Goal: Task Accomplishment & Management: Manage account settings

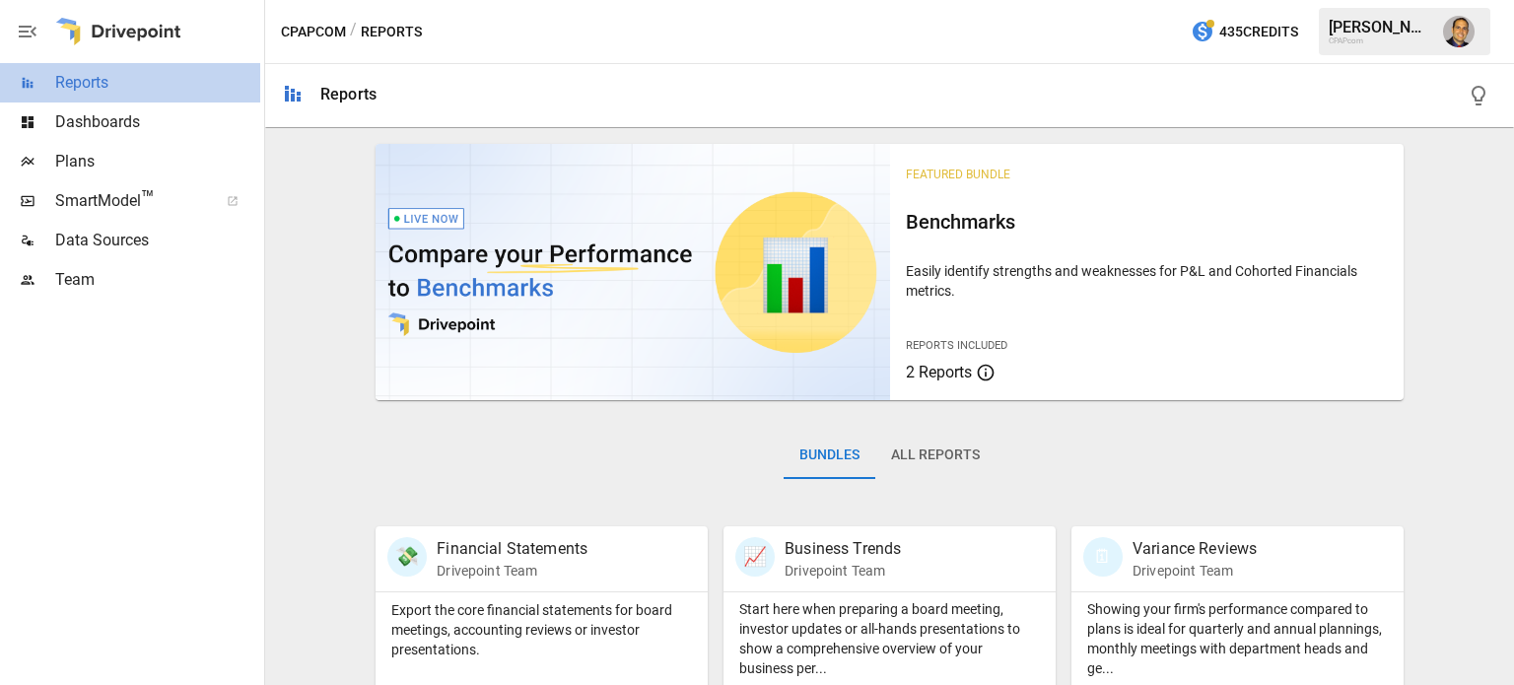
click at [110, 88] on span "Reports" at bounding box center [157, 83] width 205 height 24
click at [997, 279] on p "Easily identify strengths and weaknesses for P&L and Cohorted Financials metric…" at bounding box center [1147, 280] width 482 height 39
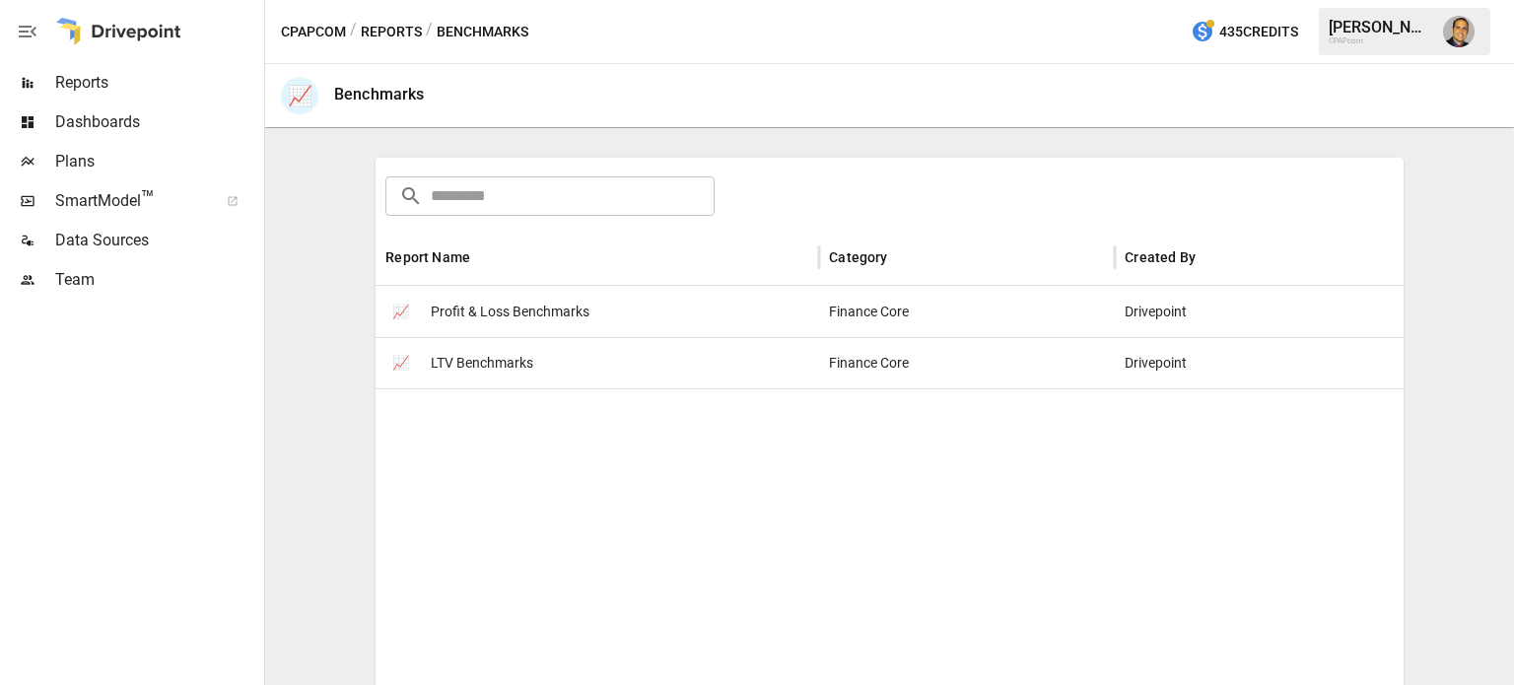
scroll to position [270, 0]
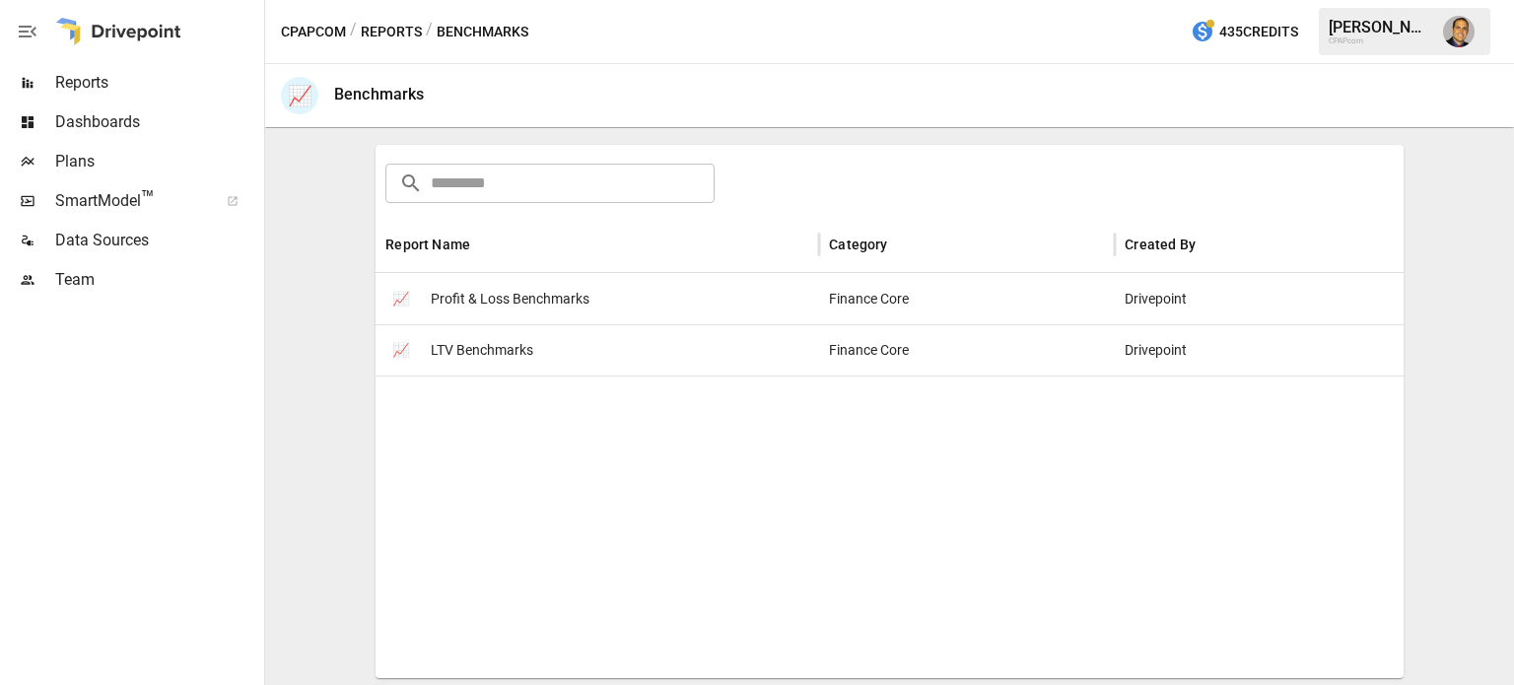
click at [507, 297] on span "Profit & Loss Benchmarks" at bounding box center [510, 299] width 159 height 50
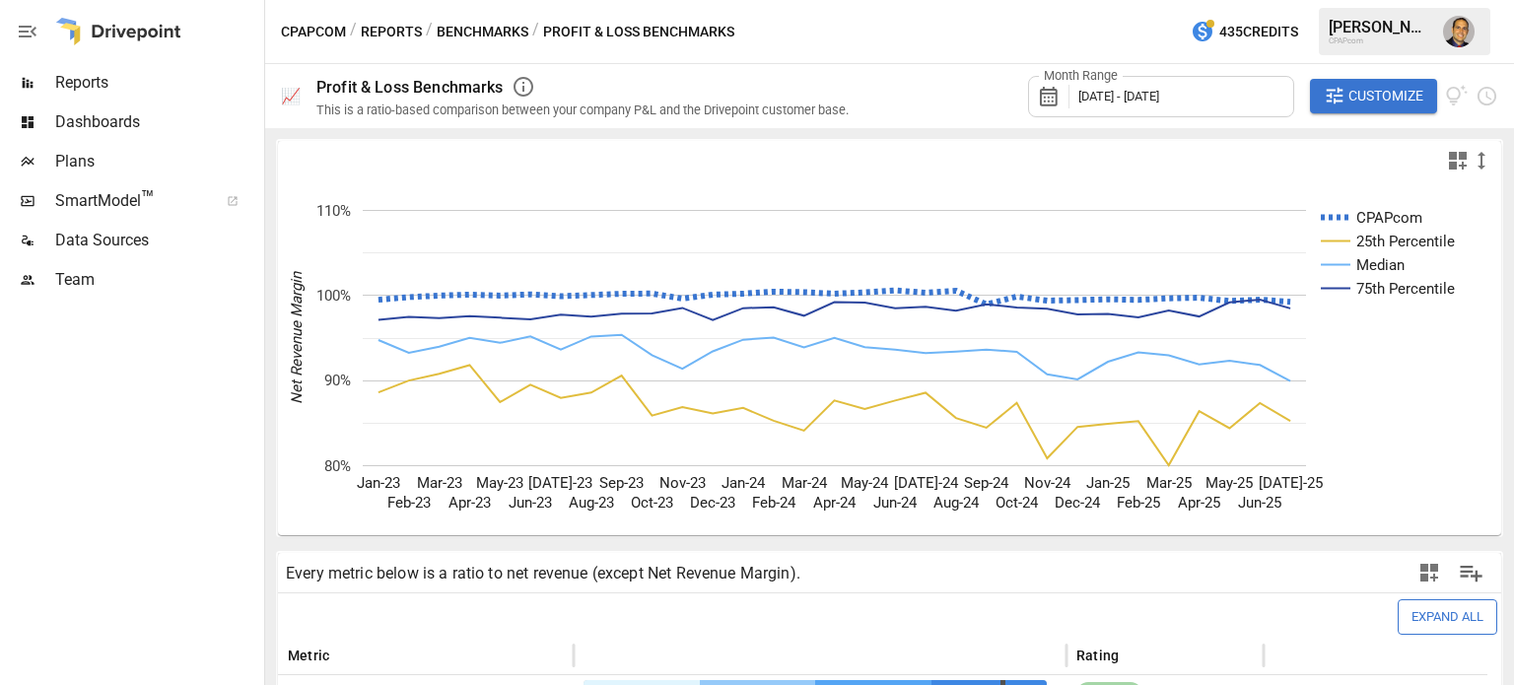
click at [100, 147] on div "Plans" at bounding box center [130, 161] width 260 height 39
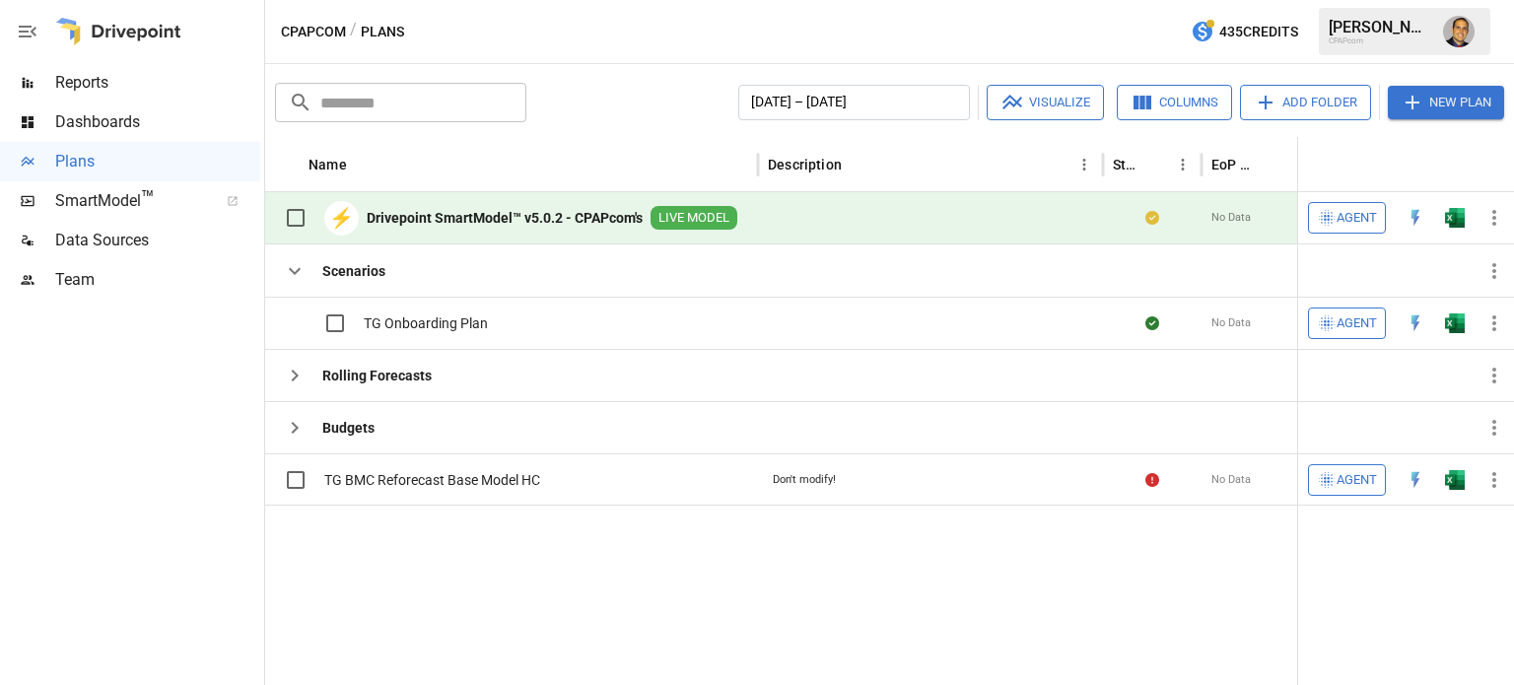
click at [515, 224] on b "Drivepoint SmartModel™ v5.0.2 - CPAPcom's" at bounding box center [505, 218] width 276 height 20
click at [91, 207] on span "SmartModel ™" at bounding box center [130, 201] width 150 height 24
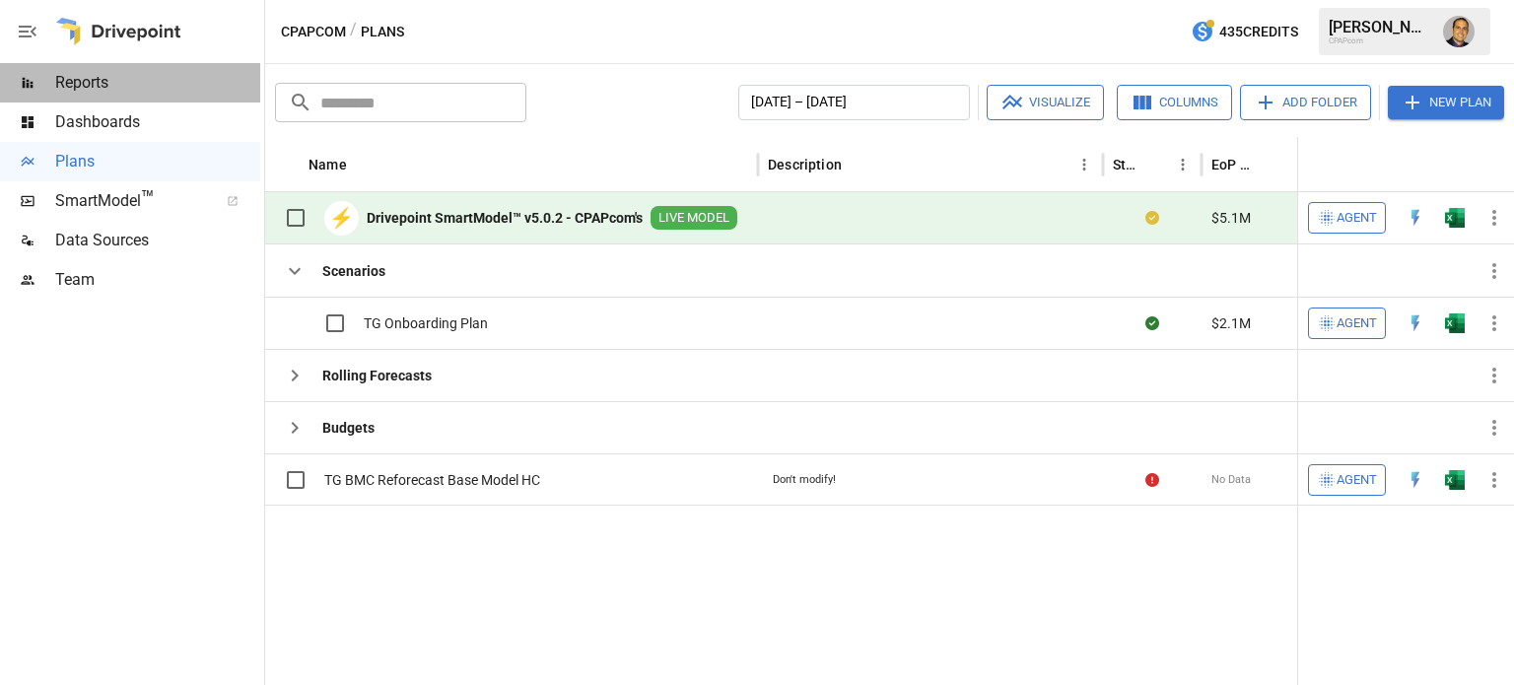
click at [85, 79] on span "Reports" at bounding box center [157, 83] width 205 height 24
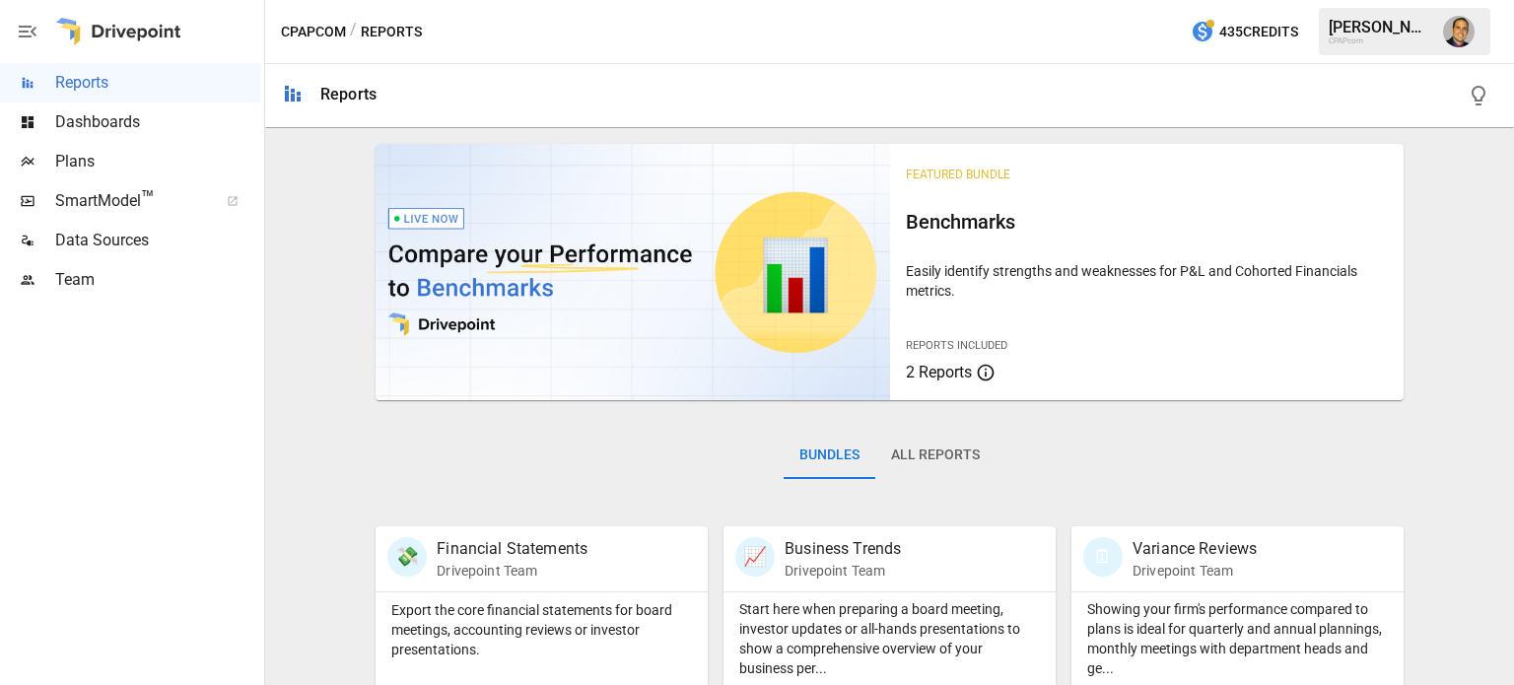
click at [939, 333] on div "Reports Included 2 Reports" at bounding box center [1006, 357] width 201 height 53
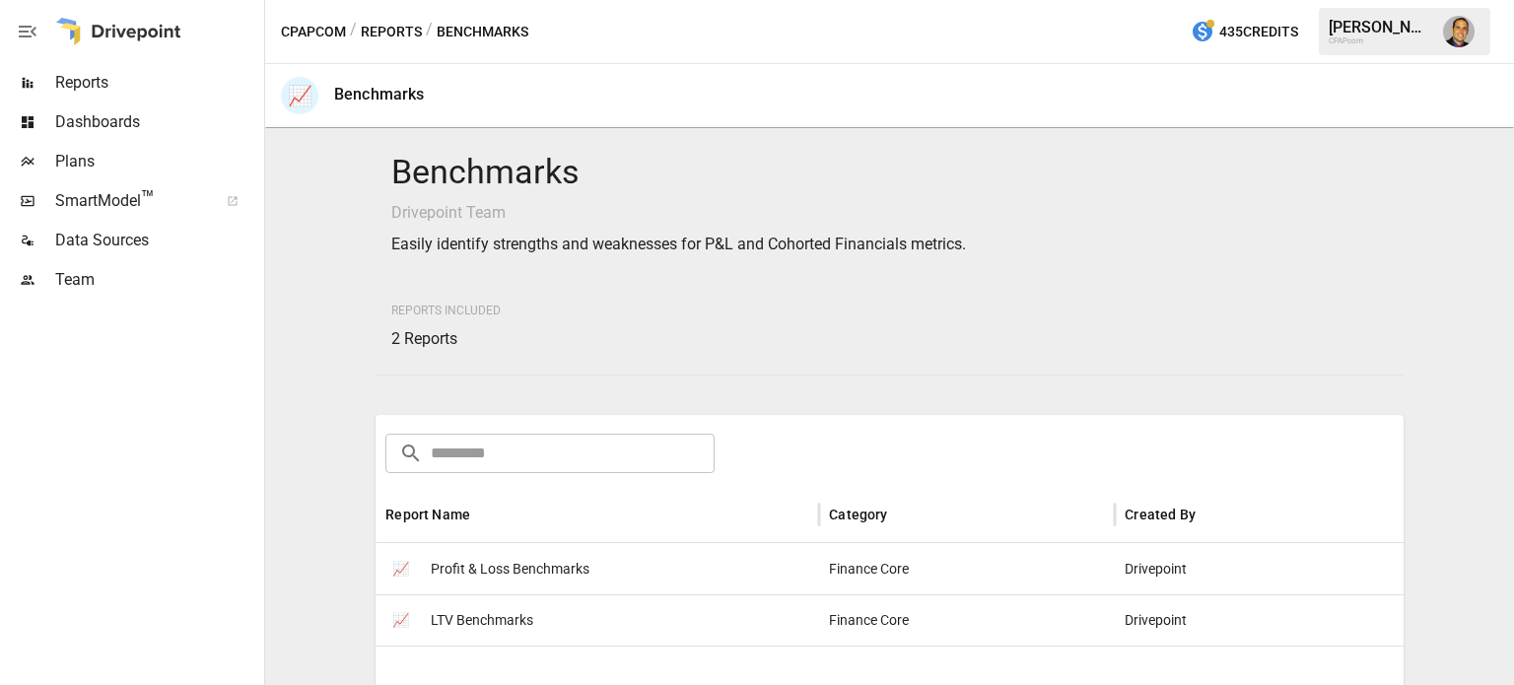
scroll to position [197, 0]
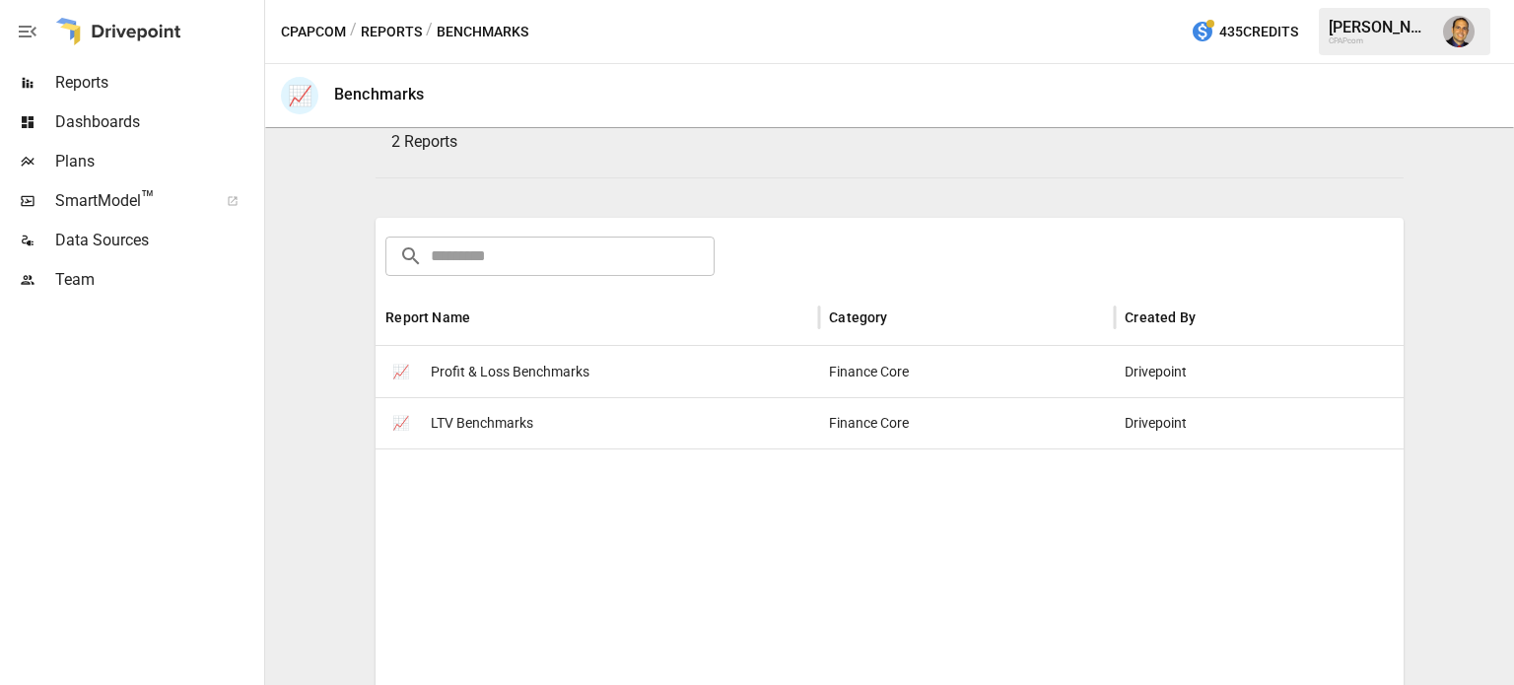
click at [536, 375] on span "Profit & Loss Benchmarks" at bounding box center [510, 372] width 159 height 50
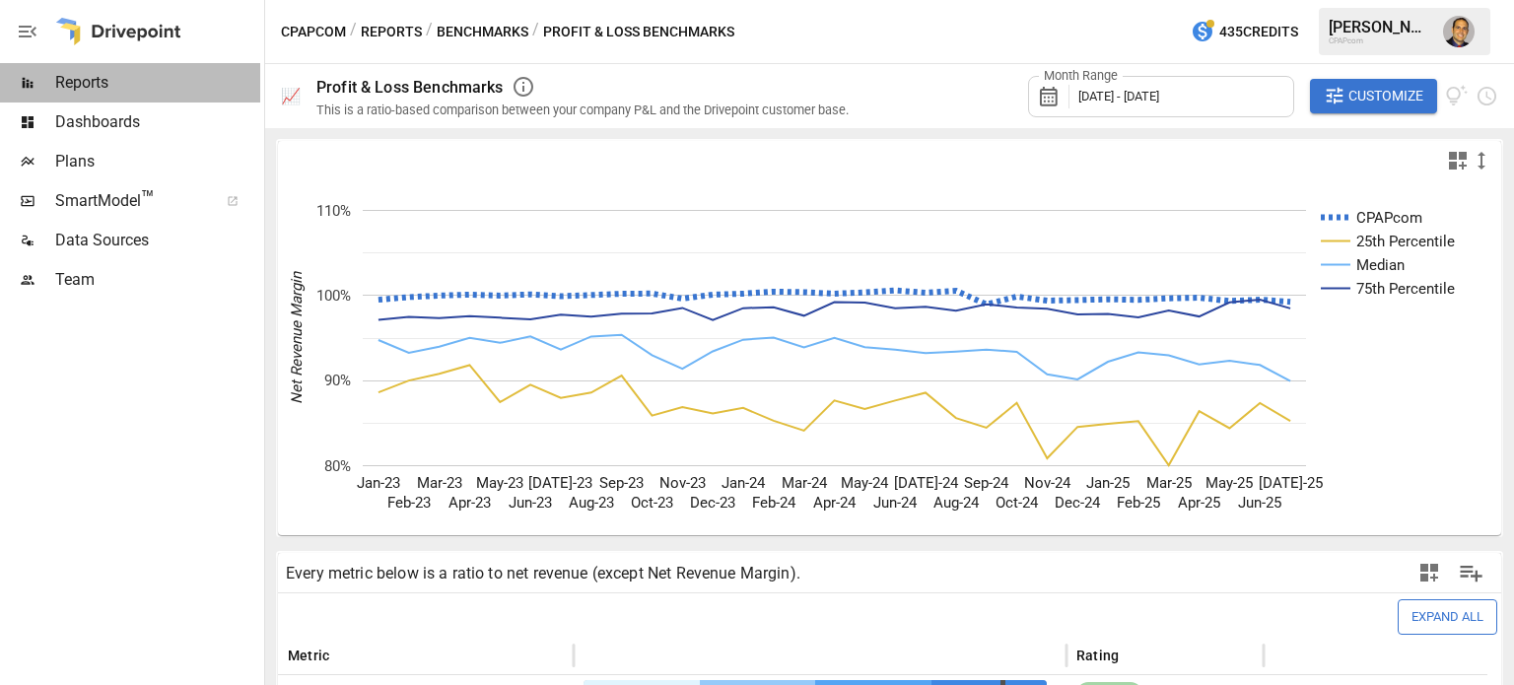
click at [88, 87] on span "Reports" at bounding box center [157, 83] width 205 height 24
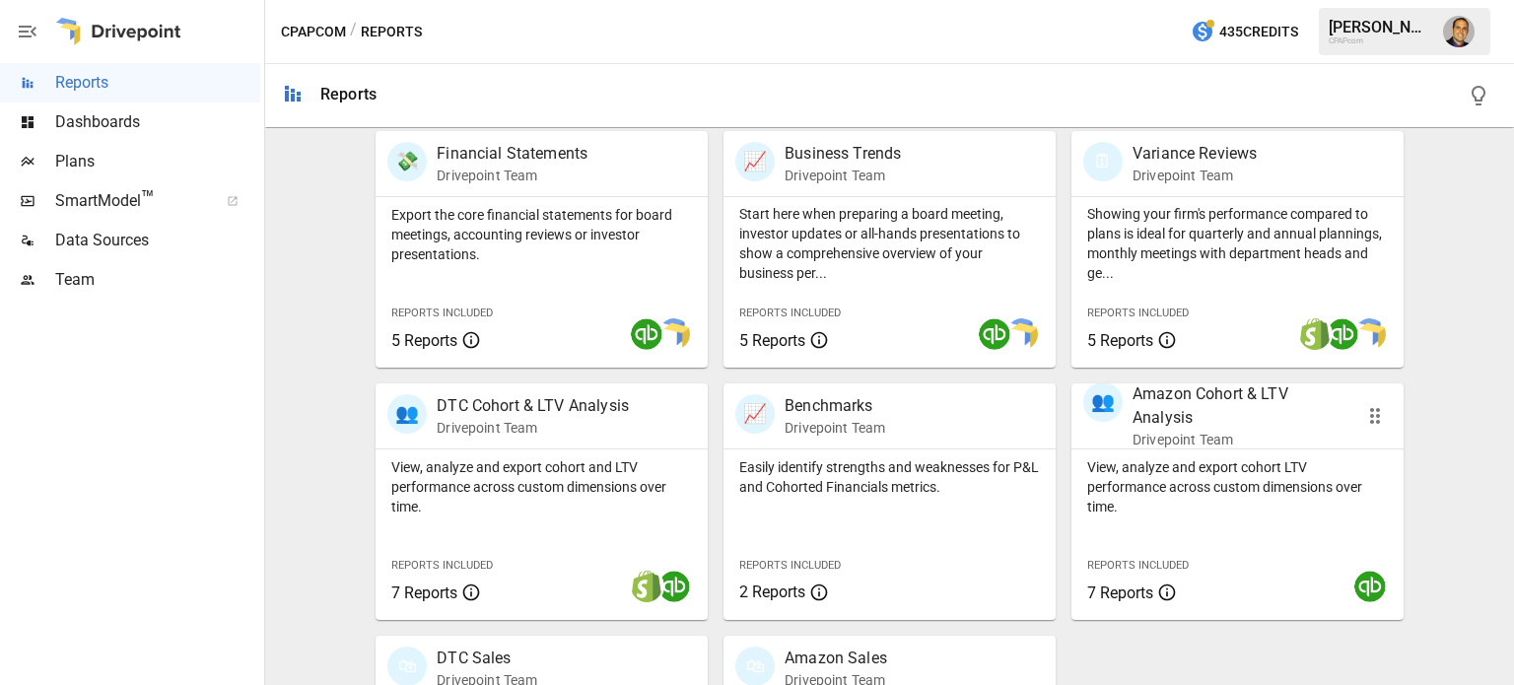
scroll to position [589, 0]
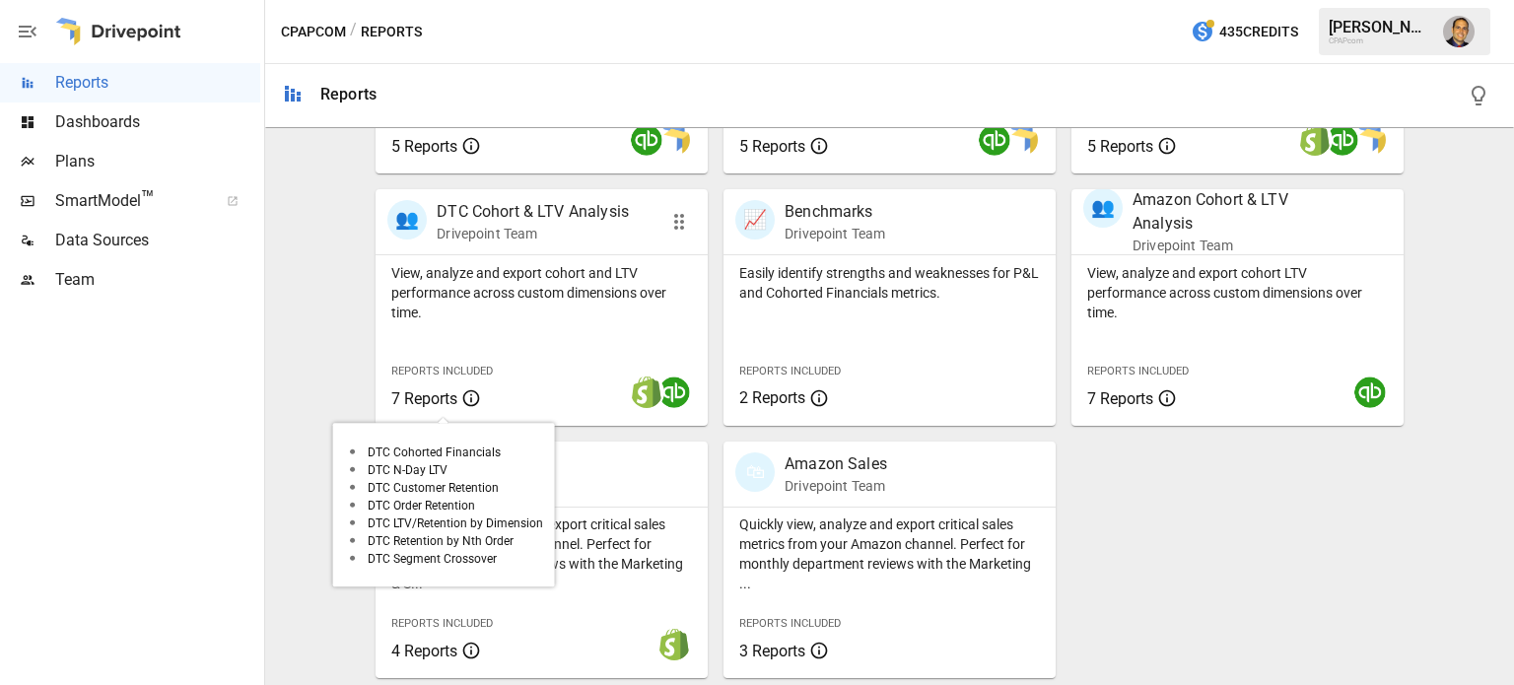
click at [474, 399] on icon at bounding box center [471, 398] width 20 height 24
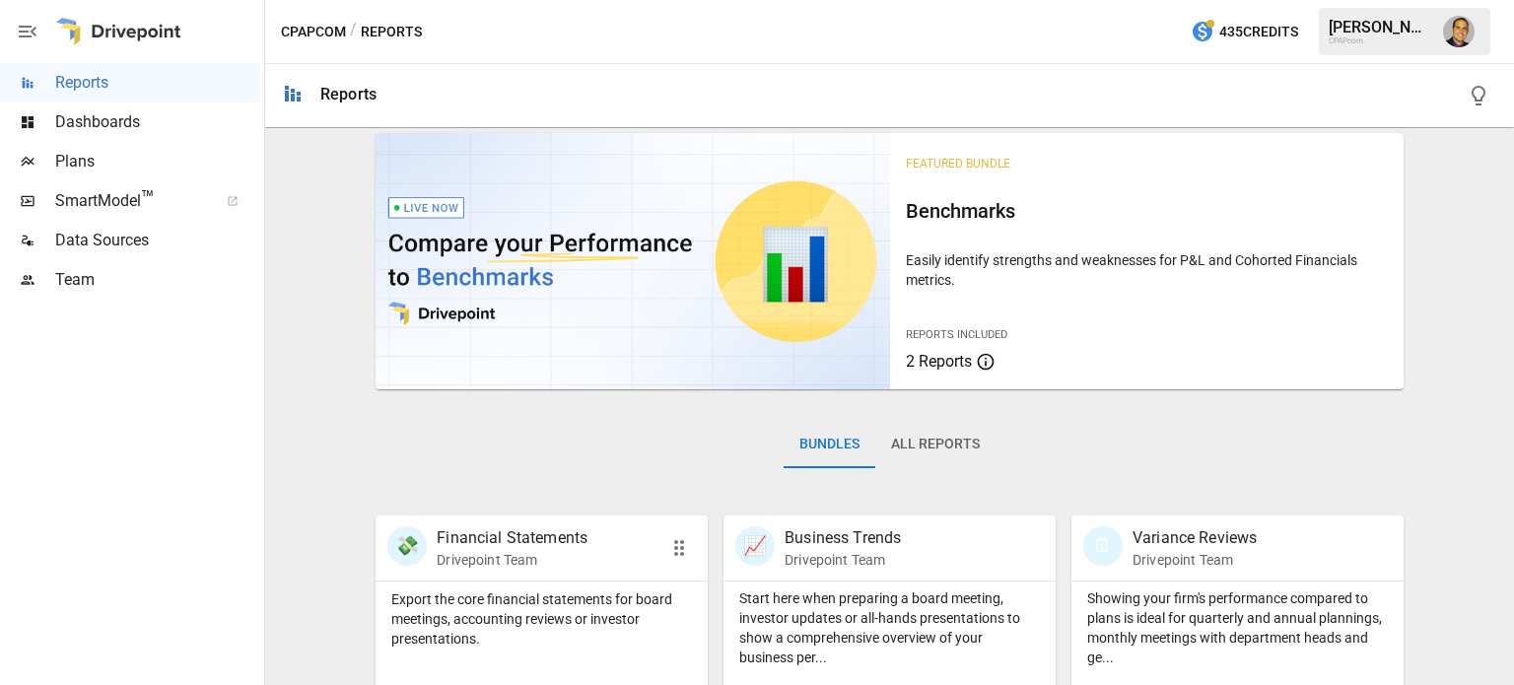
scroll to position [0, 0]
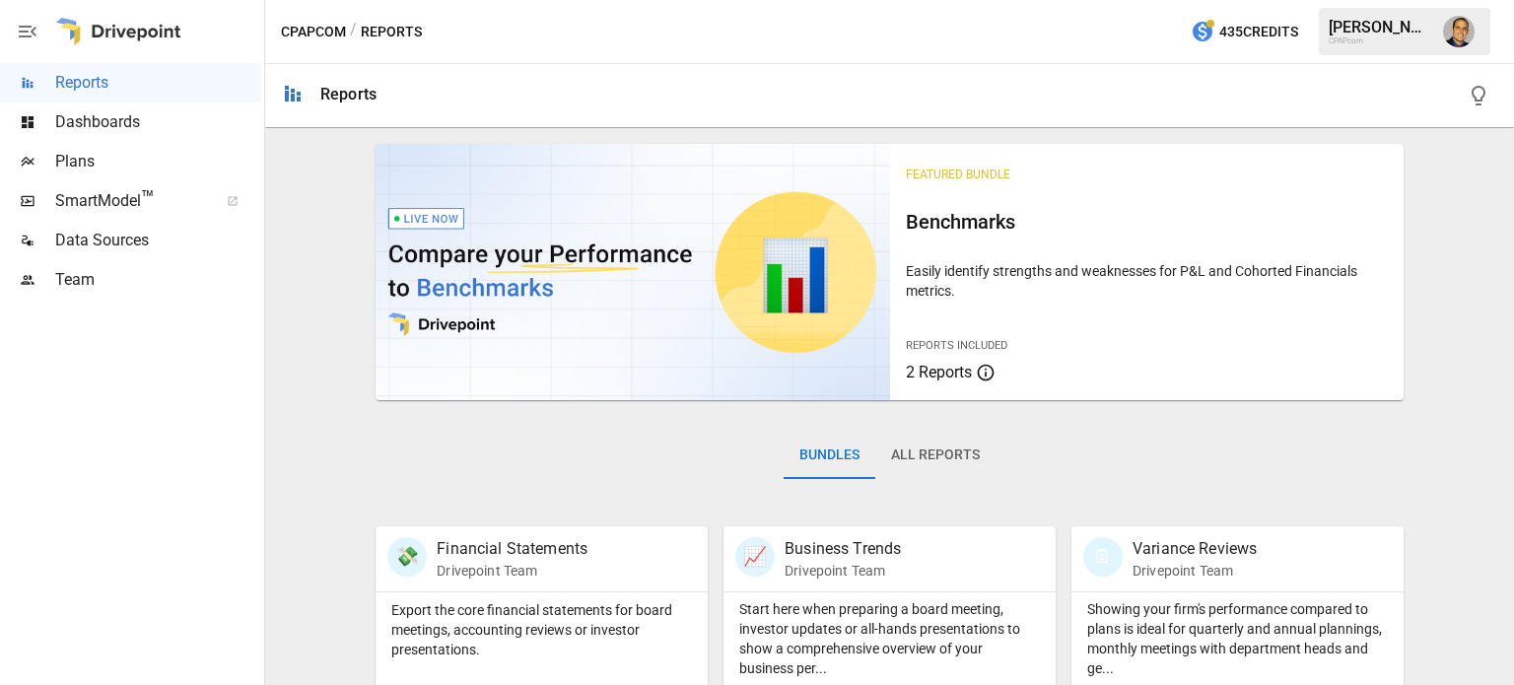
click at [945, 316] on div "Reports Included 2 Reports" at bounding box center [1147, 350] width 482 height 68
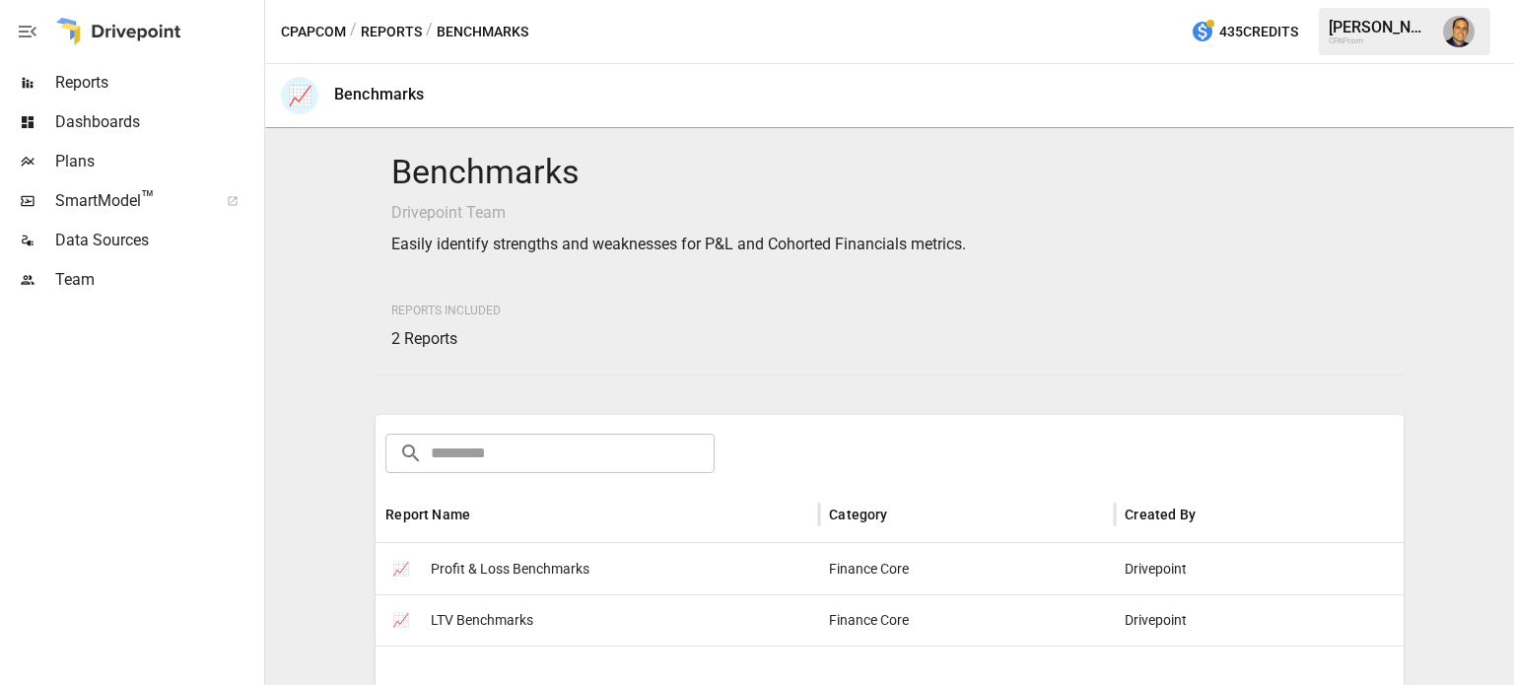
click at [505, 564] on span "Profit & Loss Benchmarks" at bounding box center [510, 569] width 159 height 50
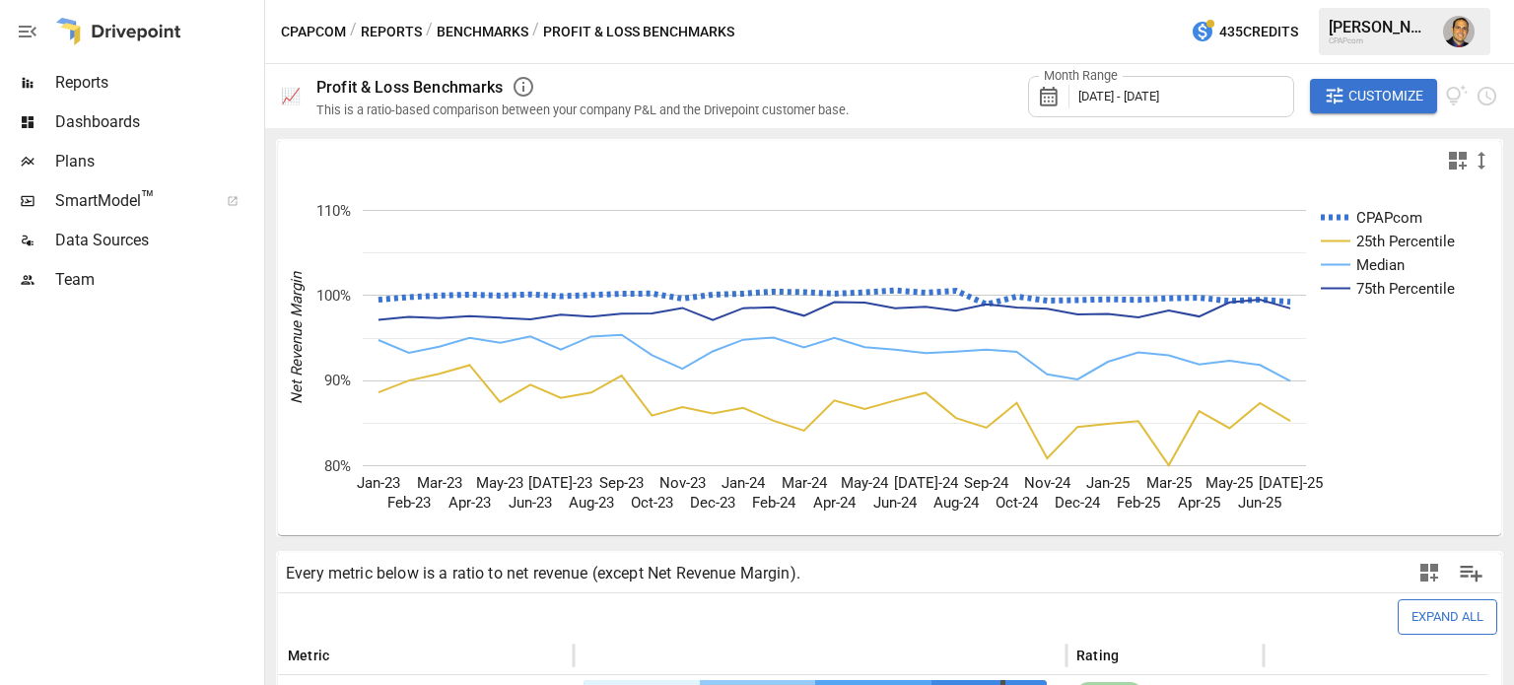
click at [1365, 89] on span "Customize" at bounding box center [1385, 96] width 75 height 25
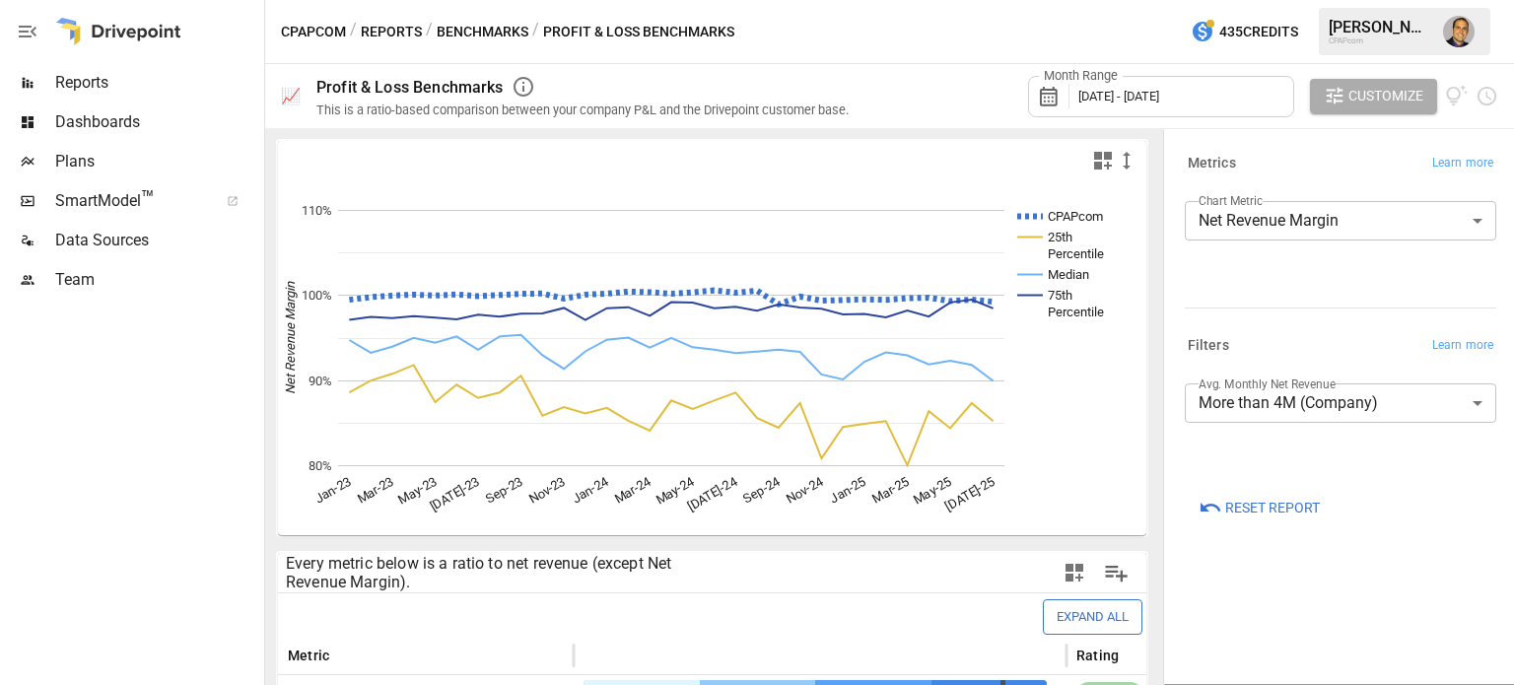
click at [1286, 0] on body "Reports Dashboards Plans SmartModel ™ Data Sources Team CPAPcom / Reports / Ben…" at bounding box center [757, 0] width 1514 height 0
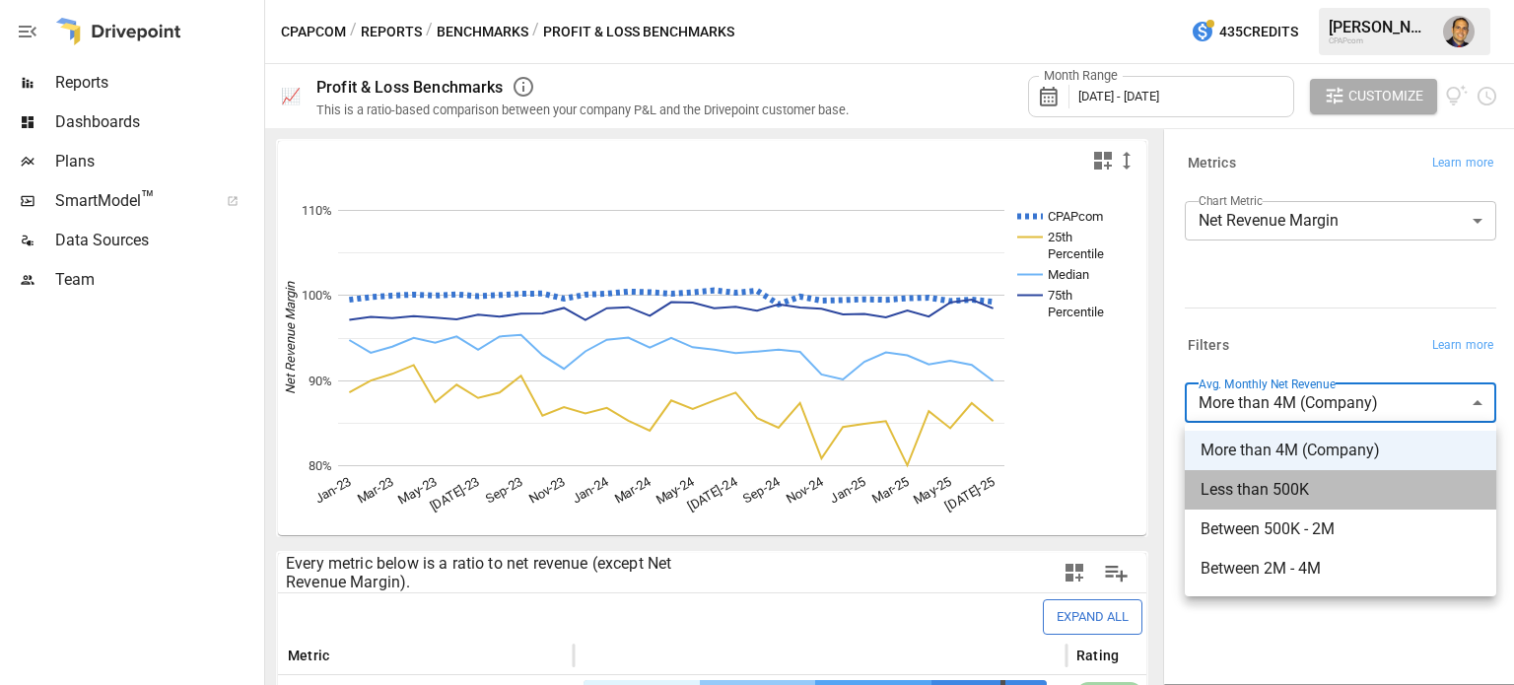
click at [1271, 496] on span "Less than 500K" at bounding box center [1340, 490] width 280 height 24
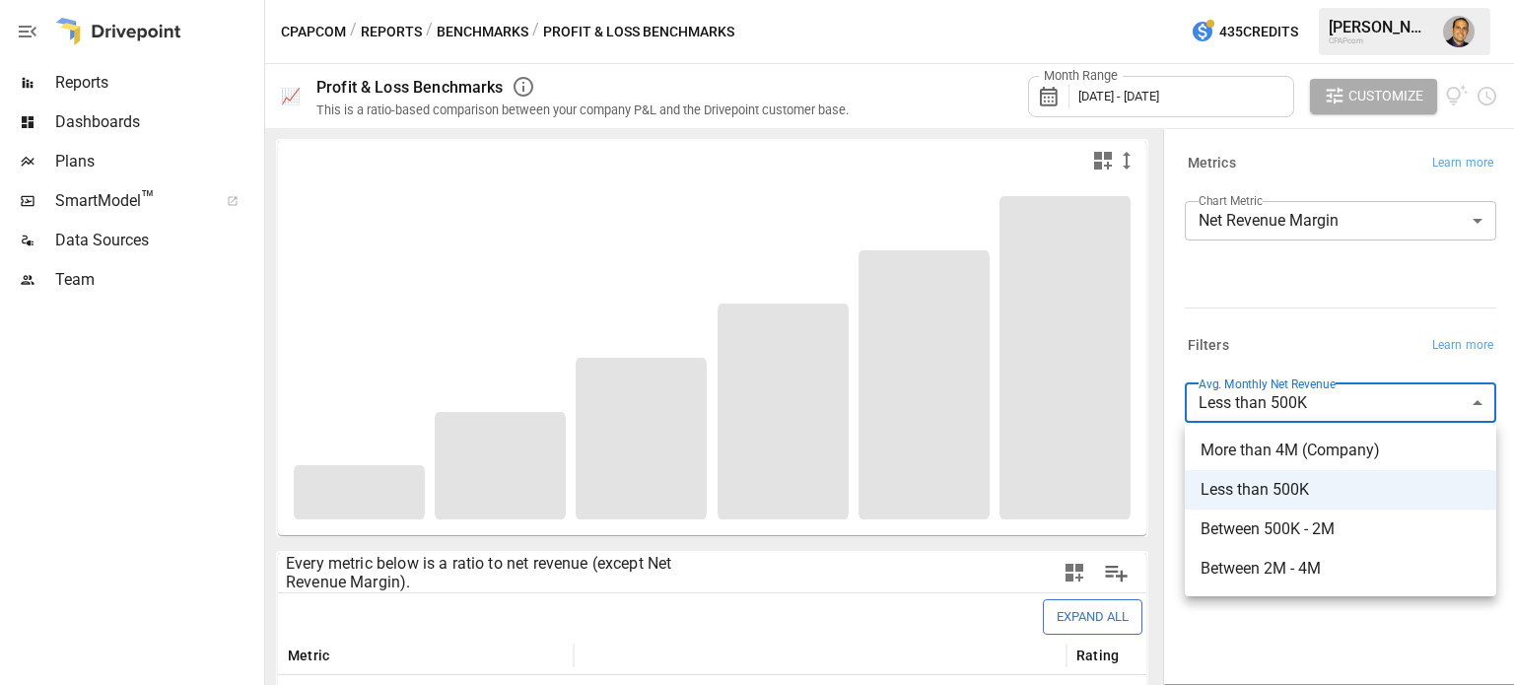
click at [1303, 0] on body "Reports Dashboards Plans SmartModel ™ Data Sources Team CPAPcom / Reports / Ben…" at bounding box center [757, 0] width 1514 height 0
click at [1294, 494] on span "Less than 500K" at bounding box center [1340, 490] width 280 height 24
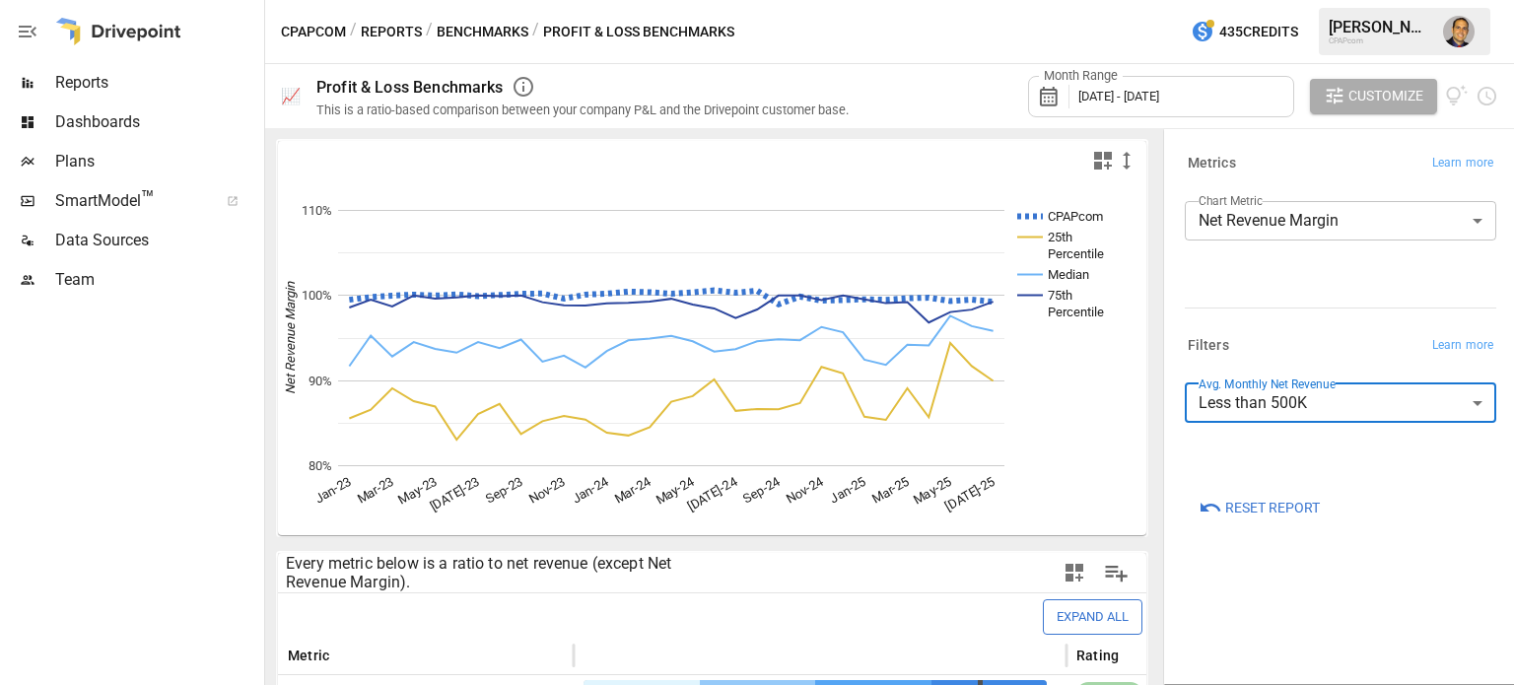
click at [1352, 0] on body "Reports Dashboards Plans SmartModel ™ Data Sources Team CPAPcom / Reports / Ben…" at bounding box center [757, 0] width 1514 height 0
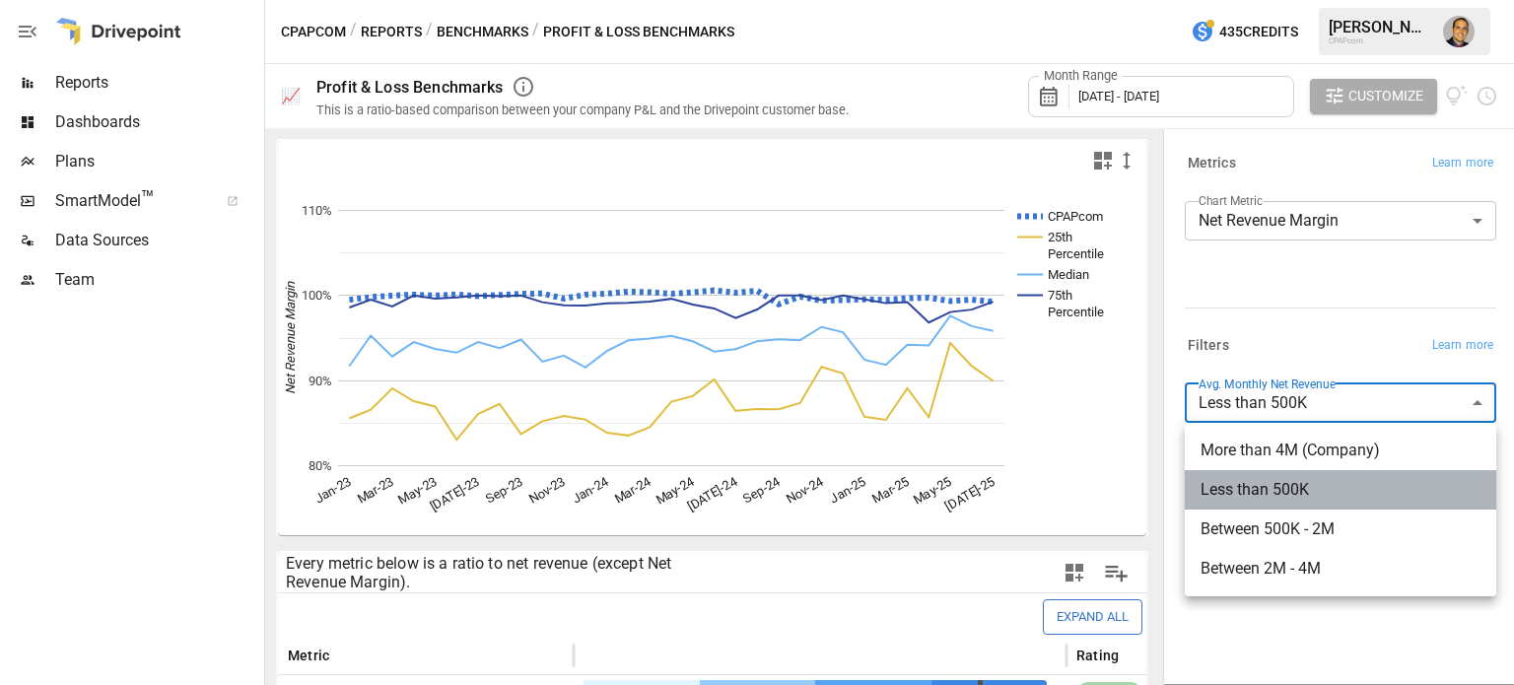
click at [1281, 492] on span "Less than 500K" at bounding box center [1340, 490] width 280 height 24
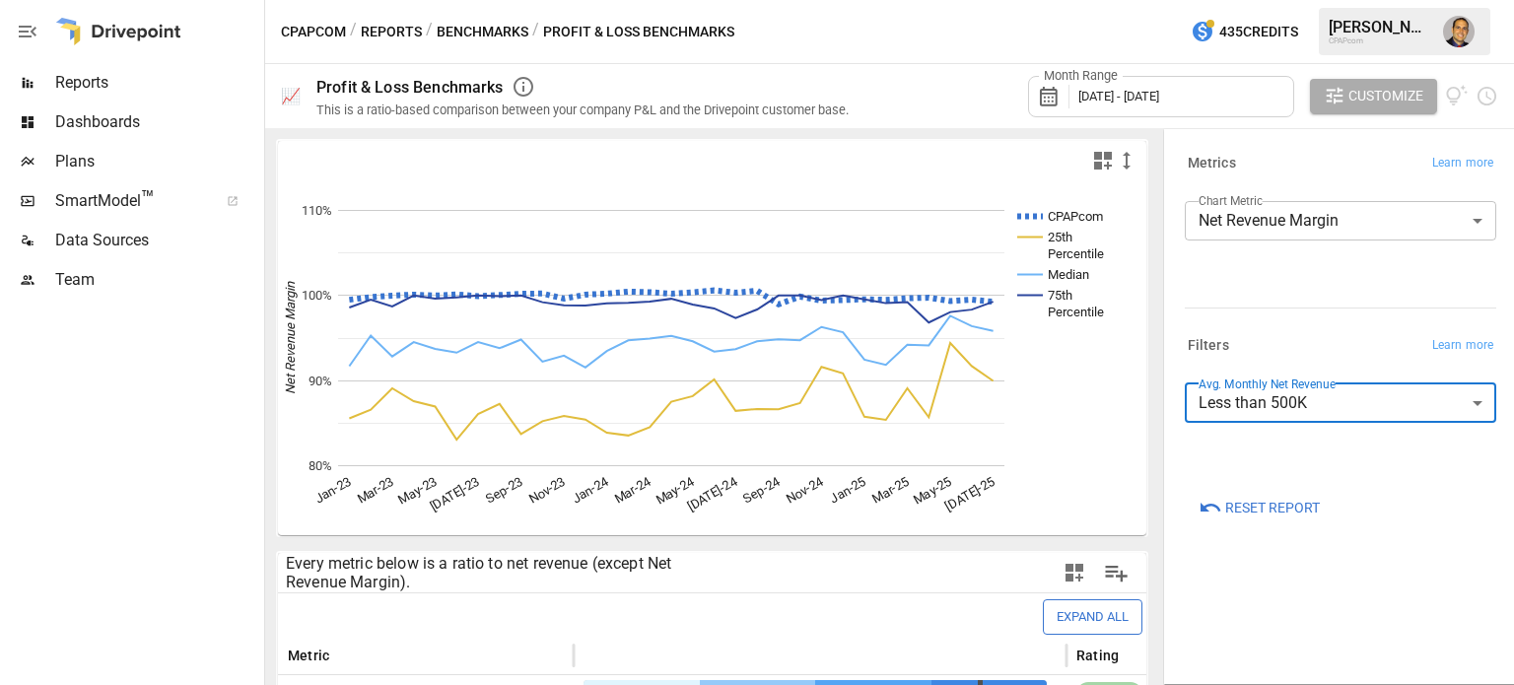
click at [1220, 0] on body "Reports Dashboards Plans SmartModel ™ Data Sources Team CPAPcom / Reports / Ben…" at bounding box center [757, 0] width 1514 height 0
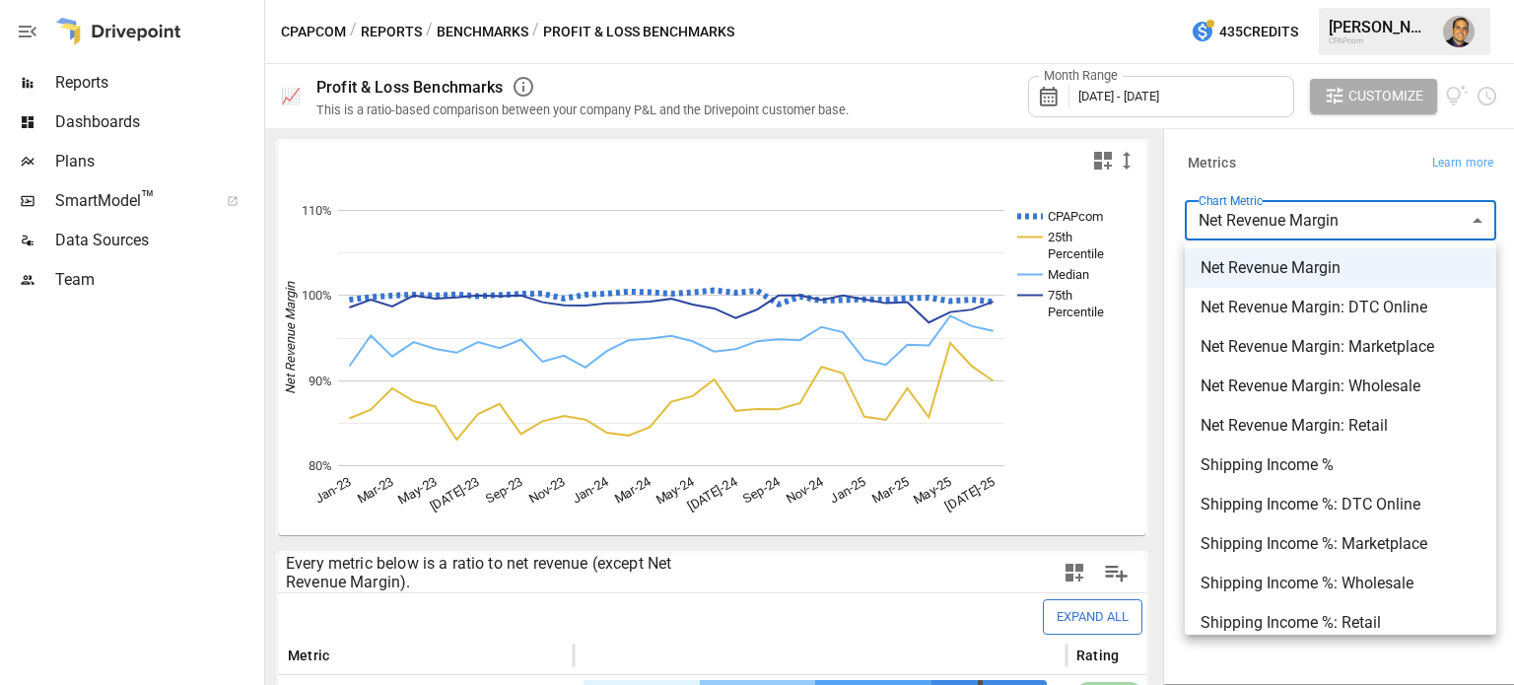
click at [151, 391] on div at bounding box center [757, 342] width 1514 height 685
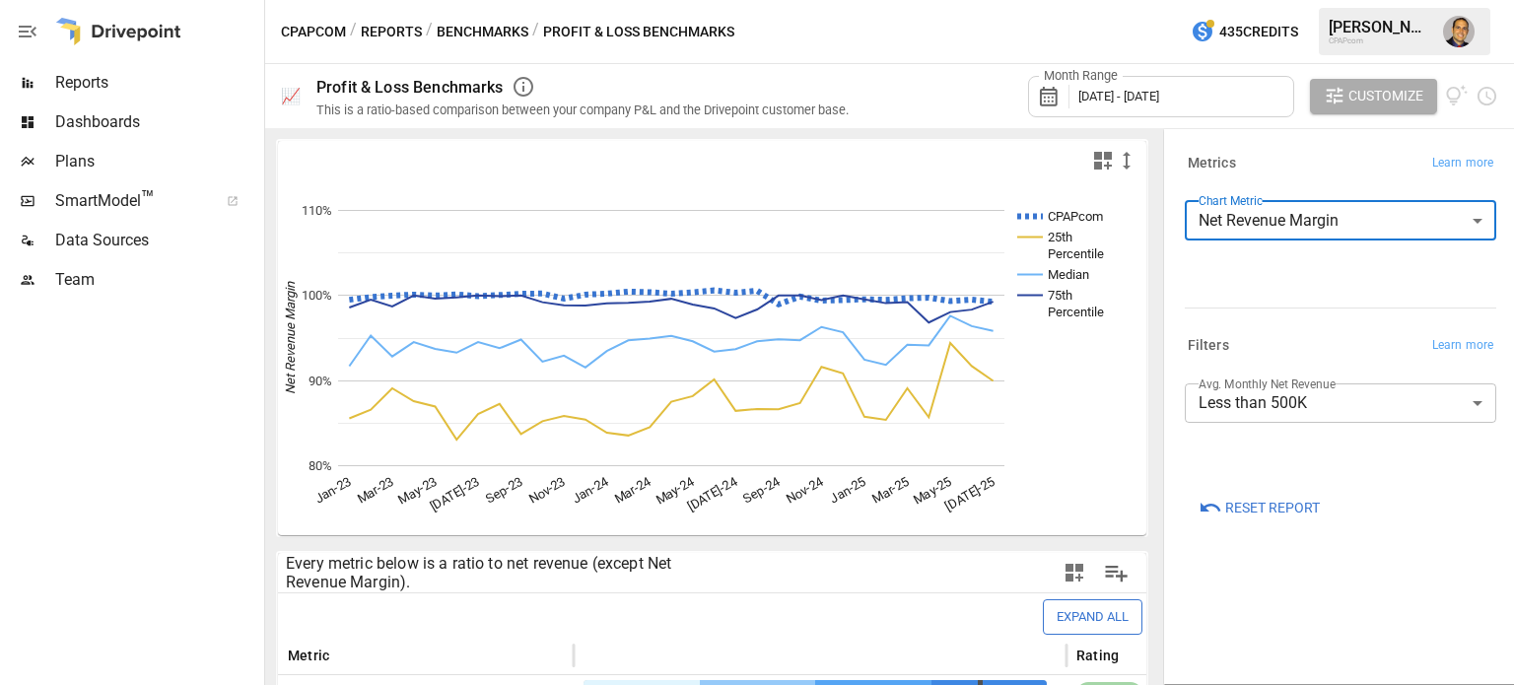
click at [1360, 94] on span "Customize" at bounding box center [1385, 96] width 75 height 25
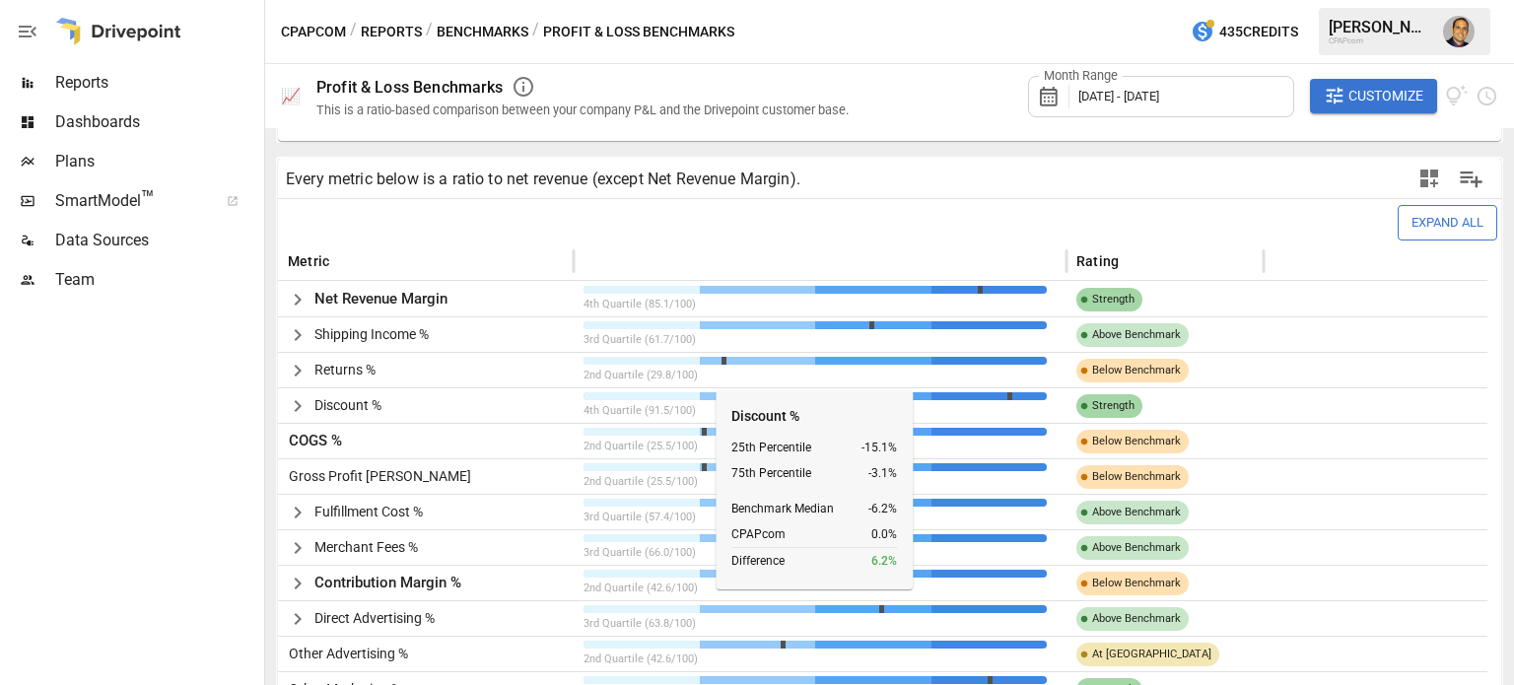
scroll to position [493, 0]
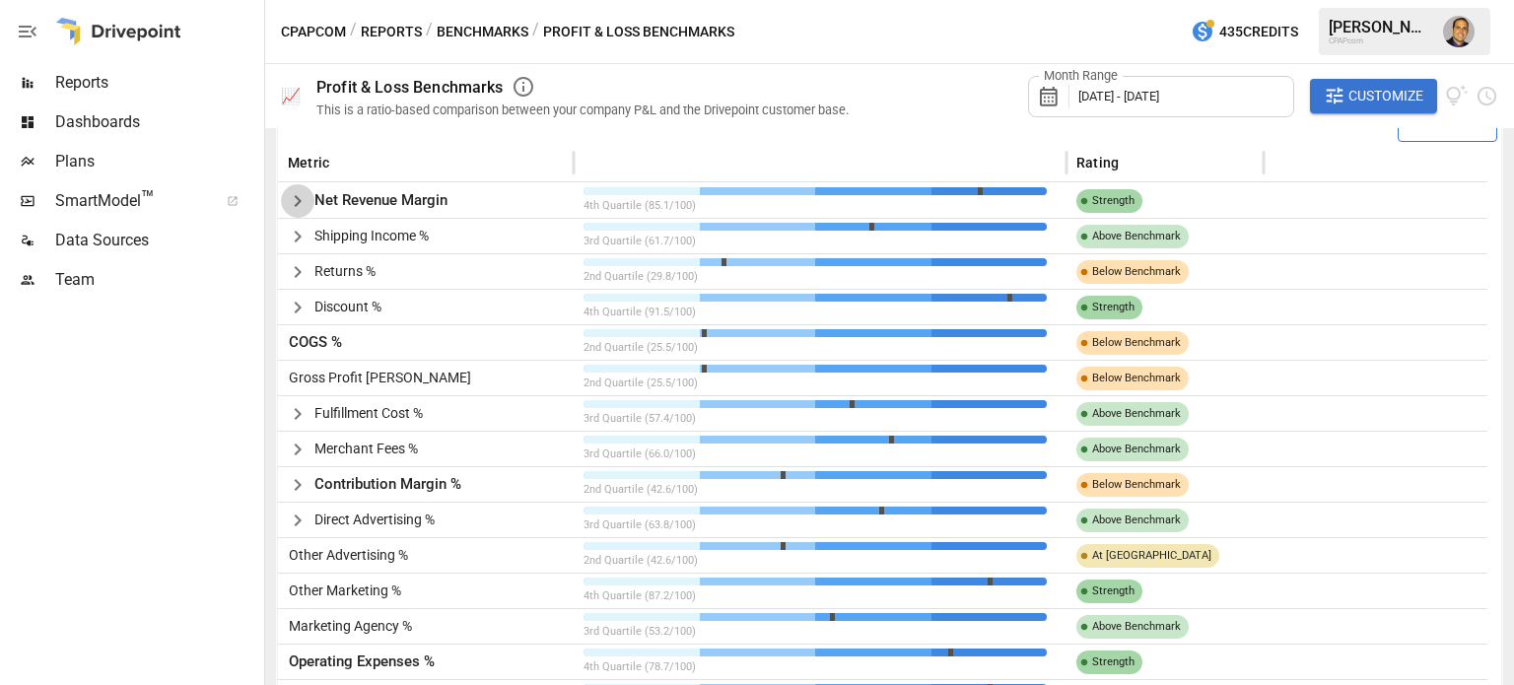
click at [295, 198] on icon "button" at bounding box center [298, 201] width 24 height 24
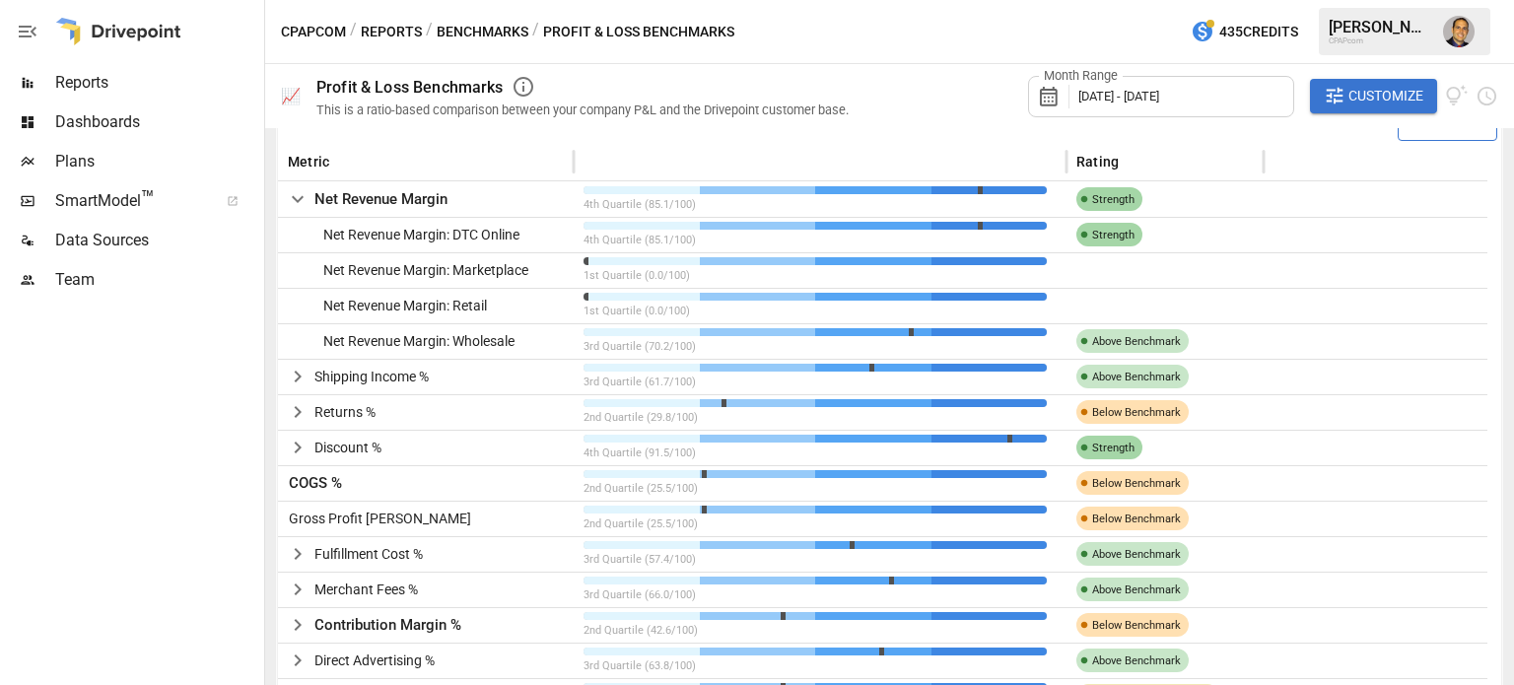
click at [296, 379] on icon "button" at bounding box center [298, 377] width 24 height 24
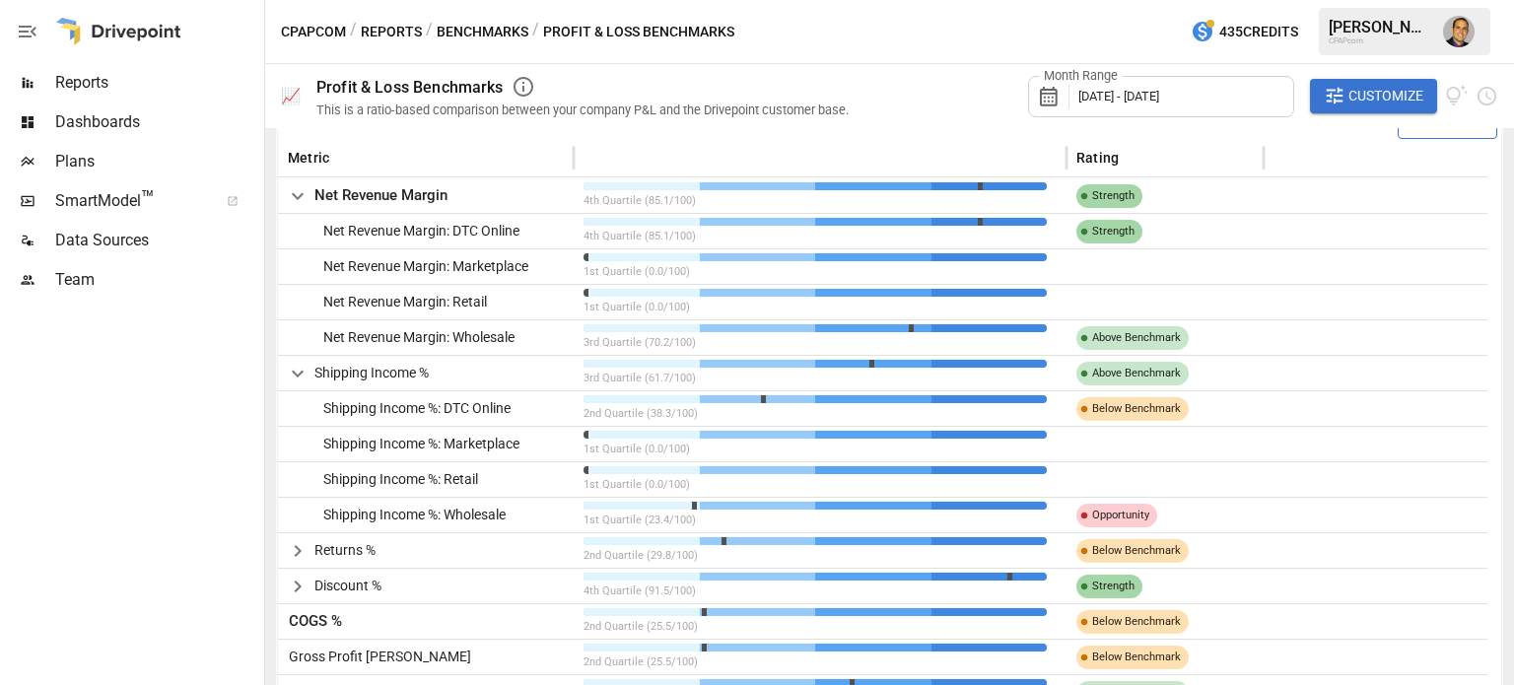
click at [294, 552] on icon "button" at bounding box center [298, 551] width 24 height 24
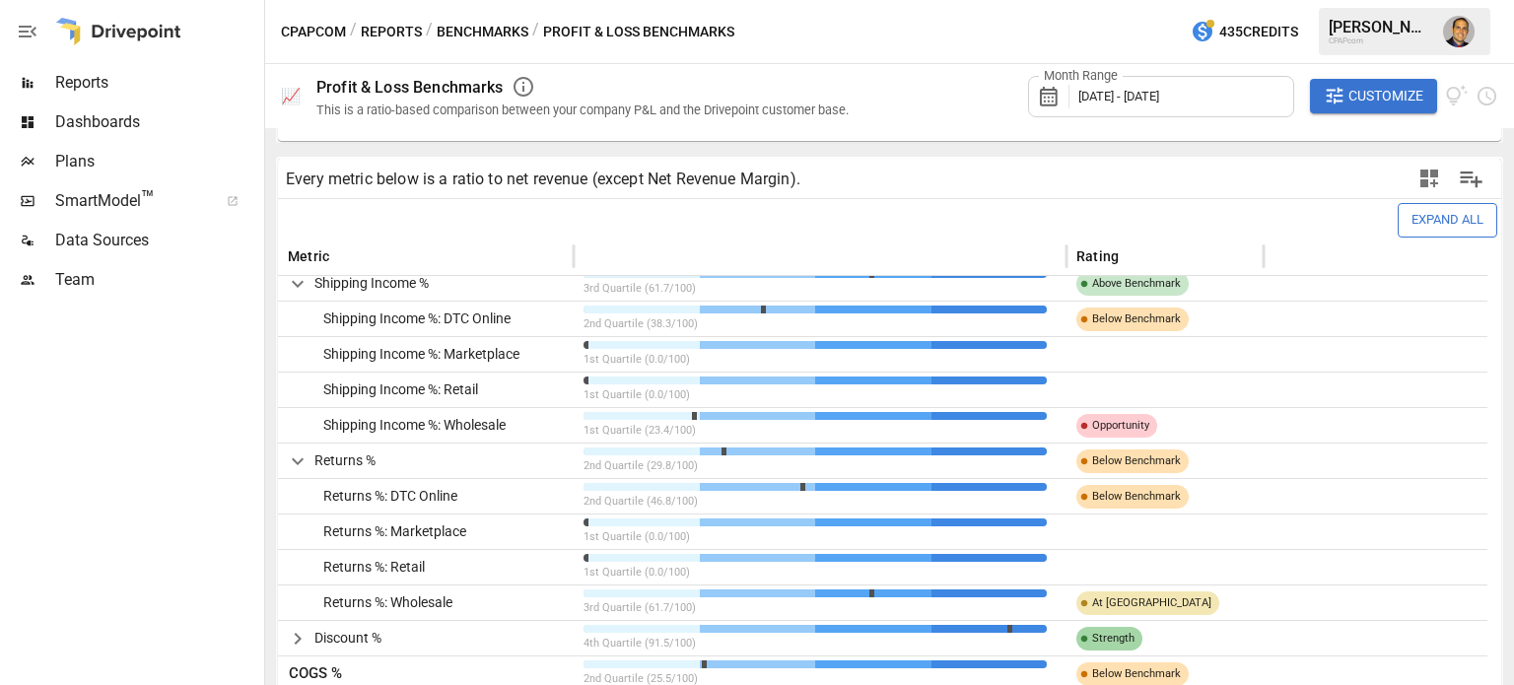
scroll to position [296, 0]
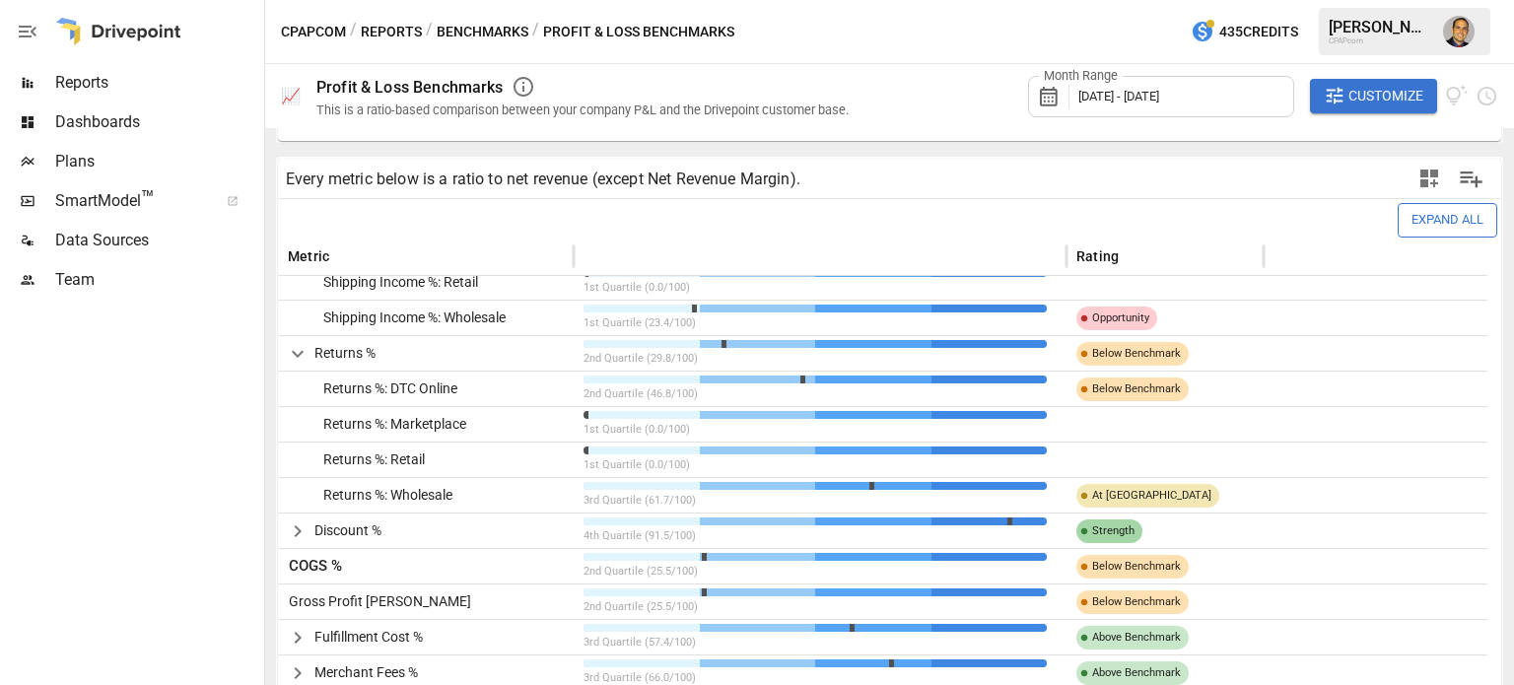
click at [297, 350] on icon "button" at bounding box center [298, 354] width 24 height 24
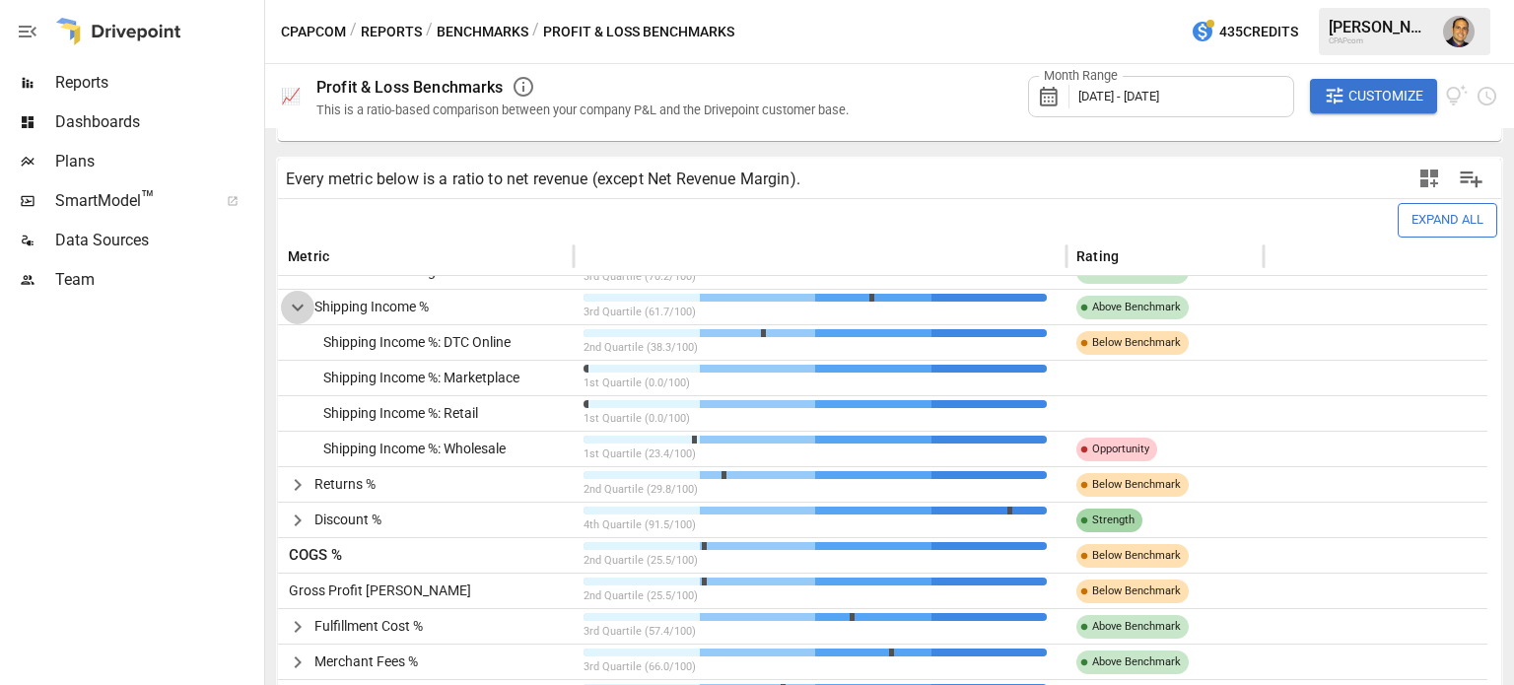
click at [292, 305] on icon "button" at bounding box center [298, 308] width 24 height 24
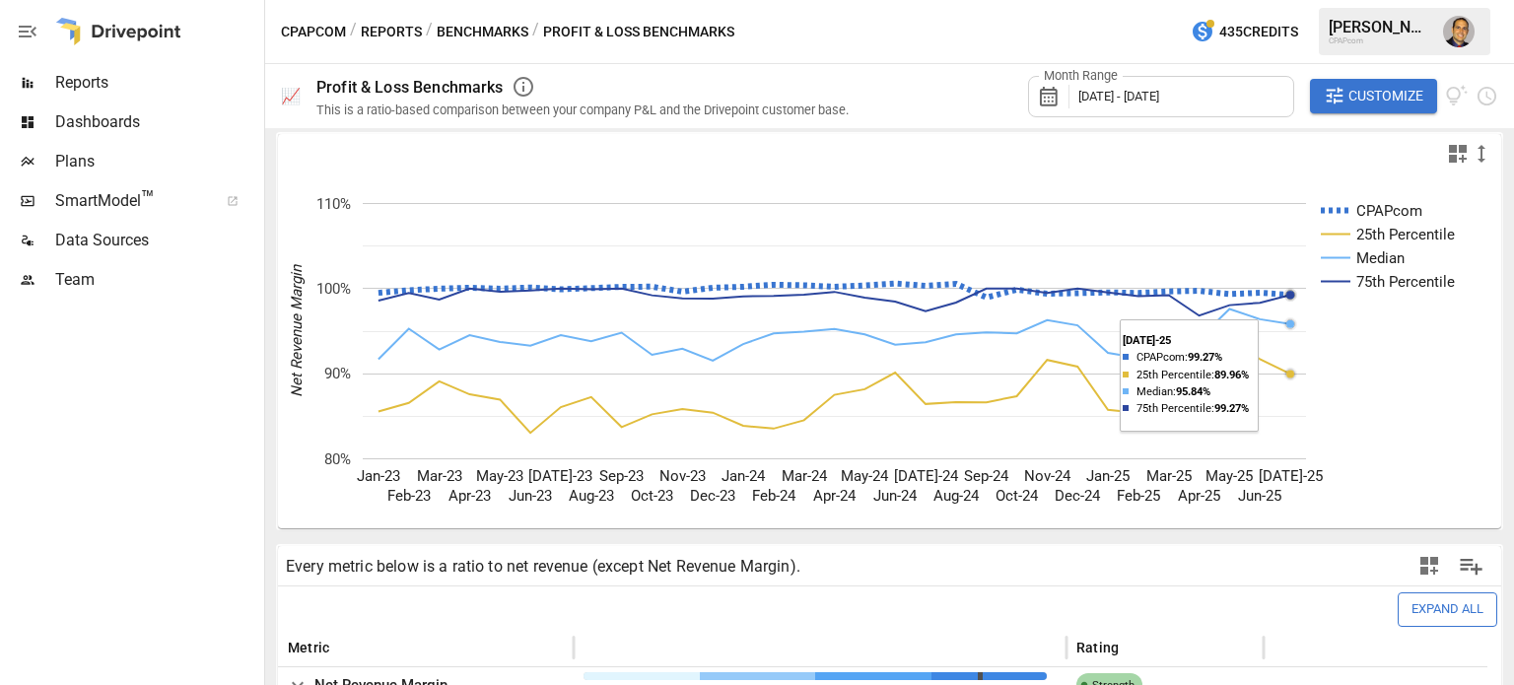
scroll to position [0, 0]
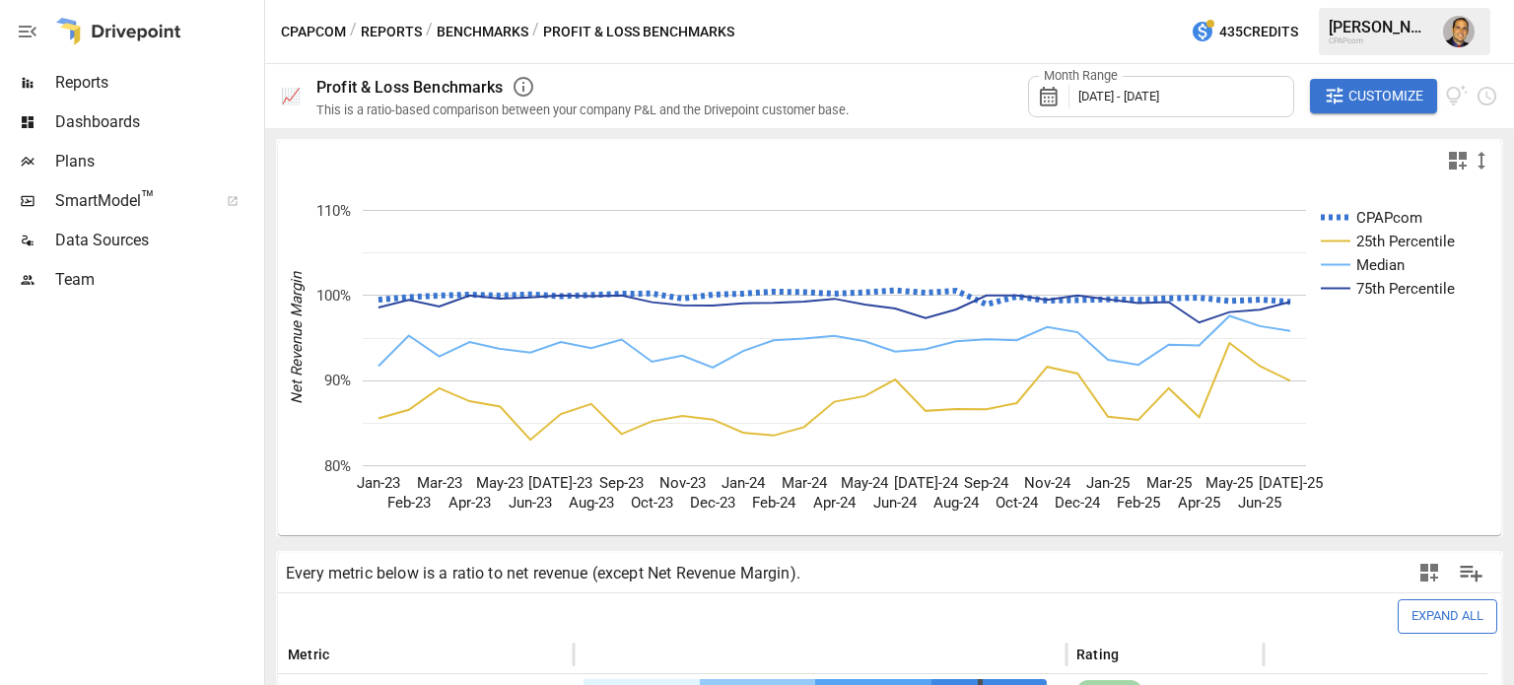
click at [1394, 105] on span "Customize" at bounding box center [1385, 96] width 75 height 25
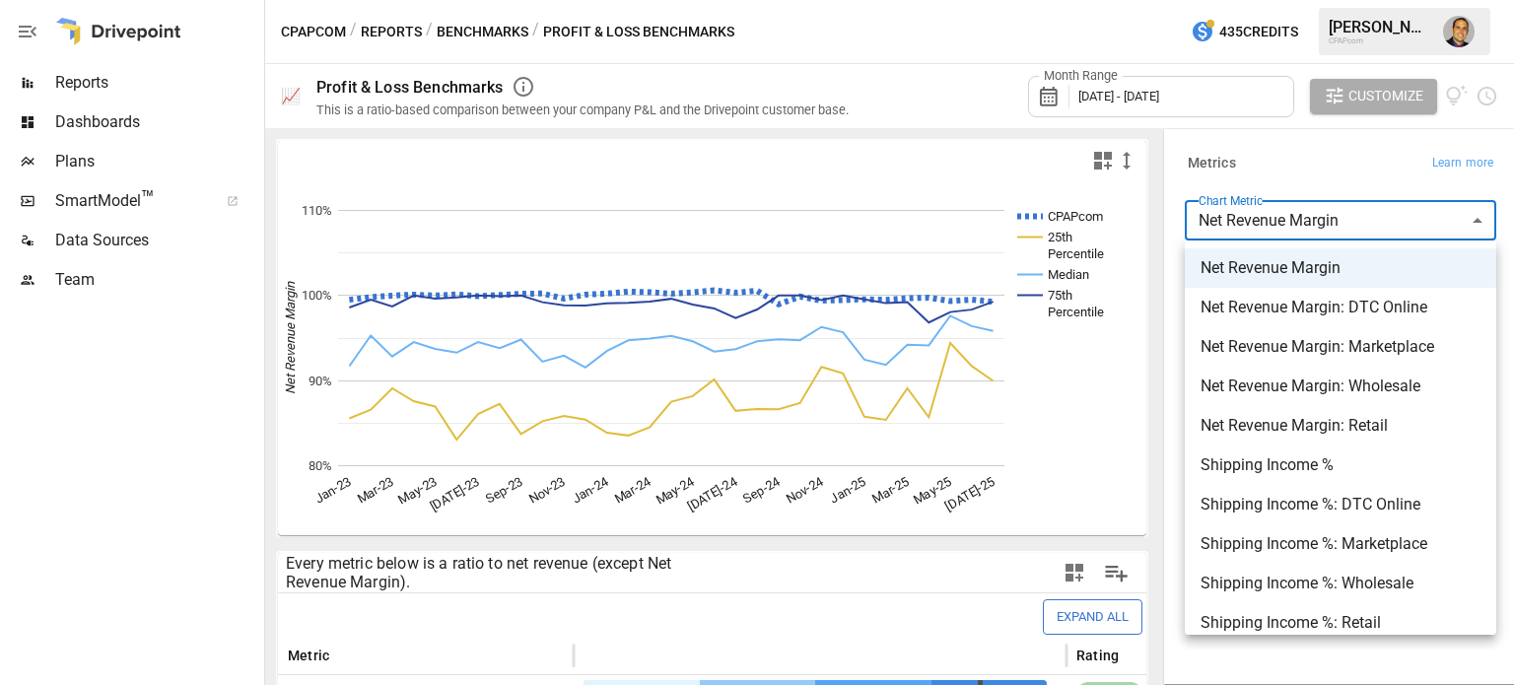
click at [1301, 0] on body "Reports Dashboards Plans SmartModel ™ Data Sources Team CPAPcom / Reports / Ben…" at bounding box center [757, 0] width 1514 height 0
click at [1278, 171] on div at bounding box center [757, 342] width 1514 height 685
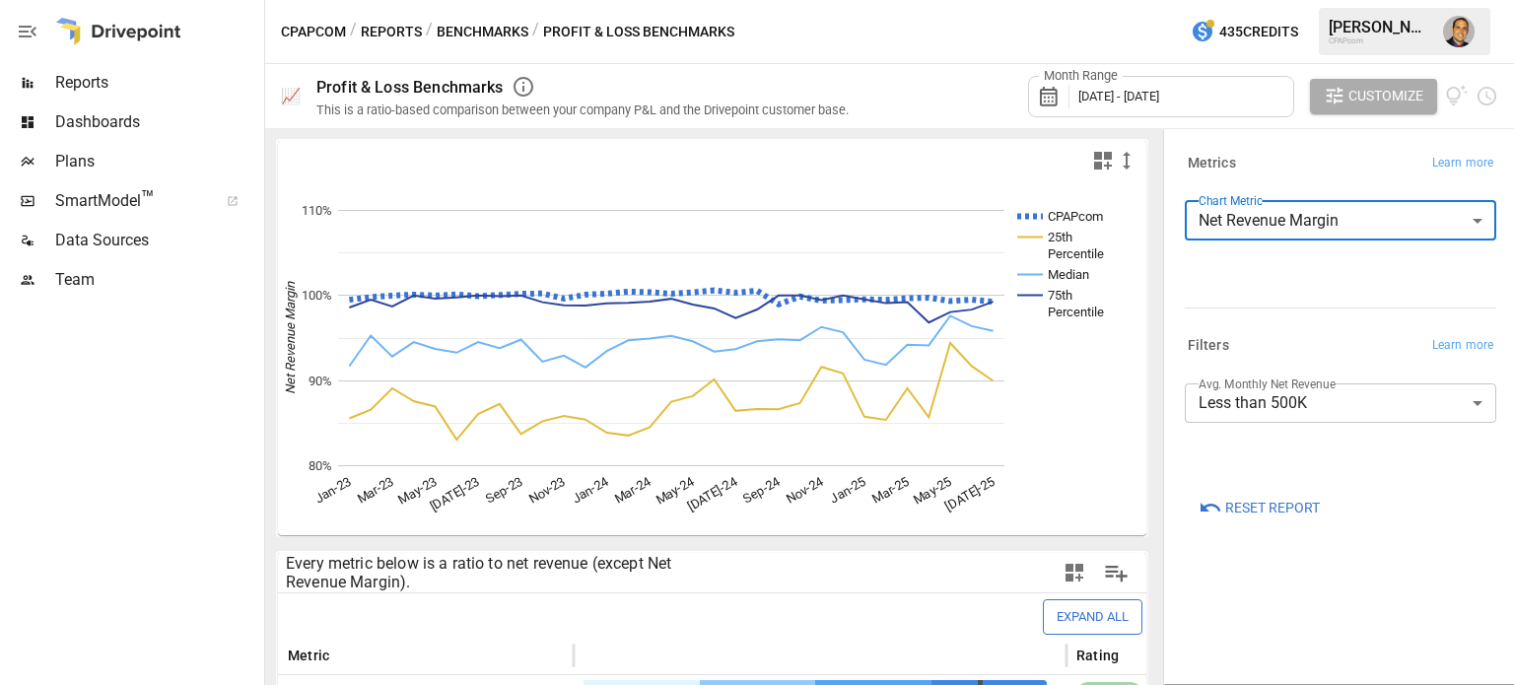
click at [1255, 0] on body "Reports Dashboards Plans SmartModel ™ Data Sources Team CPAPcom / Reports / Ben…" at bounding box center [757, 0] width 1514 height 0
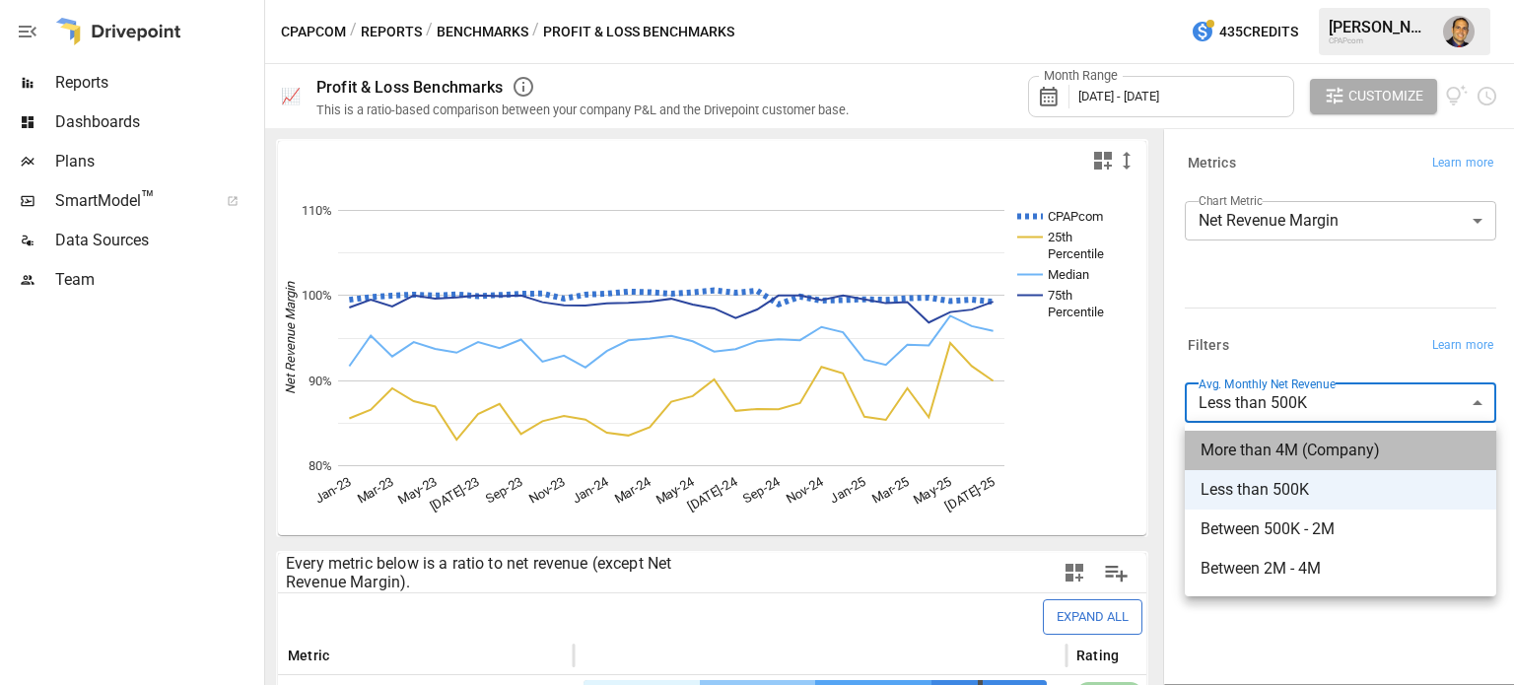
click at [1267, 451] on span "More than 4M (Company)" at bounding box center [1340, 451] width 280 height 24
type input "**********"
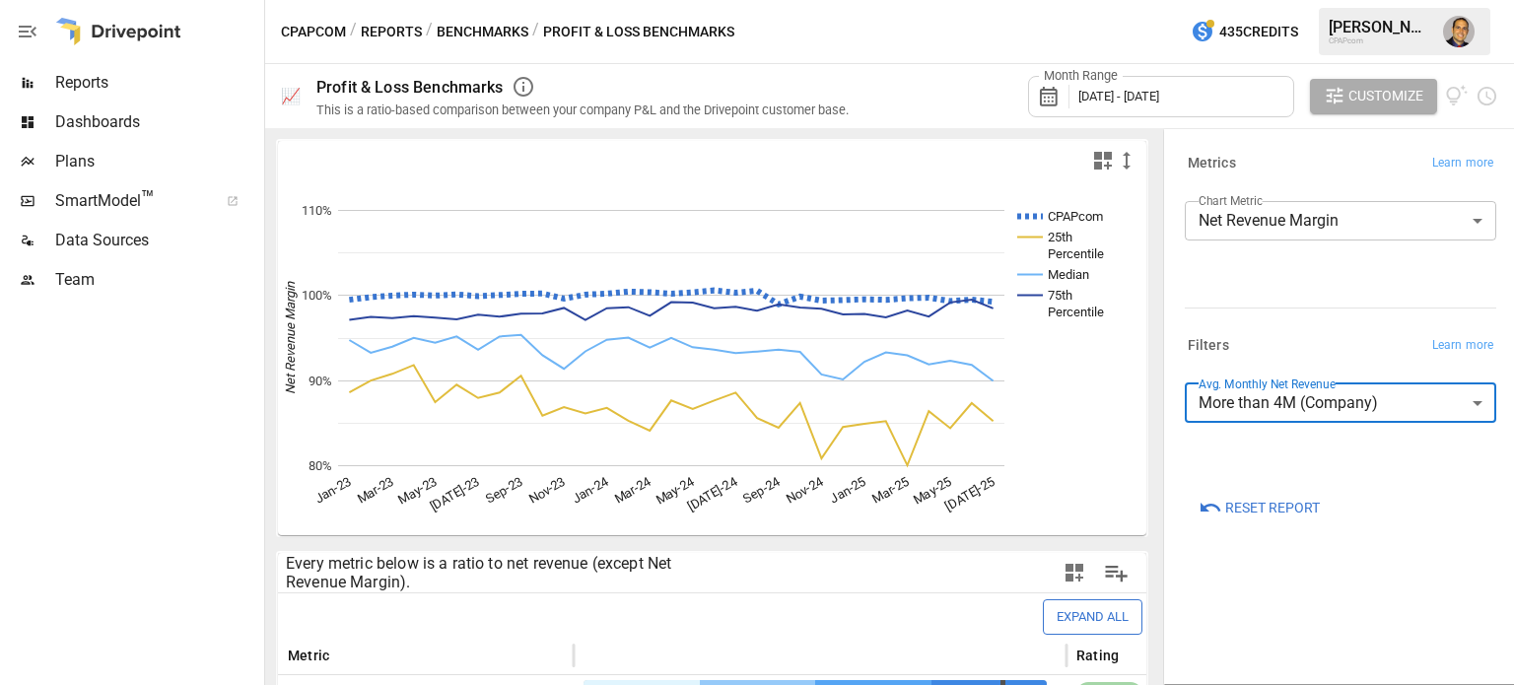
click at [1277, 0] on body "Reports Dashboards Plans SmartModel ™ Data Sources Team CPAPcom / Reports / Ben…" at bounding box center [757, 0] width 1514 height 0
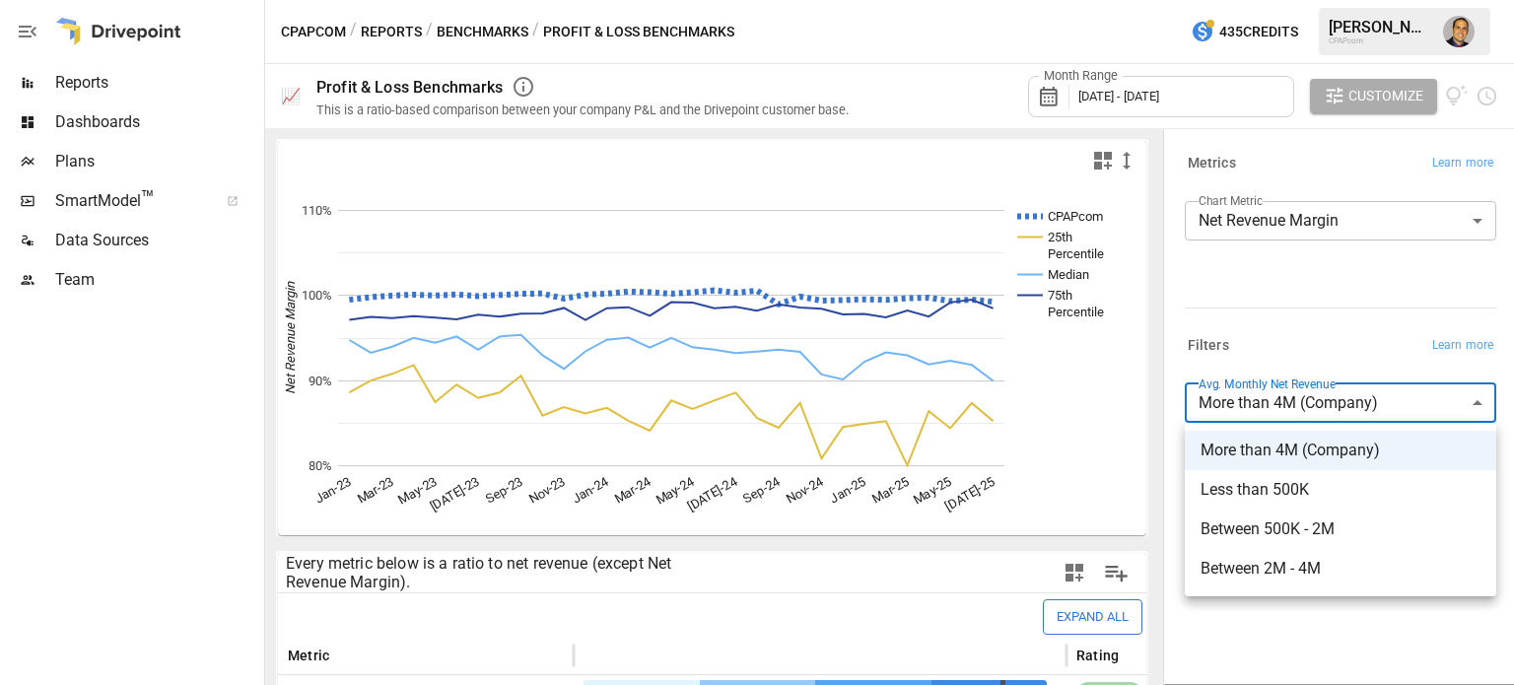
click at [1312, 400] on div at bounding box center [757, 342] width 1514 height 685
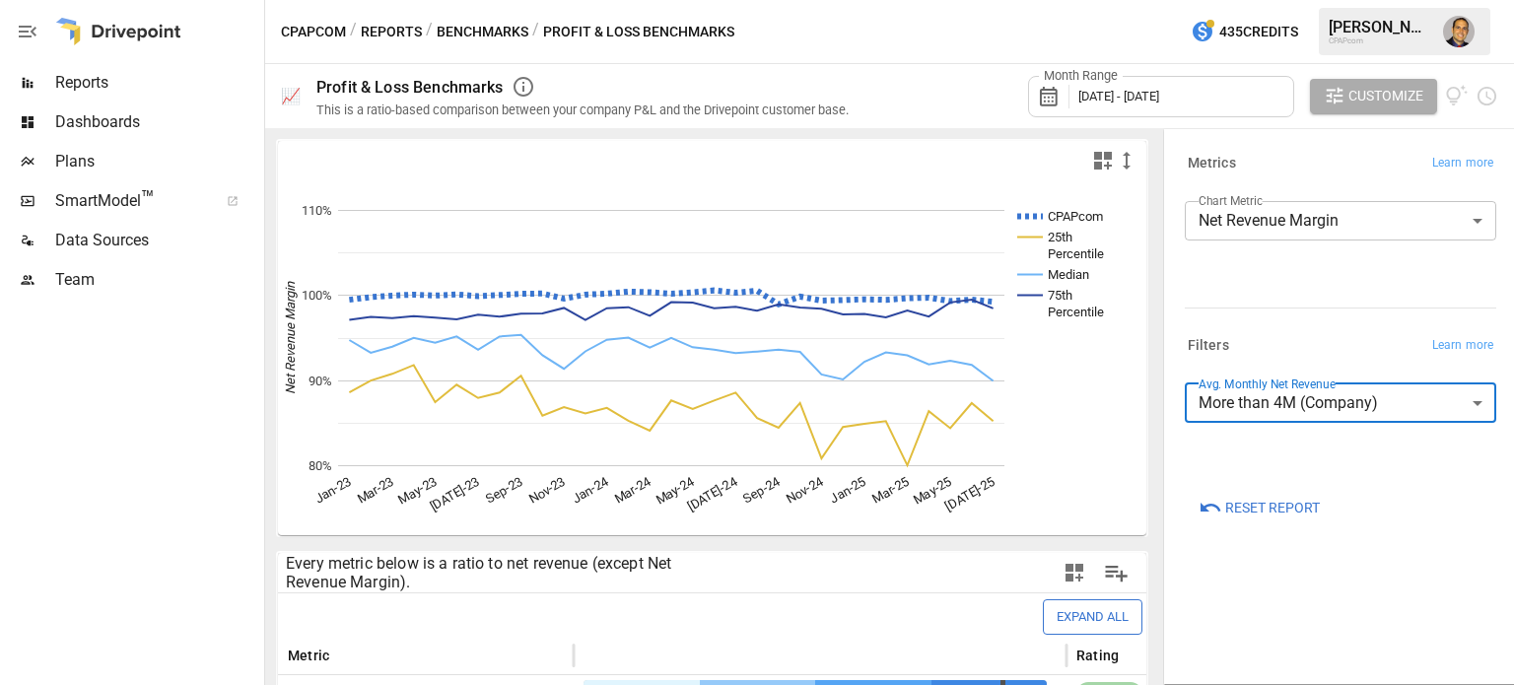
click at [1294, 502] on span "Reset Report" at bounding box center [1272, 508] width 95 height 25
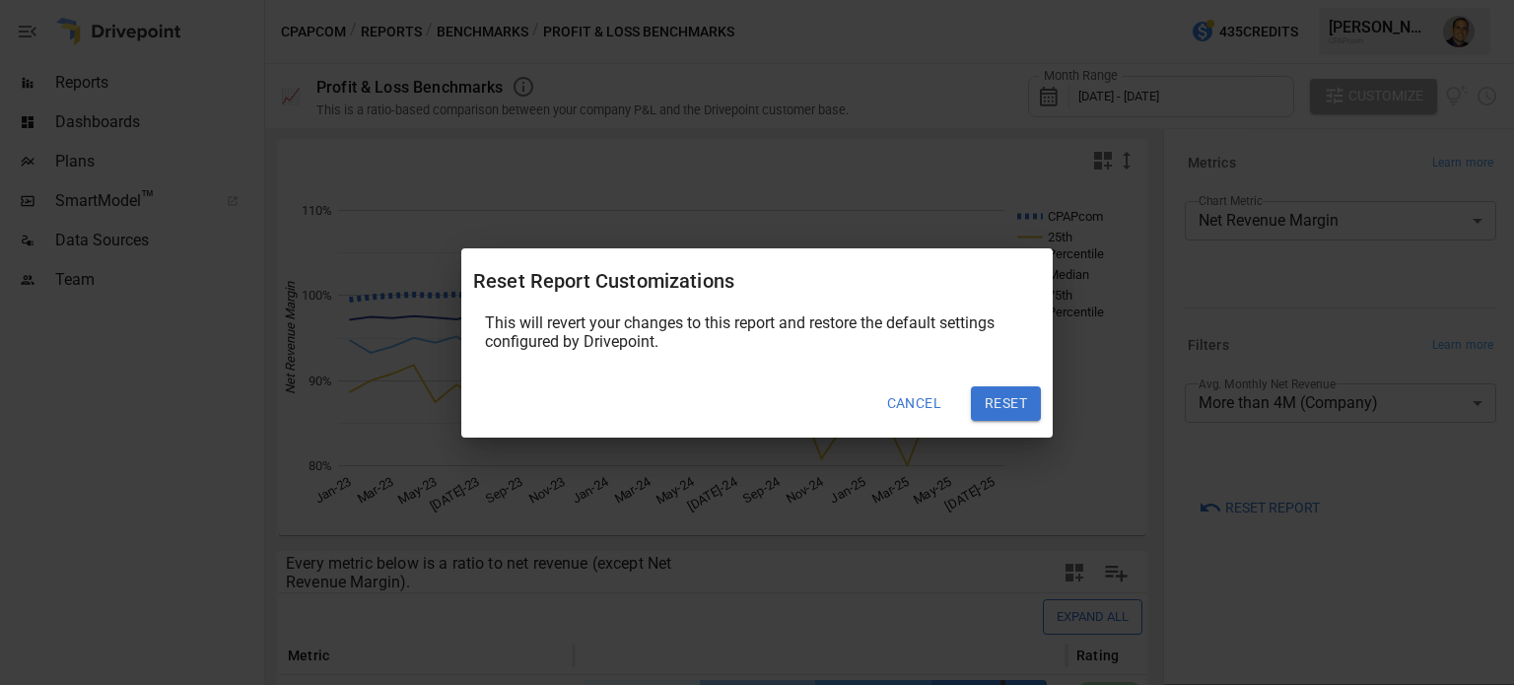
drag, startPoint x: 995, startPoint y: 386, endPoint x: 1004, endPoint y: 391, distance: 10.1
click at [1001, 390] on button "Reset" at bounding box center [1006, 403] width 70 height 35
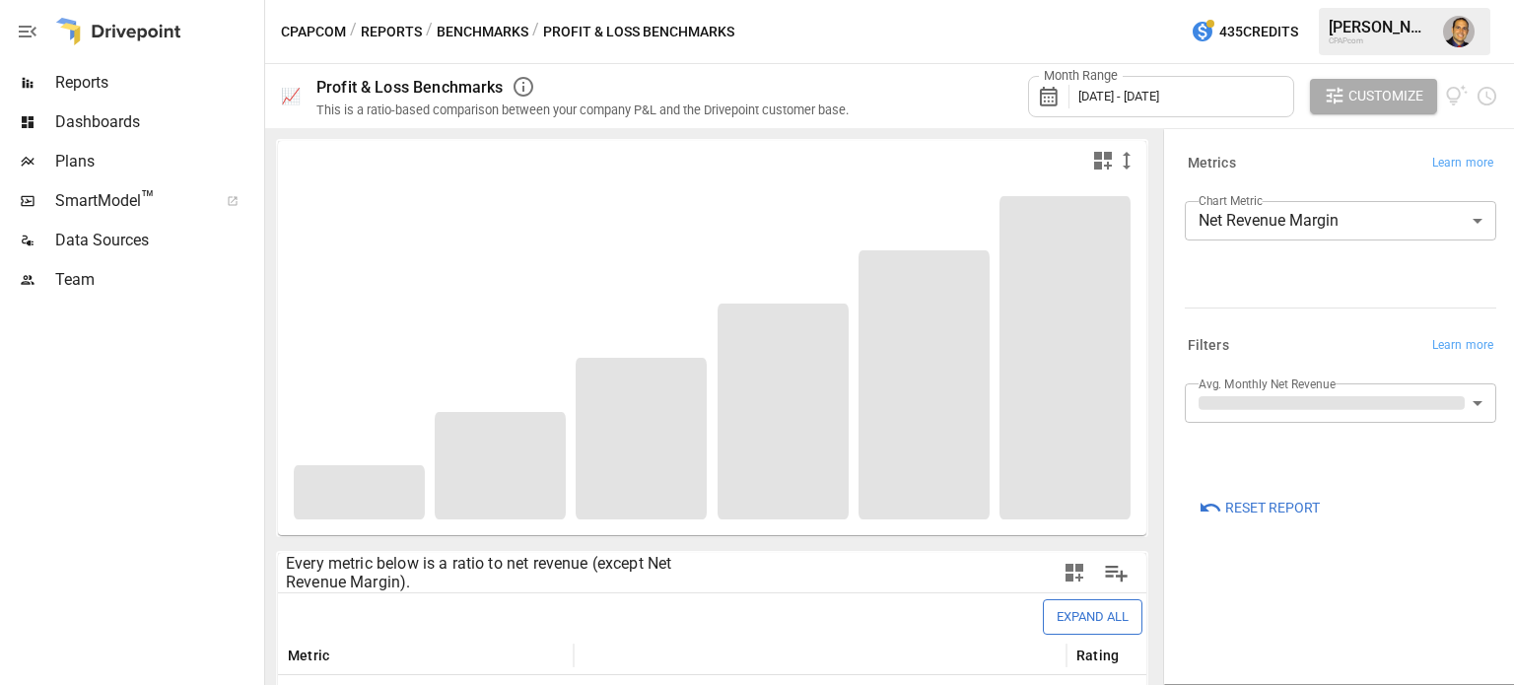
click at [1296, 0] on body "Reports Dashboards Plans SmartModel ™ Data Sources Team CPAPcom / Reports / Ben…" at bounding box center [757, 0] width 1514 height 0
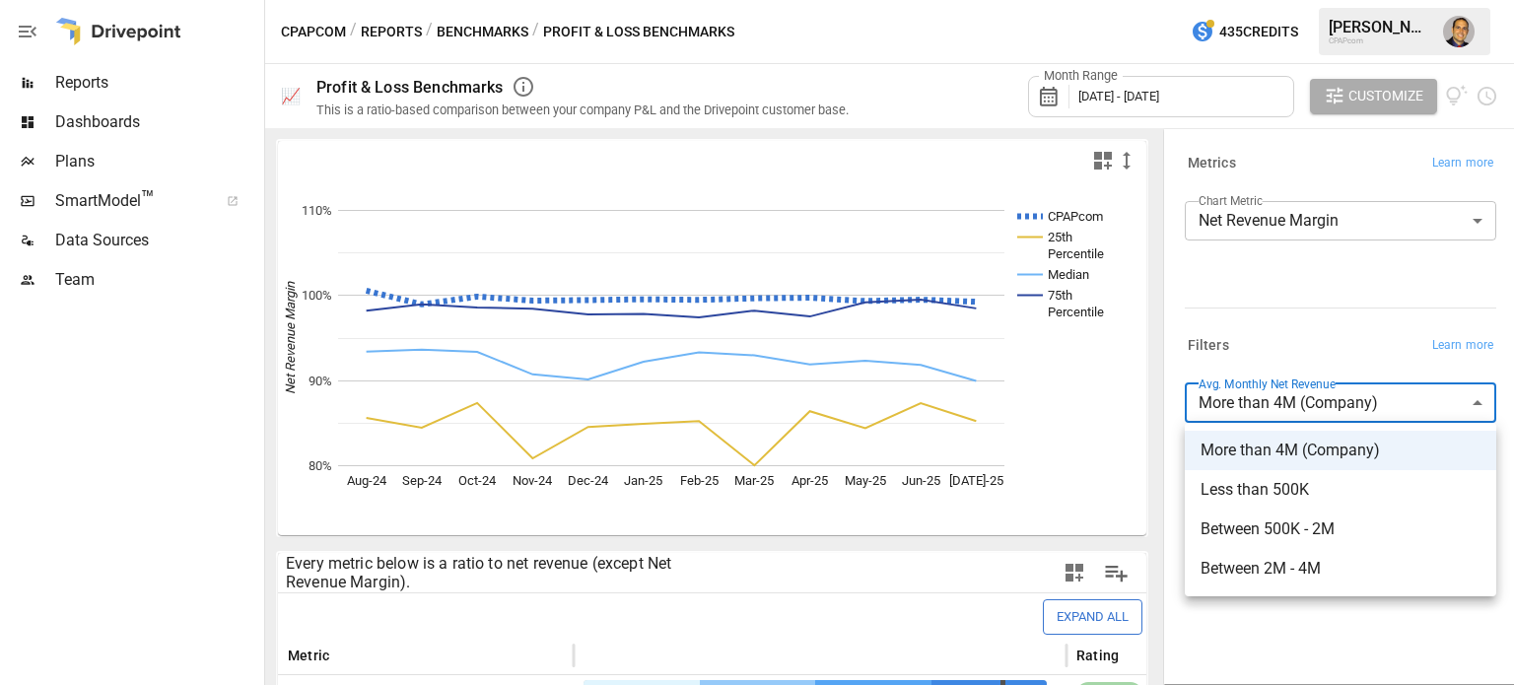
click at [1280, 342] on div at bounding box center [757, 342] width 1514 height 685
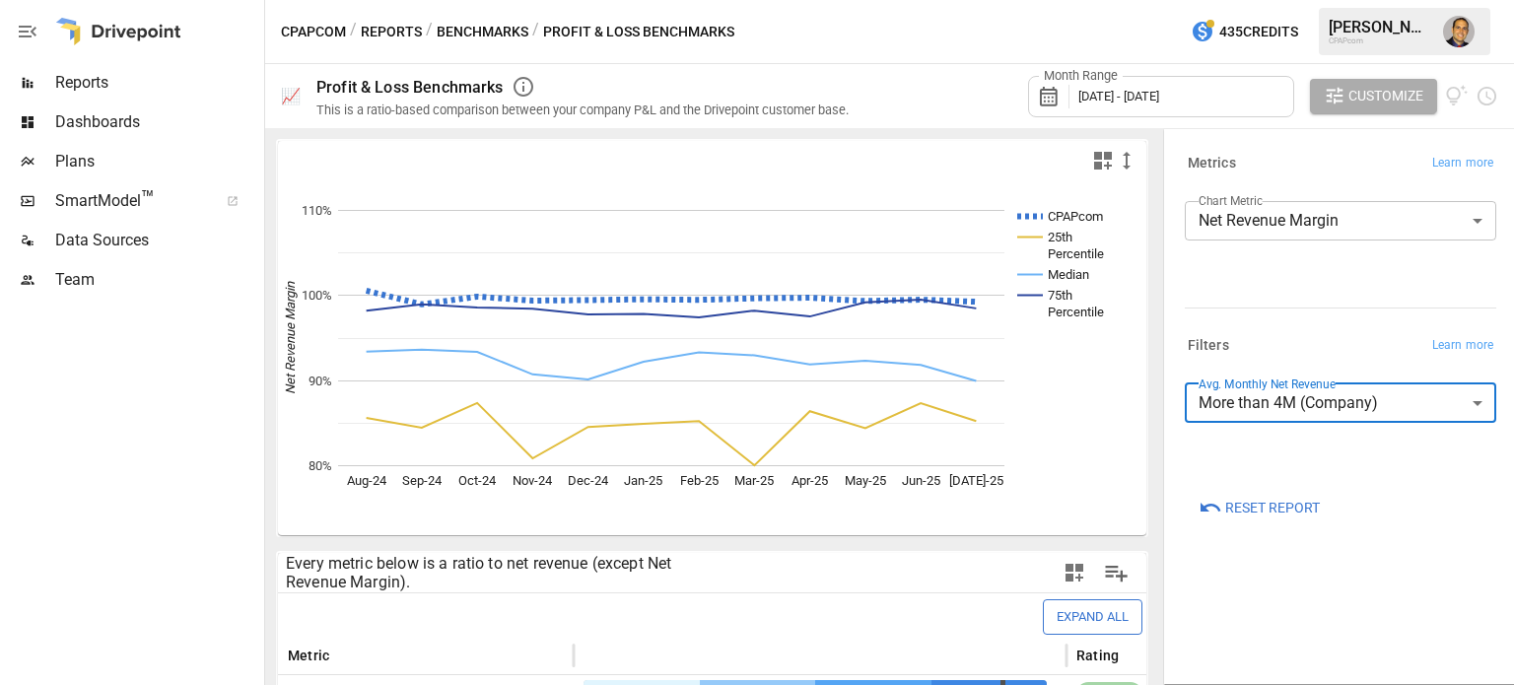
click at [1290, 0] on body "Reports Dashboards Plans SmartModel ™ Data Sources Team CPAPcom / Reports / Ben…" at bounding box center [757, 0] width 1514 height 0
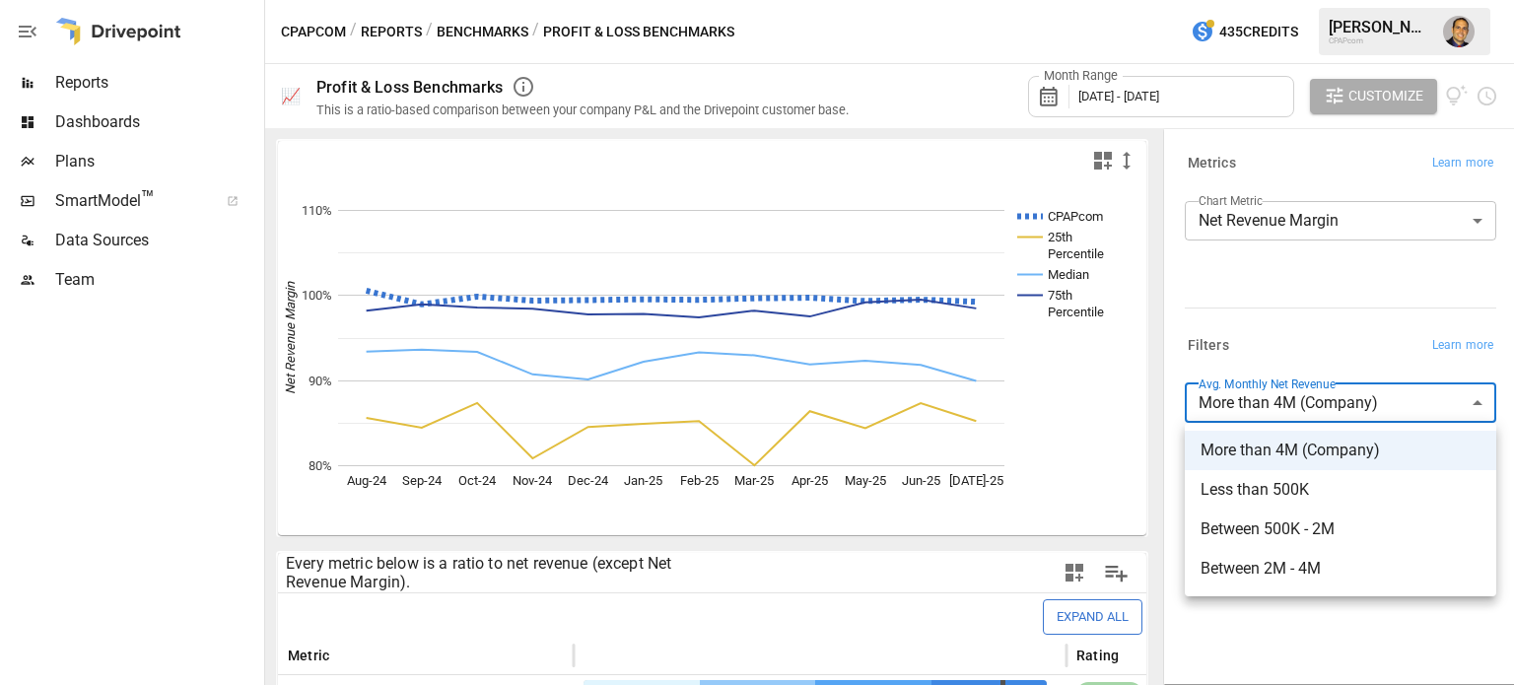
click at [1250, 618] on div at bounding box center [757, 342] width 1514 height 685
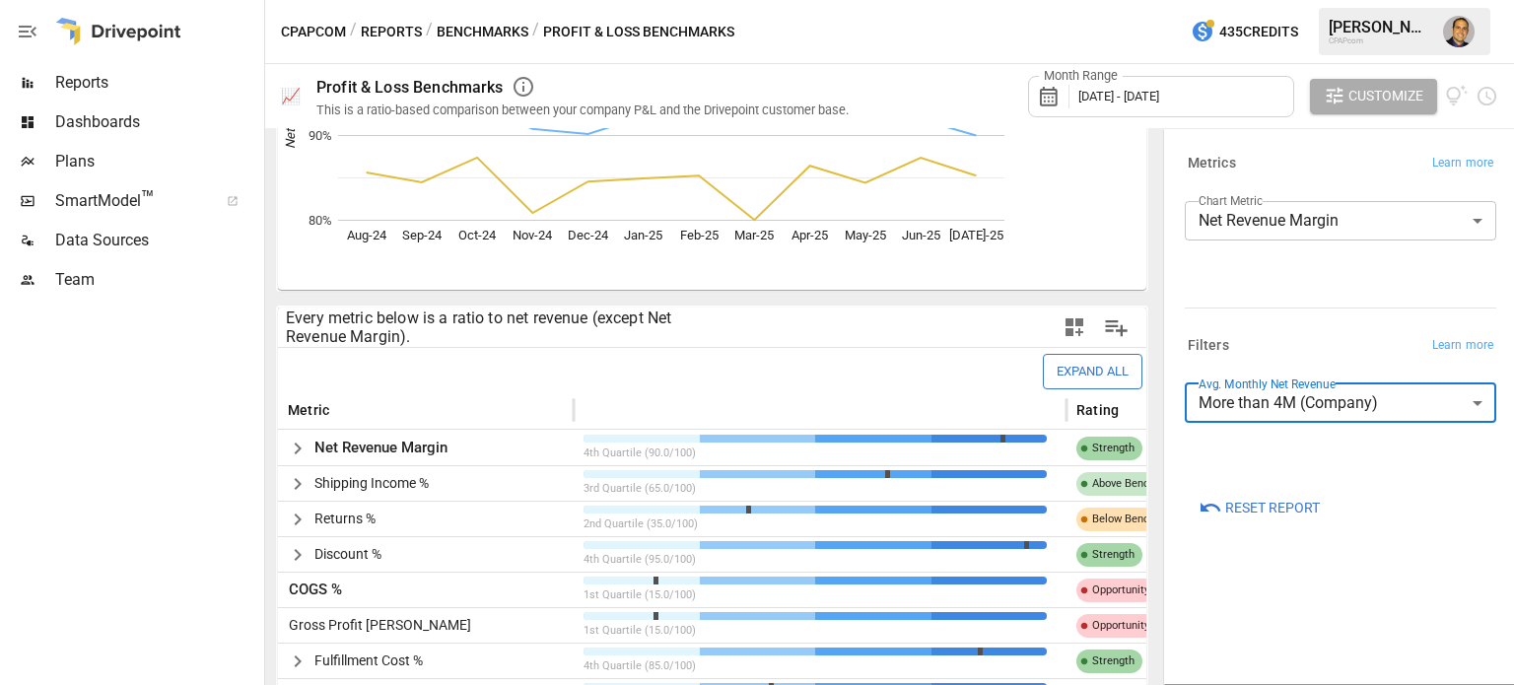
scroll to position [493, 0]
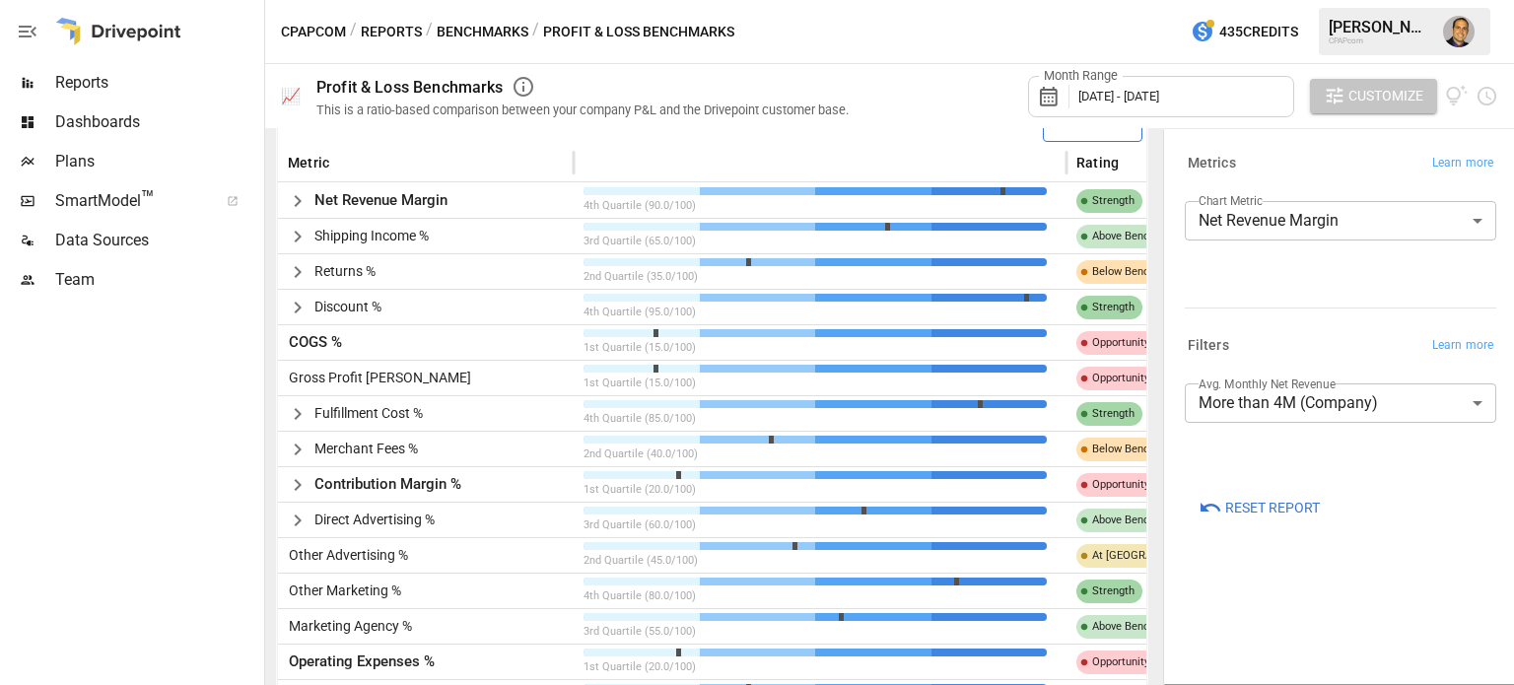
click at [1373, 102] on span "Customize" at bounding box center [1385, 96] width 75 height 25
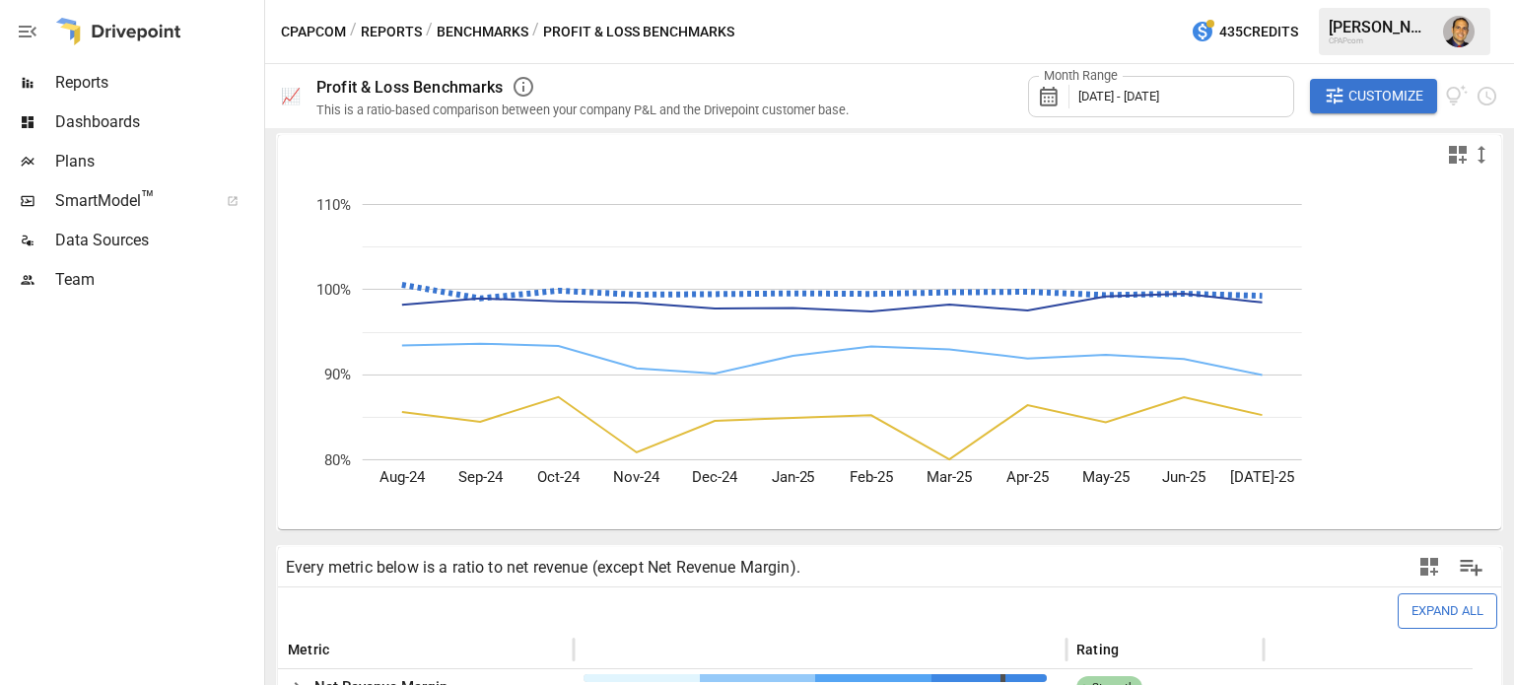
scroll to position [0, 0]
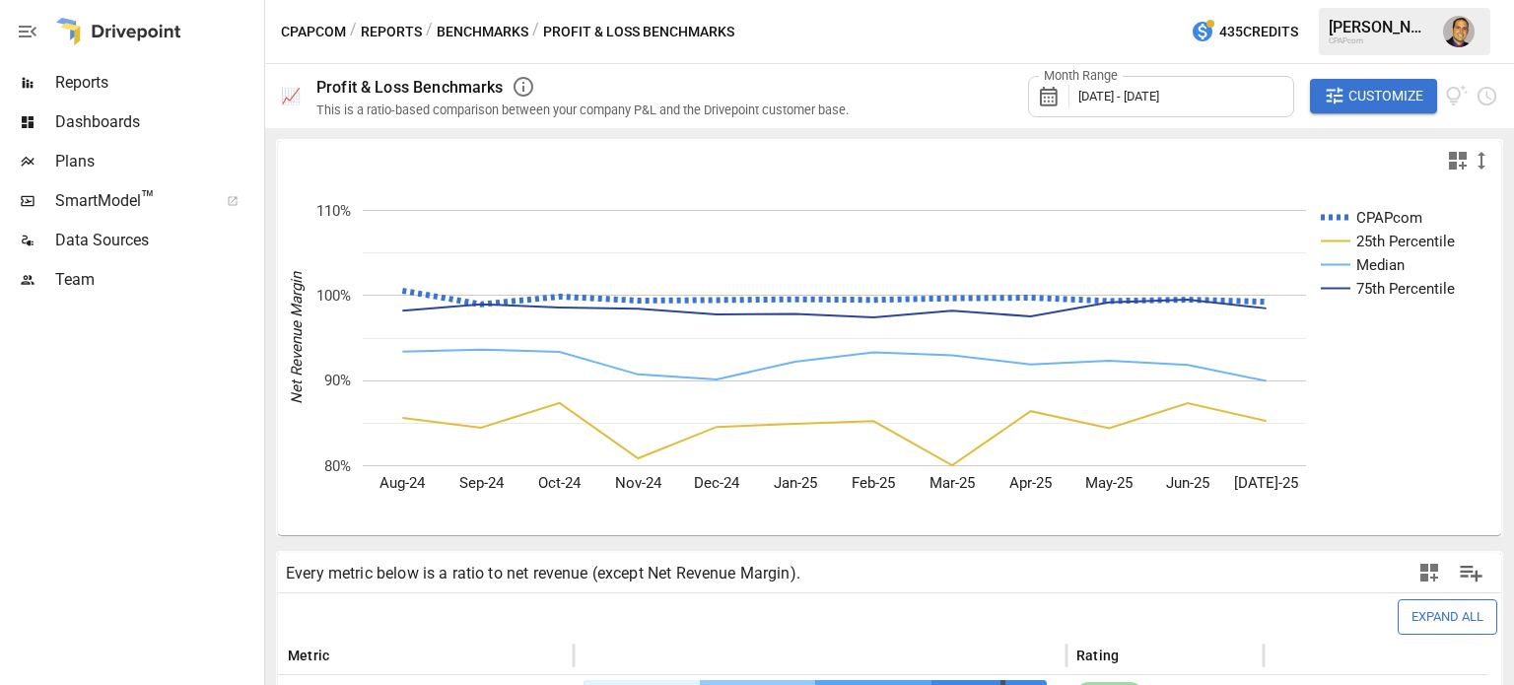
click at [513, 31] on button "Benchmarks" at bounding box center [483, 32] width 92 height 25
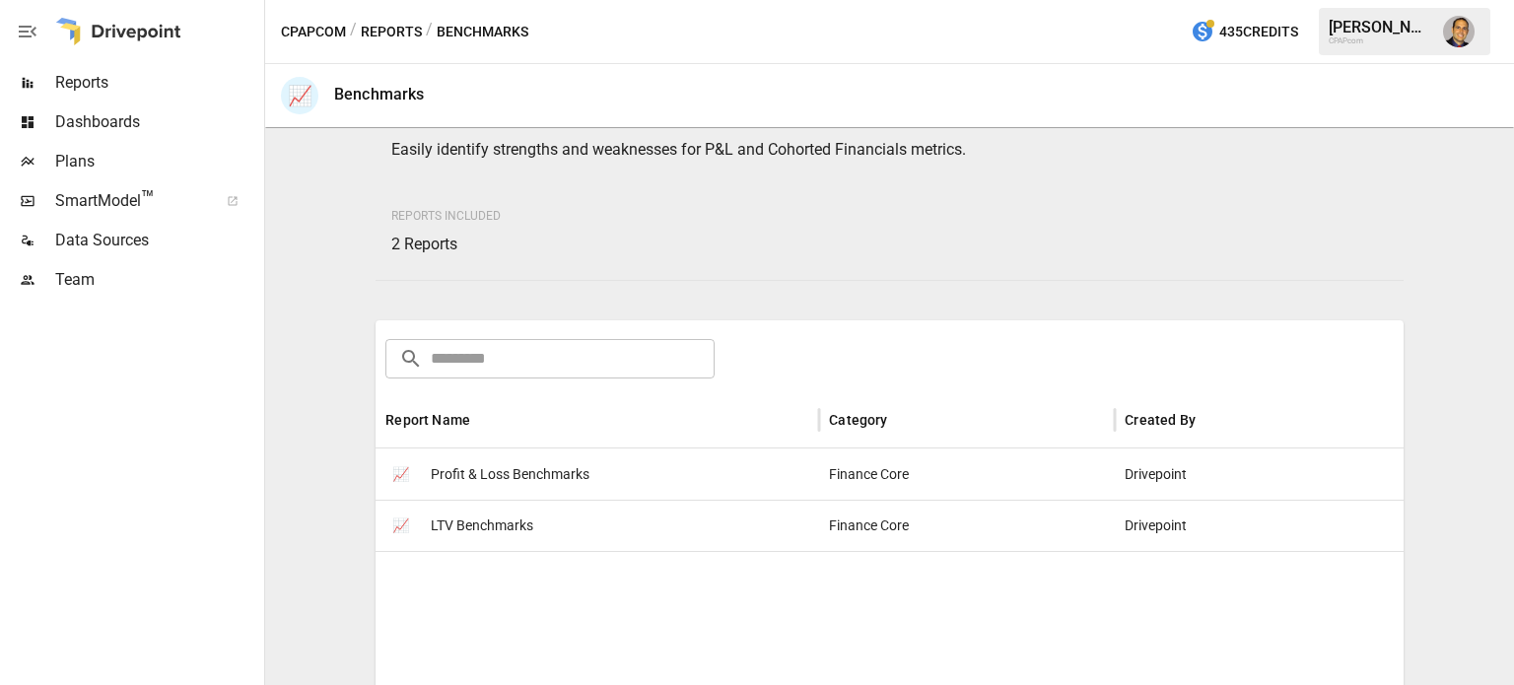
scroll to position [197, 0]
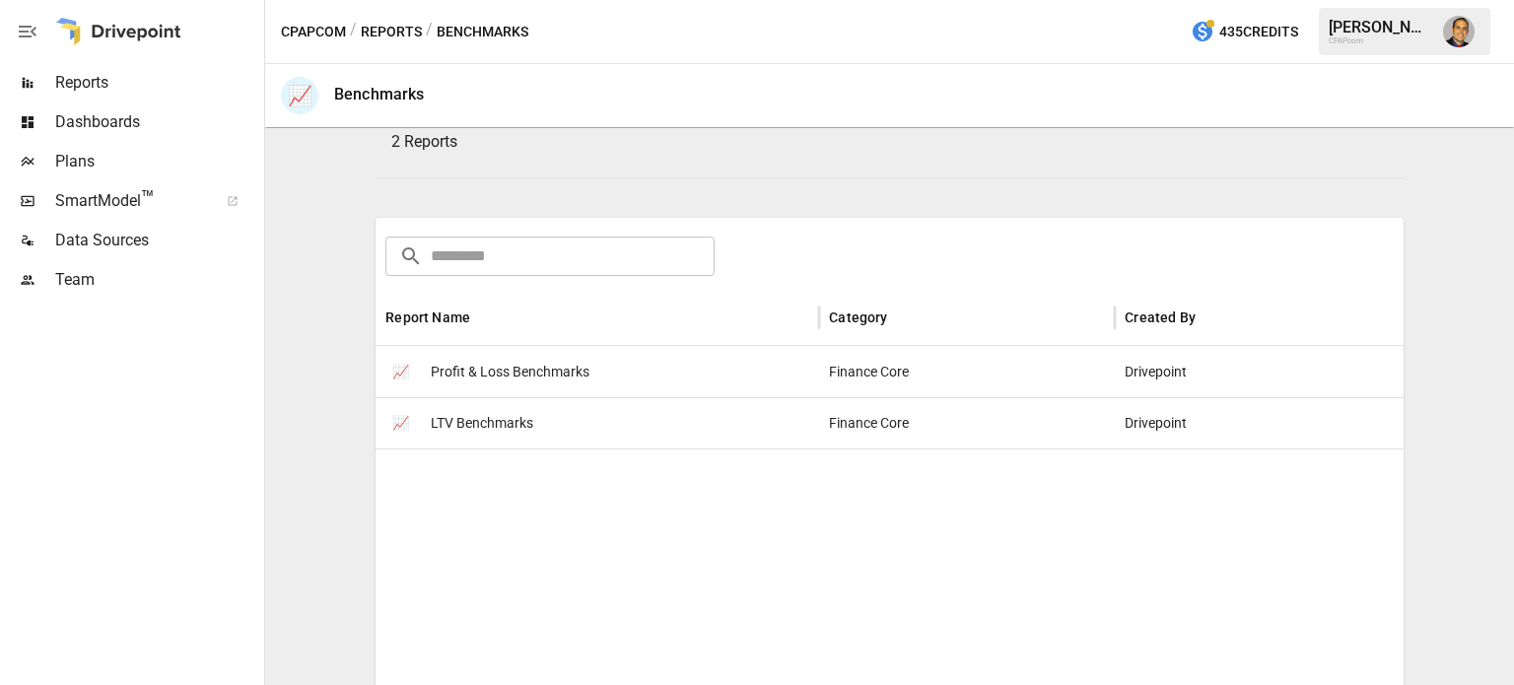
click at [481, 416] on span "LTV Benchmarks" at bounding box center [482, 423] width 103 height 50
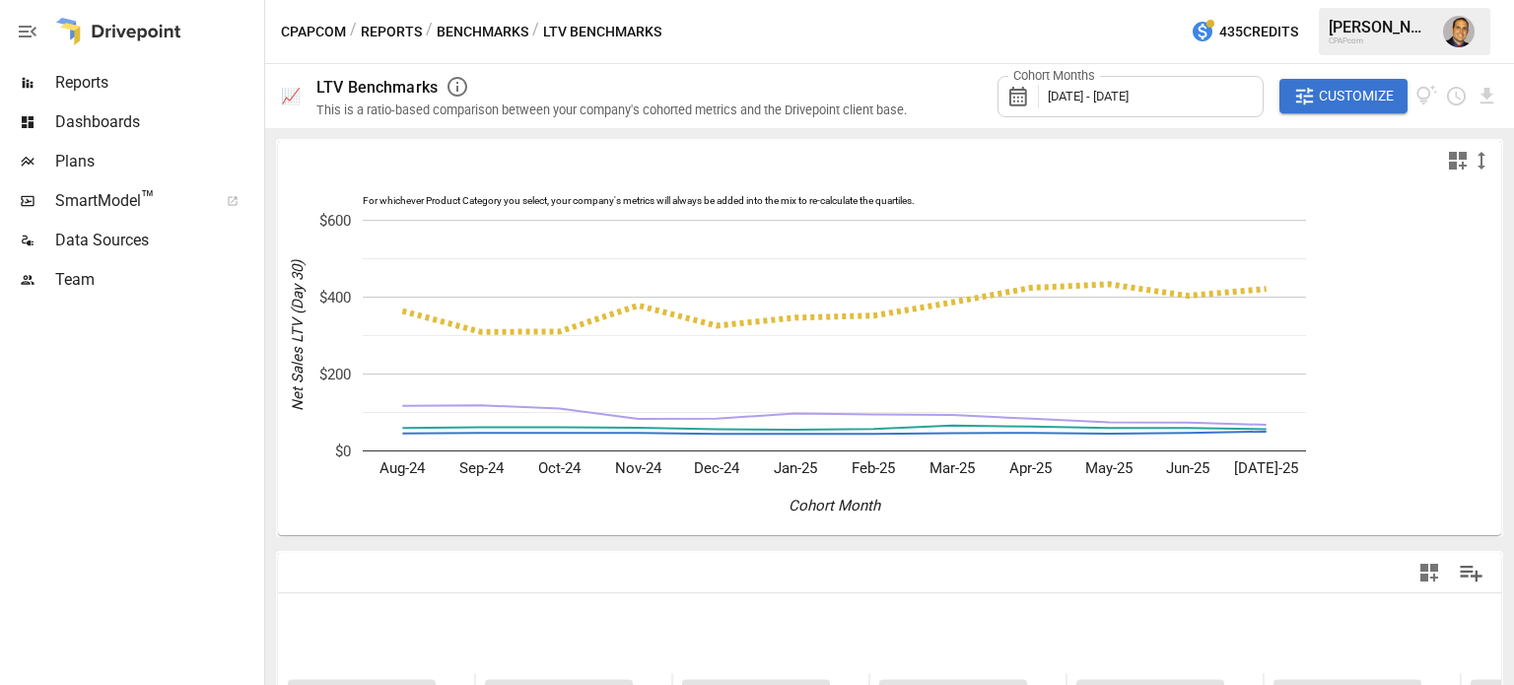
click at [1338, 94] on span "Customize" at bounding box center [1356, 96] width 75 height 25
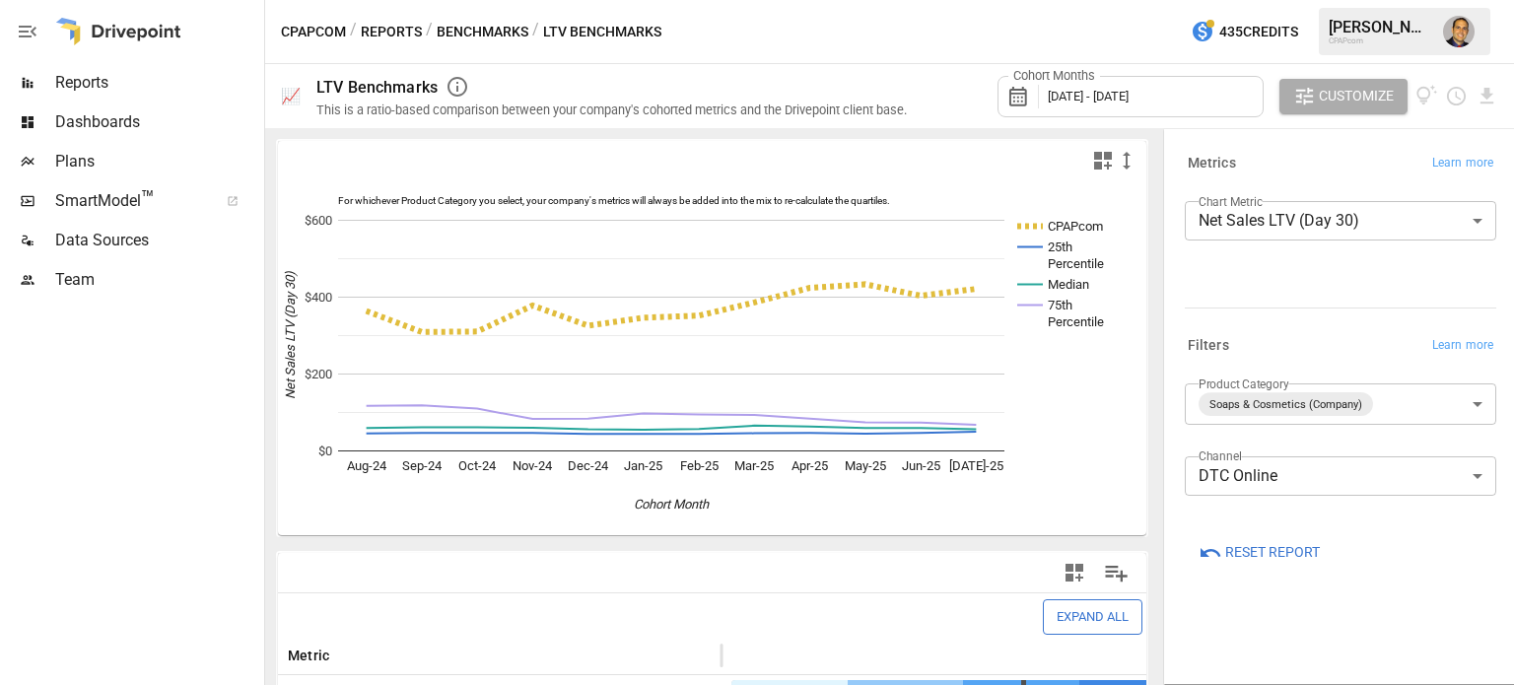
click at [1308, 0] on body "Reports Dashboards Plans SmartModel ™ Data Sources Team CPAPcom / Reports / Ben…" at bounding box center [757, 0] width 1514 height 0
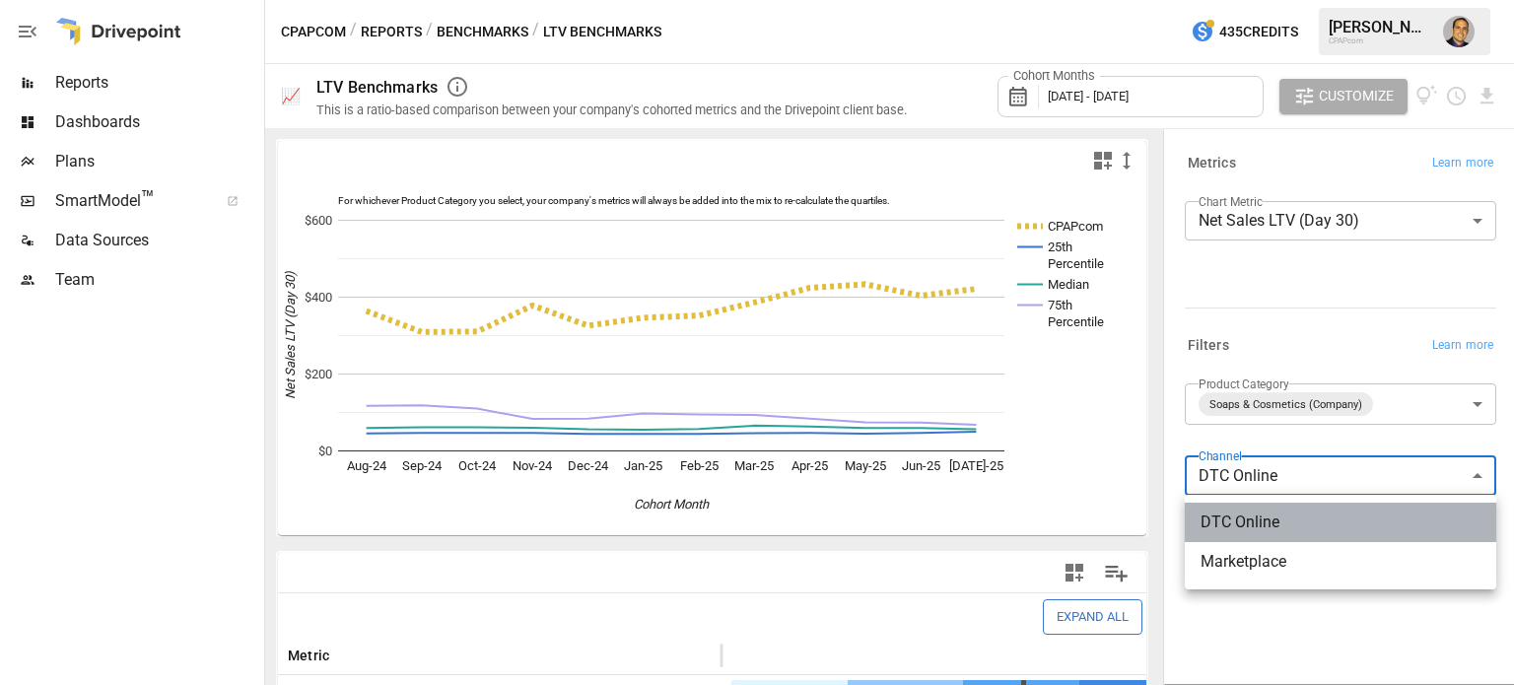
click at [1301, 520] on span "DTC Online" at bounding box center [1340, 523] width 280 height 24
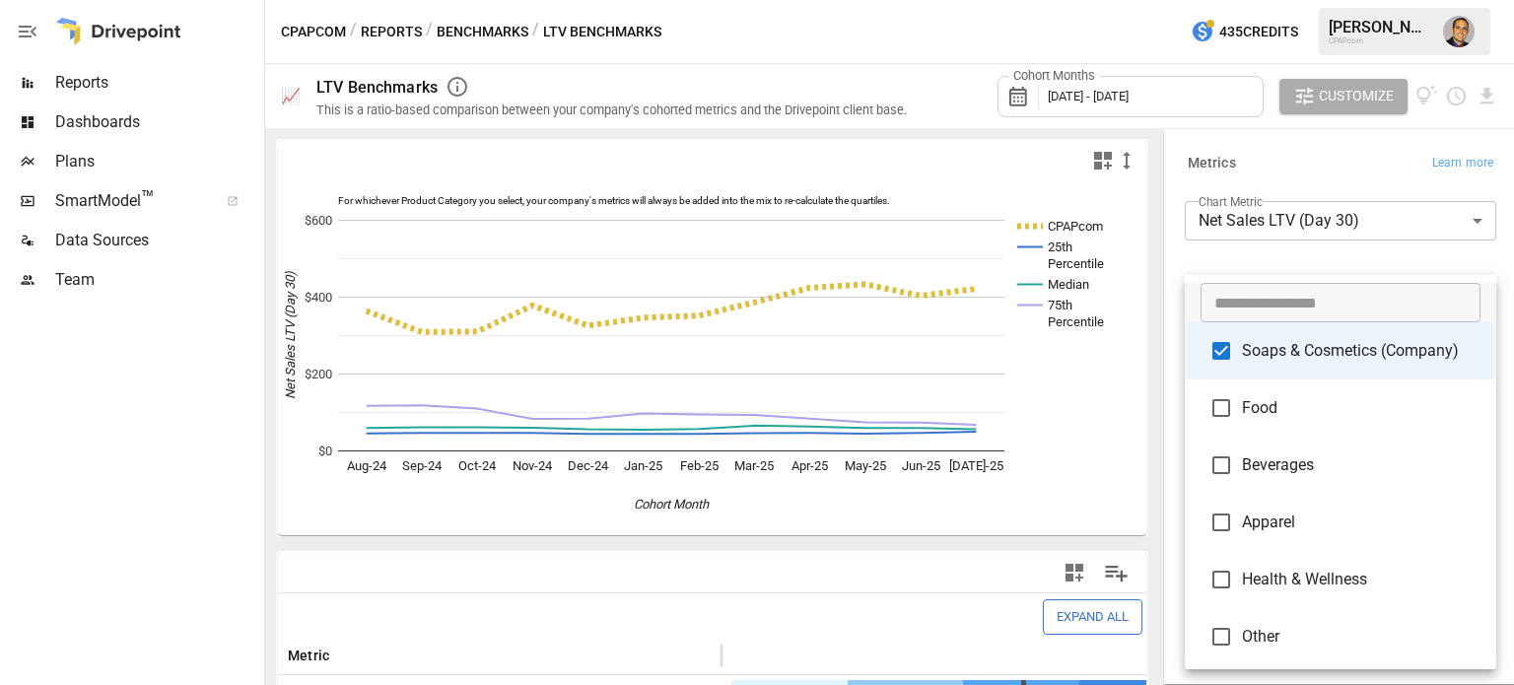
click at [1464, 0] on body "Reports Dashboards Plans SmartModel ™ Data Sources Team CPAPcom / Reports / Ben…" at bounding box center [757, 0] width 1514 height 0
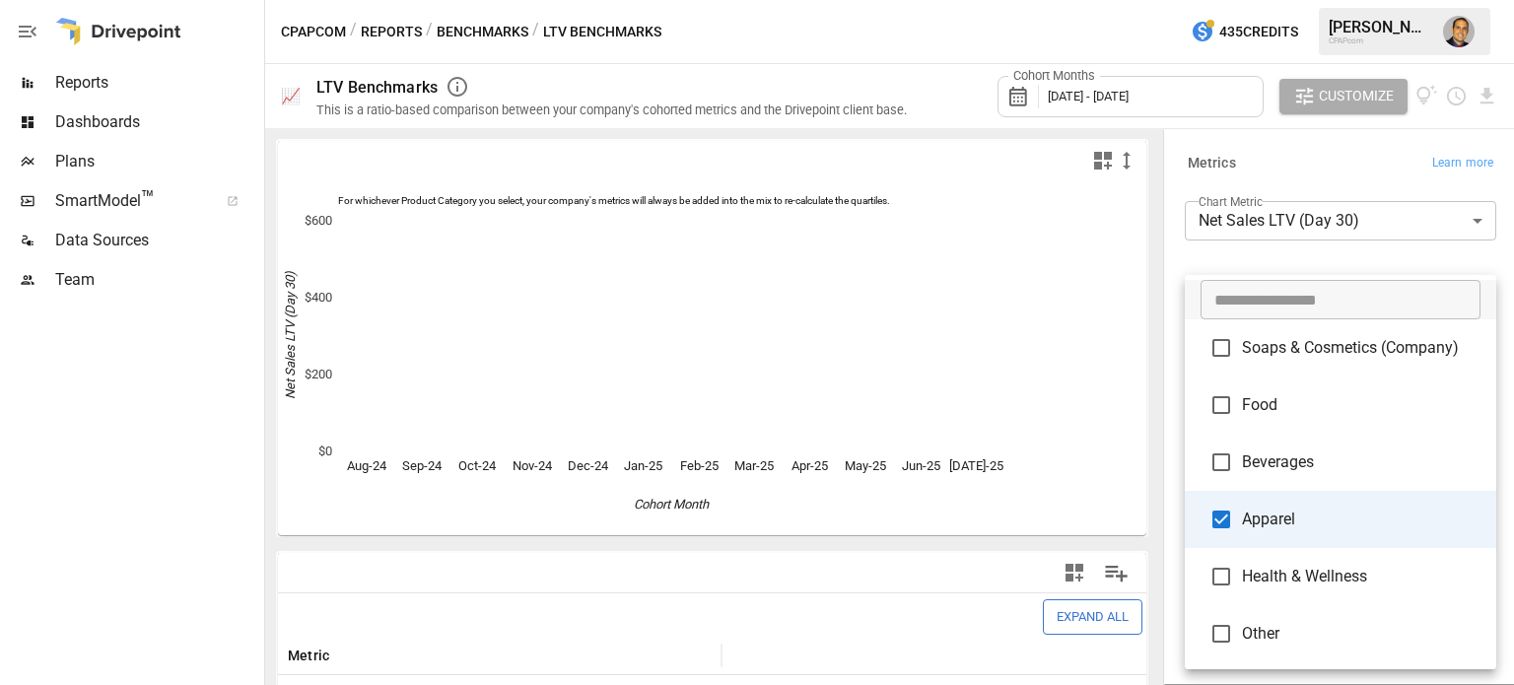
scroll to position [4, 0]
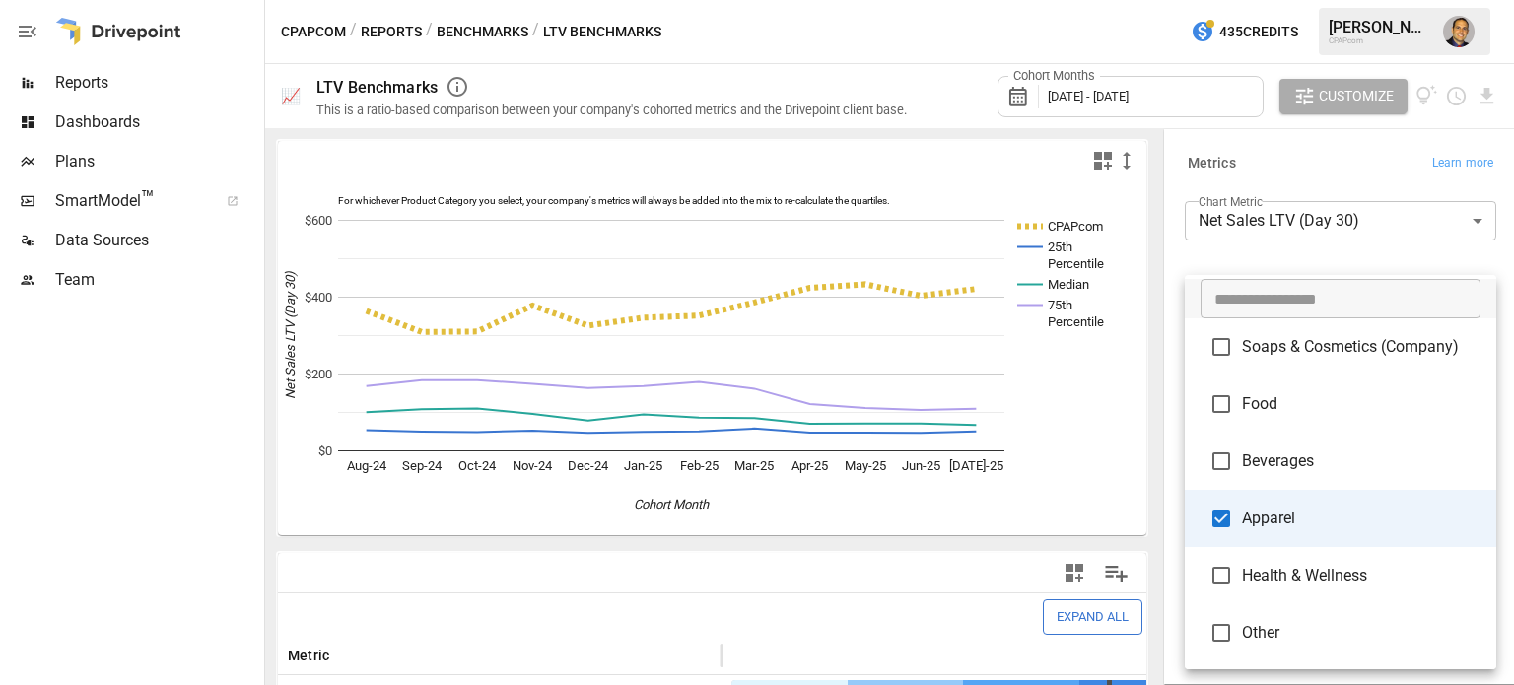
type input "**********"
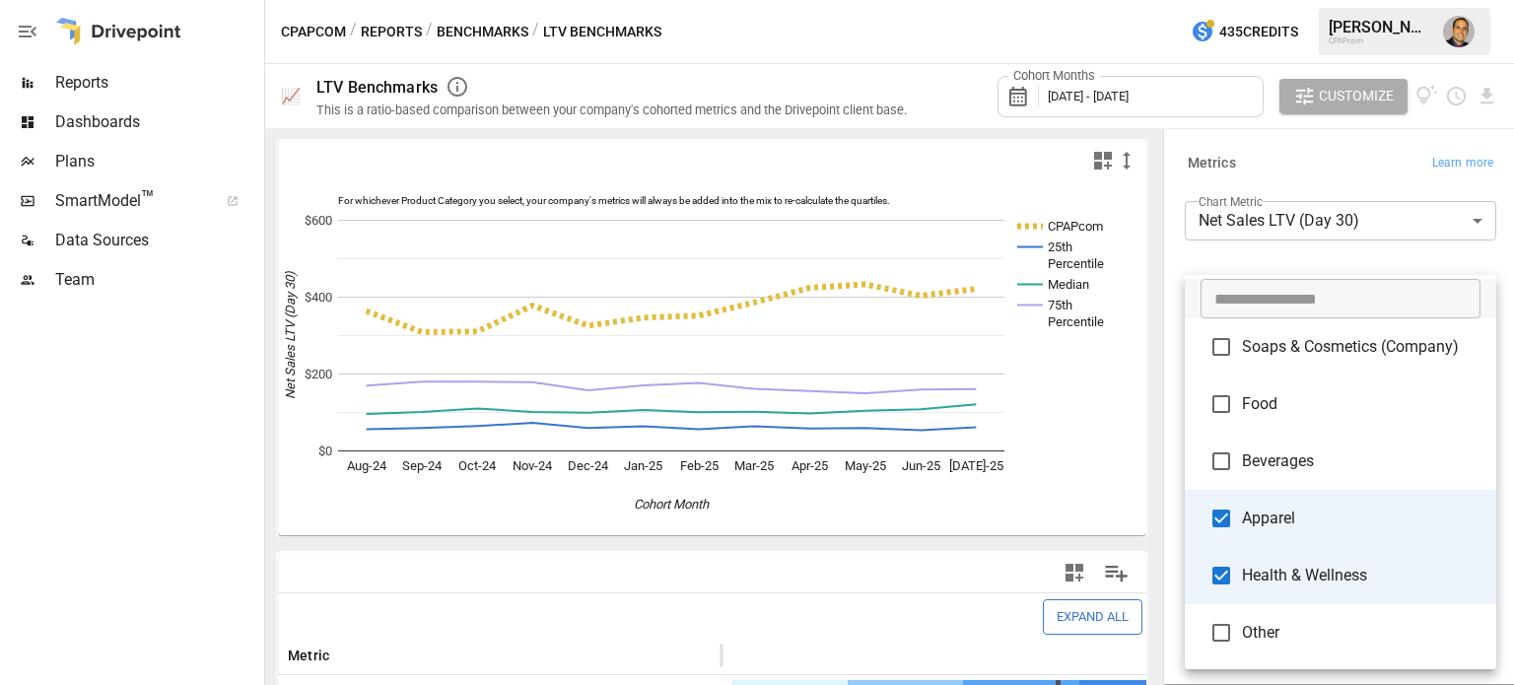
click at [25, 389] on div at bounding box center [757, 342] width 1514 height 685
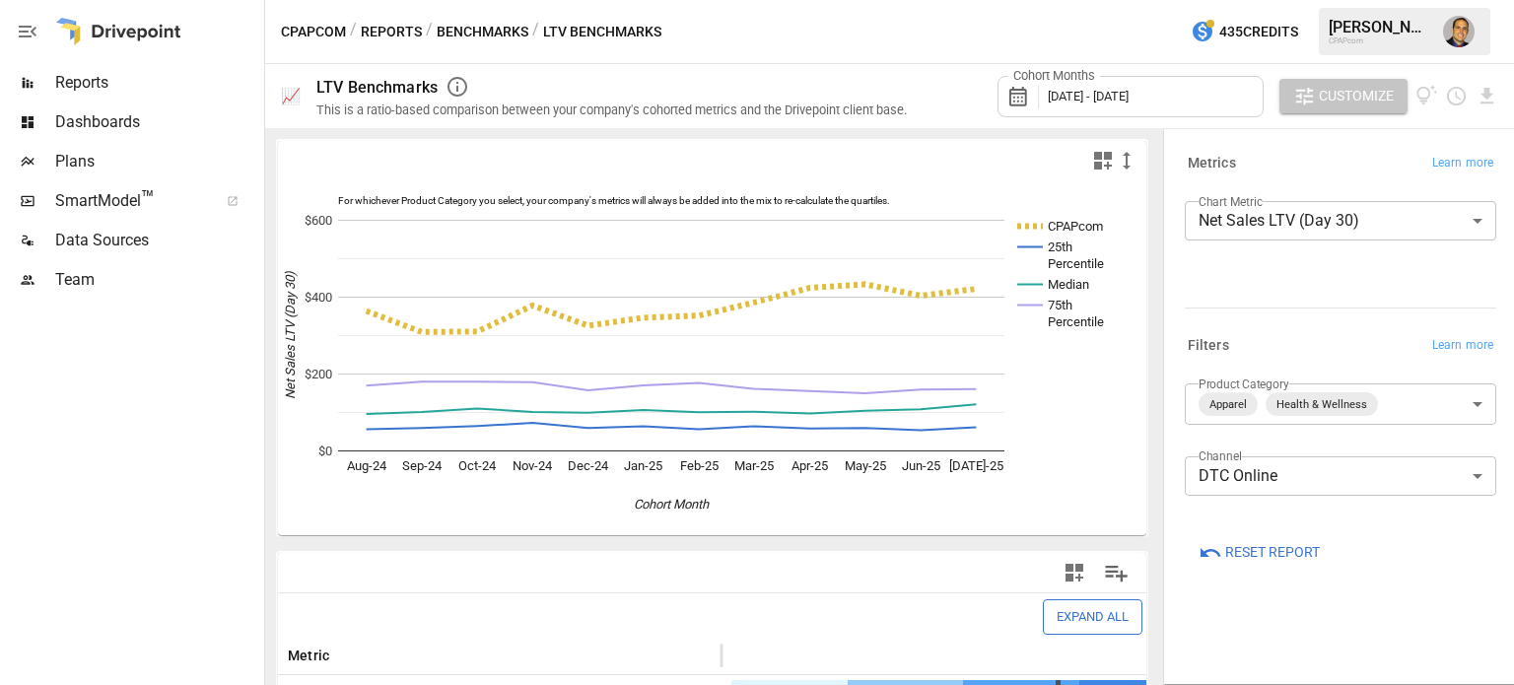
click at [1300, 98] on icon "button" at bounding box center [1304, 96] width 17 height 17
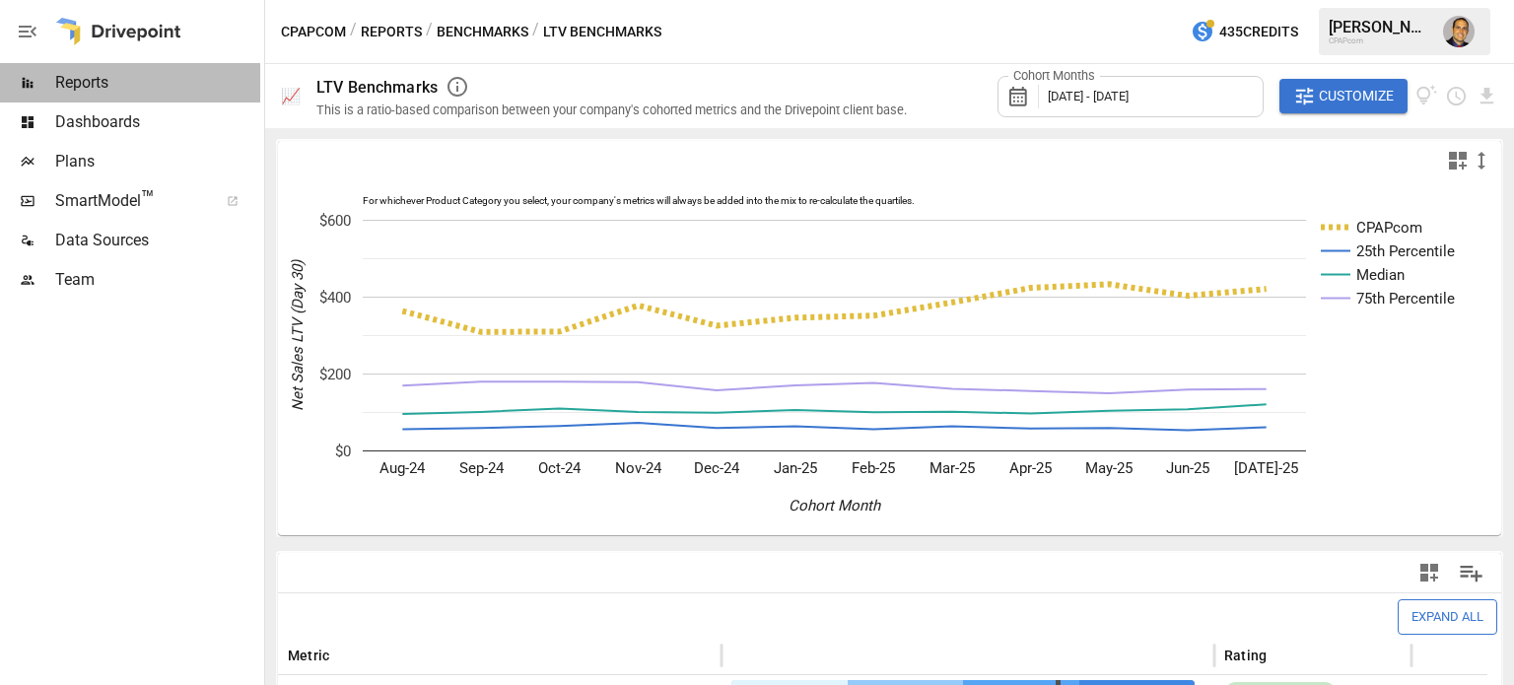
click at [80, 87] on span "Reports" at bounding box center [157, 83] width 205 height 24
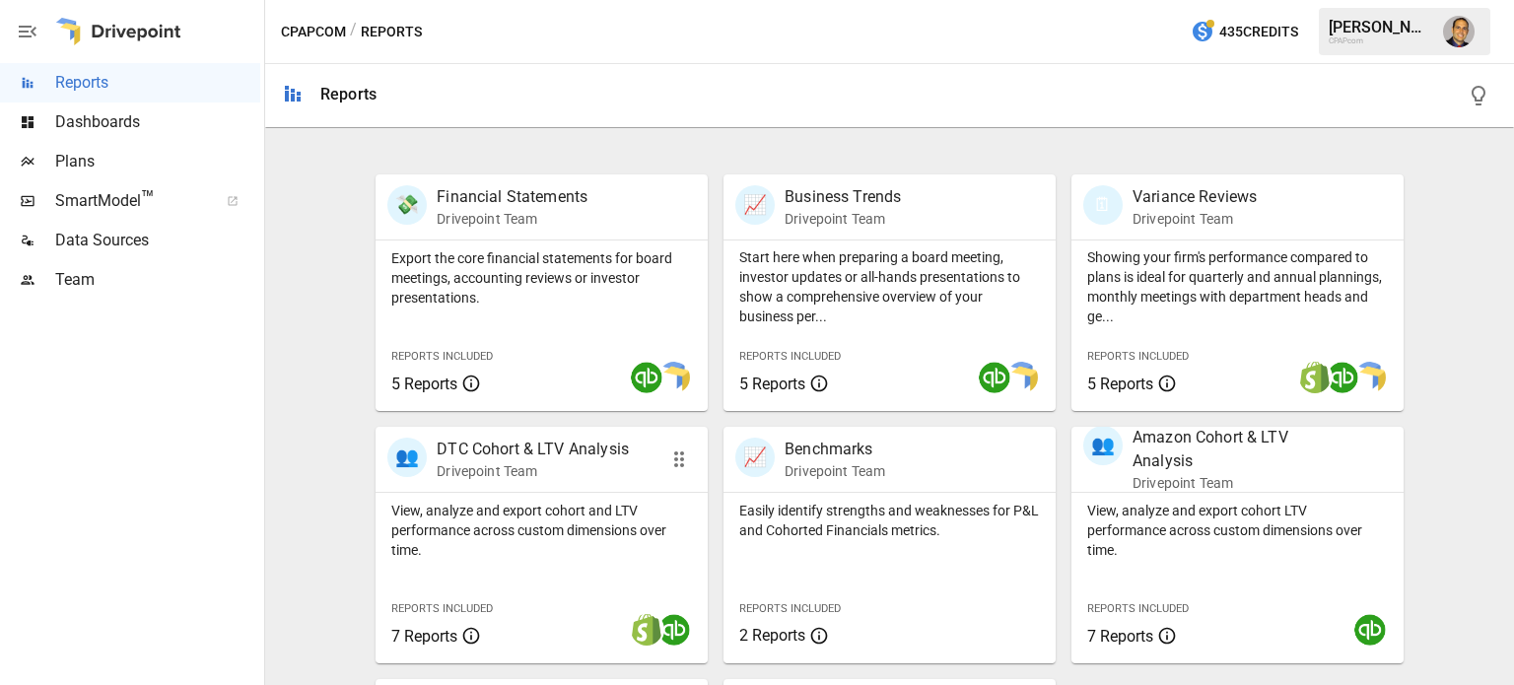
scroll to position [493, 0]
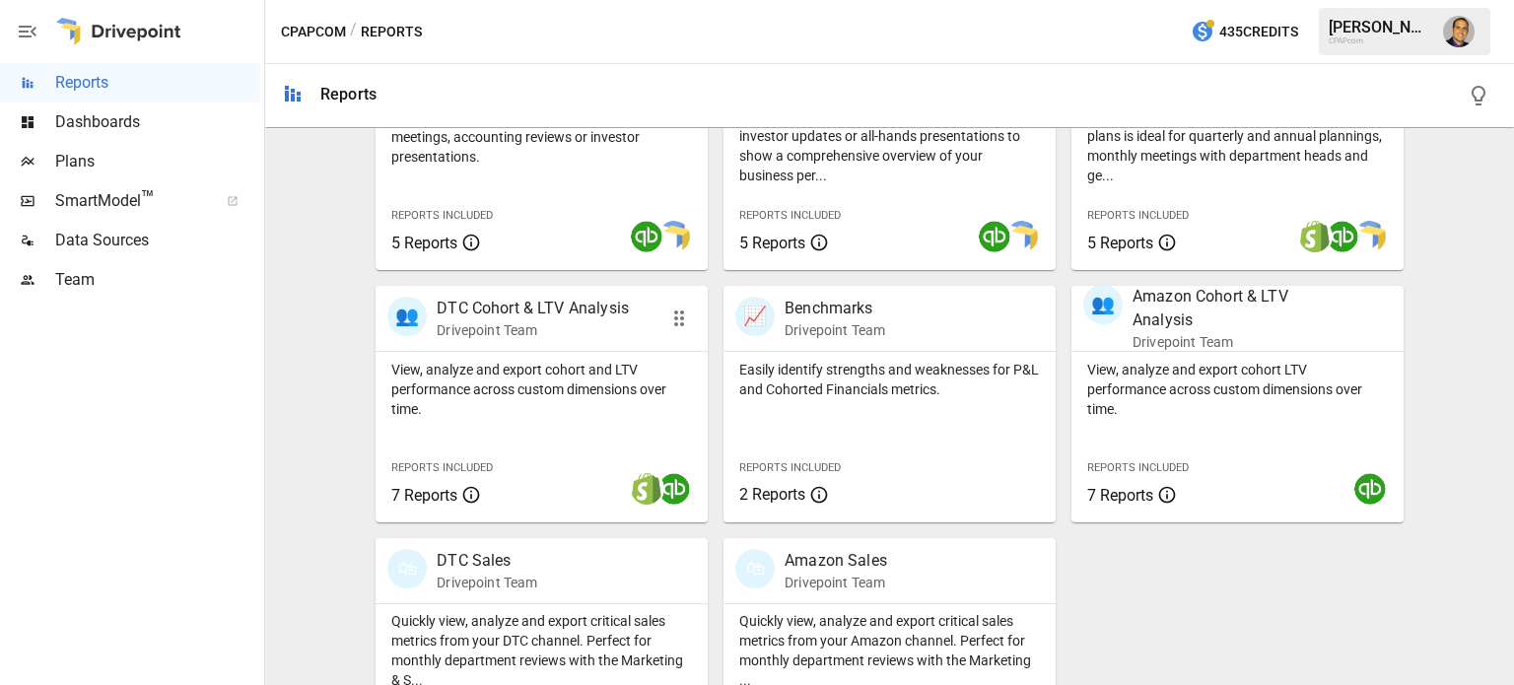
click at [604, 419] on div "View, analyze and export cohort and LTV performance across custom dimensions ov…" at bounding box center [542, 437] width 332 height 171
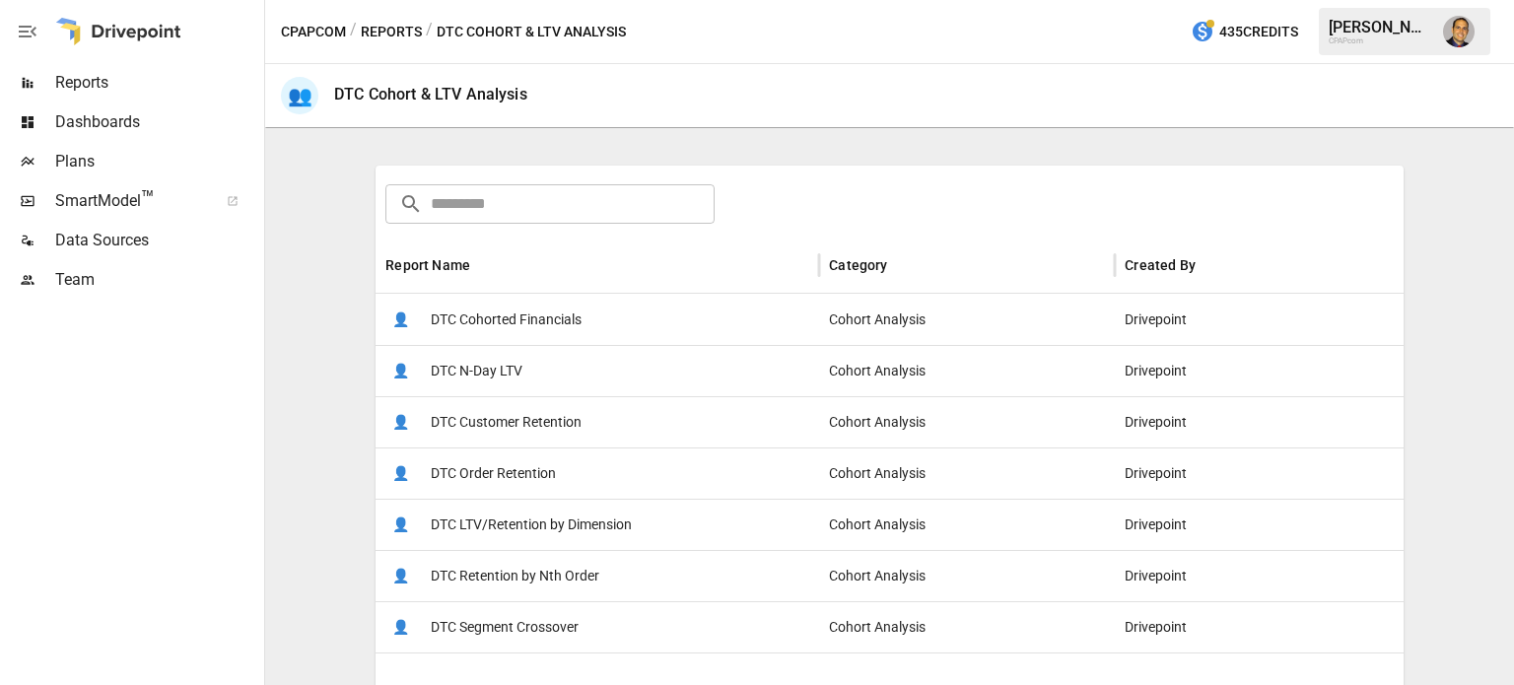
scroll to position [296, 0]
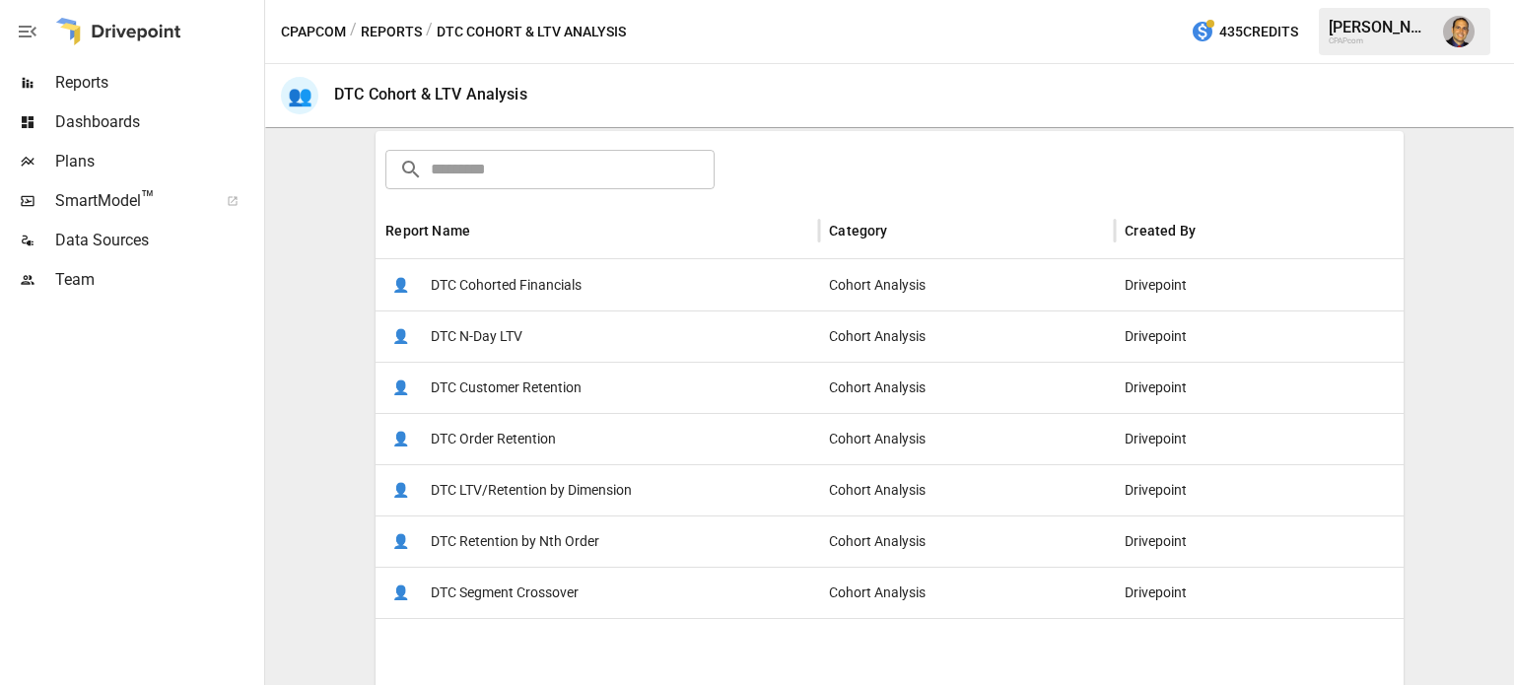
click at [505, 392] on span "DTC Customer Retention" at bounding box center [506, 388] width 151 height 50
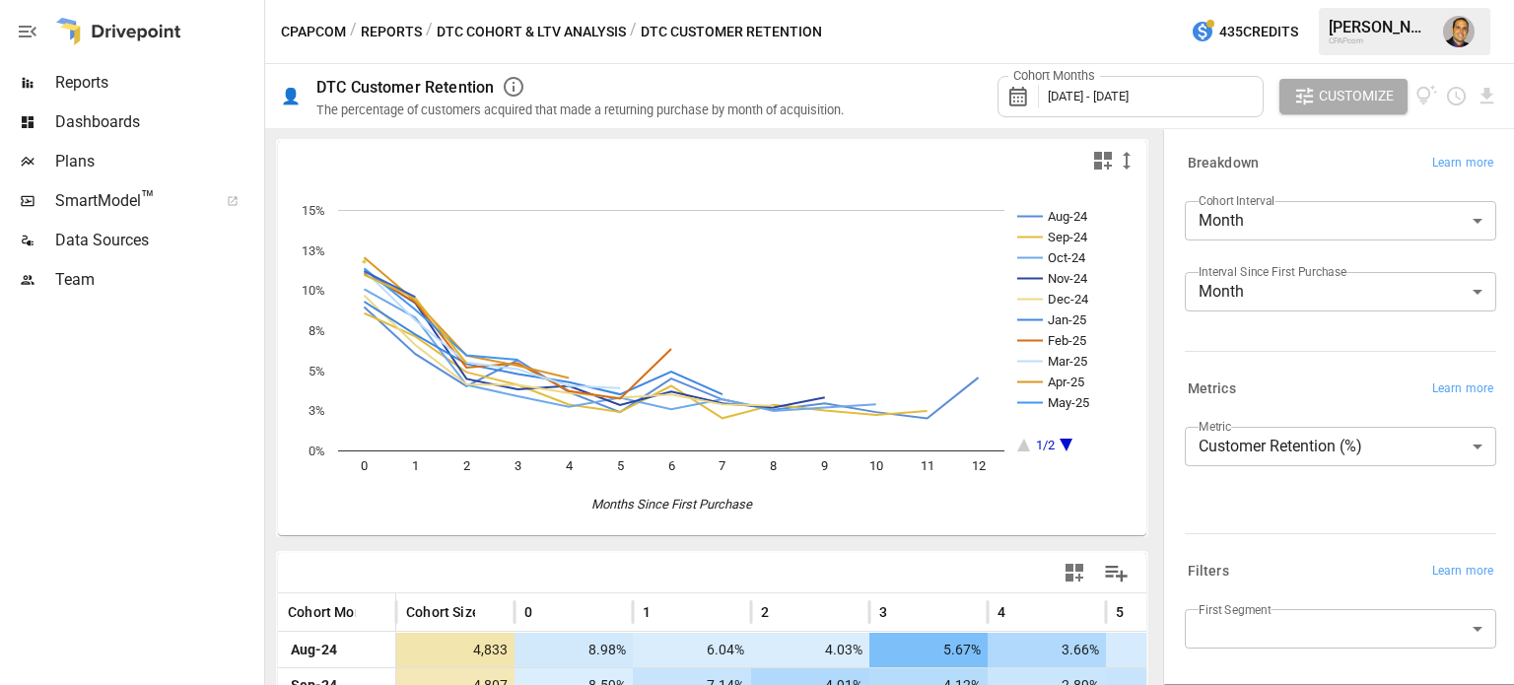
click at [1067, 448] on rect "A chart." at bounding box center [1068, 330] width 103 height 241
click at [1066, 446] on icon "A chart." at bounding box center [1066, 445] width 13 height 13
click at [1064, 445] on icon "A chart." at bounding box center [1066, 445] width 13 height 13
click at [1031, 442] on rect "A chart." at bounding box center [1068, 330] width 103 height 241
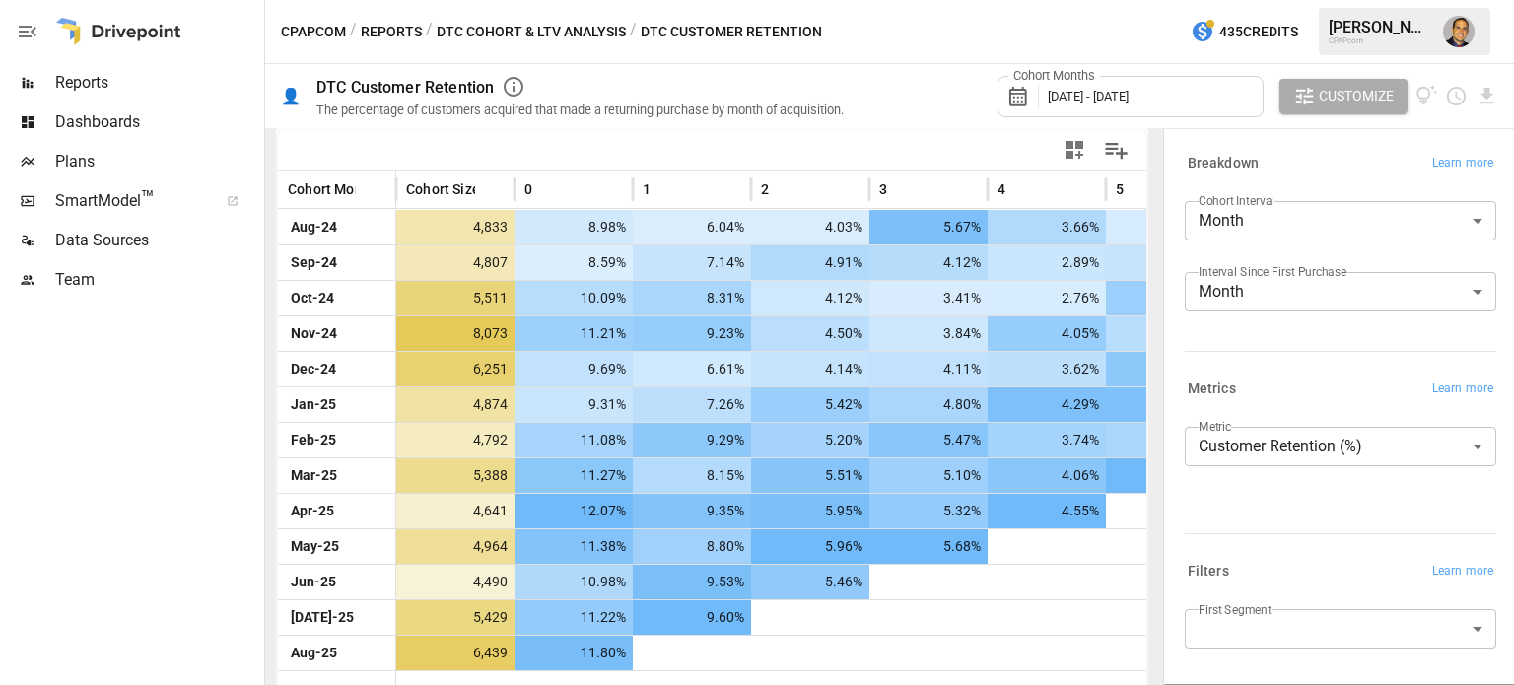
scroll to position [434, 0]
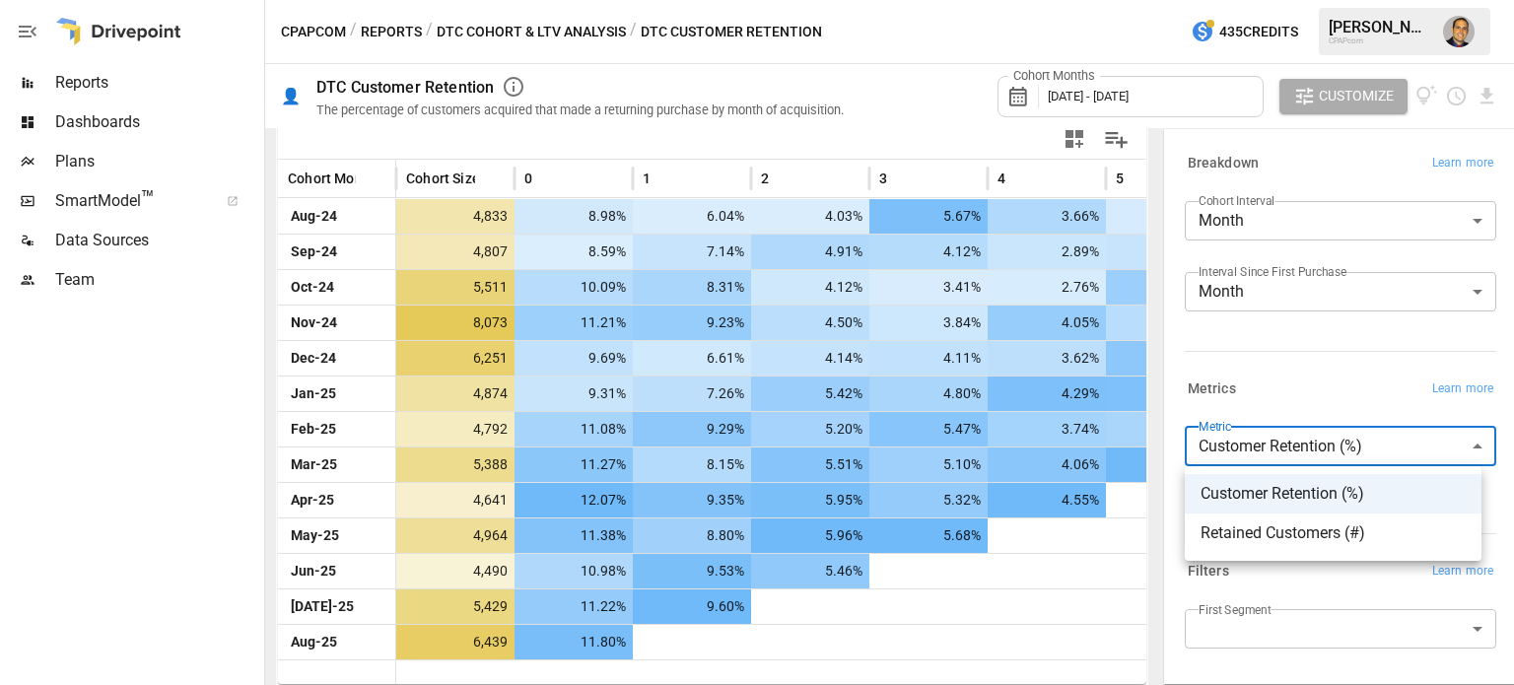
click at [1202, 0] on body "Reports Dashboards Plans SmartModel ™ Data Sources Team CPAPcom / Reports / DTC…" at bounding box center [757, 0] width 1514 height 0
click at [1254, 405] on div at bounding box center [757, 342] width 1514 height 685
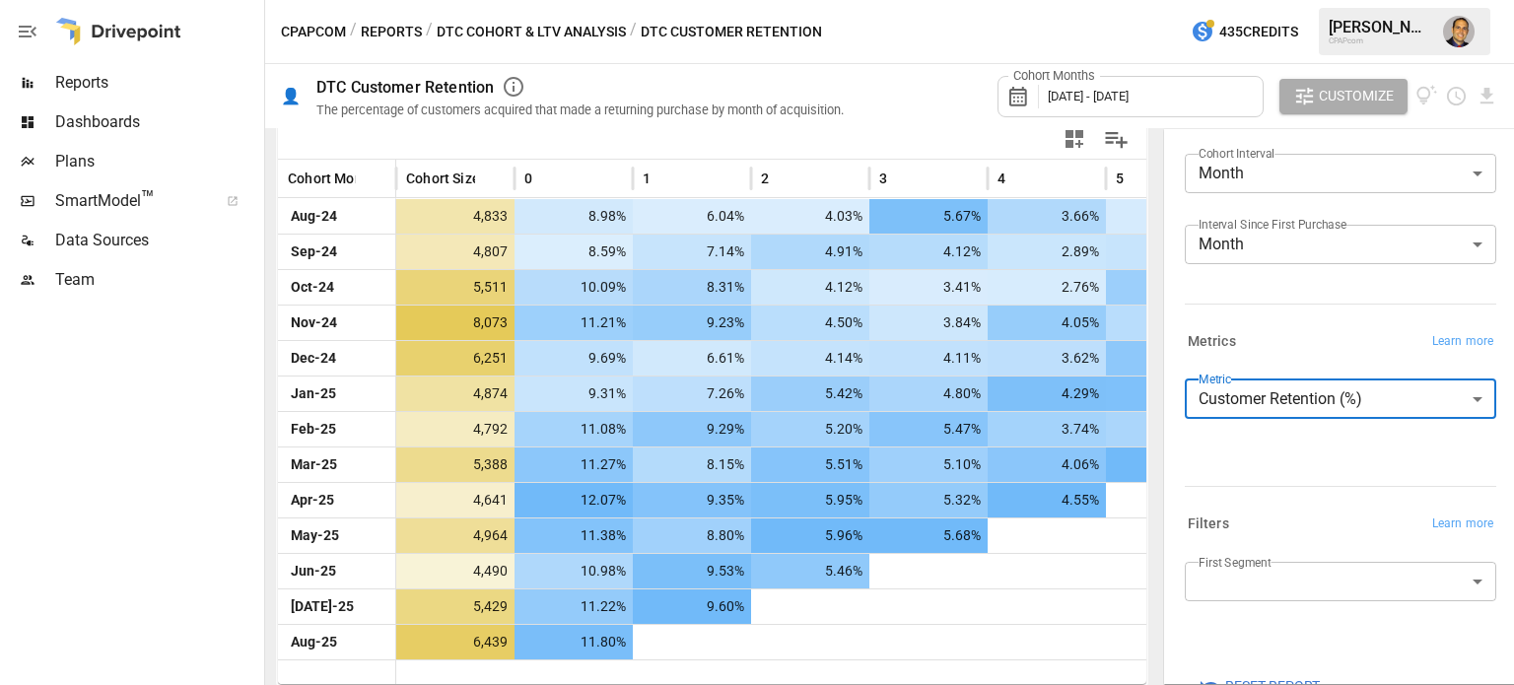
scroll to position [0, 0]
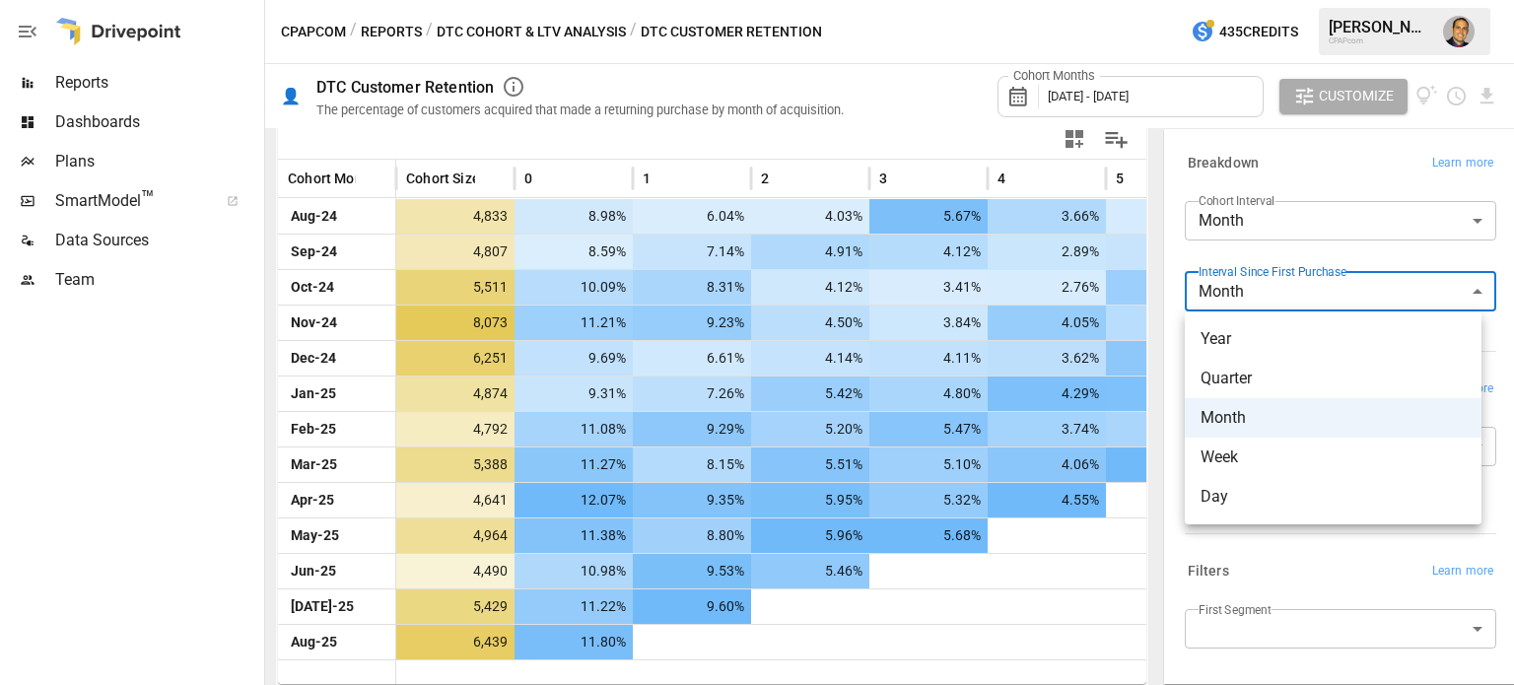
click at [1254, 0] on body "Reports Dashboards Plans SmartModel ™ Data Sources Team CPAPcom / Reports / DTC…" at bounding box center [757, 0] width 1514 height 0
click at [1250, 254] on div at bounding box center [757, 342] width 1514 height 685
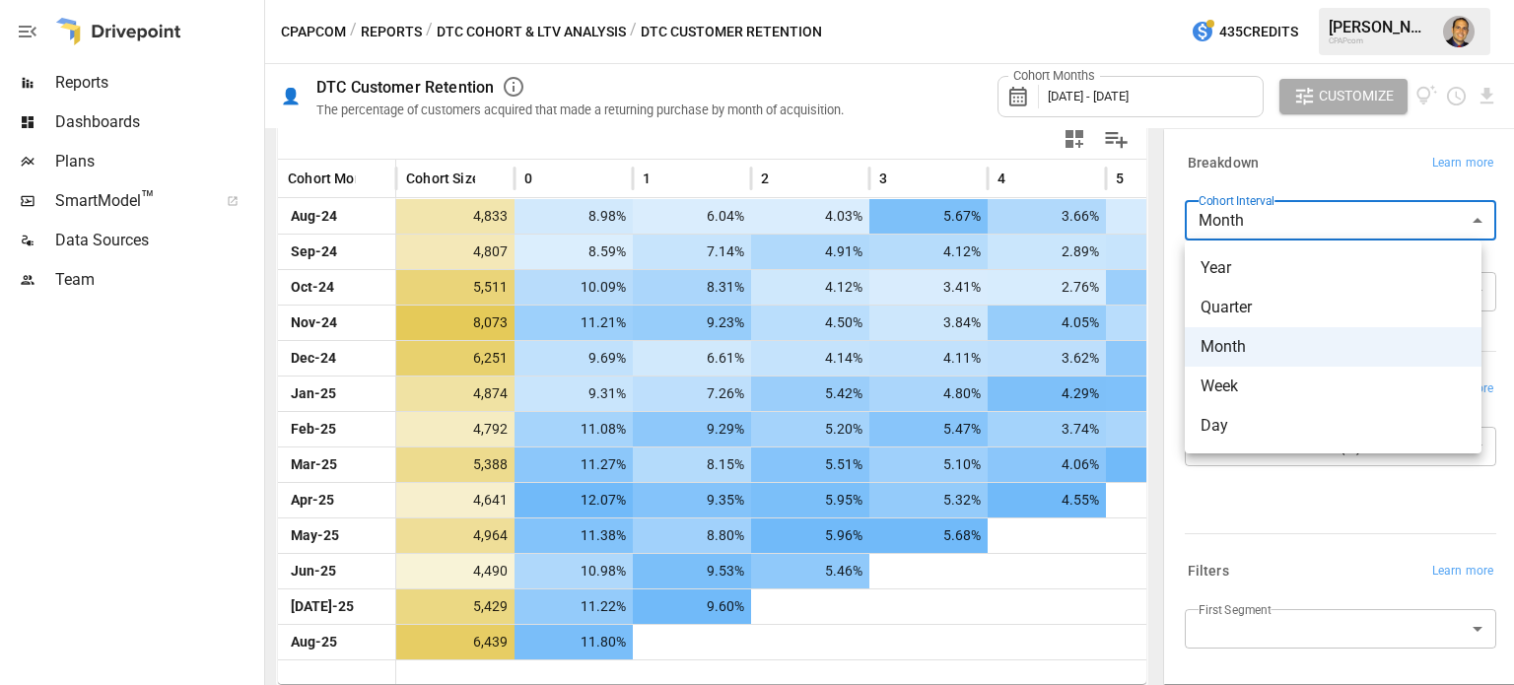
drag, startPoint x: 1260, startPoint y: 224, endPoint x: 1307, endPoint y: 221, distance: 47.4
click at [1307, 0] on body "Reports Dashboards Plans SmartModel ™ Data Sources Team CPAPcom / Reports / DTC…" at bounding box center [757, 0] width 1514 height 0
click at [1289, 167] on div at bounding box center [757, 342] width 1514 height 685
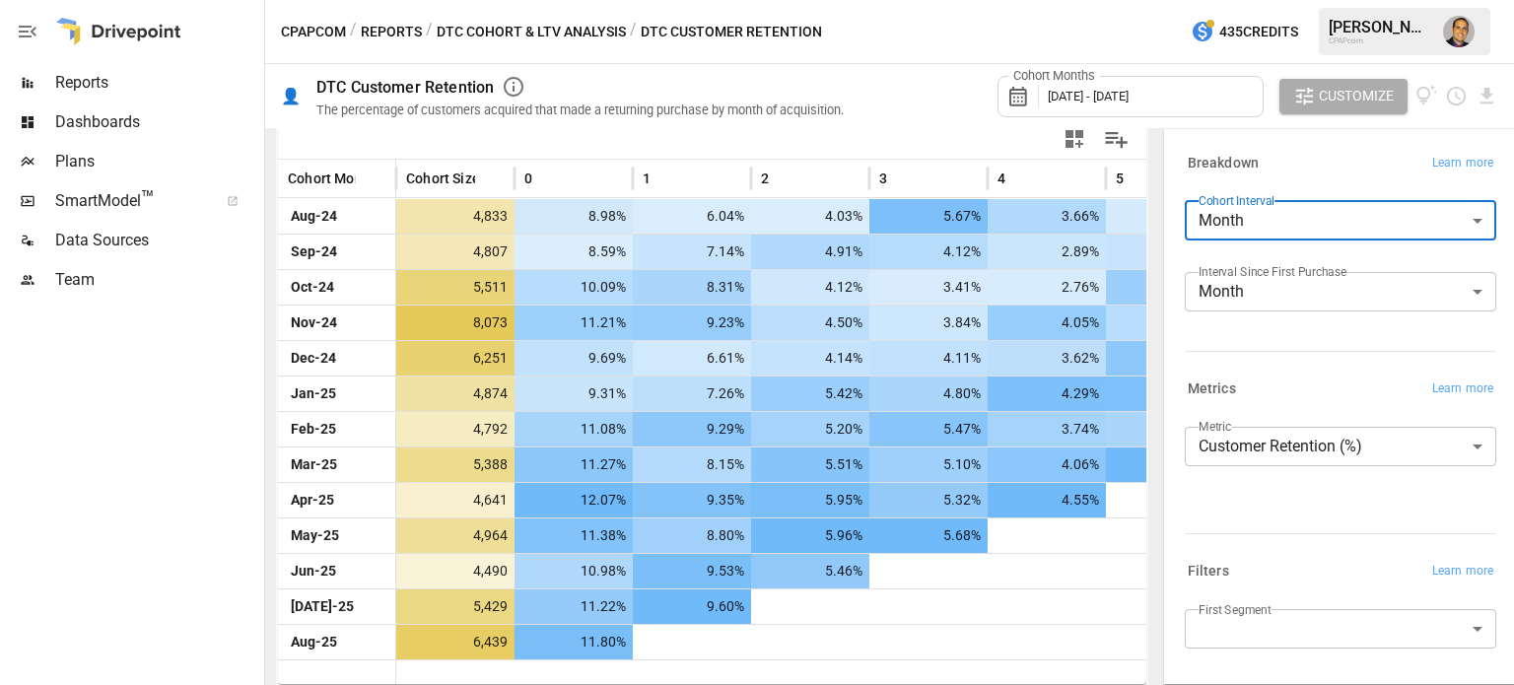
click at [1243, 0] on body "Reports Dashboards Plans SmartModel ™ Data Sources Team CPAPcom / Reports / DTC…" at bounding box center [757, 0] width 1514 height 0
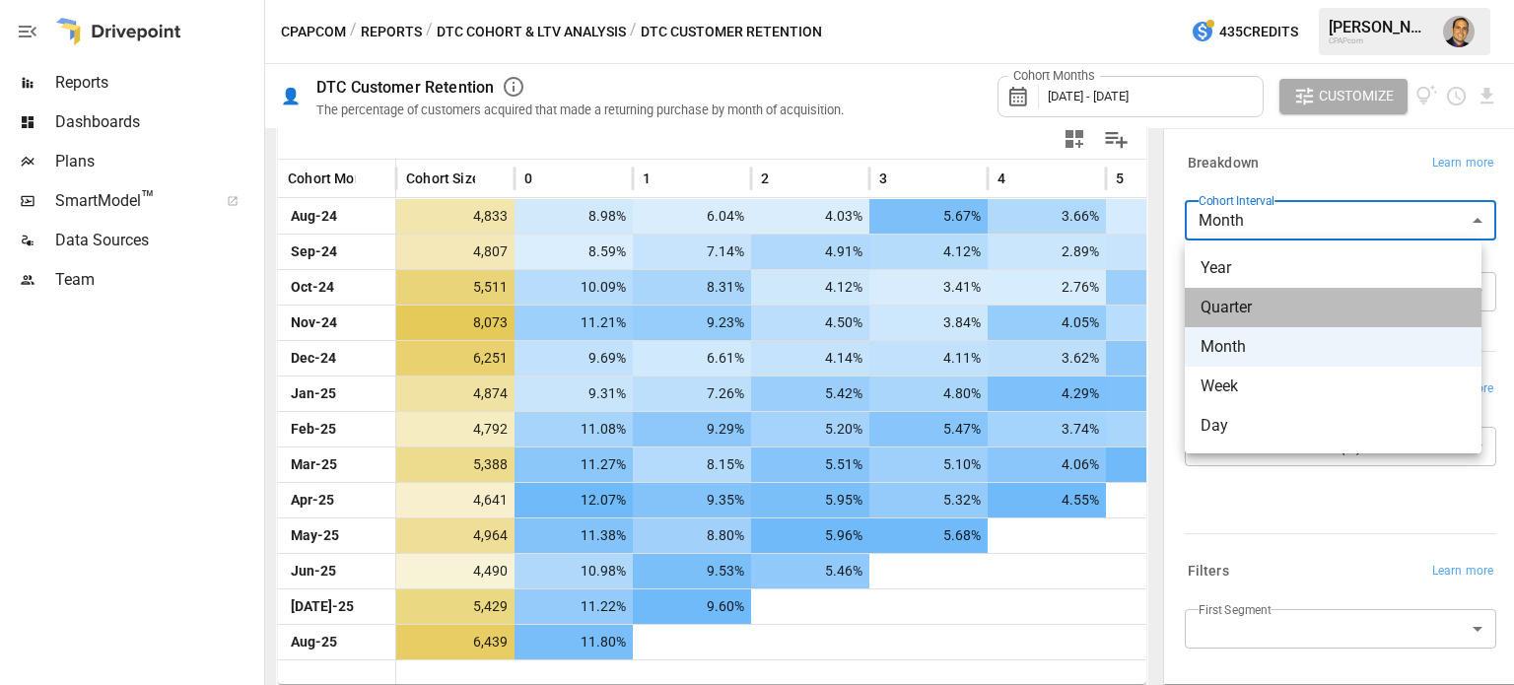
click at [1243, 306] on span "Quarter" at bounding box center [1332, 308] width 265 height 24
type input "*******"
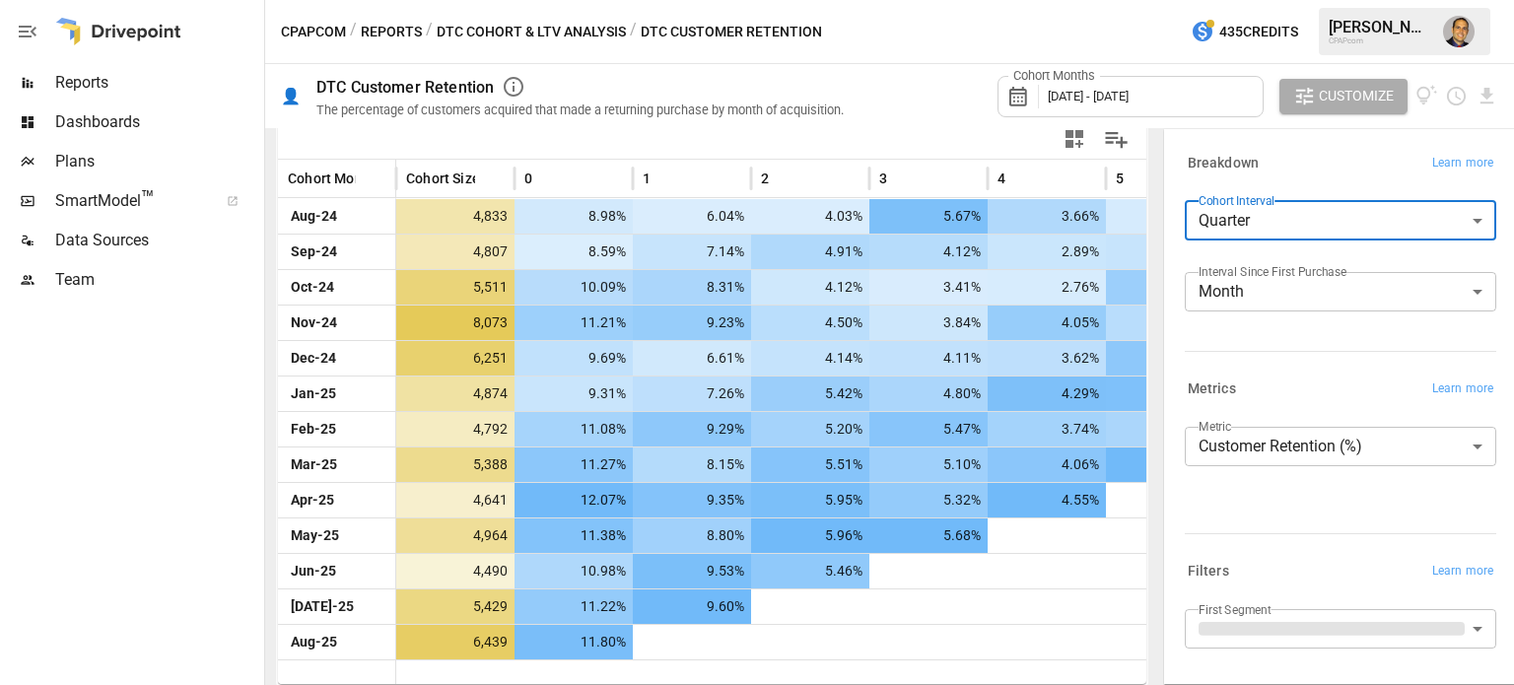
click at [1246, 0] on body "Reports Dashboards Plans SmartModel ™ Data Sources Team CPAPcom / Reports / DTC…" at bounding box center [757, 0] width 1514 height 0
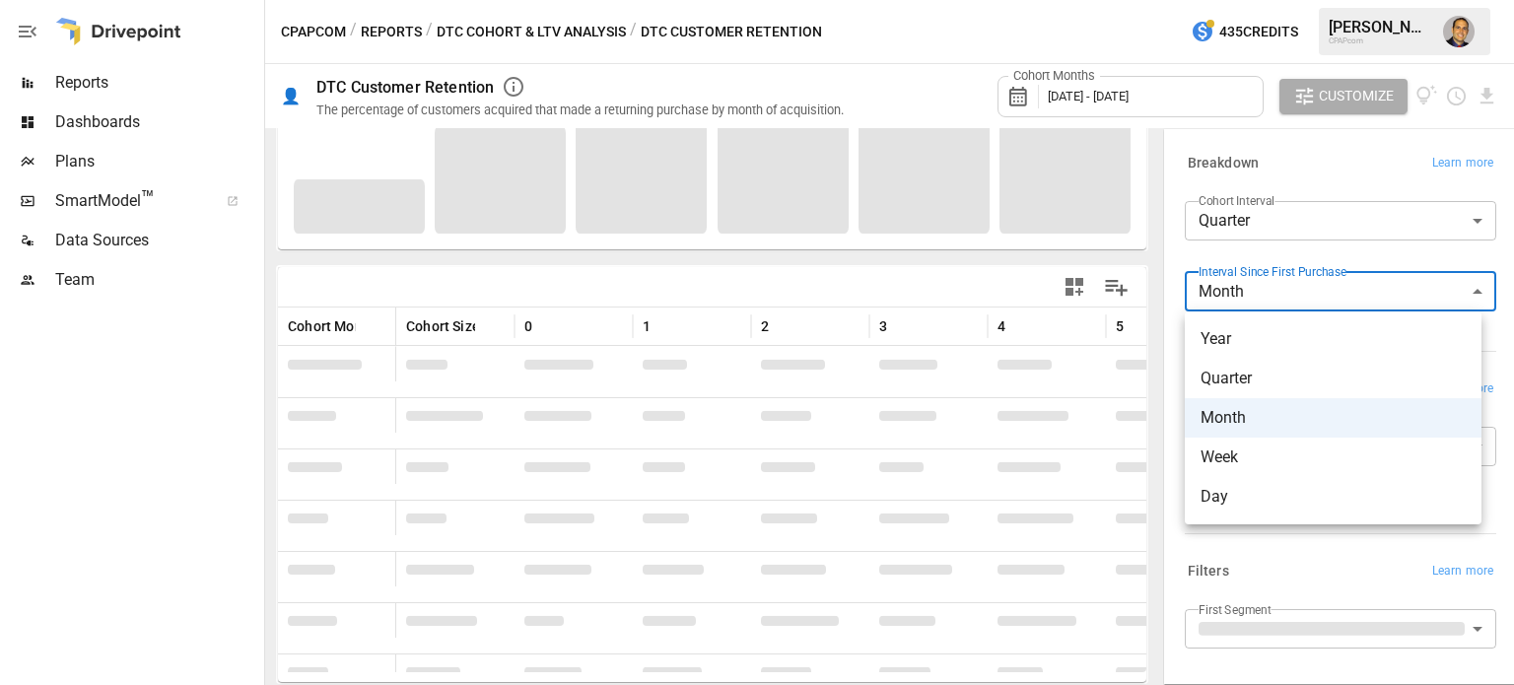
scroll to position [284, 0]
click at [1246, 378] on span "Quarter" at bounding box center [1332, 379] width 265 height 24
type input "*******"
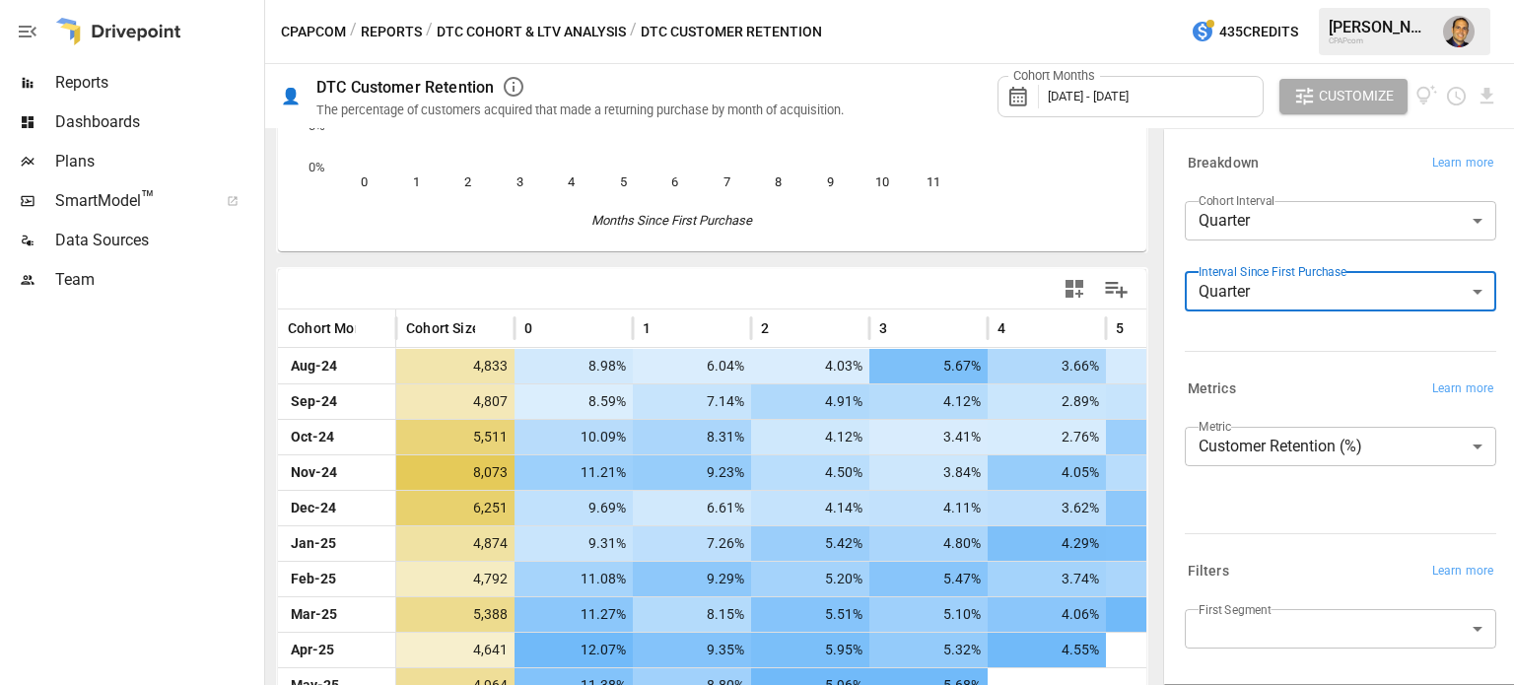
scroll to position [272, 0]
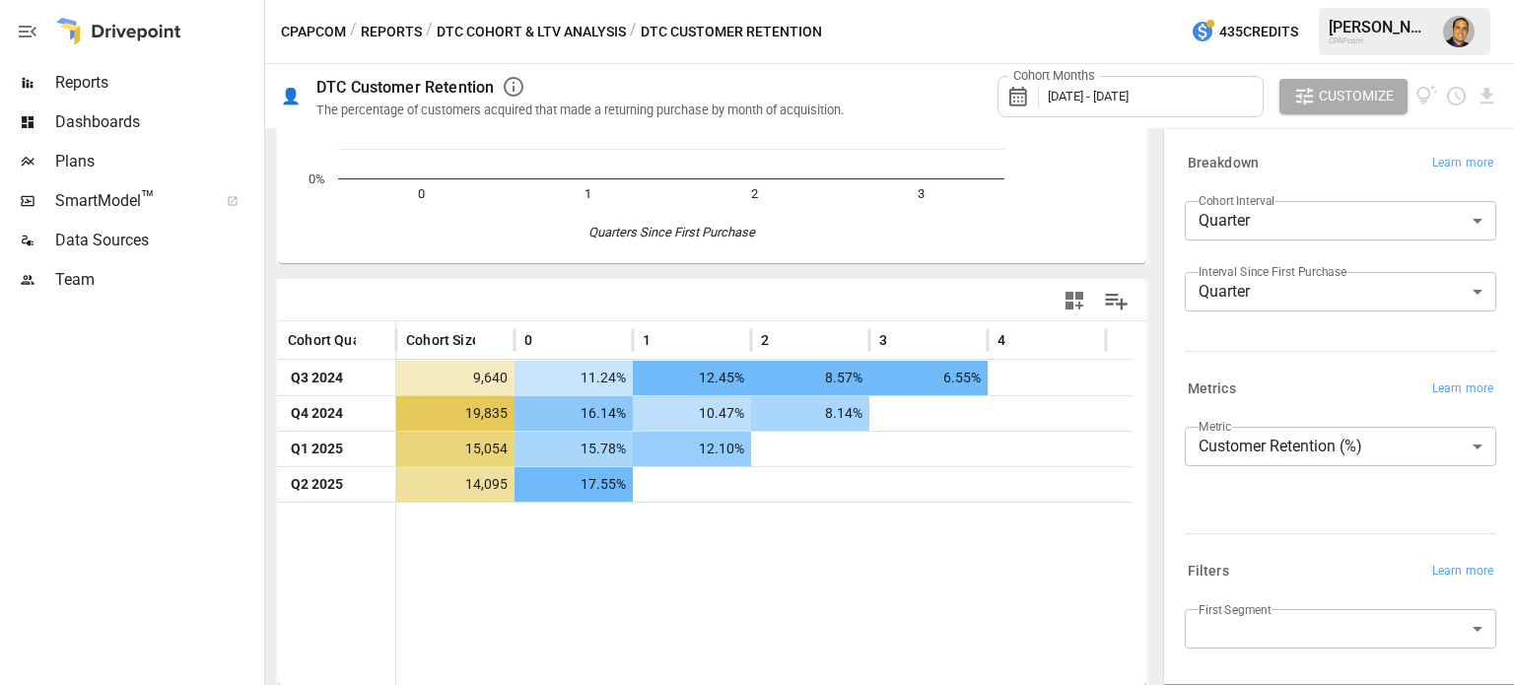
click at [1061, 89] on span "[DATE] - [DATE]" at bounding box center [1088, 96] width 81 height 15
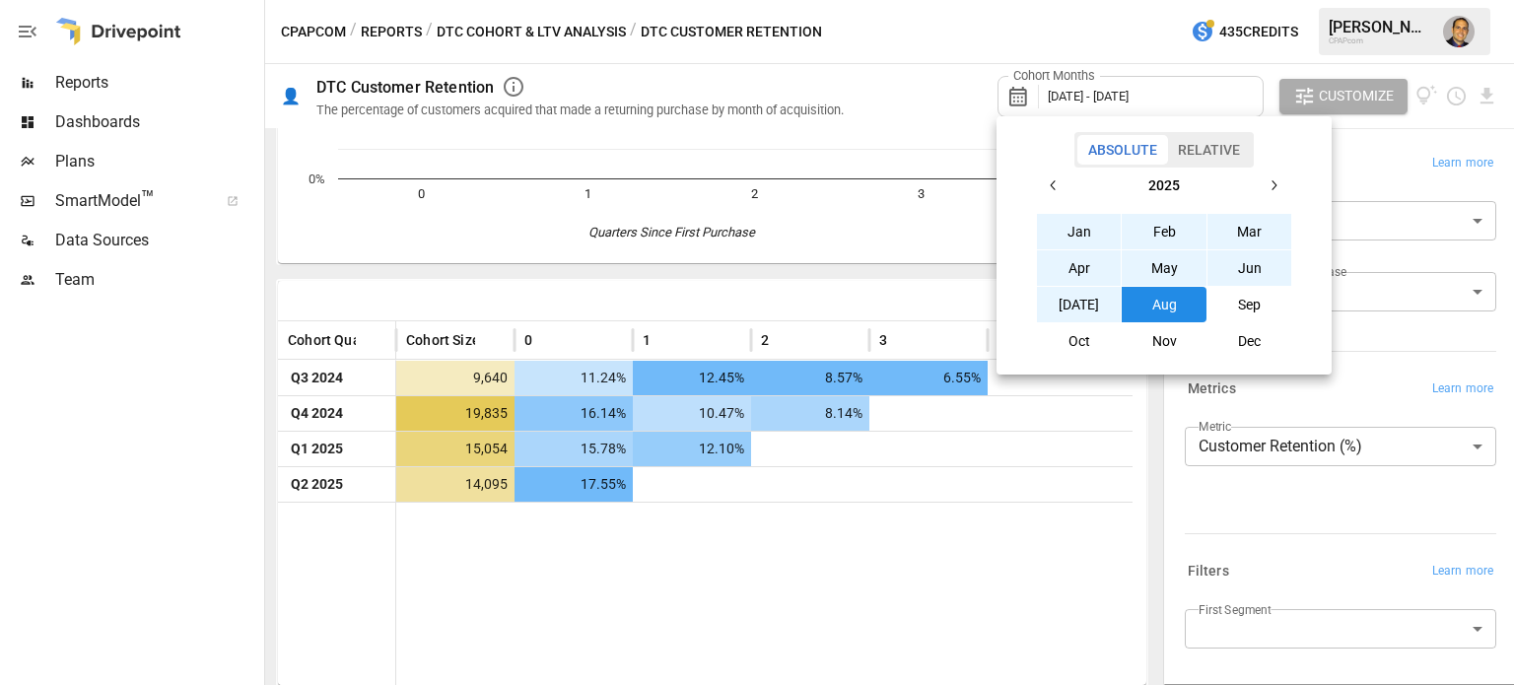
click at [1060, 180] on icon "button" at bounding box center [1054, 185] width 16 height 16
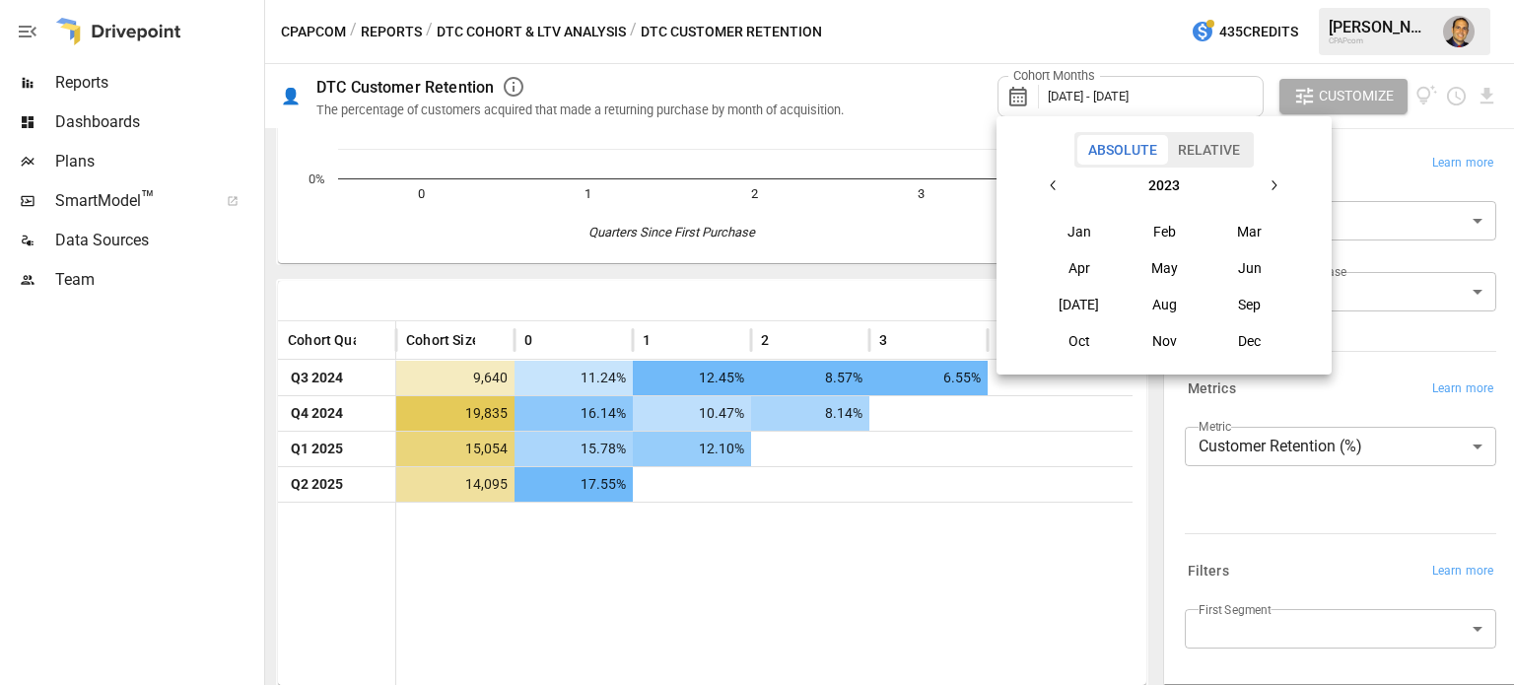
click at [1060, 180] on icon "button" at bounding box center [1054, 185] width 16 height 16
click at [1070, 225] on button "Jan" at bounding box center [1079, 231] width 85 height 35
click at [1265, 186] on button "button" at bounding box center [1273, 185] width 35 height 35
click at [1264, 185] on button "button" at bounding box center [1273, 185] width 35 height 35
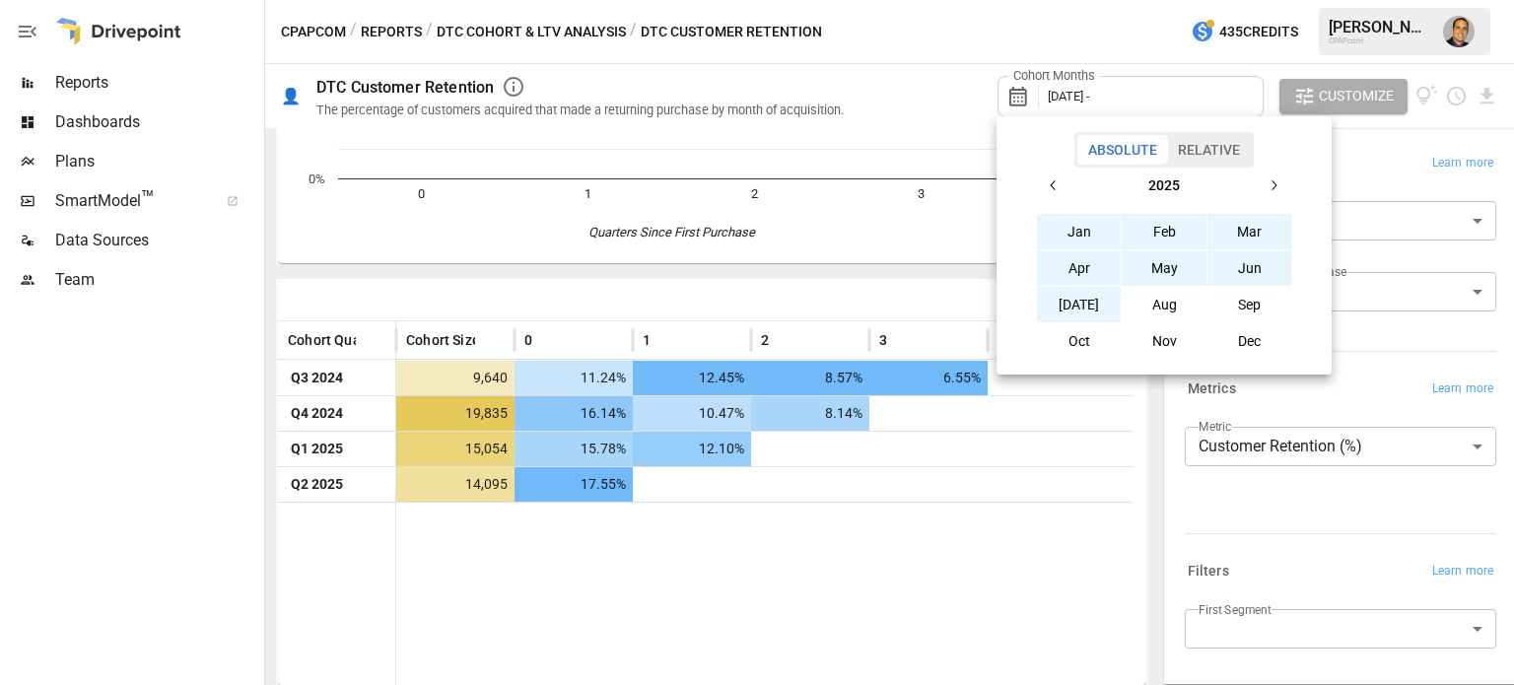
click at [1092, 300] on button "[DATE]" at bounding box center [1079, 304] width 85 height 35
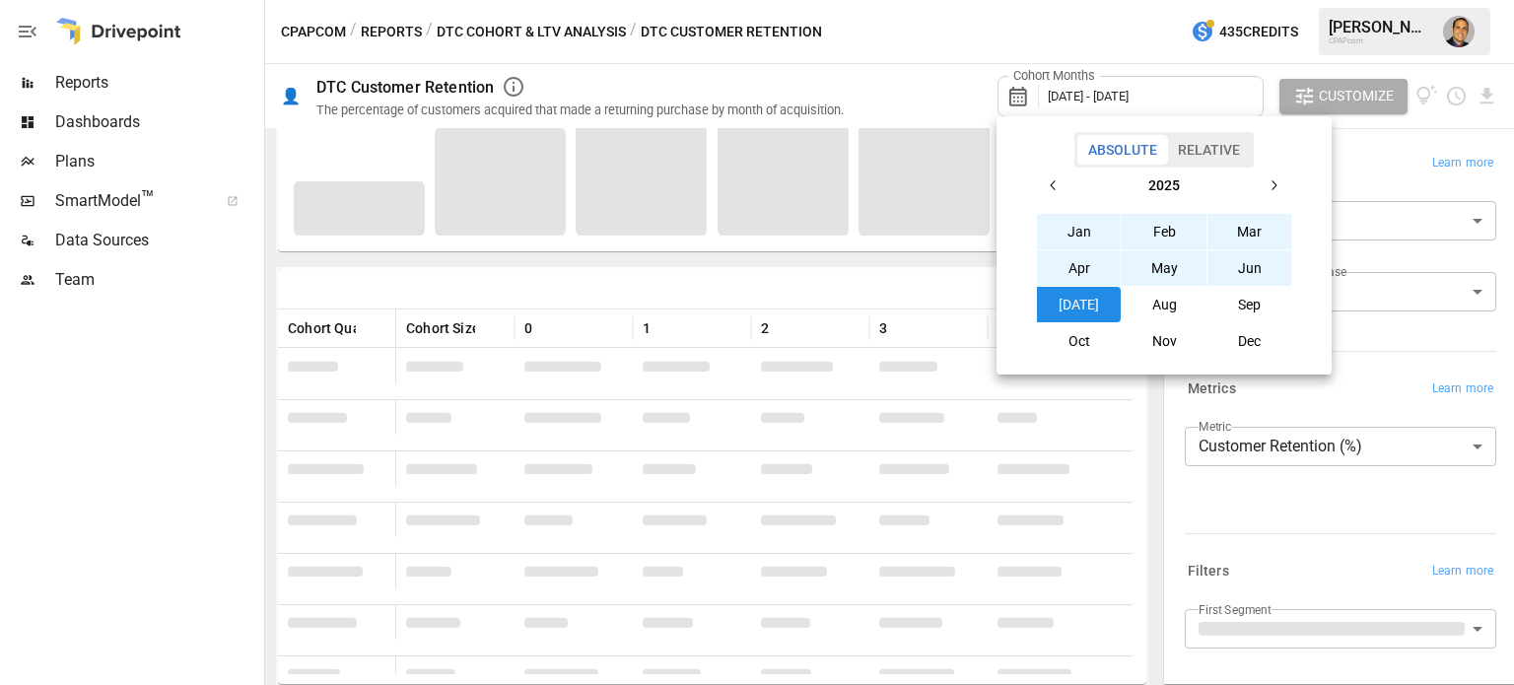
click at [158, 484] on div at bounding box center [757, 342] width 1514 height 685
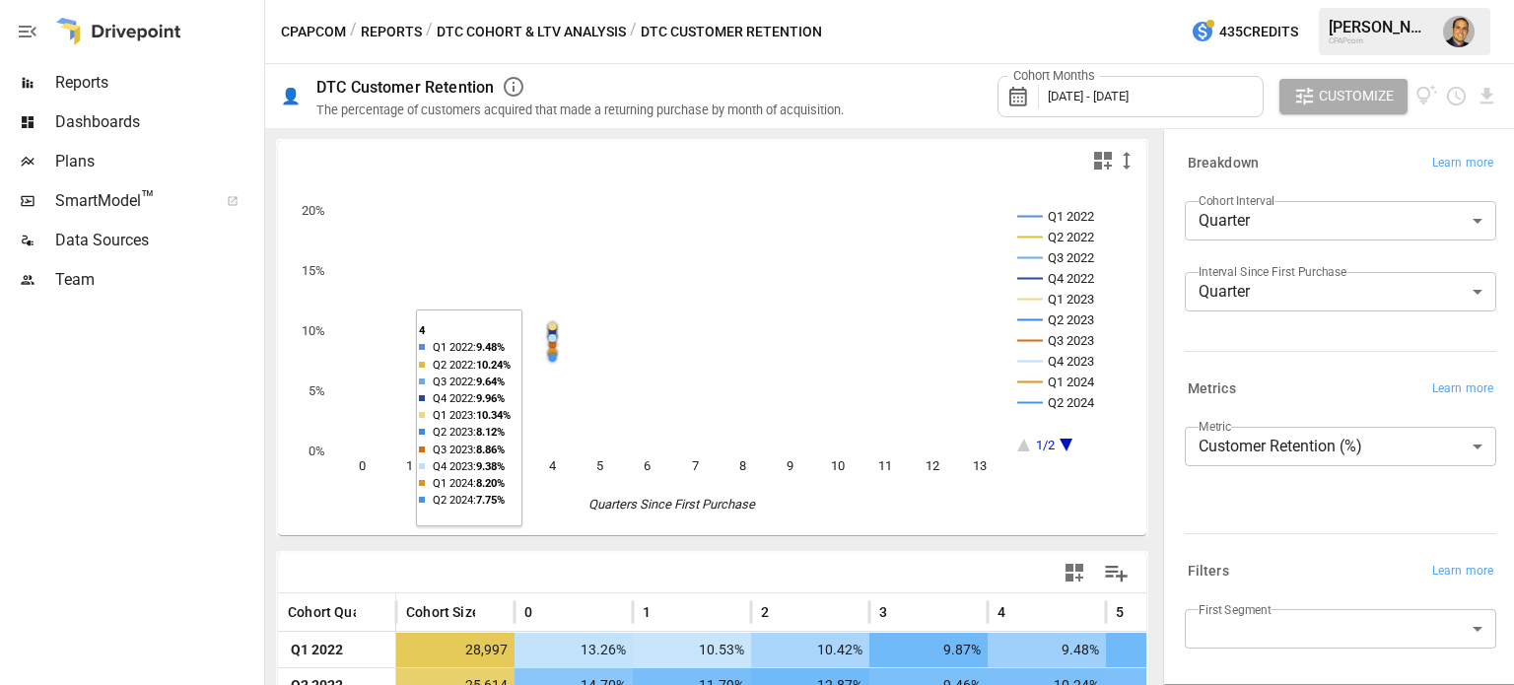
scroll to position [469, 0]
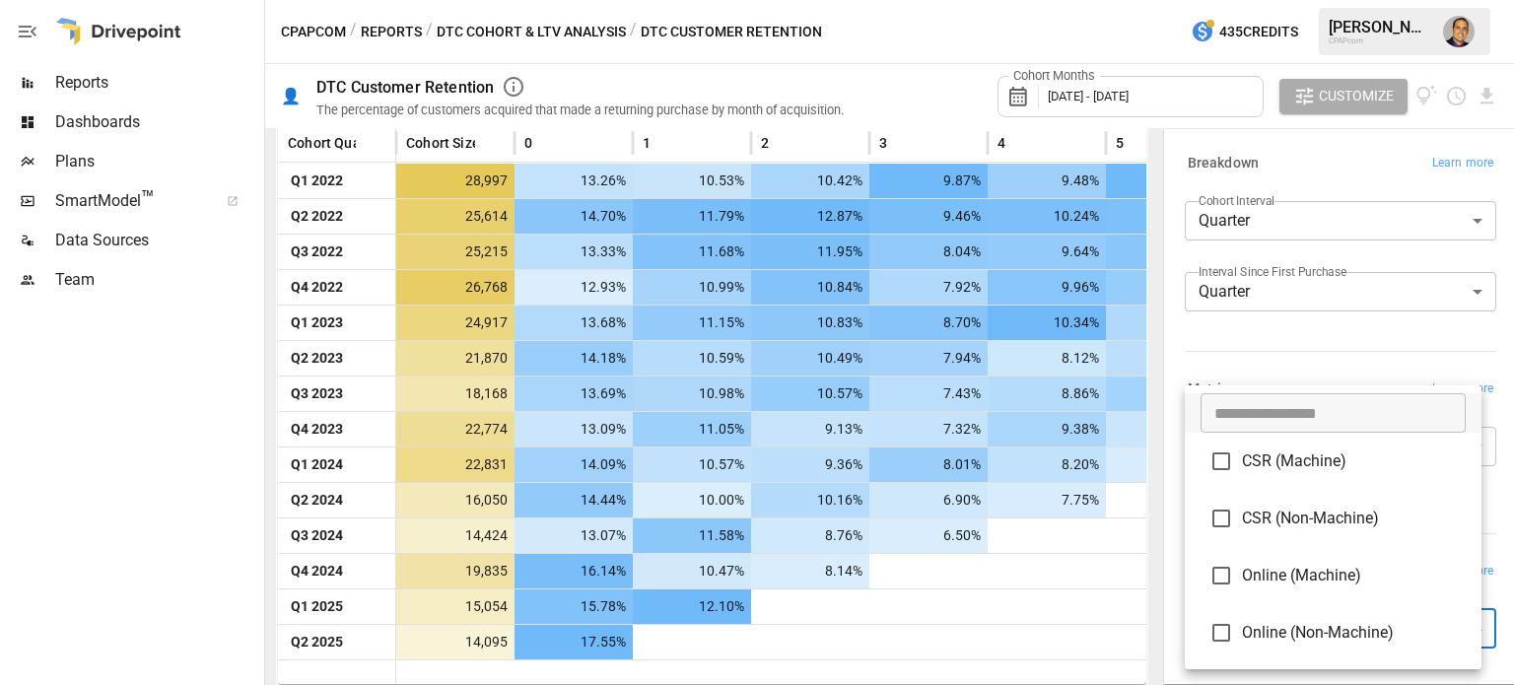
click at [1275, 0] on body "Reports Dashboards Plans SmartModel ™ Data Sources Team CPAPcom / Reports / DTC…" at bounding box center [757, 0] width 1514 height 0
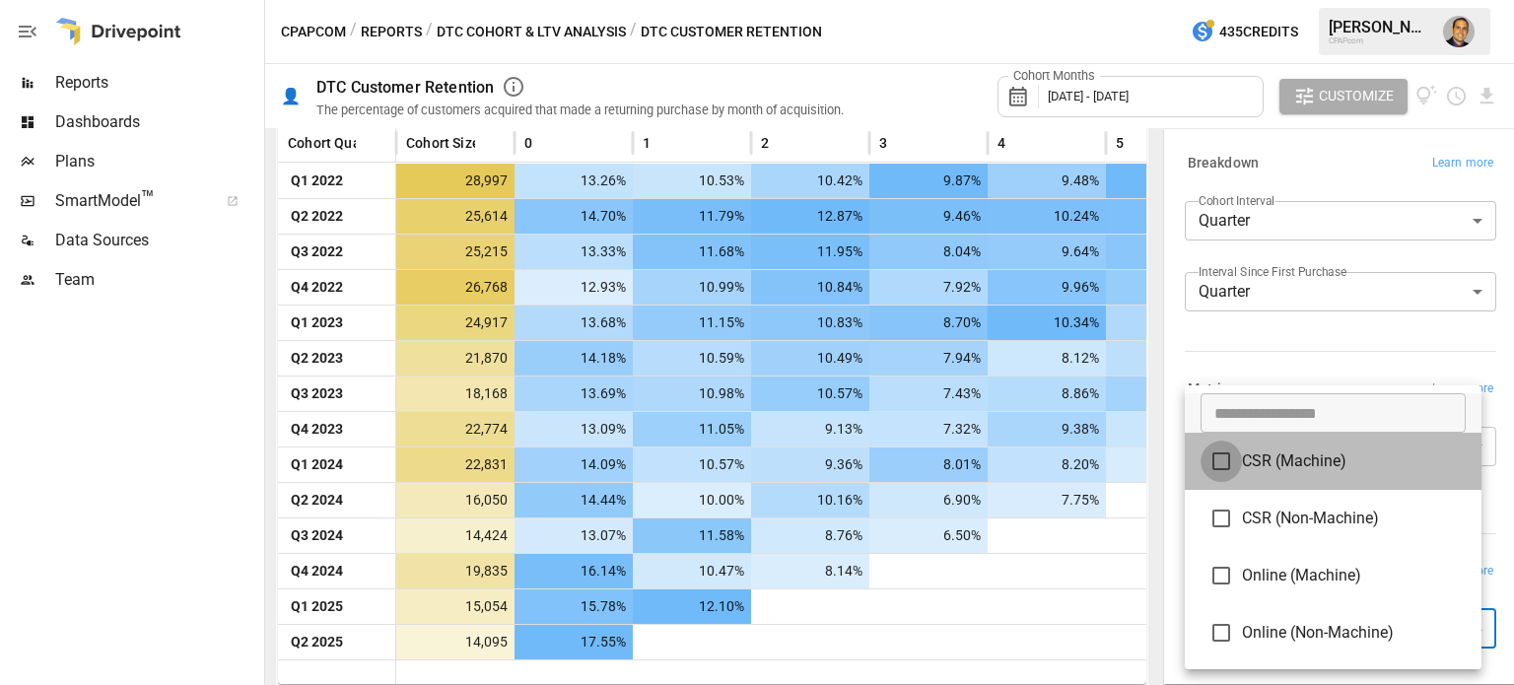
type input "**********"
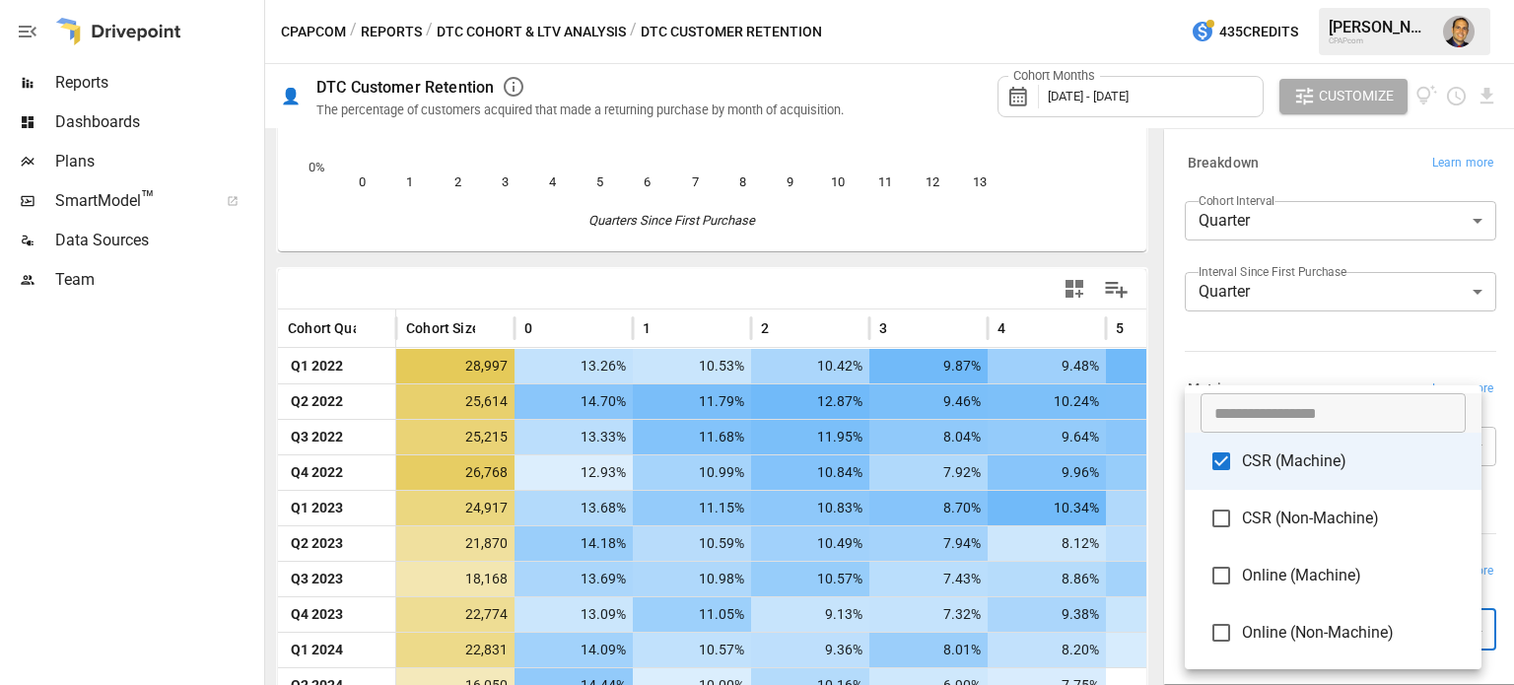
scroll to position [469, 0]
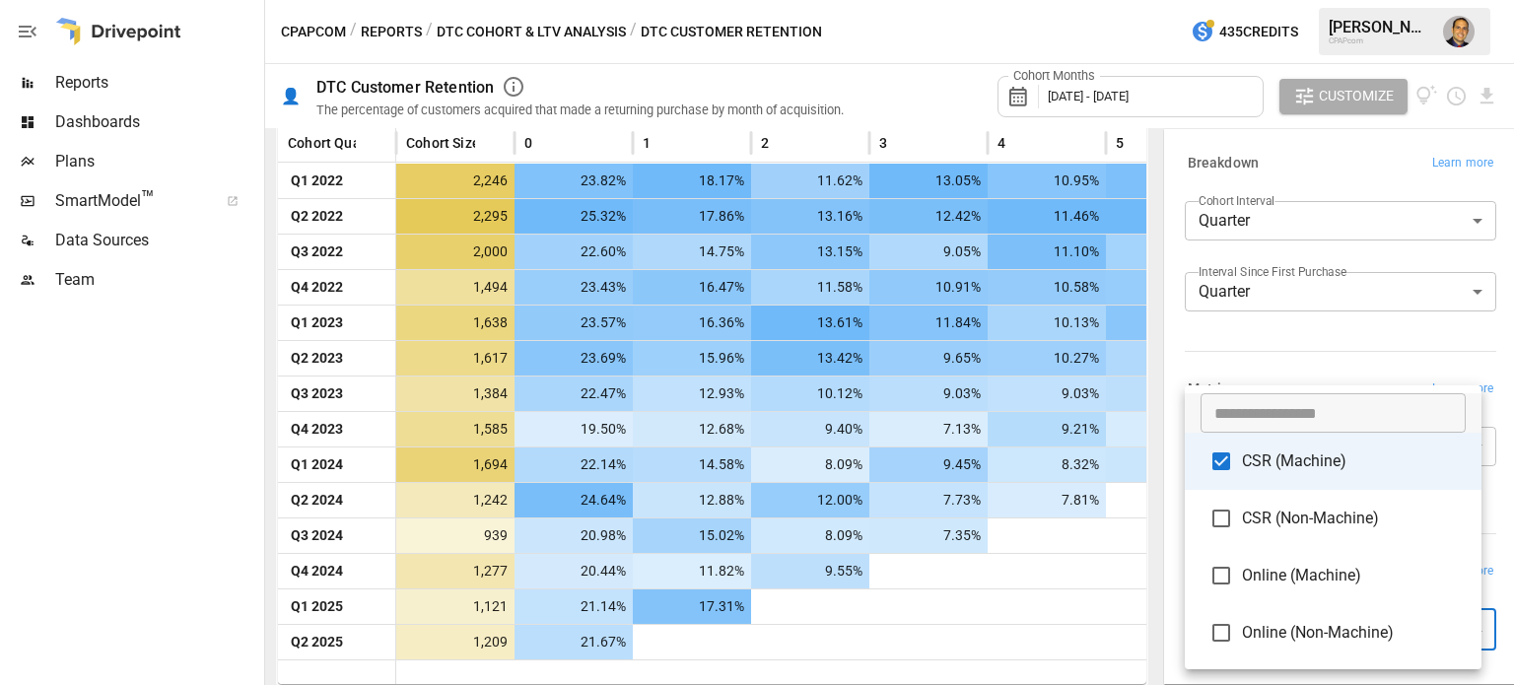
click at [1262, 220] on div at bounding box center [757, 342] width 1514 height 685
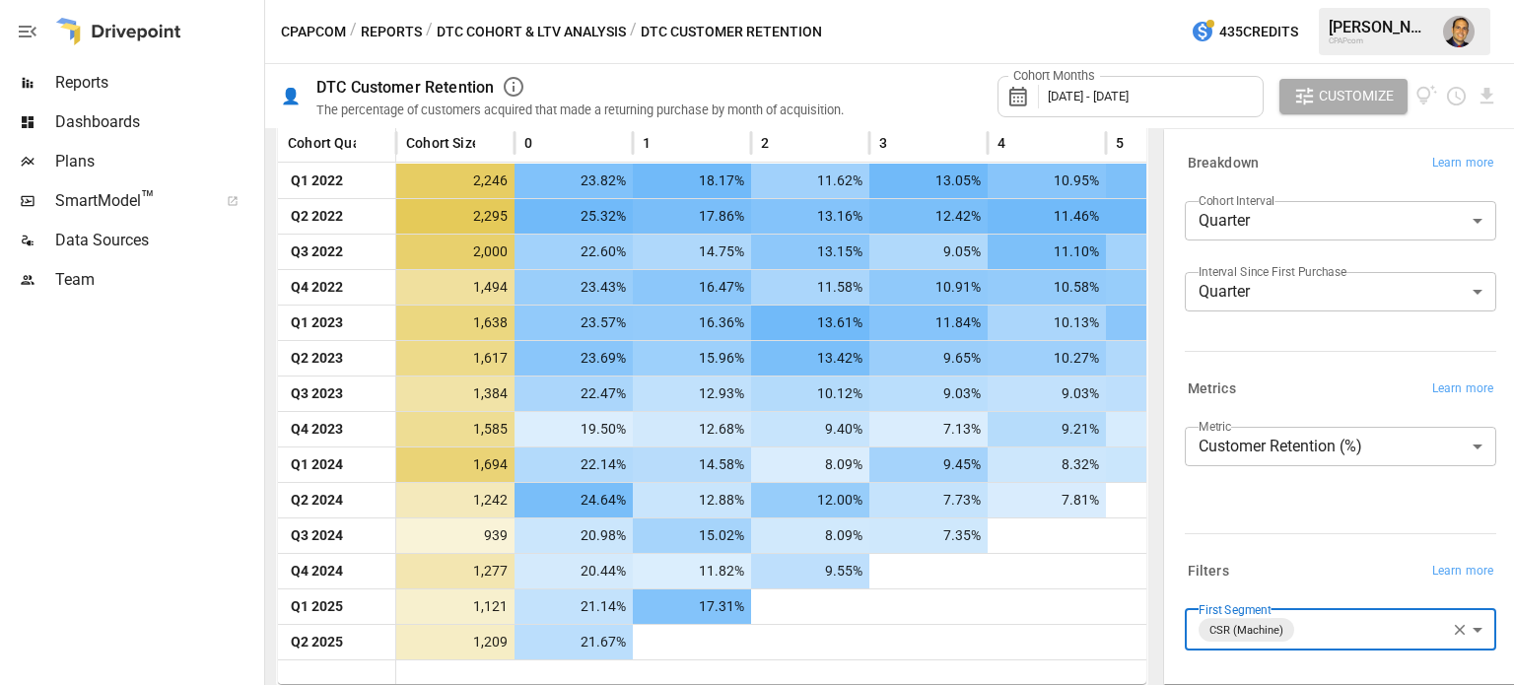
click at [1266, 0] on body "Reports Dashboards Plans SmartModel ™ Data Sources Team CPAPcom / Reports / DTC…" at bounding box center [757, 0] width 1514 height 0
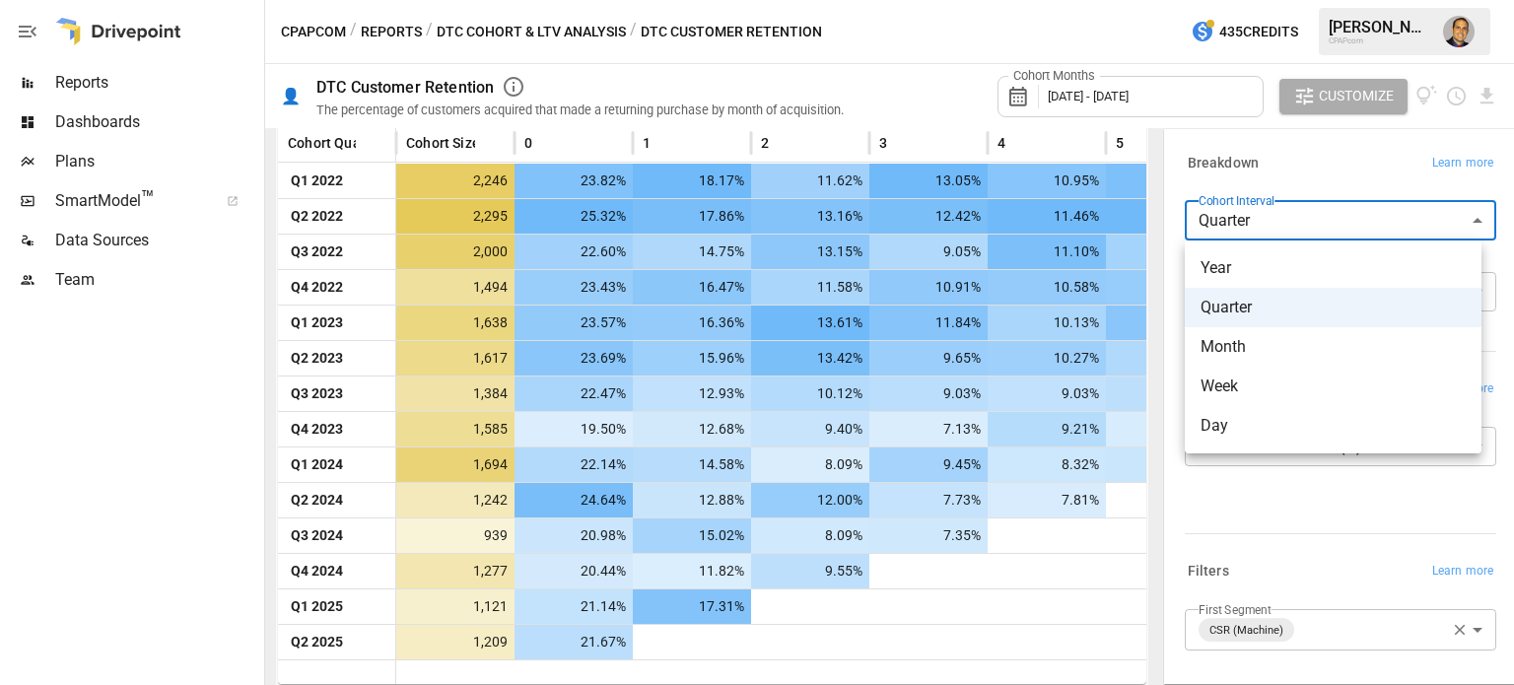
click at [1232, 355] on span "Month" at bounding box center [1332, 347] width 265 height 24
type input "*****"
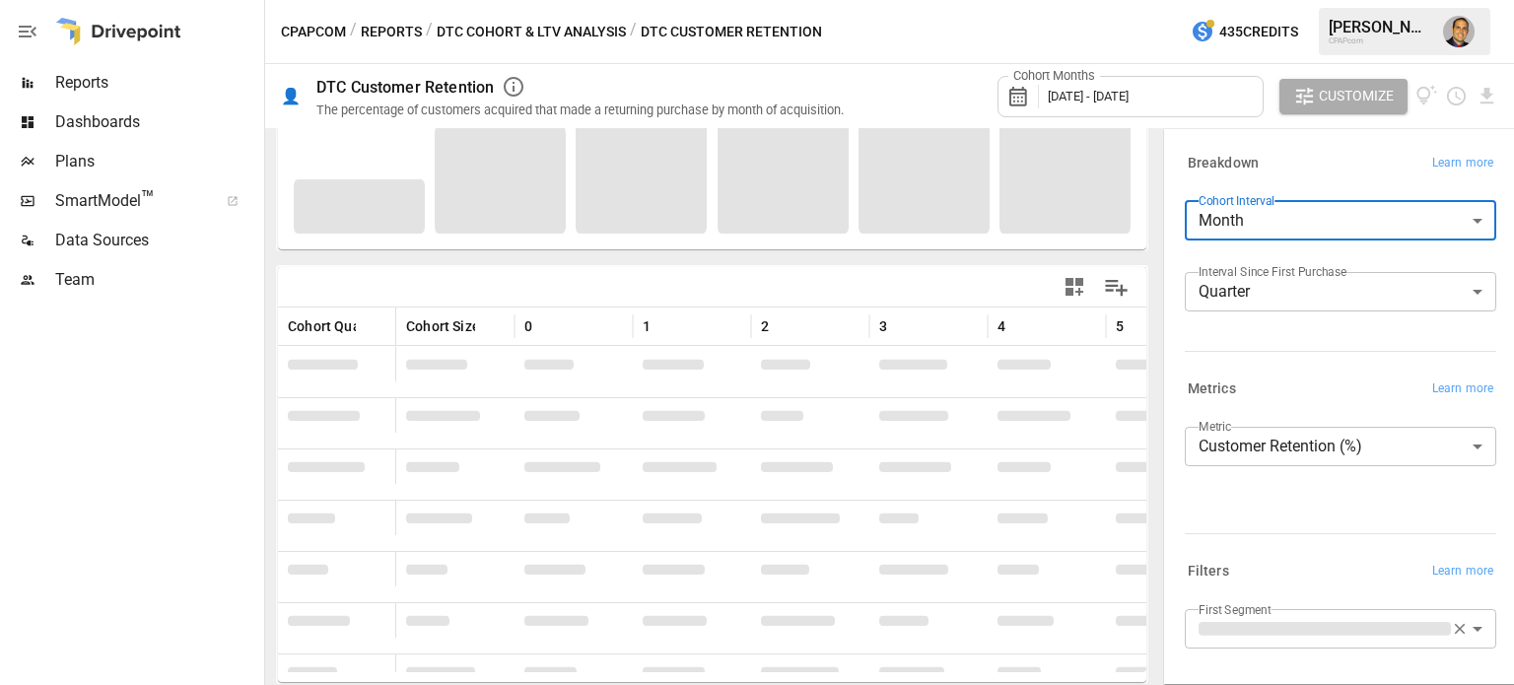
scroll to position [284, 0]
click at [1258, 0] on body "Reports Dashboards Plans SmartModel ™ Data Sources Team CPAPcom / Reports / DTC…" at bounding box center [757, 0] width 1514 height 0
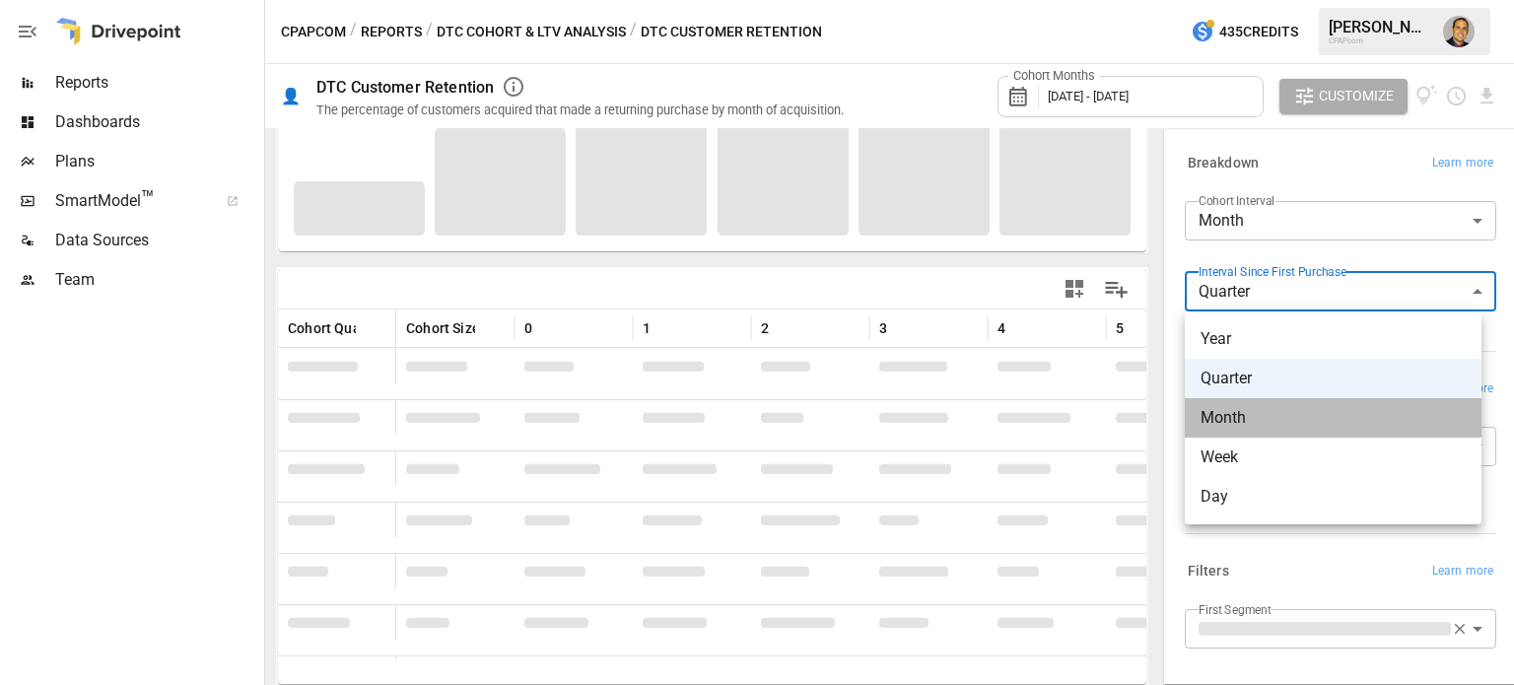
click at [1235, 409] on span "Month" at bounding box center [1332, 418] width 265 height 24
type input "*****"
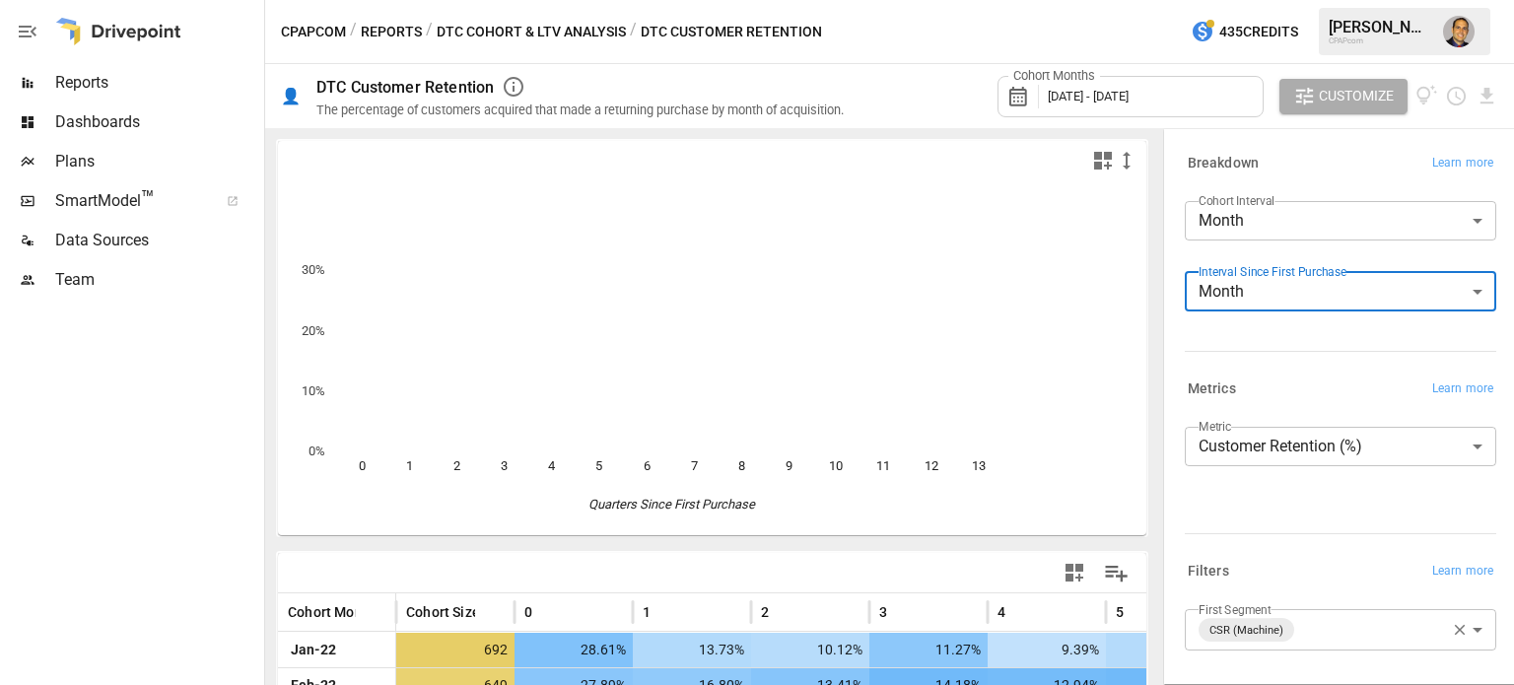
scroll to position [394, 0]
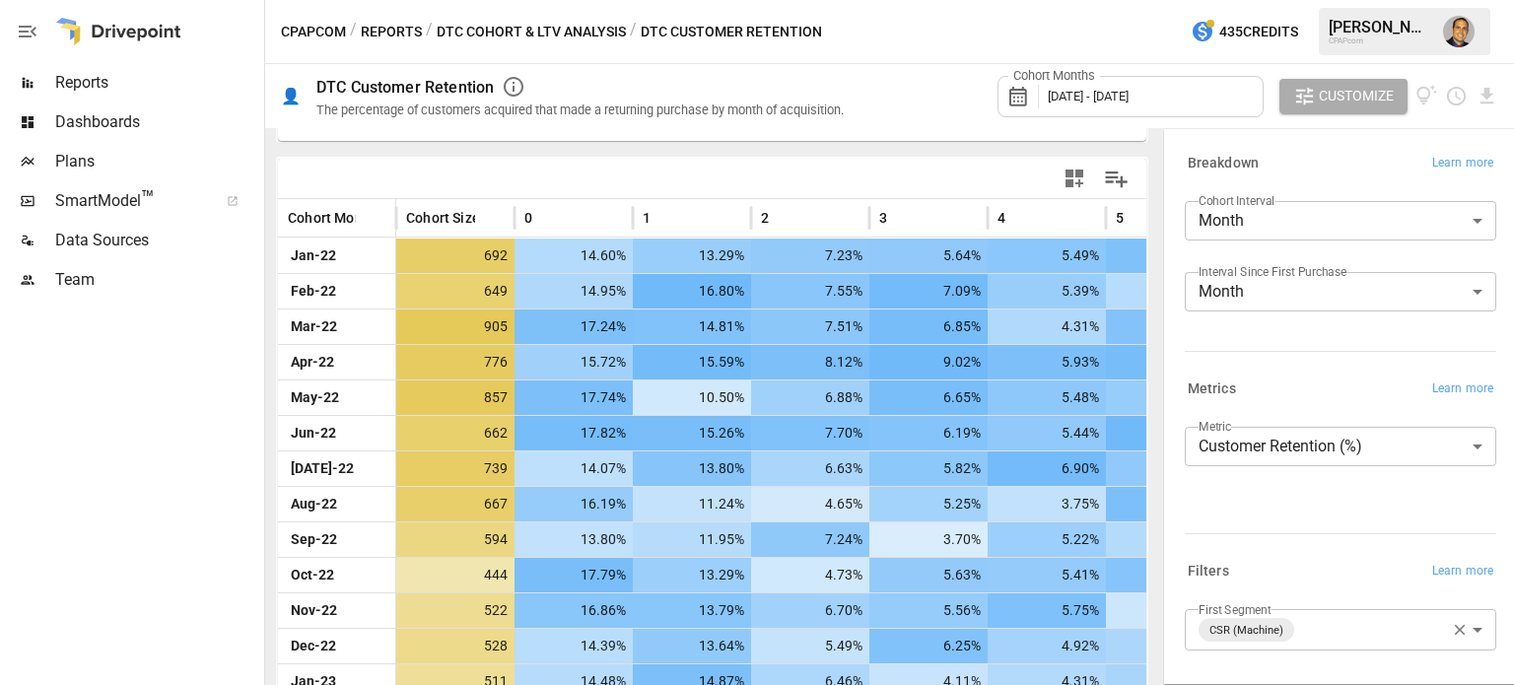
drag, startPoint x: 569, startPoint y: 431, endPoint x: 219, endPoint y: 442, distance: 350.1
click at [224, 441] on div at bounding box center [130, 492] width 260 height 385
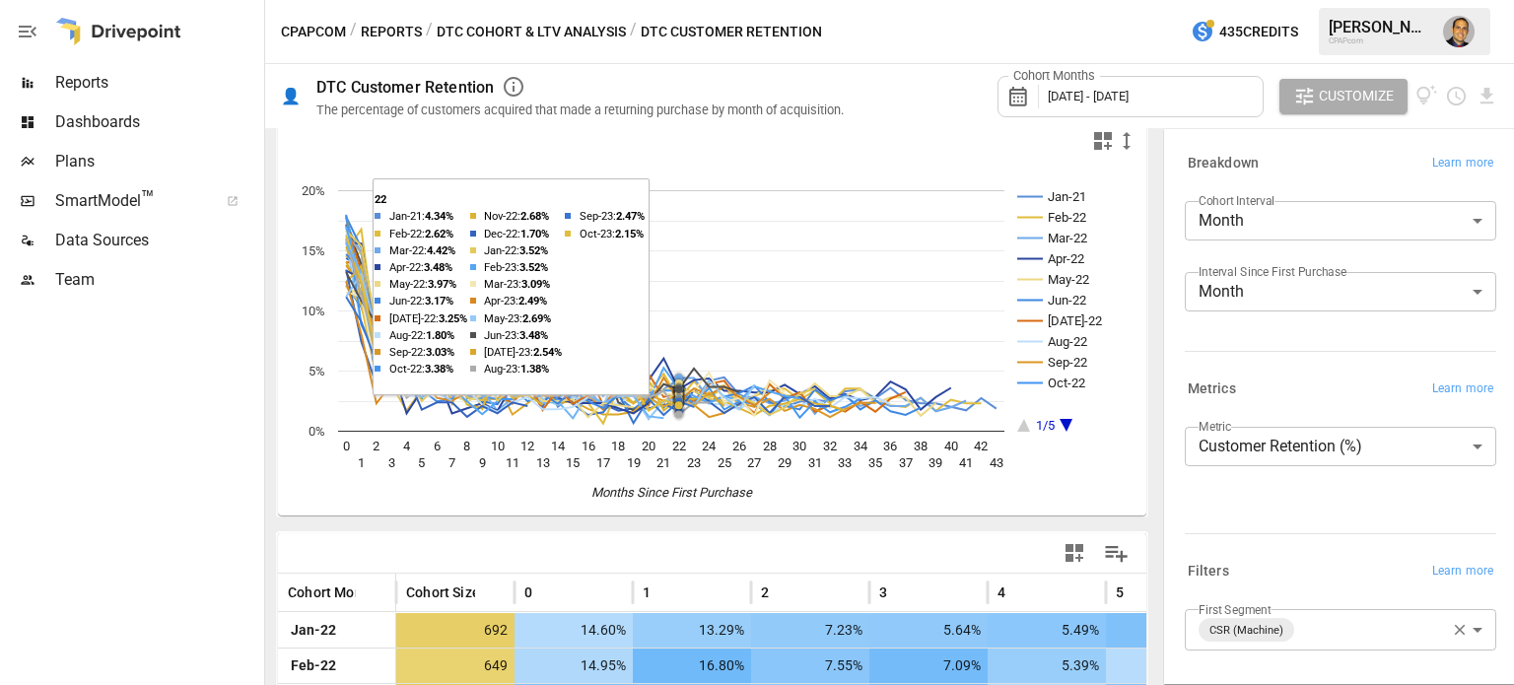
scroll to position [0, 0]
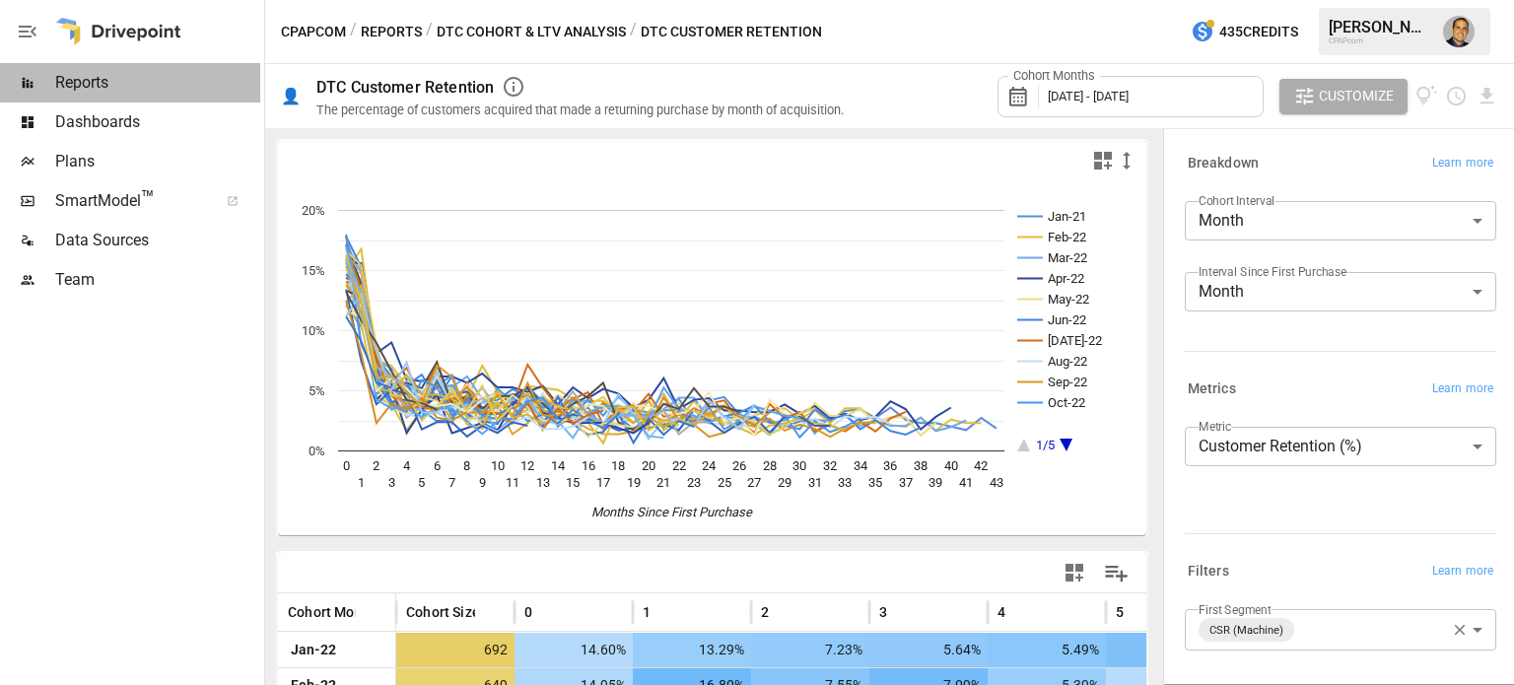
click at [87, 80] on span "Reports" at bounding box center [157, 83] width 205 height 24
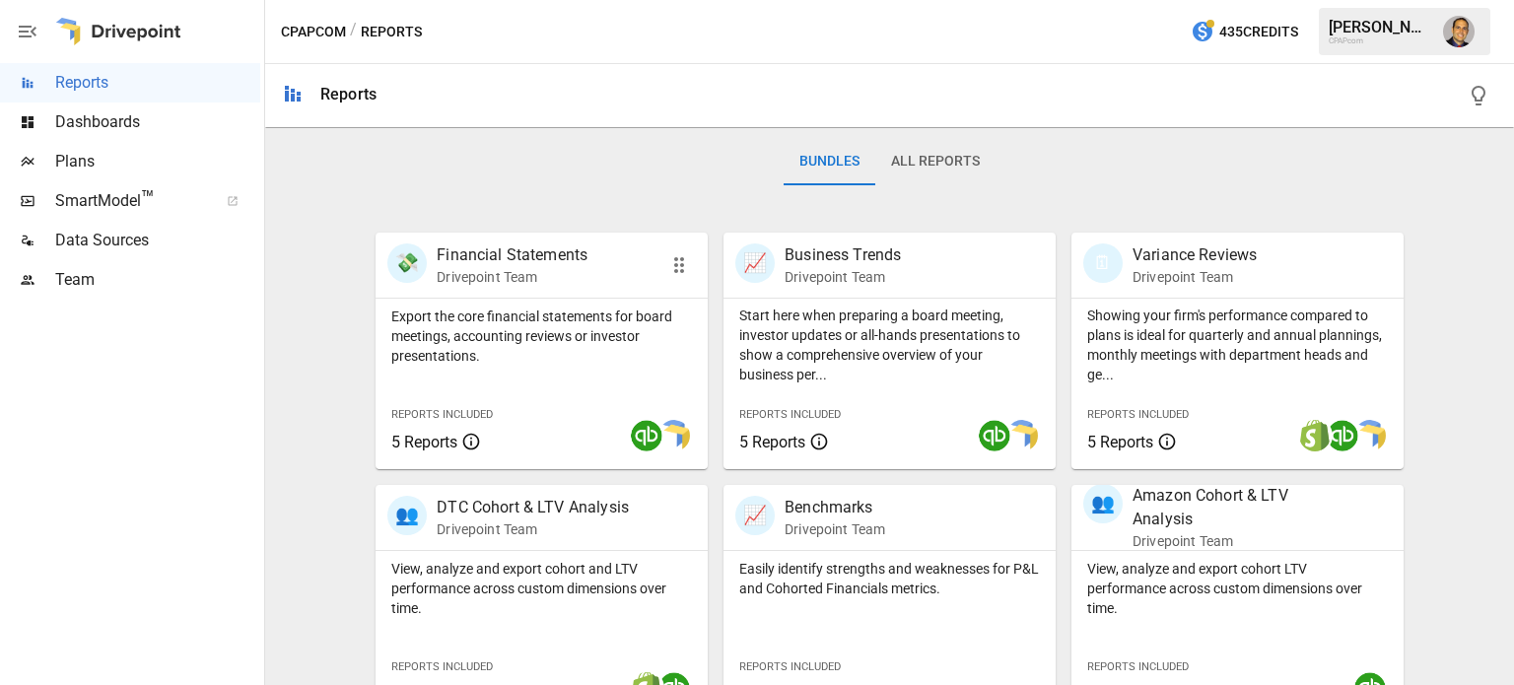
scroll to position [296, 0]
click at [543, 397] on div "Export the core financial statements for board meetings, accounting reviews or …" at bounding box center [542, 382] width 332 height 171
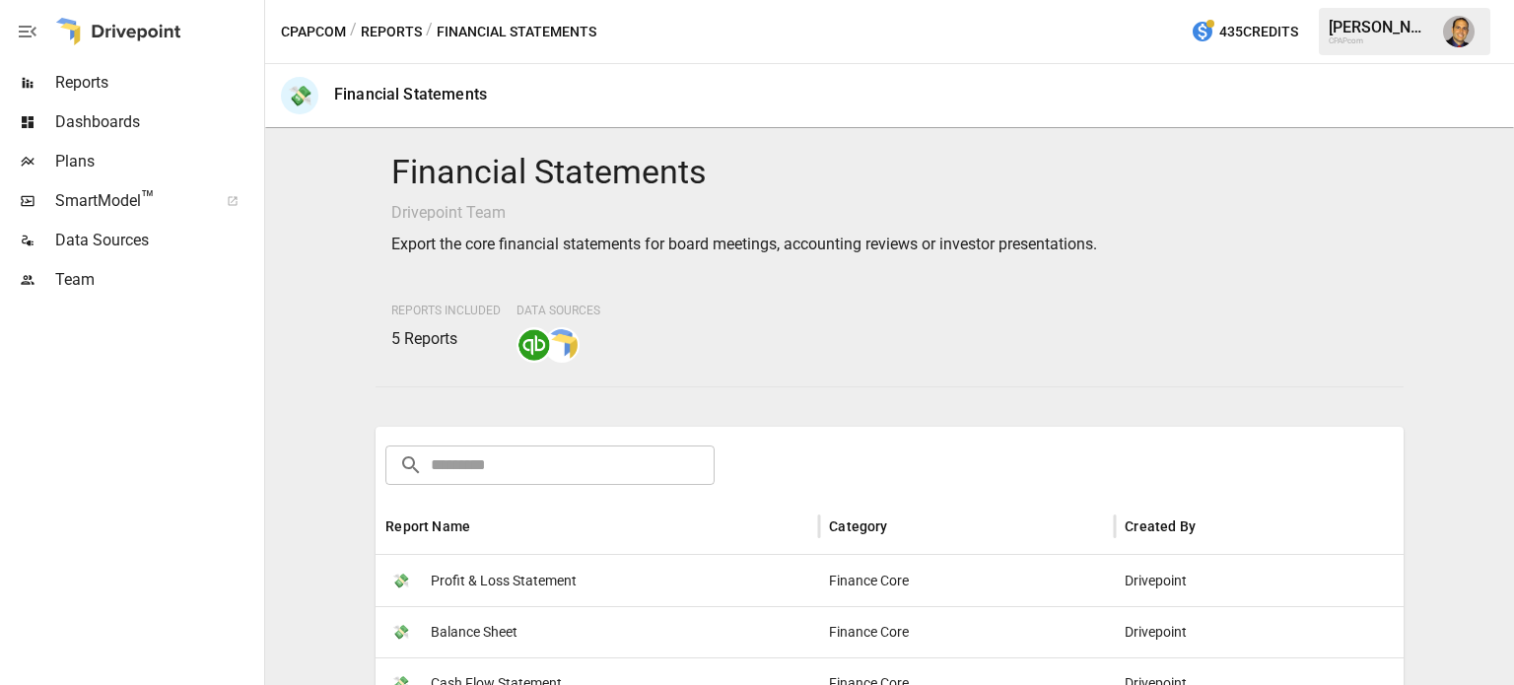
click at [395, 26] on button "Reports" at bounding box center [391, 32] width 61 height 25
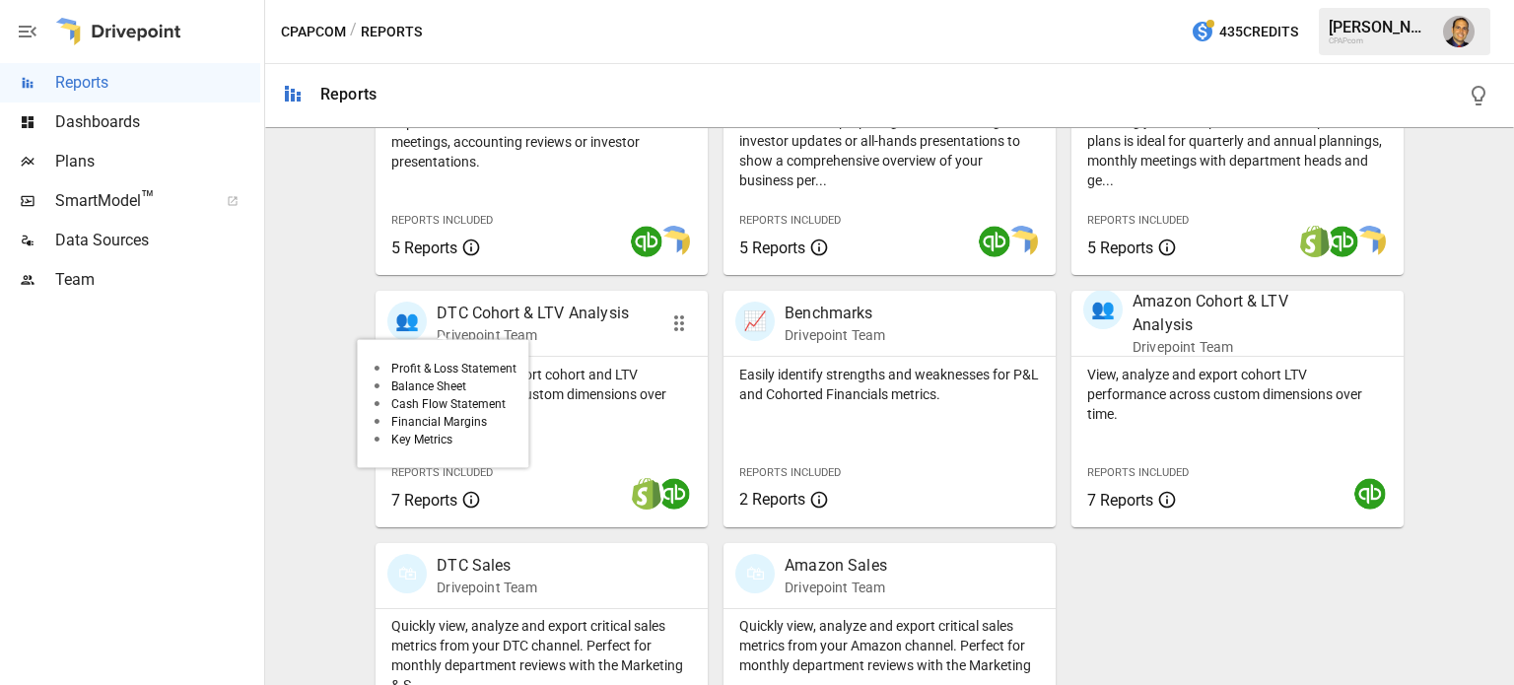
scroll to position [493, 0]
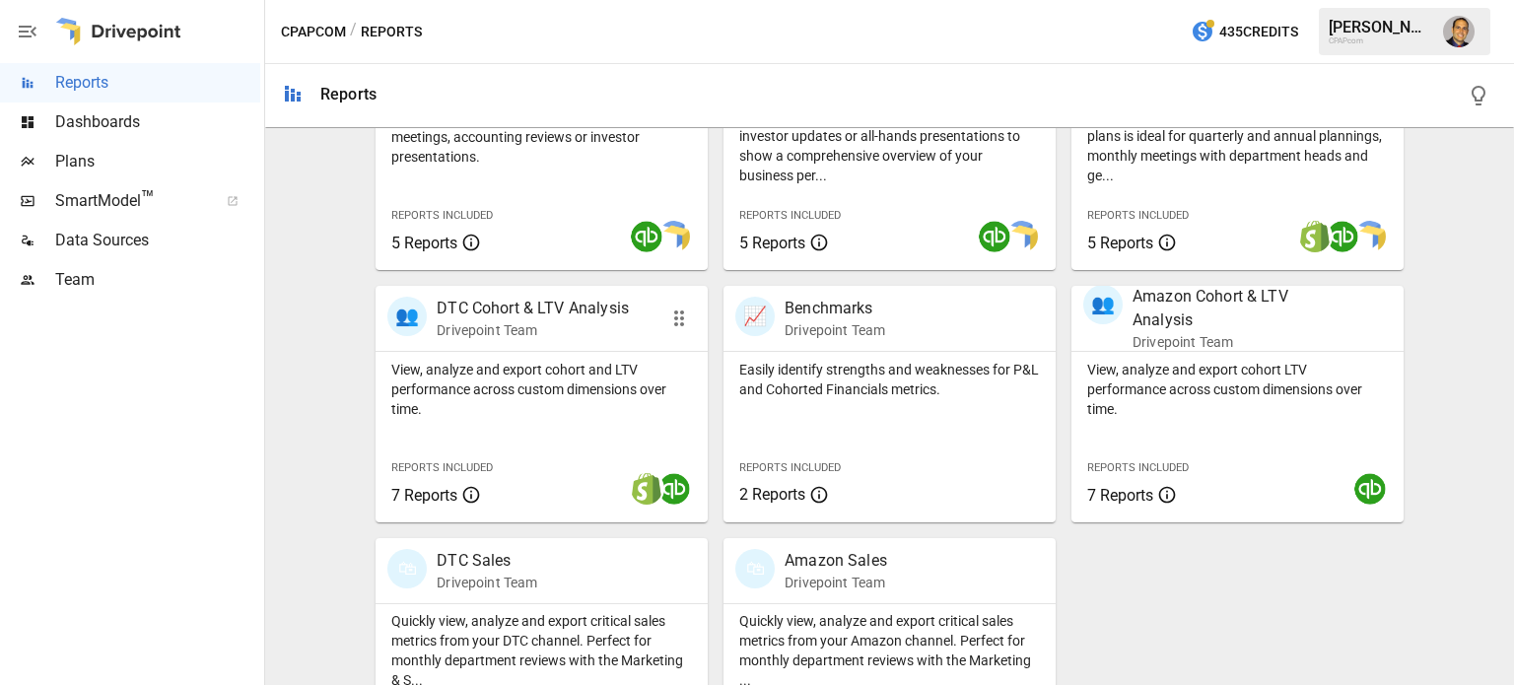
click at [491, 373] on p "View, analyze and export cohort and LTV performance across custom dimensions ov…" at bounding box center [541, 389] width 301 height 59
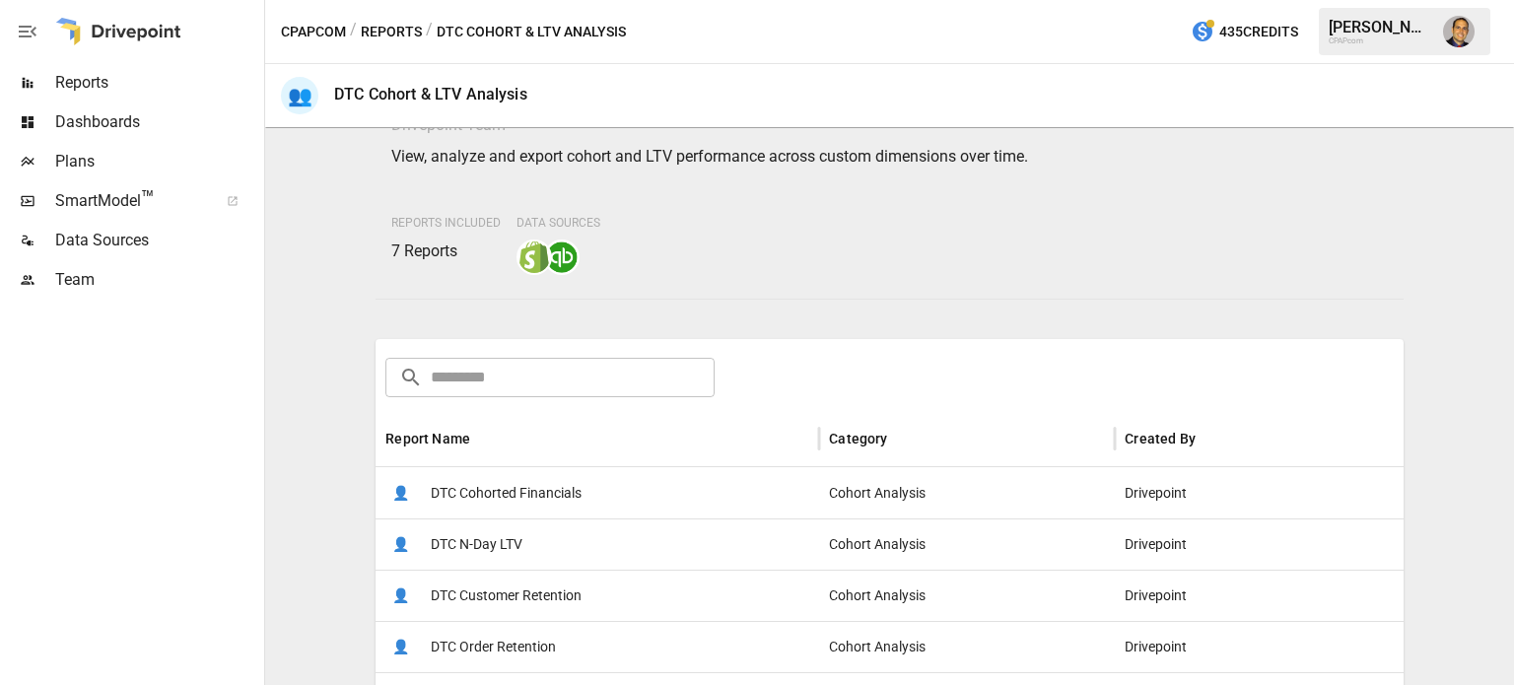
scroll to position [296, 0]
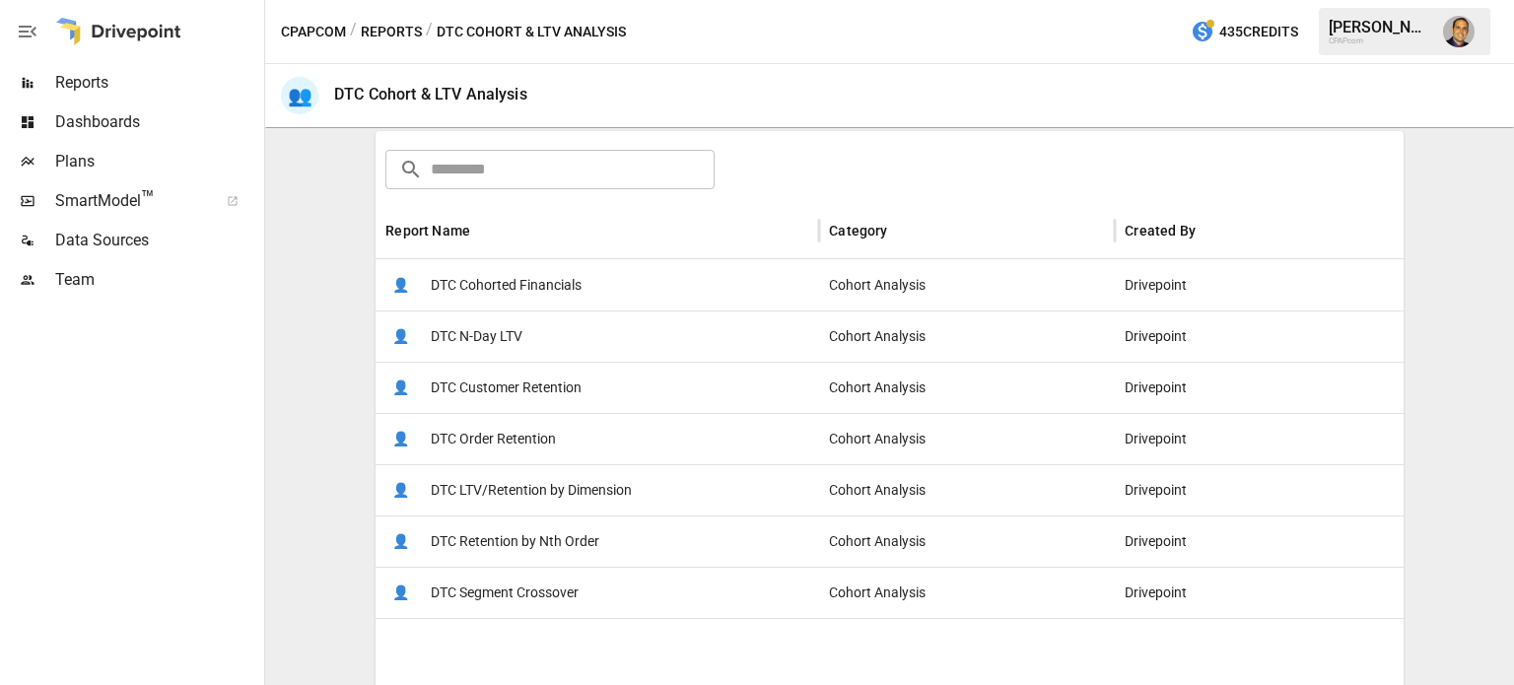
click at [532, 280] on span "DTC Cohorted Financials" at bounding box center [506, 285] width 151 height 50
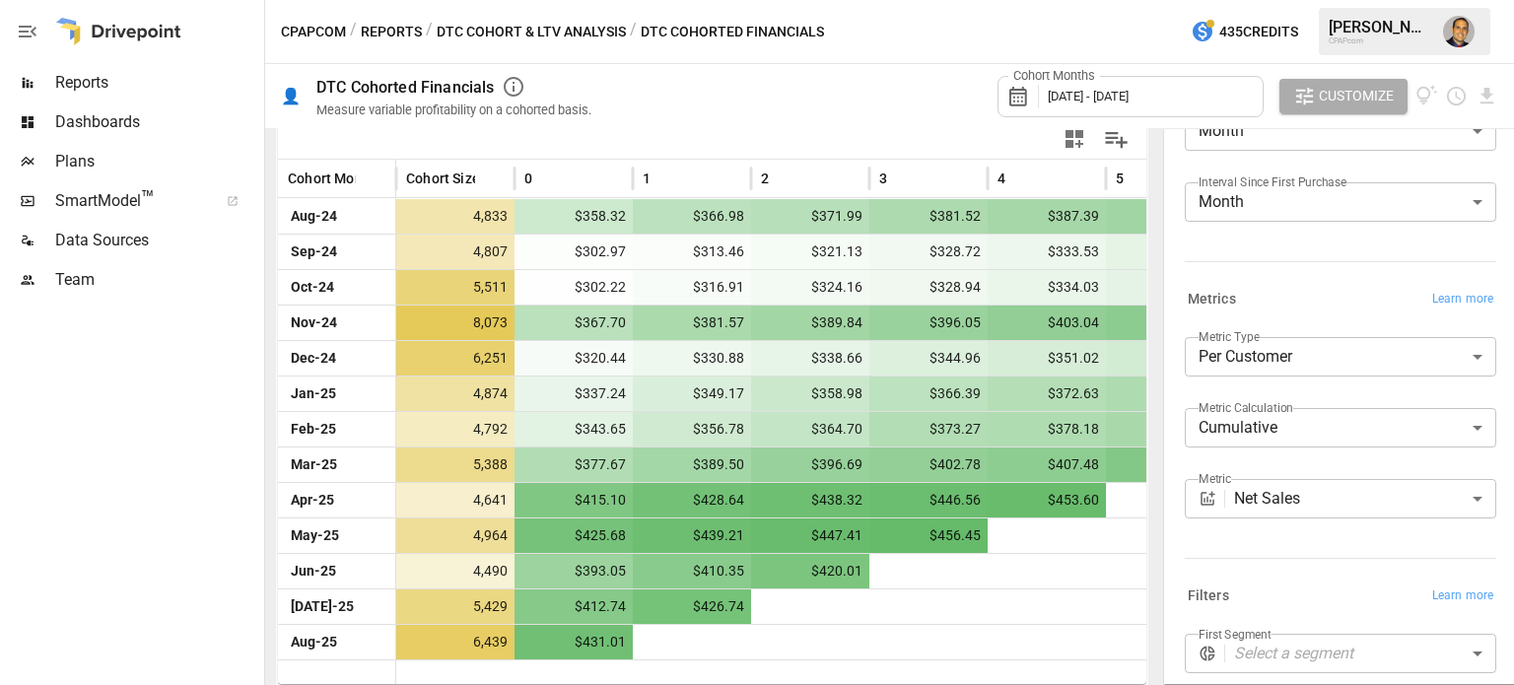
scroll to position [250, 0]
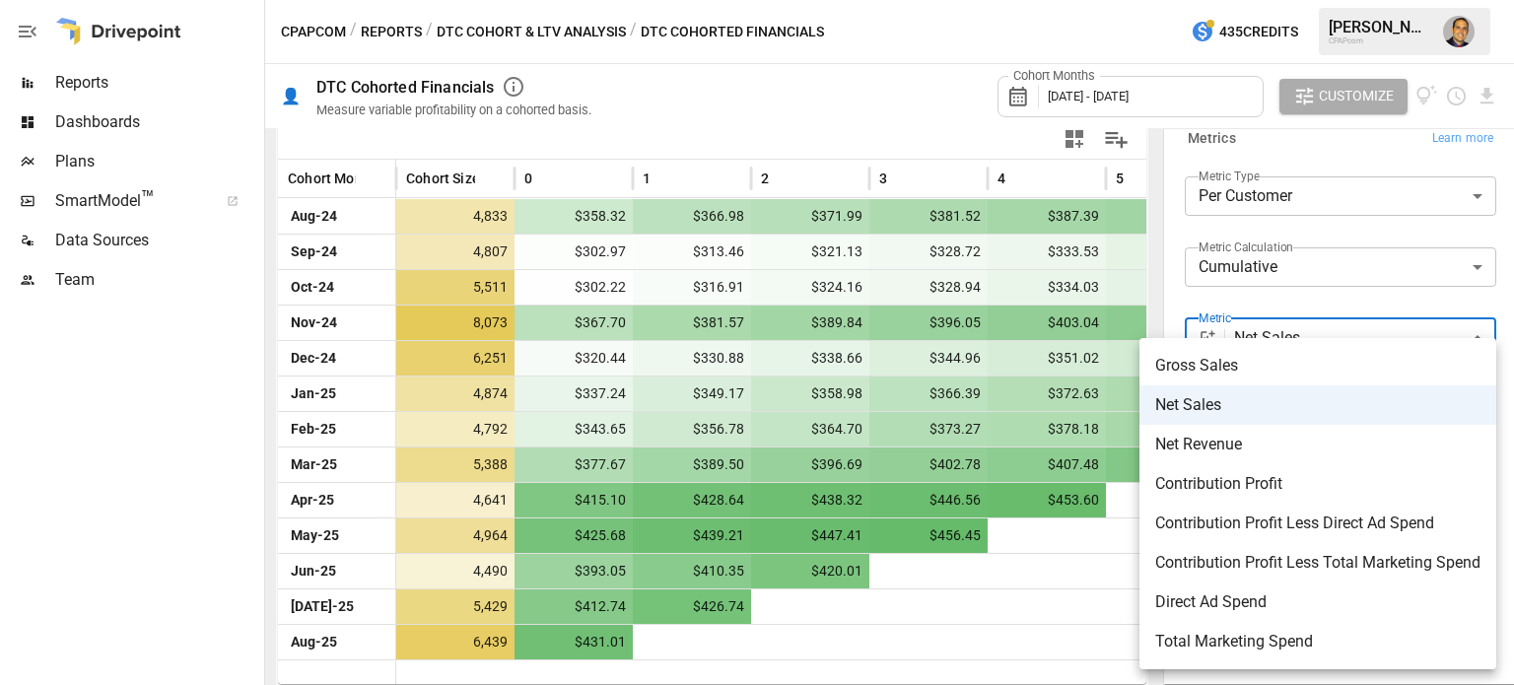
click at [1343, 0] on body "Reports Dashboards Plans SmartModel ™ Data Sources Team CPAPcom / Reports / DTC…" at bounding box center [757, 0] width 1514 height 0
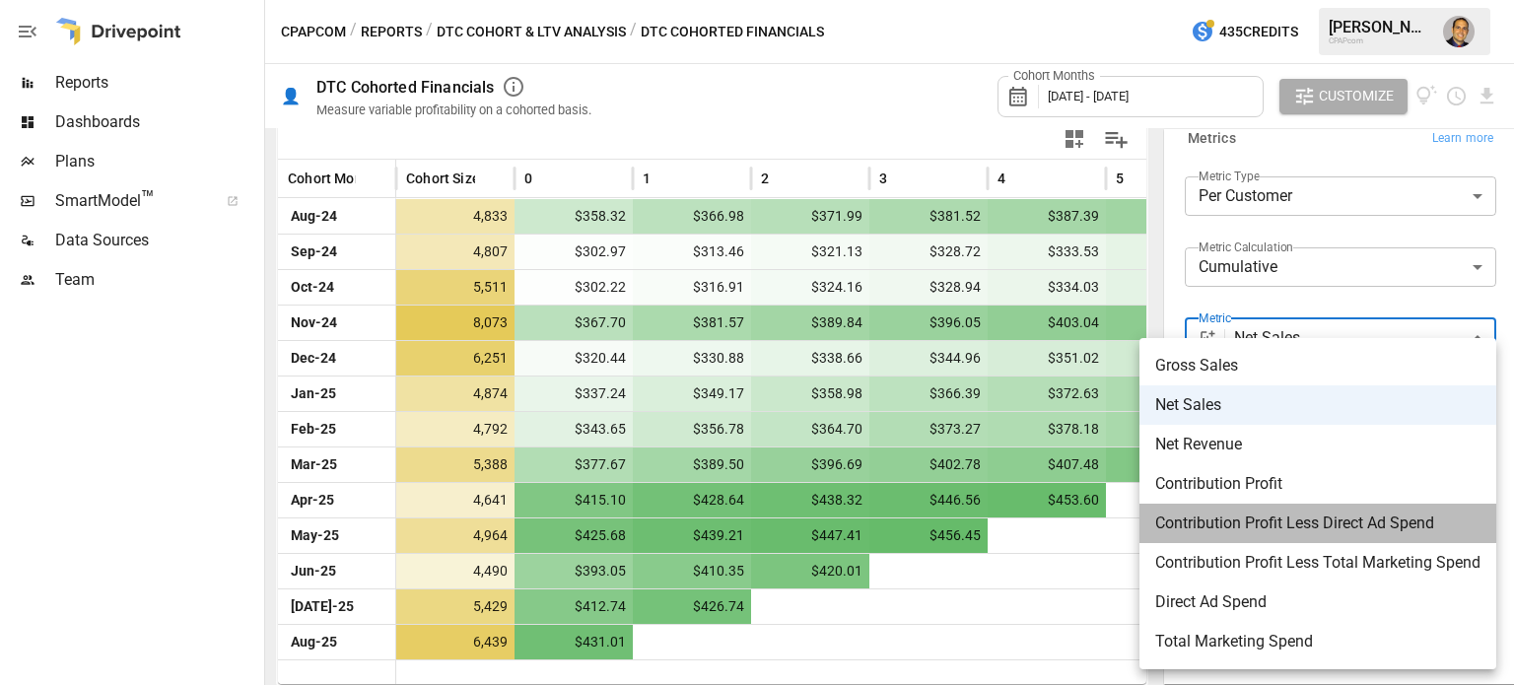
click at [1220, 521] on span "Contribution Profit Less Direct Ad Spend" at bounding box center [1317, 524] width 325 height 24
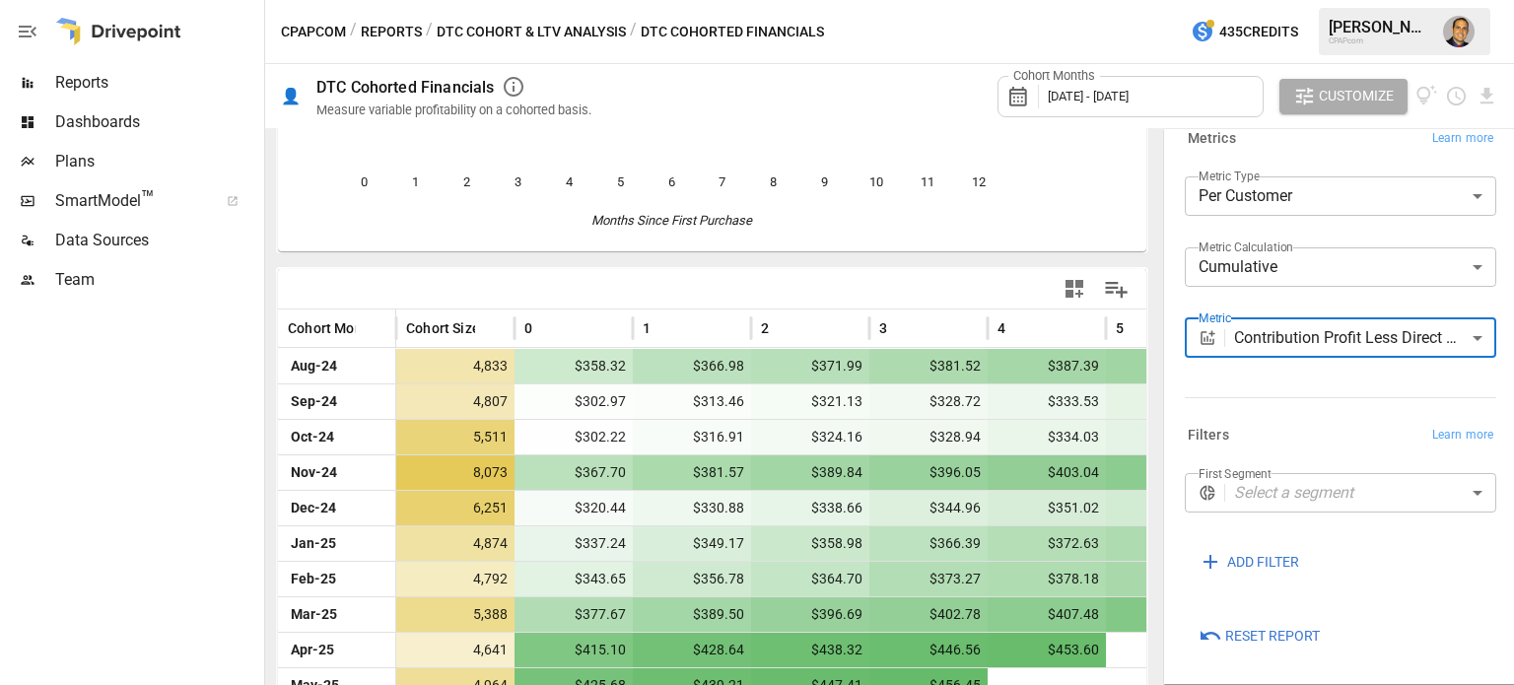
scroll to position [434, 0]
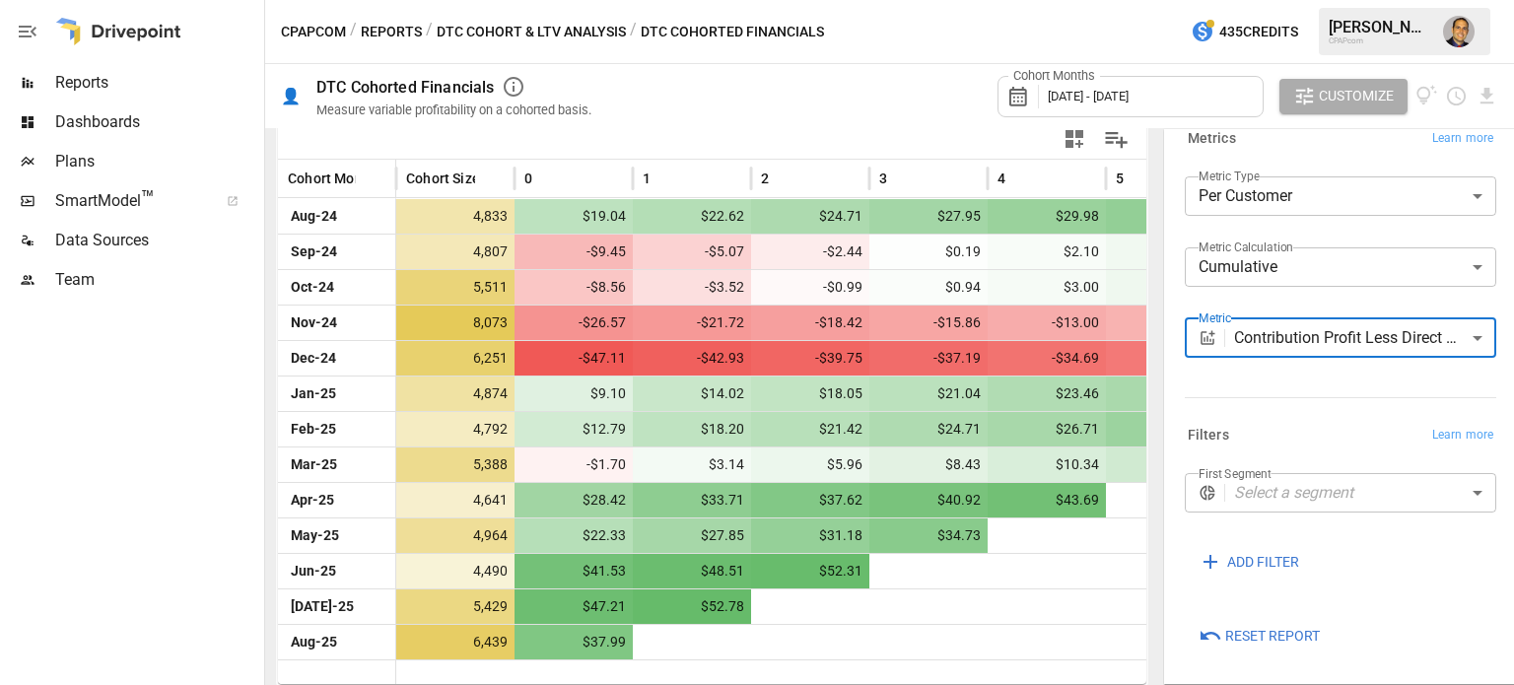
click at [1275, 0] on body "Reports Dashboards Plans SmartModel ™ Data Sources Team CPAPcom / Reports / DTC…" at bounding box center [757, 0] width 1514 height 0
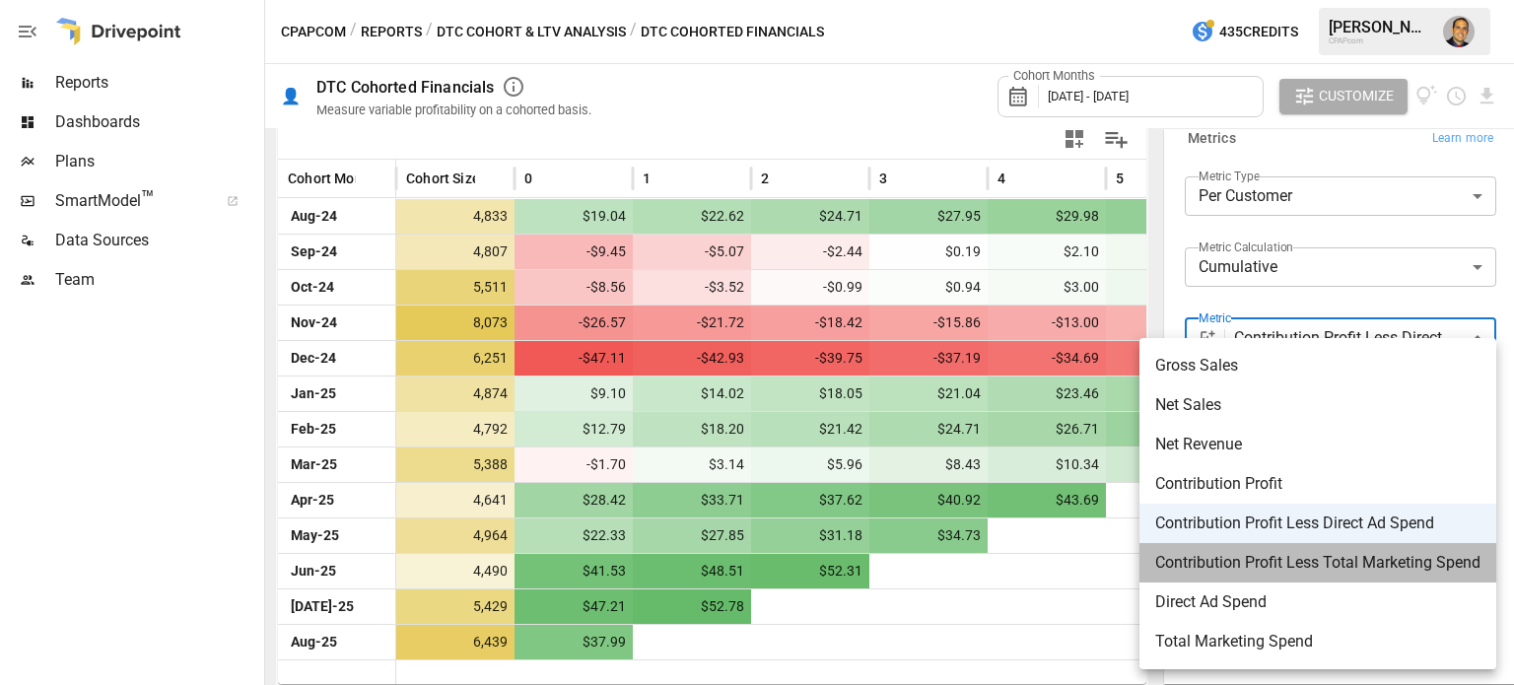
click at [1343, 569] on span "Contribution Profit Less Total Marketing Spend" at bounding box center [1317, 563] width 325 height 24
type input "**********"
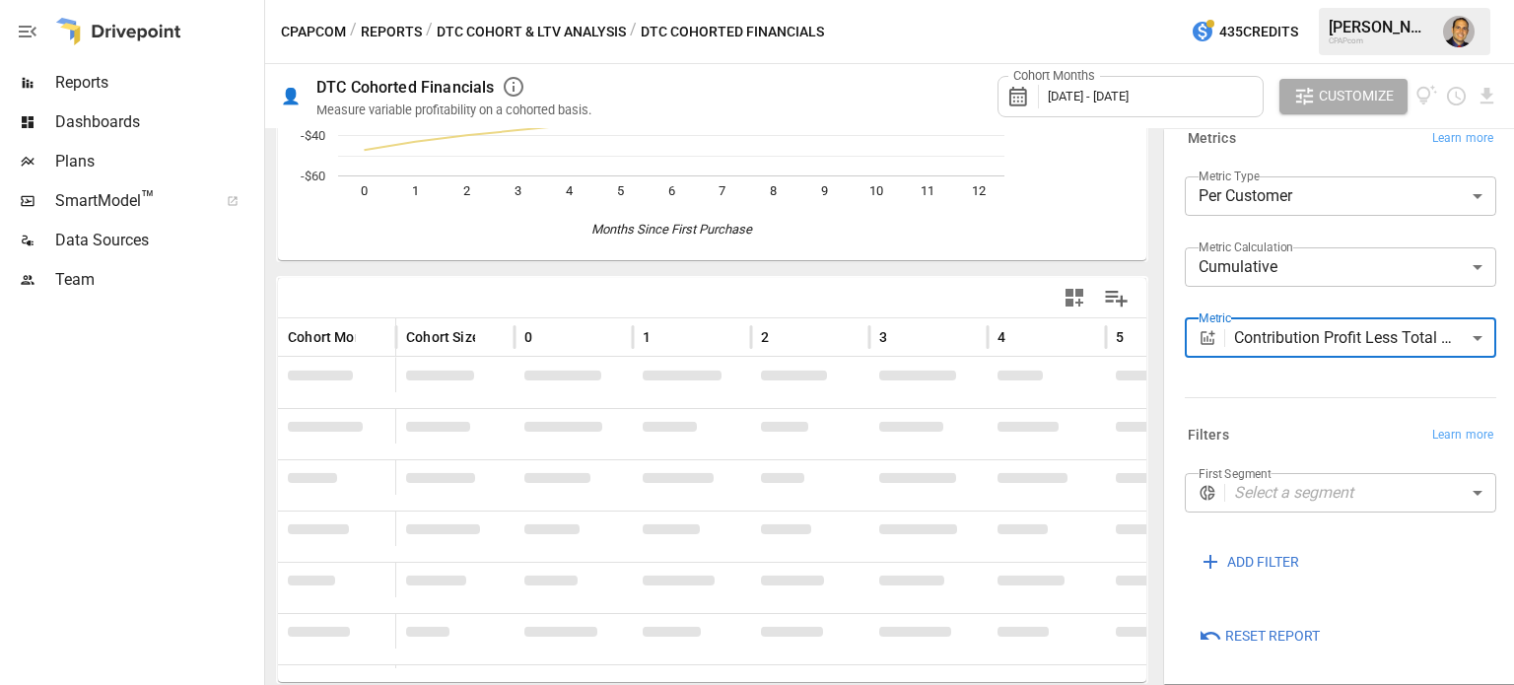
scroll to position [434, 0]
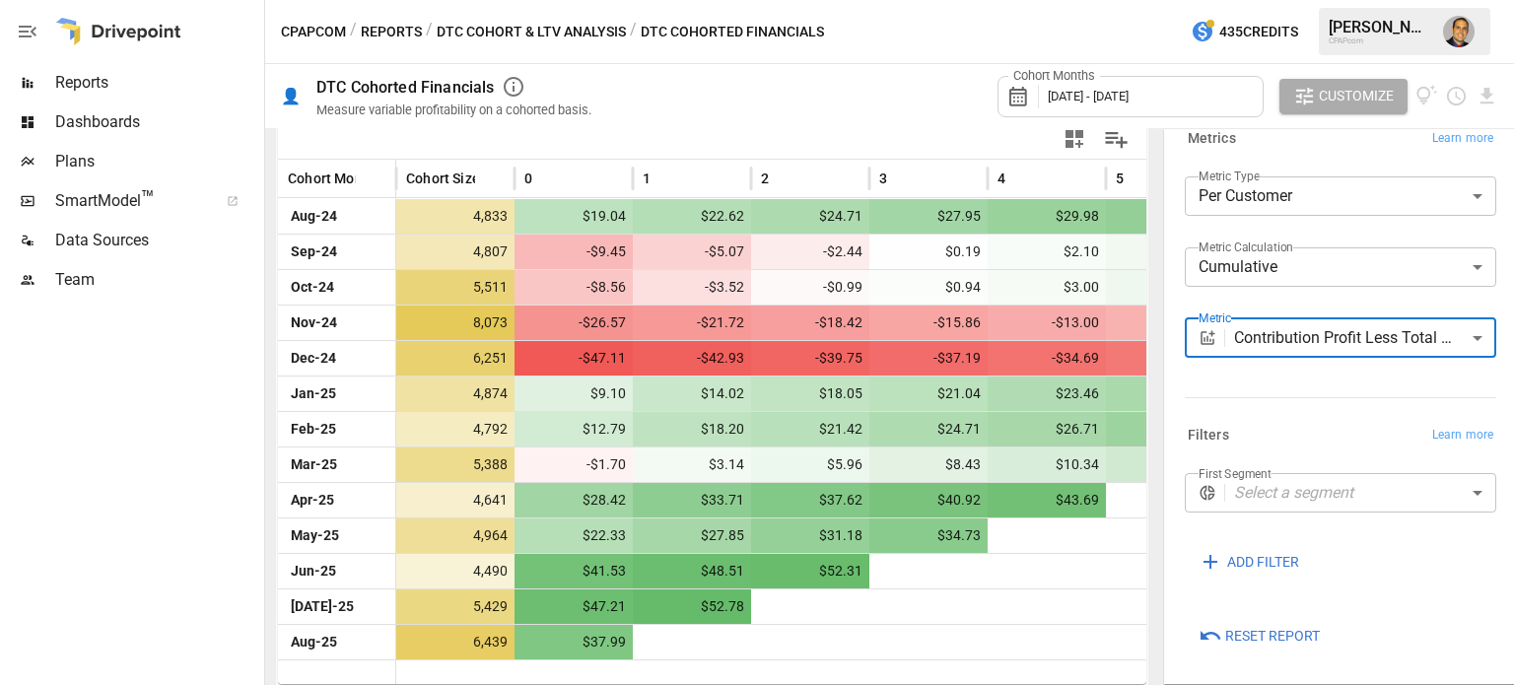
click at [1259, 0] on body "Reports Dashboards Plans SmartModel ™ Data Sources Team CPAPcom / Reports / DTC…" at bounding box center [757, 0] width 1514 height 0
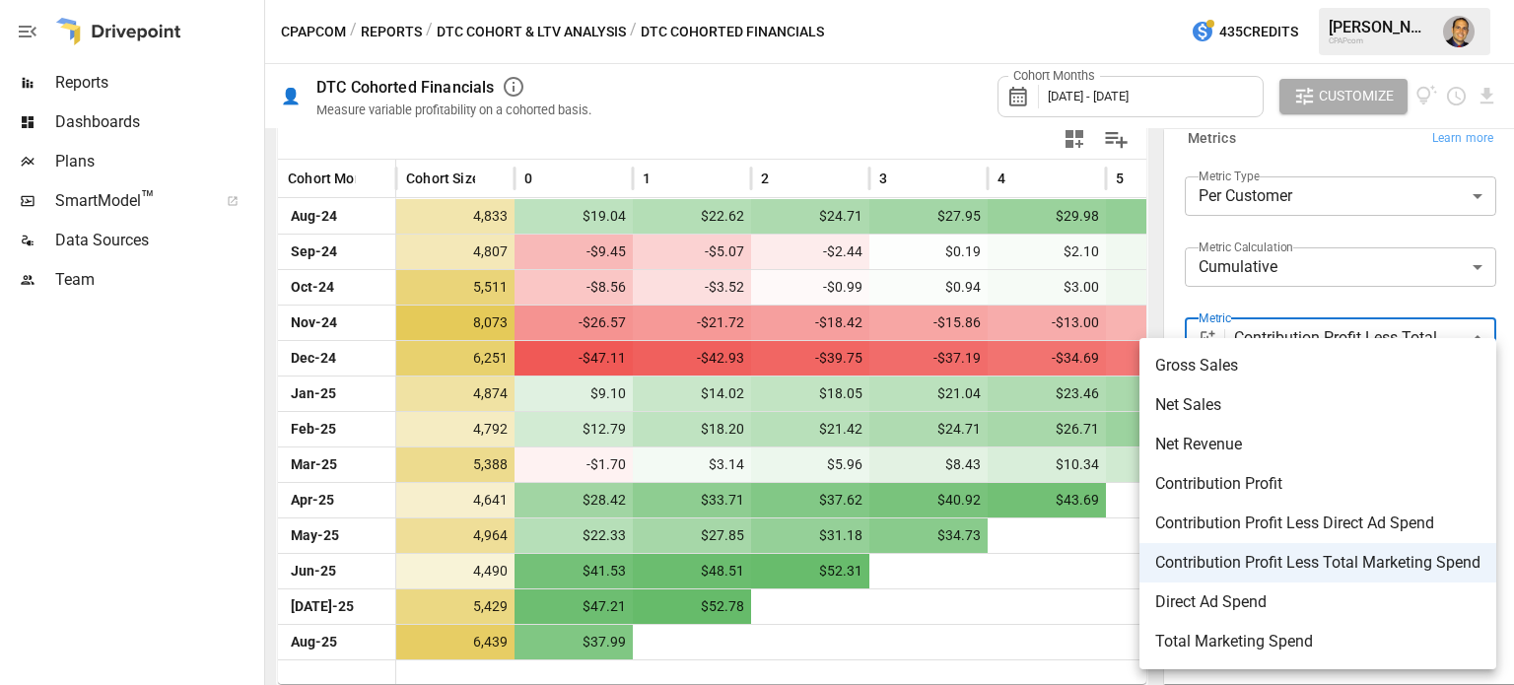
click at [1171, 285] on div at bounding box center [757, 342] width 1514 height 685
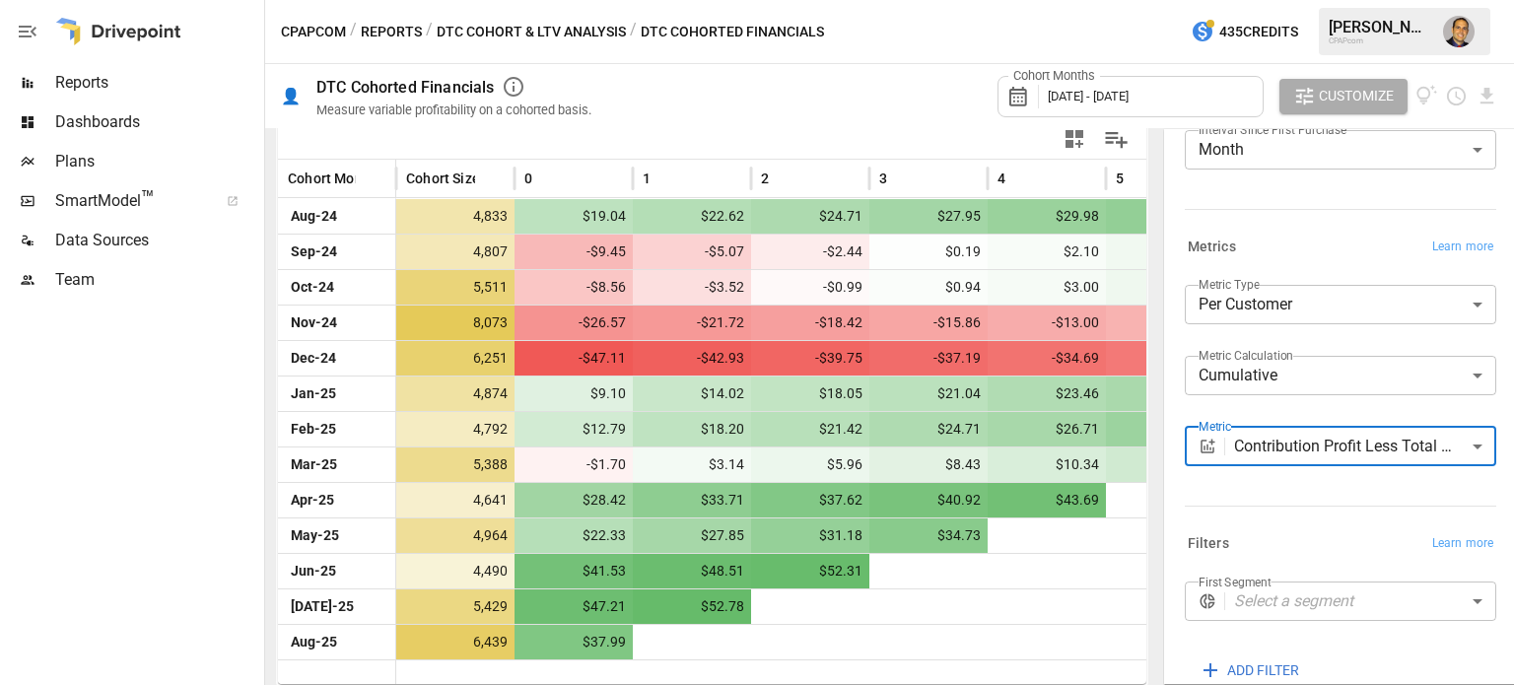
scroll to position [0, 0]
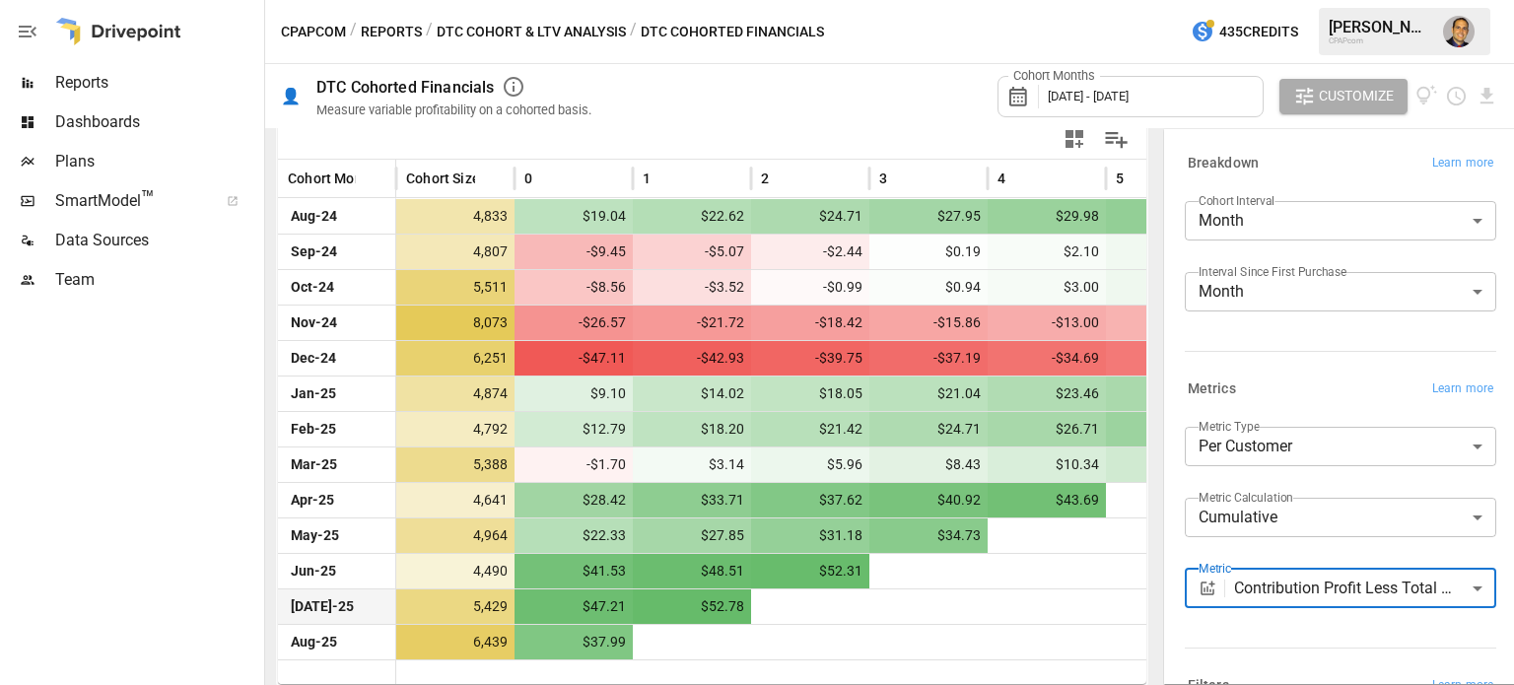
click at [996, 594] on div at bounding box center [1047, 606] width 118 height 34
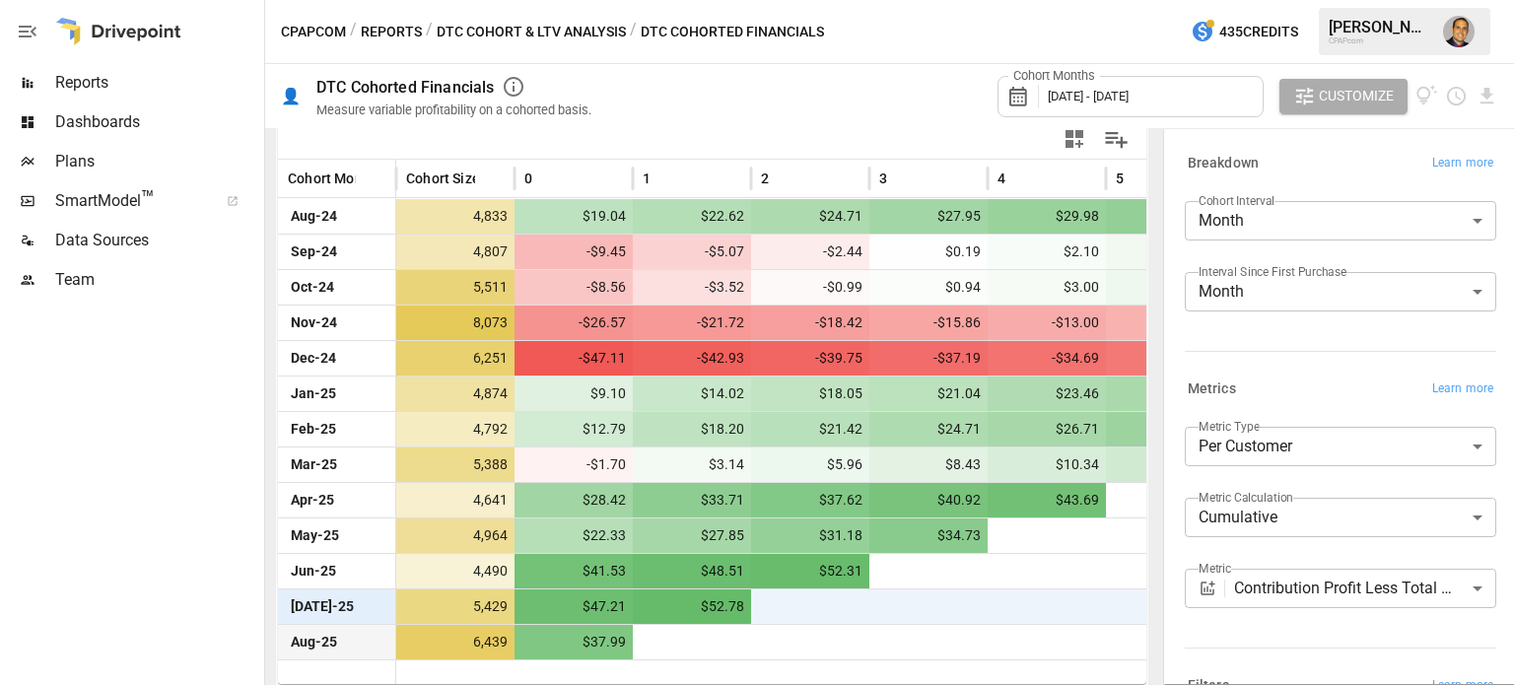
click at [883, 638] on div at bounding box center [928, 642] width 118 height 34
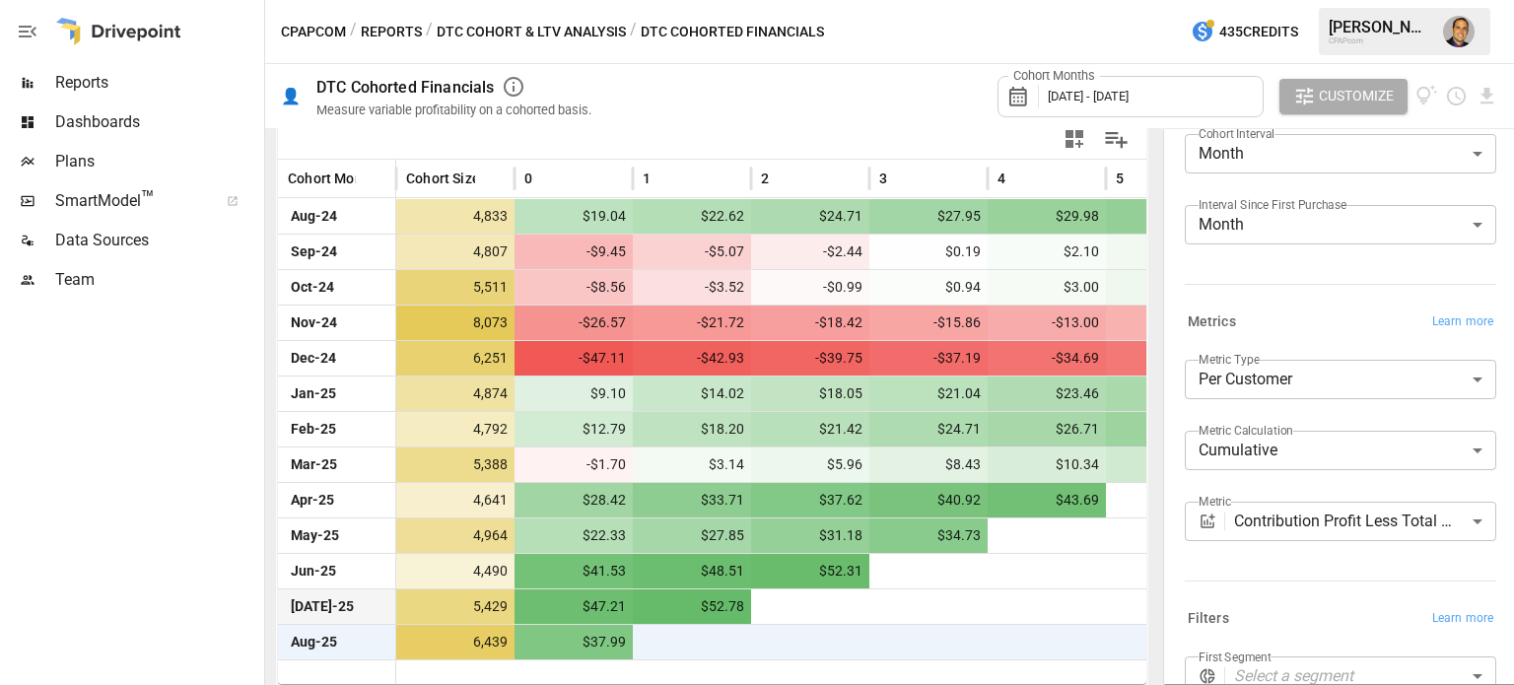
scroll to position [250, 0]
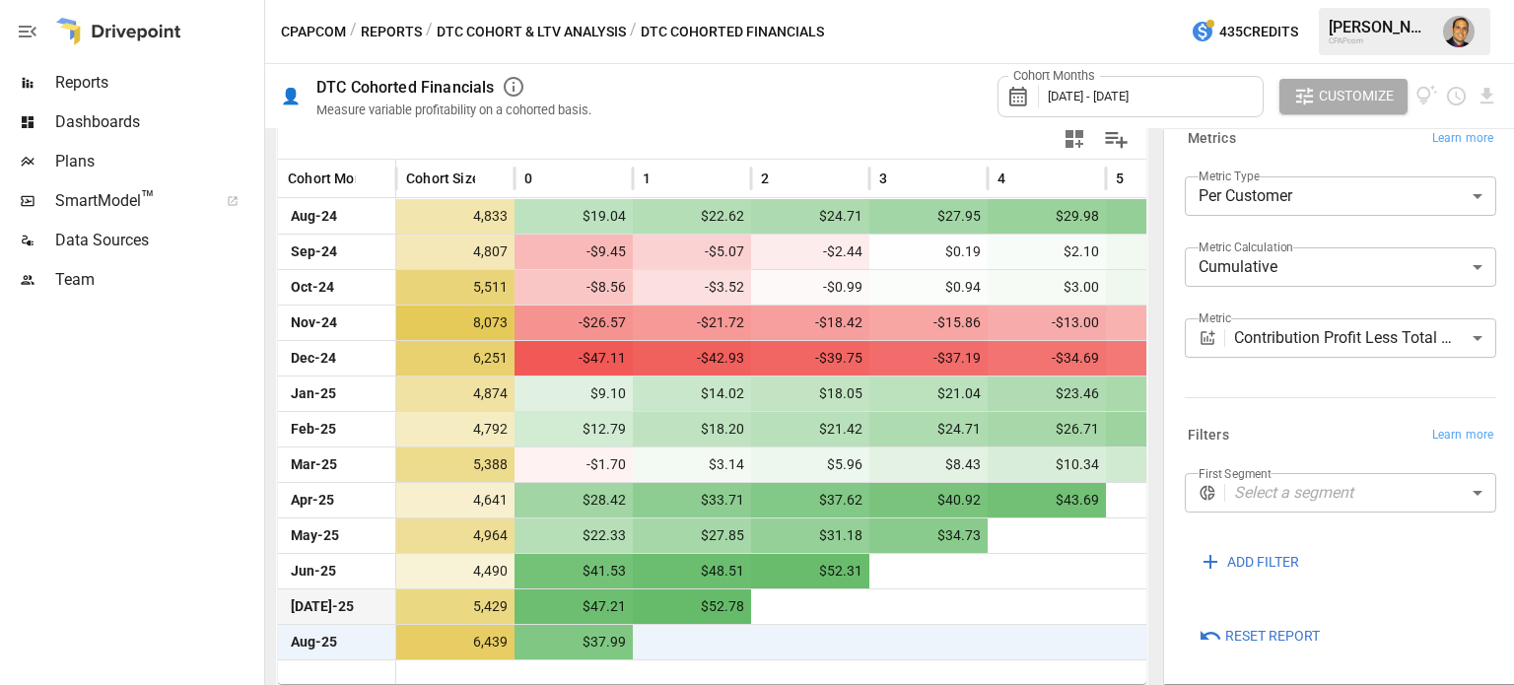
click at [1333, 0] on body "Reports Dashboards Plans SmartModel ™ Data Sources Team CPAPcom / Reports / DTC…" at bounding box center [757, 0] width 1514 height 0
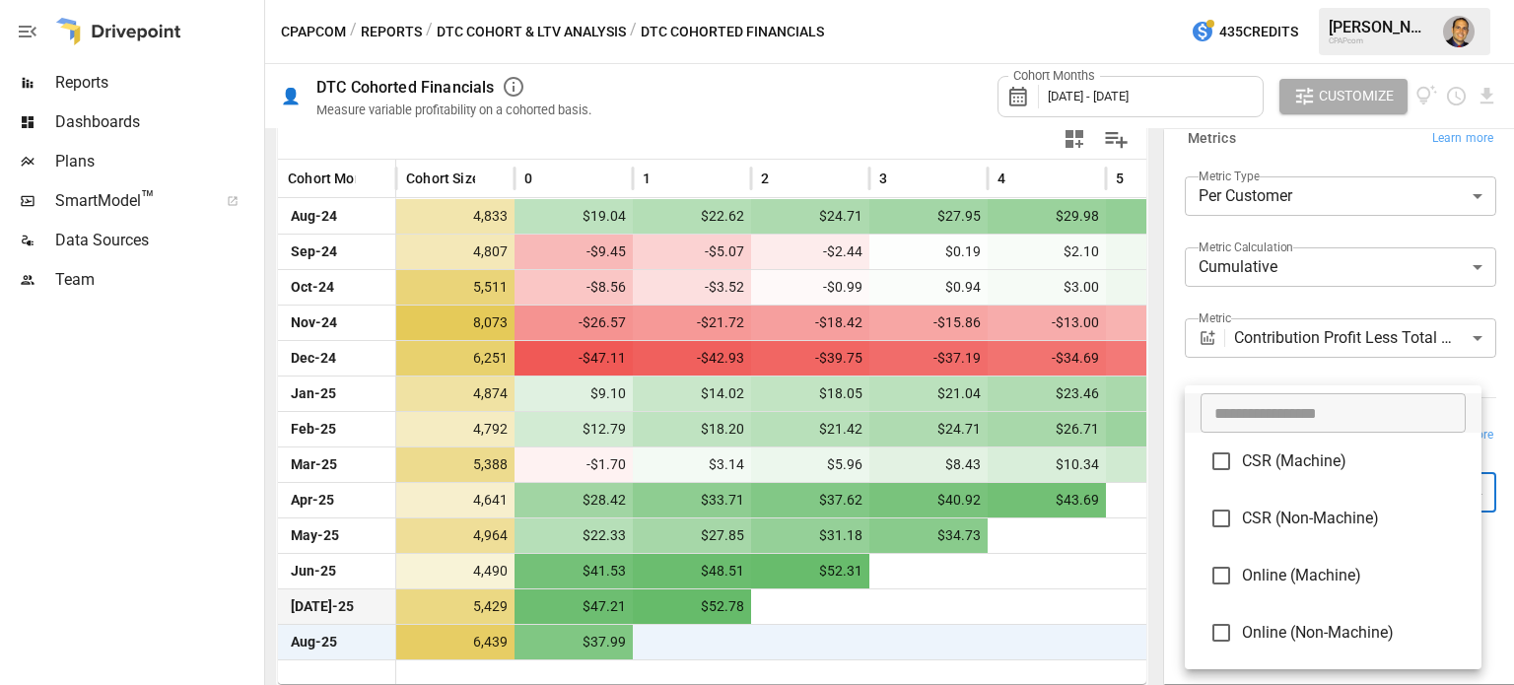
click at [1313, 372] on div at bounding box center [757, 342] width 1514 height 685
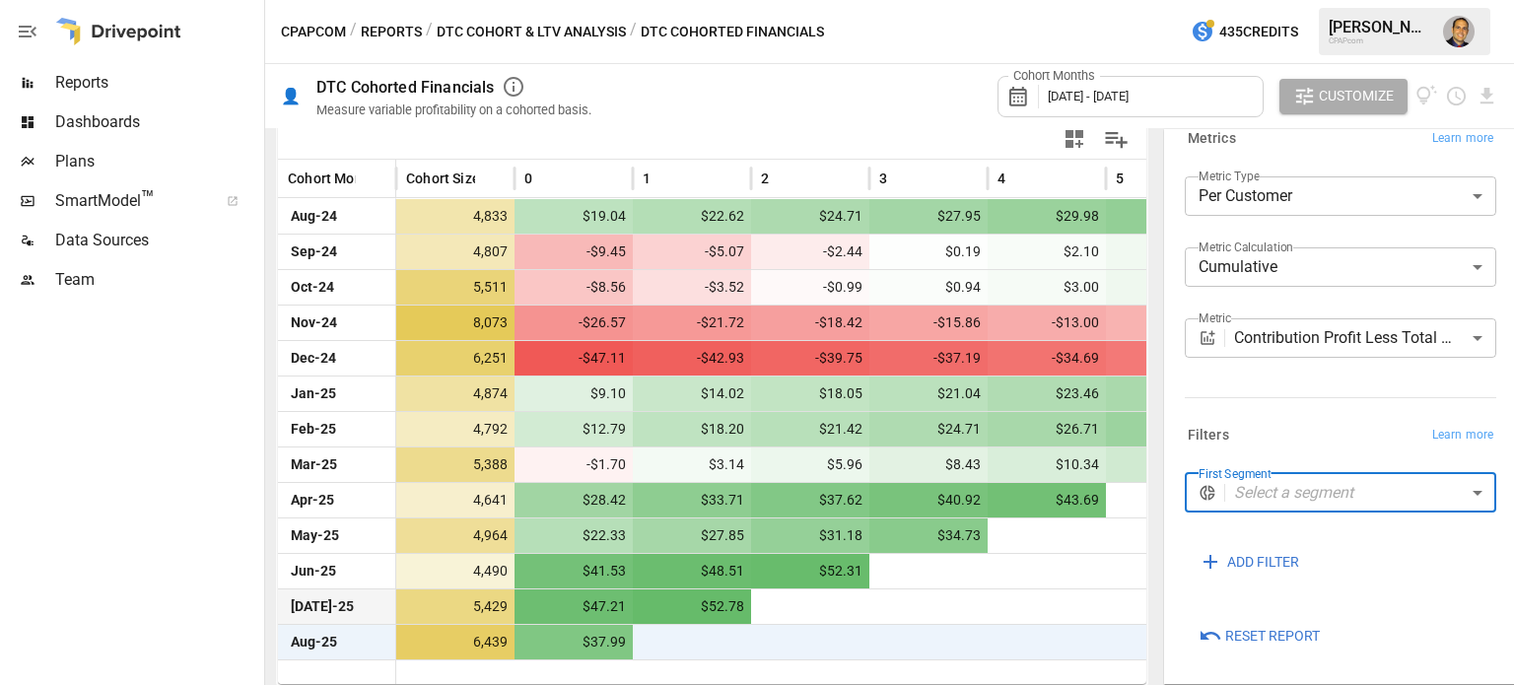
click at [1388, 91] on span "Customize" at bounding box center [1356, 96] width 75 height 25
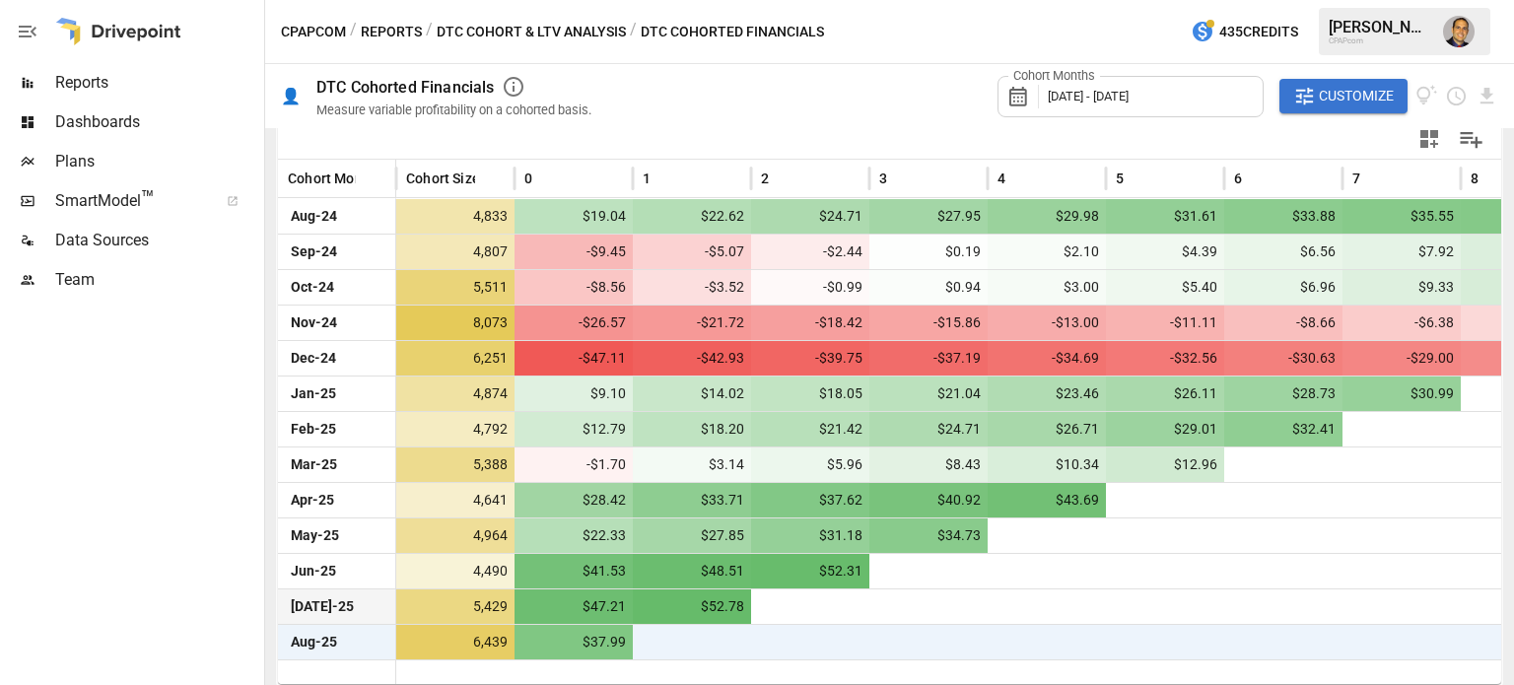
scroll to position [277, 0]
click at [95, 125] on span "Dashboards" at bounding box center [157, 122] width 205 height 24
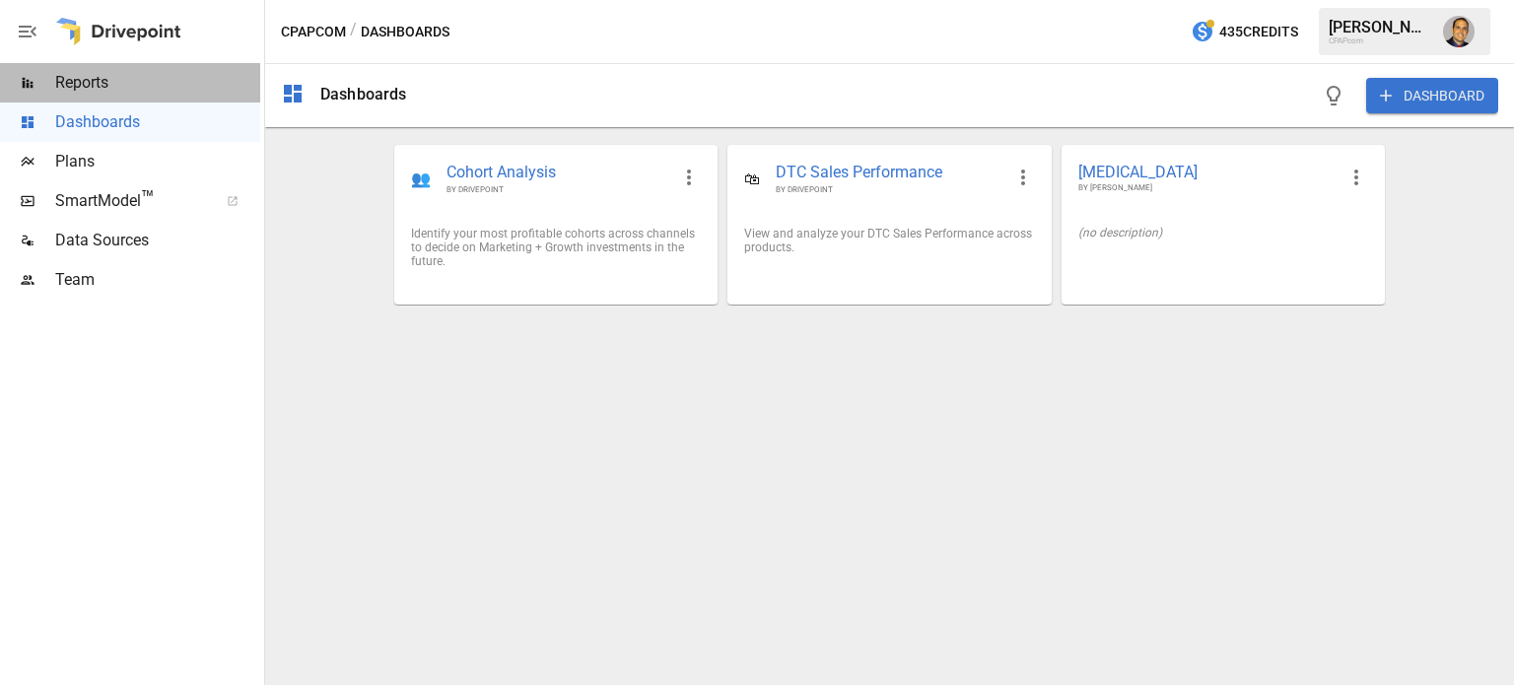
click at [80, 86] on span "Reports" at bounding box center [157, 83] width 205 height 24
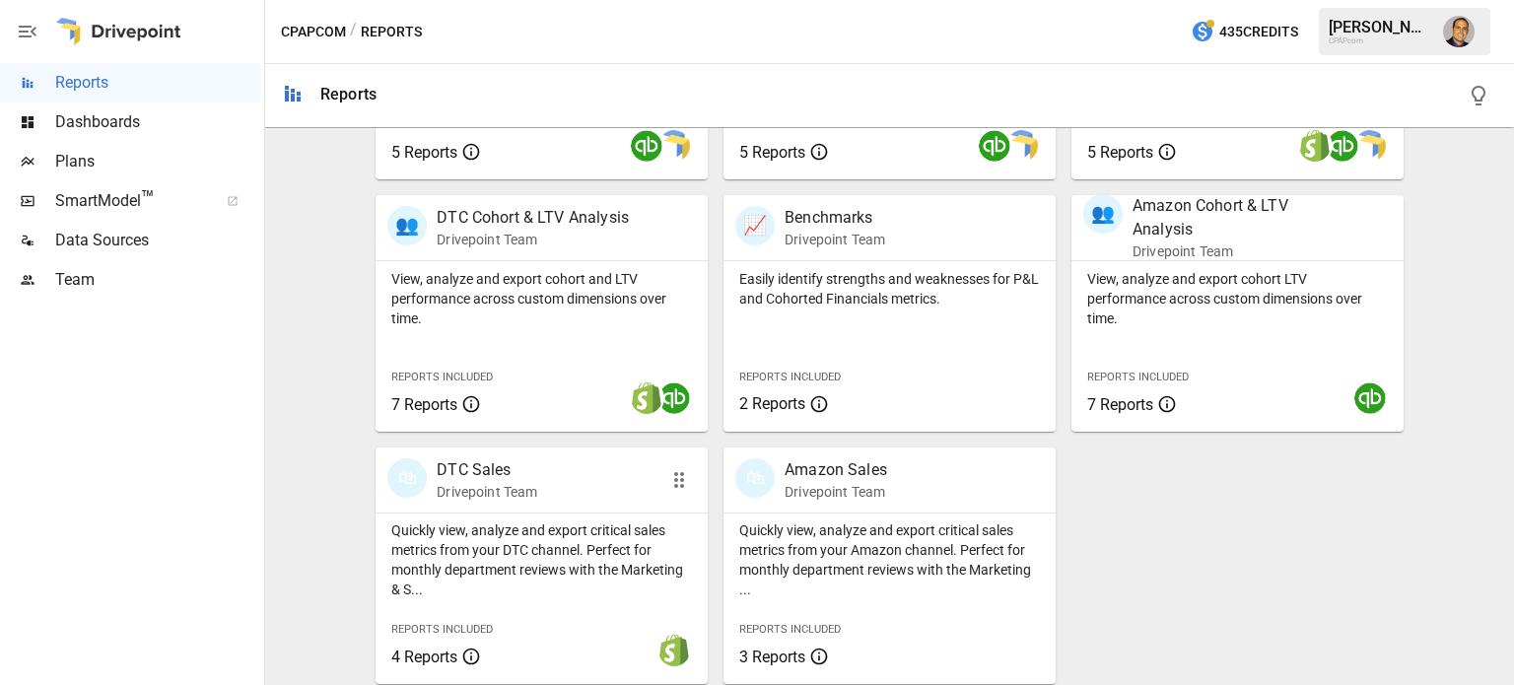
scroll to position [589, 0]
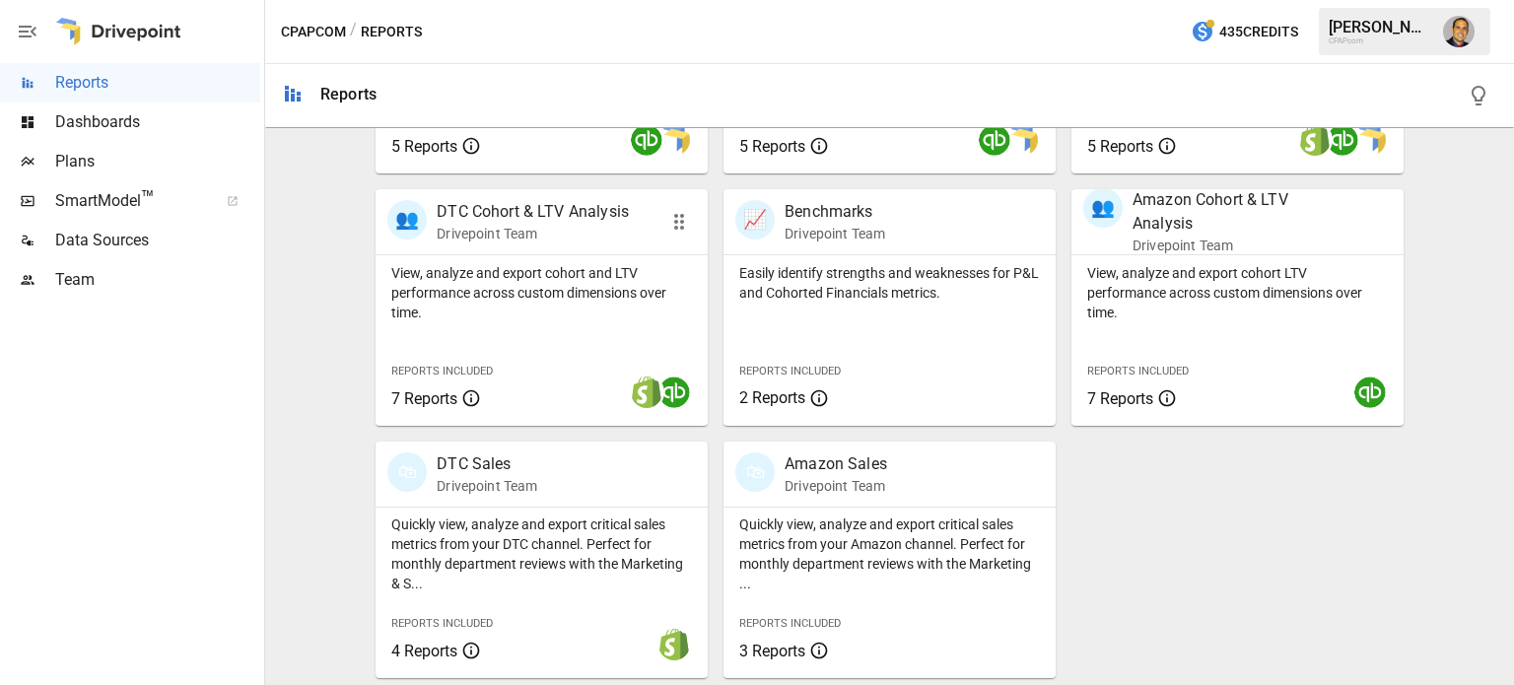
click at [574, 307] on p "View, analyze and export cohort and LTV performance across custom dimensions ov…" at bounding box center [541, 292] width 301 height 59
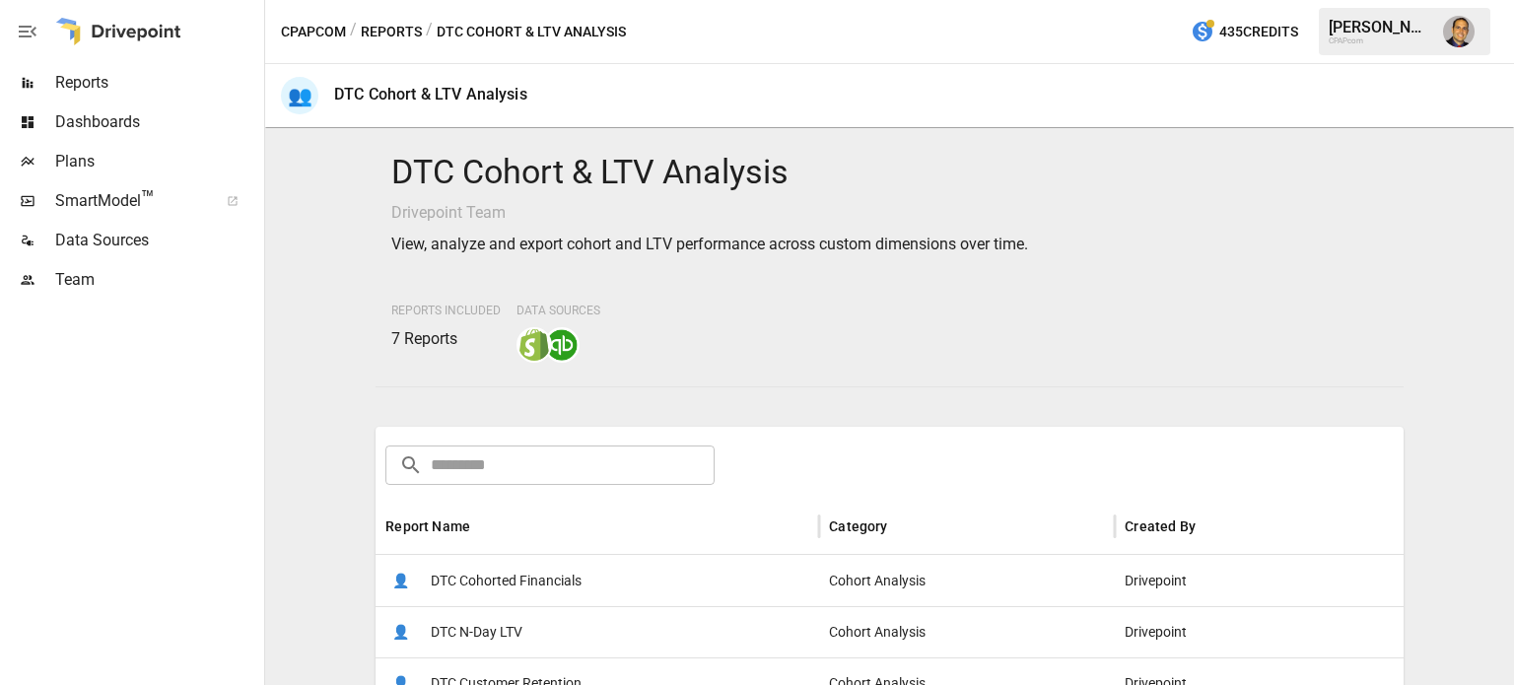
click at [396, 28] on button "Reports" at bounding box center [391, 32] width 61 height 25
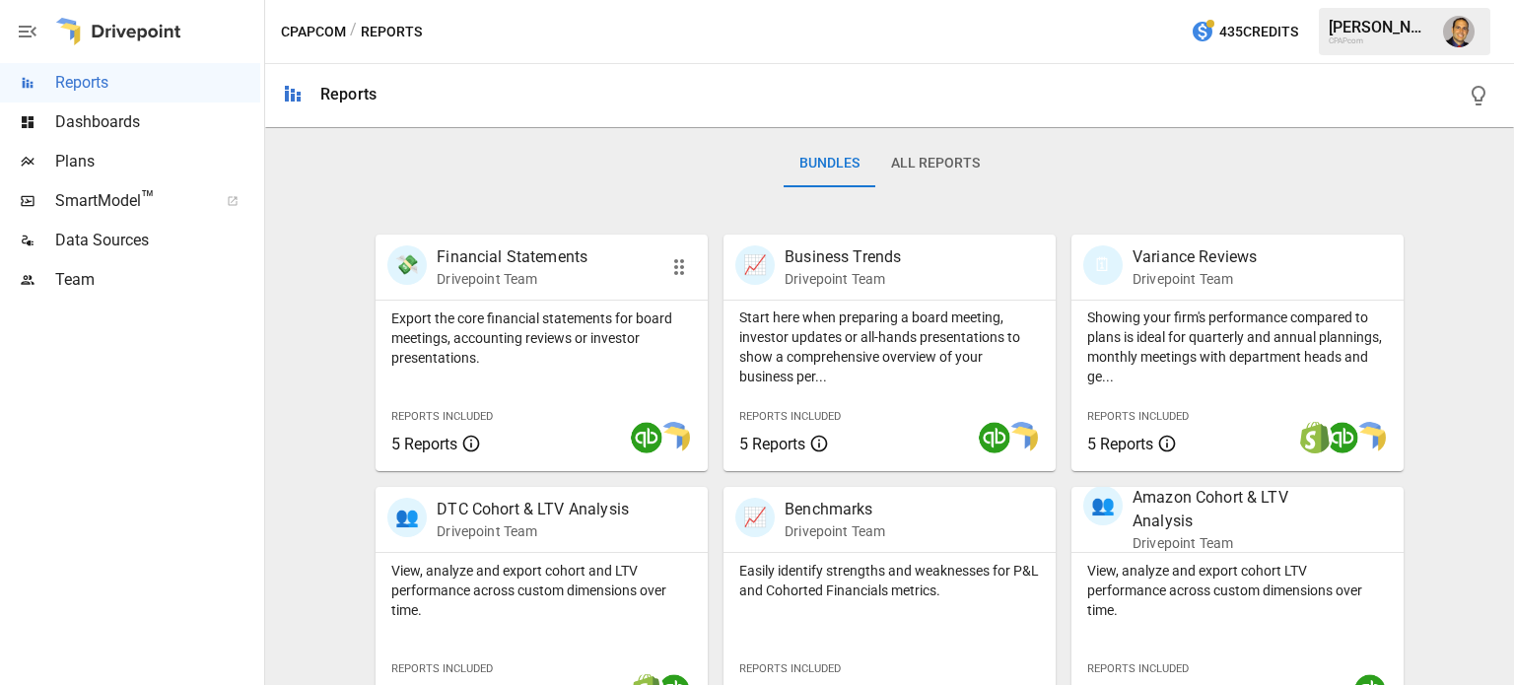
scroll to position [296, 0]
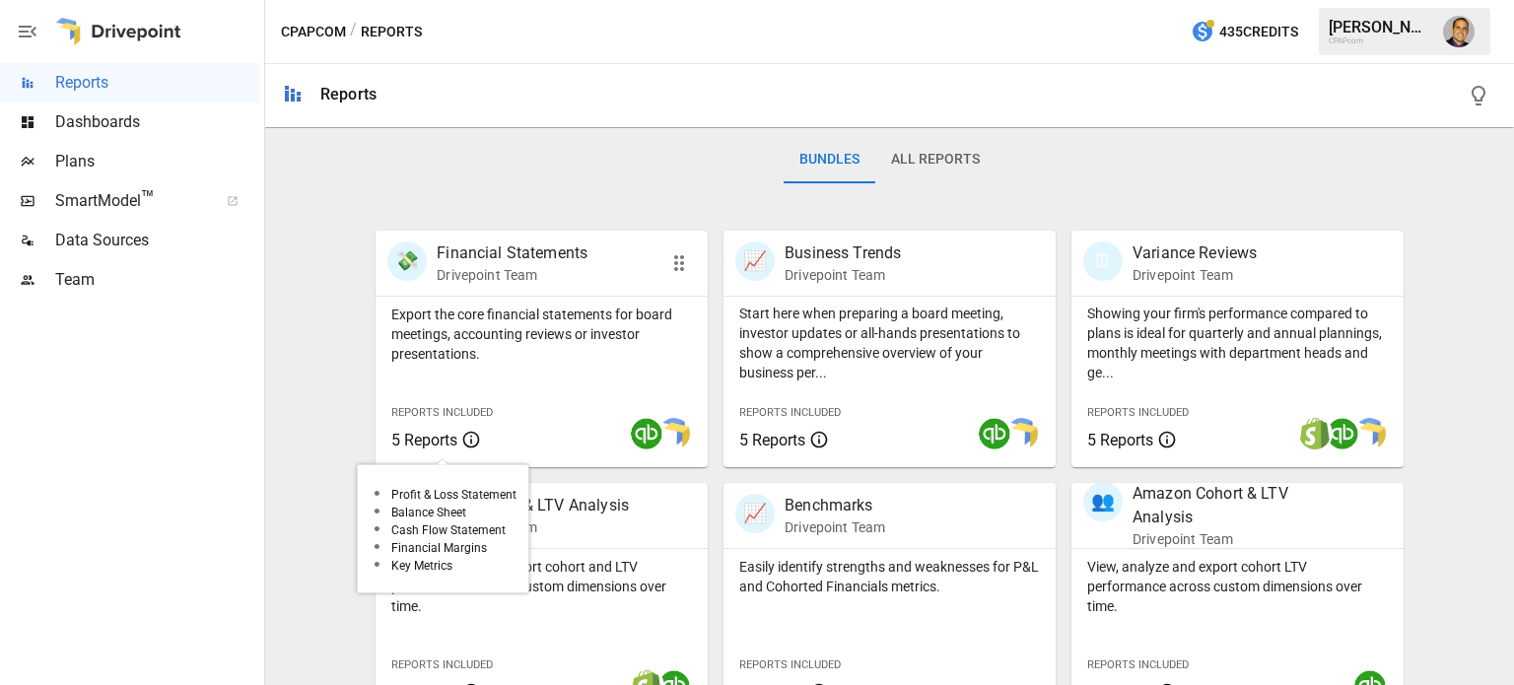
click at [477, 433] on icon at bounding box center [471, 440] width 20 height 24
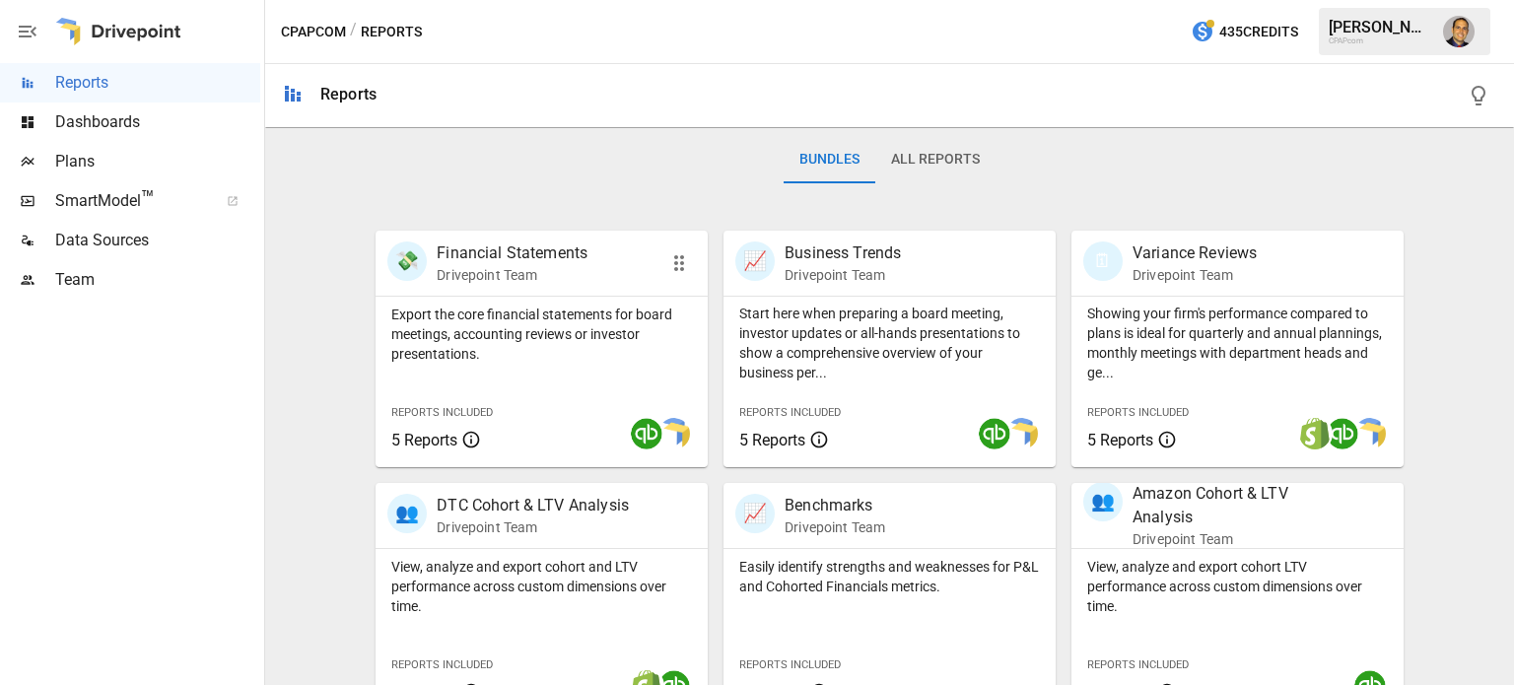
click at [535, 380] on div "Export the core financial statements for board meetings, accounting reviews or …" at bounding box center [542, 382] width 332 height 171
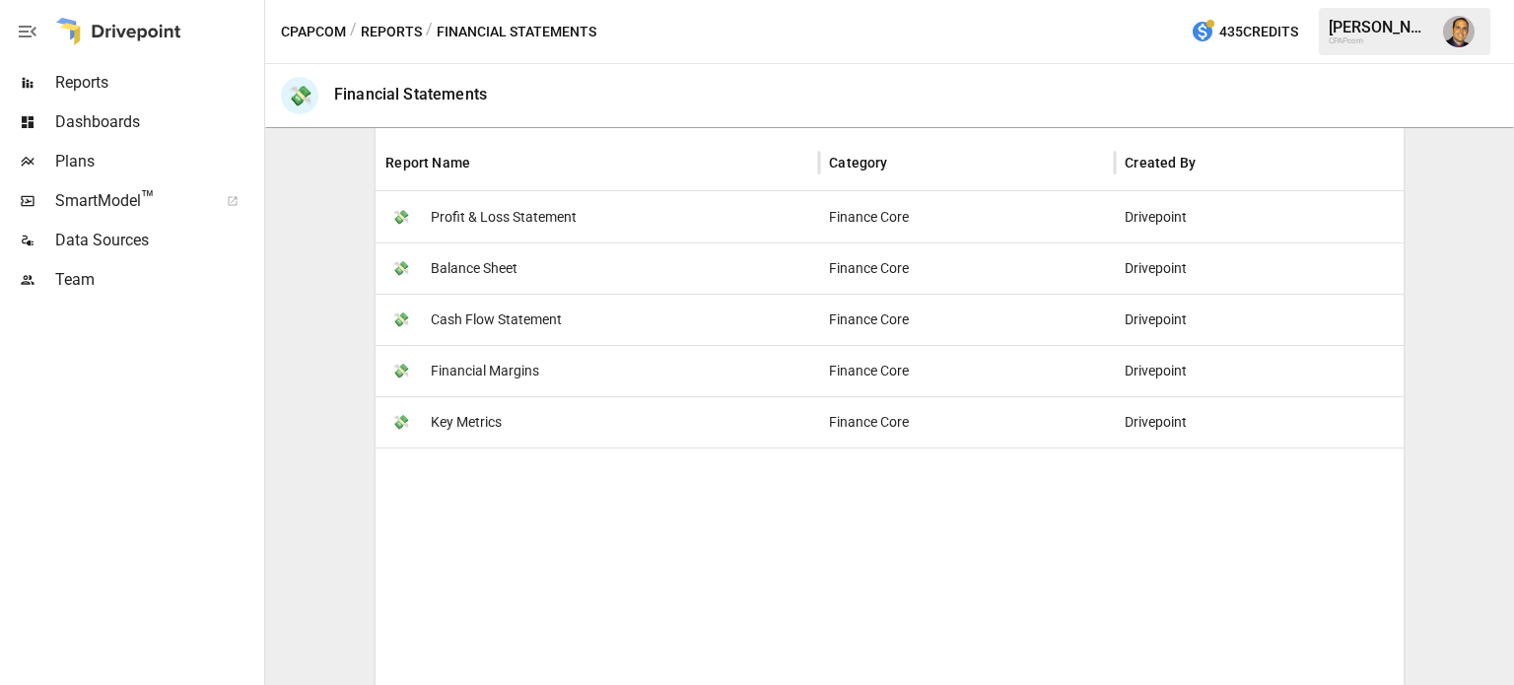
scroll to position [394, 0]
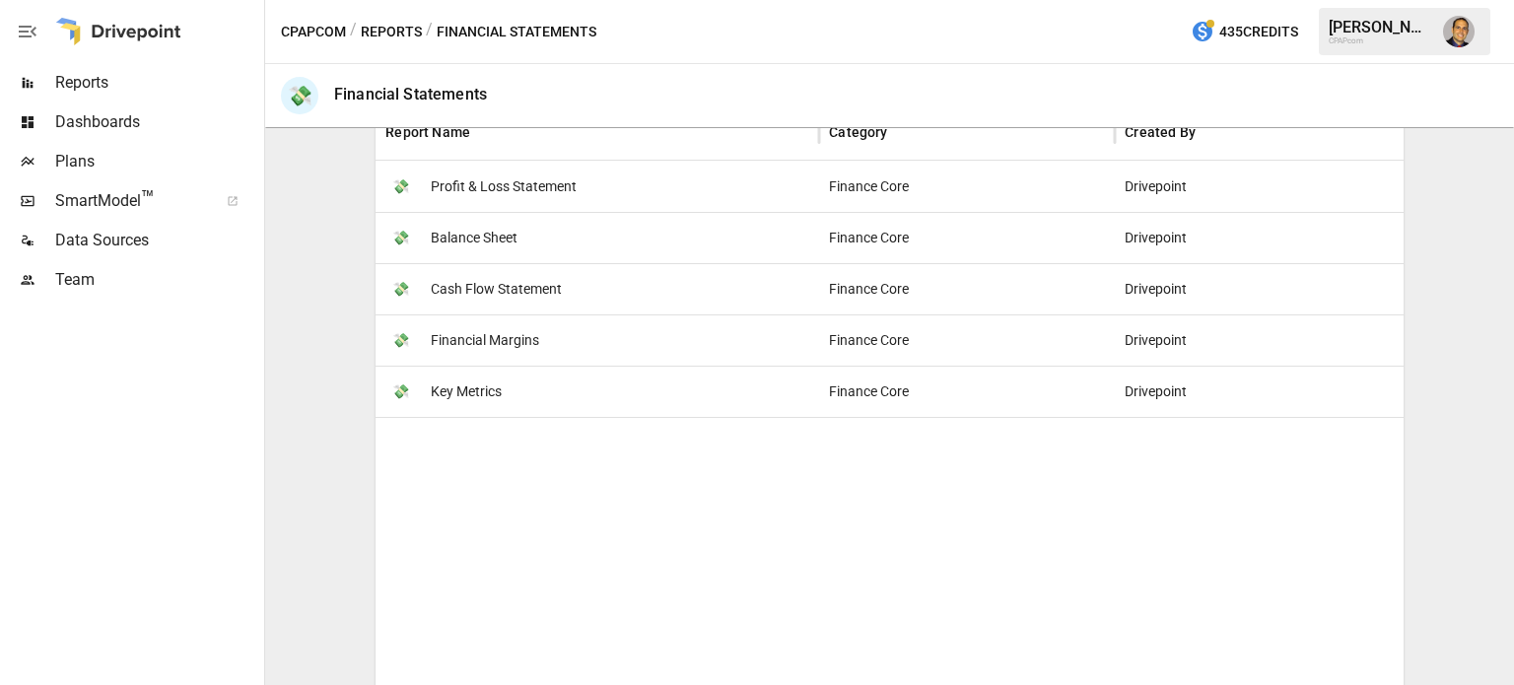
click at [522, 186] on span "Profit & Loss Statement" at bounding box center [504, 187] width 146 height 50
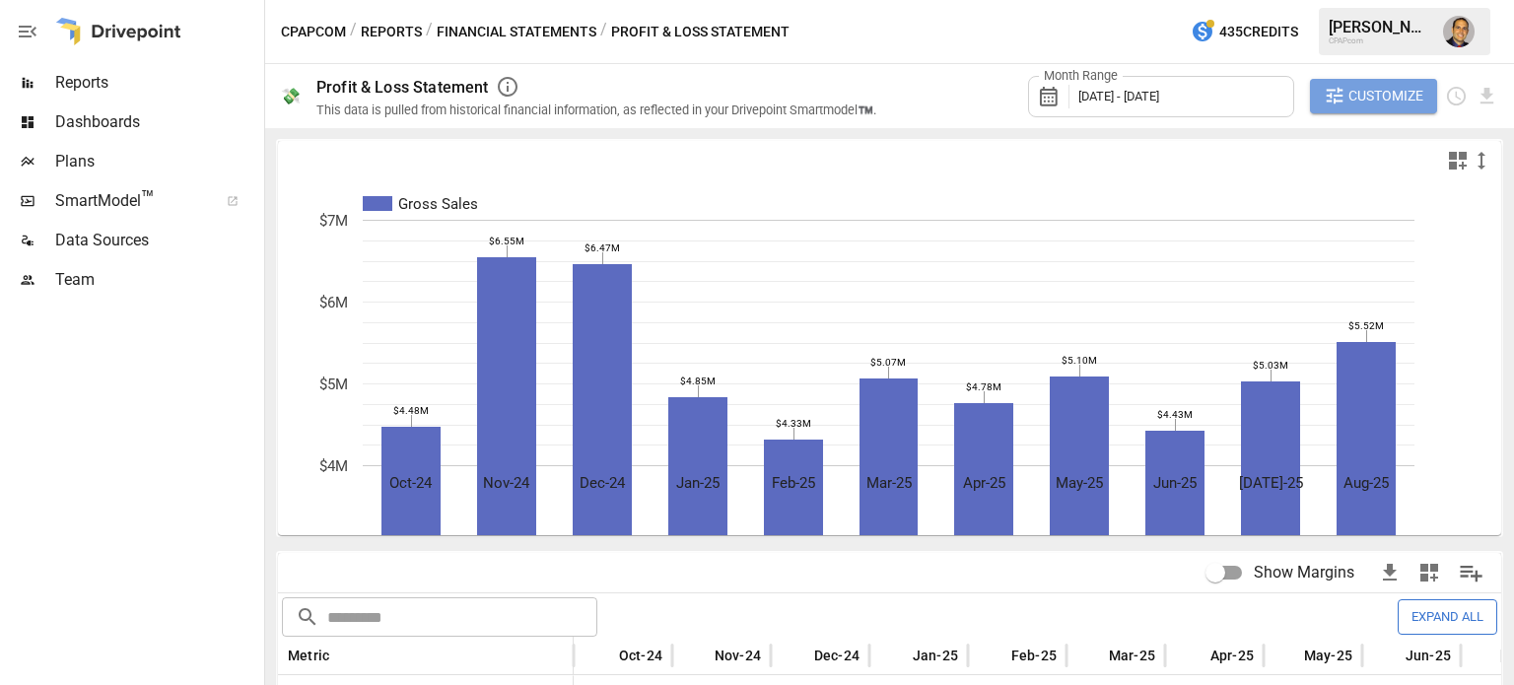
click at [1400, 100] on span "Customize" at bounding box center [1385, 96] width 75 height 25
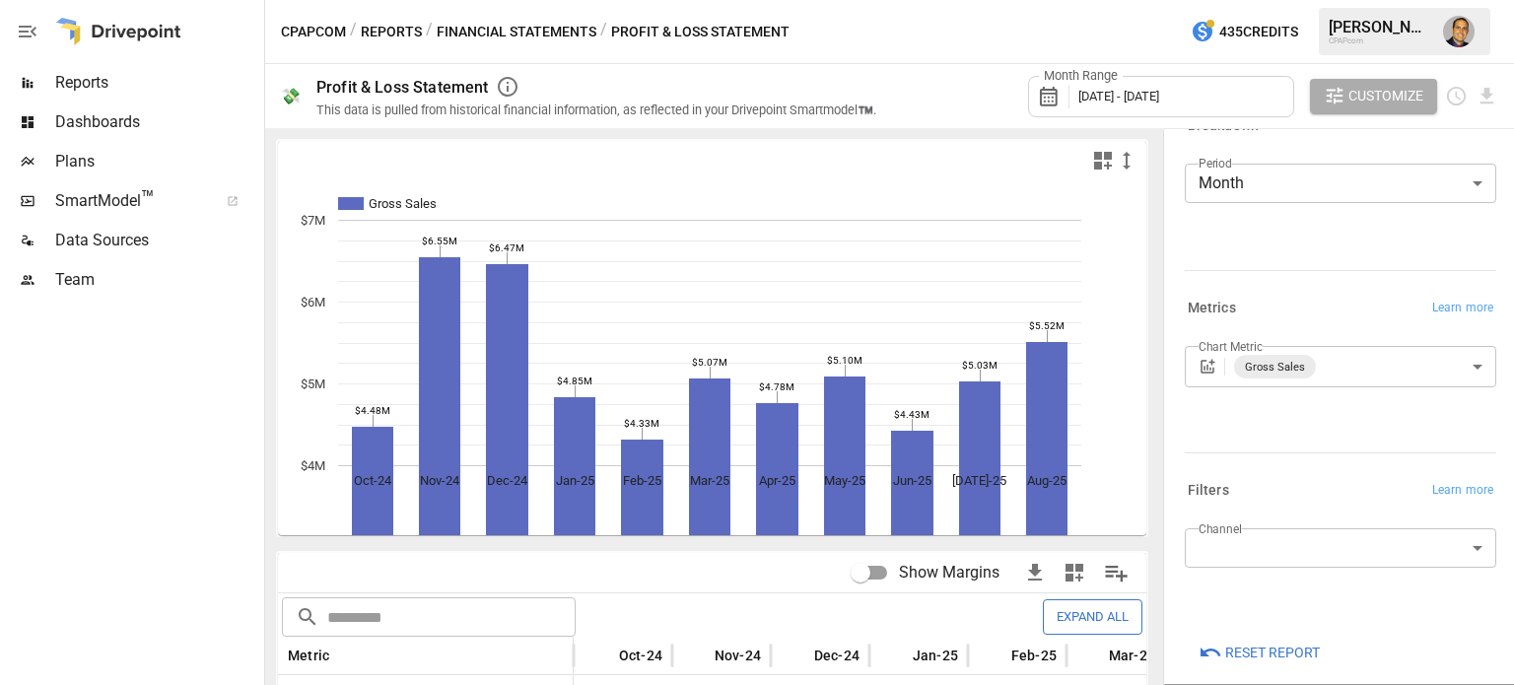
scroll to position [54, 0]
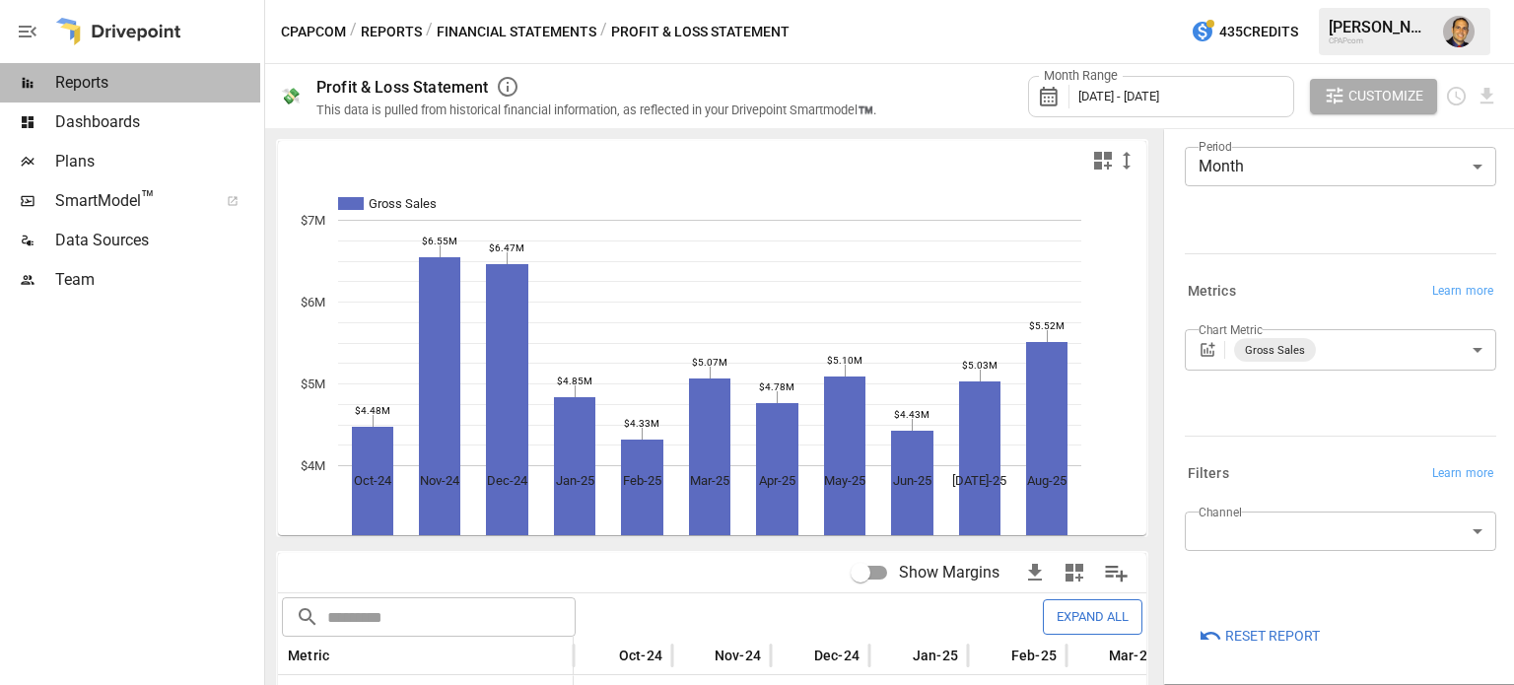
click at [89, 87] on span "Reports" at bounding box center [157, 83] width 205 height 24
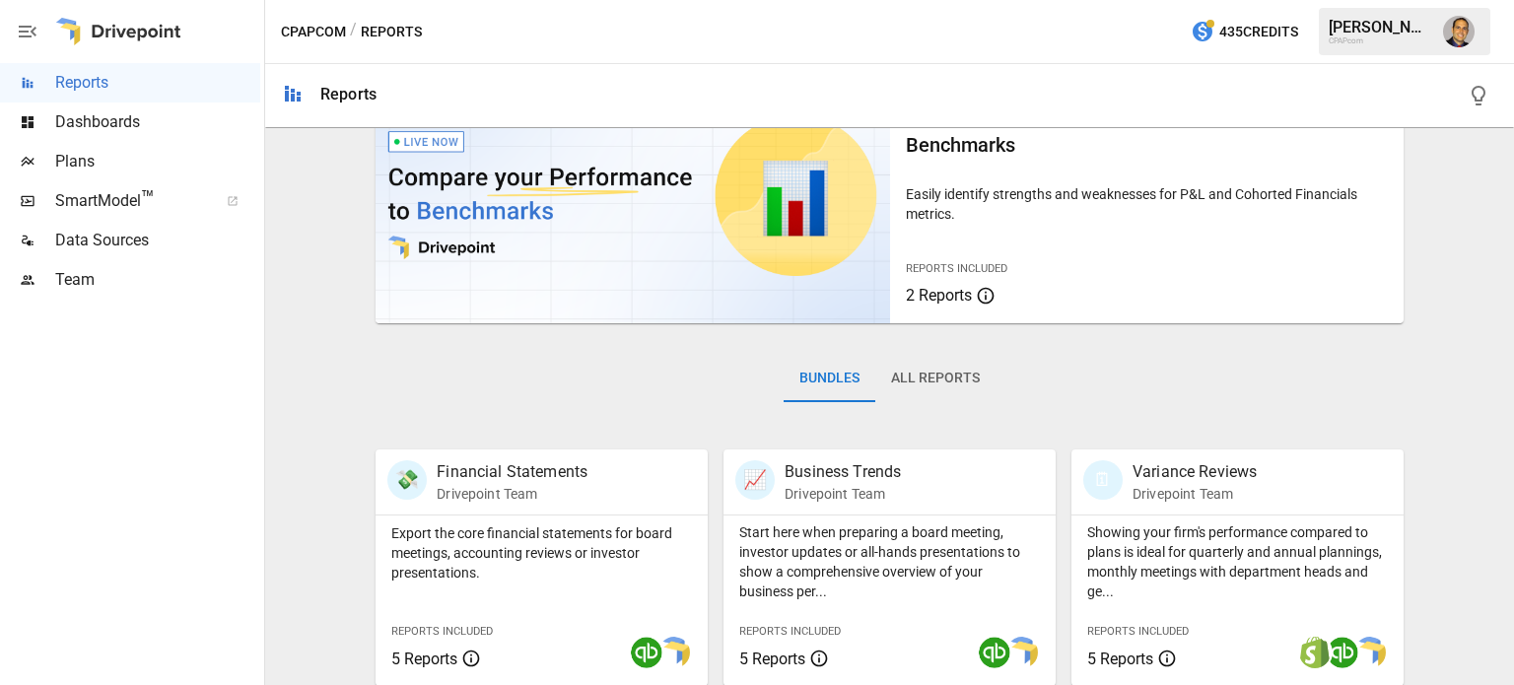
scroll to position [197, 0]
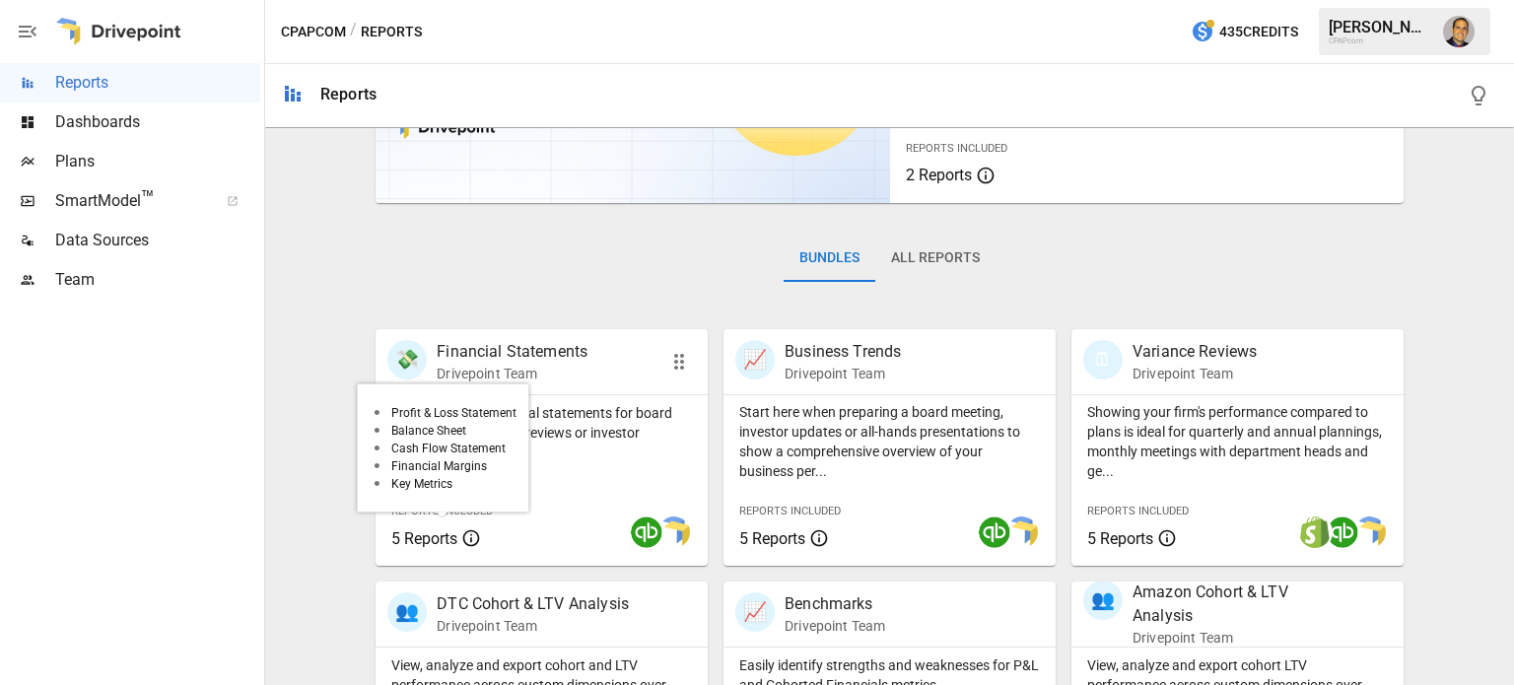
click at [466, 535] on icon at bounding box center [471, 538] width 20 height 24
click at [473, 542] on icon at bounding box center [471, 538] width 20 height 24
click at [626, 461] on p "Export the core financial statements for board meetings, accounting reviews or …" at bounding box center [541, 432] width 301 height 59
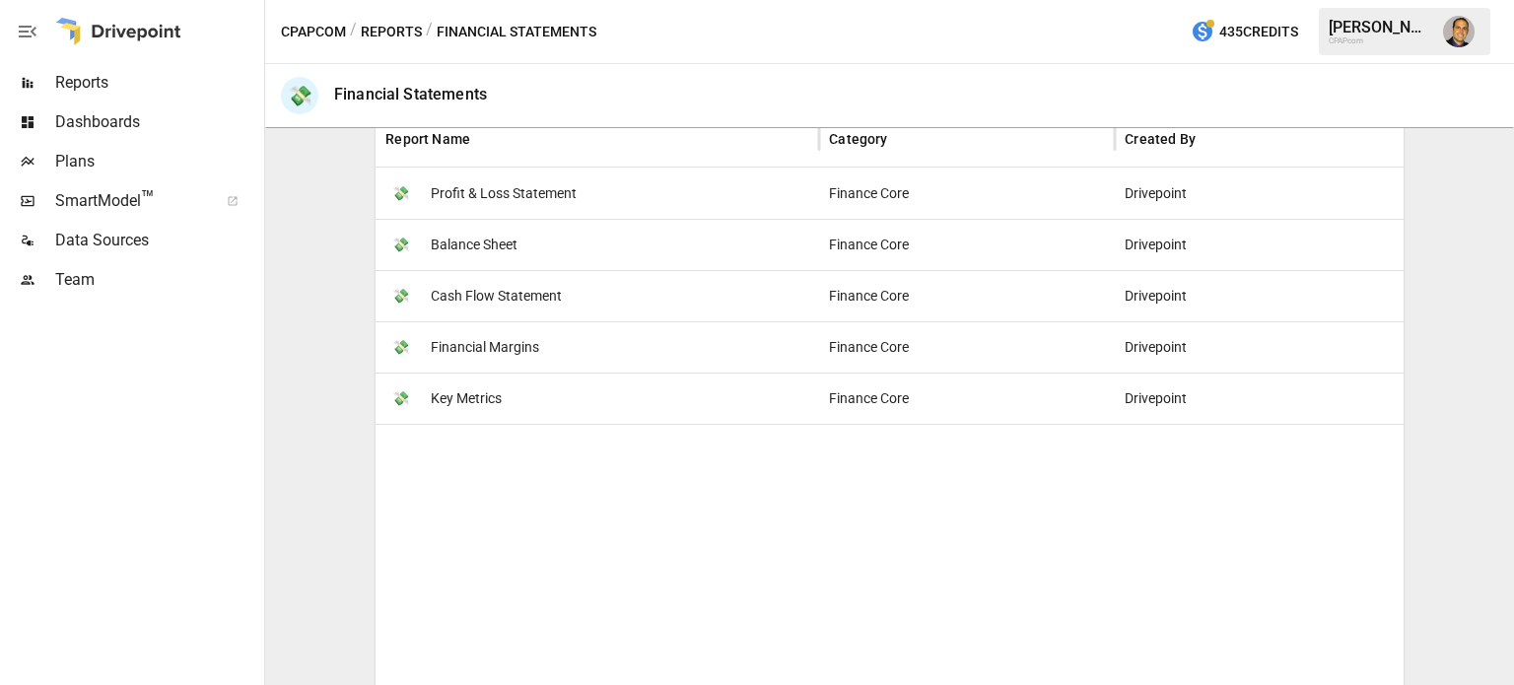
scroll to position [394, 0]
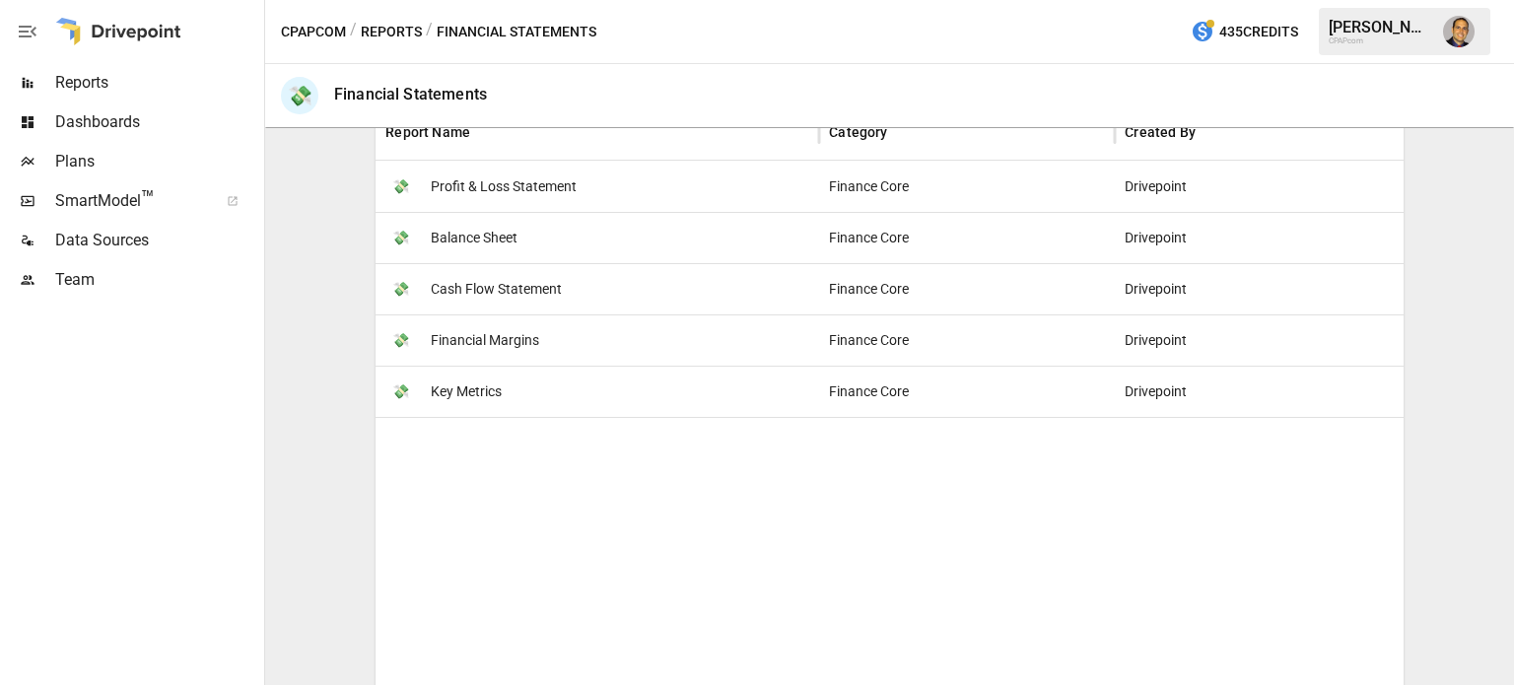
click at [434, 381] on span "Key Metrics" at bounding box center [466, 392] width 71 height 50
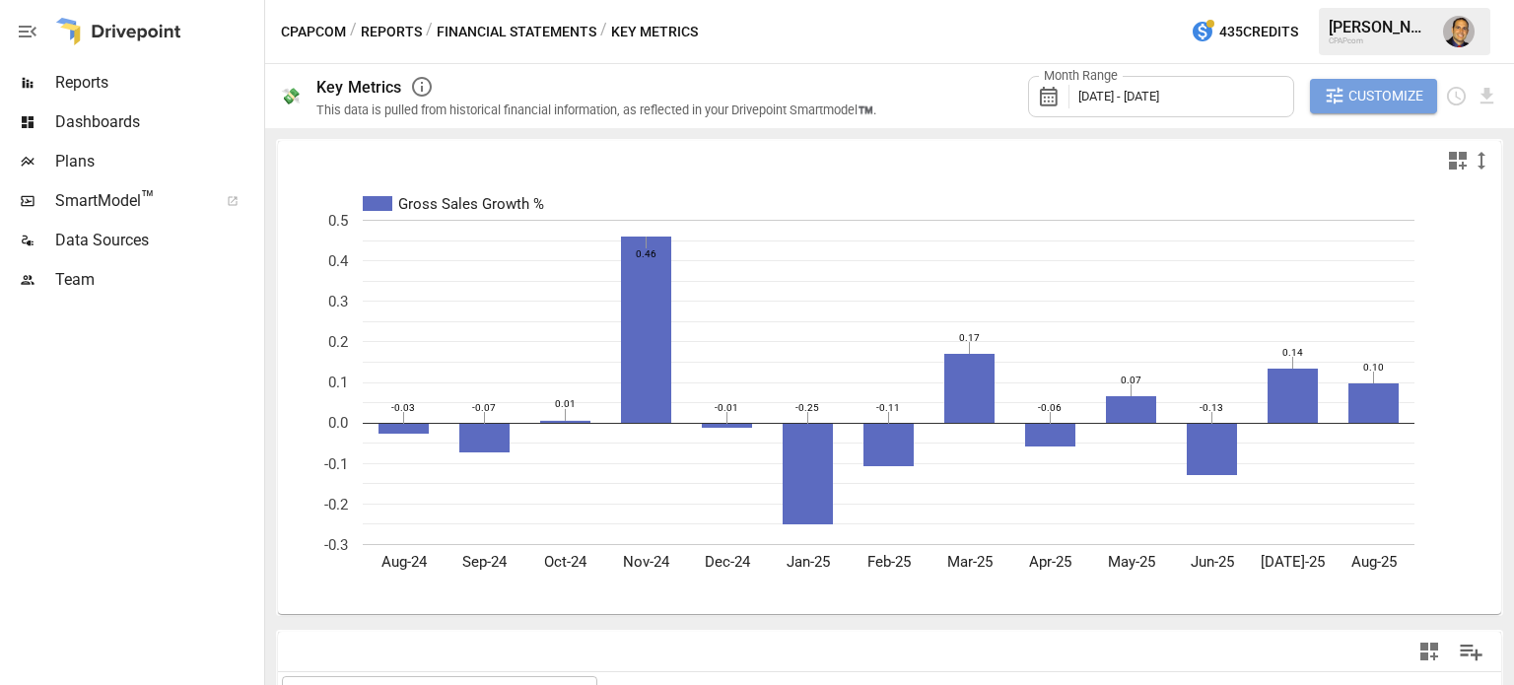
click at [1388, 95] on span "Customize" at bounding box center [1385, 96] width 75 height 25
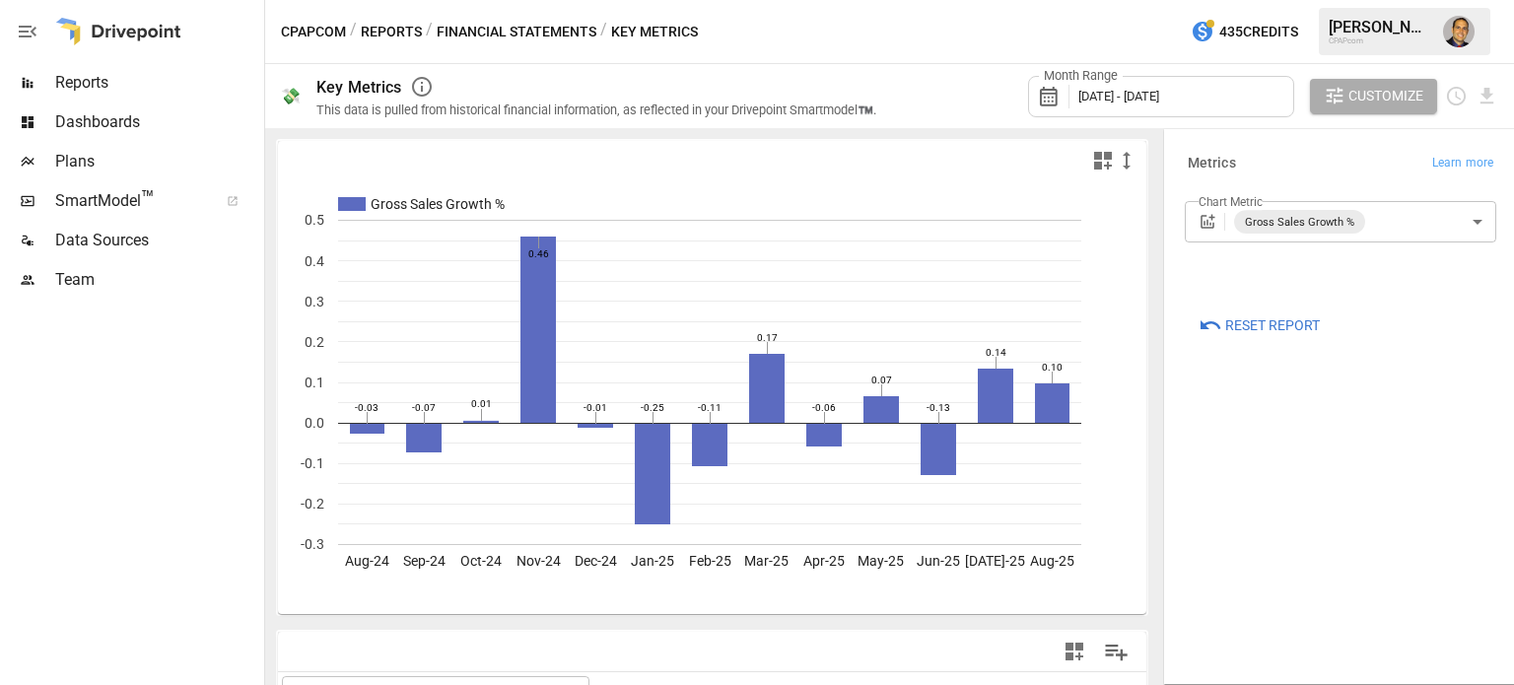
click at [1466, 0] on body "Reports Dashboards Plans SmartModel ™ Data Sources Team CPAPcom / Reports / Fin…" at bounding box center [757, 0] width 1514 height 0
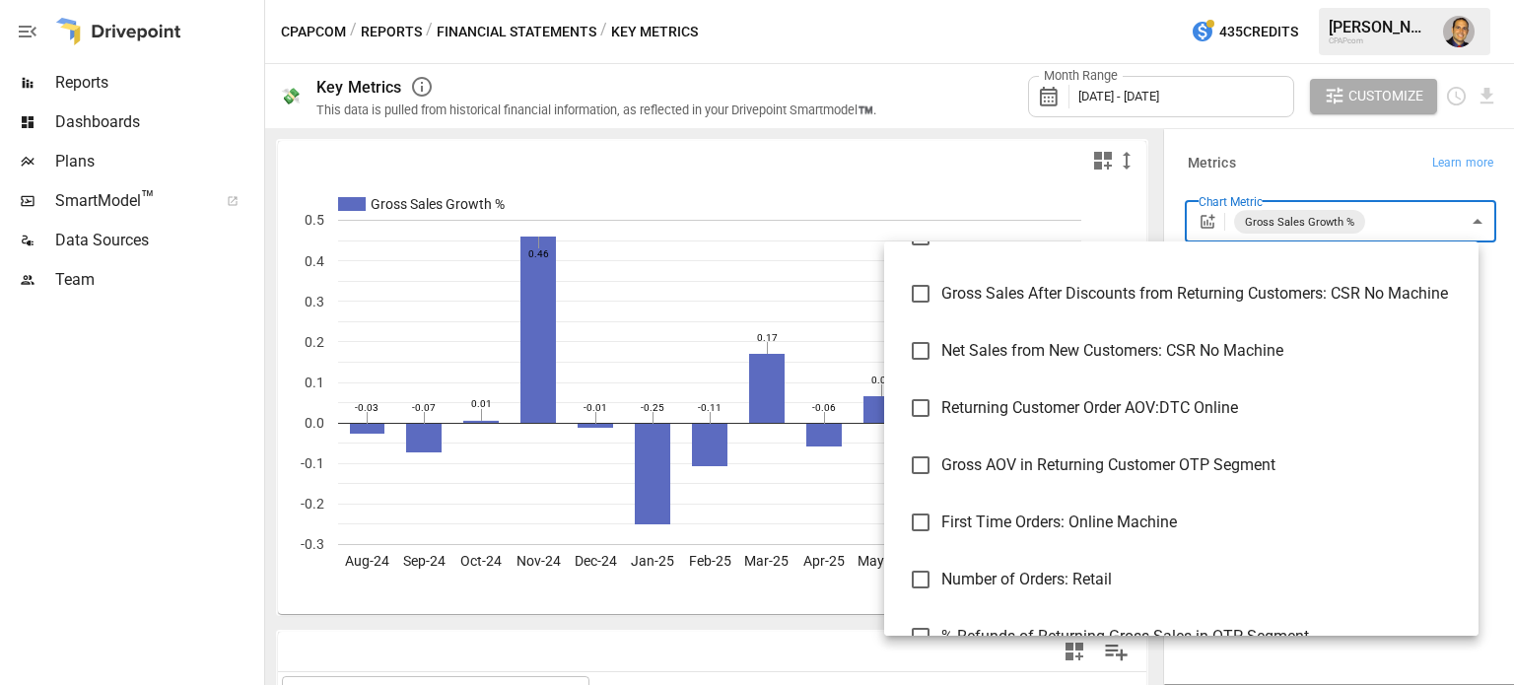
scroll to position [3753, 0]
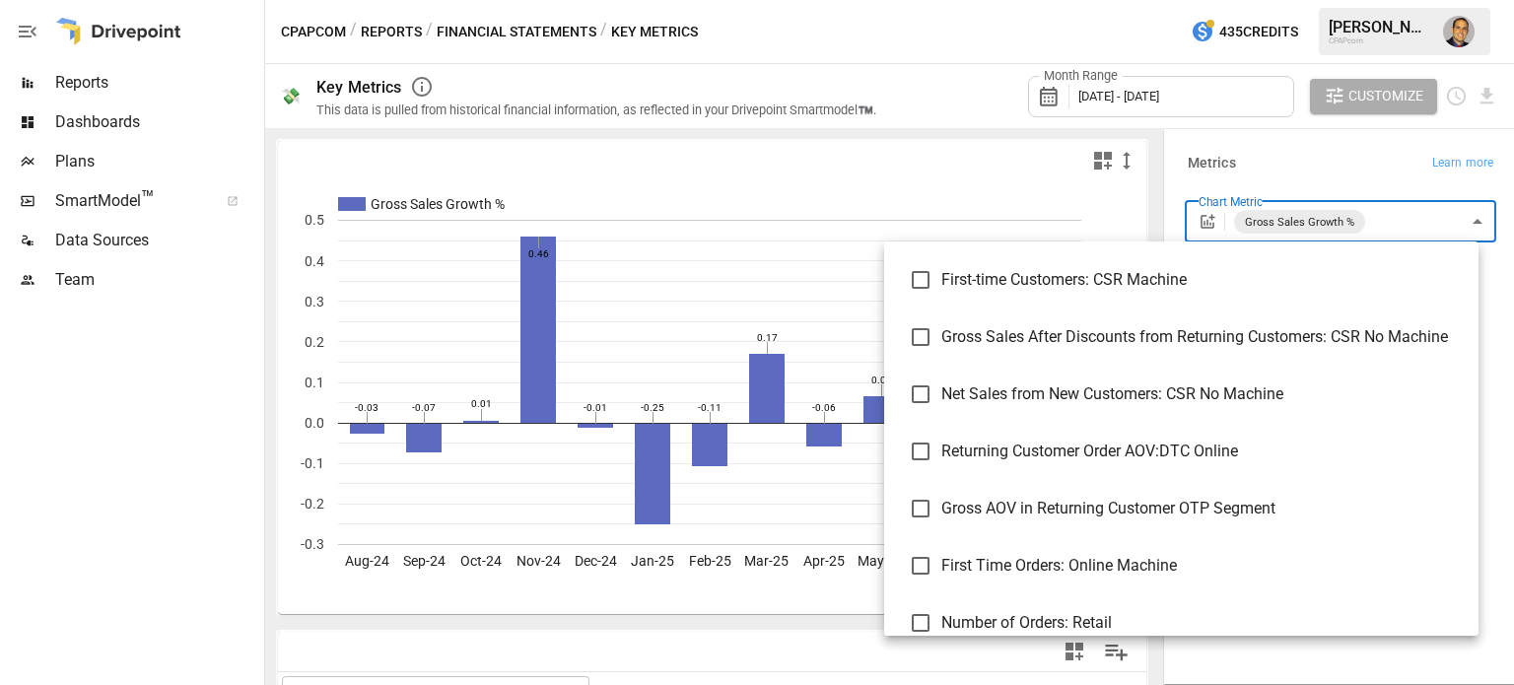
click at [35, 443] on div at bounding box center [757, 342] width 1514 height 685
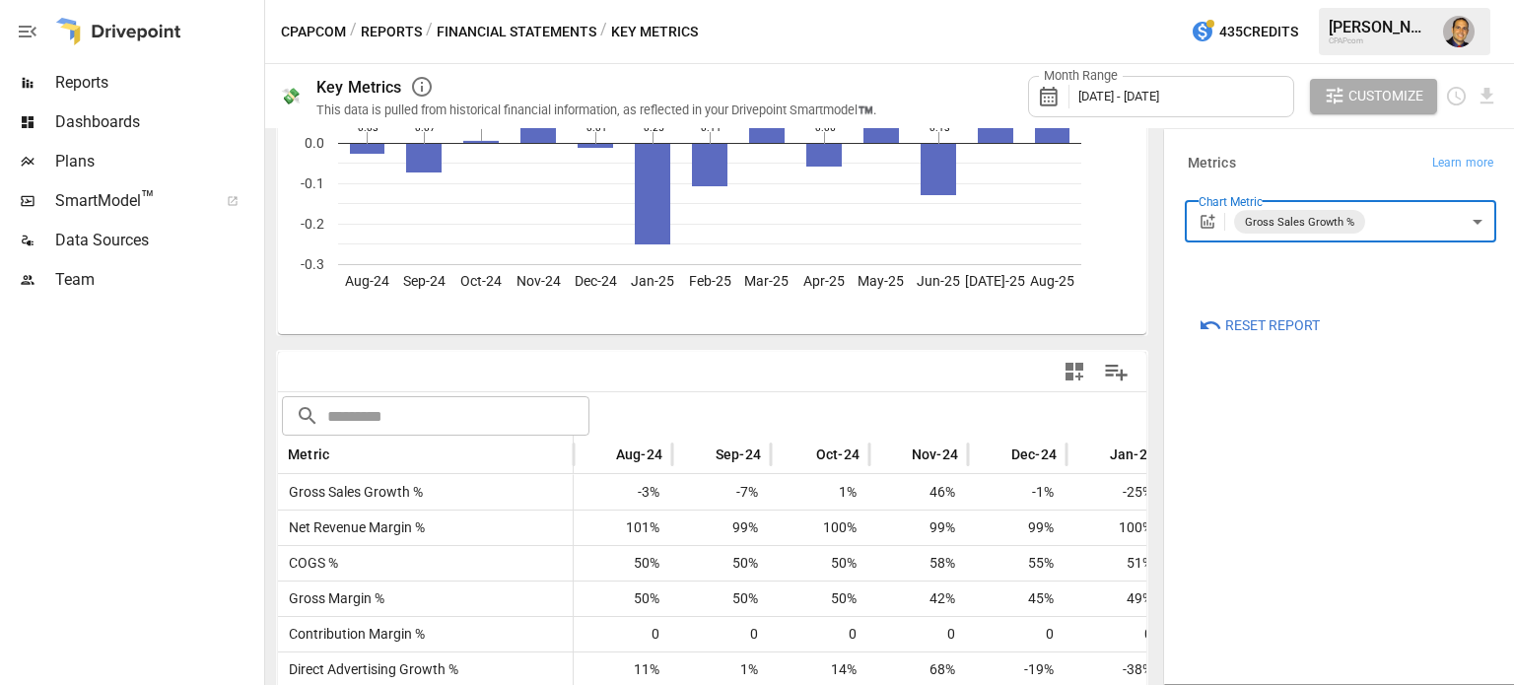
scroll to position [296, 0]
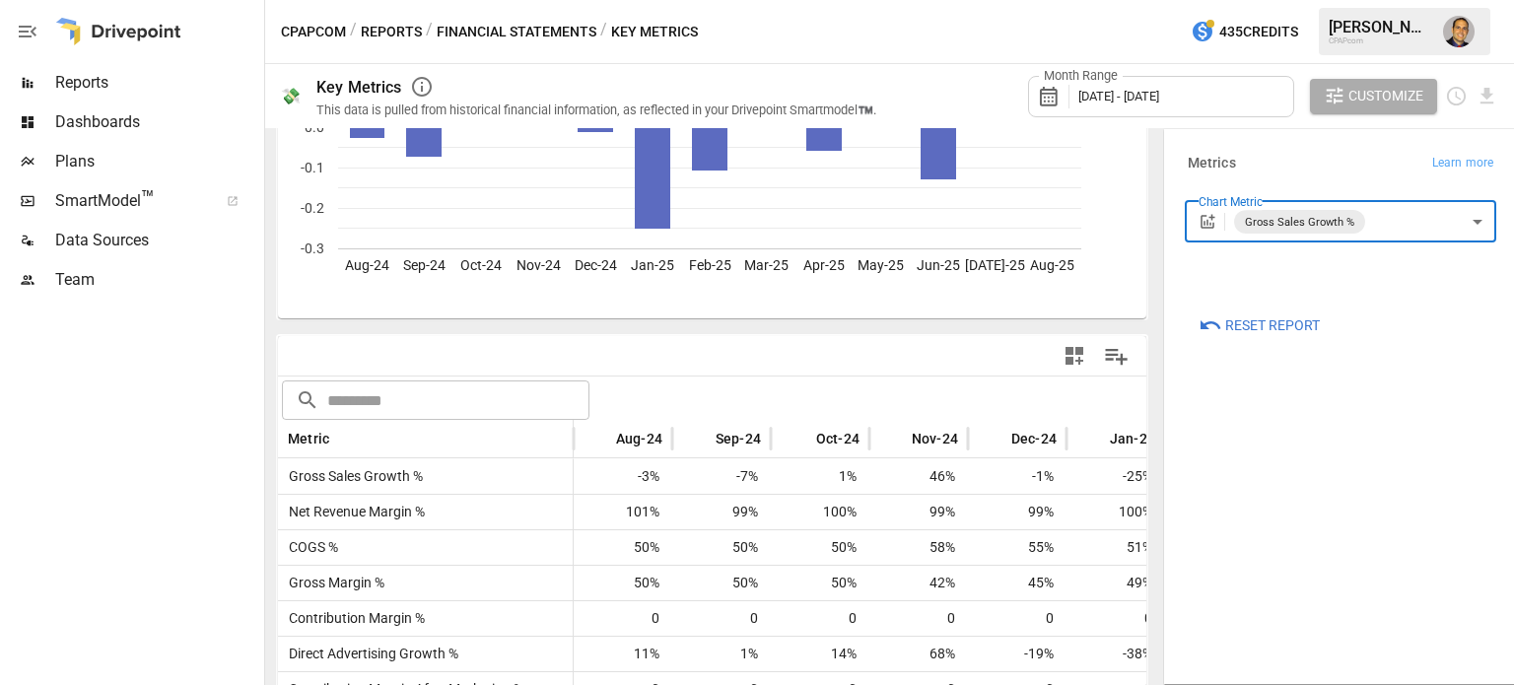
click at [1341, 107] on button "Customize" at bounding box center [1374, 96] width 128 height 35
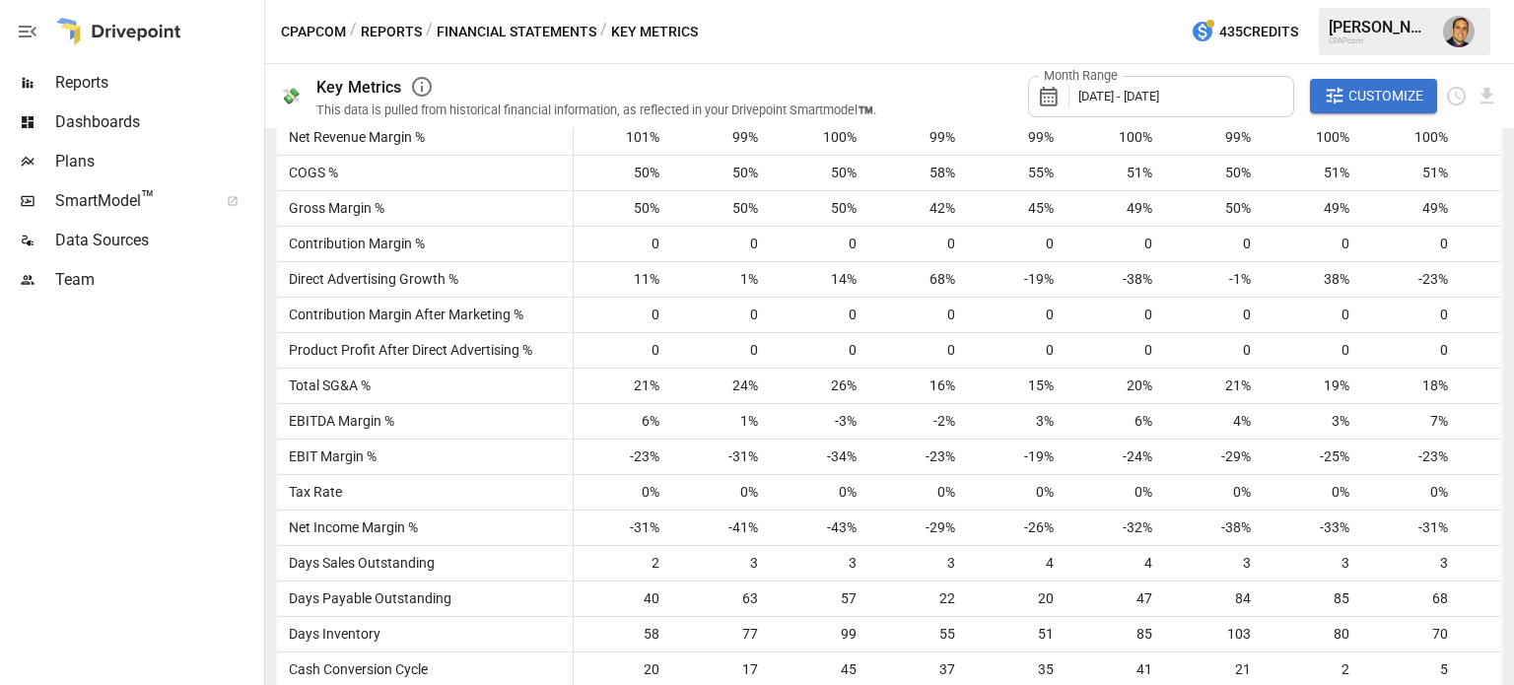
scroll to position [177, 0]
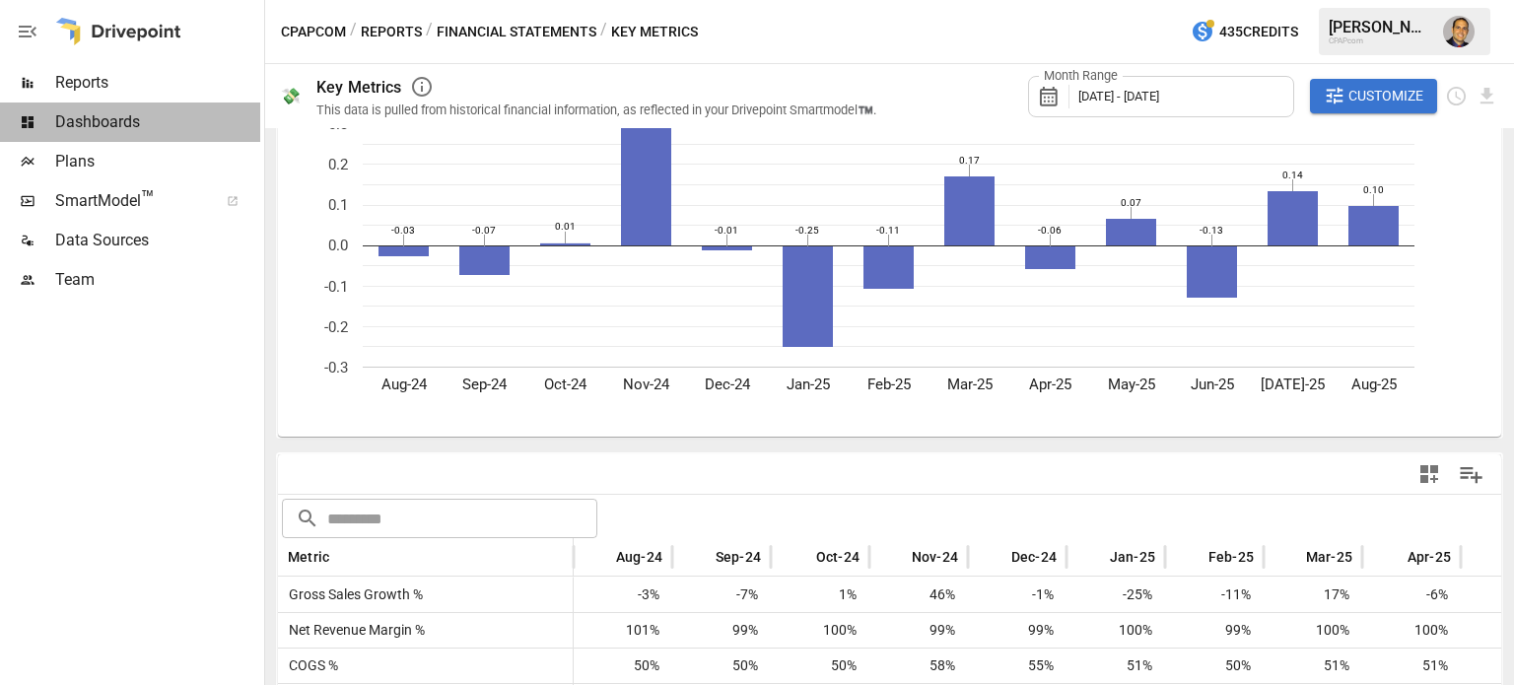
click at [140, 124] on span "Dashboards" at bounding box center [157, 122] width 205 height 24
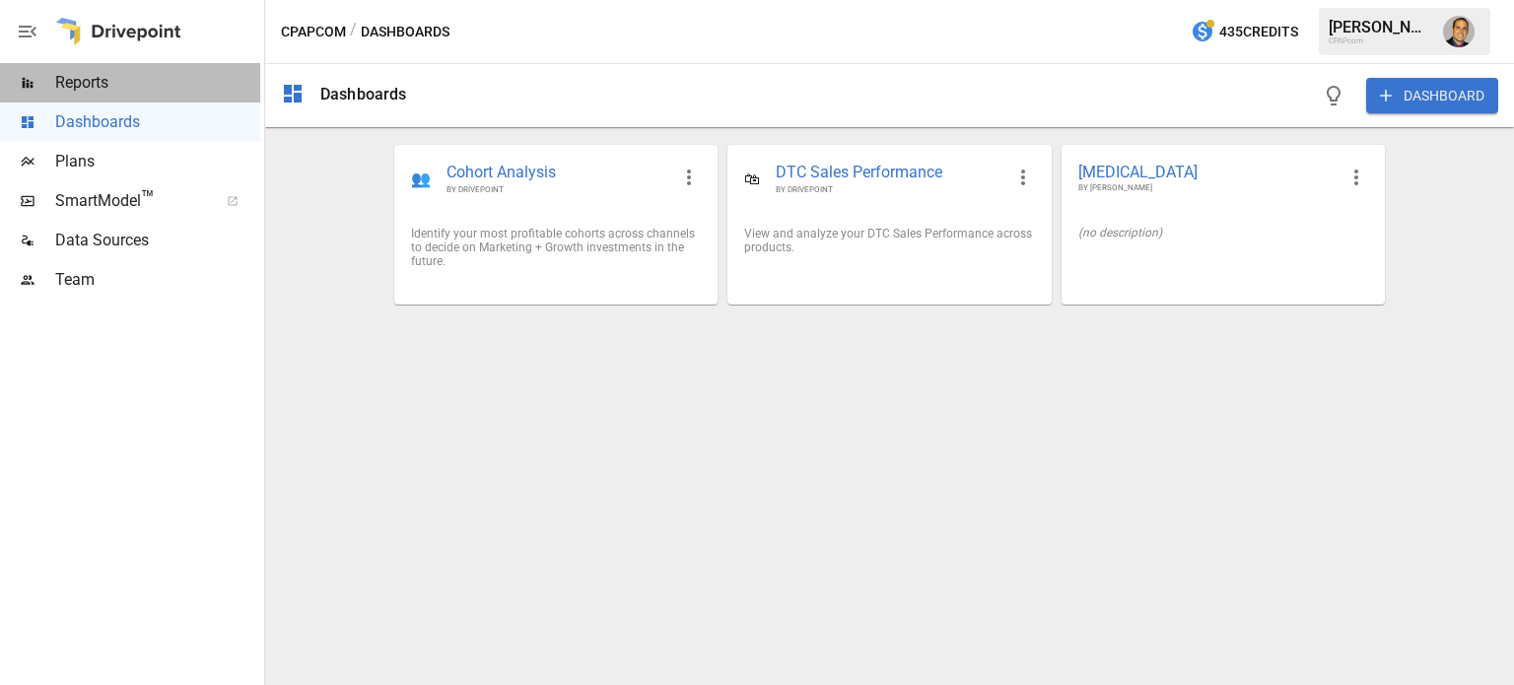
click at [80, 82] on span "Reports" at bounding box center [157, 83] width 205 height 24
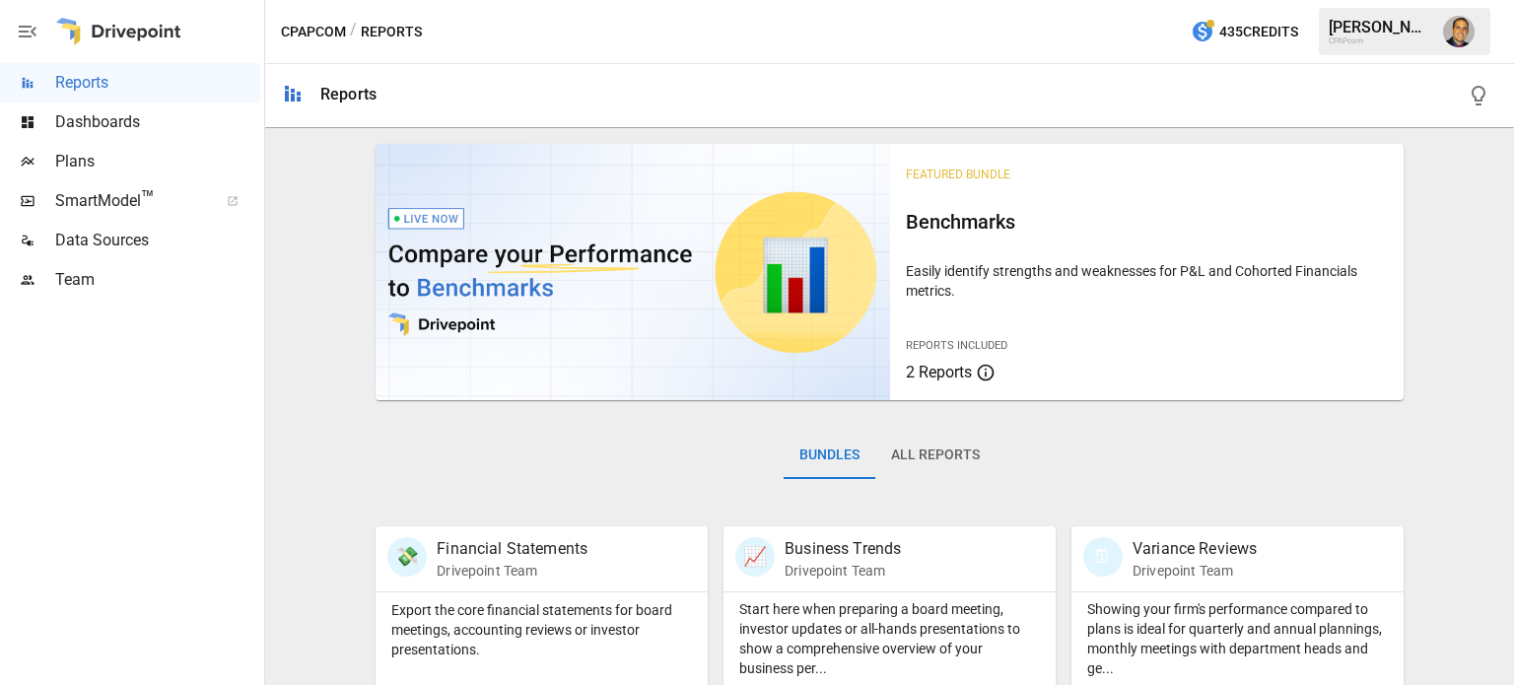
scroll to position [197, 0]
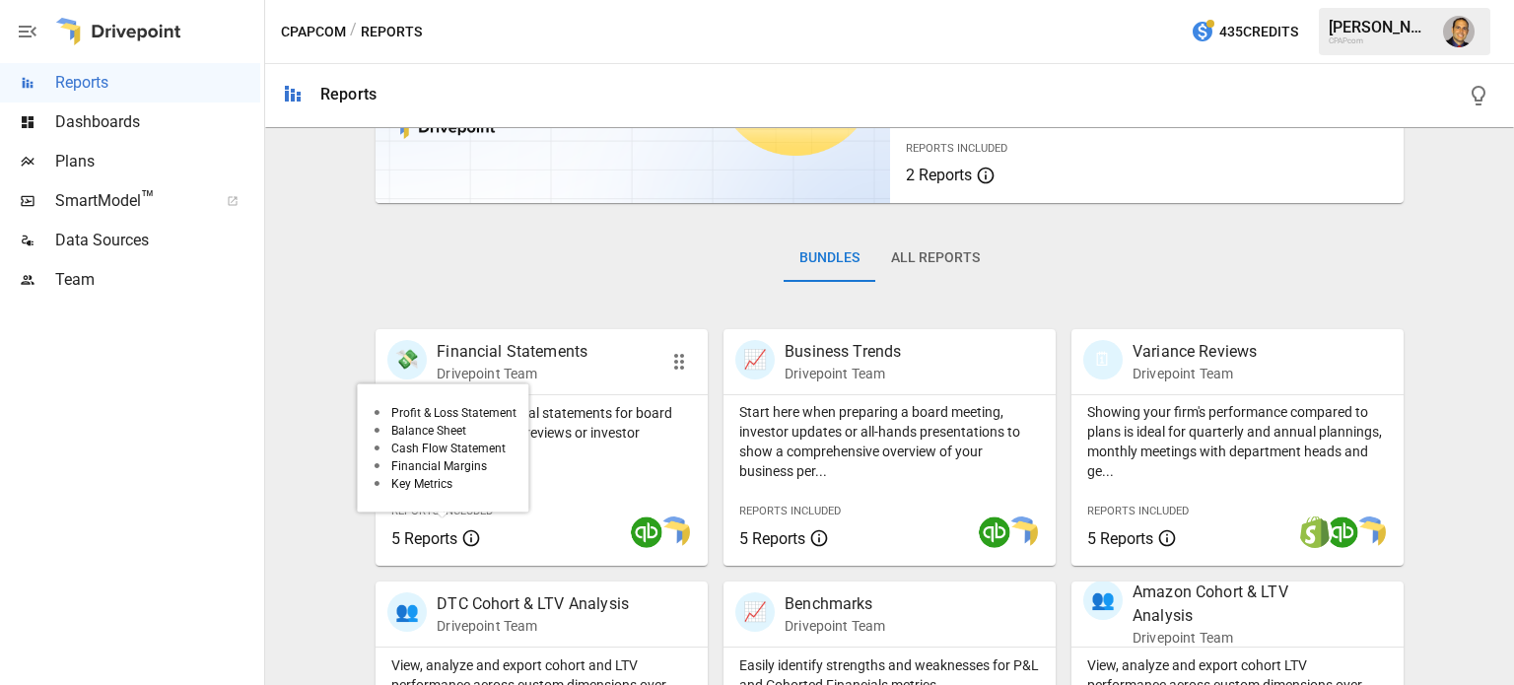
click at [482, 531] on span "5 Reports" at bounding box center [444, 538] width 106 height 24
click at [484, 485] on div "Reports Included 5 Reports" at bounding box center [445, 523] width 138 height 85
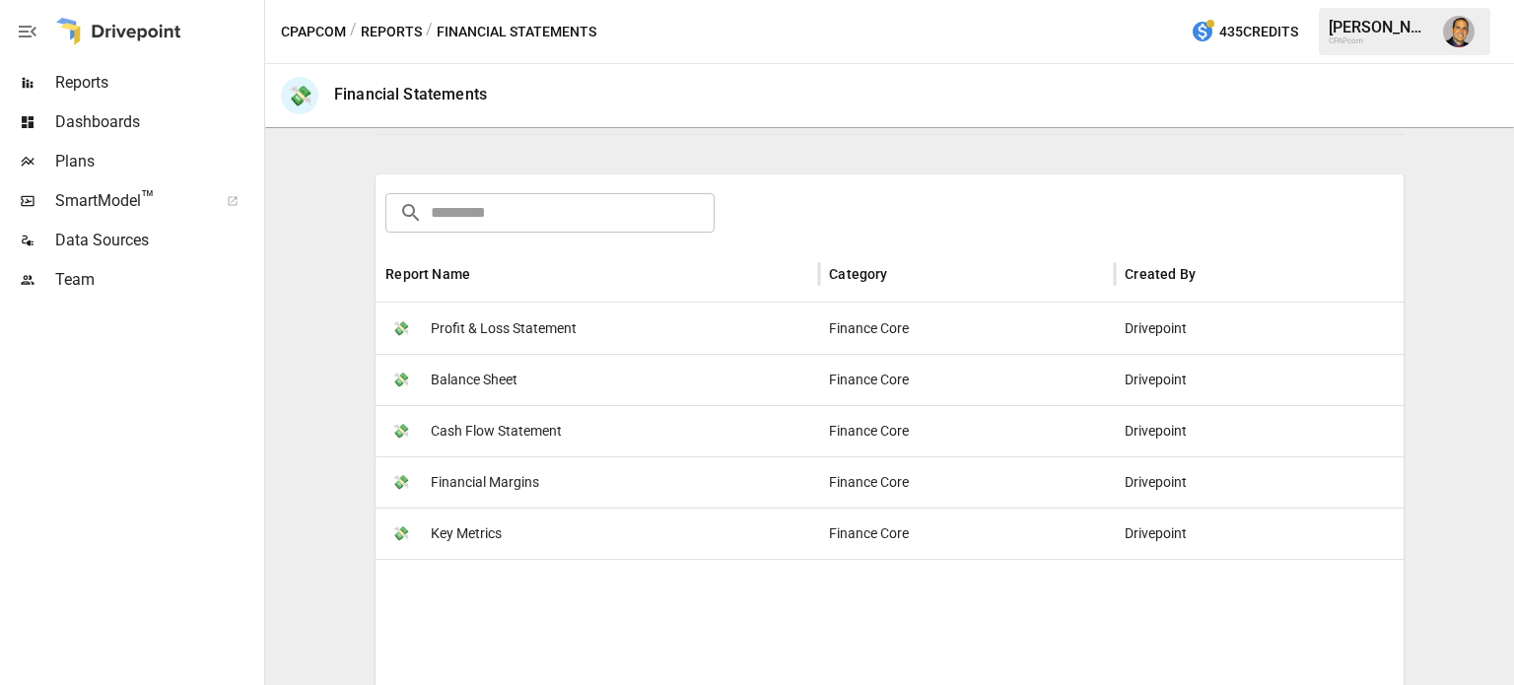
scroll to position [296, 0]
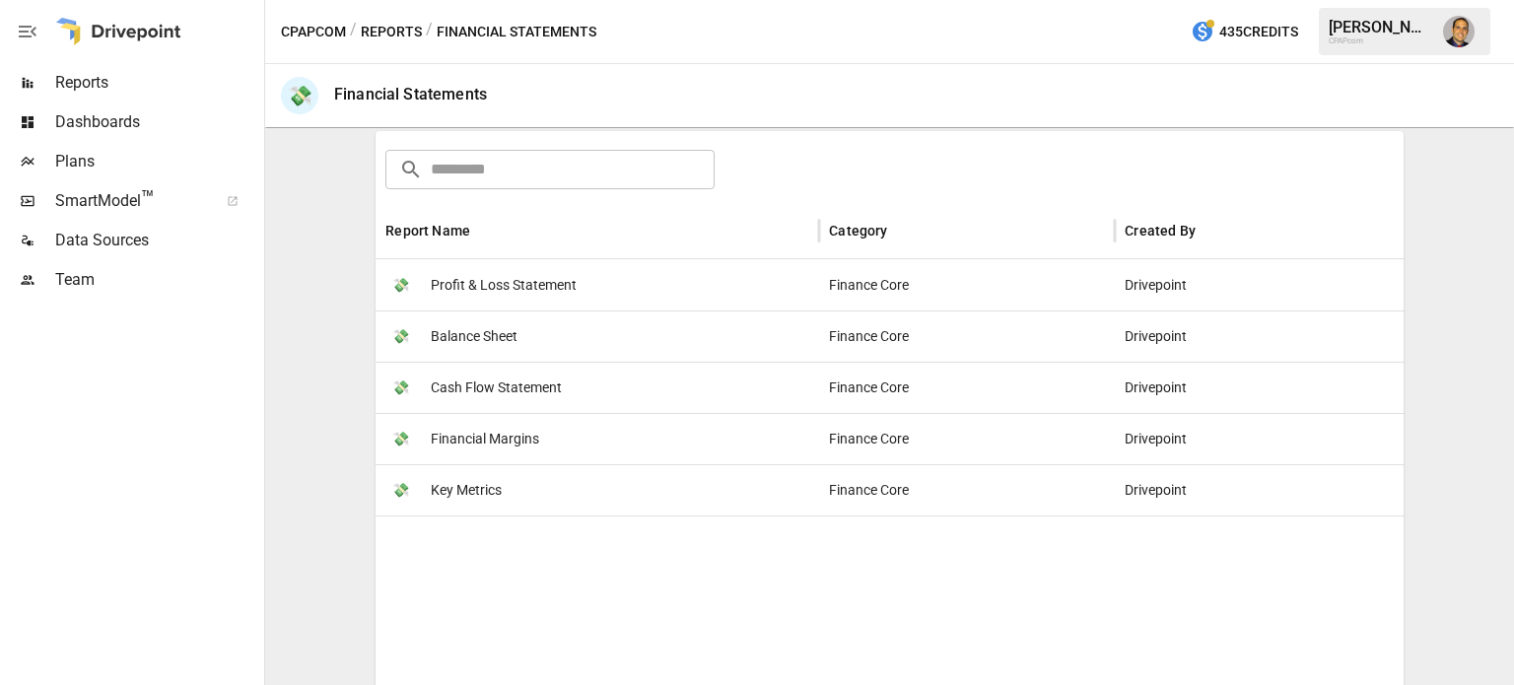
click at [458, 392] on span "Cash Flow Statement" at bounding box center [496, 388] width 131 height 50
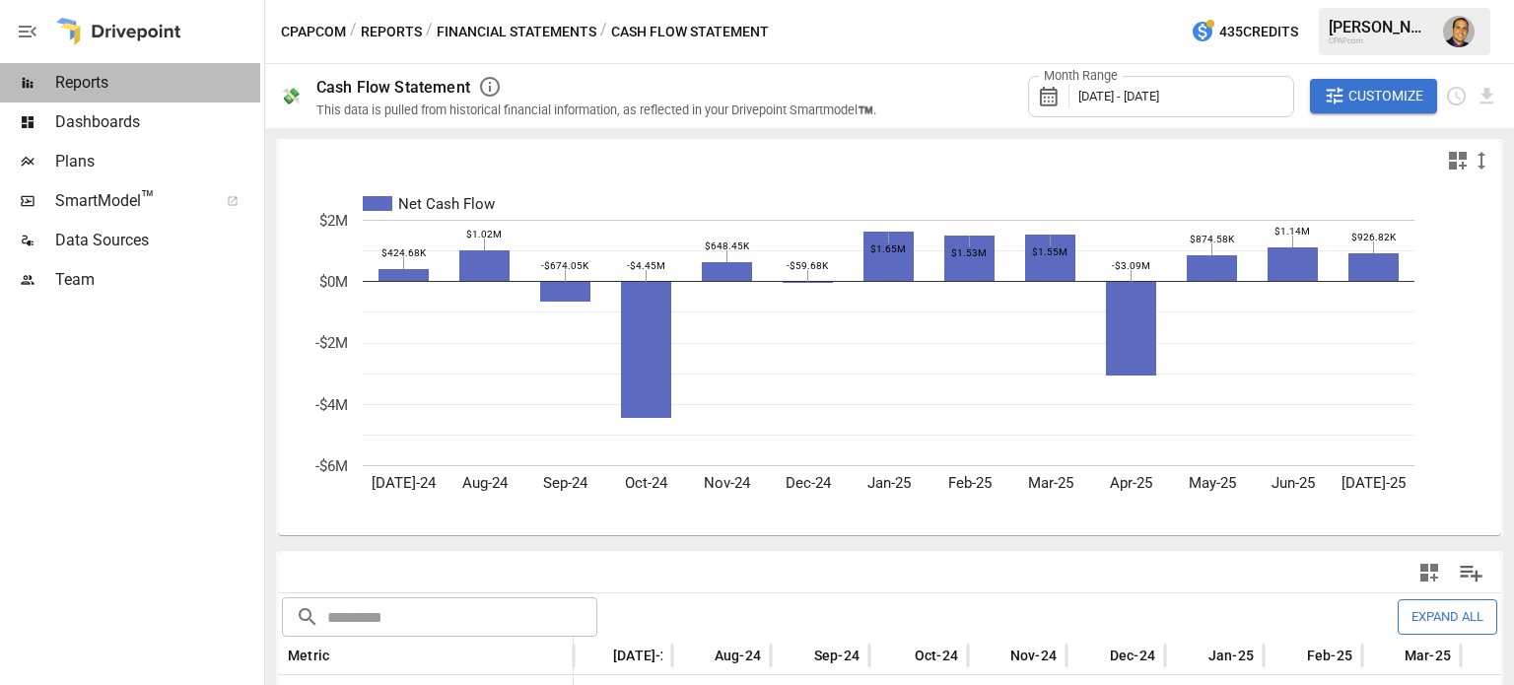
click at [106, 78] on span "Reports" at bounding box center [157, 83] width 205 height 24
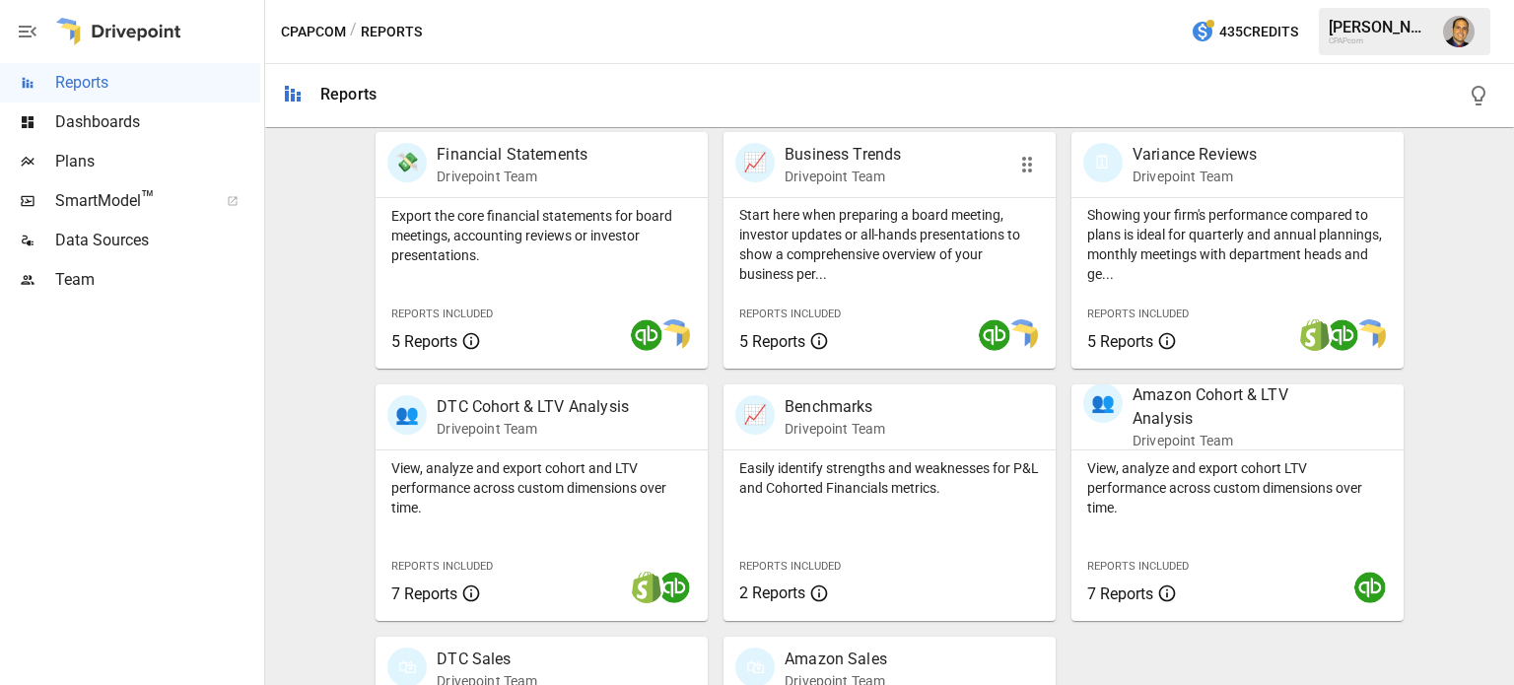
scroll to position [296, 0]
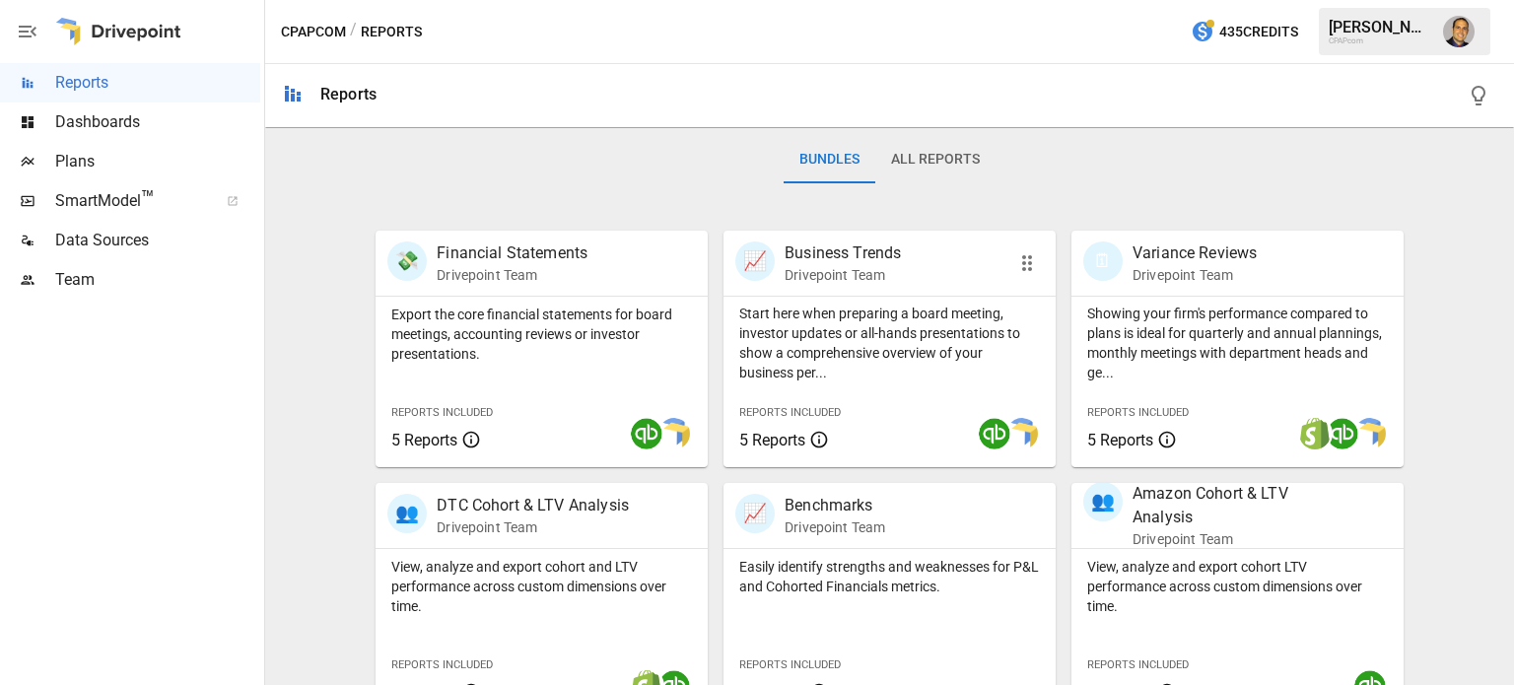
click at [891, 391] on div "Start here when preparing a board meeting, investor updates or all-hands presen…" at bounding box center [889, 381] width 332 height 171
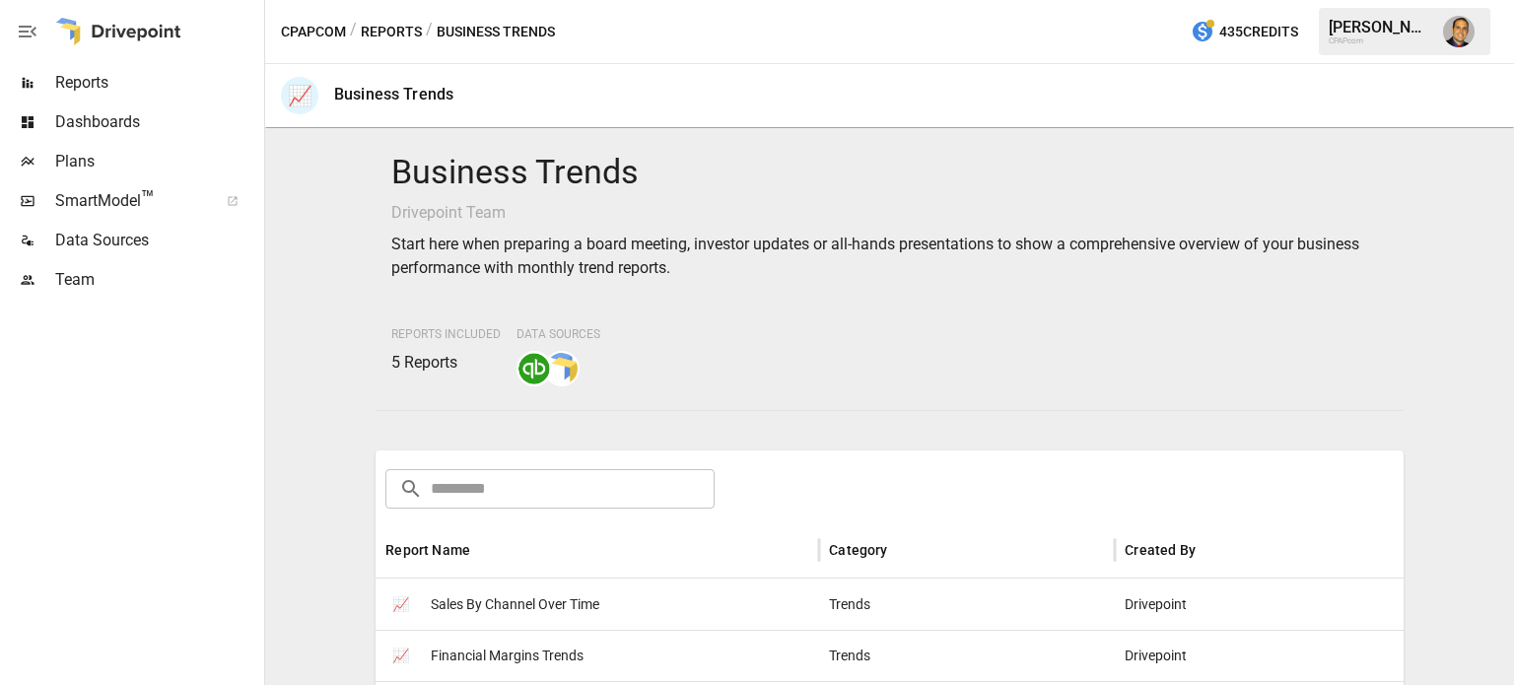
scroll to position [394, 0]
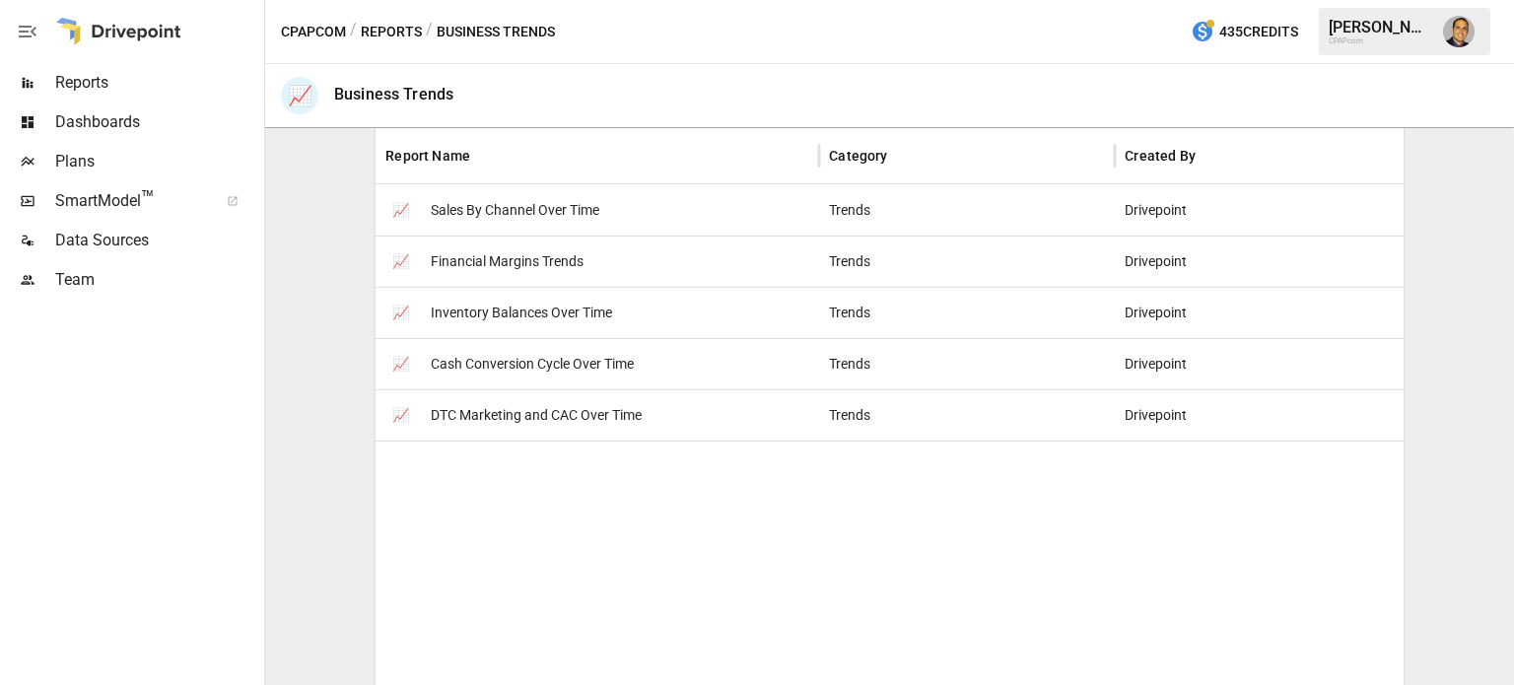
click at [484, 367] on span "Cash Conversion Cycle Over Time" at bounding box center [532, 364] width 203 height 50
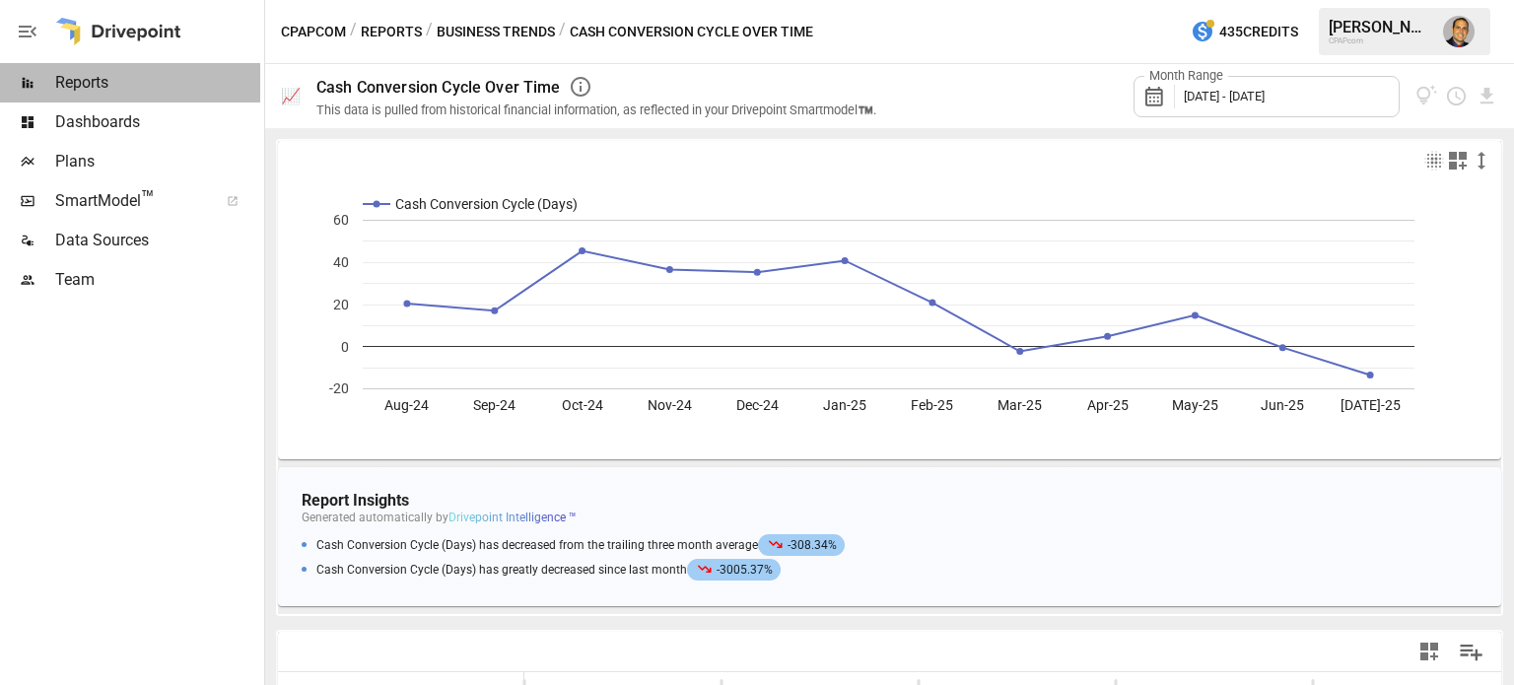
click at [94, 82] on span "Reports" at bounding box center [157, 83] width 205 height 24
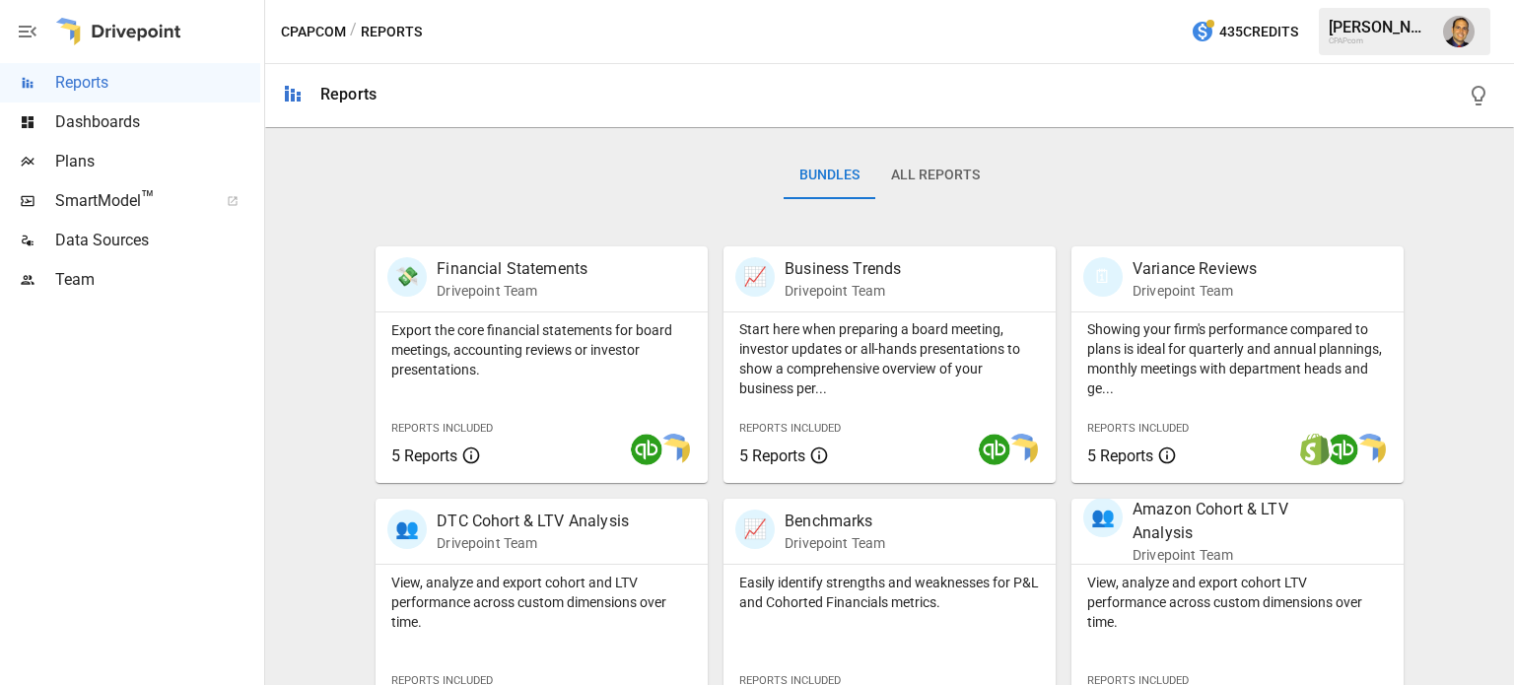
scroll to position [296, 0]
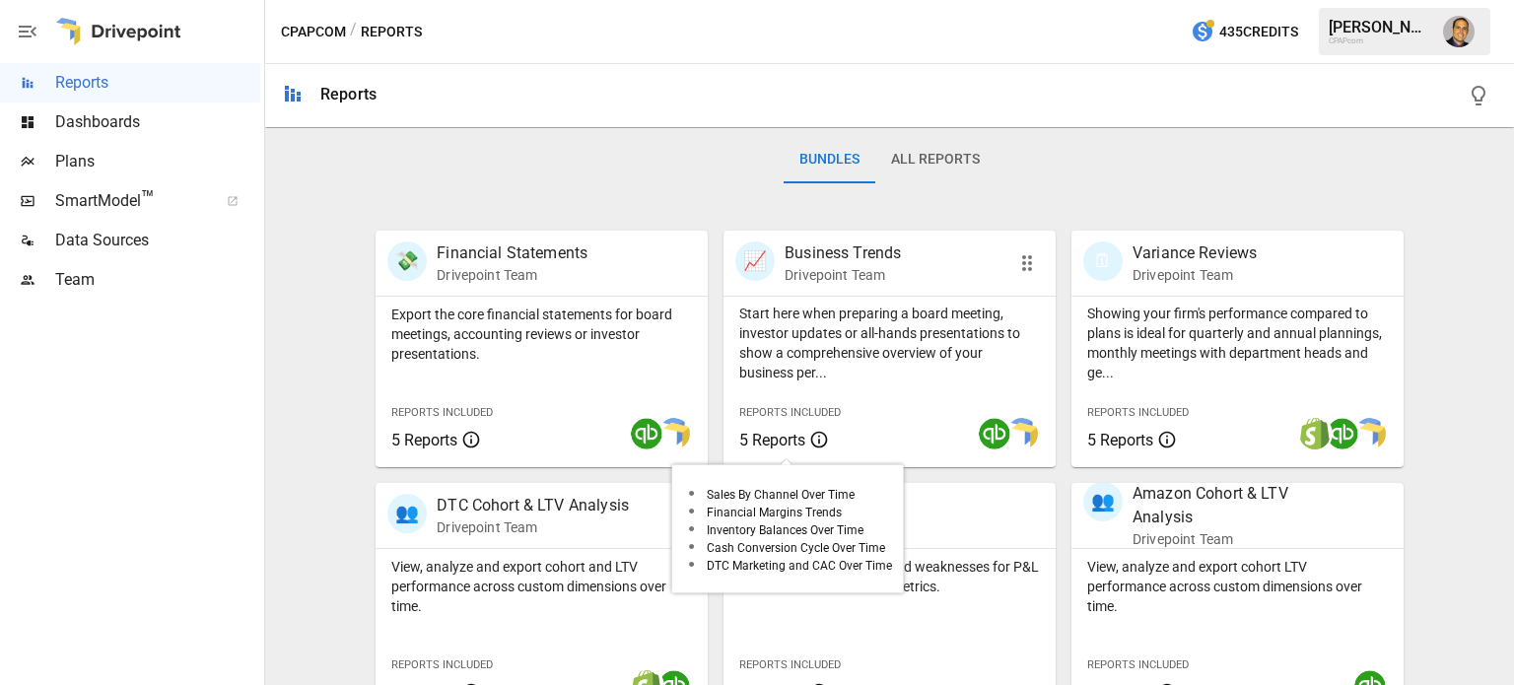
click at [812, 443] on icon at bounding box center [819, 440] width 20 height 24
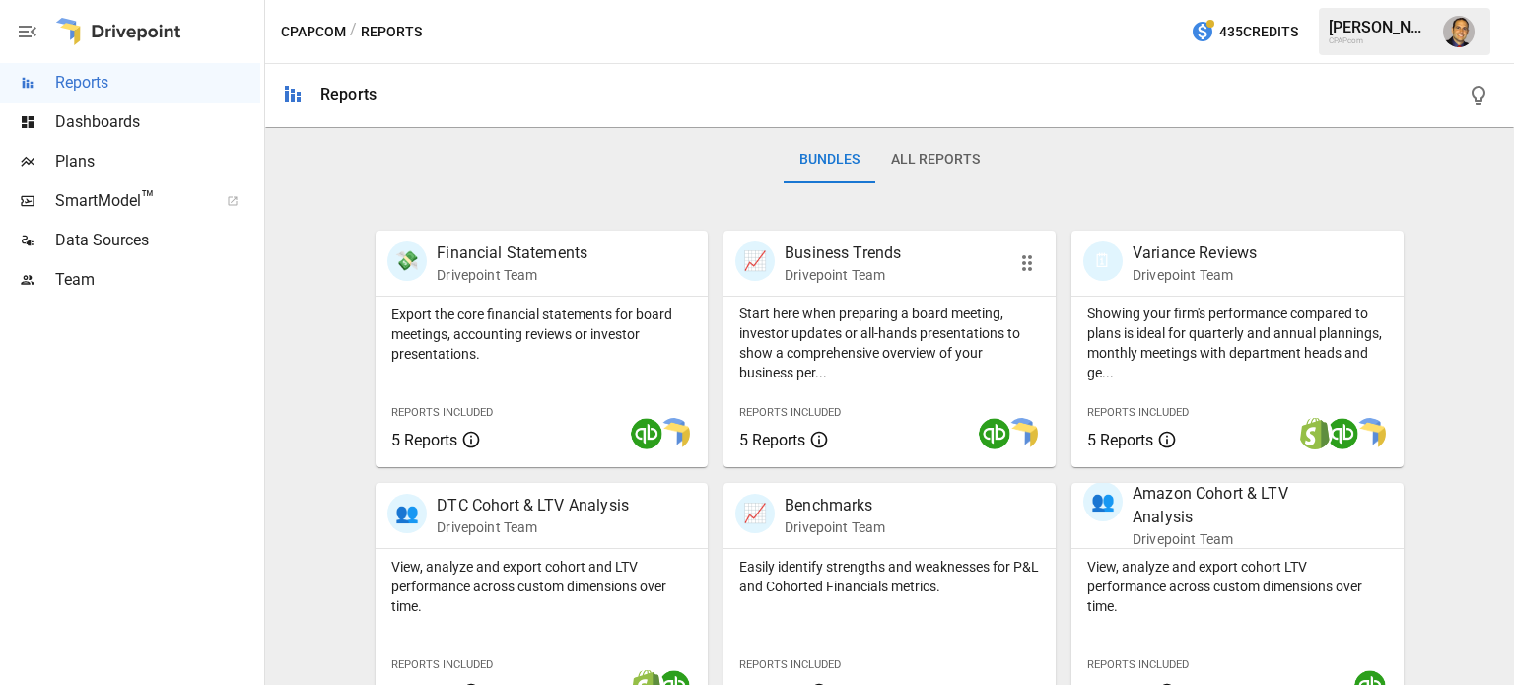
click at [840, 423] on div "Reports Included 5 Reports" at bounding box center [792, 424] width 138 height 85
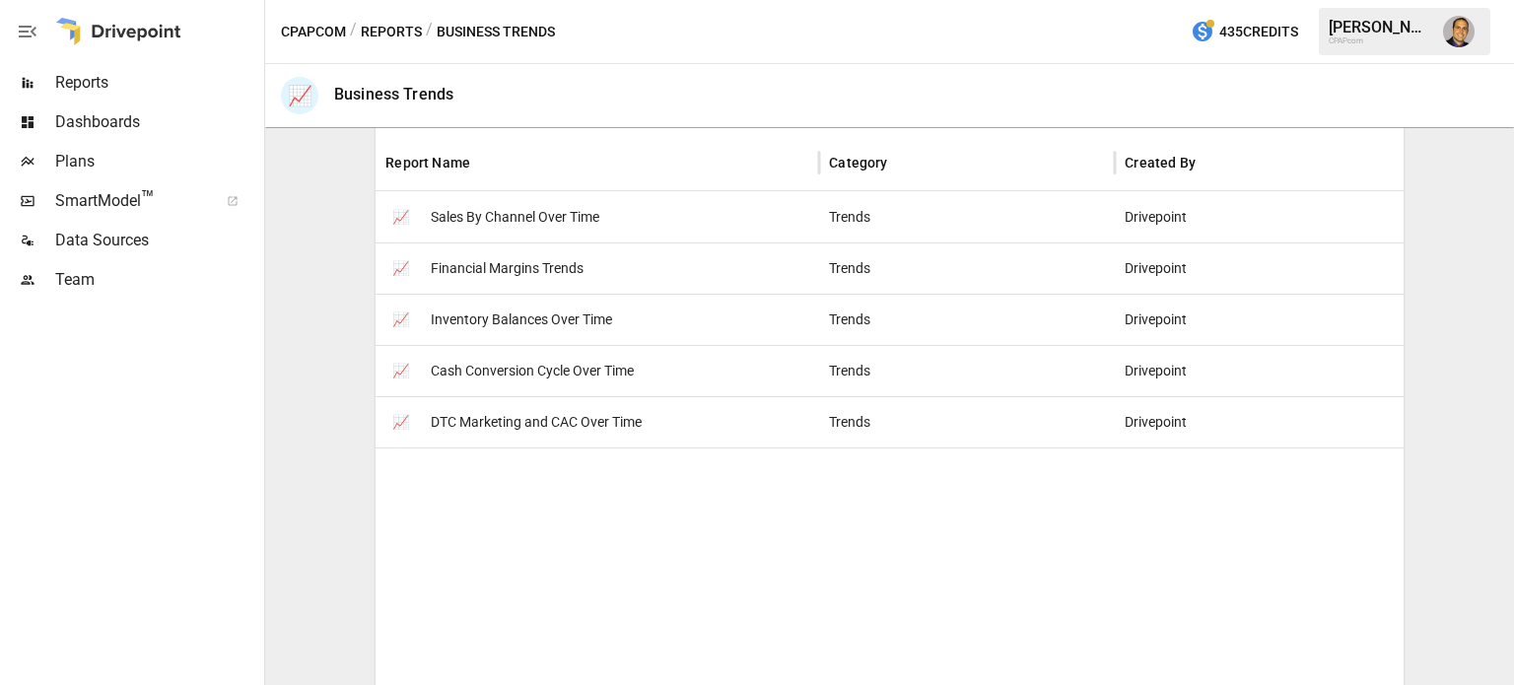
scroll to position [394, 0]
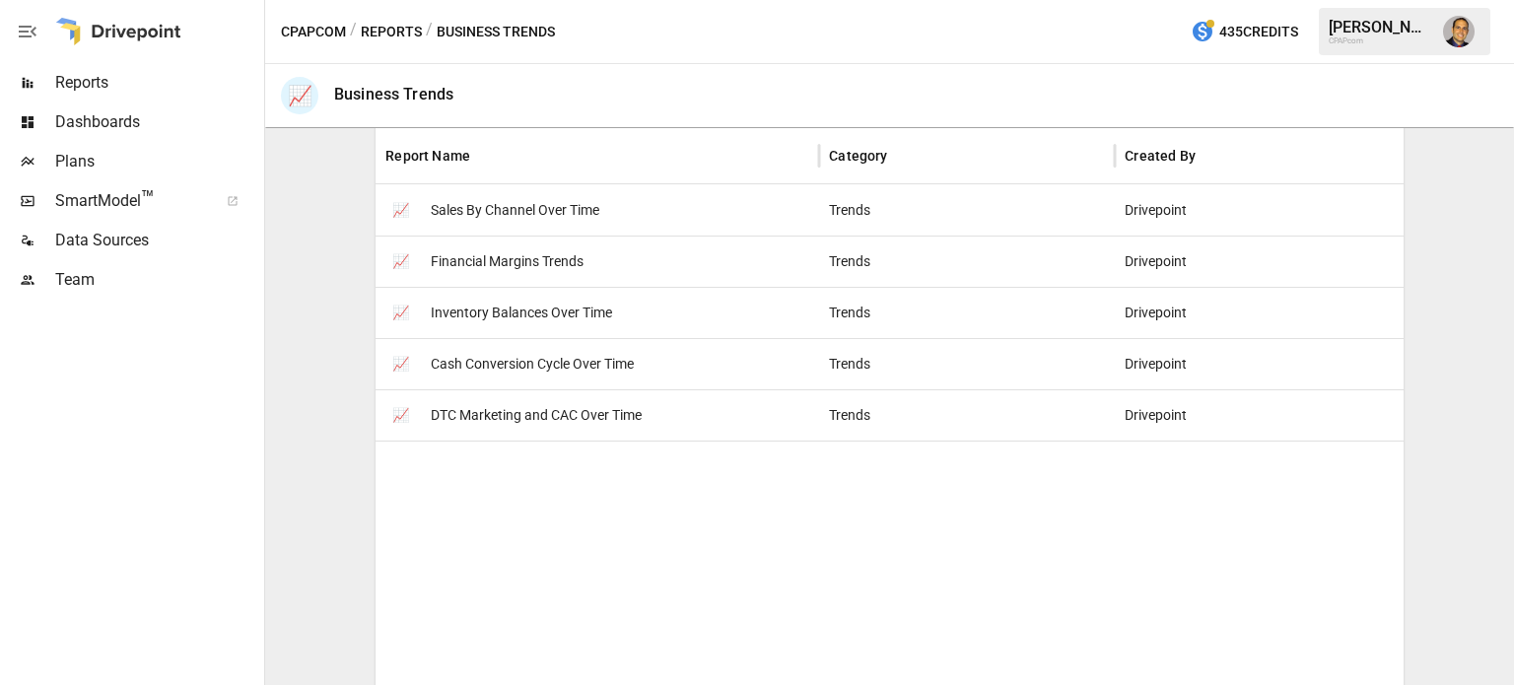
click at [466, 310] on span "Inventory Balances Over Time" at bounding box center [521, 313] width 181 height 50
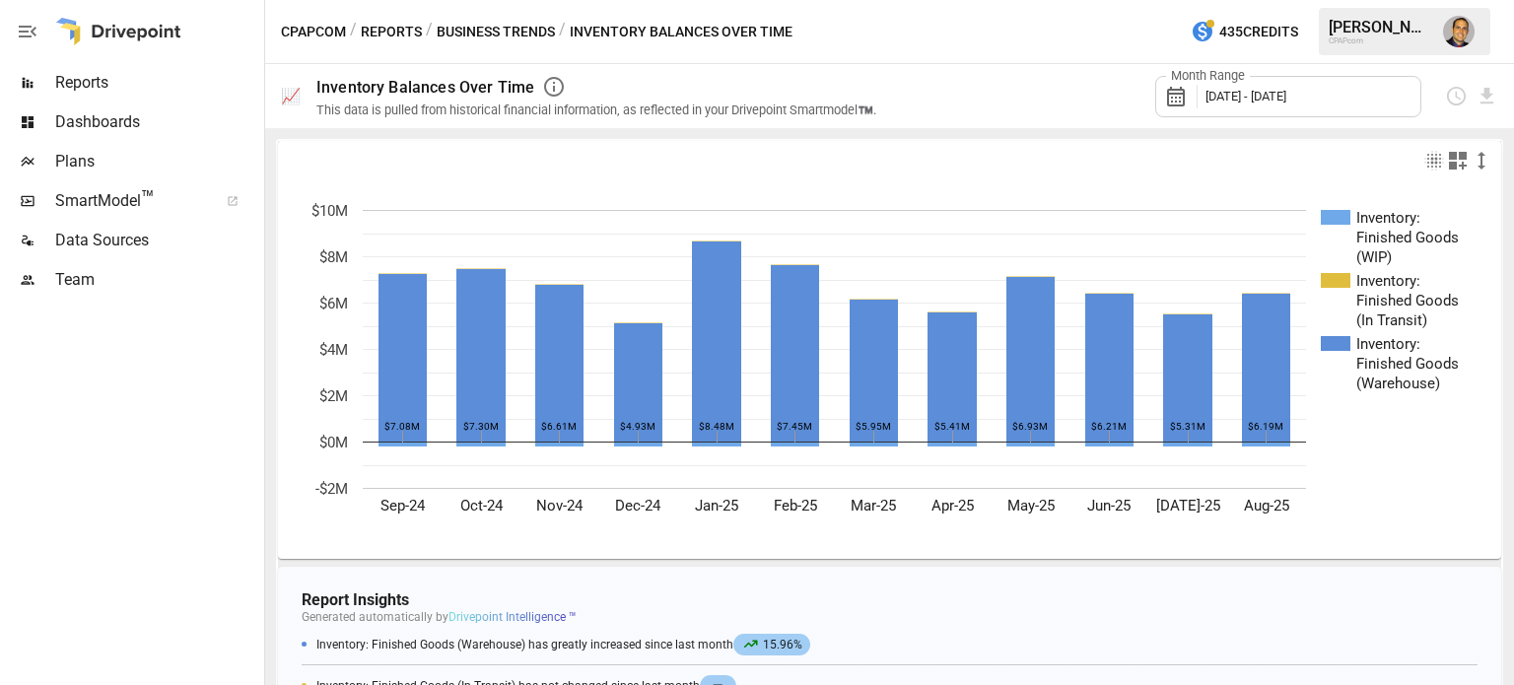
click at [64, 84] on span "Reports" at bounding box center [157, 83] width 205 height 24
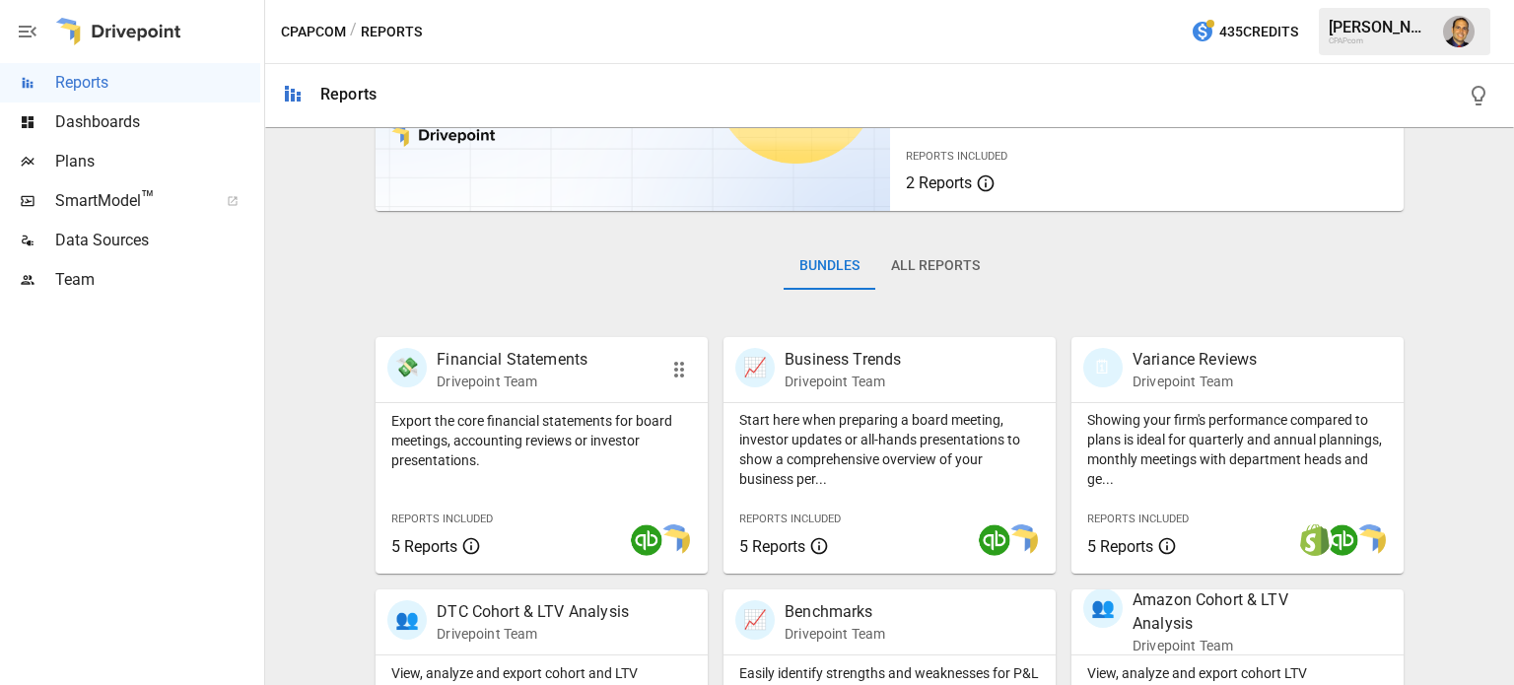
scroll to position [197, 0]
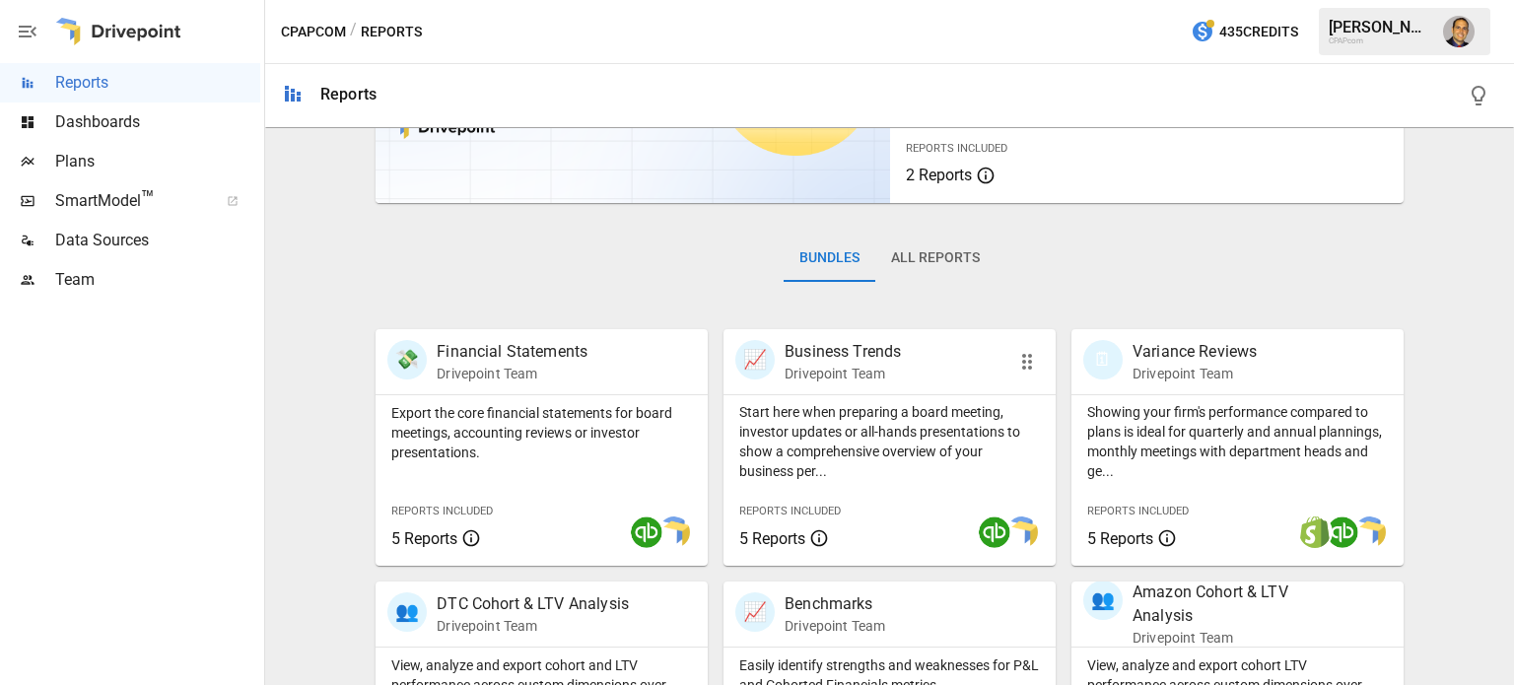
click at [853, 535] on div "Reports Included 5 Reports" at bounding box center [792, 523] width 138 height 85
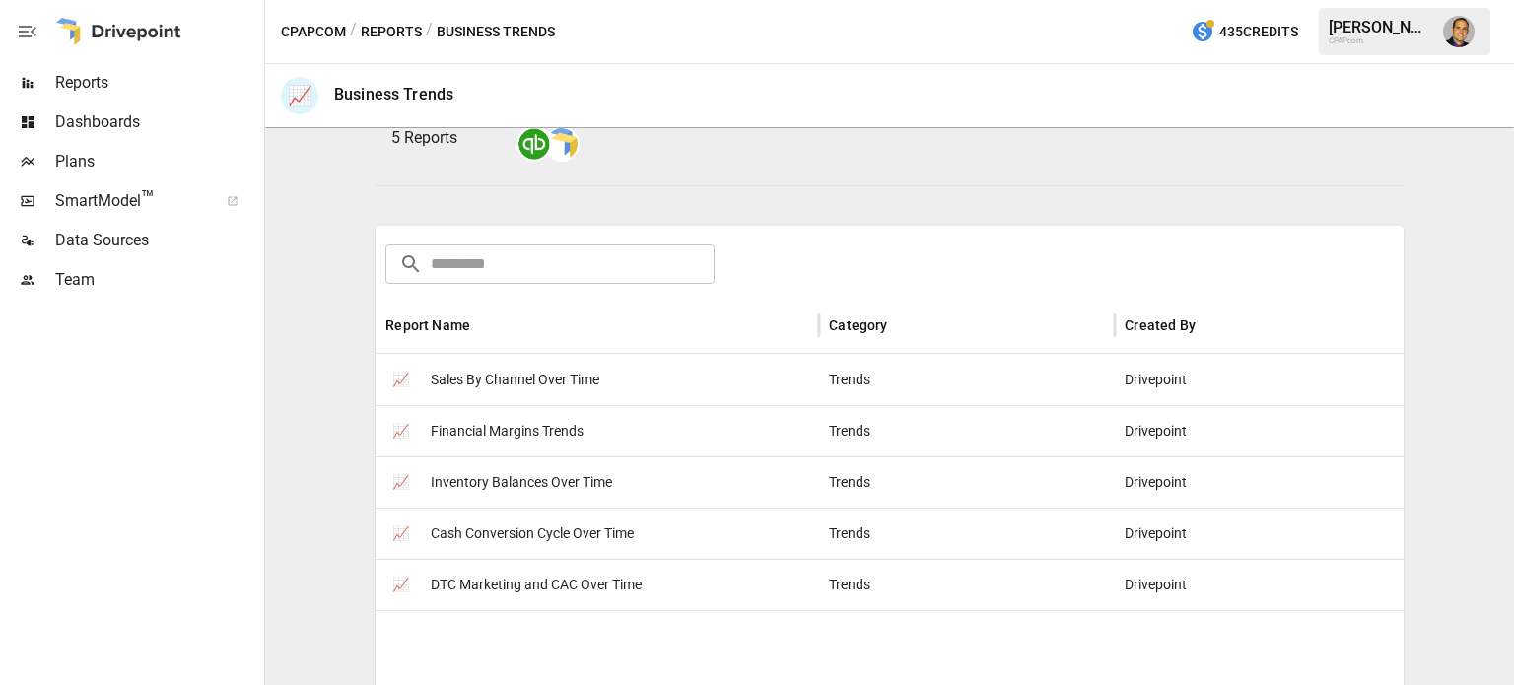
scroll to position [485, 0]
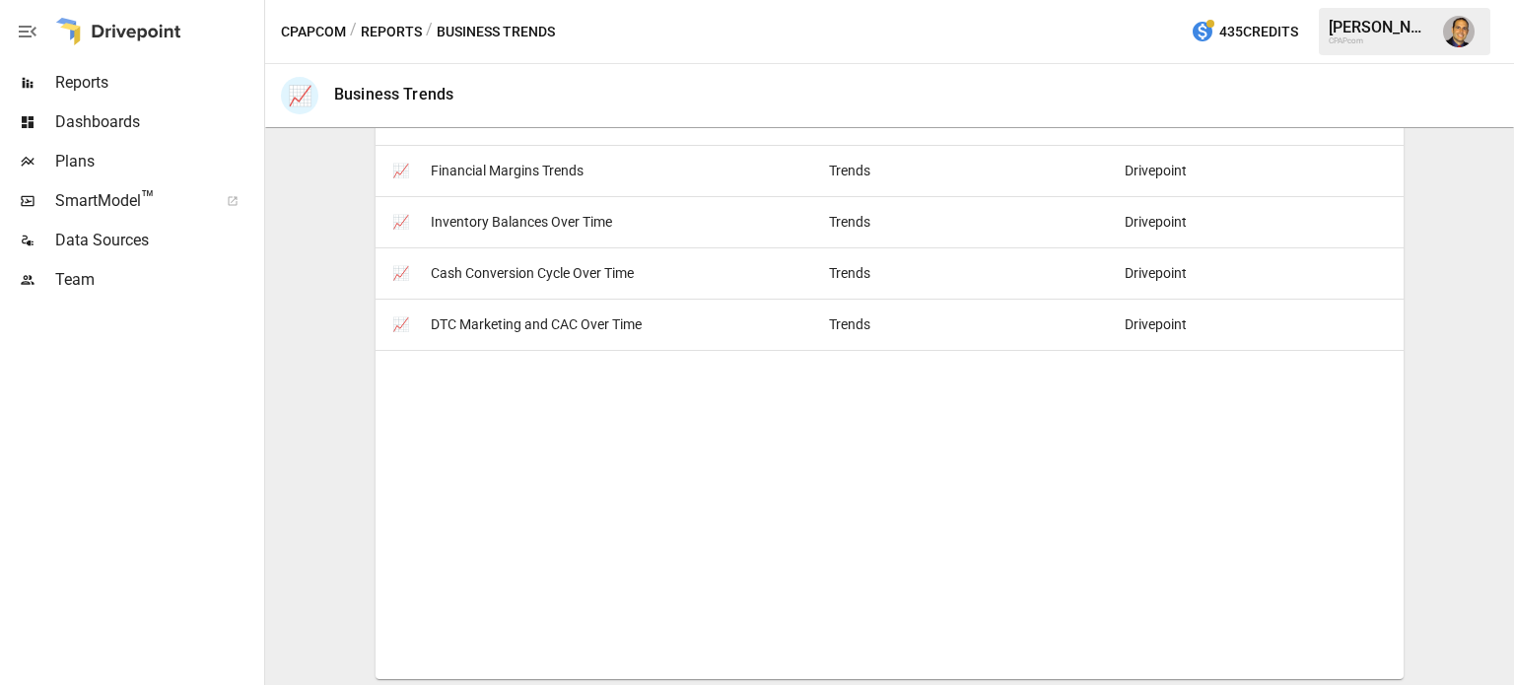
click at [521, 325] on span "DTC Marketing and CAC Over Time" at bounding box center [536, 325] width 211 height 50
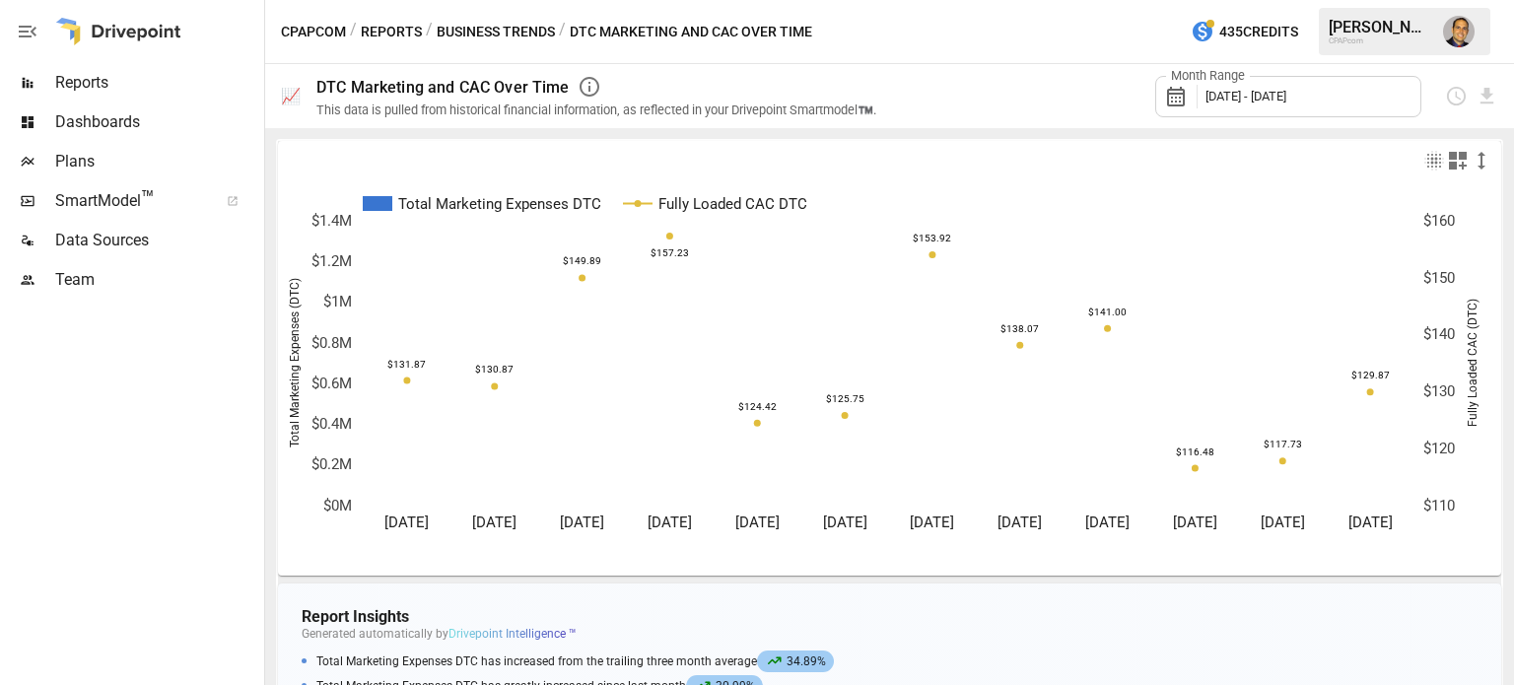
click at [88, 86] on span "Reports" at bounding box center [157, 83] width 205 height 24
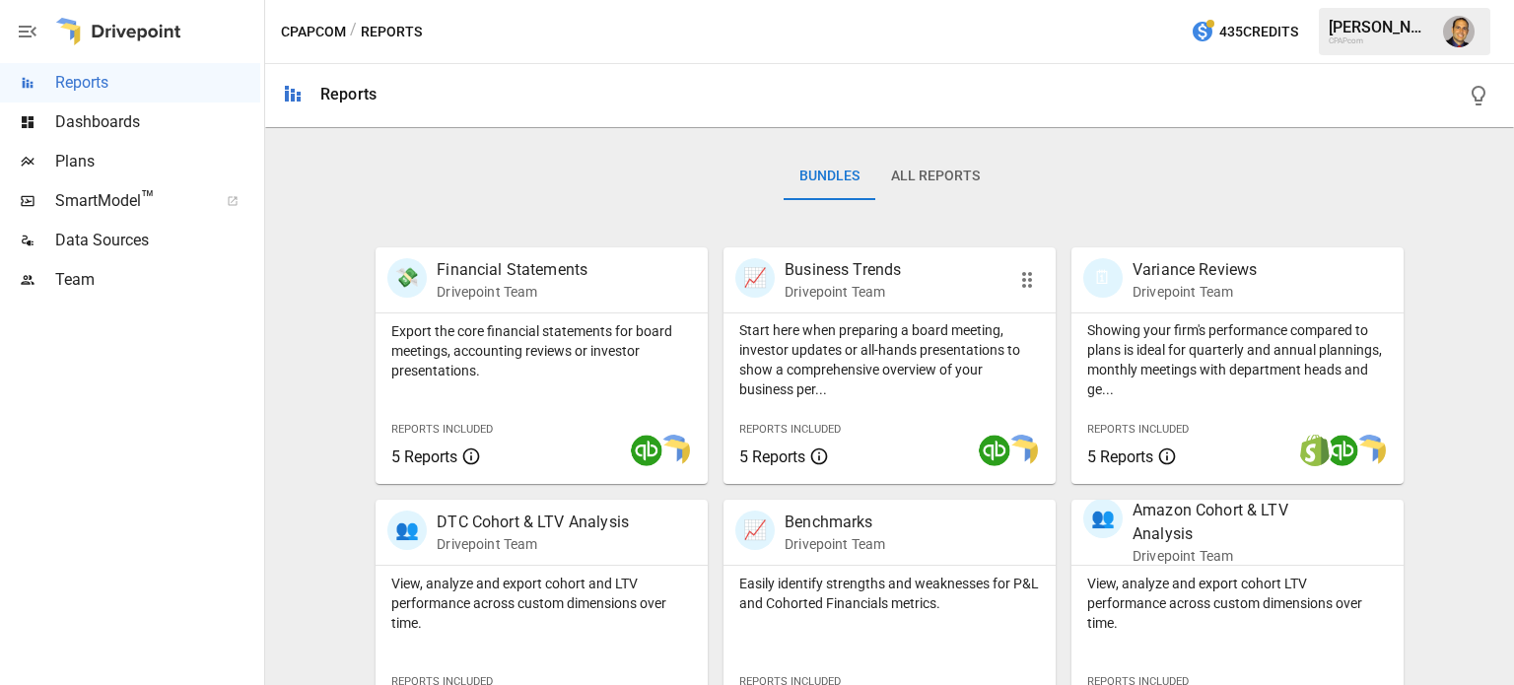
scroll to position [296, 0]
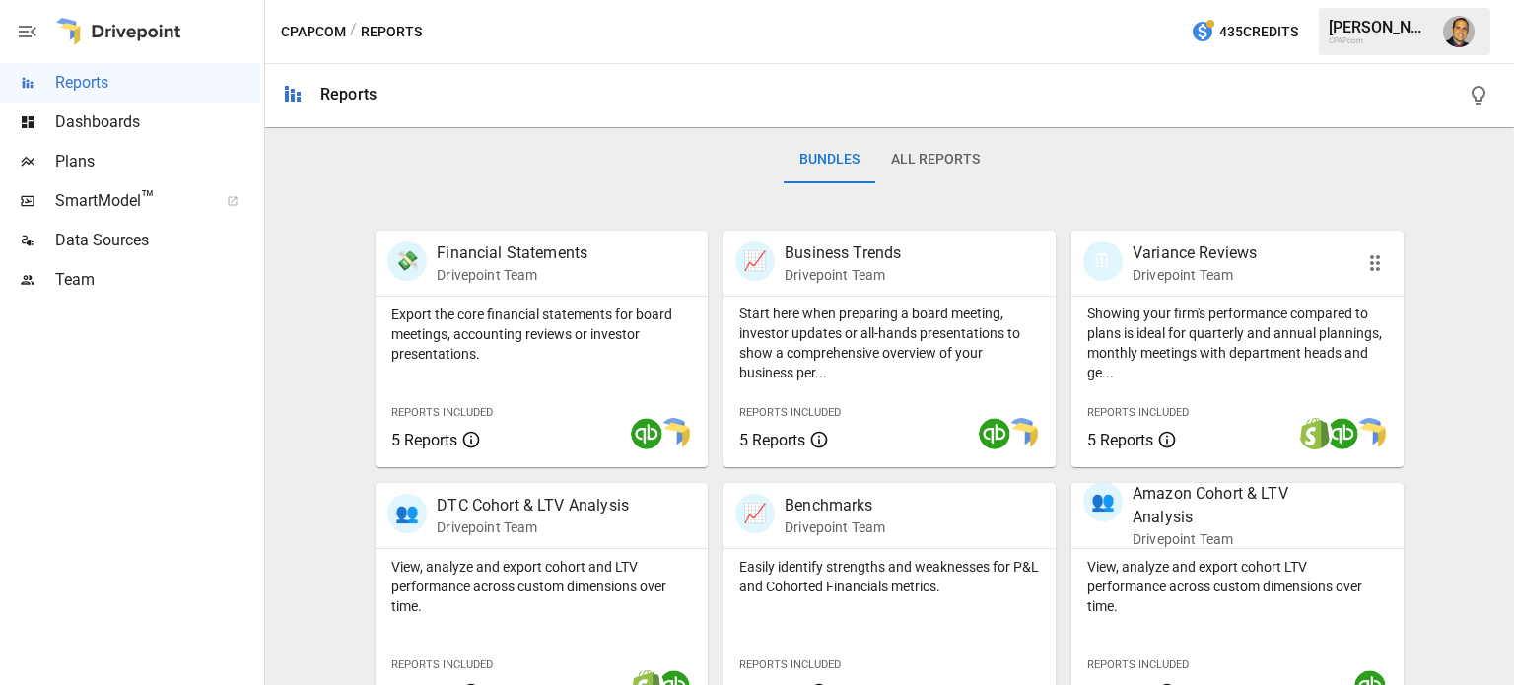
click at [1152, 351] on p "Showing your firm's performance compared to plans is ideal for quarterly and an…" at bounding box center [1237, 343] width 301 height 79
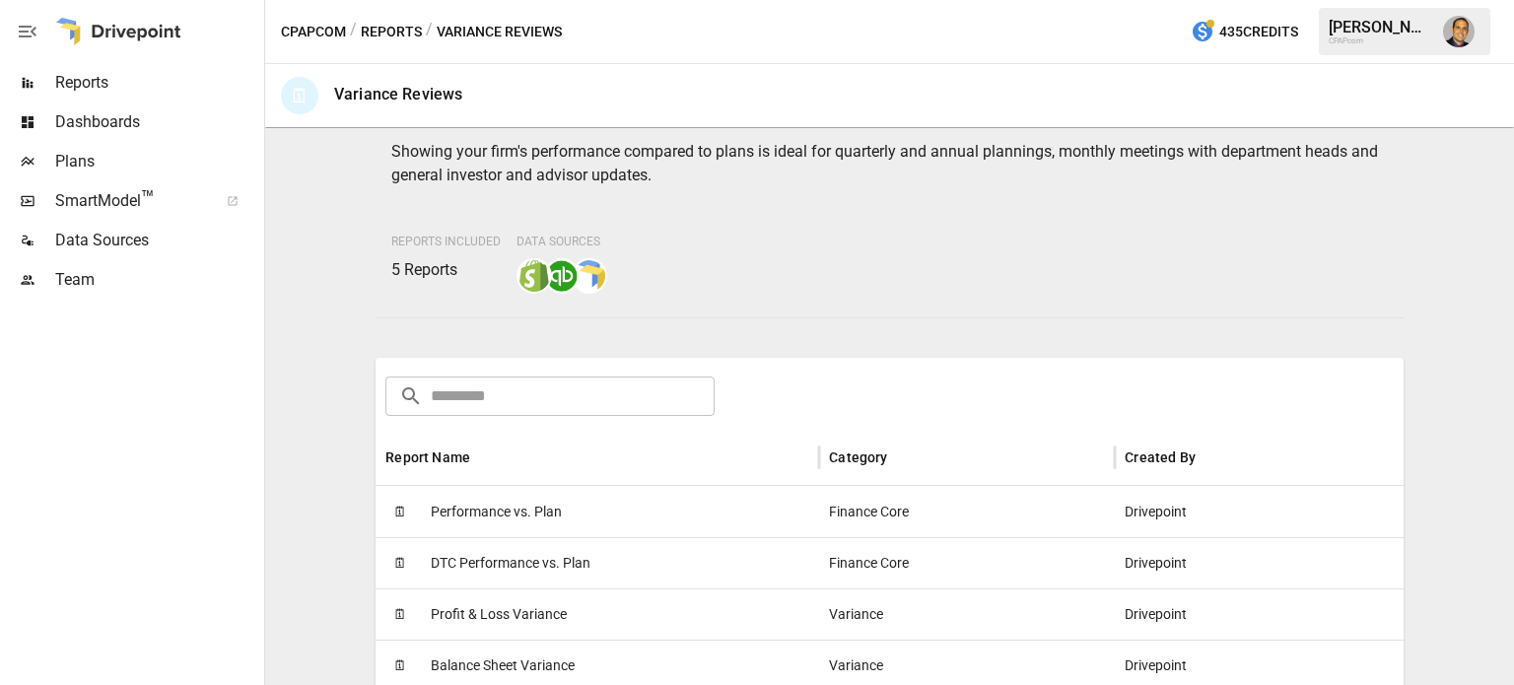
scroll to position [296, 0]
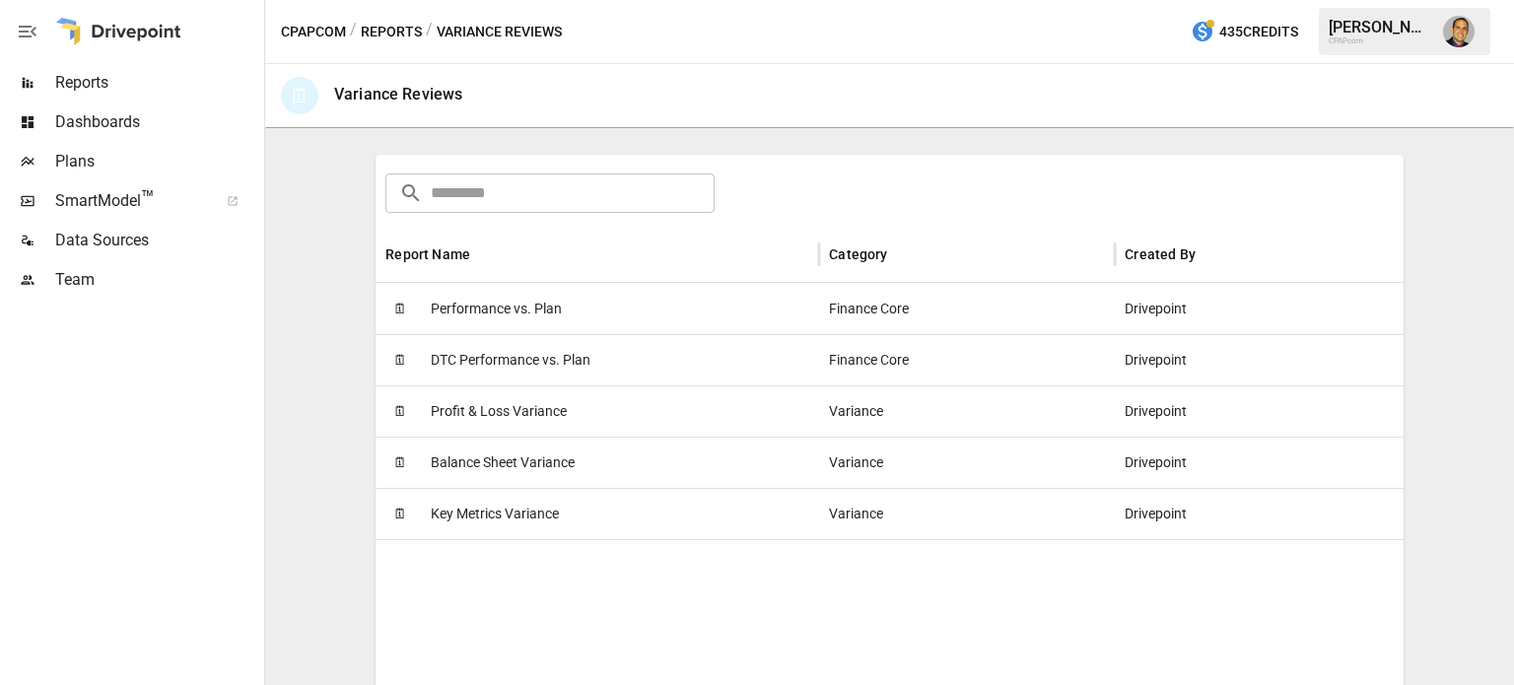
click at [526, 303] on span "Performance vs. Plan" at bounding box center [496, 309] width 131 height 50
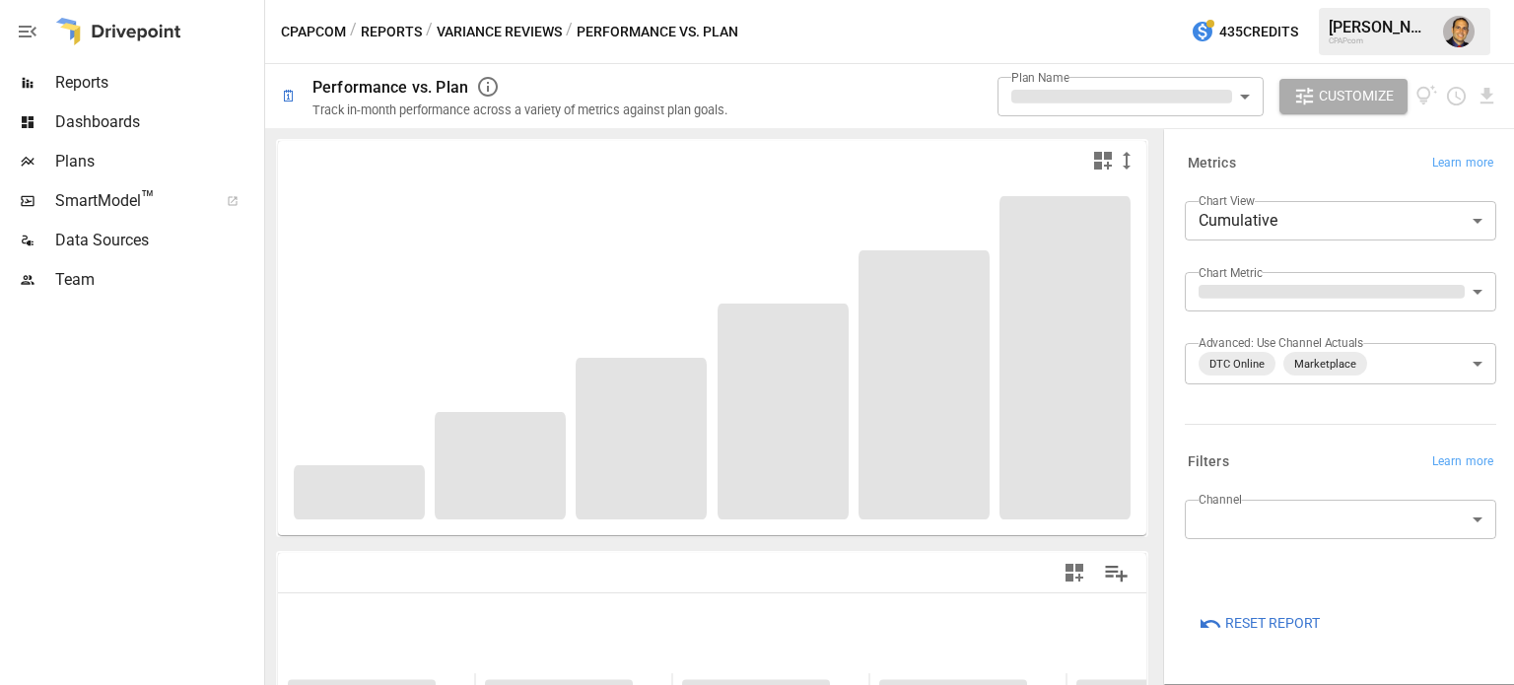
type input "**********"
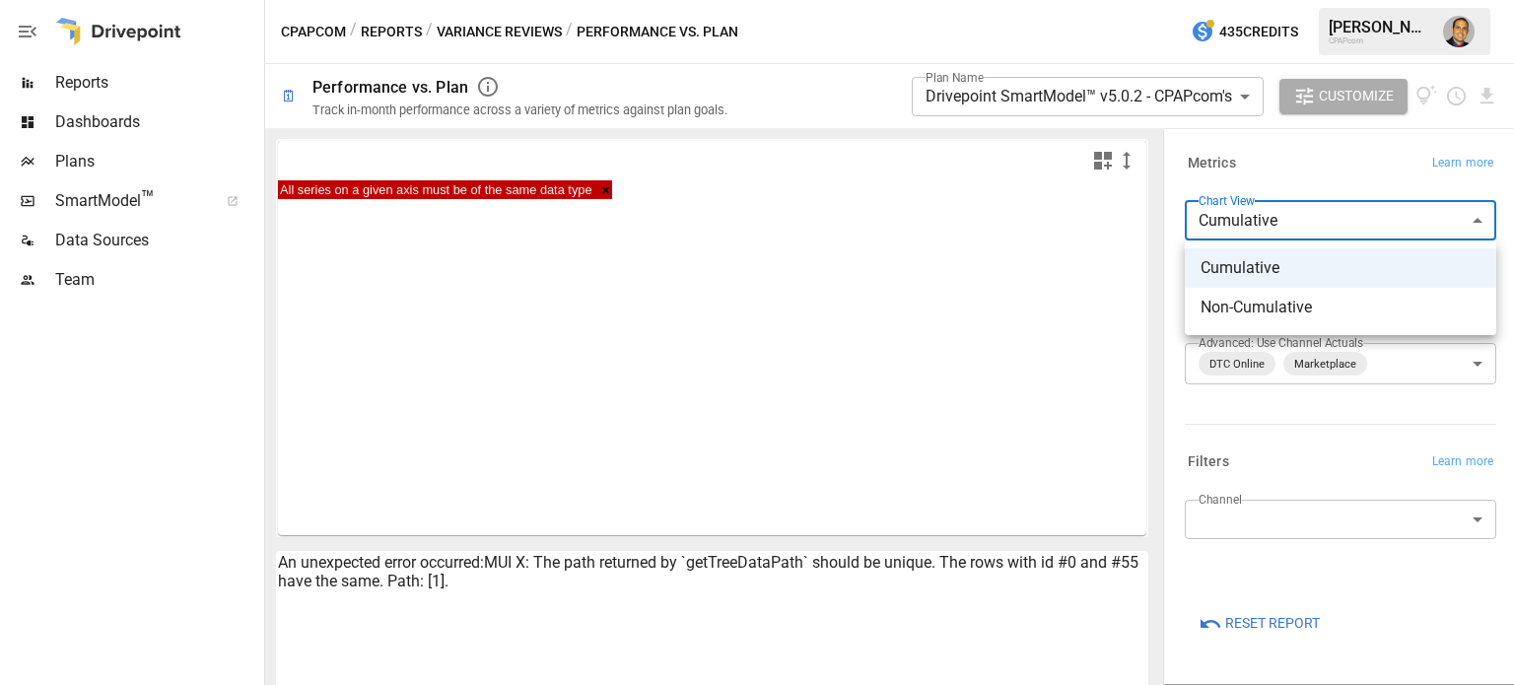
click at [1264, 0] on body "**********" at bounding box center [757, 0] width 1514 height 0
click at [1288, 168] on div at bounding box center [757, 342] width 1514 height 685
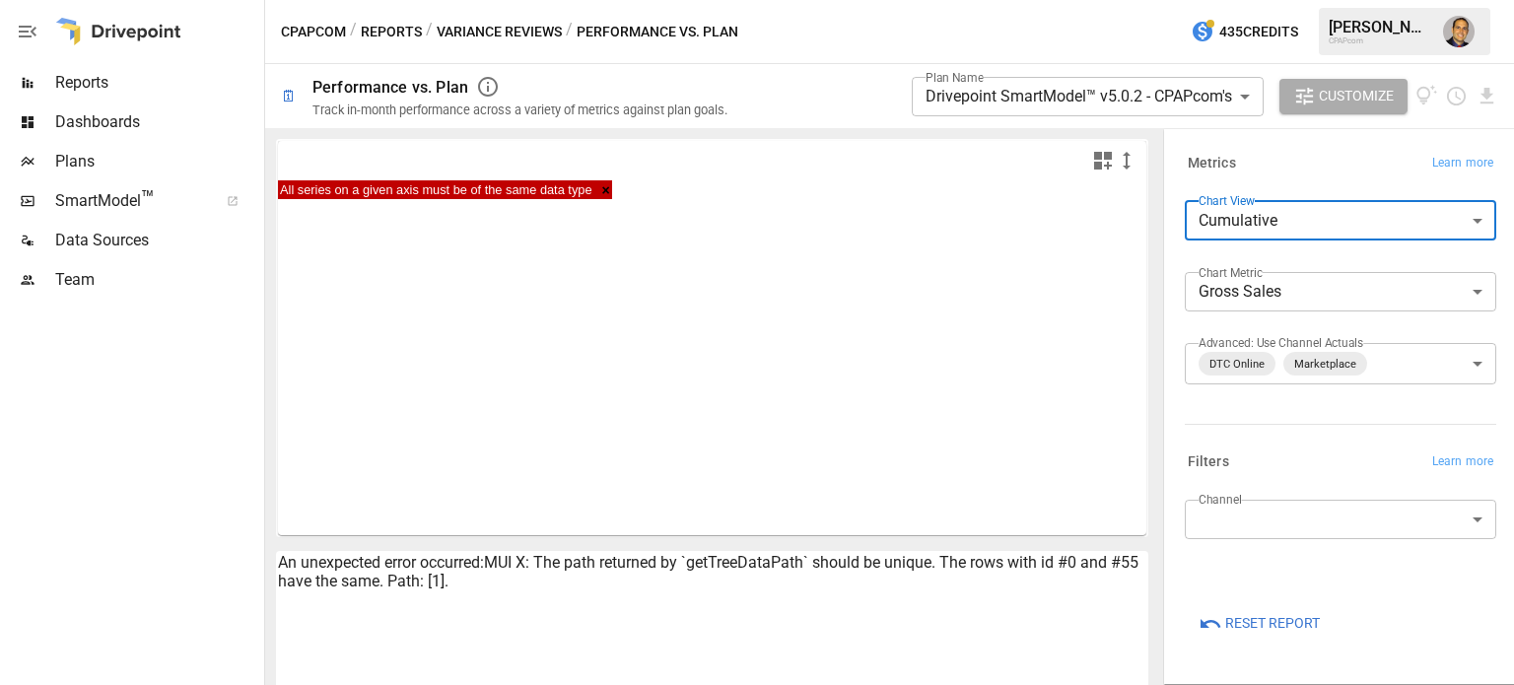
click at [1277, 0] on body "**********" at bounding box center [757, 0] width 1514 height 0
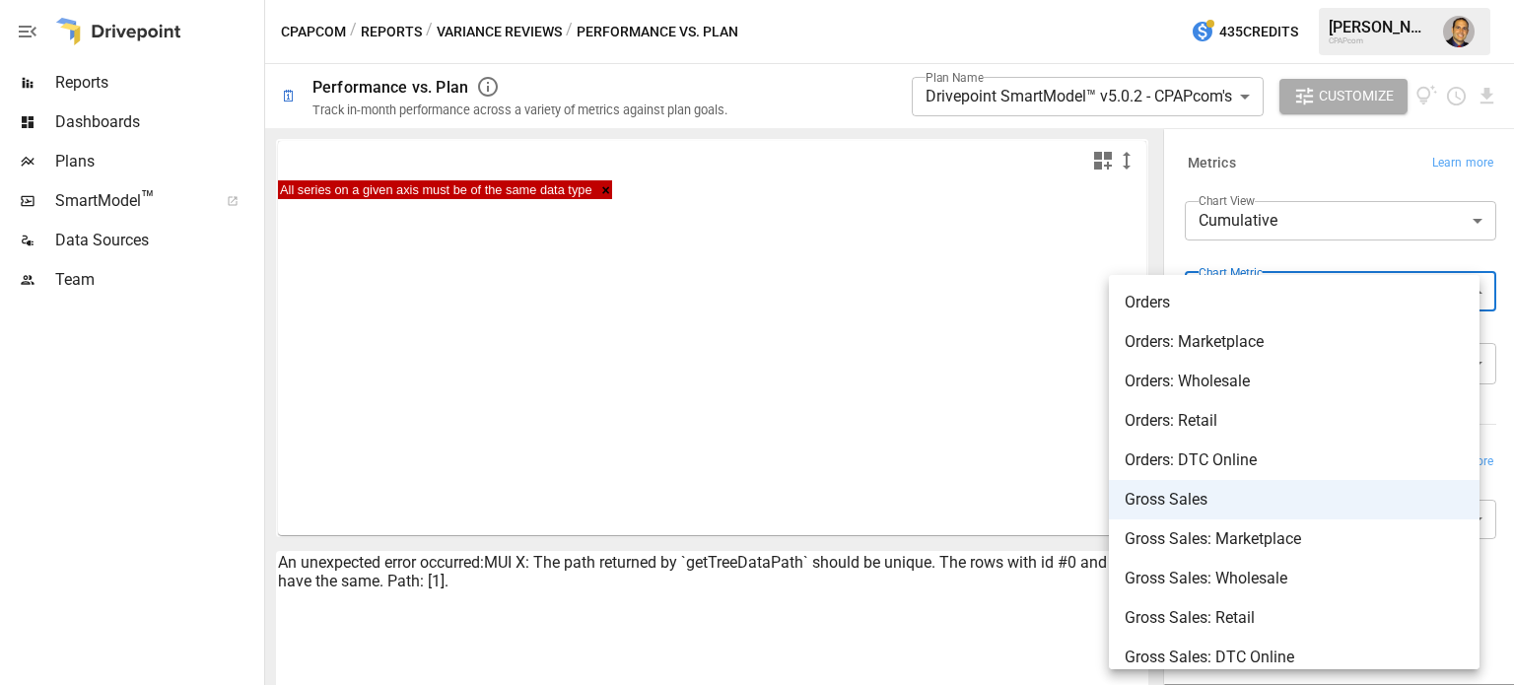
click at [1298, 183] on div at bounding box center [757, 342] width 1514 height 685
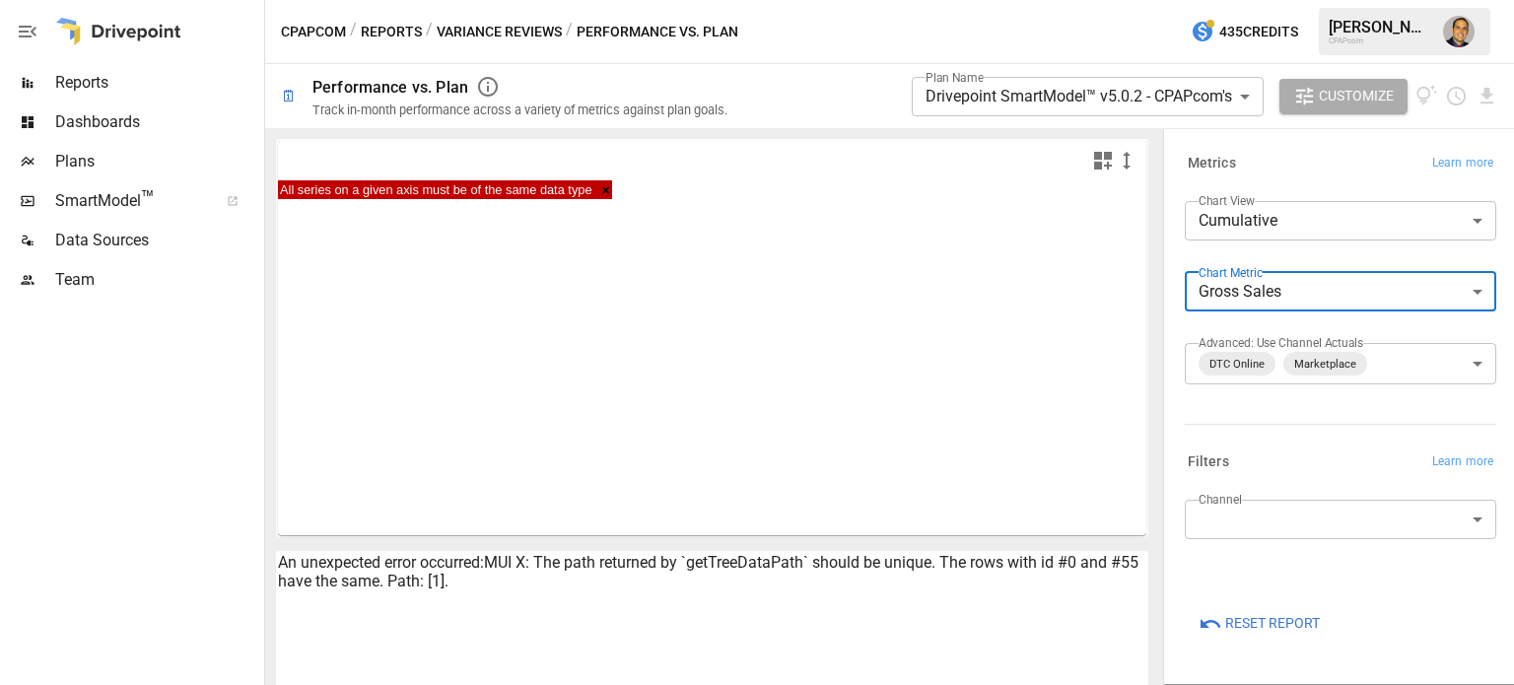
click at [1266, 495] on div "Channel ​" at bounding box center [1336, 545] width 319 height 106
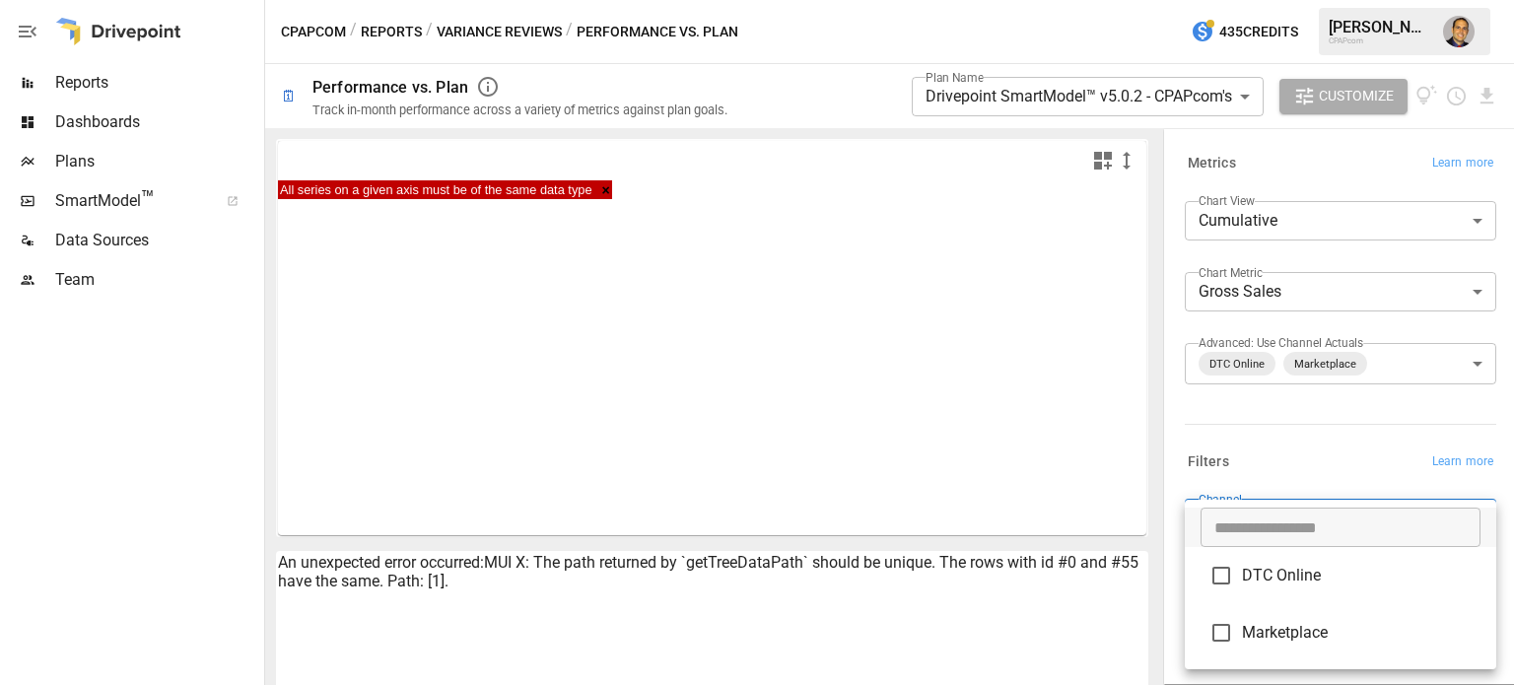
click at [1266, 0] on body "**********" at bounding box center [757, 0] width 1514 height 0
click at [1297, 441] on div at bounding box center [757, 342] width 1514 height 685
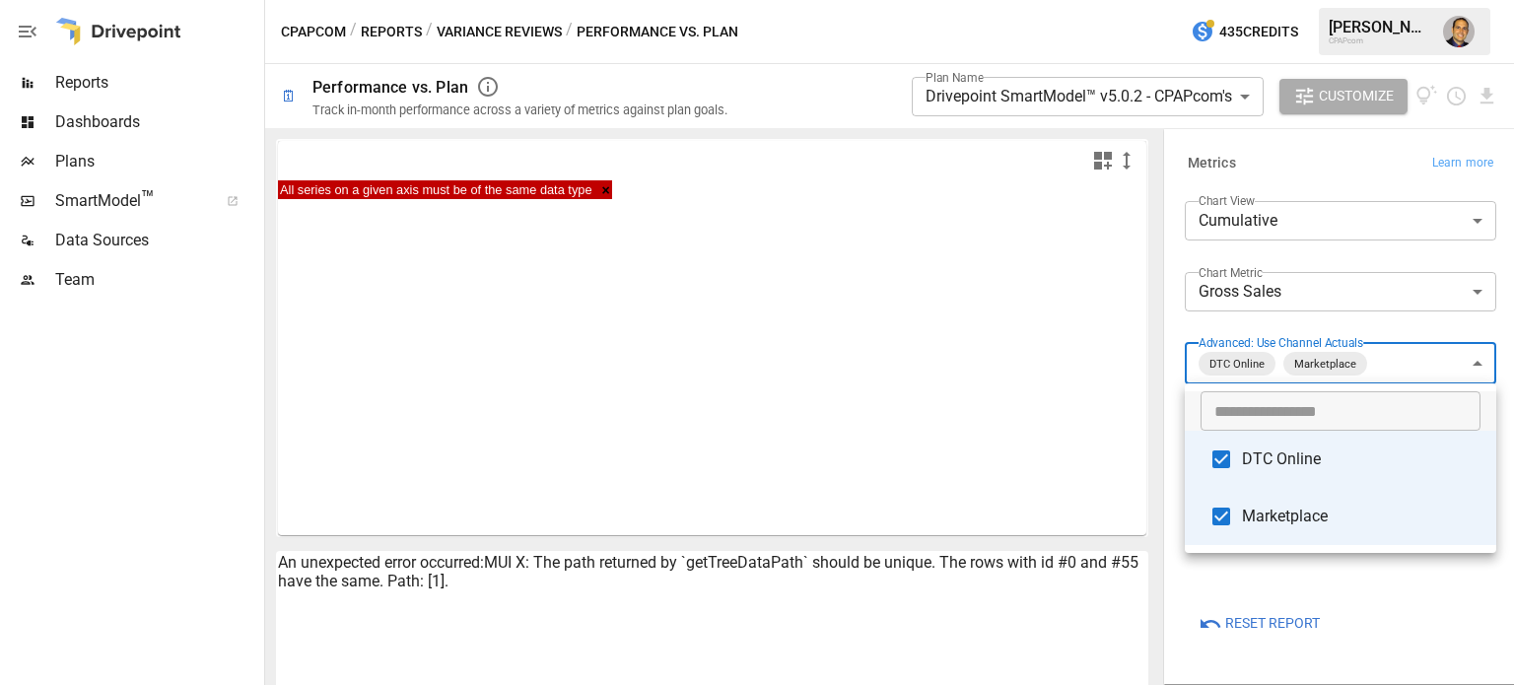
click at [1274, 0] on body "**********" at bounding box center [757, 0] width 1514 height 0
click at [1175, 322] on div at bounding box center [757, 342] width 1514 height 685
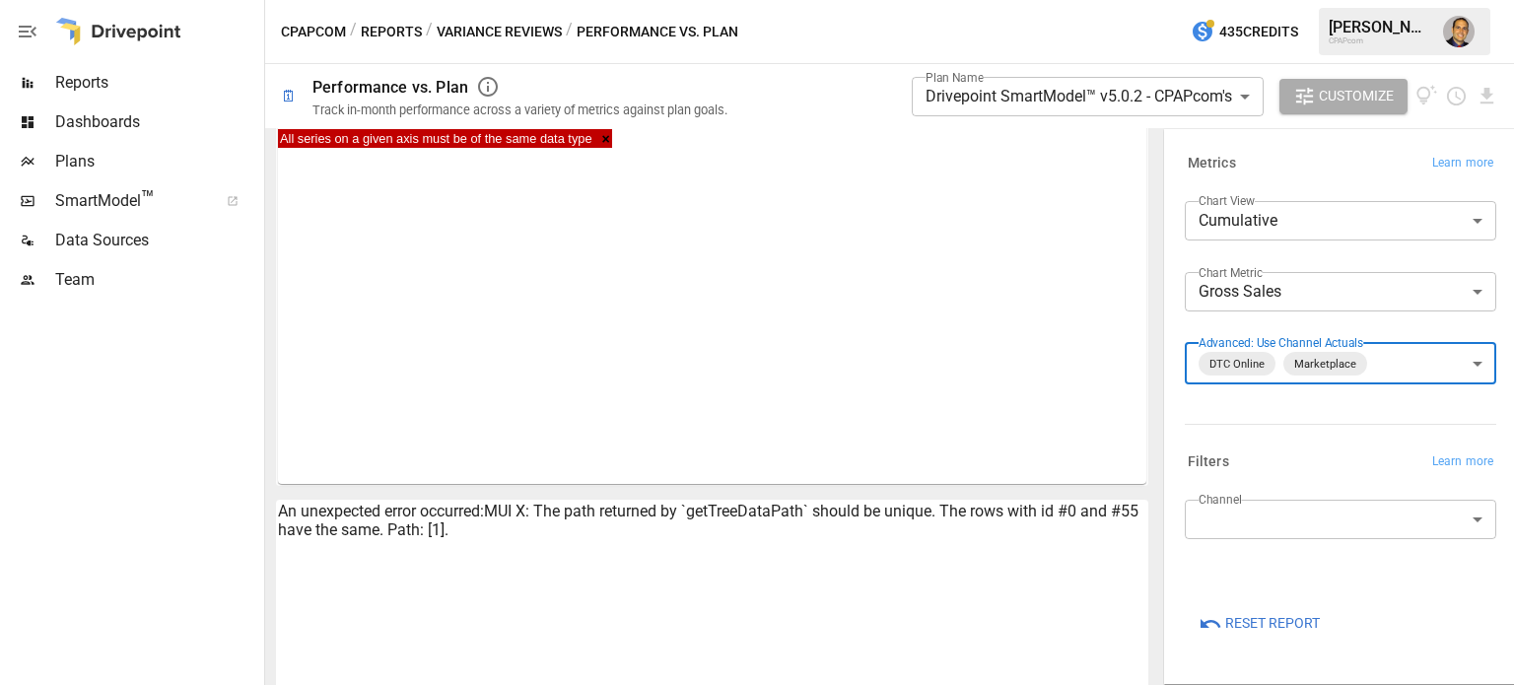
scroll to position [272, 0]
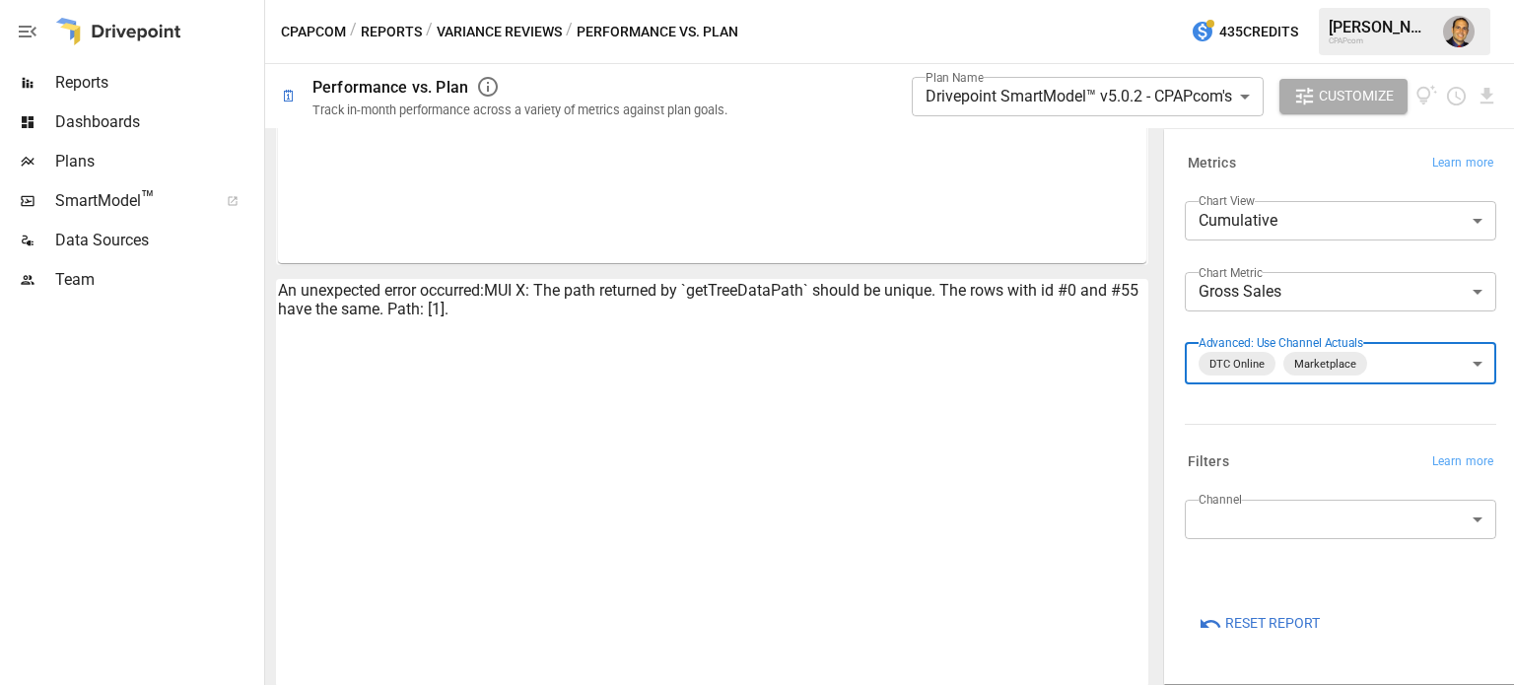
click at [1267, 617] on span "Reset Report" at bounding box center [1272, 623] width 95 height 25
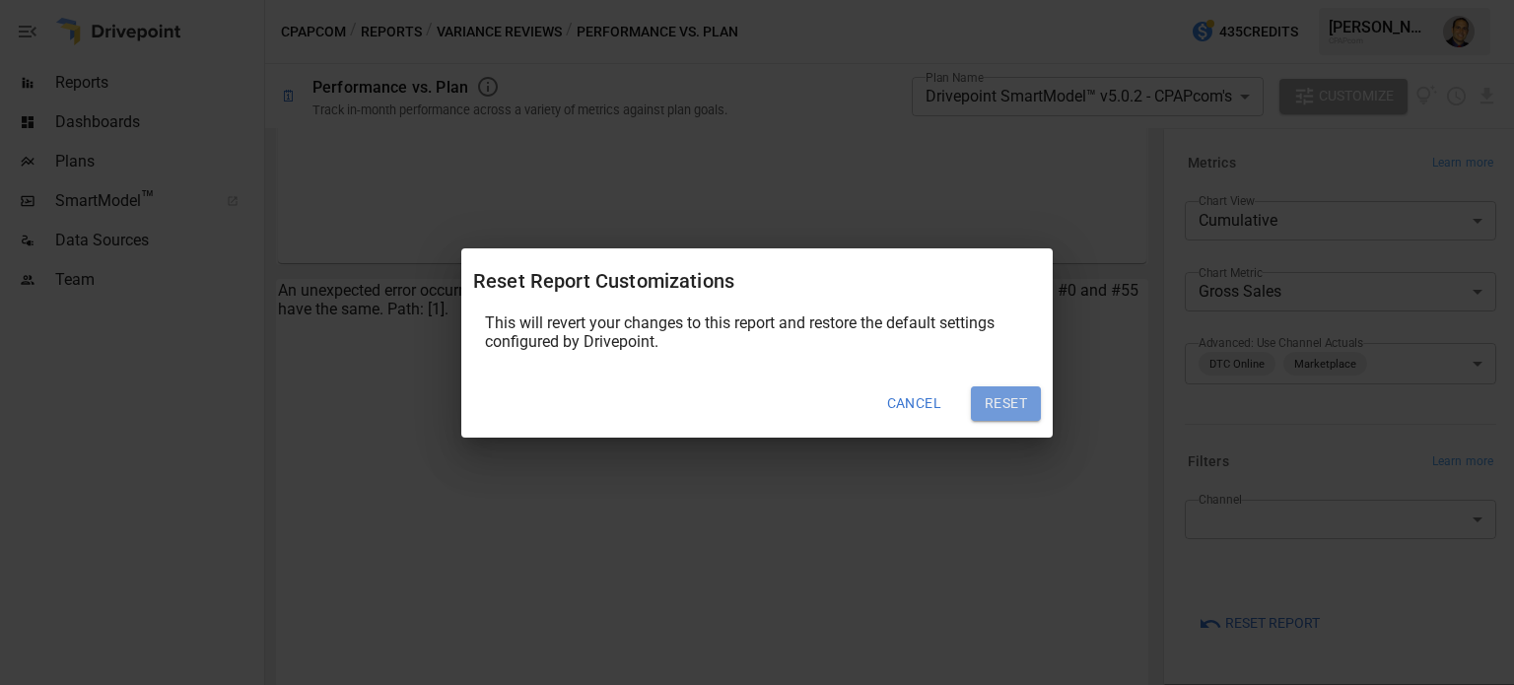
click at [1016, 401] on button "Reset" at bounding box center [1006, 403] width 70 height 35
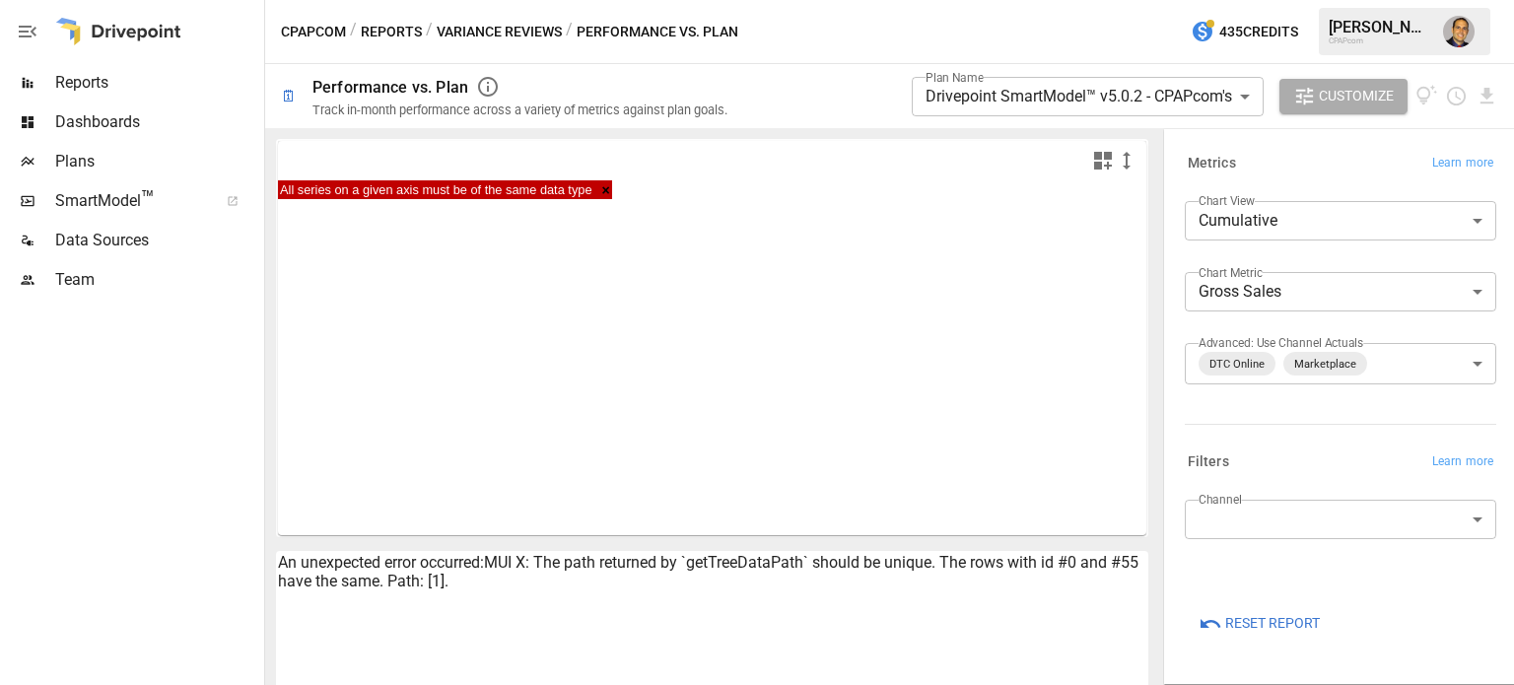
click at [492, 29] on button "Variance Reviews" at bounding box center [499, 32] width 125 height 25
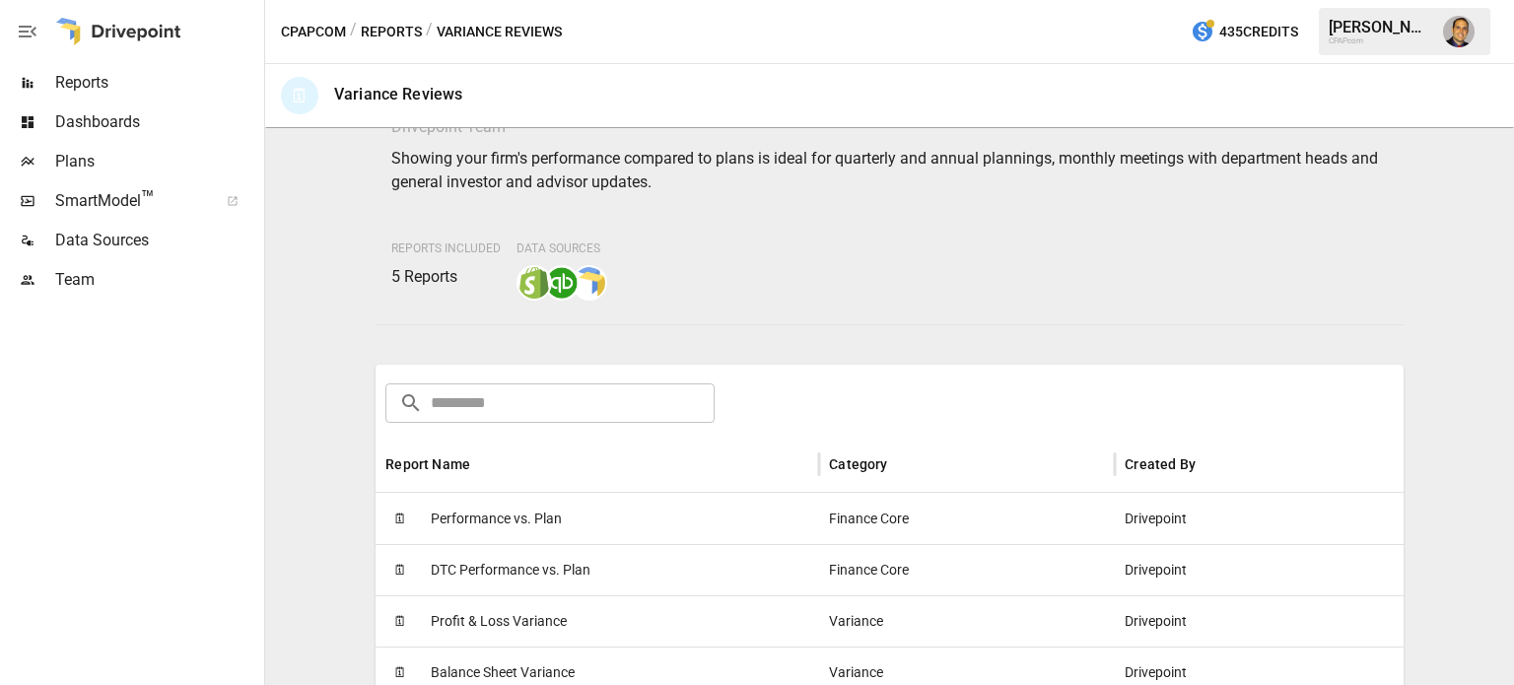
scroll to position [197, 0]
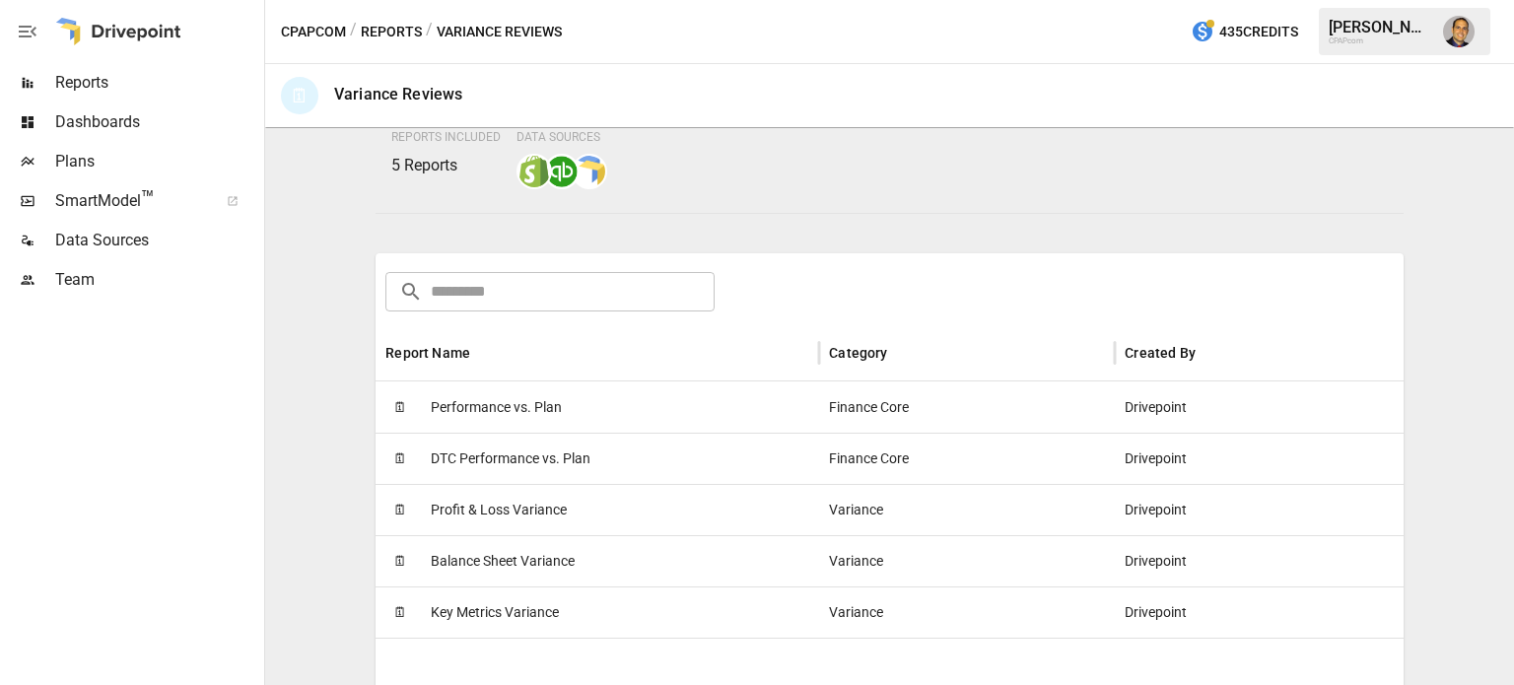
click at [488, 409] on span "Performance vs. Plan" at bounding box center [496, 407] width 131 height 50
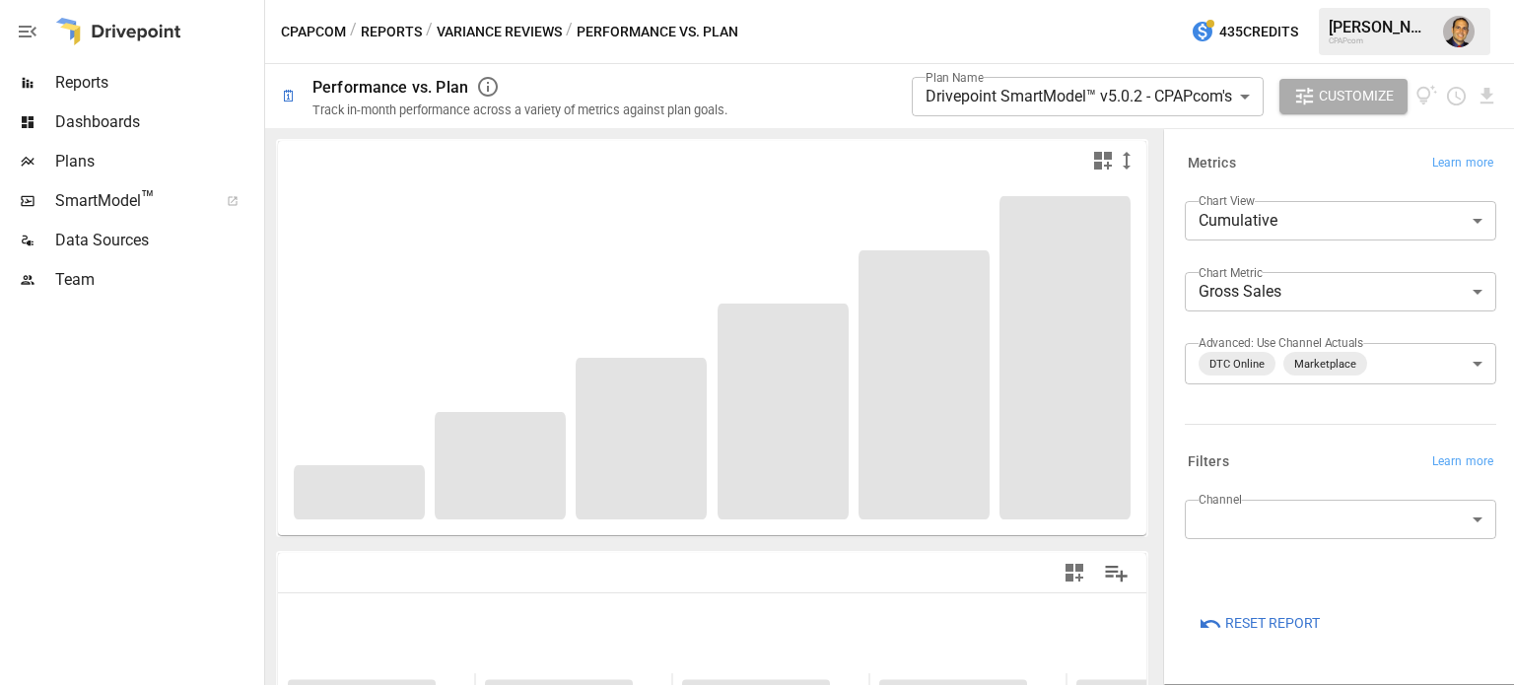
click at [1051, 0] on body "**********" at bounding box center [757, 0] width 1514 height 0
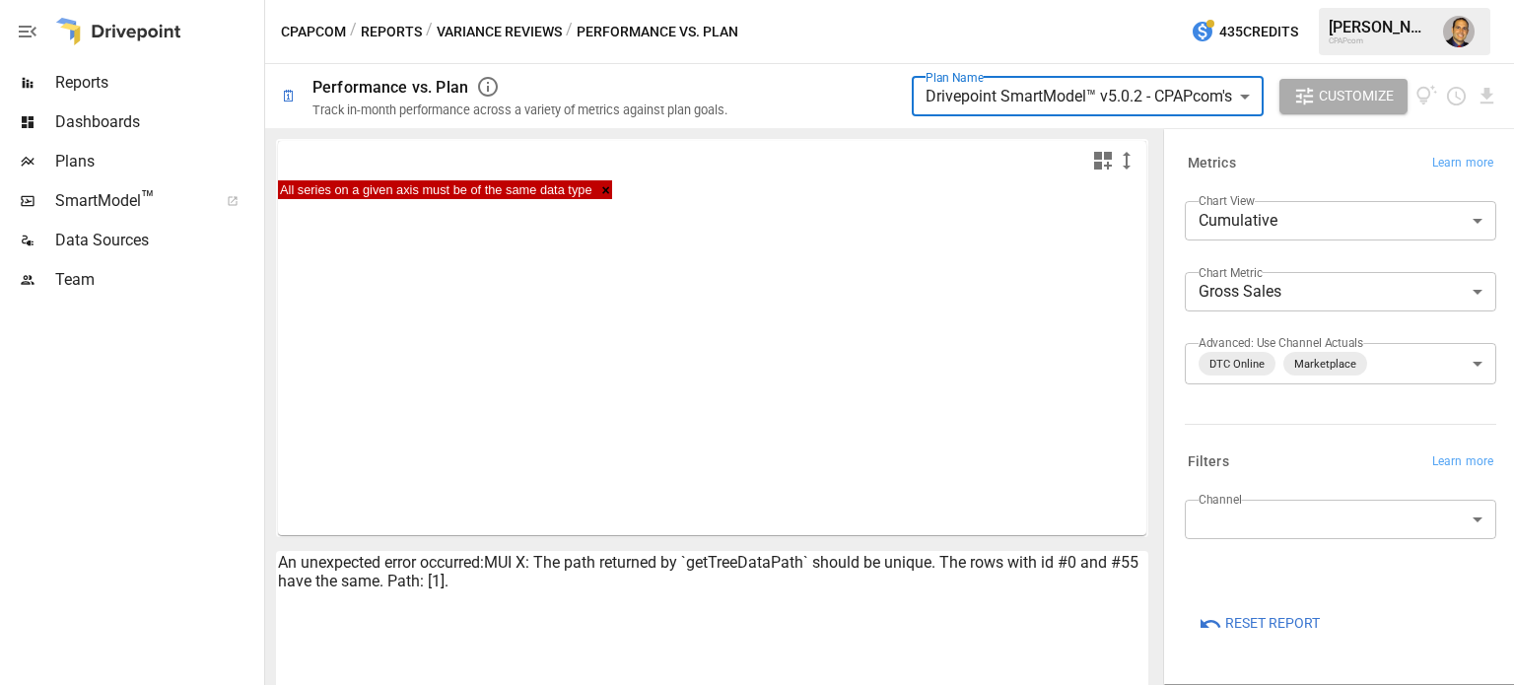
click at [1242, 0] on body "**********" at bounding box center [757, 0] width 1514 height 0
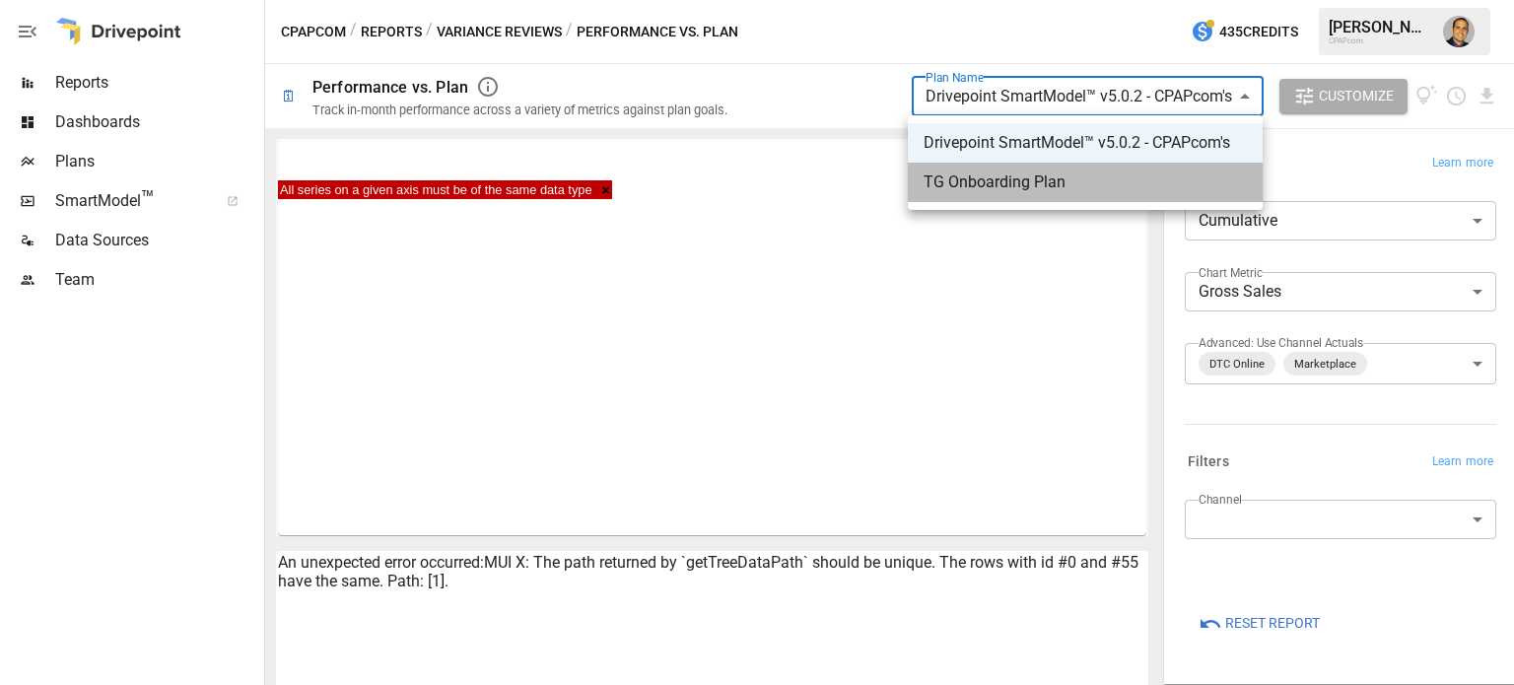
click at [1008, 188] on span "TG Onboarding Plan" at bounding box center [1085, 183] width 323 height 24
type input "**********"
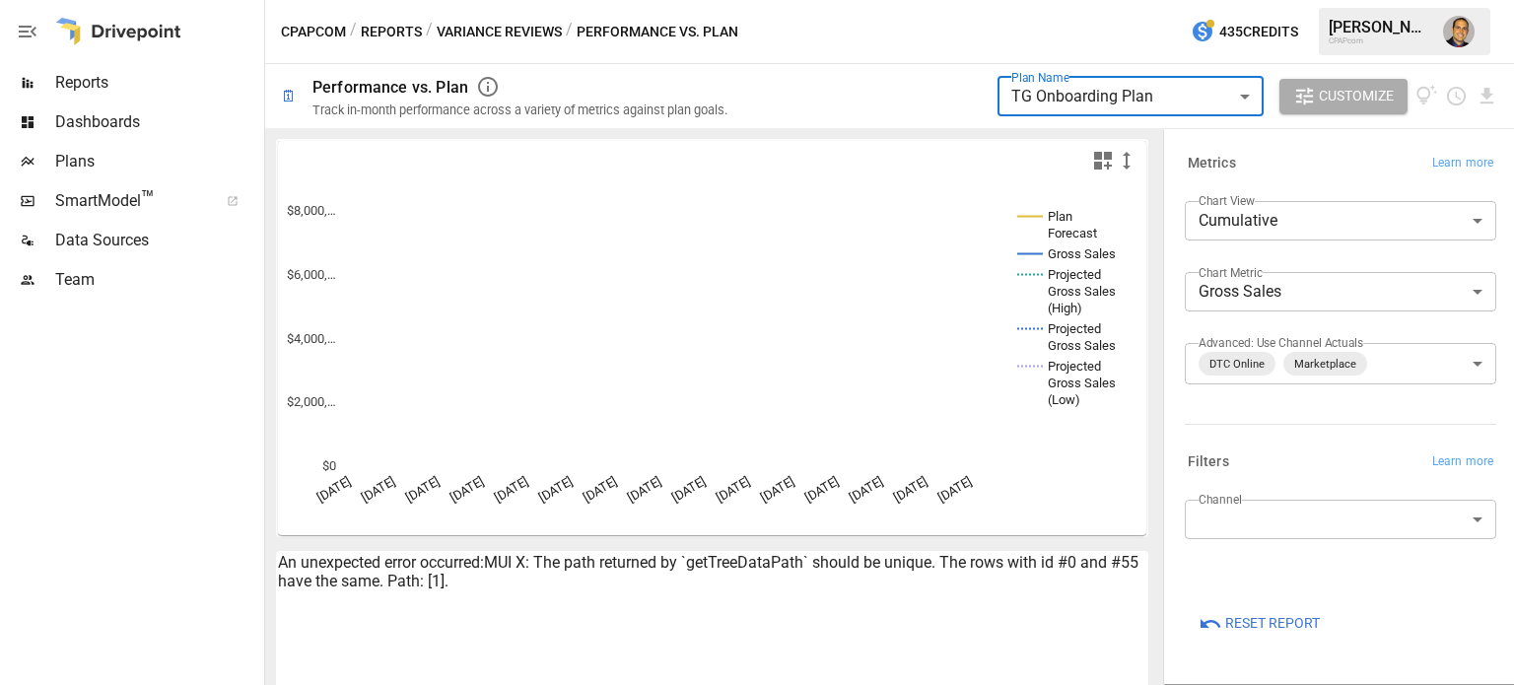
click at [1171, 0] on body "**********" at bounding box center [757, 0] width 1514 height 0
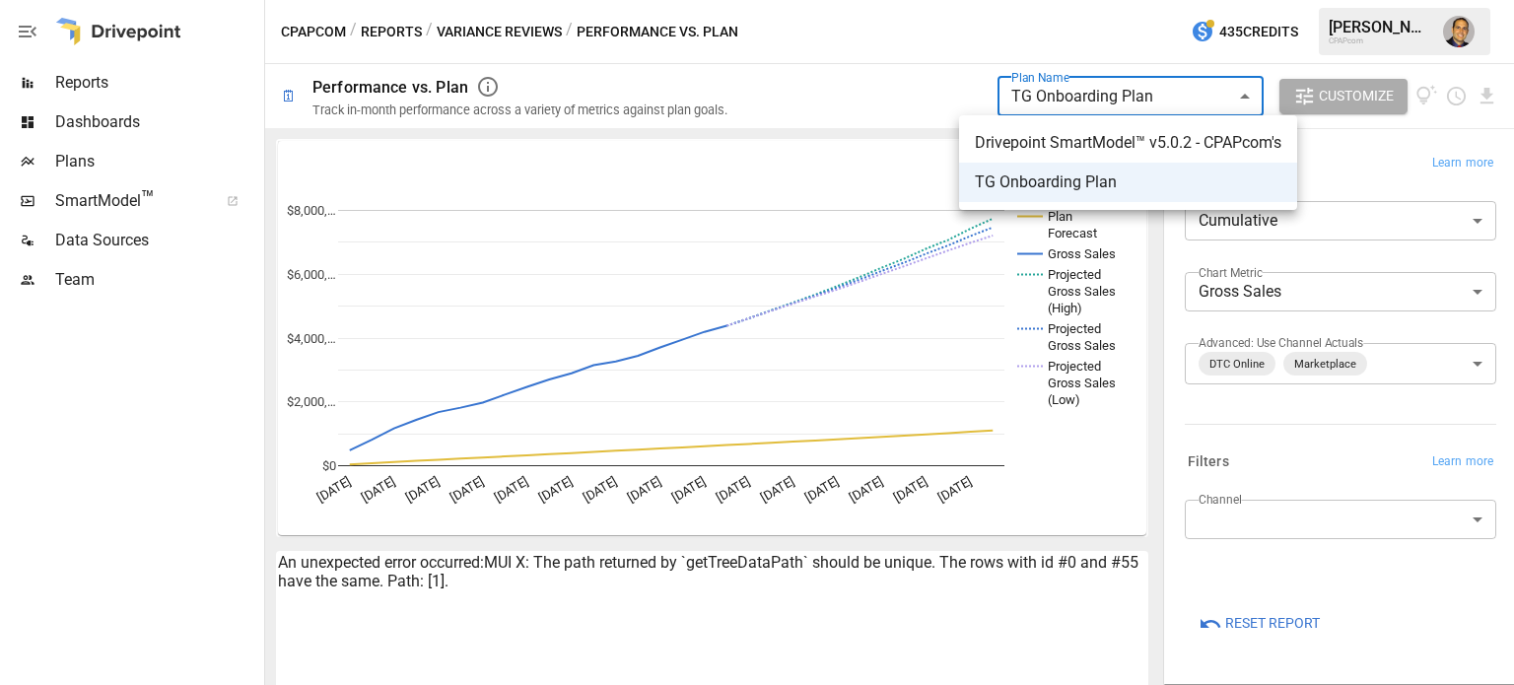
click at [112, 161] on div at bounding box center [757, 342] width 1514 height 685
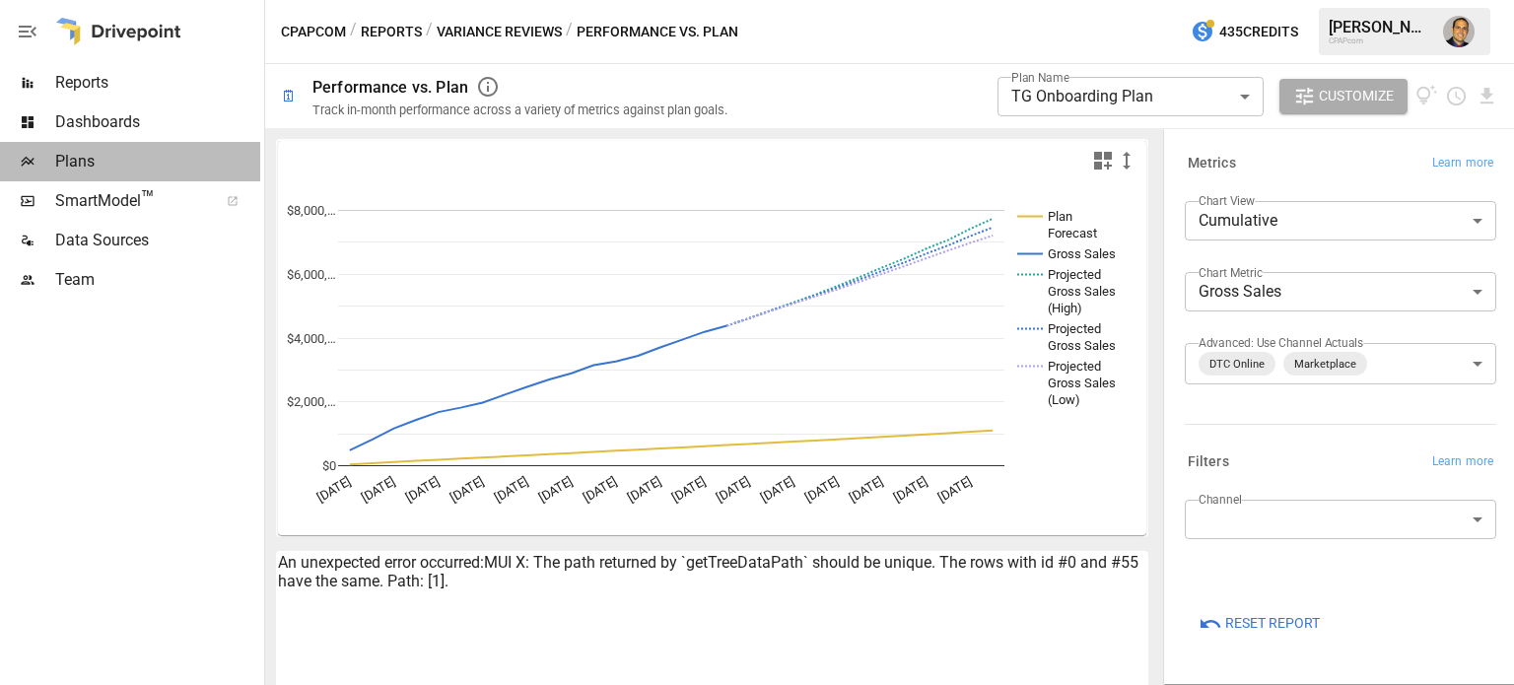
click at [75, 163] on span "Plans" at bounding box center [157, 162] width 205 height 24
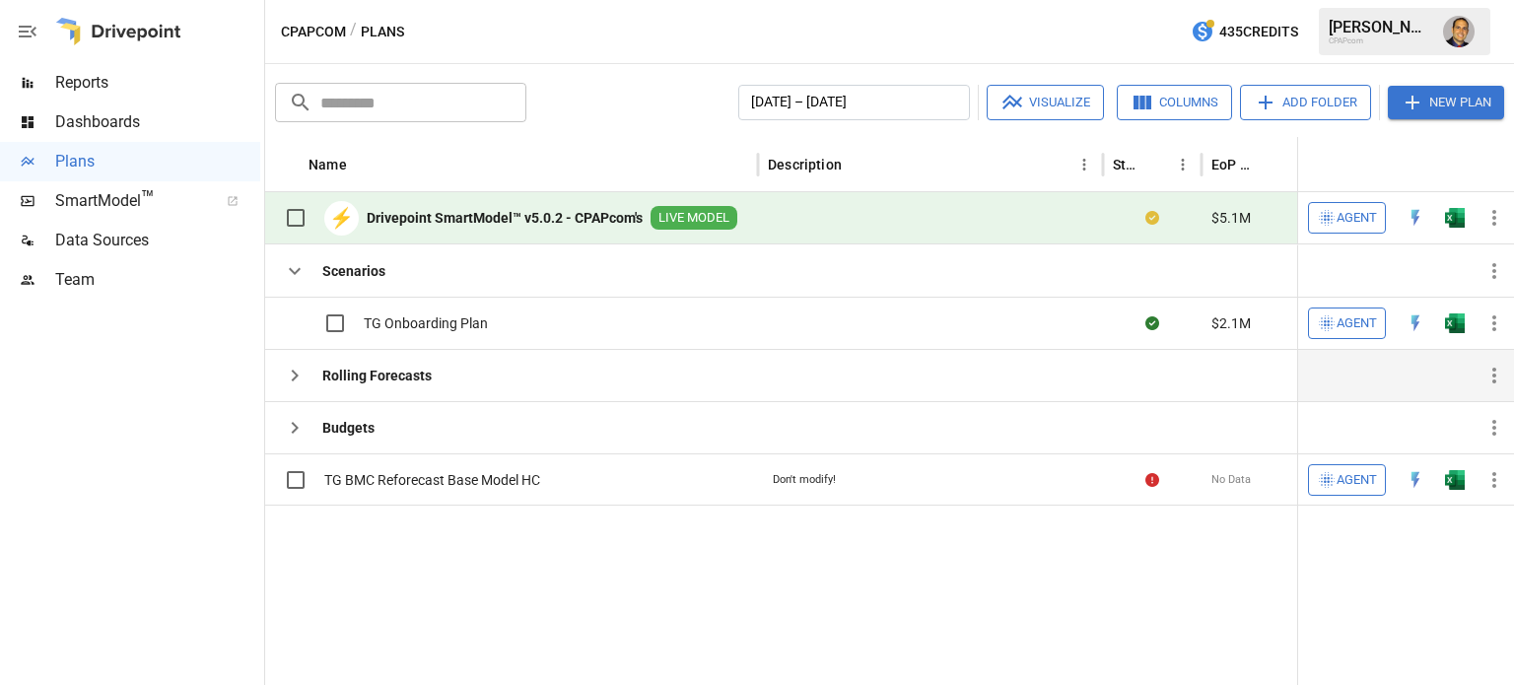
click at [300, 370] on icon "button" at bounding box center [295, 376] width 24 height 24
click at [289, 374] on icon "button" at bounding box center [295, 376] width 24 height 24
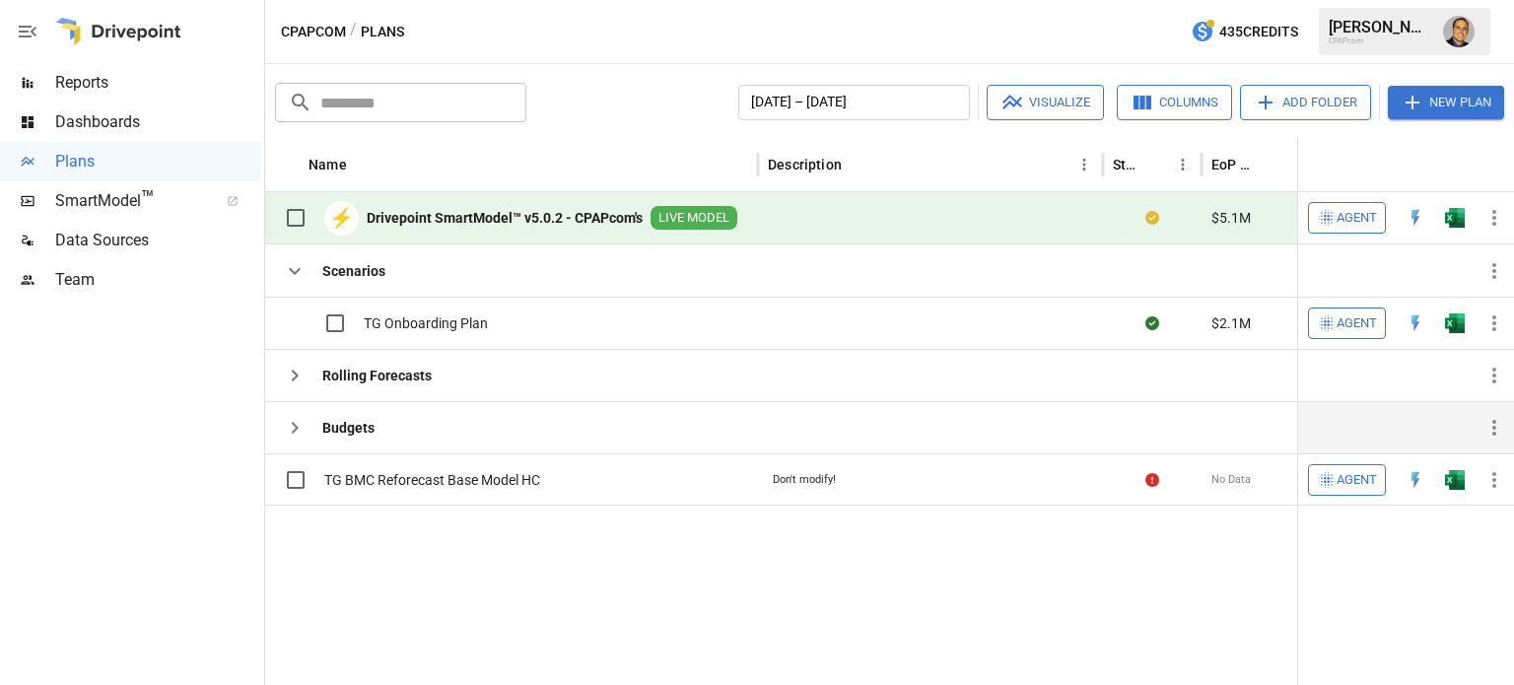
click at [308, 438] on button "button" at bounding box center [294, 427] width 39 height 39
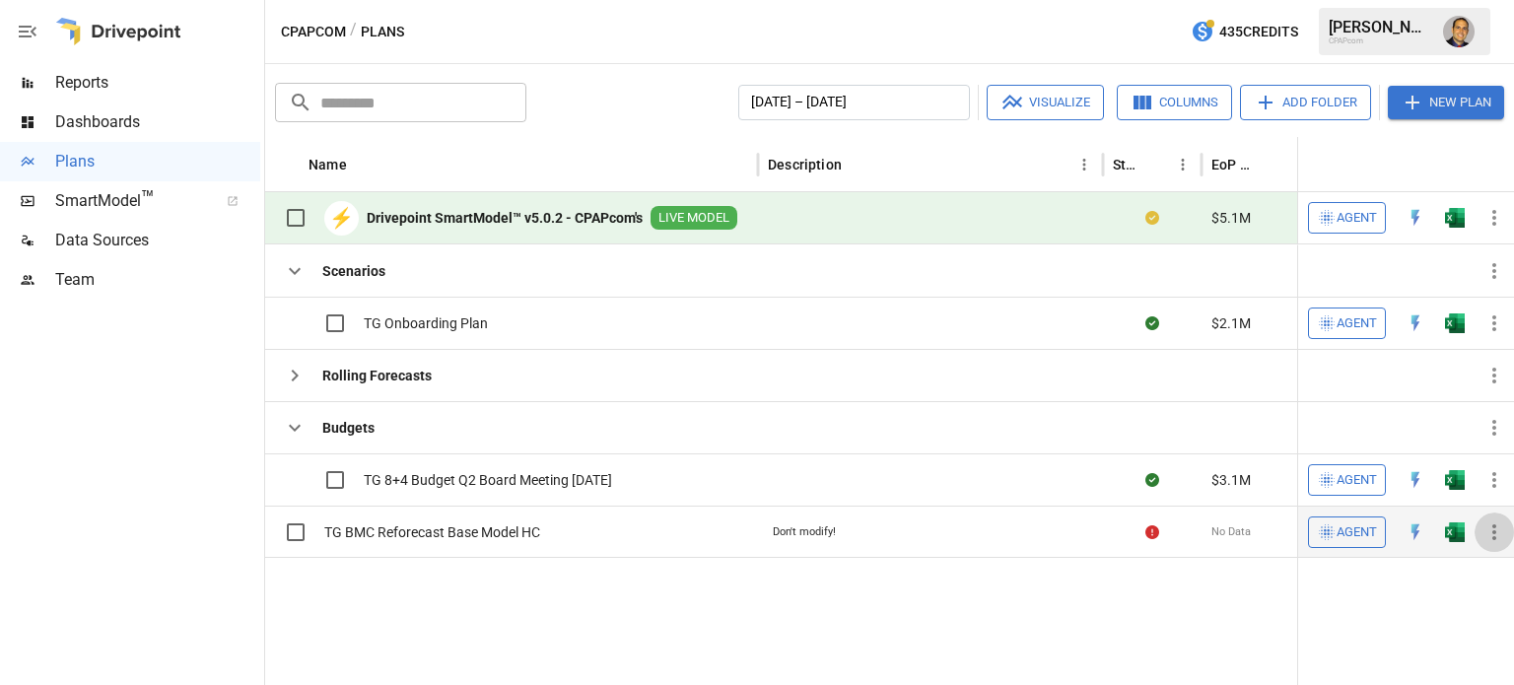
click at [1496, 530] on icon "button" at bounding box center [1494, 532] width 24 height 24
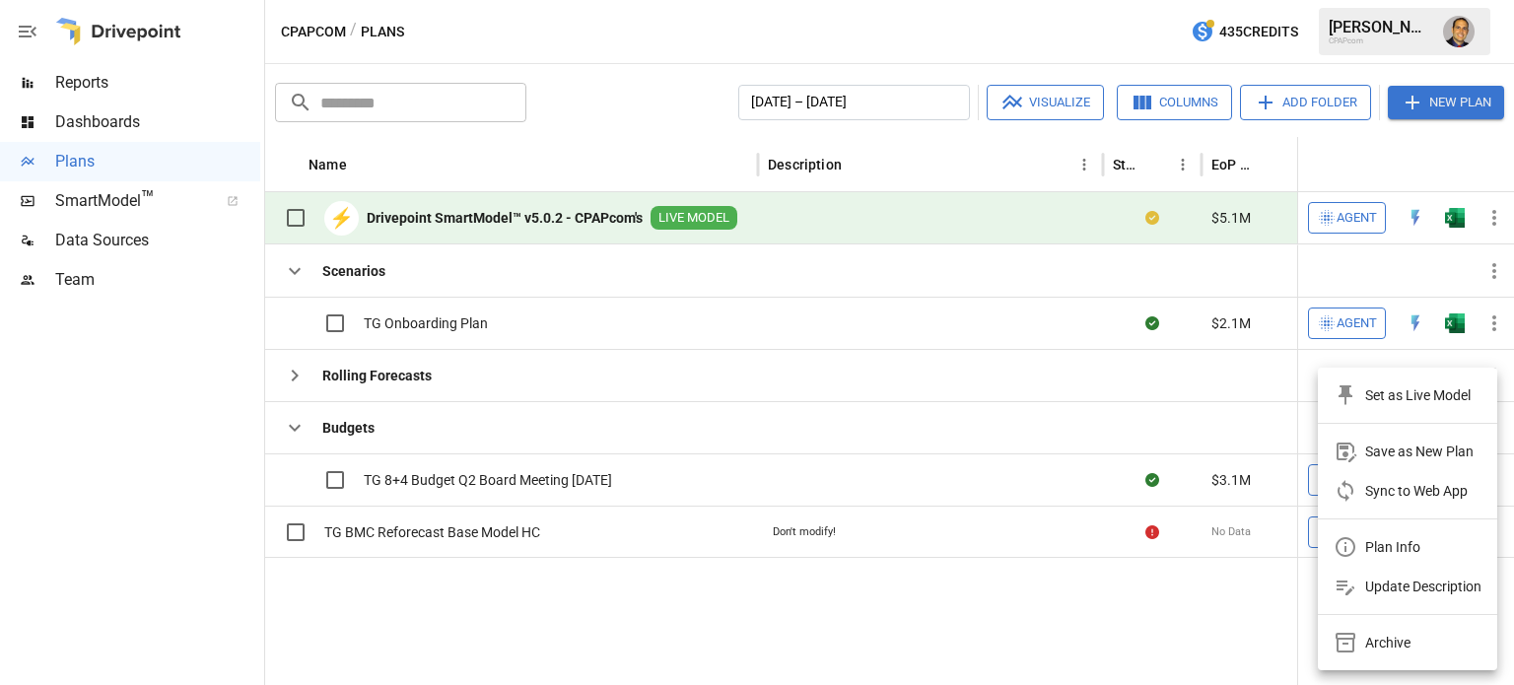
click at [1419, 501] on div "Sync to Web App" at bounding box center [1416, 491] width 103 height 24
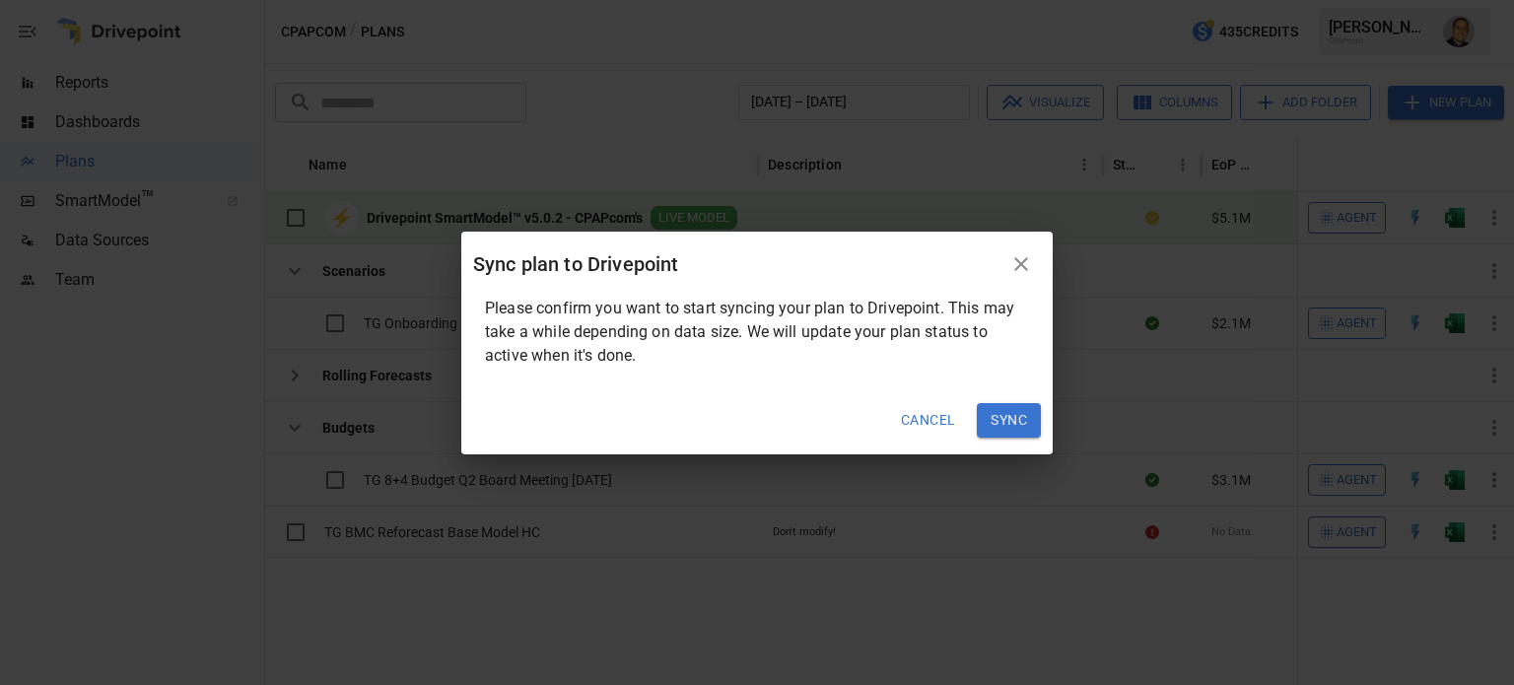
click at [1006, 420] on button "Sync" at bounding box center [1009, 420] width 64 height 35
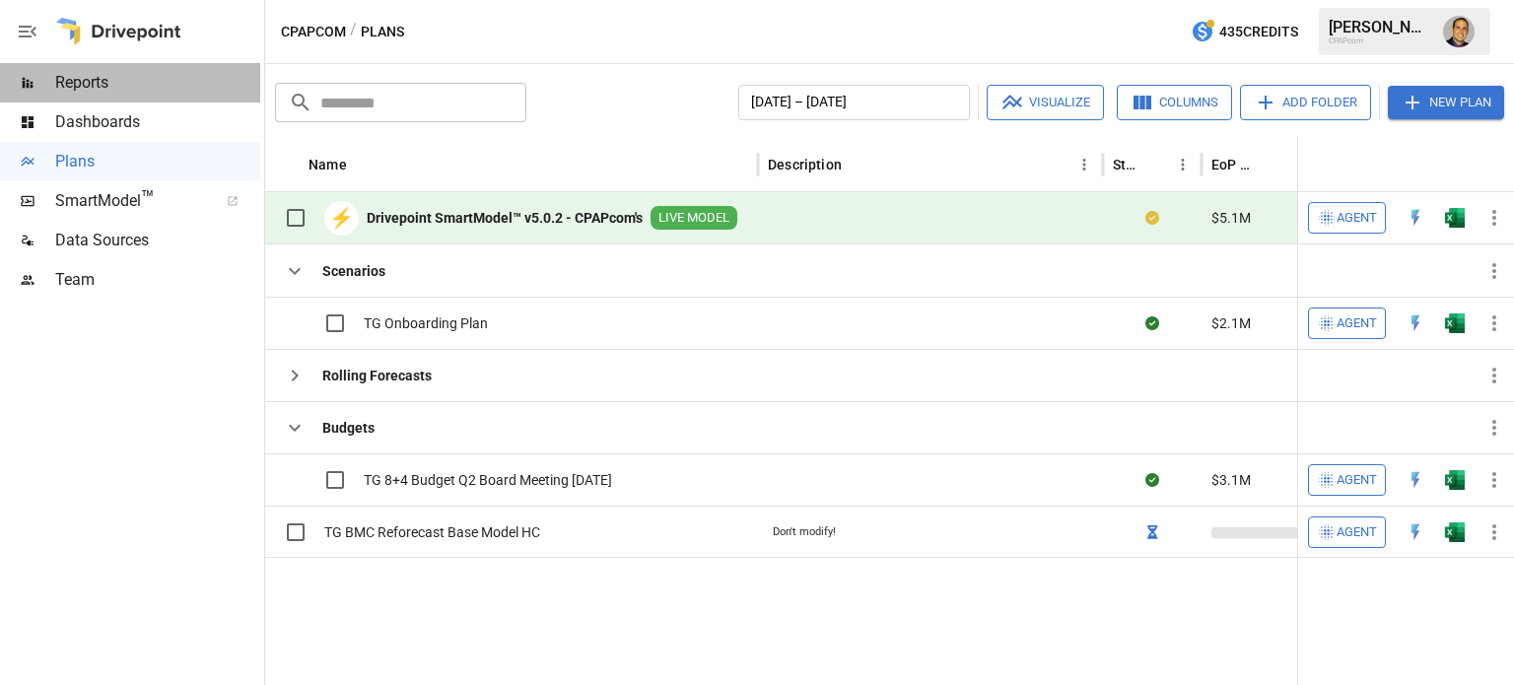
click at [96, 94] on span "Reports" at bounding box center [157, 83] width 205 height 24
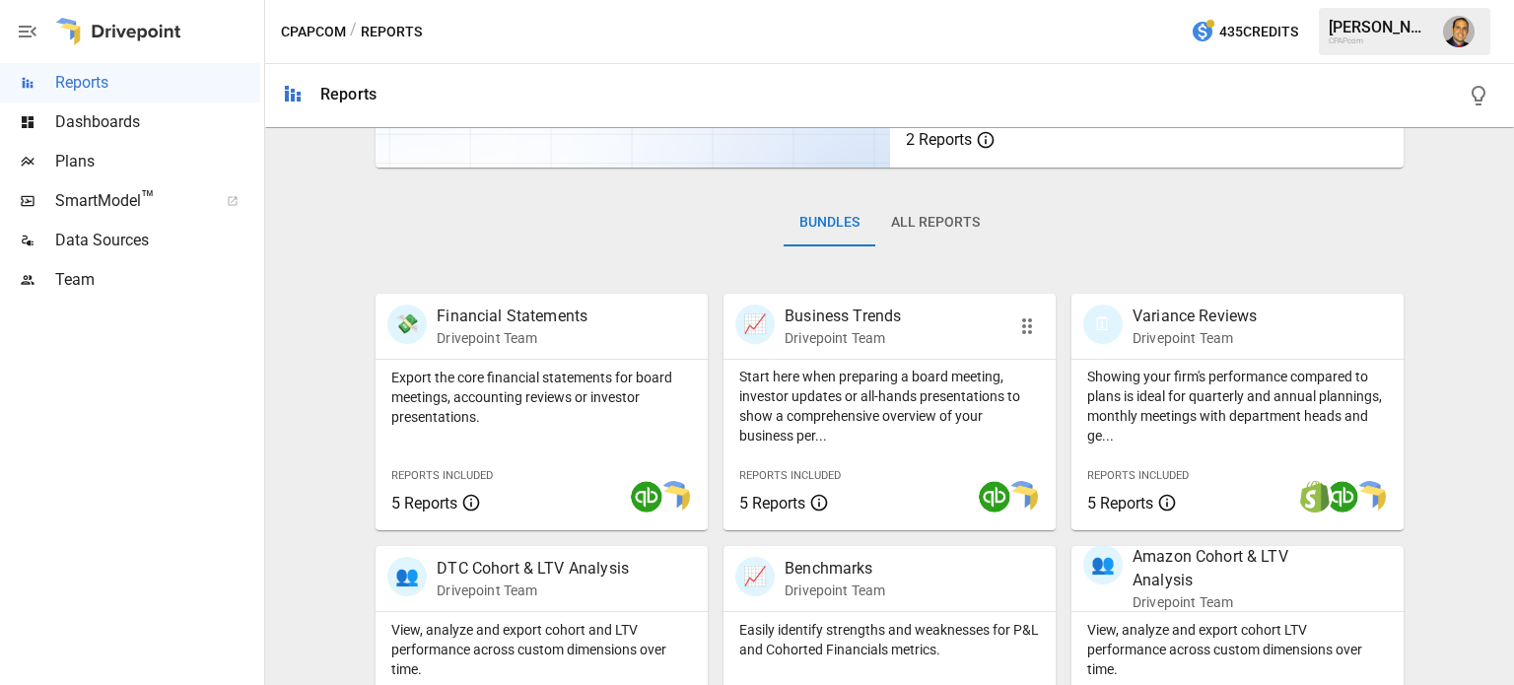
scroll to position [296, 0]
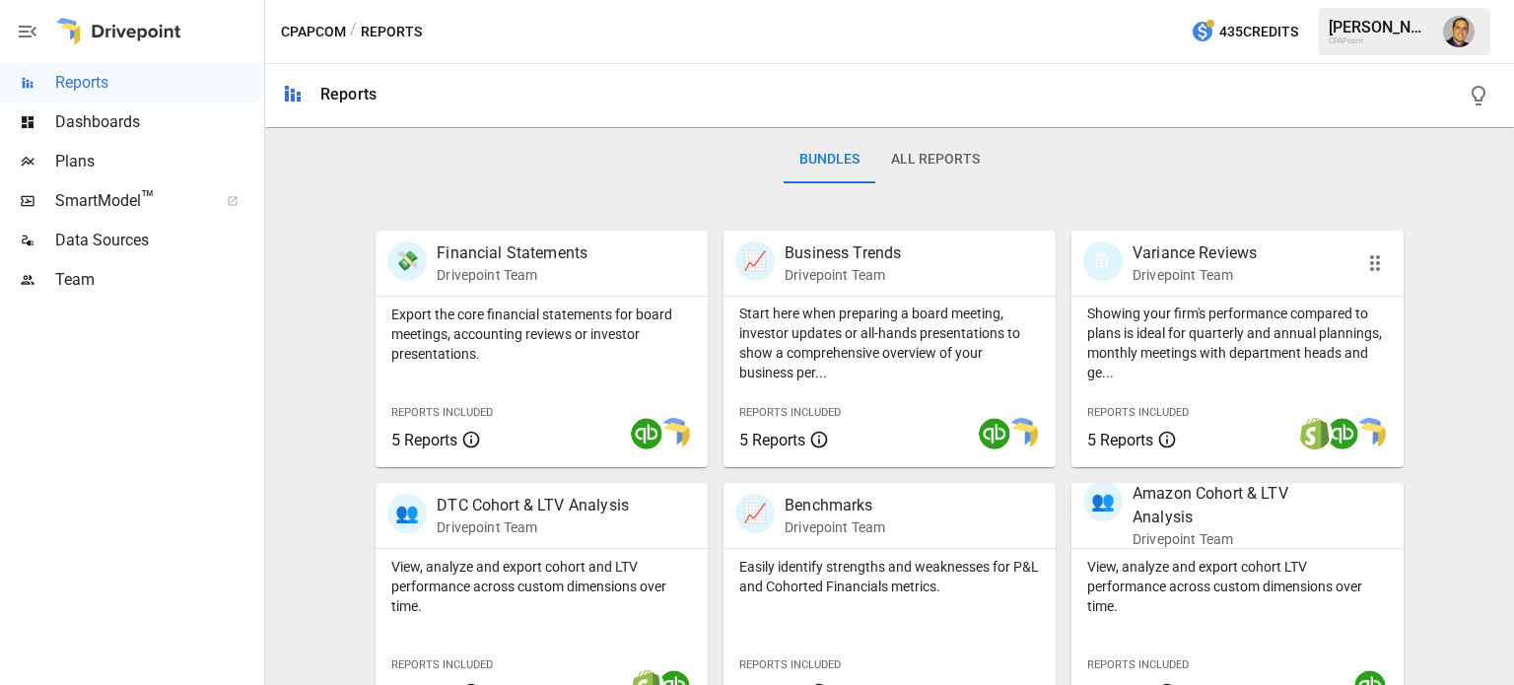
click at [1163, 367] on p "Showing your firm's performance compared to plans is ideal for quarterly and an…" at bounding box center [1237, 343] width 301 height 79
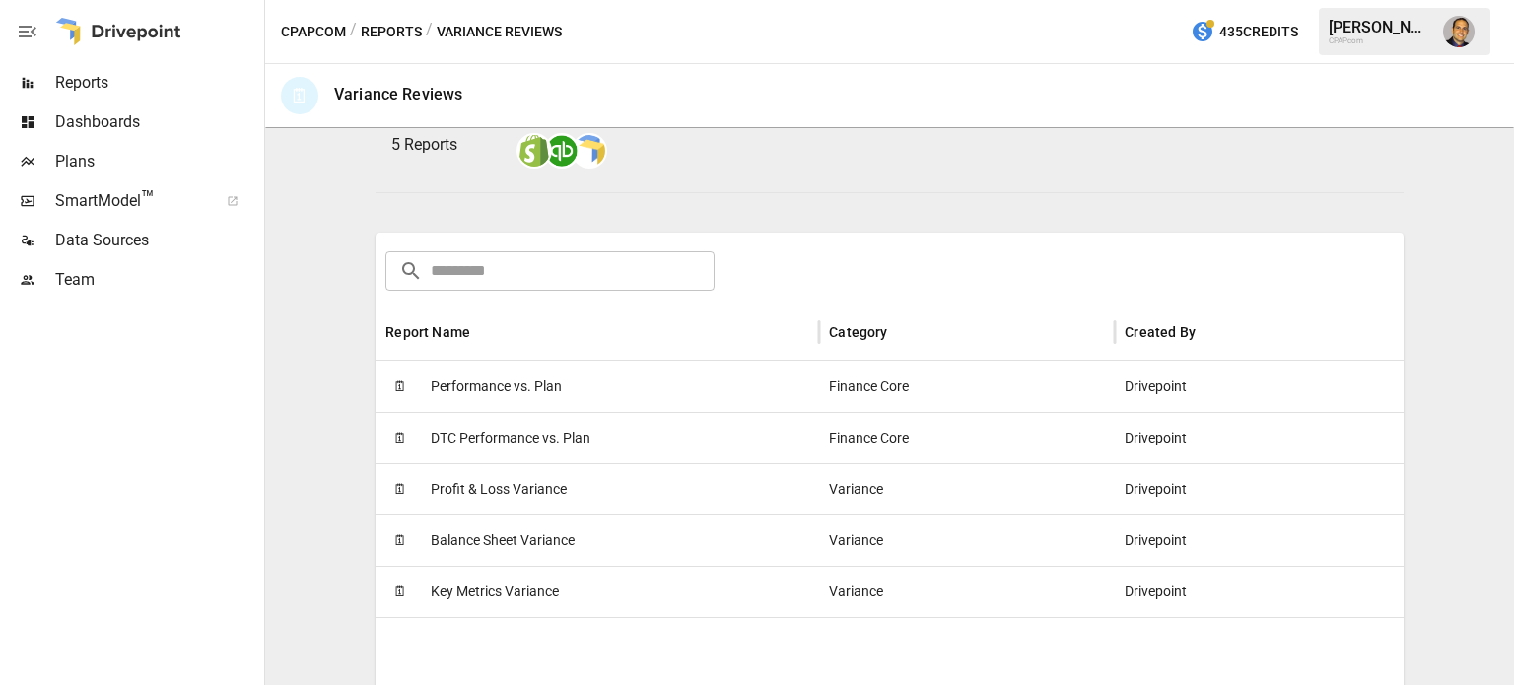
scroll to position [296, 0]
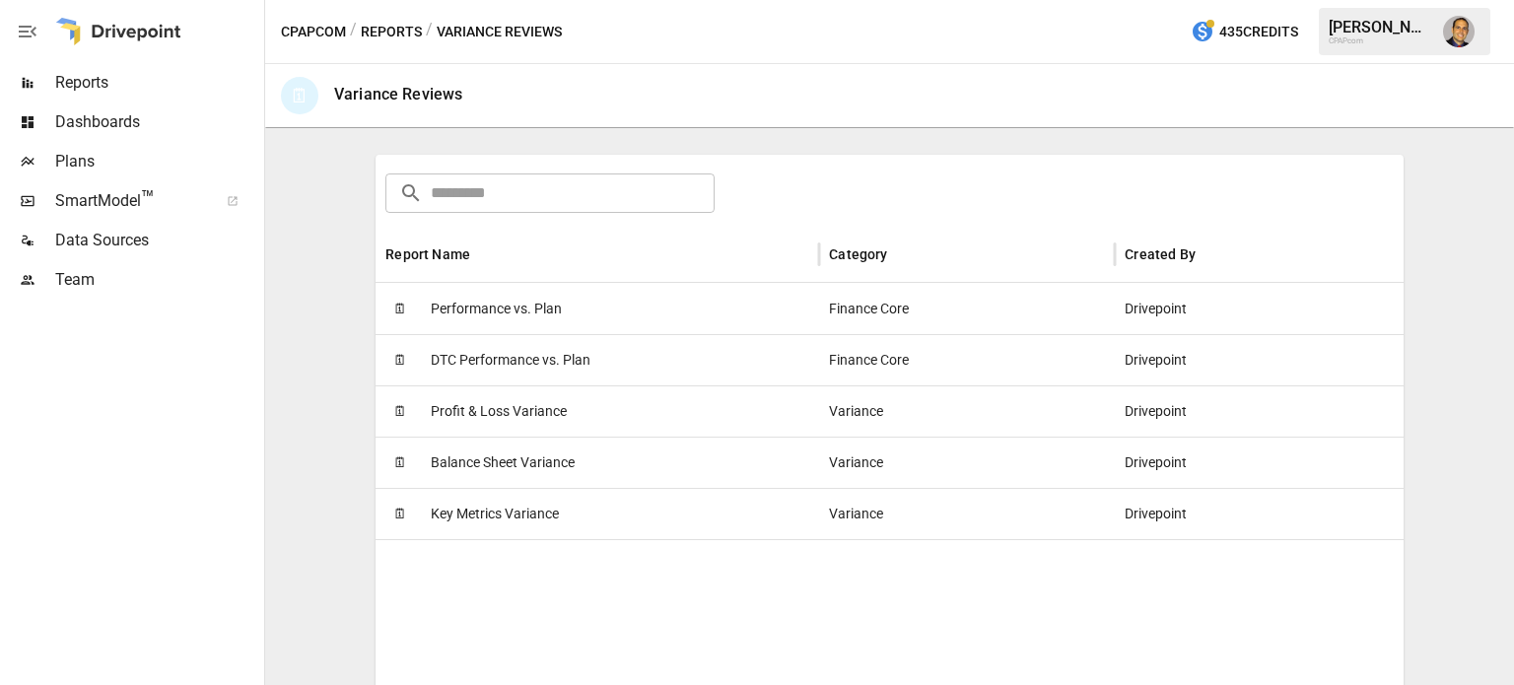
click at [519, 310] on span "Performance vs. Plan" at bounding box center [496, 309] width 131 height 50
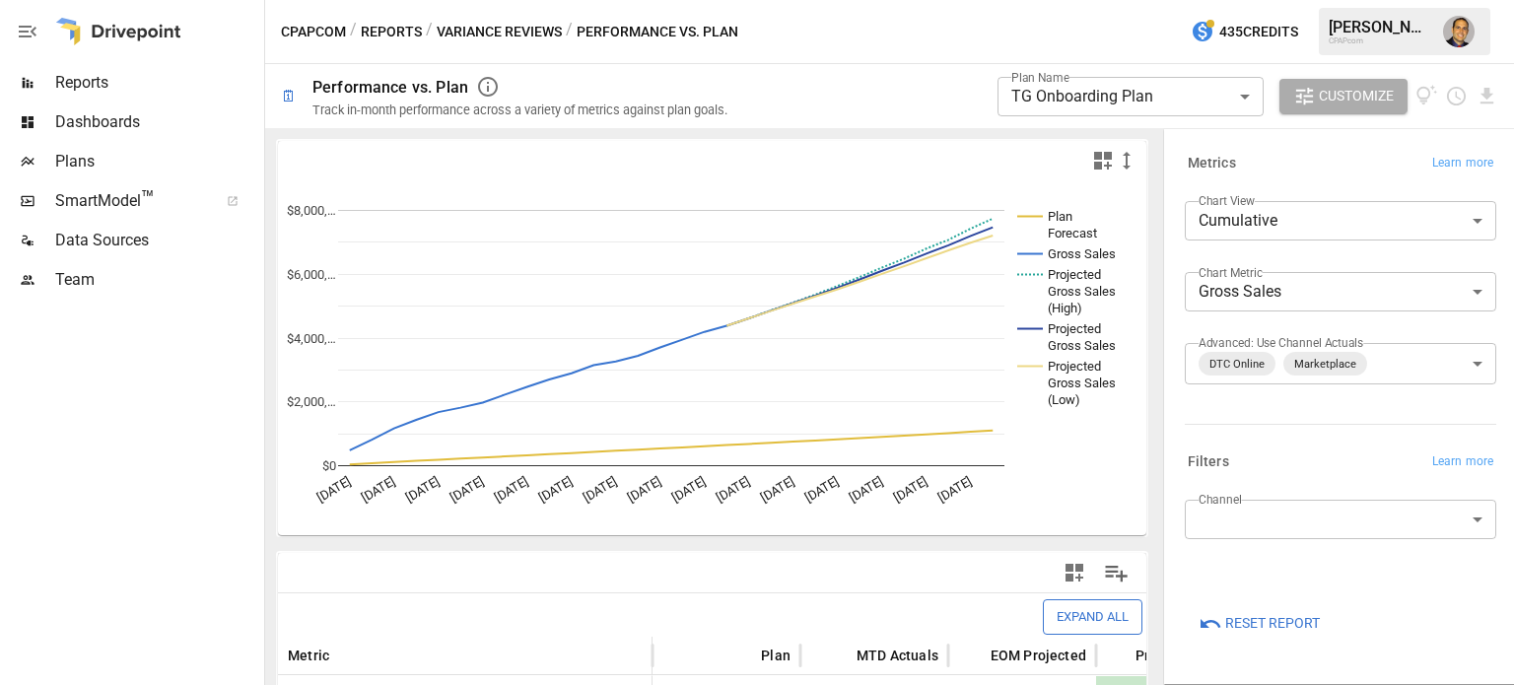
click at [1116, 0] on body "**********" at bounding box center [757, 0] width 1514 height 0
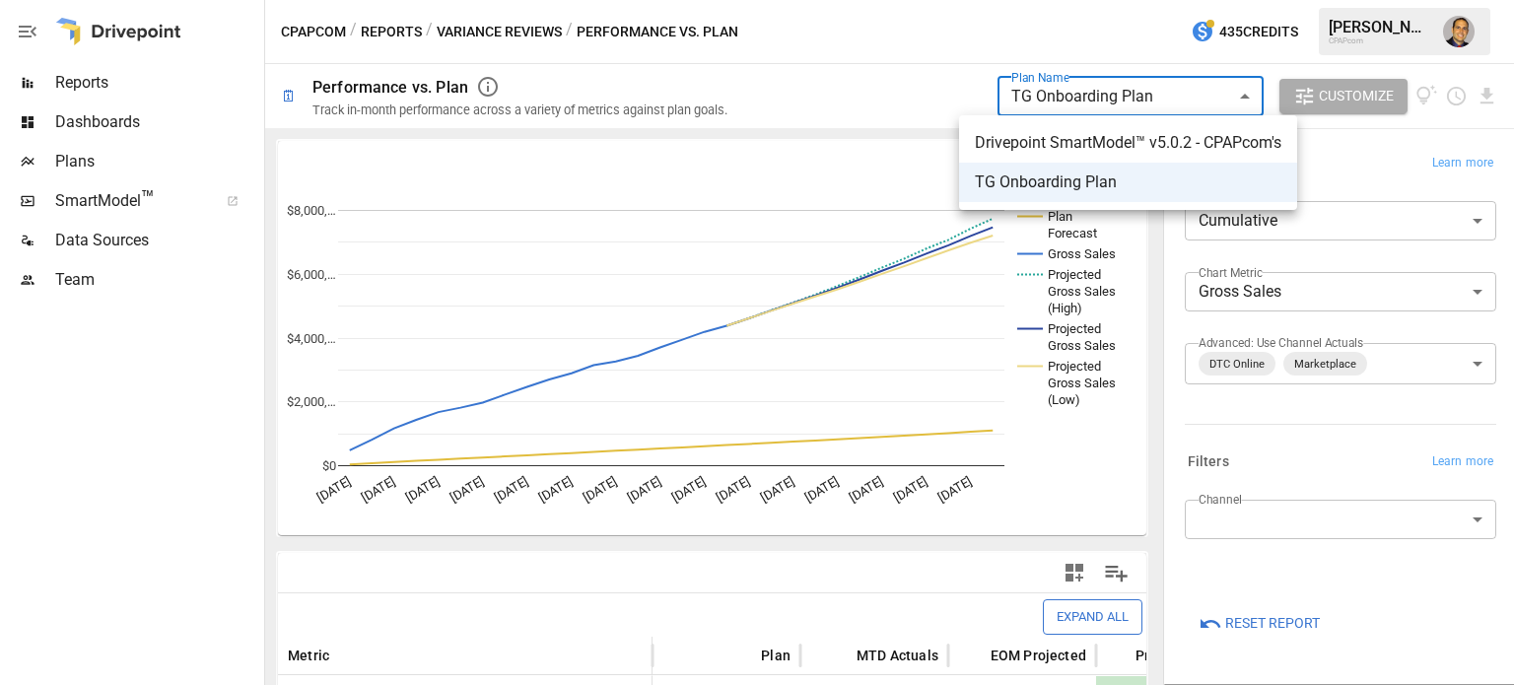
drag, startPoint x: 911, startPoint y: 97, endPoint x: 919, endPoint y: 103, distance: 10.5
click at [911, 96] on div at bounding box center [757, 342] width 1514 height 685
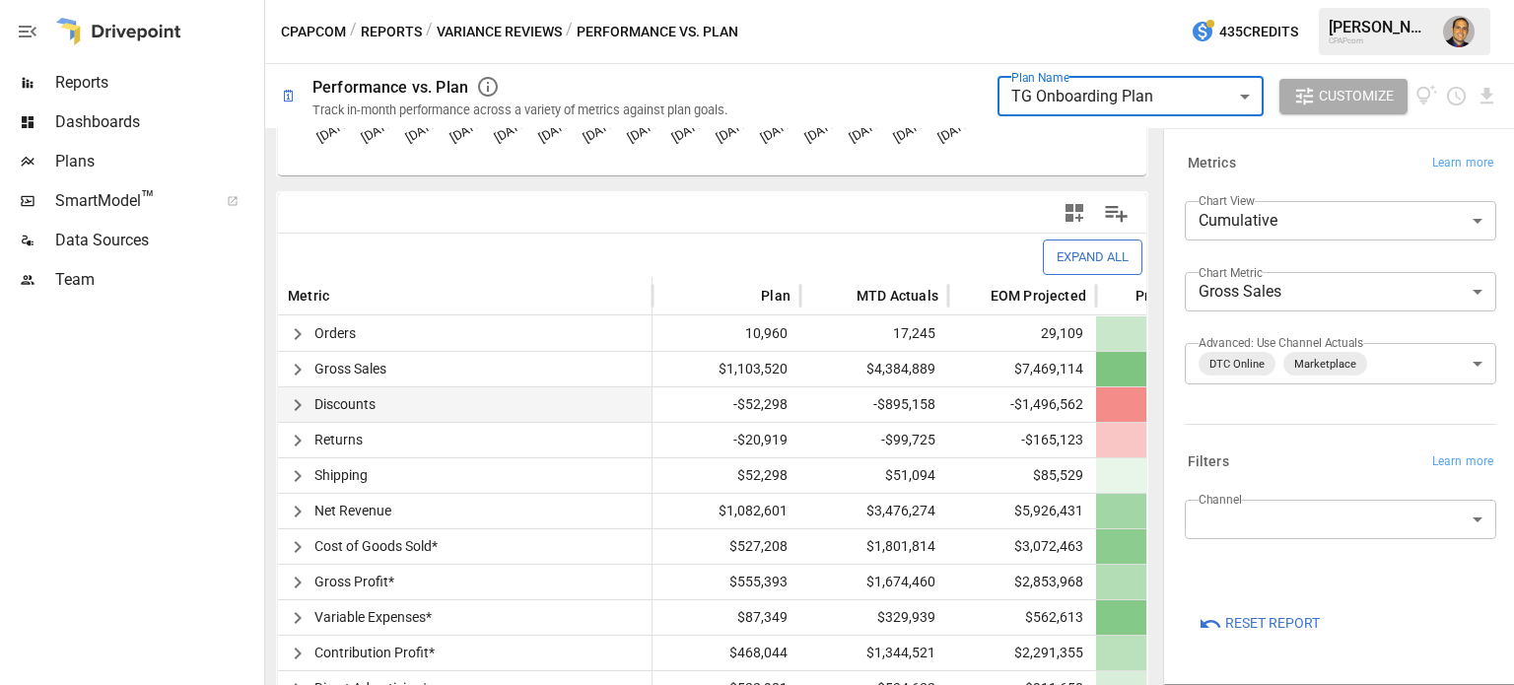
scroll to position [394, 0]
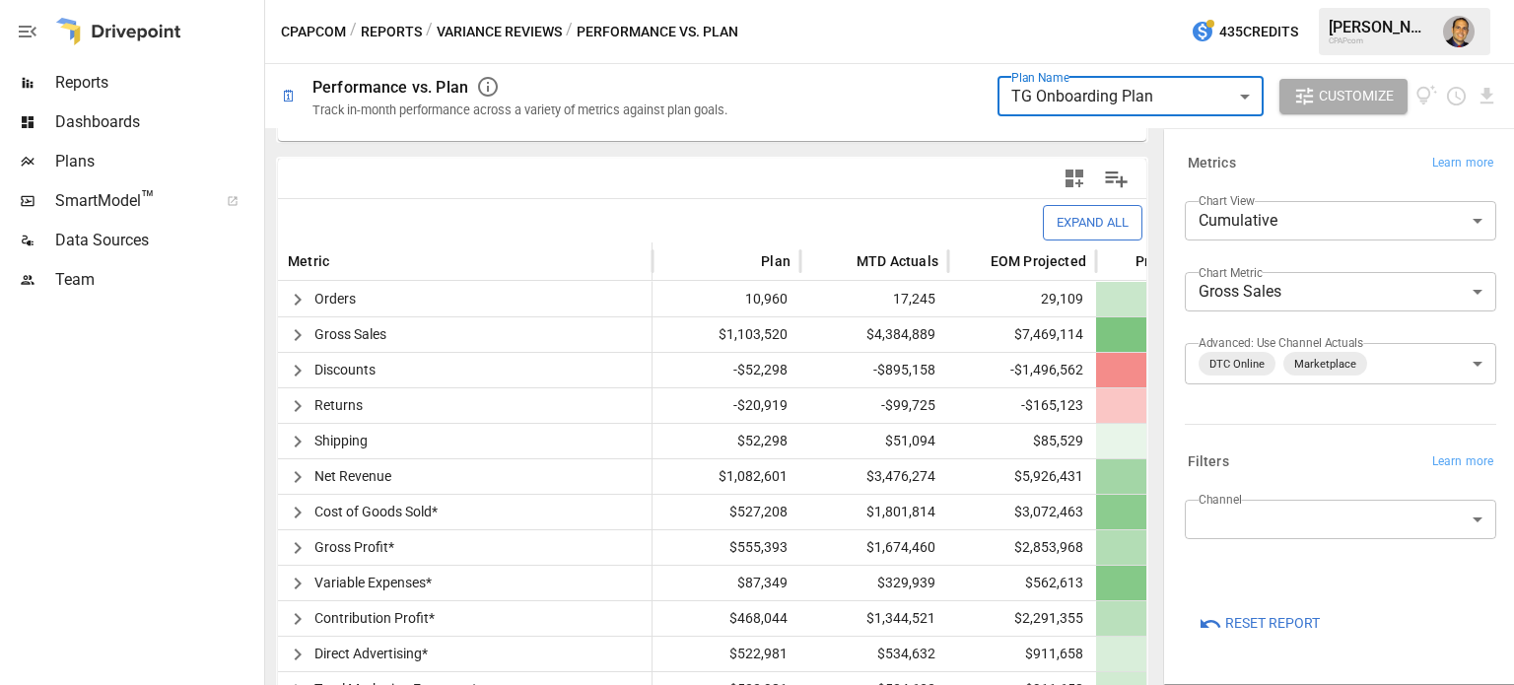
click at [1119, 0] on body "**********" at bounding box center [757, 0] width 1514 height 0
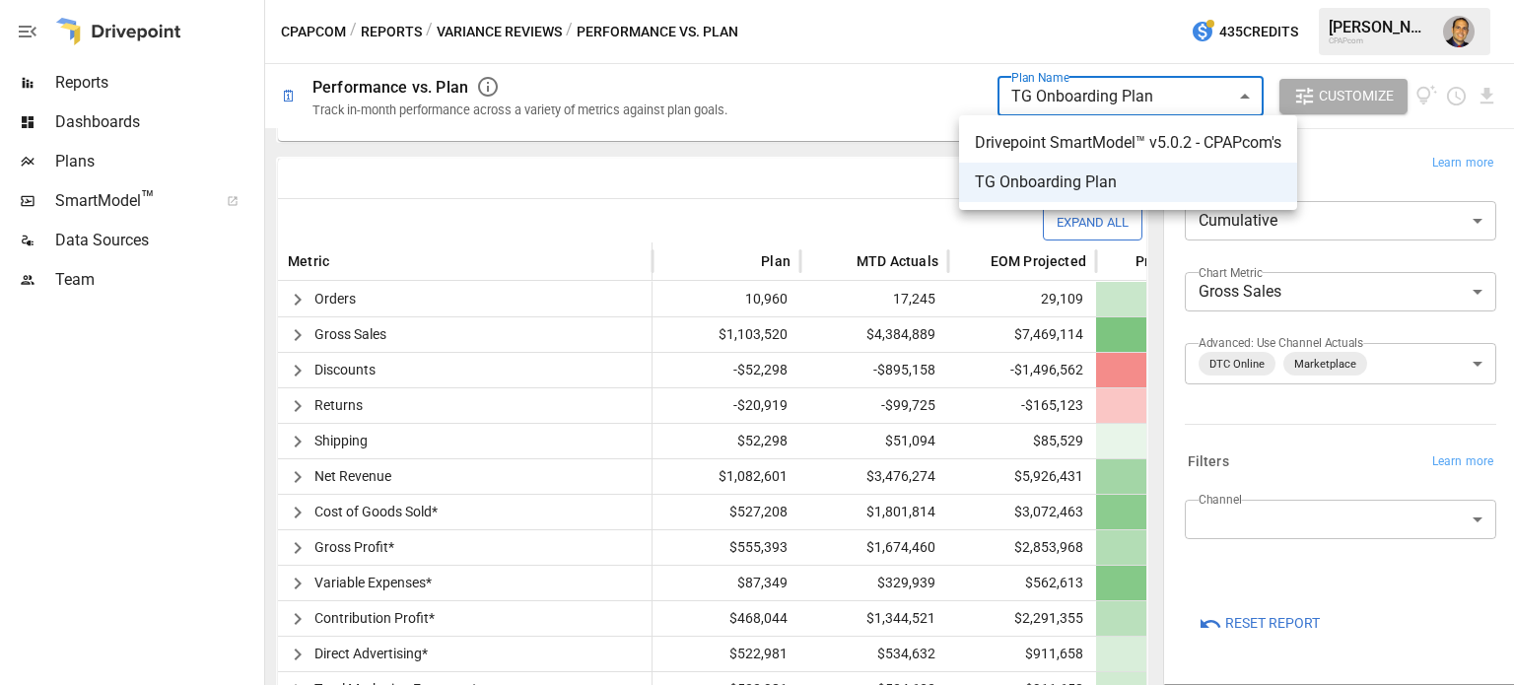
click at [207, 489] on div at bounding box center [757, 342] width 1514 height 685
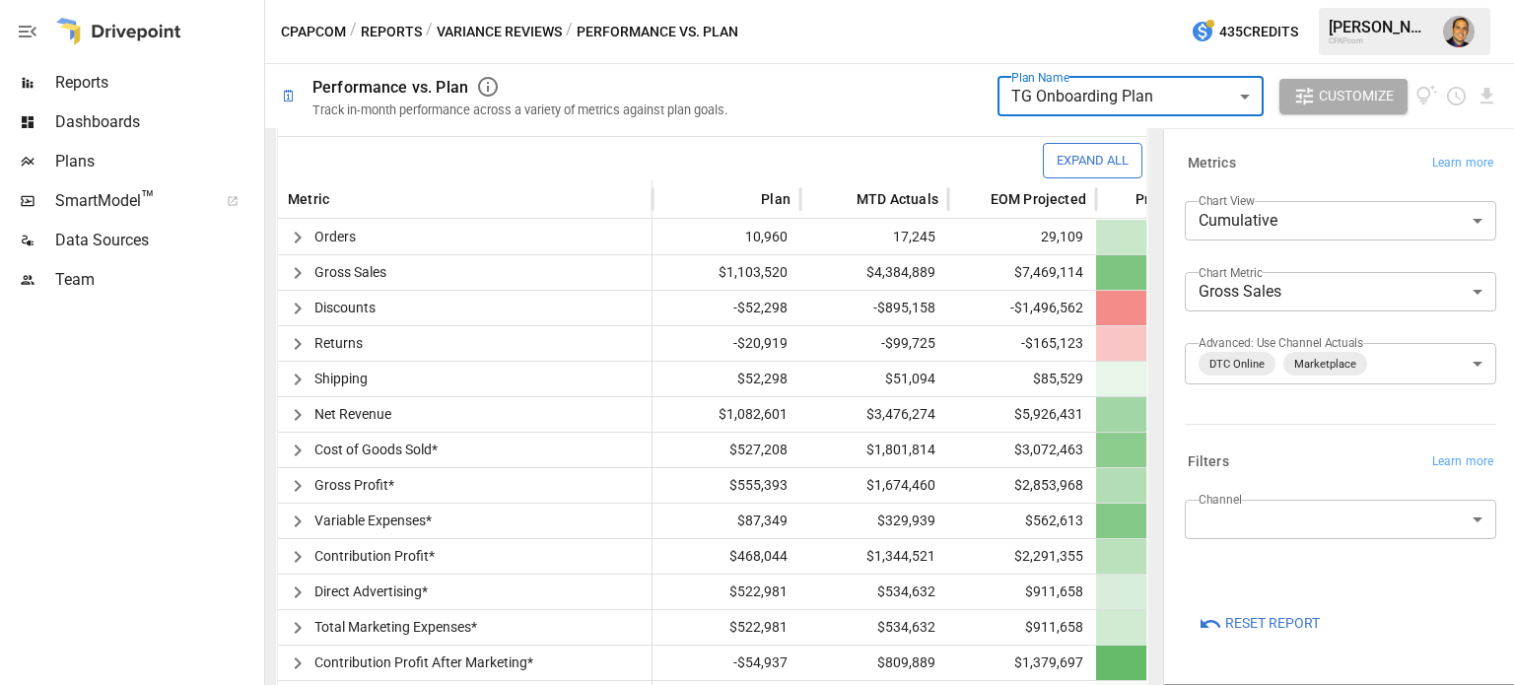
scroll to position [288, 0]
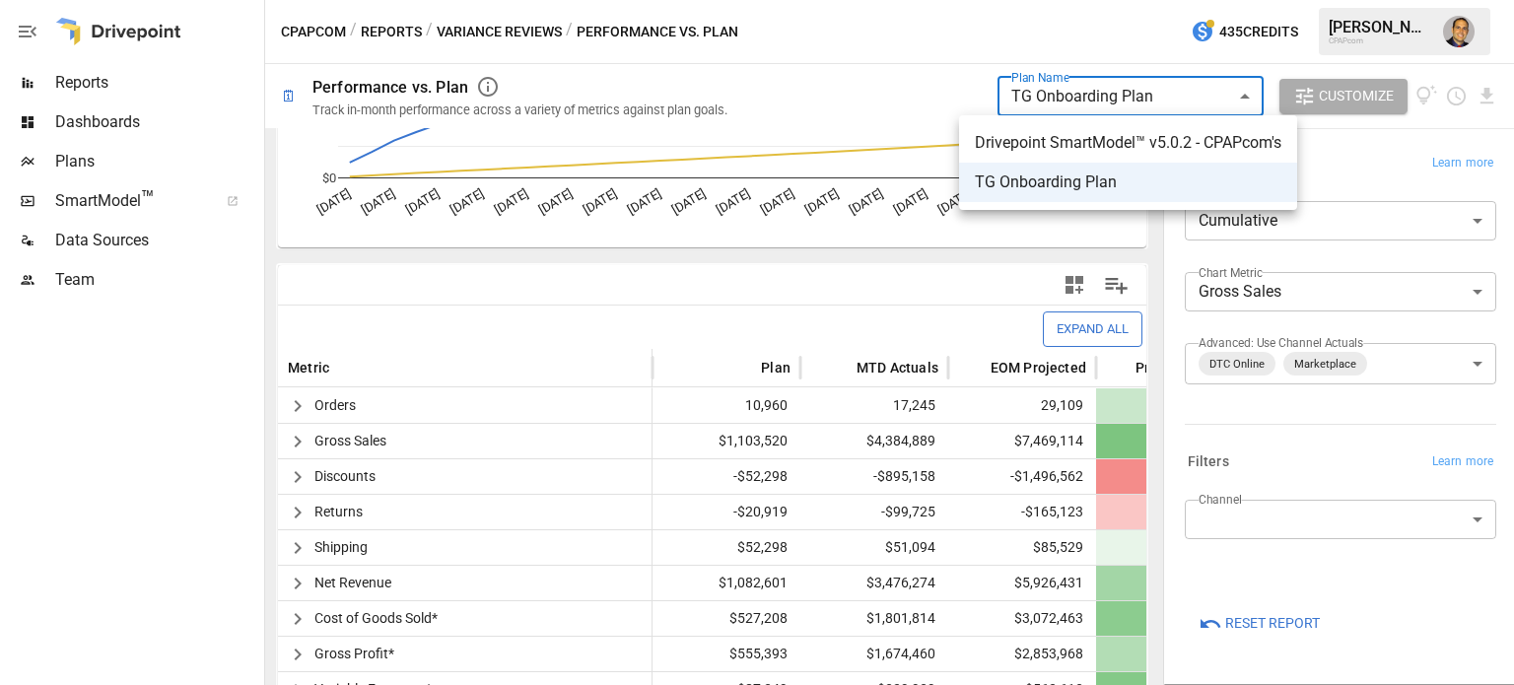
click at [1067, 0] on body "**********" at bounding box center [757, 0] width 1514 height 0
click at [1072, 151] on span "Drivepoint SmartModel™ v5.0.2 - CPAPcom's" at bounding box center [1128, 143] width 307 height 24
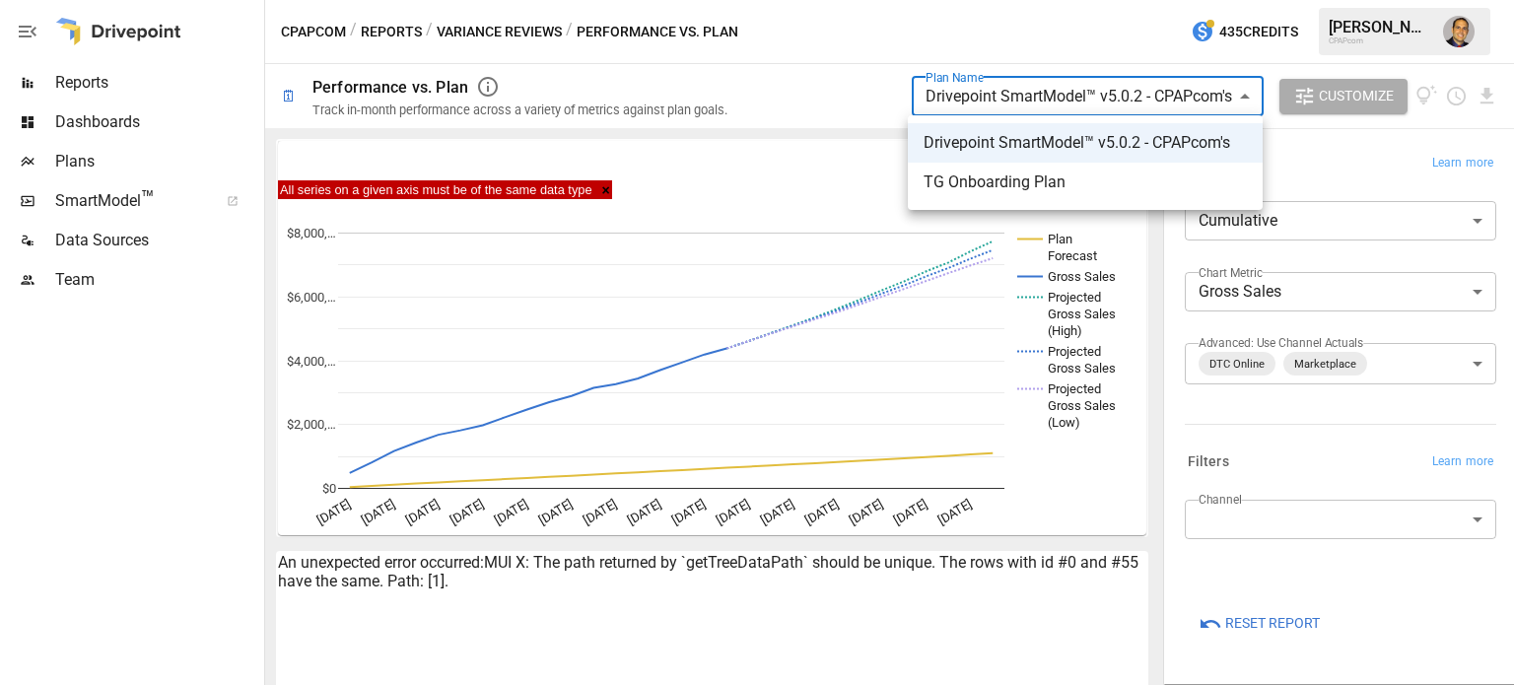
click at [984, 0] on body "**********" at bounding box center [757, 0] width 1514 height 0
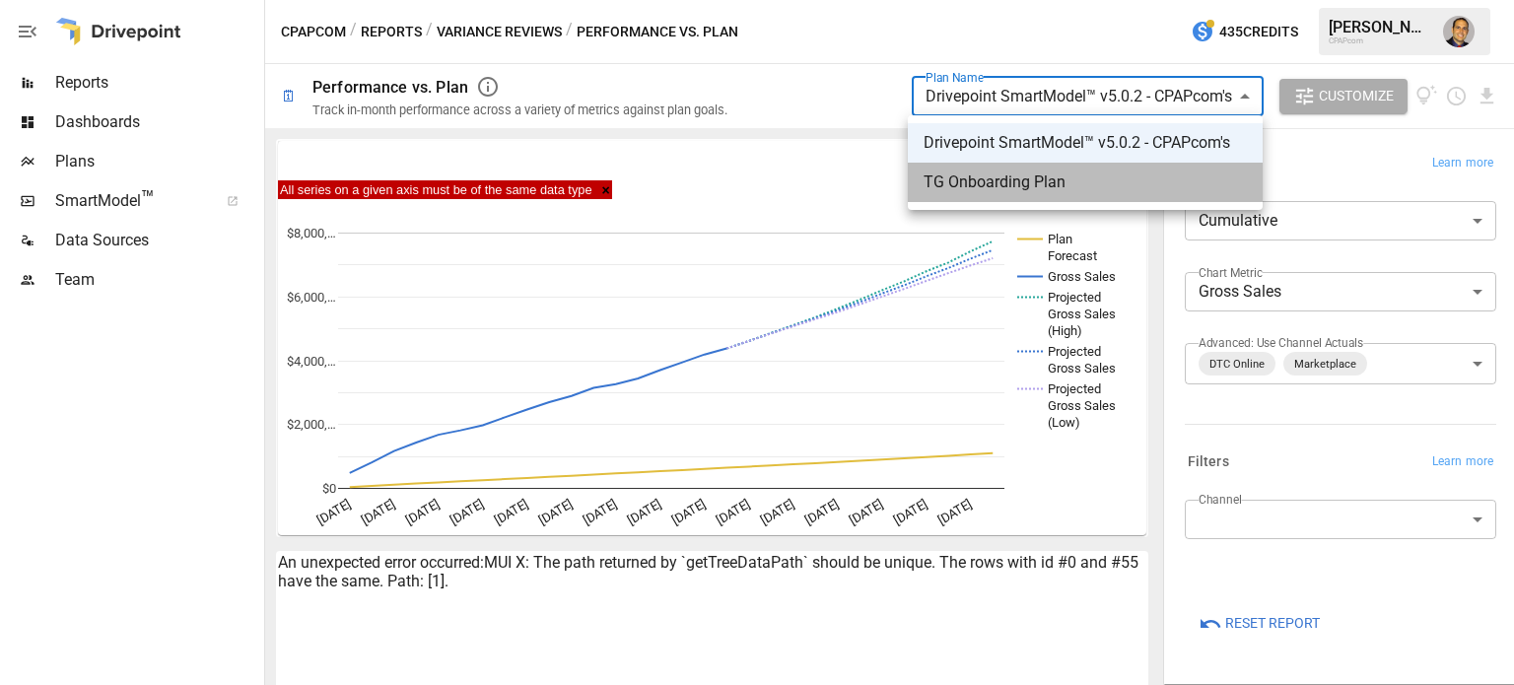
click at [973, 174] on span "TG Onboarding Plan" at bounding box center [1085, 183] width 323 height 24
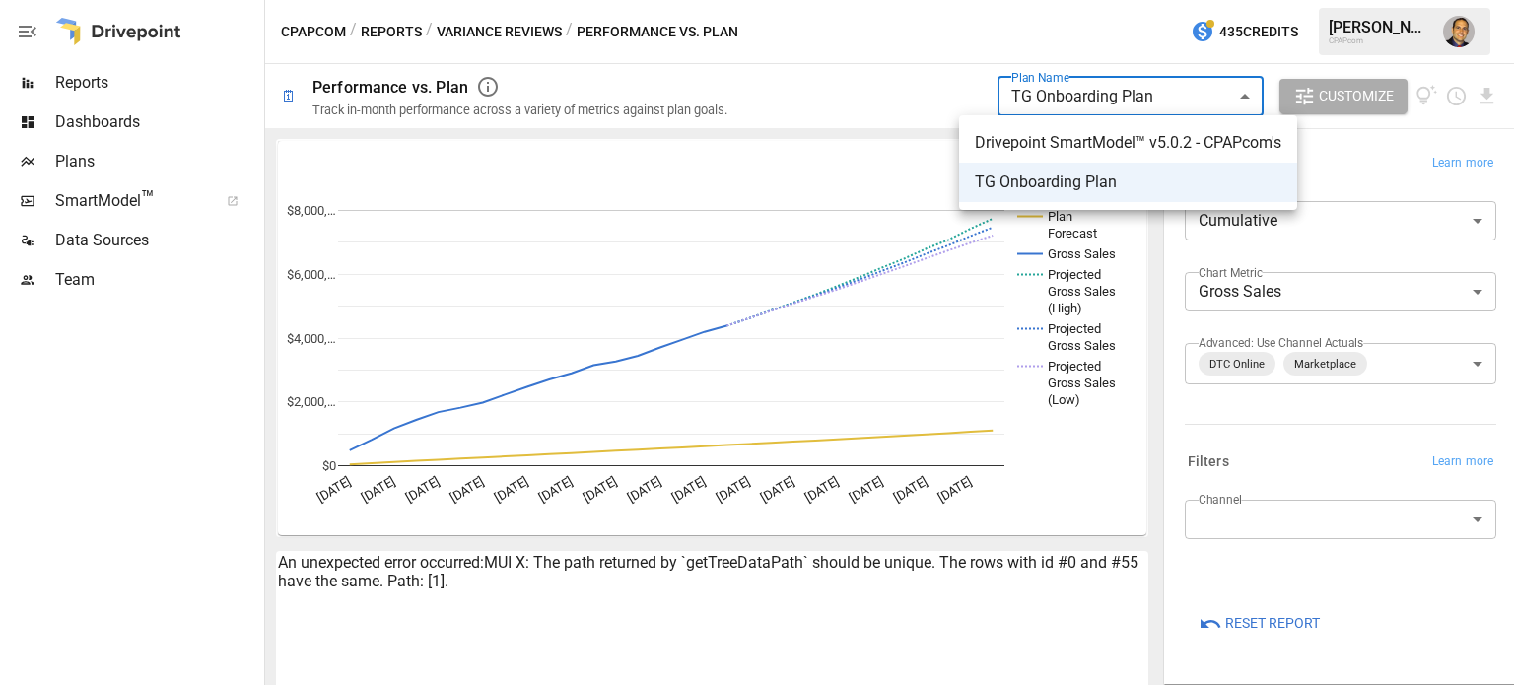
click at [1092, 0] on body "**********" at bounding box center [757, 0] width 1514 height 0
click at [1082, 145] on span "Drivepoint SmartModel™ v5.0.2 - CPAPcom's" at bounding box center [1128, 143] width 307 height 24
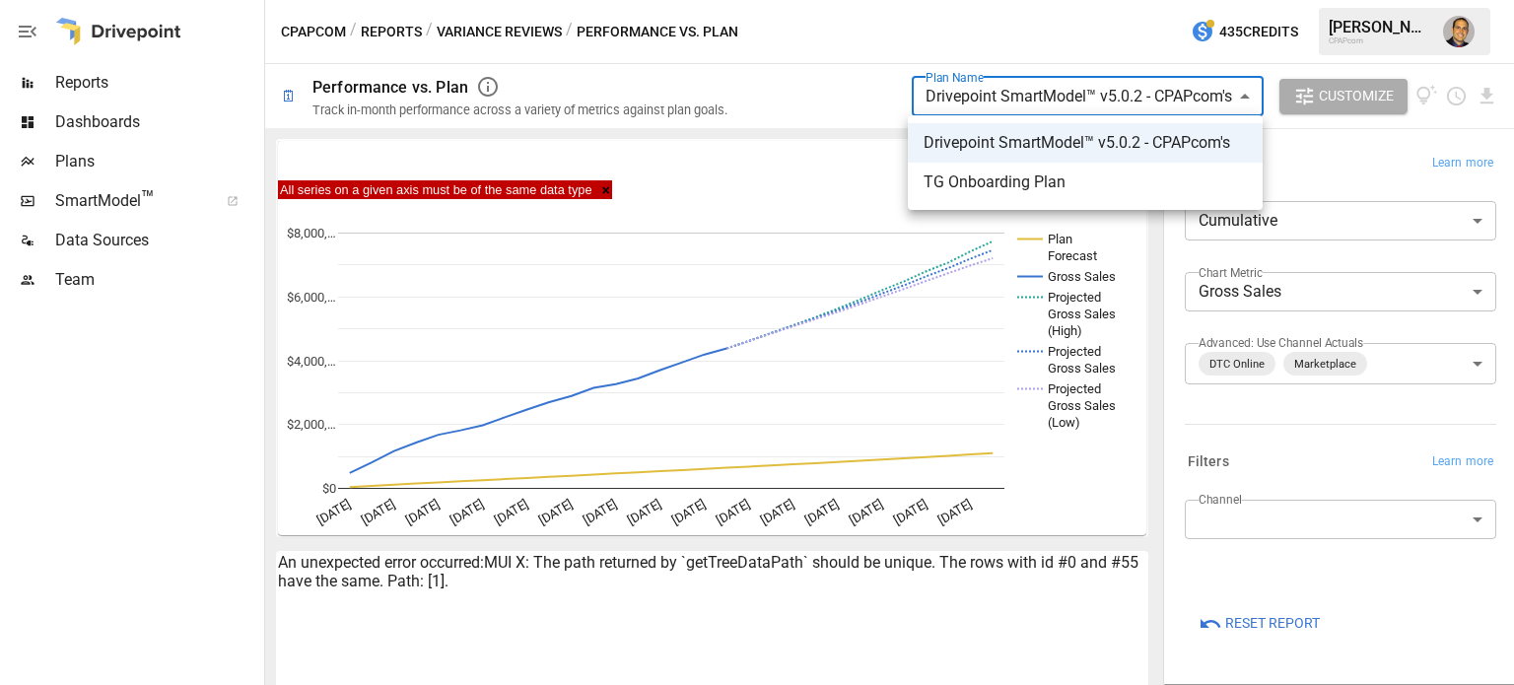
click at [1037, 0] on body "**********" at bounding box center [757, 0] width 1514 height 0
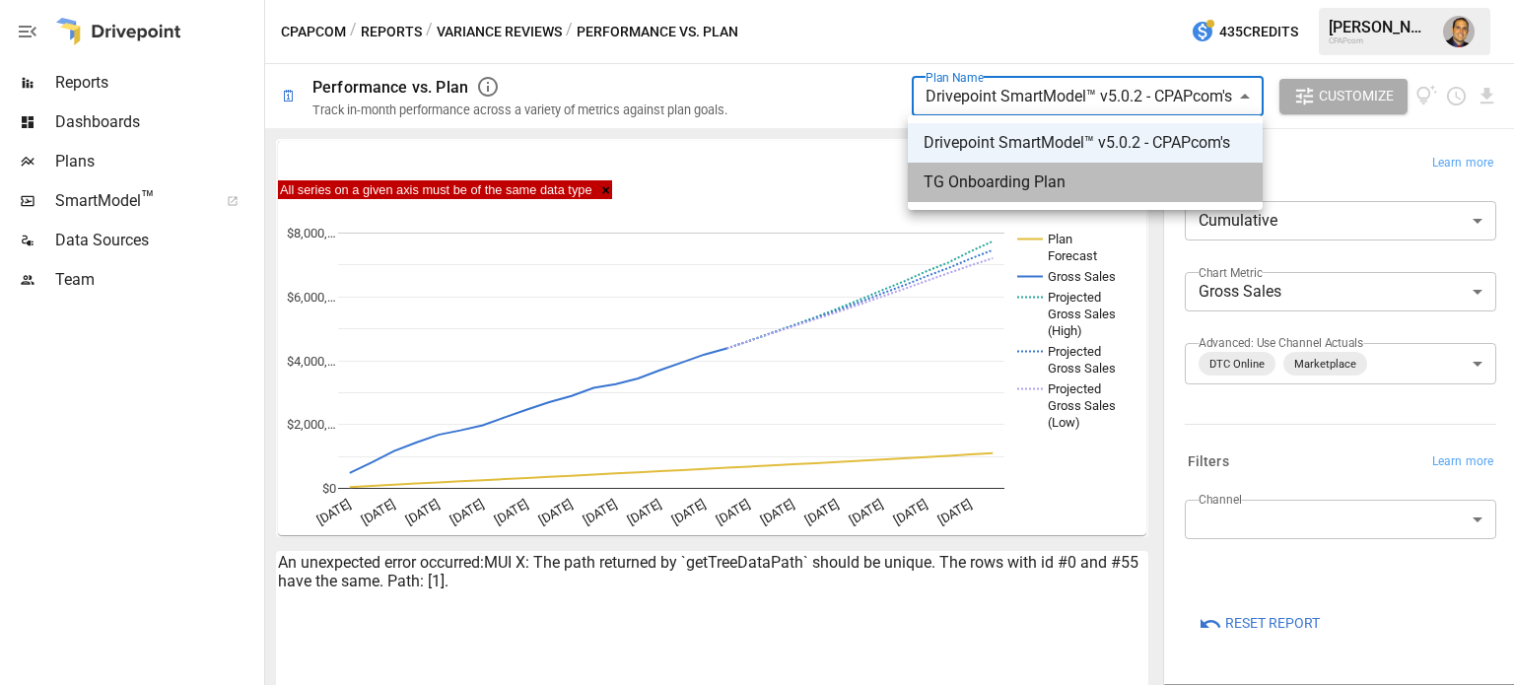
click at [1026, 185] on span "TG Onboarding Plan" at bounding box center [1085, 183] width 323 height 24
type input "**********"
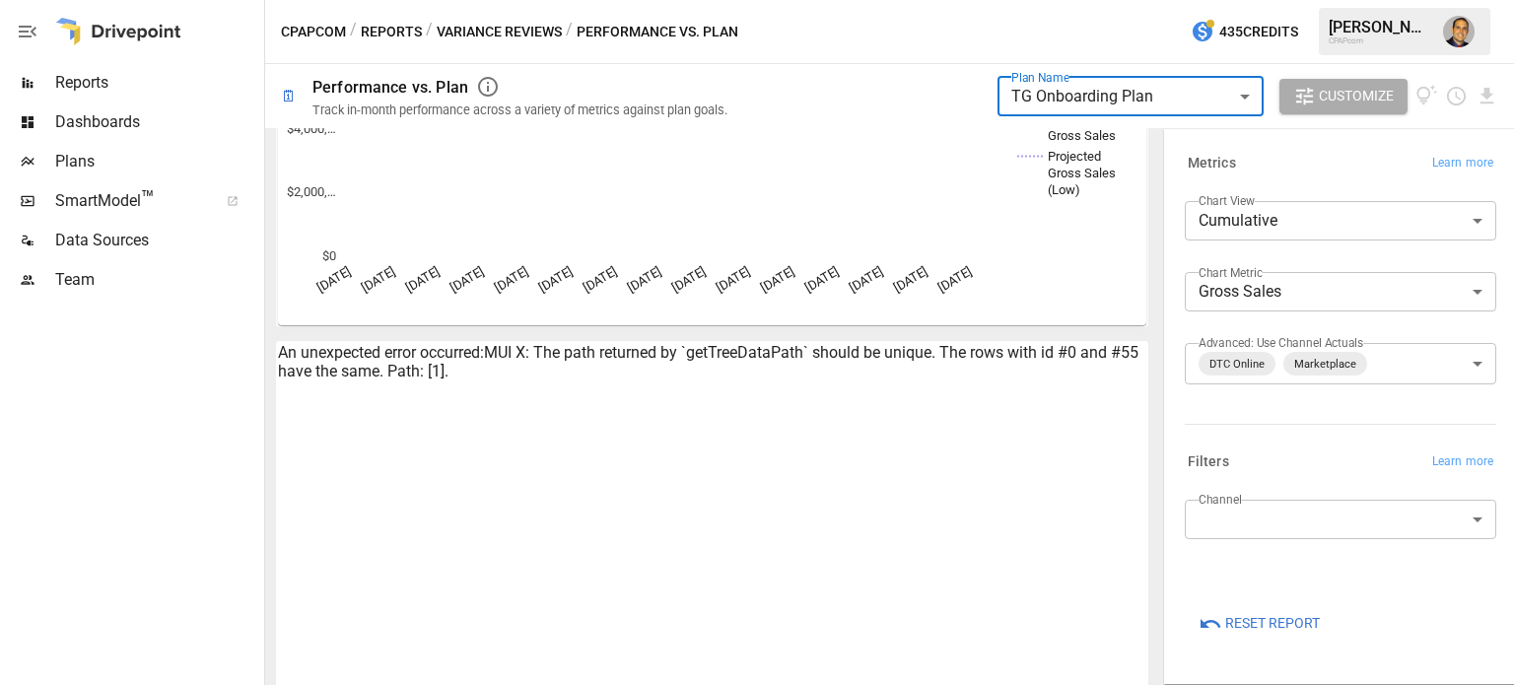
scroll to position [272, 0]
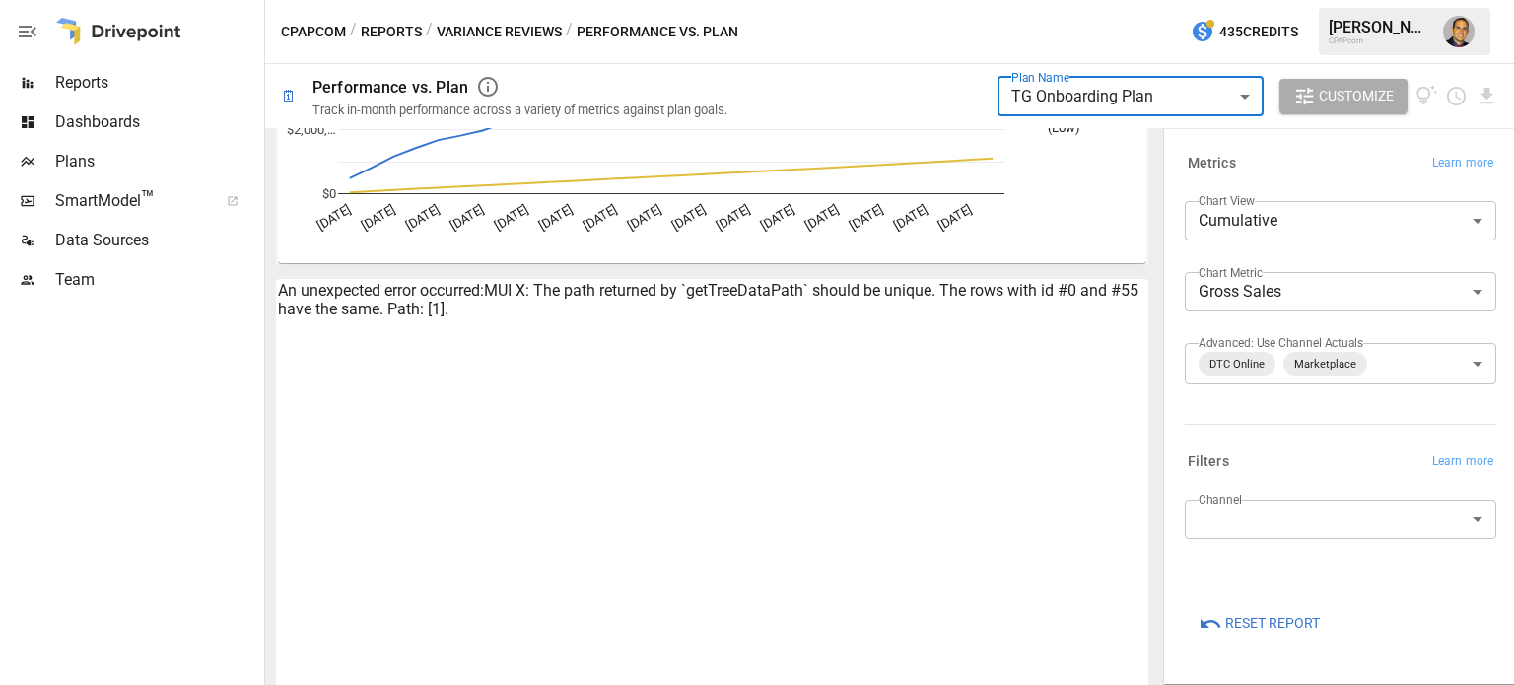
click at [515, 27] on button "Variance Reviews" at bounding box center [499, 32] width 125 height 25
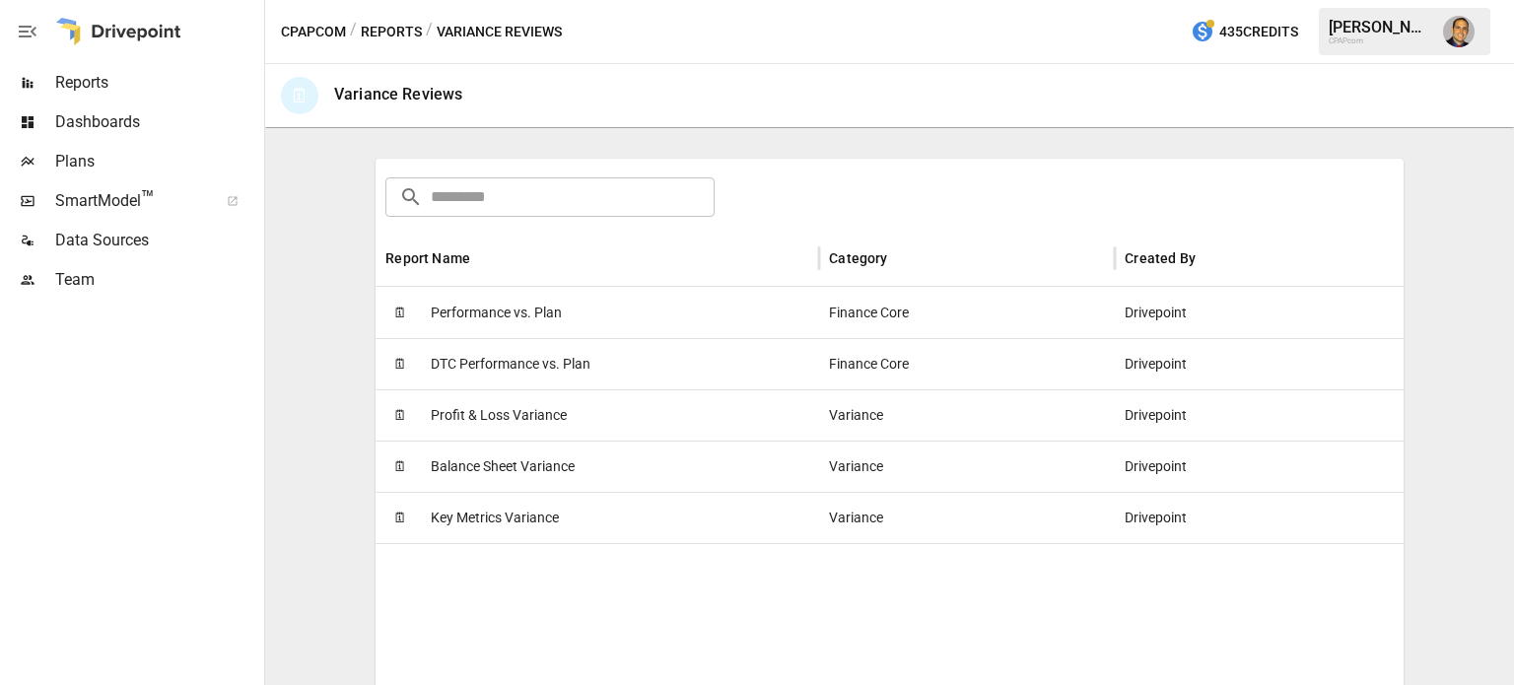
scroll to position [296, 0]
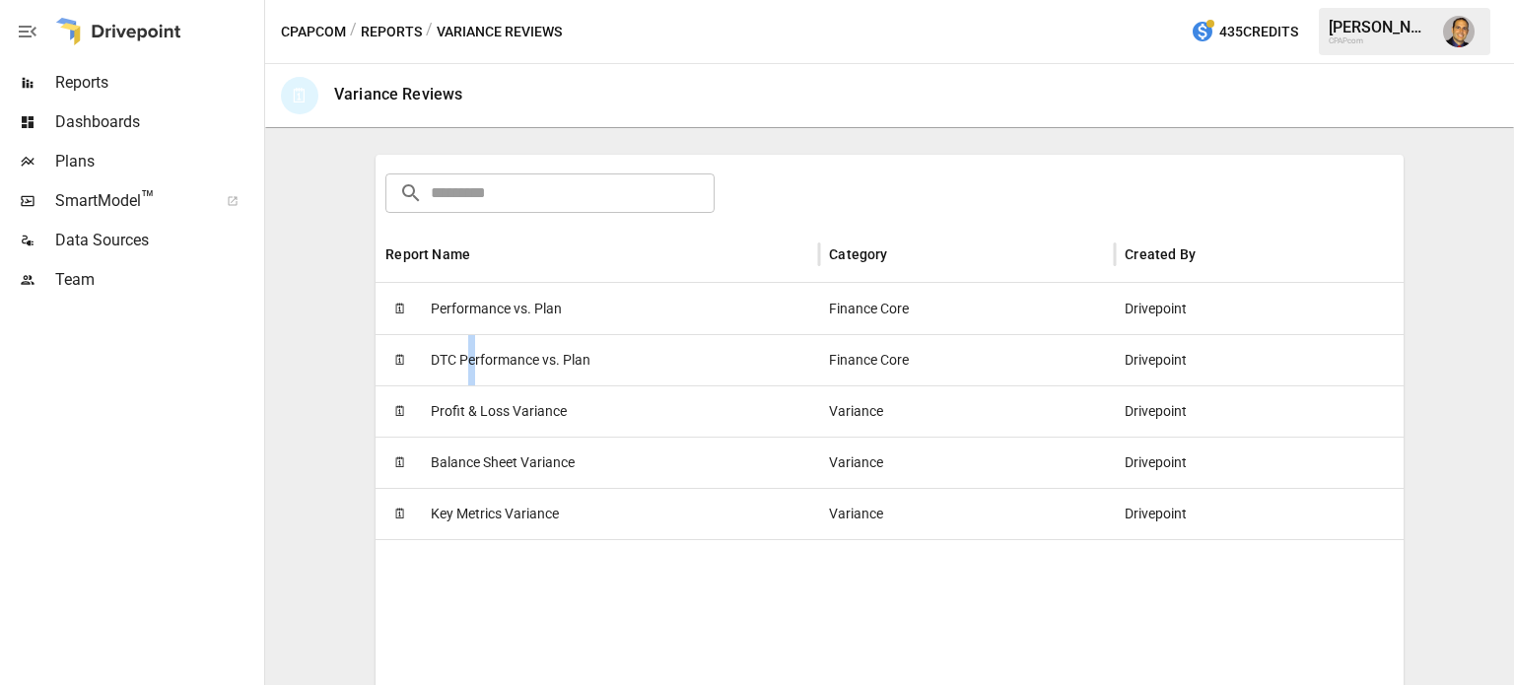
click at [473, 356] on span "DTC Performance vs. Plan" at bounding box center [511, 360] width 160 height 50
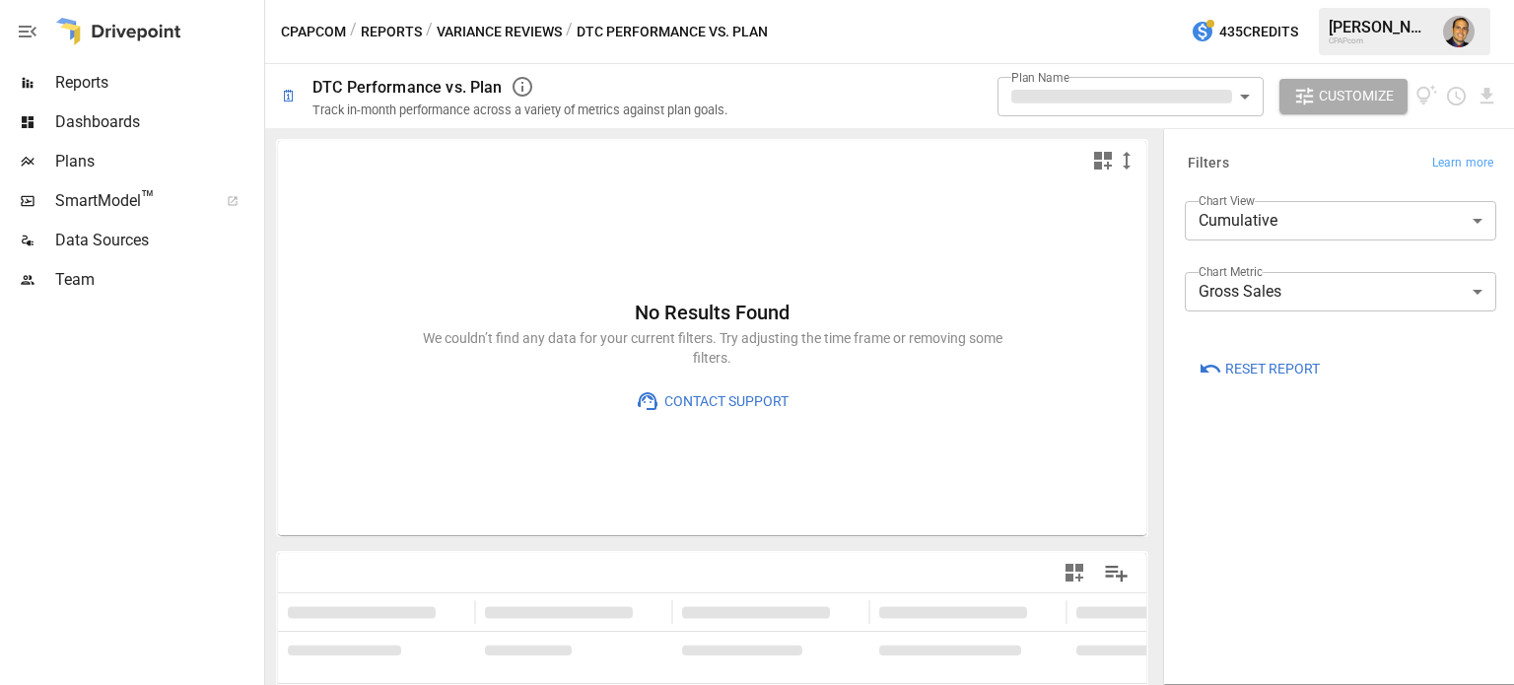
click at [1086, 0] on body "**********" at bounding box center [757, 0] width 1514 height 0
click at [1234, 90] on div at bounding box center [757, 342] width 1514 height 685
click at [1229, 0] on body "**********" at bounding box center [757, 0] width 1514 height 0
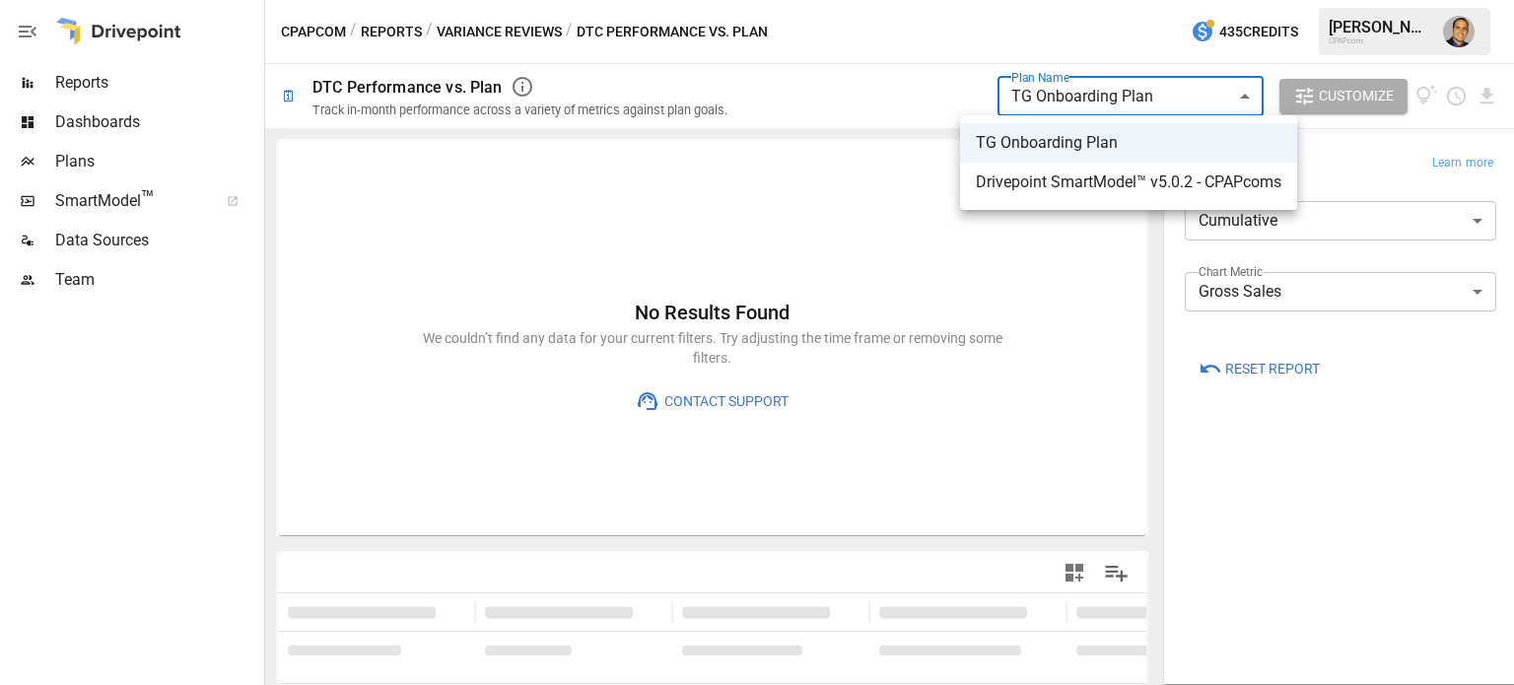
type input "**********"
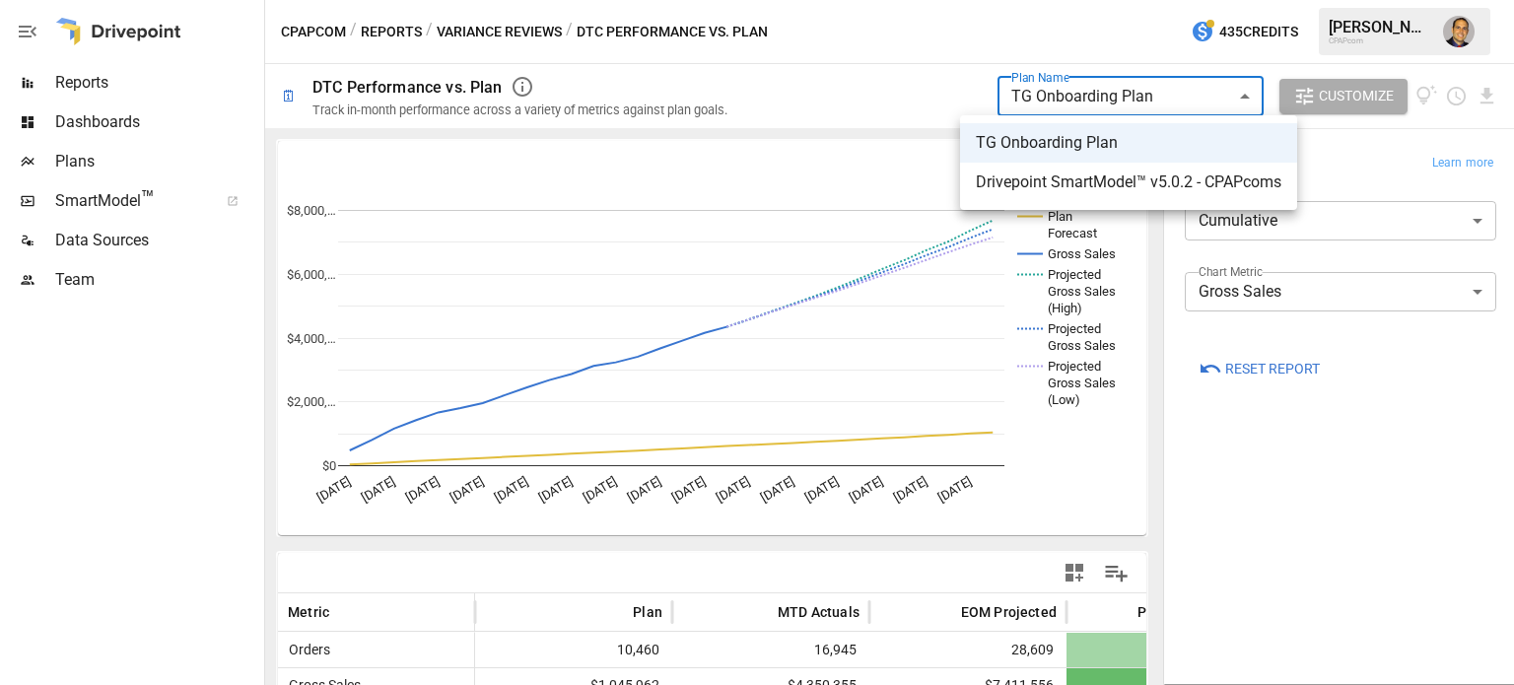
click at [1101, 147] on span "TG Onboarding Plan" at bounding box center [1129, 143] width 306 height 24
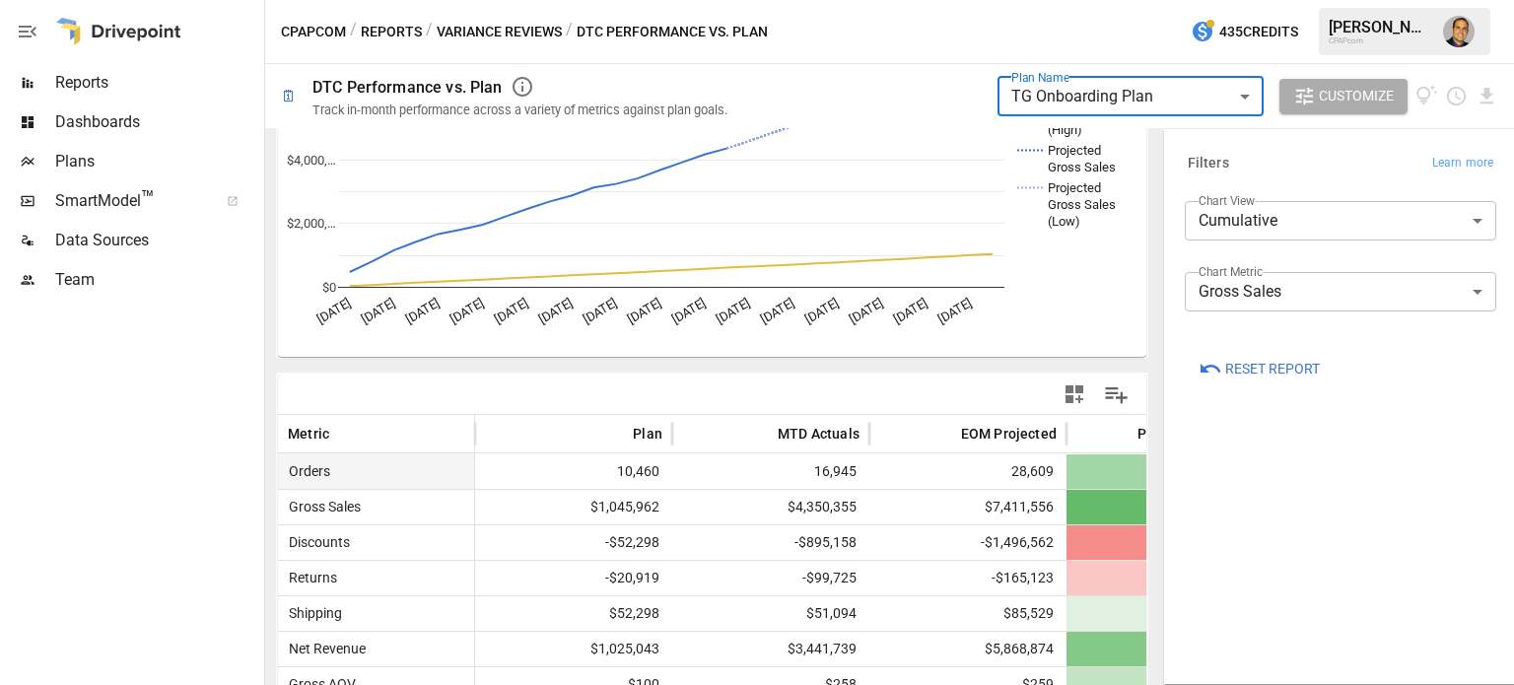
scroll to position [272, 0]
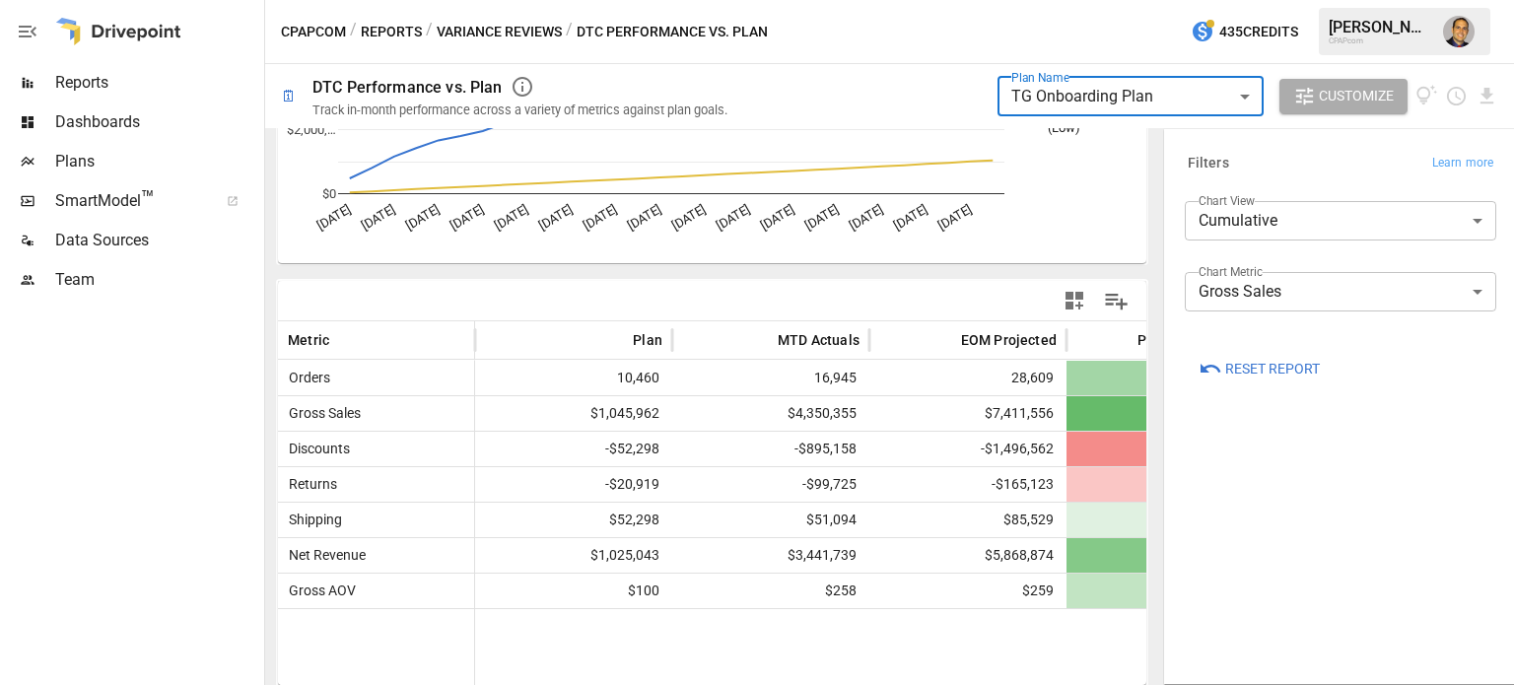
click at [966, 626] on div at bounding box center [869, 646] width 788 height 77
click at [970, 598] on span "$259" at bounding box center [967, 591] width 177 height 34
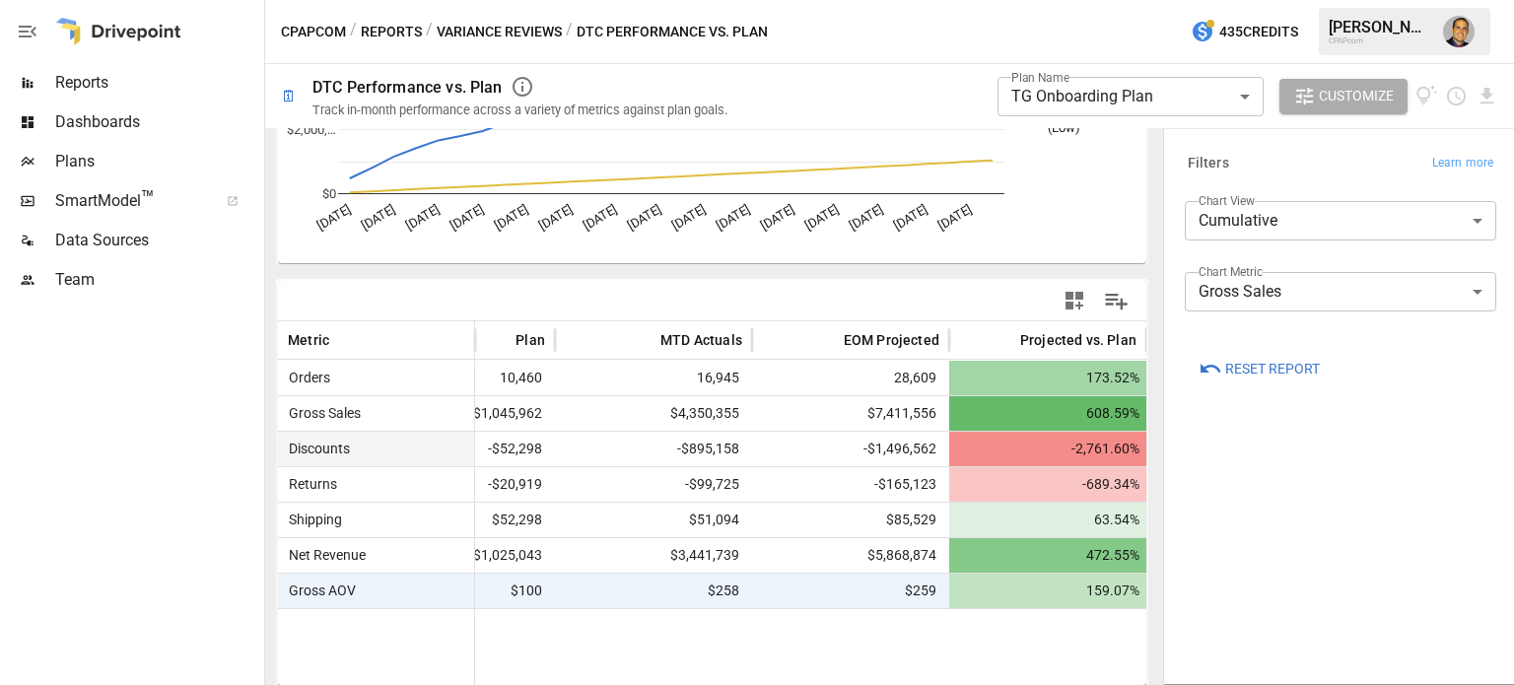
scroll to position [0, 0]
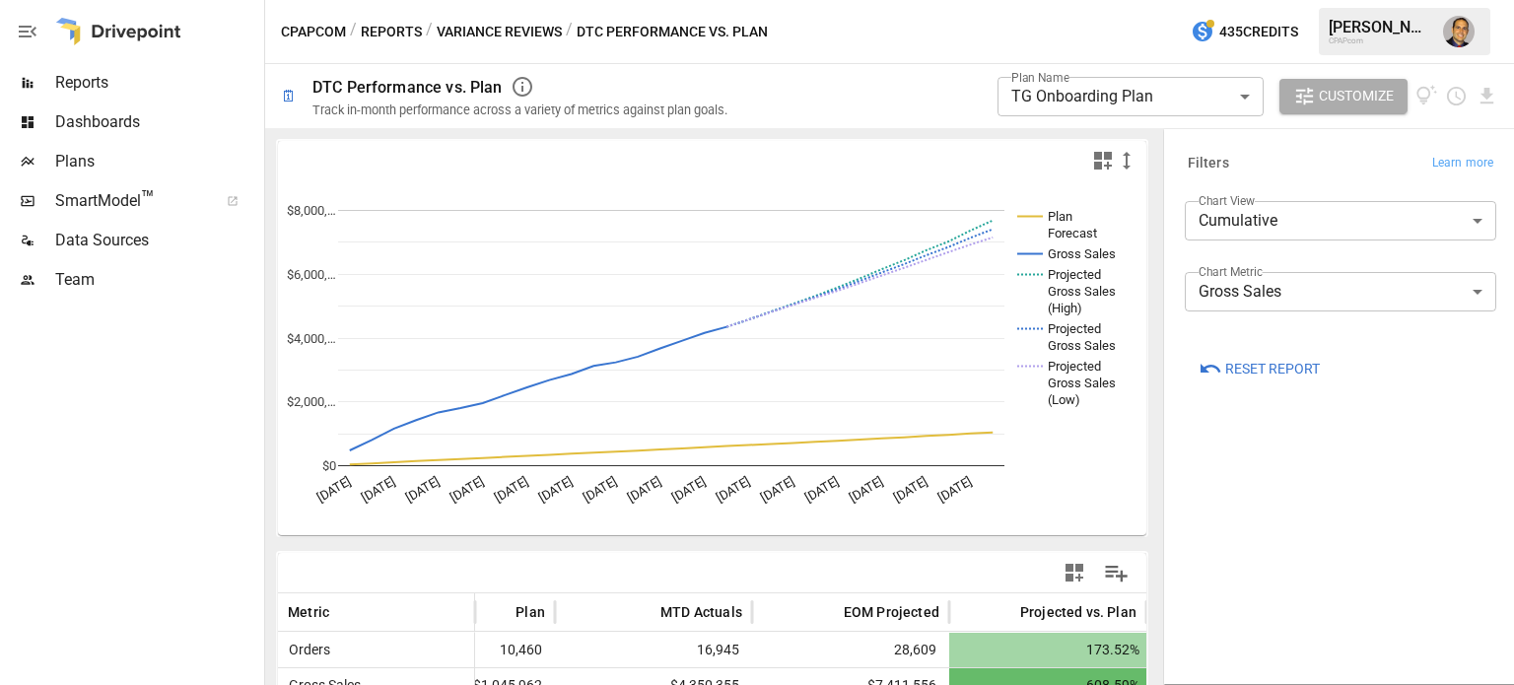
click at [1139, 0] on body "**********" at bounding box center [757, 0] width 1514 height 0
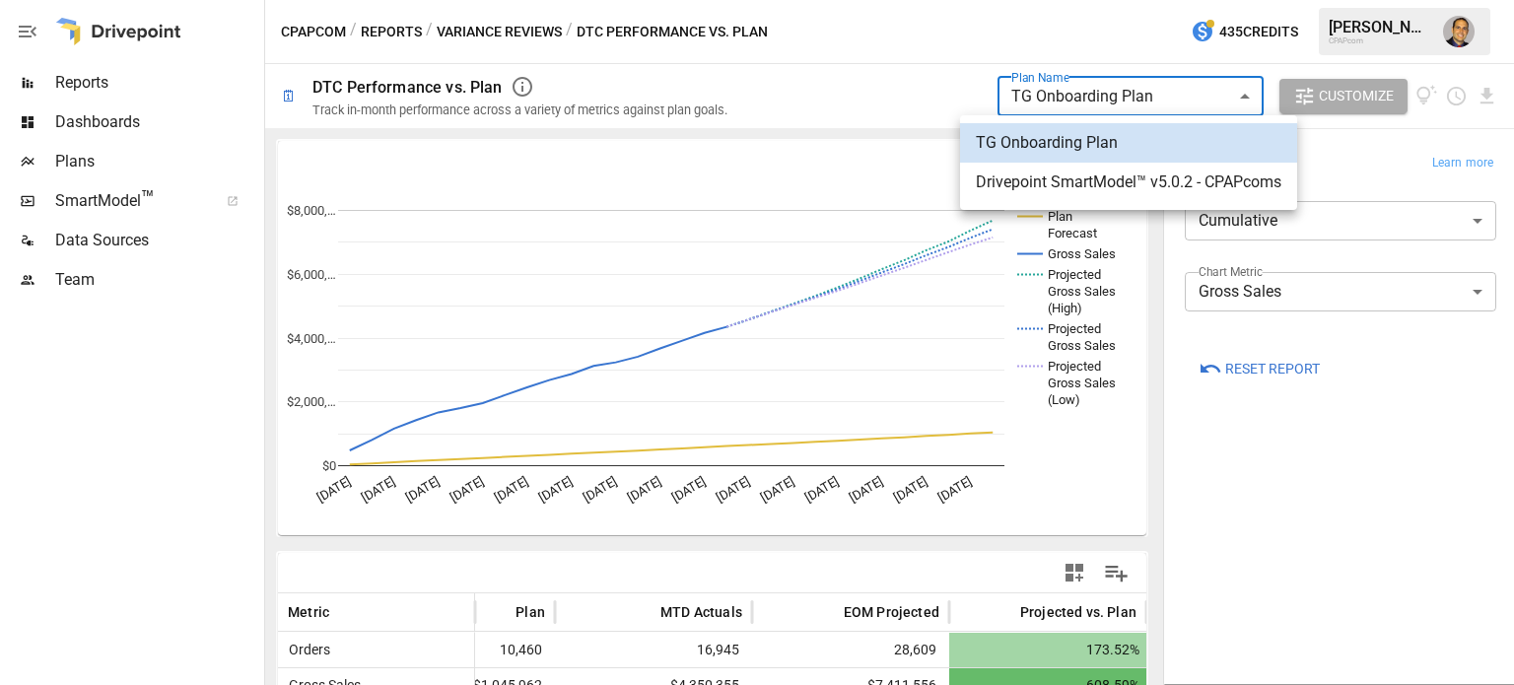
click at [519, 26] on div at bounding box center [757, 342] width 1514 height 685
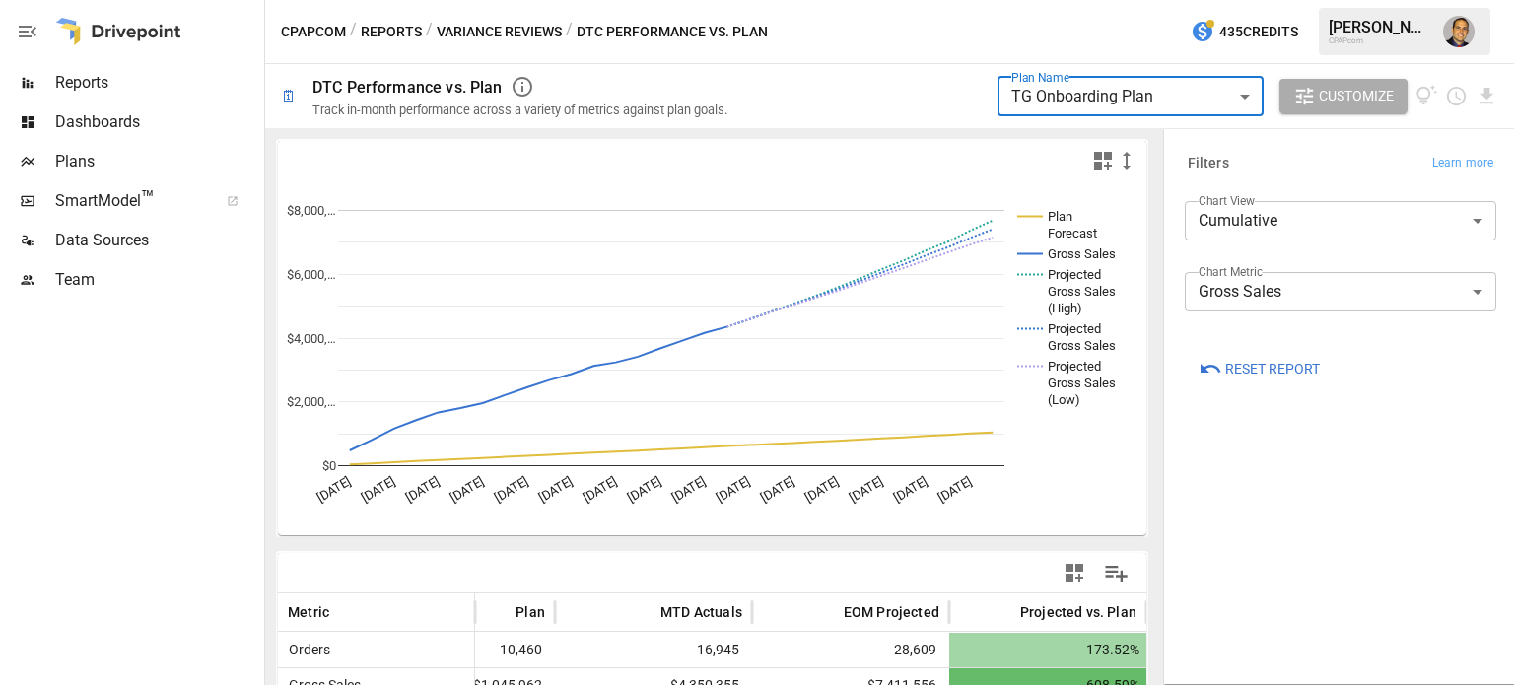
click at [485, 45] on div "CPAPcom / Reports / Variance Reviews / DTC Performance vs. Plan 435 Credits [PE…" at bounding box center [889, 31] width 1249 height 63
click at [493, 38] on button "Variance Reviews" at bounding box center [499, 32] width 125 height 25
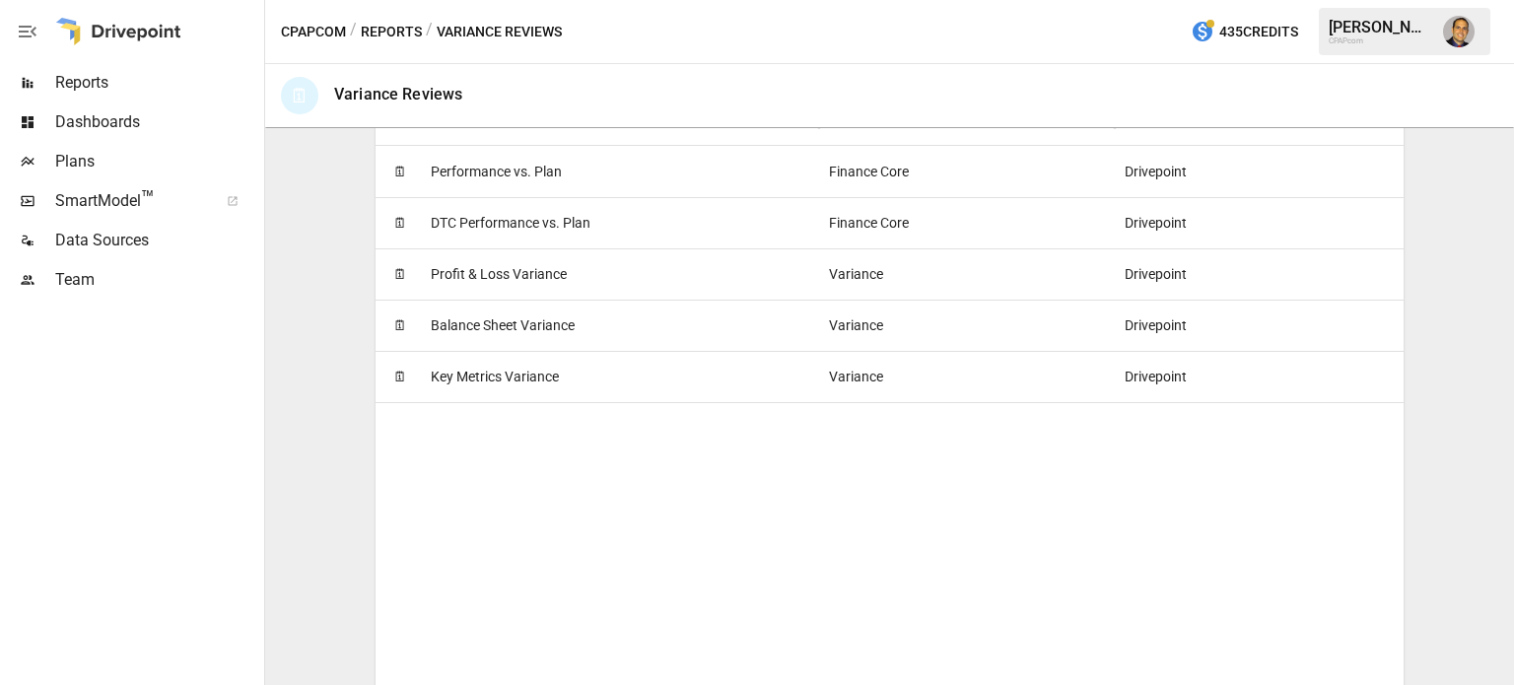
scroll to position [485, 0]
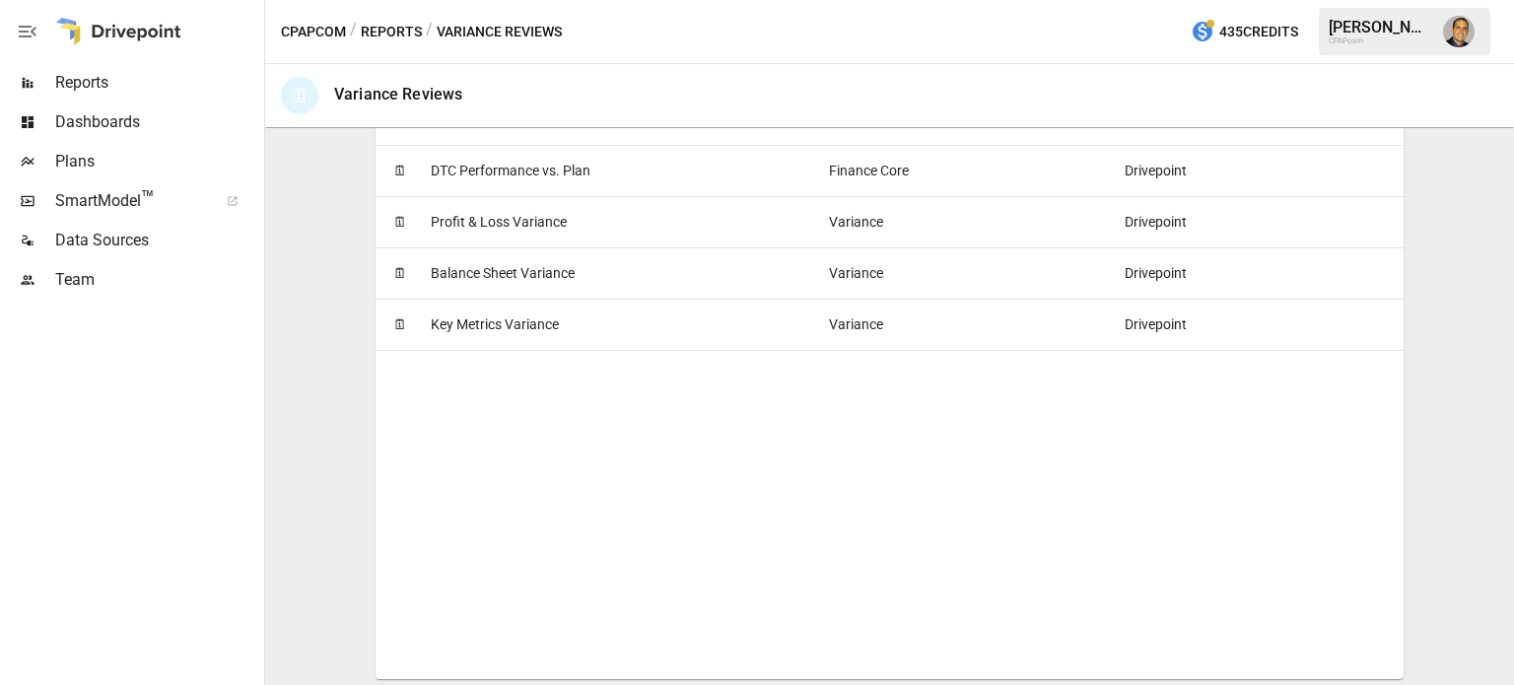
click at [560, 274] on span "Balance Sheet Variance" at bounding box center [503, 273] width 144 height 50
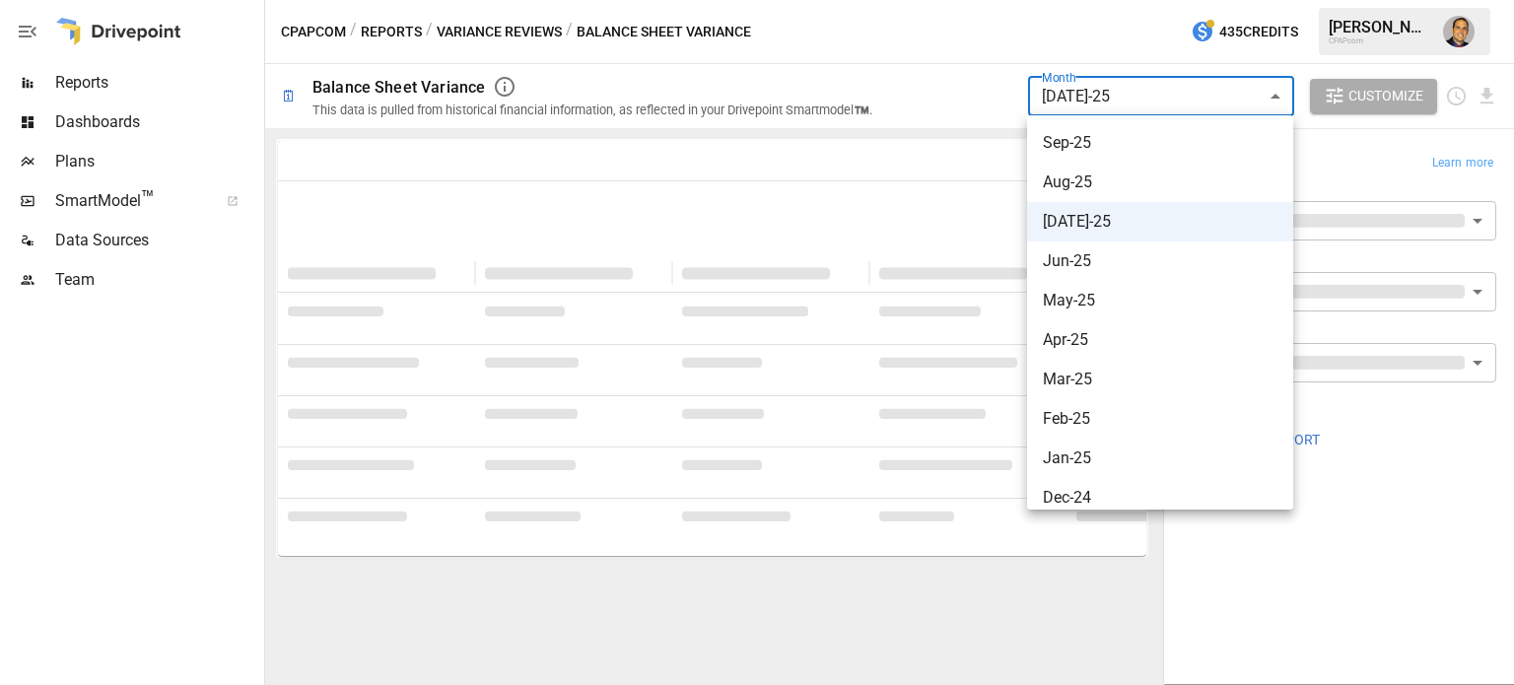
click at [1189, 0] on body "**********" at bounding box center [757, 0] width 1514 height 0
type input "**********"
click at [938, 92] on div at bounding box center [757, 342] width 1514 height 685
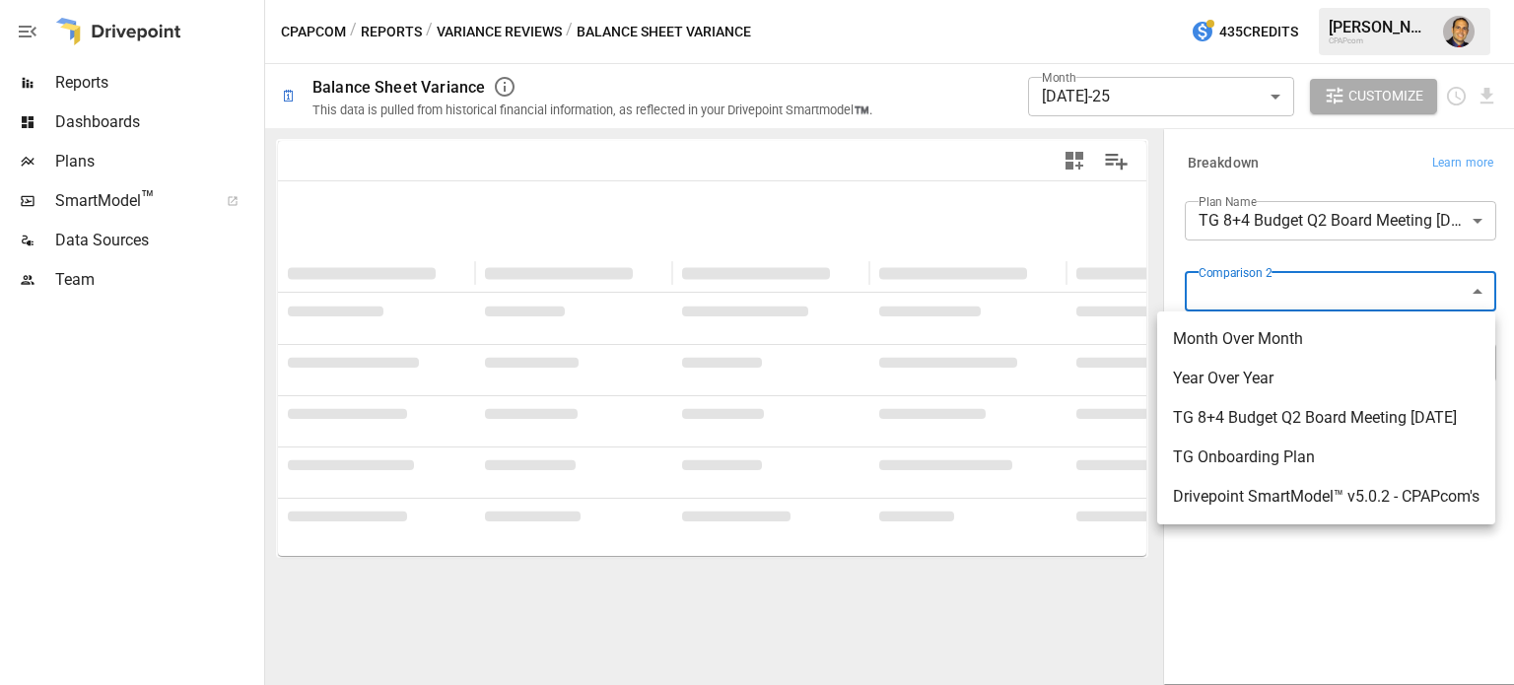
click at [1255, 0] on body "**********" at bounding box center [757, 0] width 1514 height 0
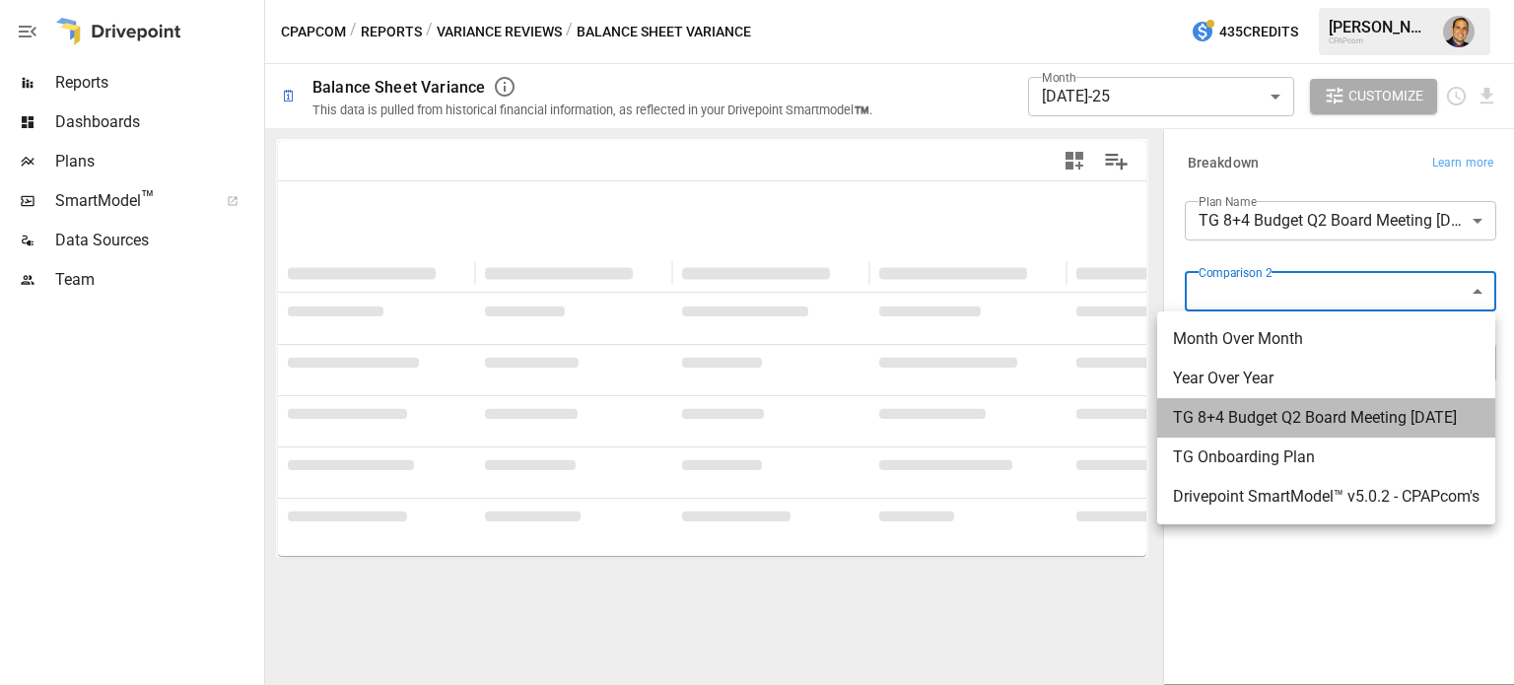
click at [1289, 419] on span "TG 8+4 Budget Q2 Board Meeting [DATE]" at bounding box center [1326, 418] width 307 height 24
type input "**********"
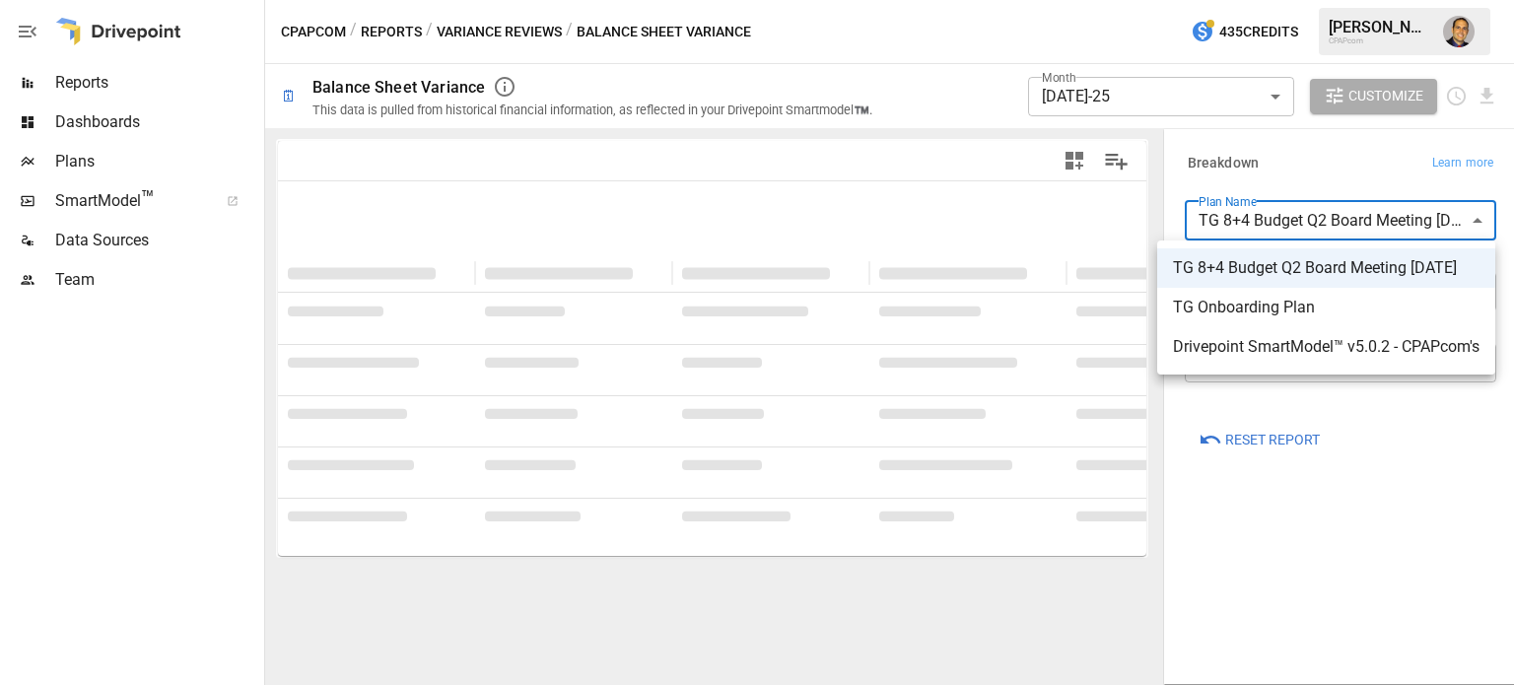
click at [1324, 0] on body "**********" at bounding box center [757, 0] width 1514 height 0
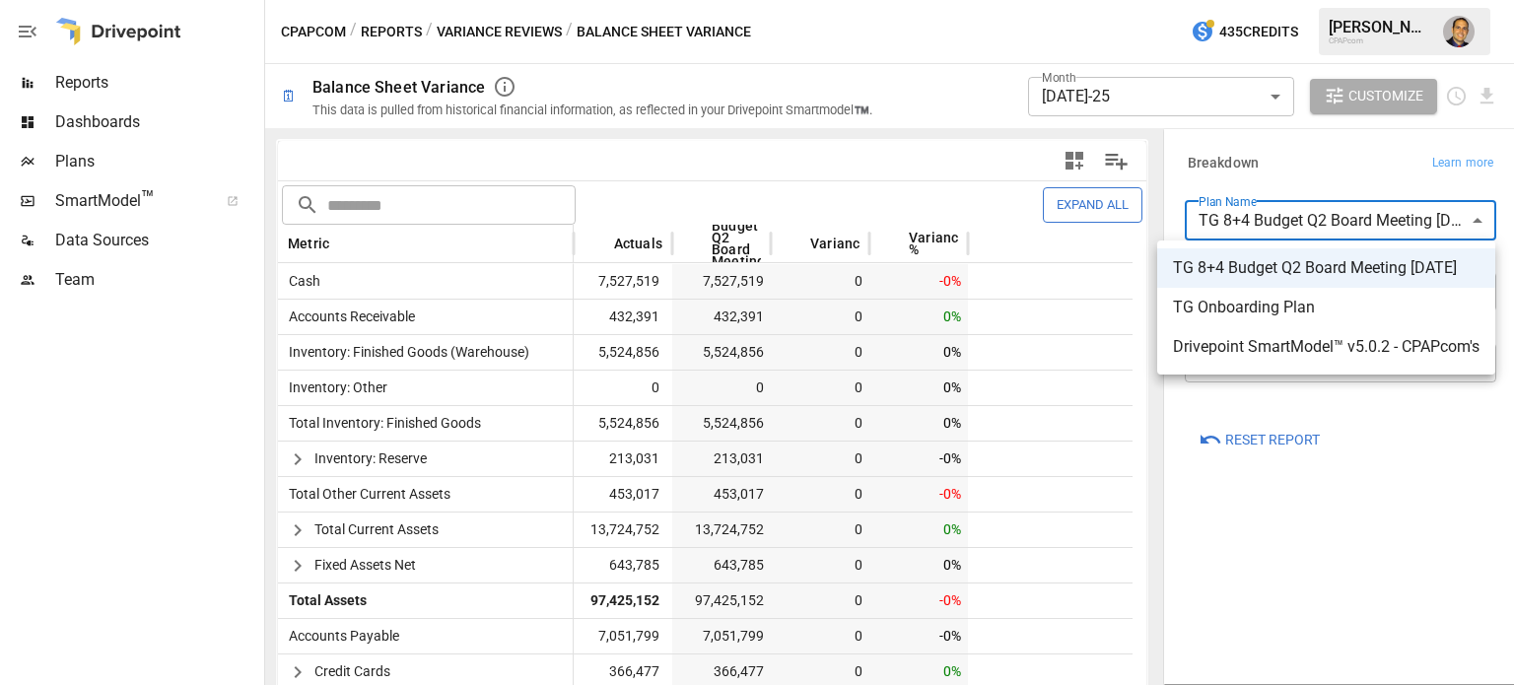
click at [1263, 370] on ul "TG 8+4 Budget Q2 Board Meeting [DATE] TG Onboarding Plan Drivepoint SmartModel™…" at bounding box center [1326, 307] width 338 height 134
click at [1276, 350] on span "Drivepoint SmartModel™ v5.0.2 - CPAPcom's" at bounding box center [1326, 347] width 307 height 24
type input "**********"
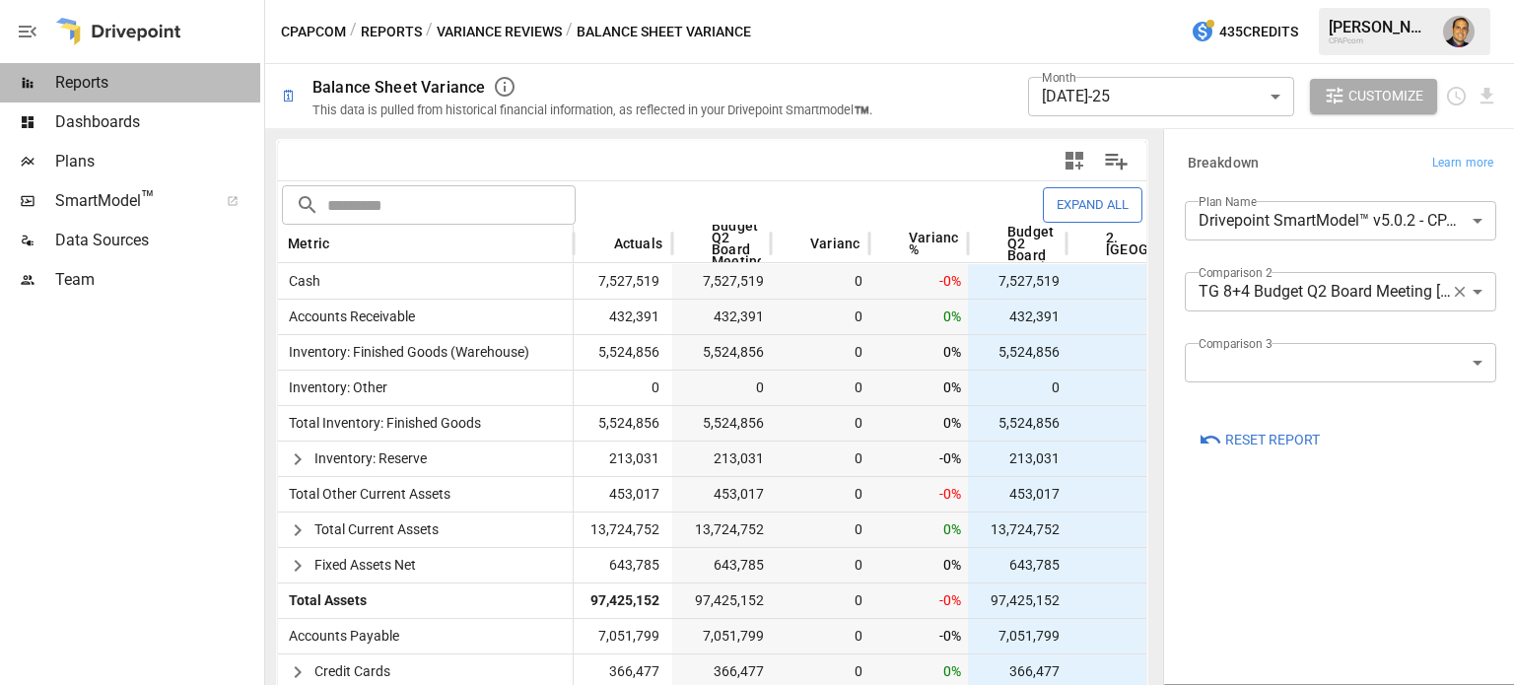
click at [91, 86] on span "Reports" at bounding box center [157, 83] width 205 height 24
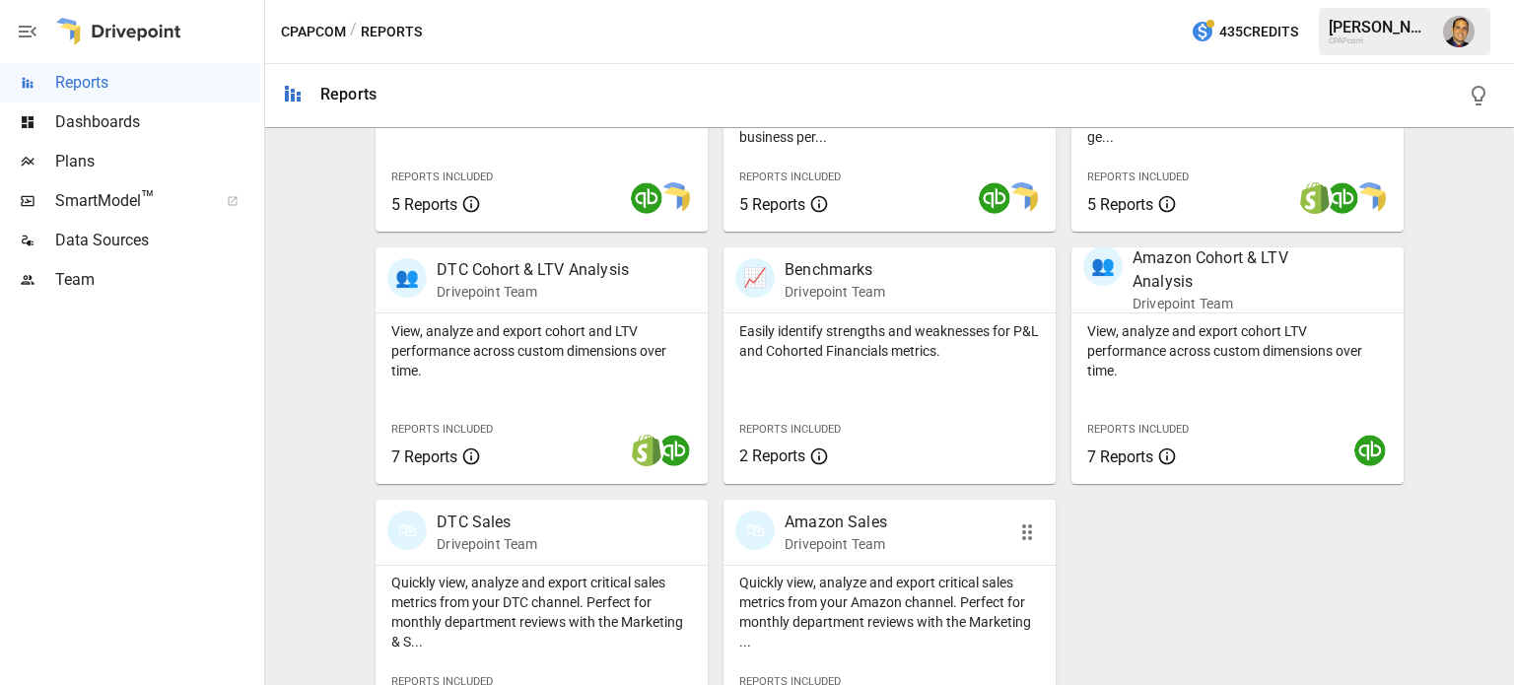
scroll to position [589, 0]
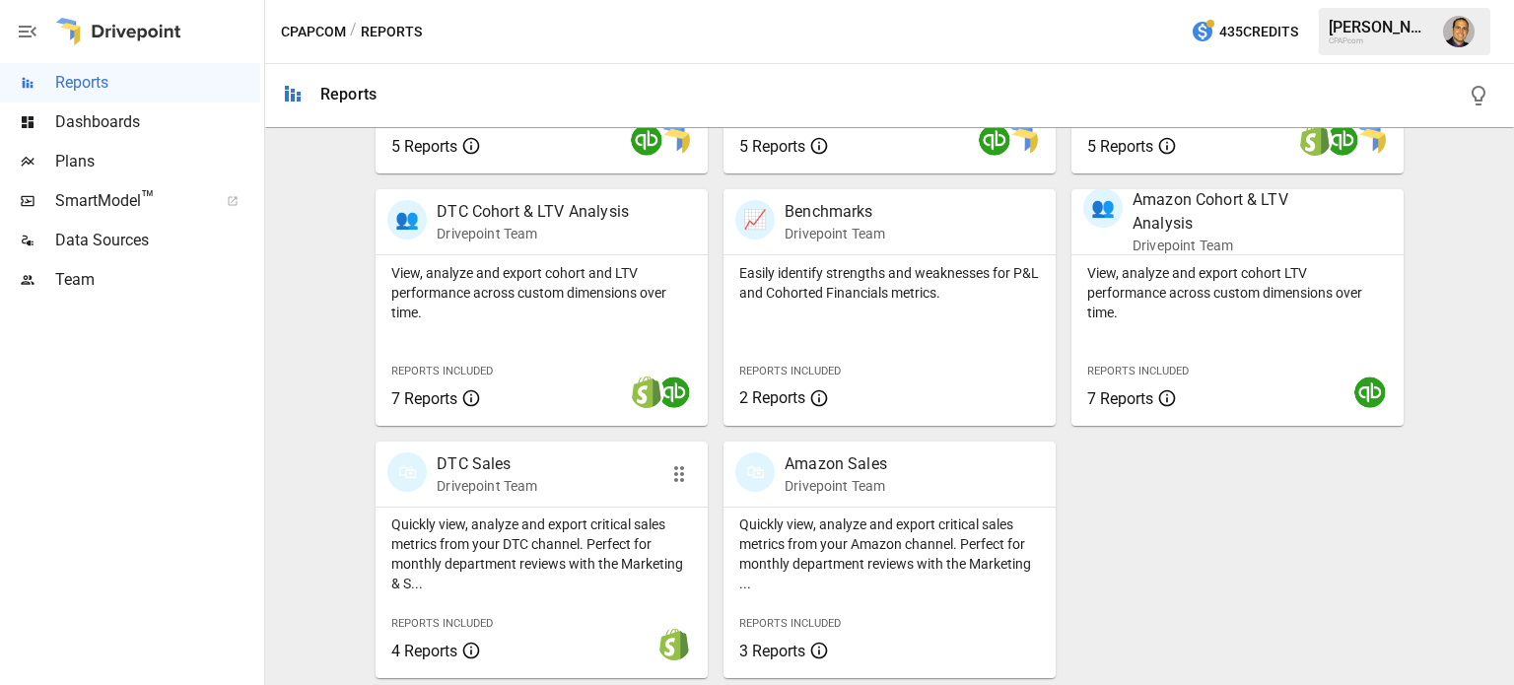
click at [521, 638] on div at bounding box center [610, 644] width 193 height 67
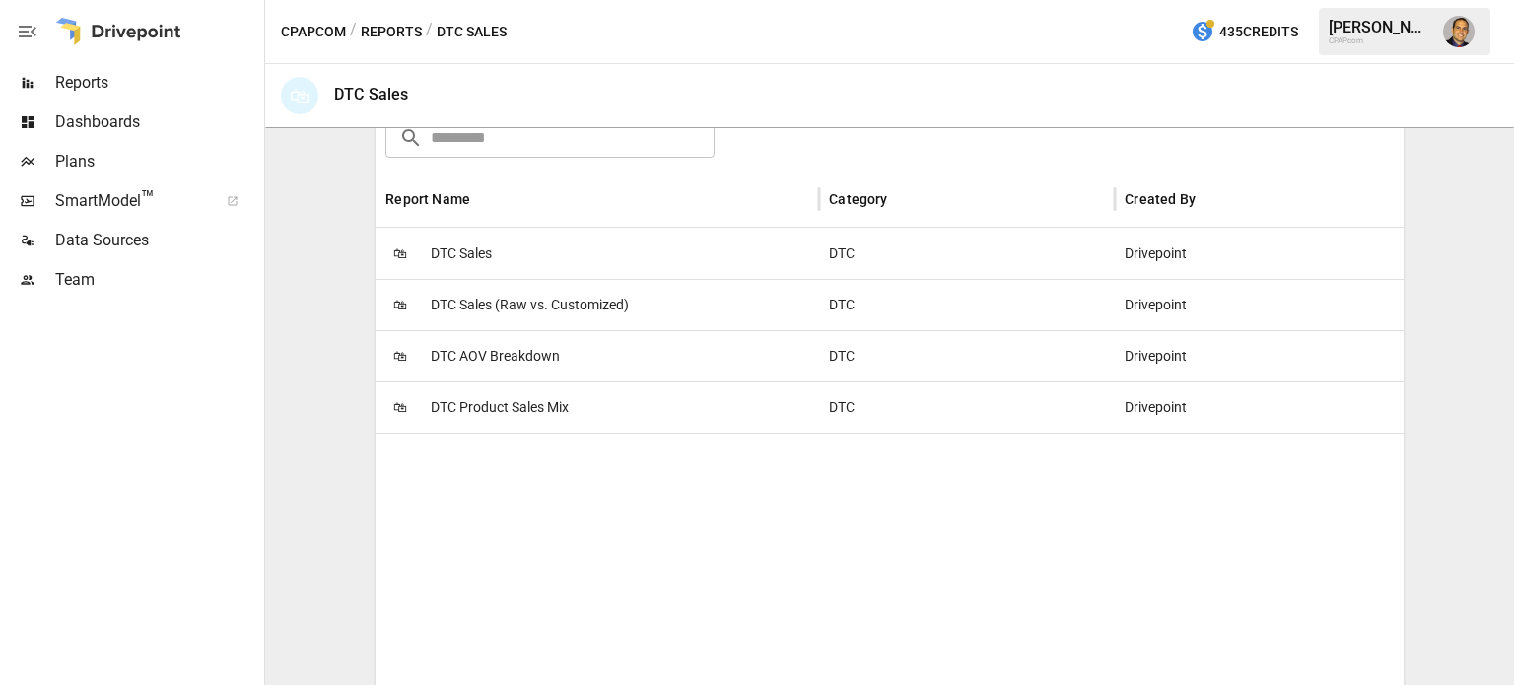
scroll to position [394, 0]
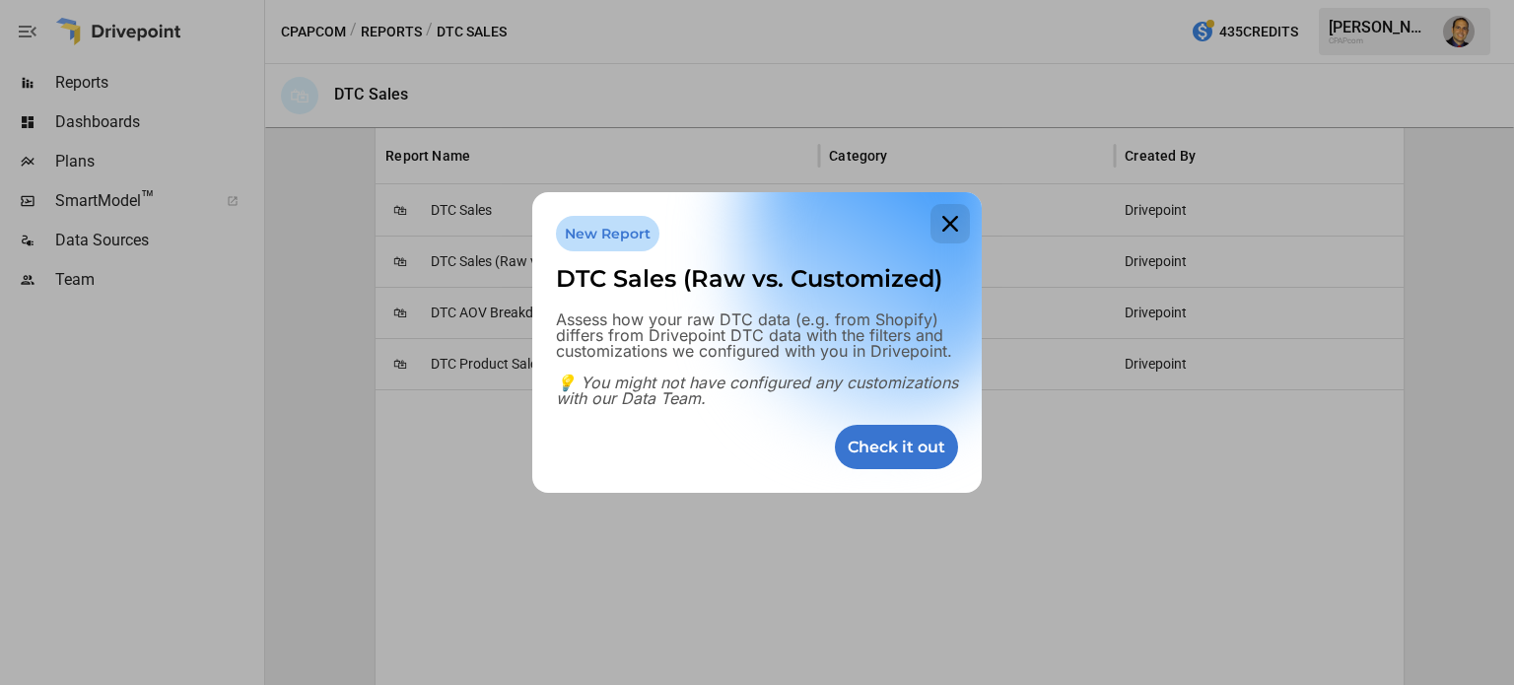
click at [951, 216] on icon at bounding box center [949, 223] width 39 height 39
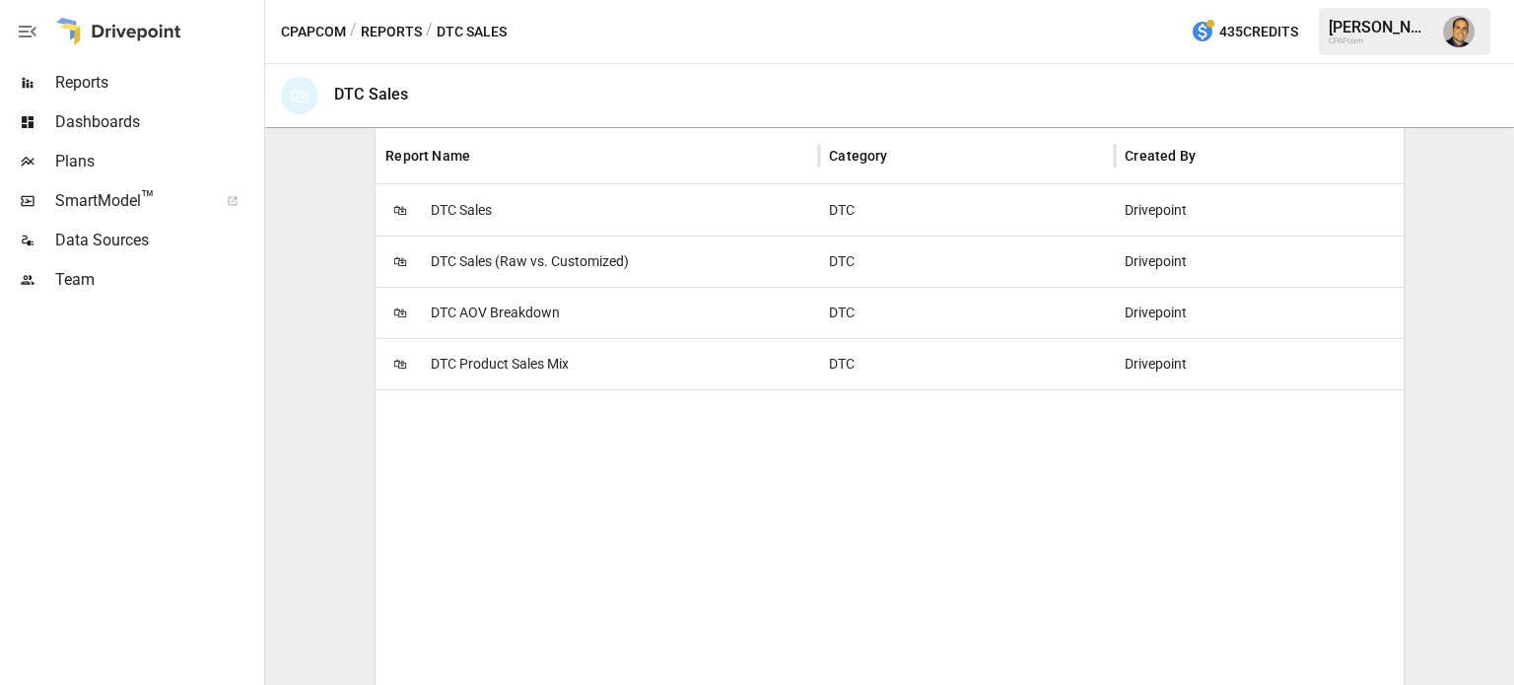
click at [473, 192] on span "DTC Sales" at bounding box center [461, 210] width 61 height 50
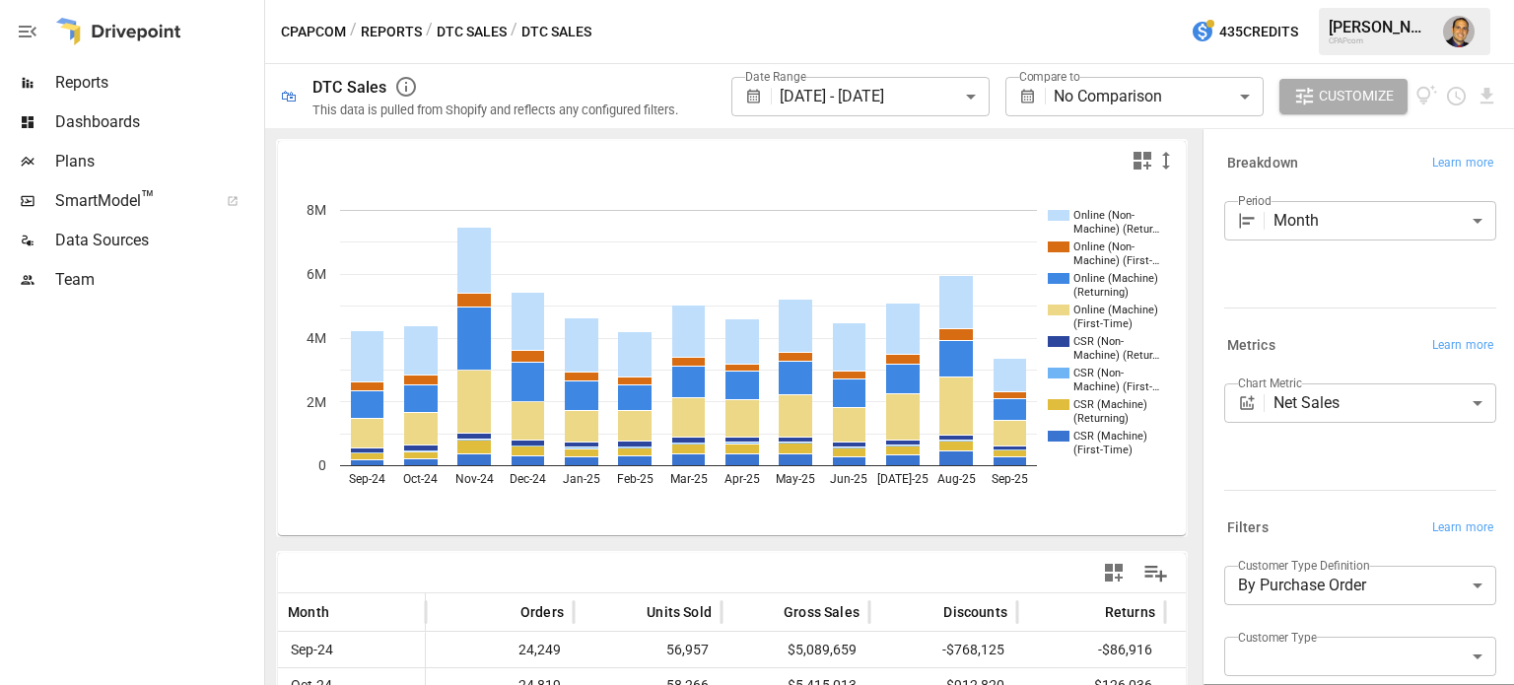
drag, startPoint x: 1162, startPoint y: 263, endPoint x: 1302, endPoint y: 283, distance: 141.3
click at [1302, 283] on div "**********" at bounding box center [1355, 406] width 315 height 557
click at [1333, 0] on body "**********" at bounding box center [757, 0] width 1514 height 0
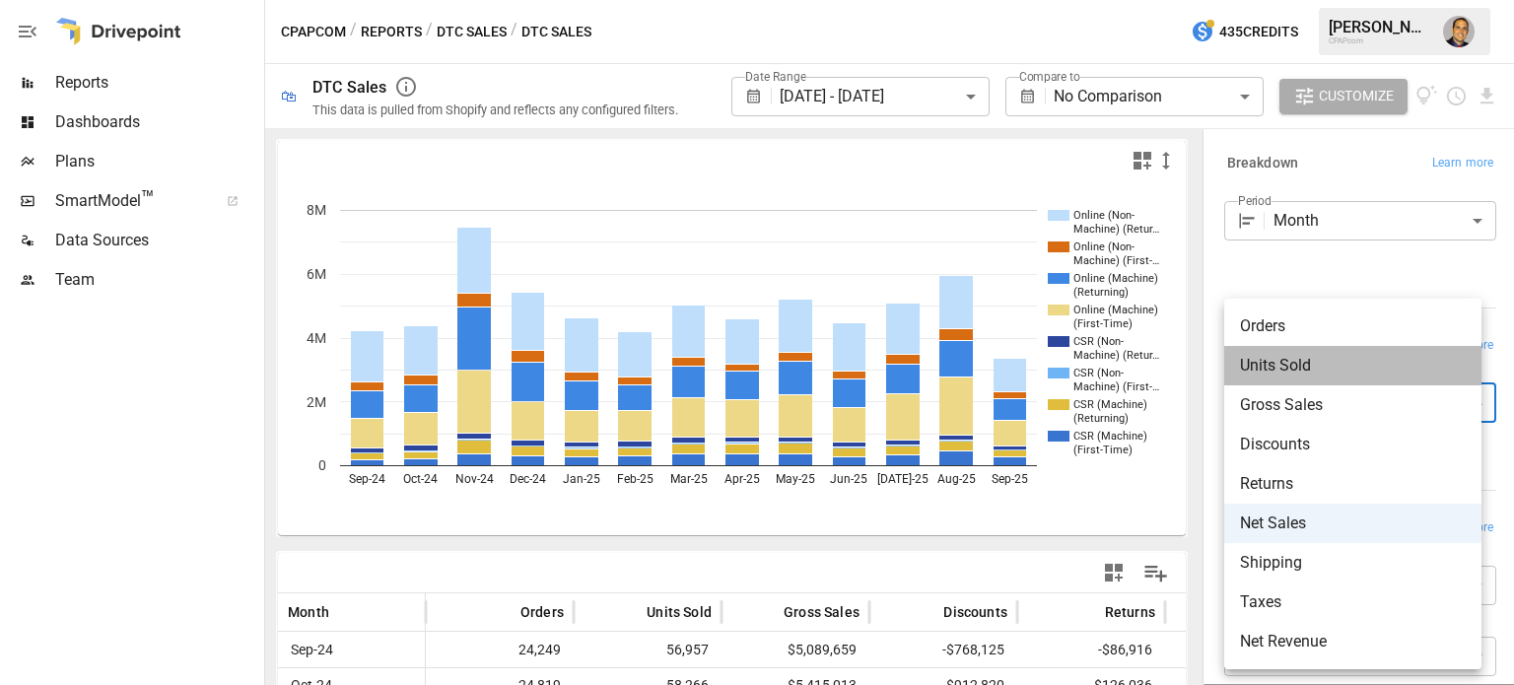
click at [1301, 364] on span "Units Sold" at bounding box center [1353, 366] width 226 height 24
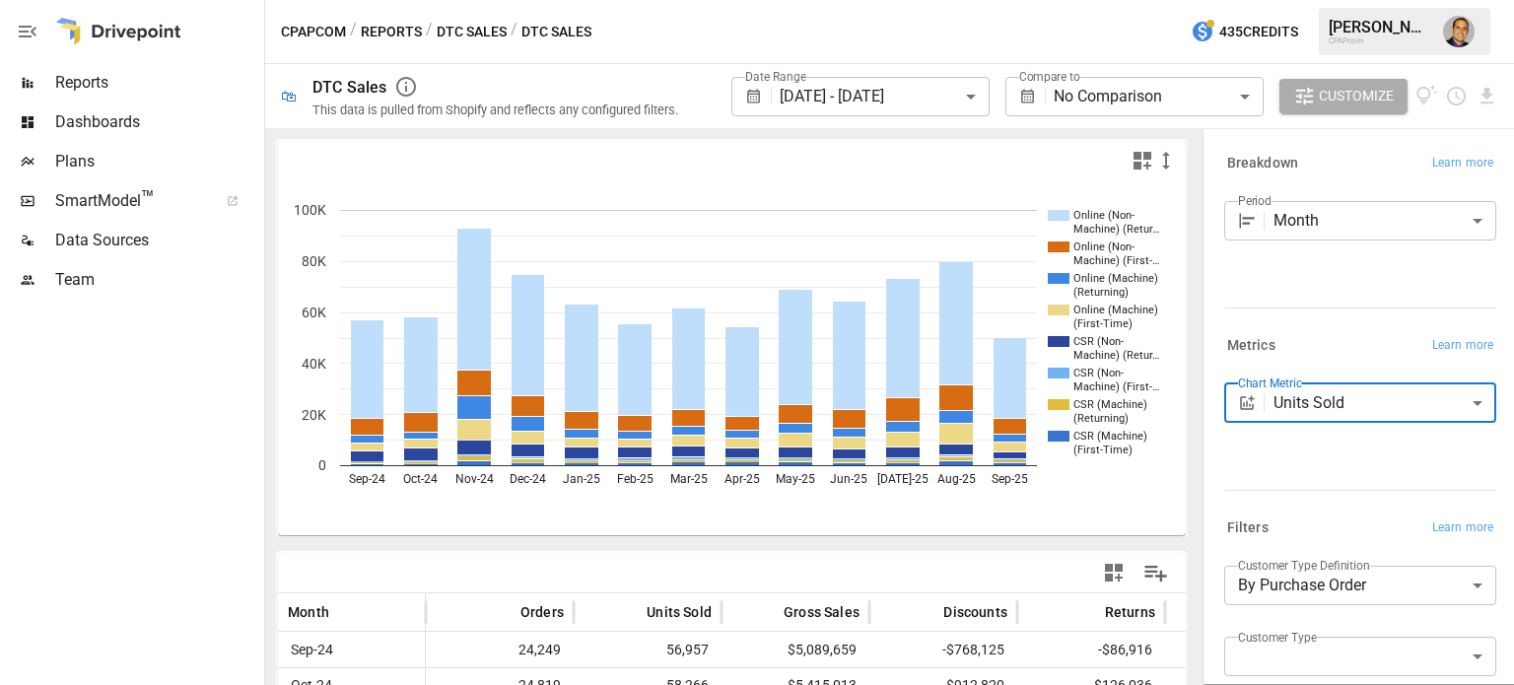
click at [1305, 0] on body "**********" at bounding box center [757, 0] width 1514 height 0
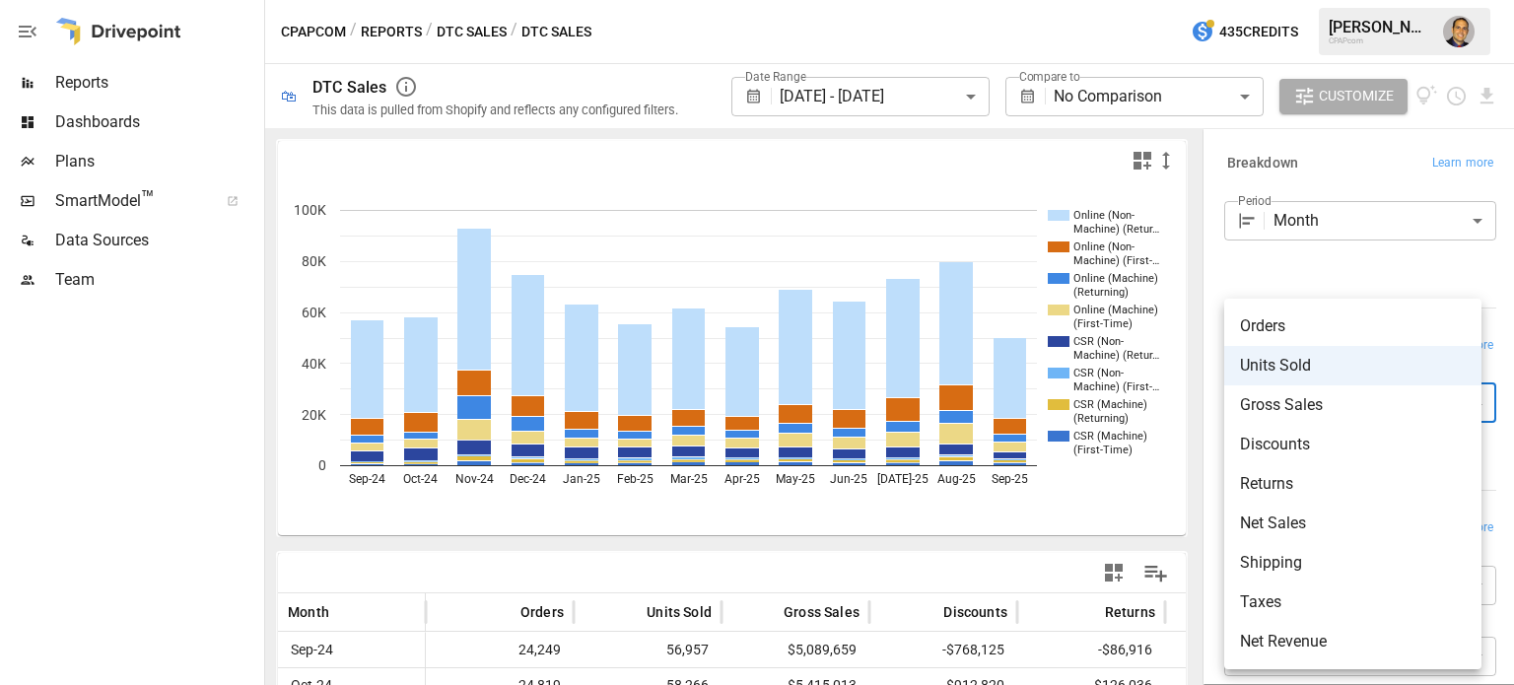
click at [1292, 363] on span "Units Sold" at bounding box center [1353, 366] width 226 height 24
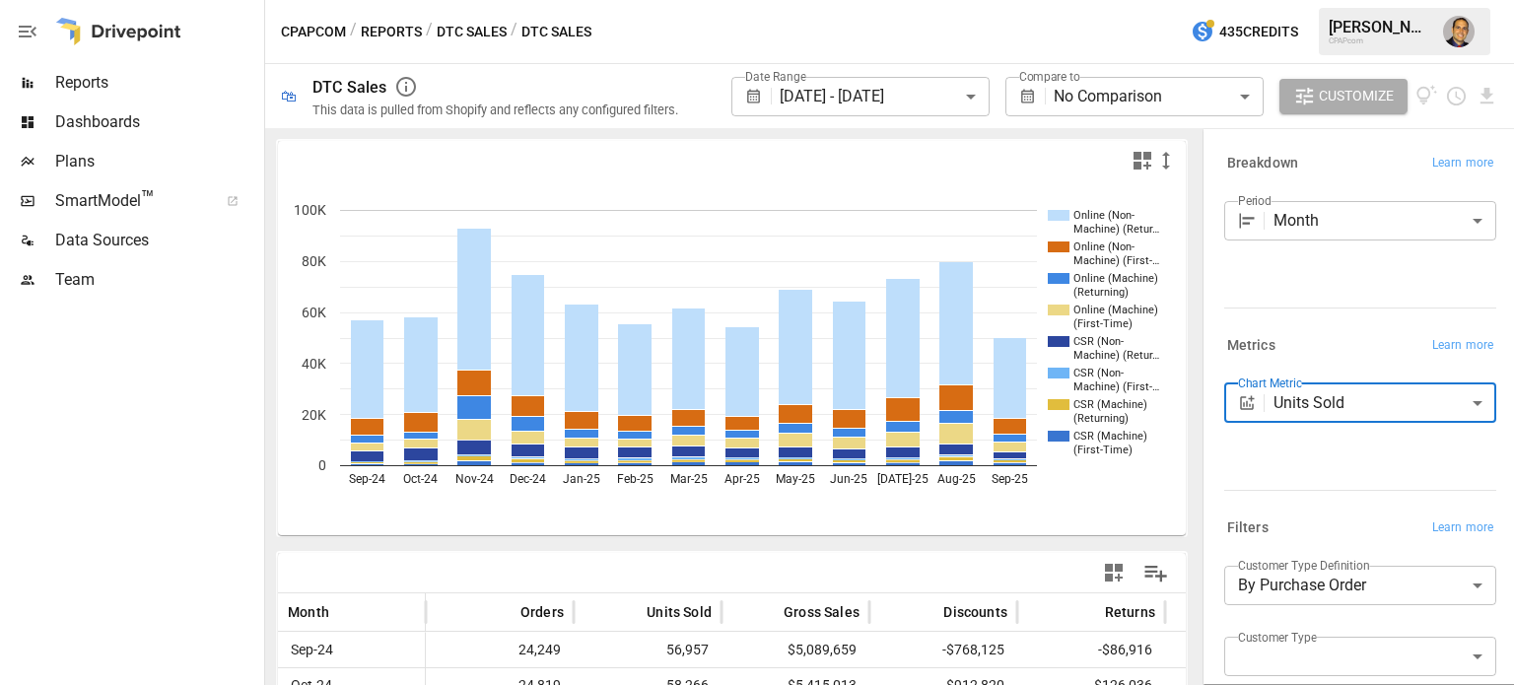
click at [1298, 393] on div "**********" at bounding box center [1360, 402] width 272 height 39
click at [1288, 0] on body "**********" at bounding box center [757, 0] width 1514 height 0
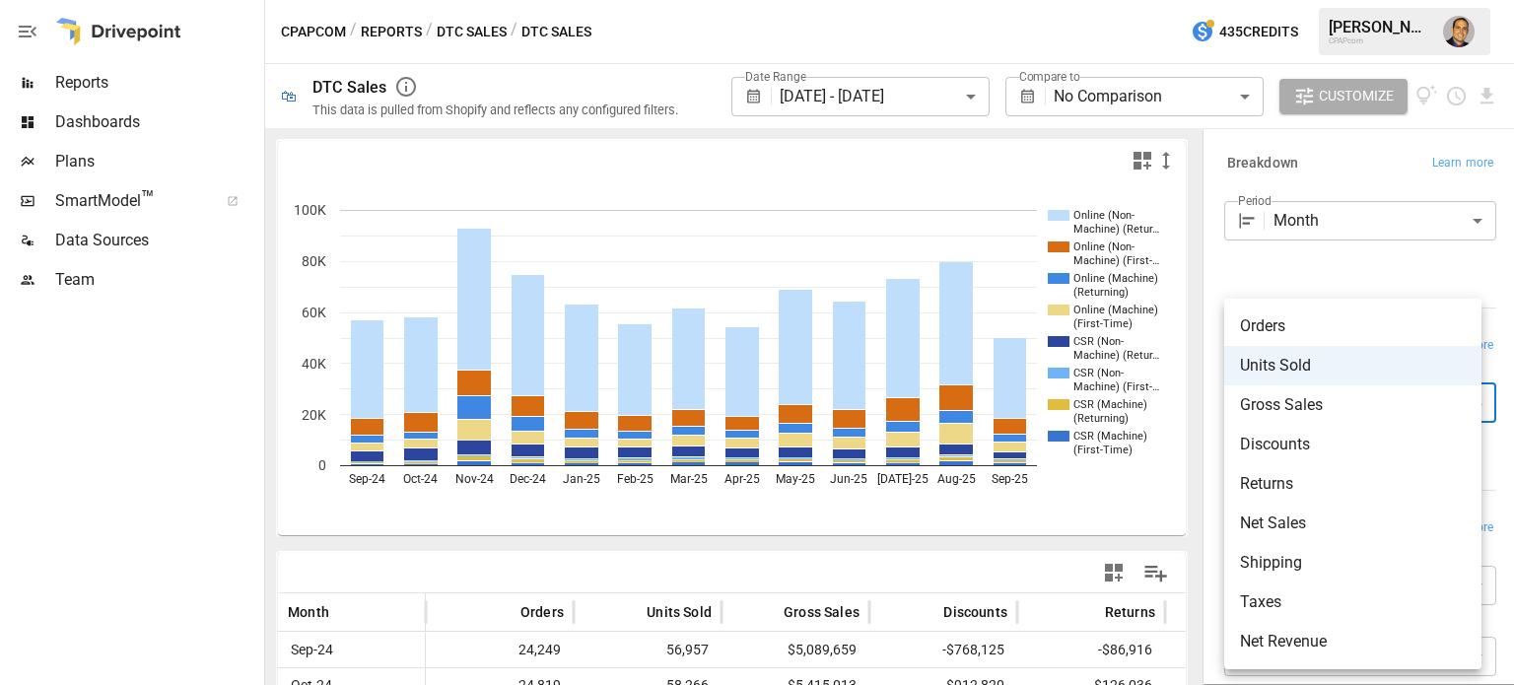
click at [1273, 333] on span "Orders" at bounding box center [1353, 326] width 226 height 24
type input "******"
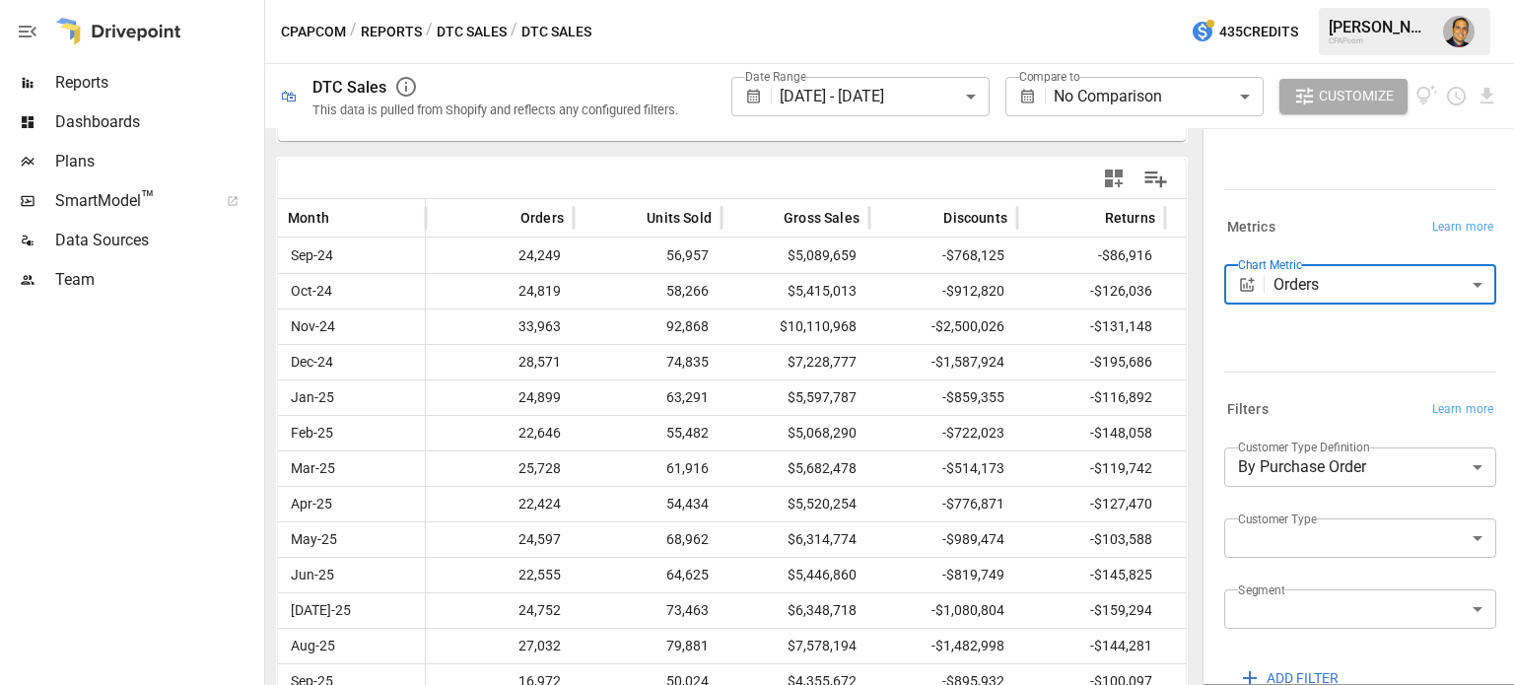
scroll to position [235, 0]
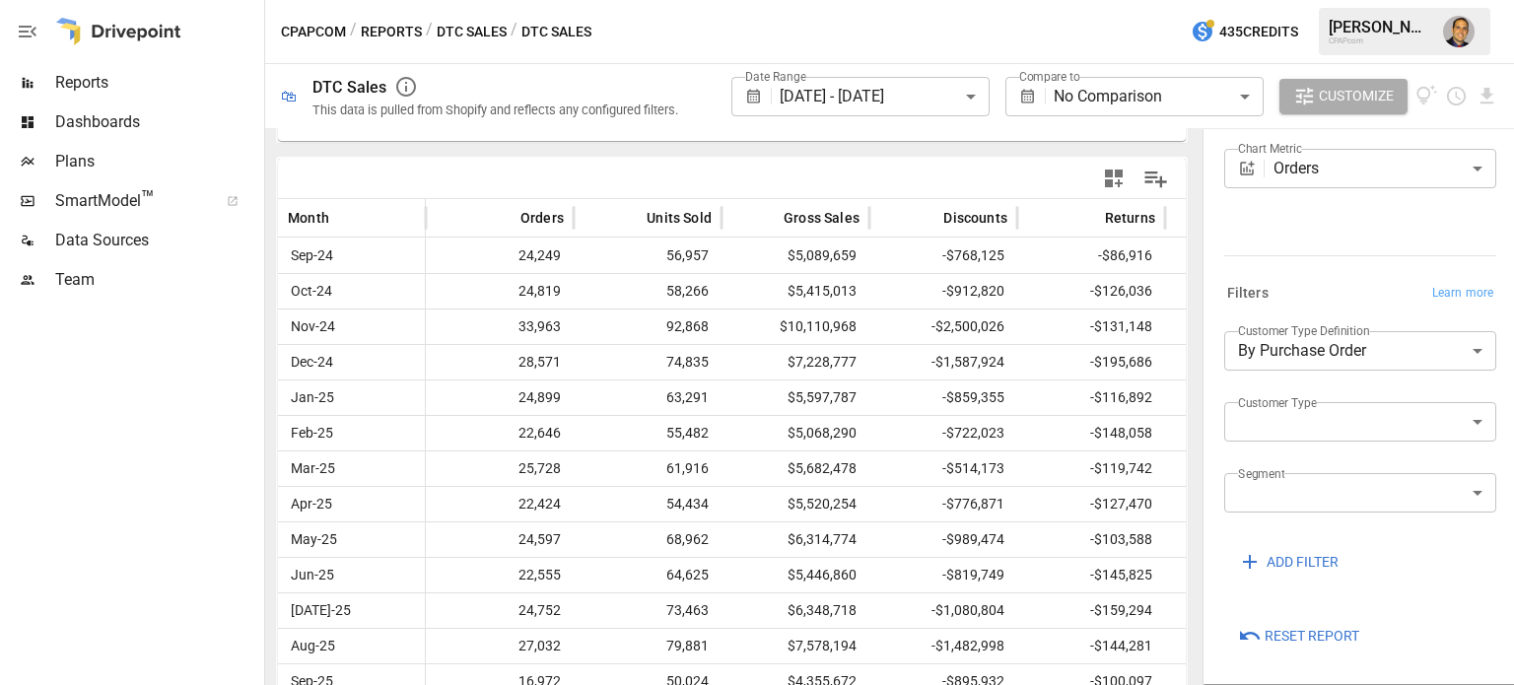
click at [1300, 406] on label "Customer Type" at bounding box center [1277, 402] width 79 height 17
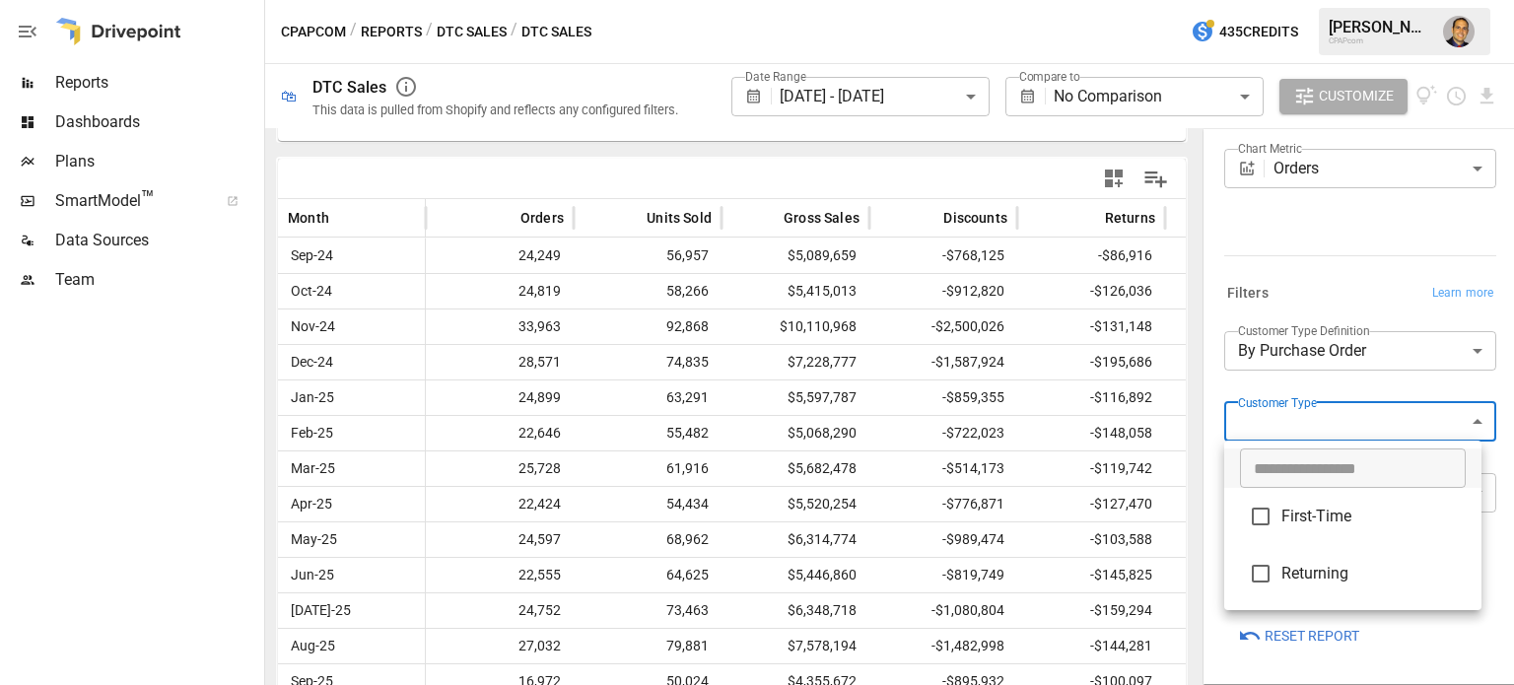
click at [1297, 0] on body "**********" at bounding box center [757, 0] width 1514 height 0
drag, startPoint x: 1301, startPoint y: 294, endPoint x: 1296, endPoint y: 326, distance: 32.9
click at [1301, 295] on div at bounding box center [757, 342] width 1514 height 685
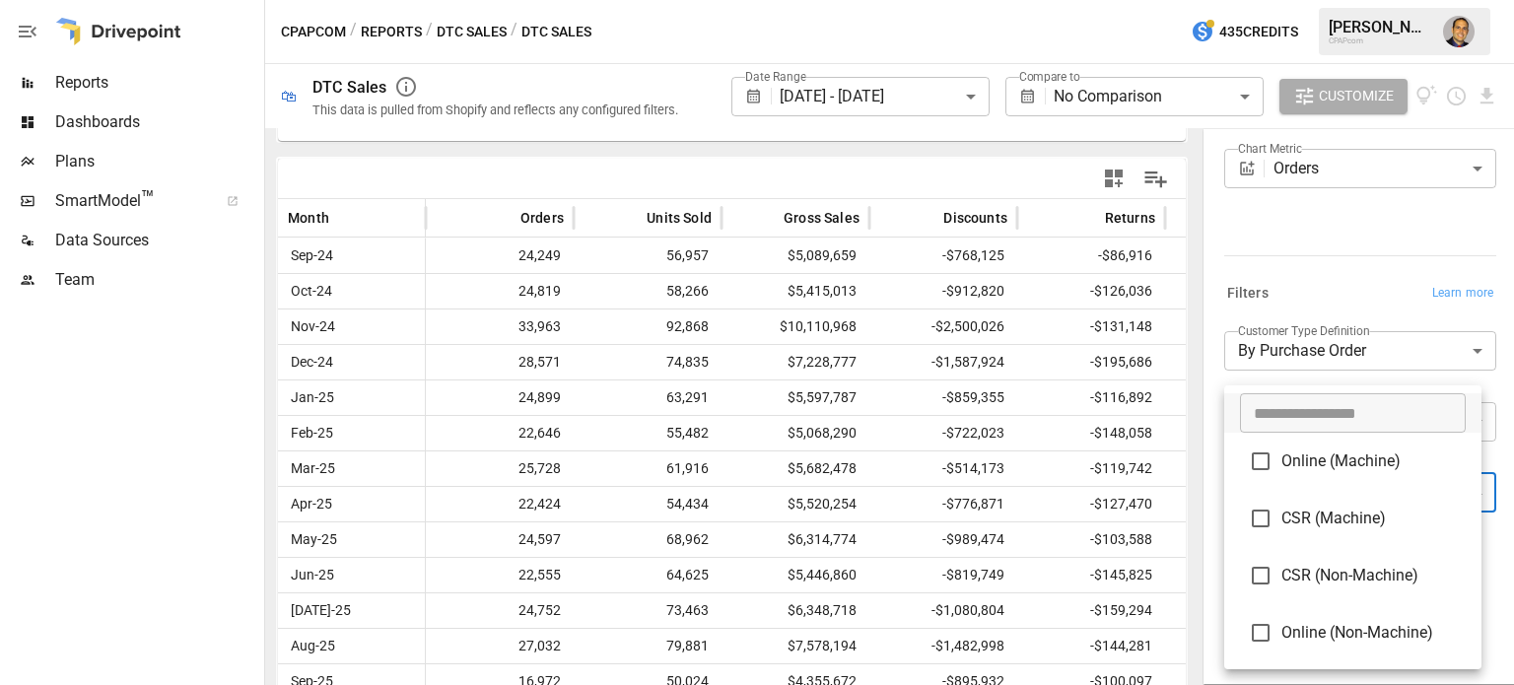
click at [1281, 0] on body "**********" at bounding box center [757, 0] width 1514 height 0
click at [1305, 294] on div at bounding box center [757, 342] width 1514 height 685
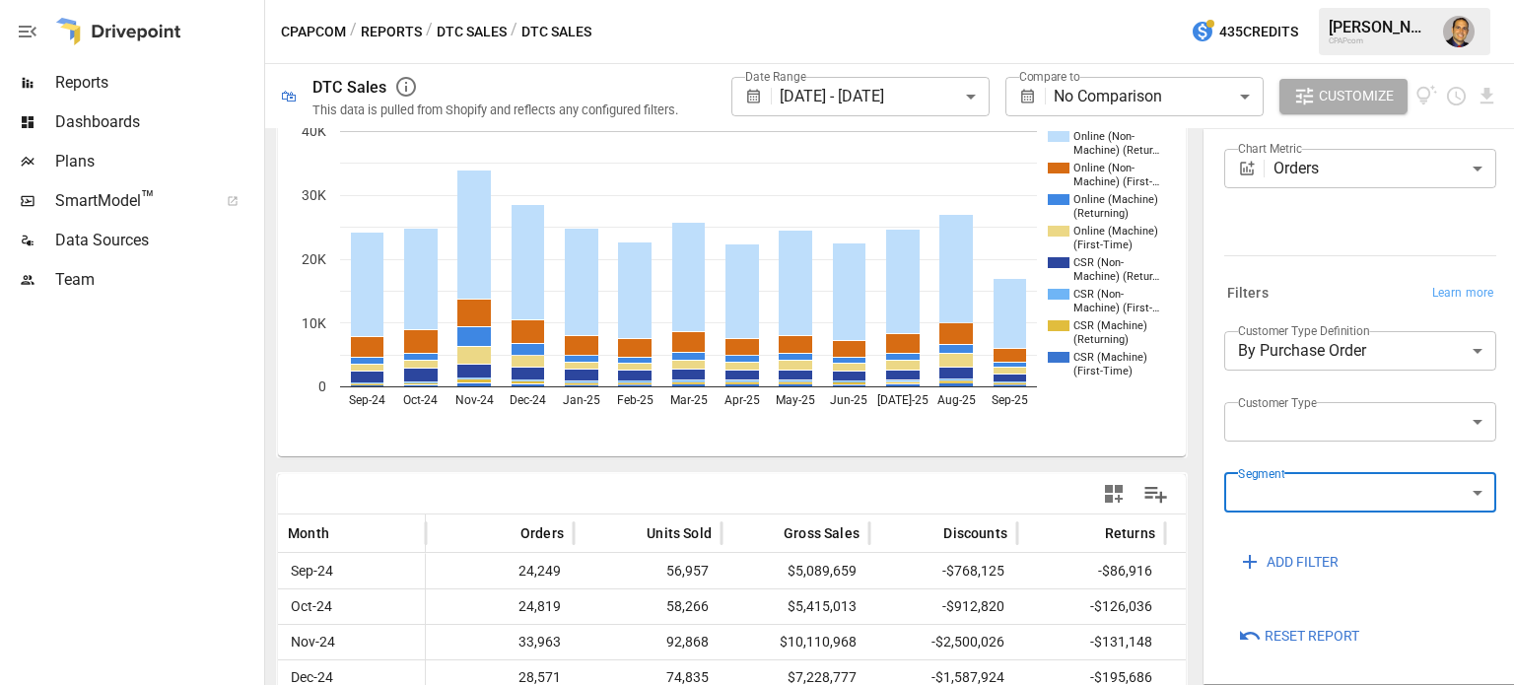
scroll to position [0, 0]
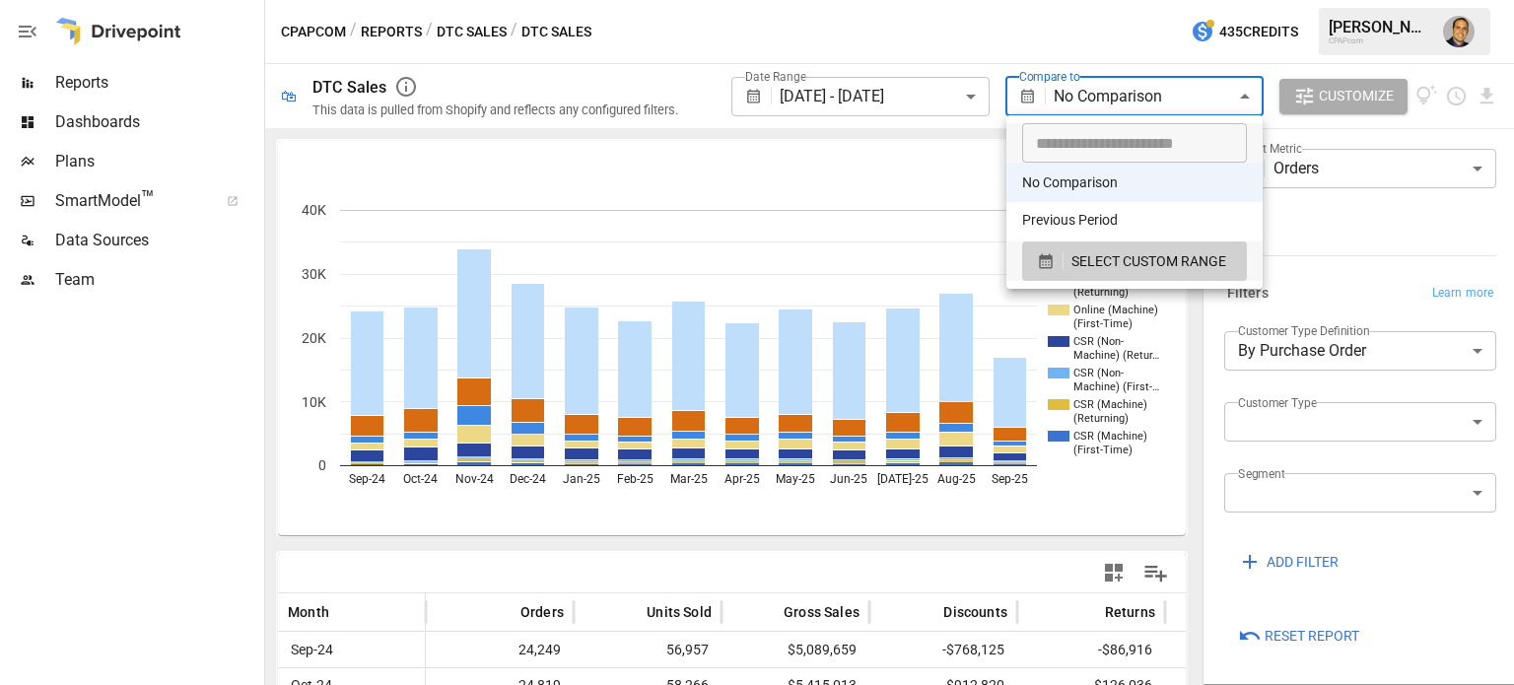
click at [1123, 0] on body "**********" at bounding box center [757, 0] width 1514 height 0
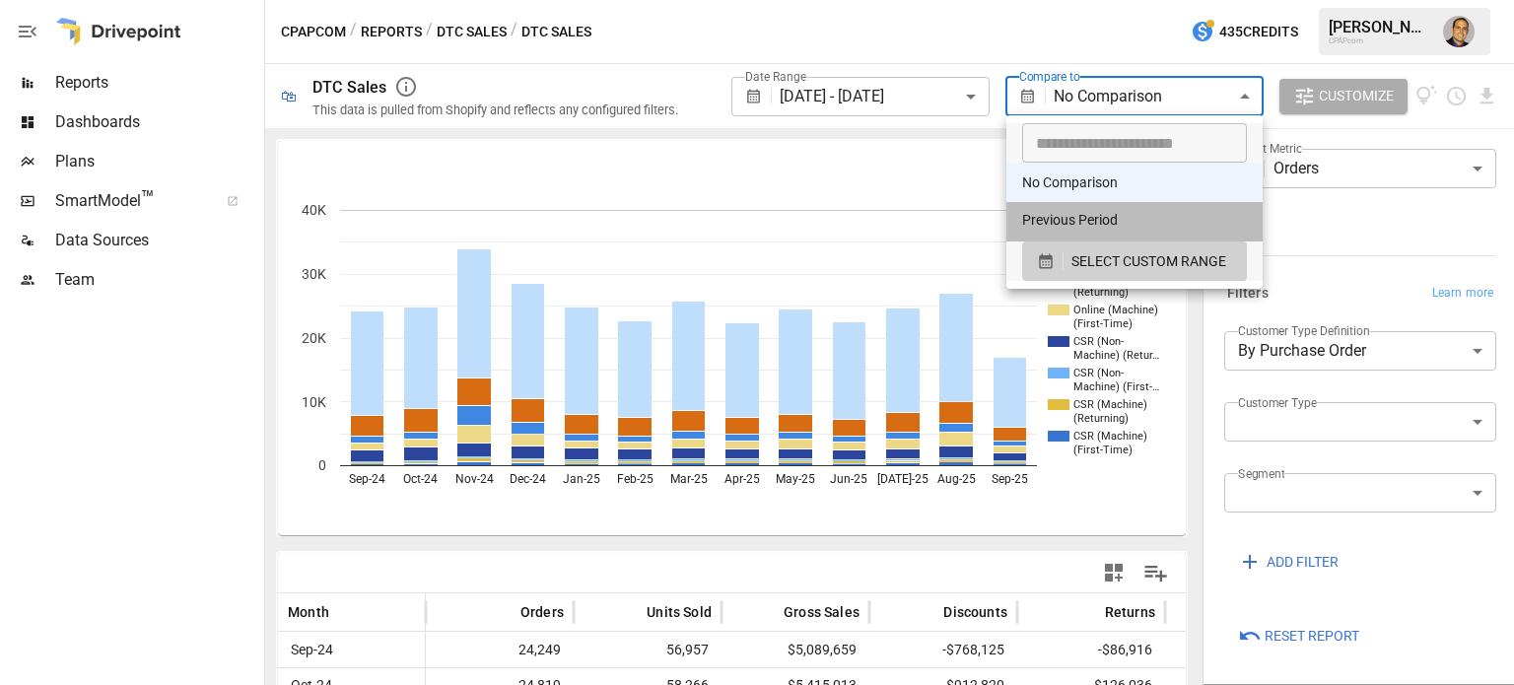
click at [1095, 216] on li "Previous Period" at bounding box center [1134, 221] width 256 height 39
type input "**********"
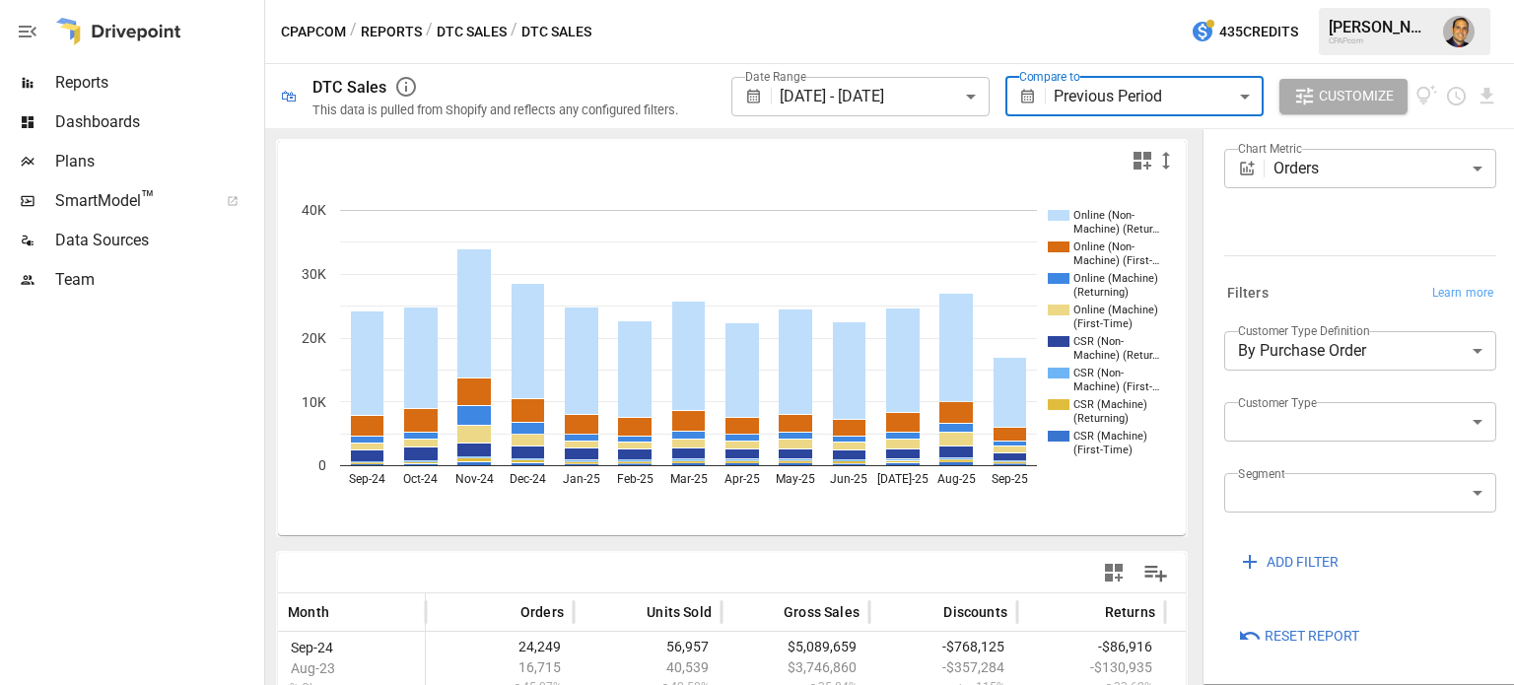
click at [1107, 0] on body "**********" at bounding box center [757, 0] width 1514 height 0
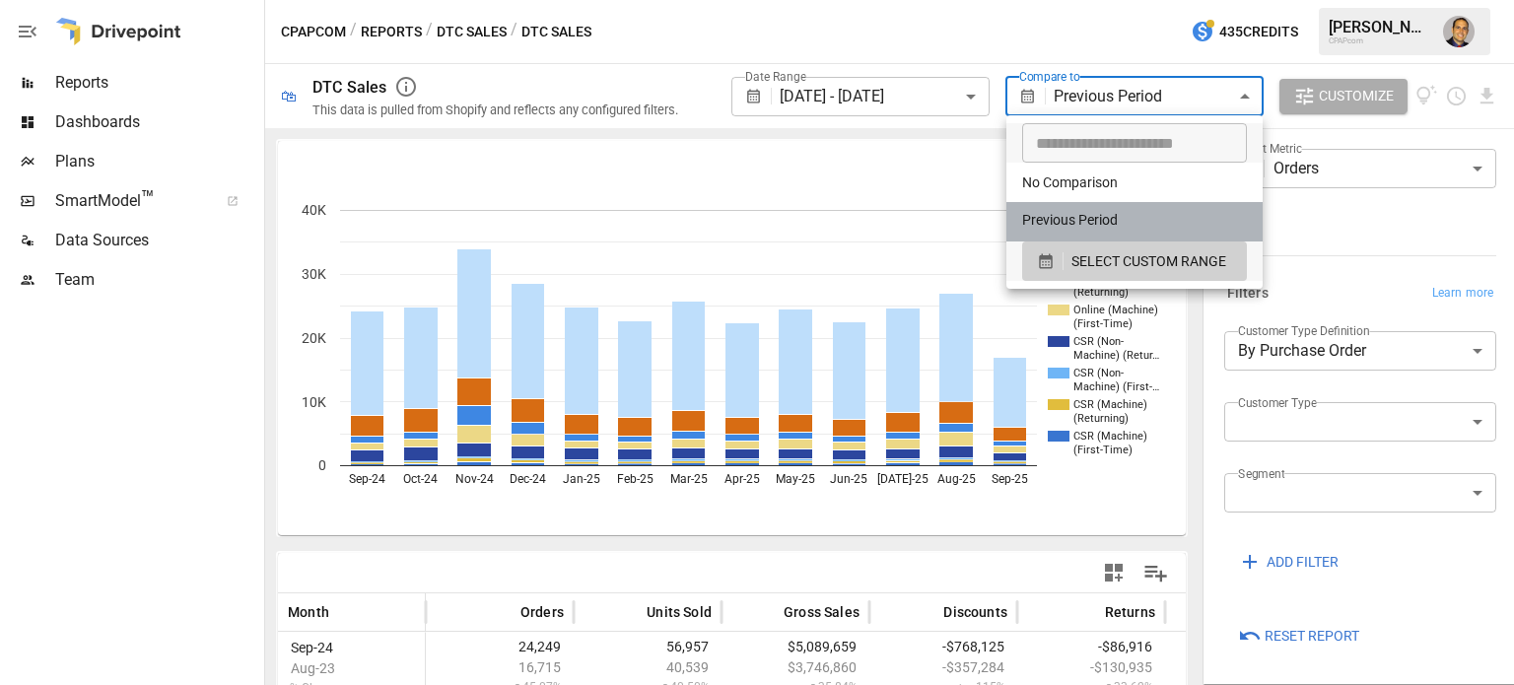
click at [1066, 214] on li "Previous Period" at bounding box center [1134, 221] width 256 height 39
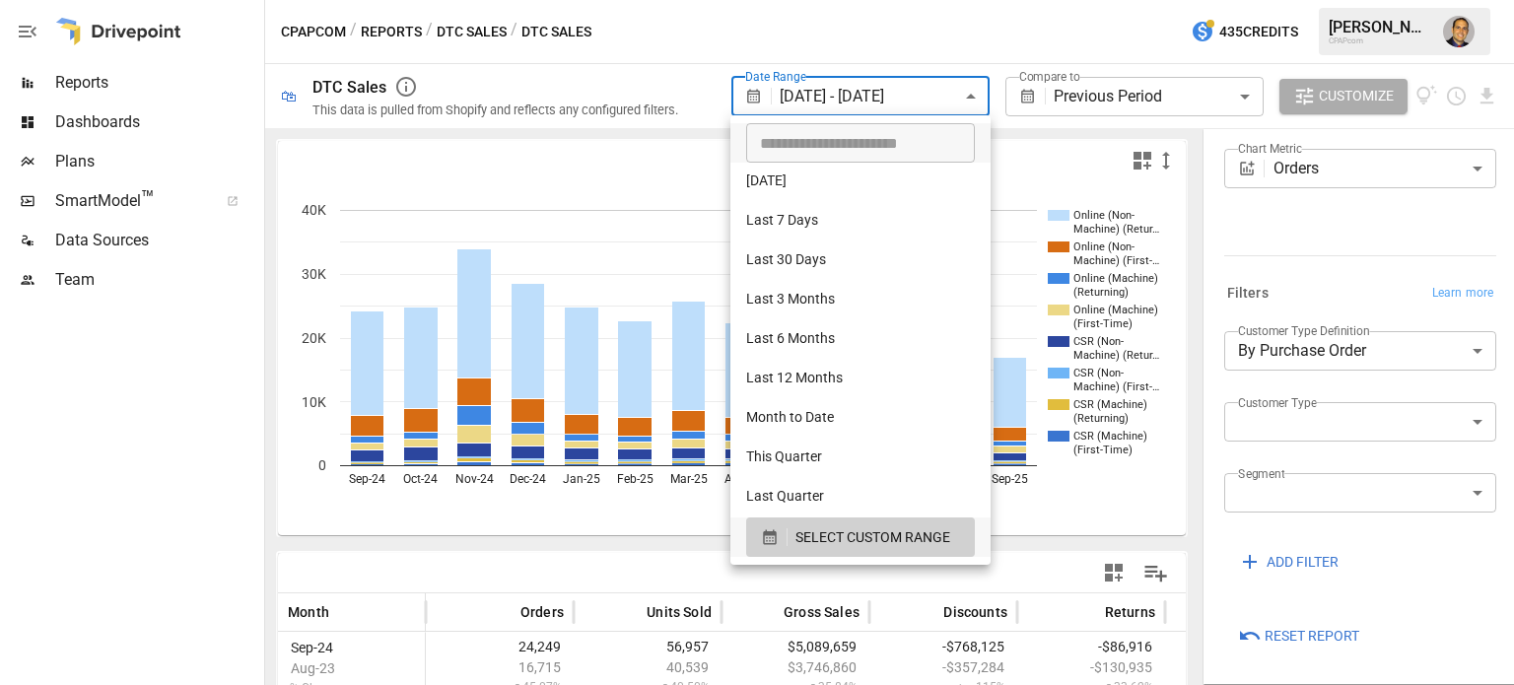
click at [972, 0] on body "**********" at bounding box center [757, 0] width 1514 height 0
click at [796, 236] on ul "​ [DATE] [DATE] Last 7 Days Last 30 Days Last 90 Days Last 365 Days Last Month …" at bounding box center [860, 339] width 260 height 449
click at [810, 247] on li "Last 30 Days" at bounding box center [860, 260] width 260 height 39
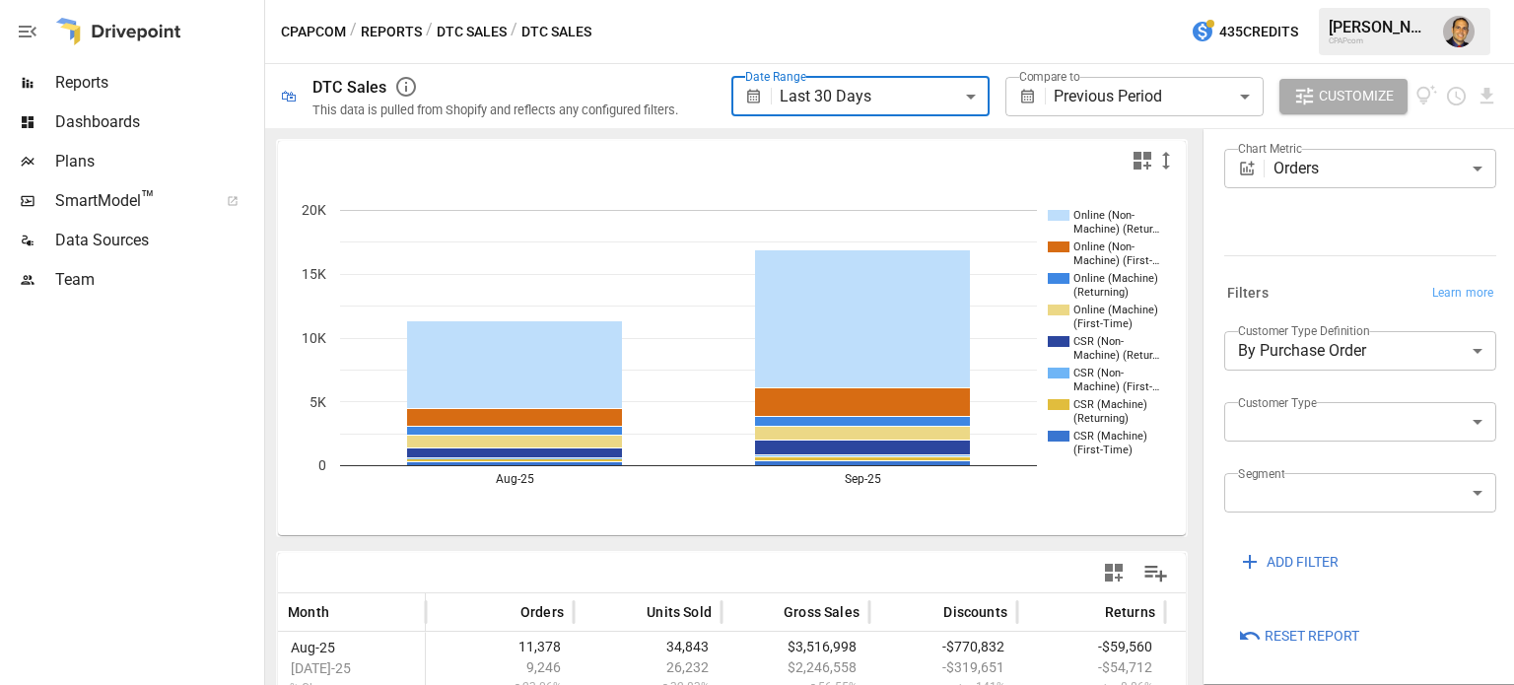
click at [963, 0] on body "**********" at bounding box center [757, 0] width 1514 height 0
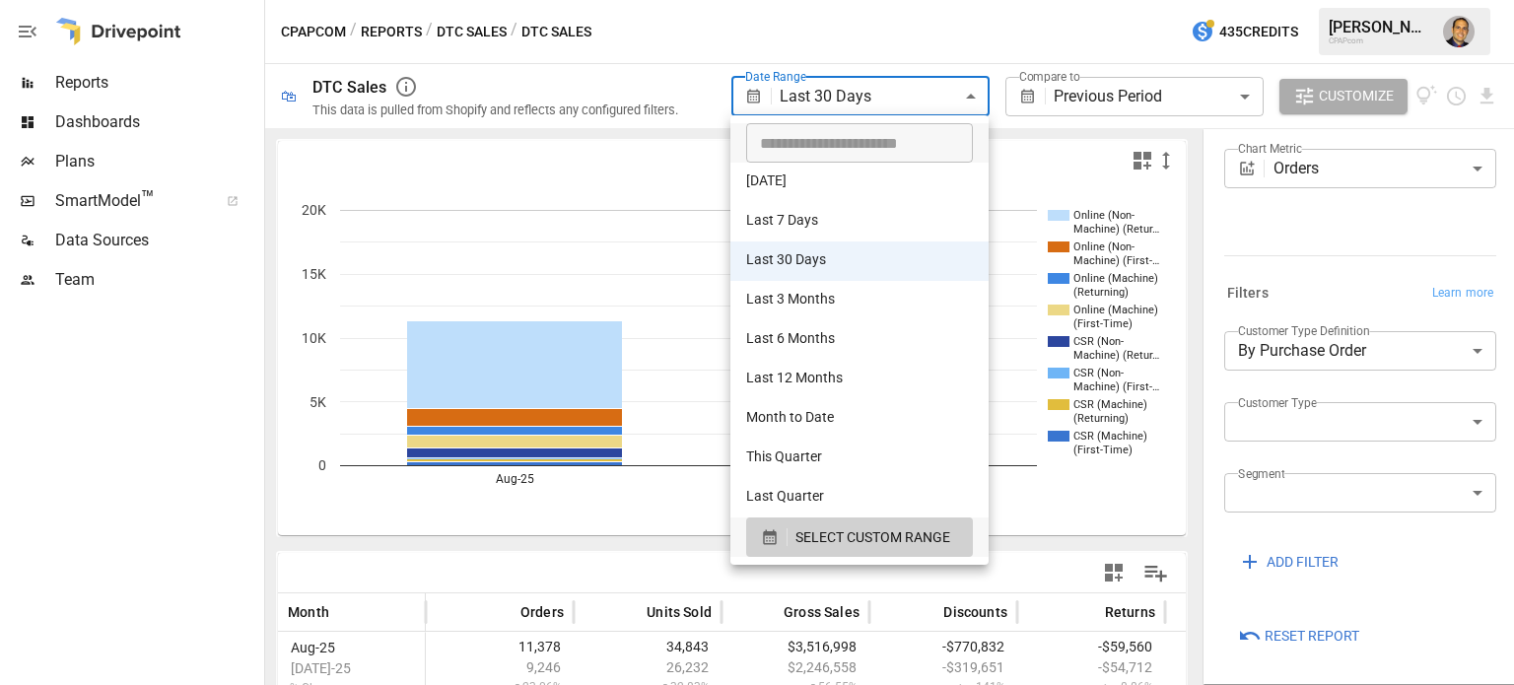
click at [822, 308] on li "Last 3 Months" at bounding box center [859, 300] width 258 height 39
type input "**********"
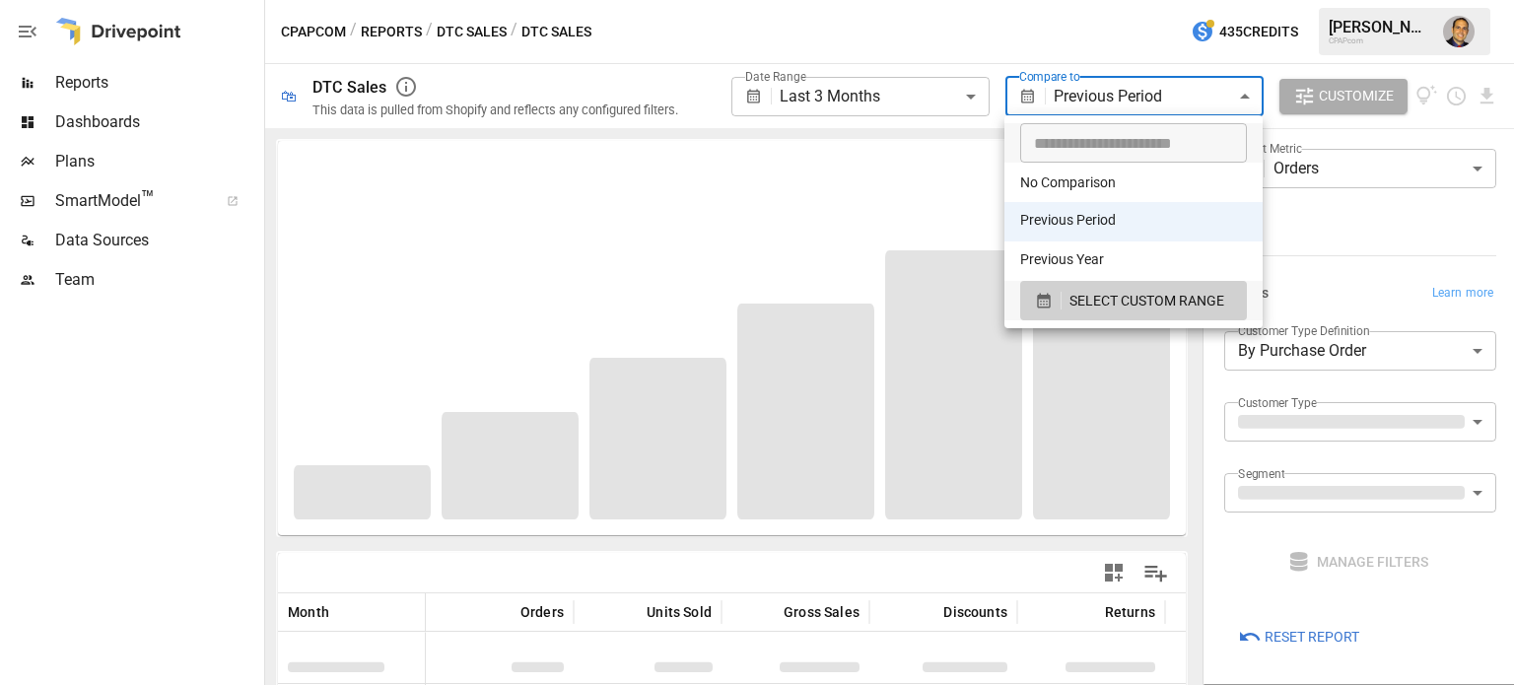
click at [1185, 0] on body "**********" at bounding box center [757, 0] width 1514 height 0
click at [1078, 253] on li "Previous Year" at bounding box center [1133, 260] width 258 height 39
type input "**********"
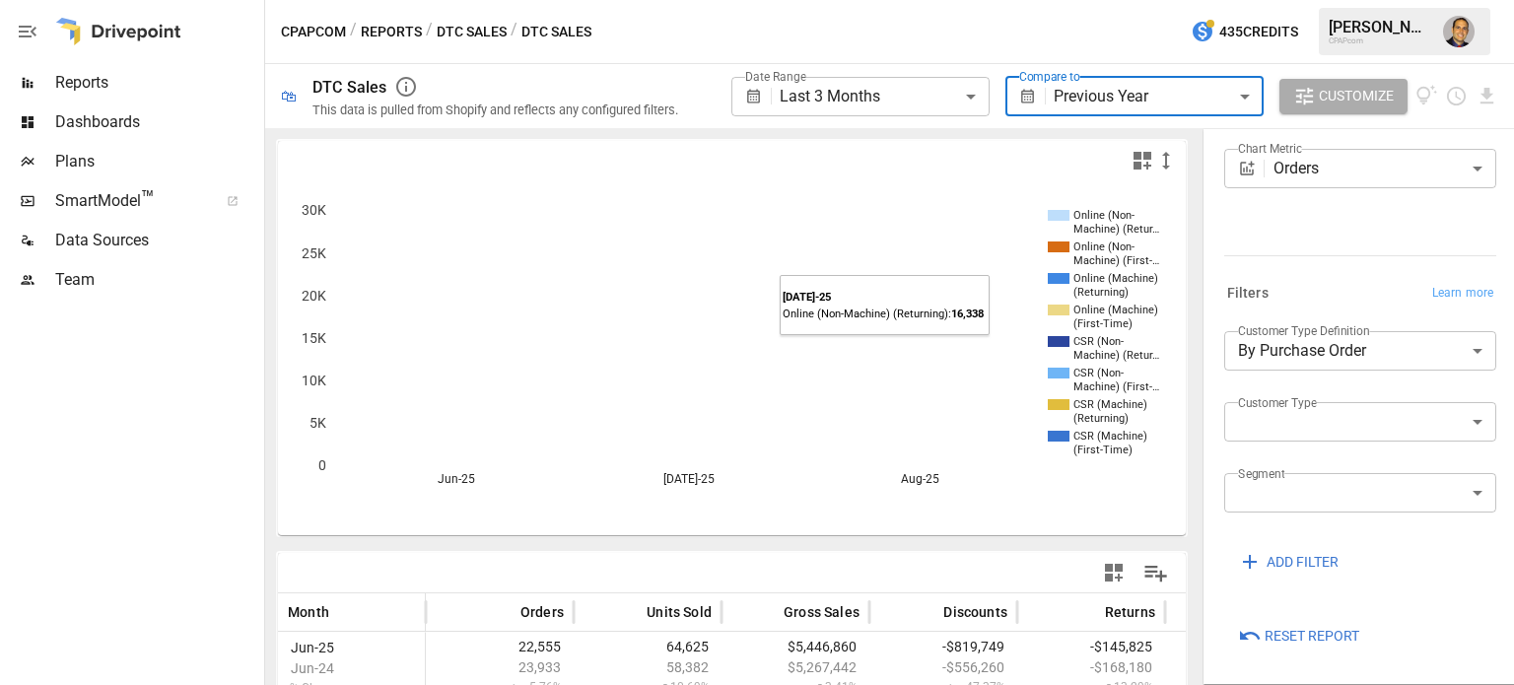
scroll to position [272, 0]
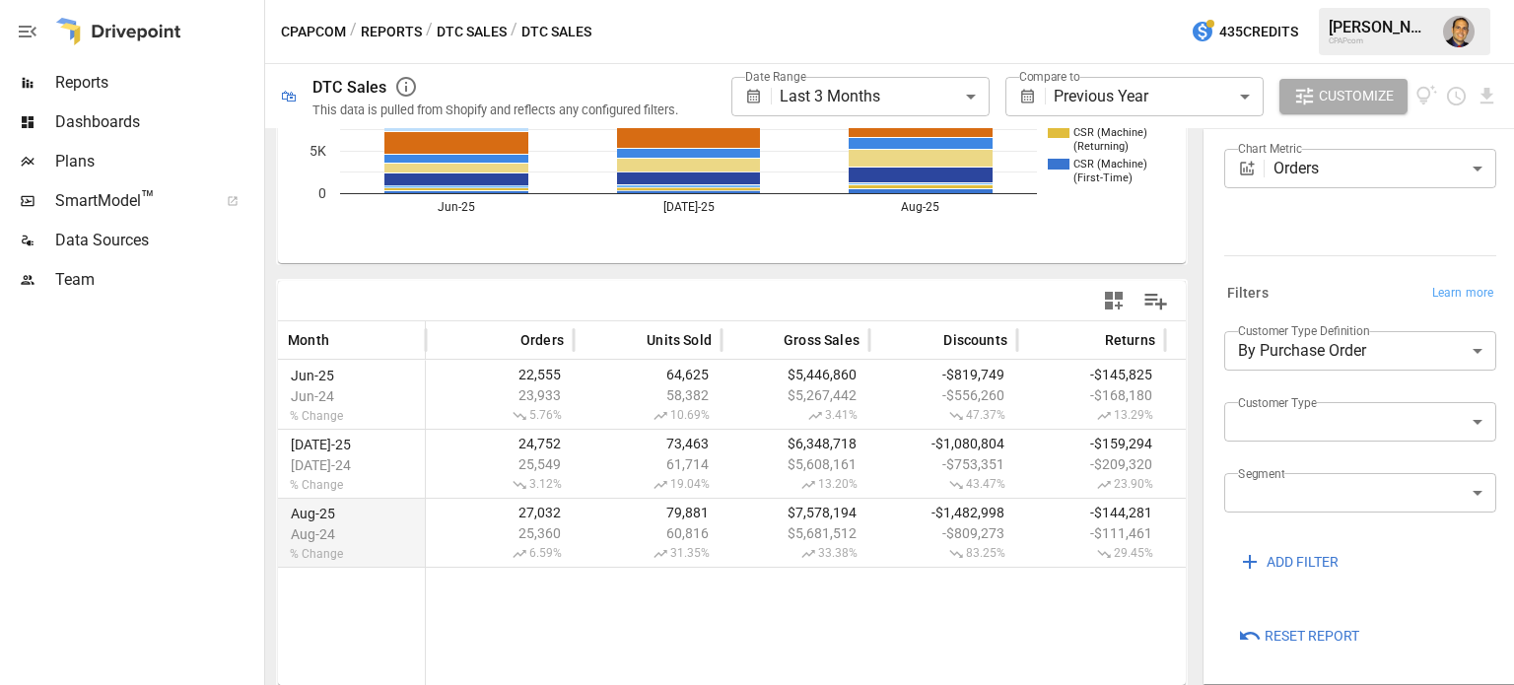
click at [910, 547] on span "83.25%" at bounding box center [943, 554] width 128 height 16
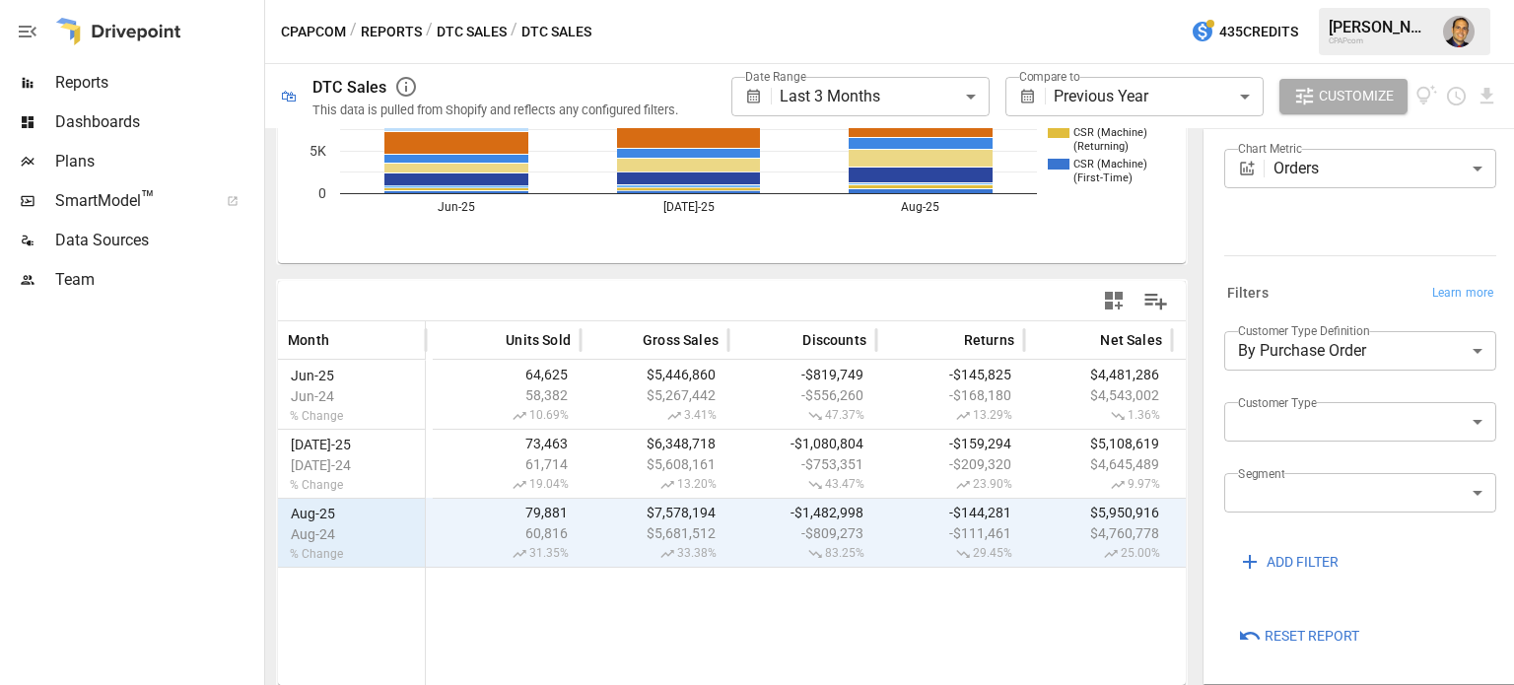
scroll to position [0, 583]
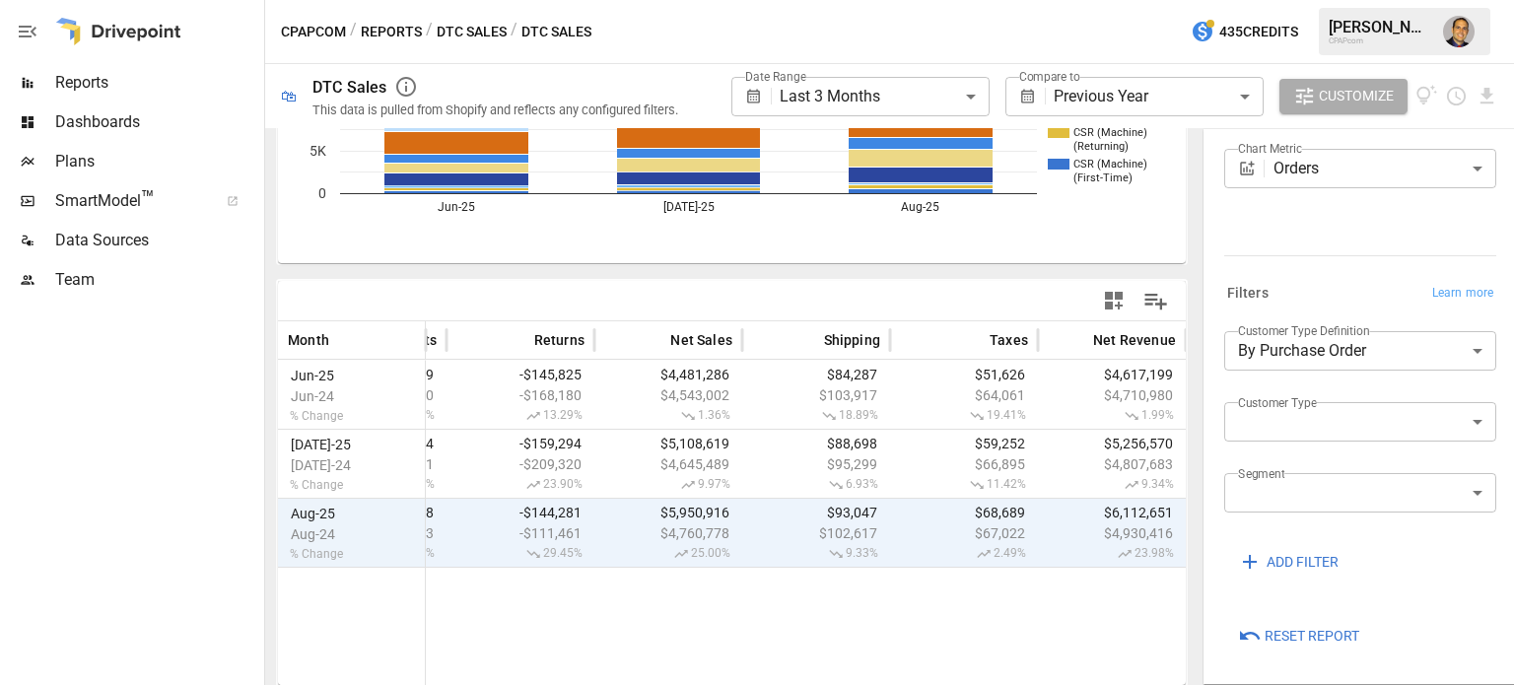
click at [453, 26] on button "DTC Sales" at bounding box center [472, 32] width 70 height 25
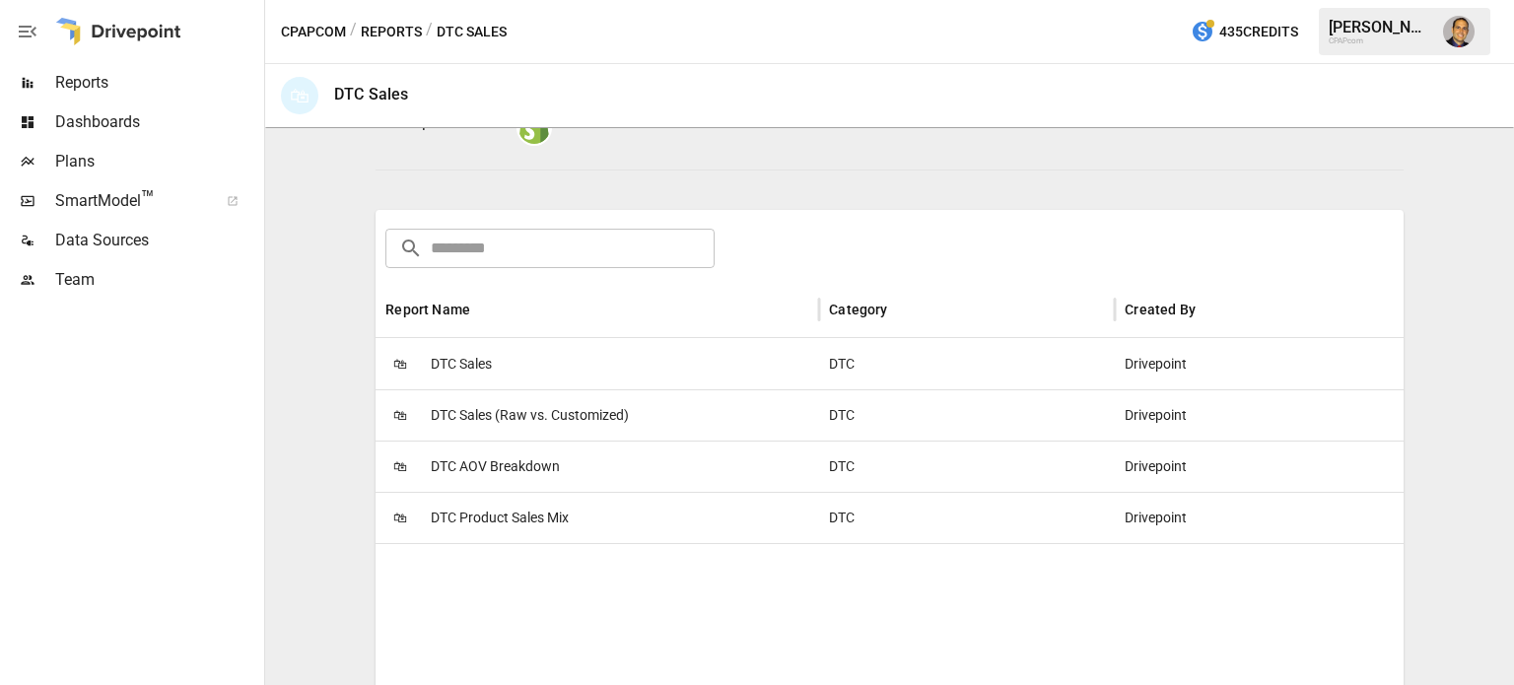
scroll to position [296, 0]
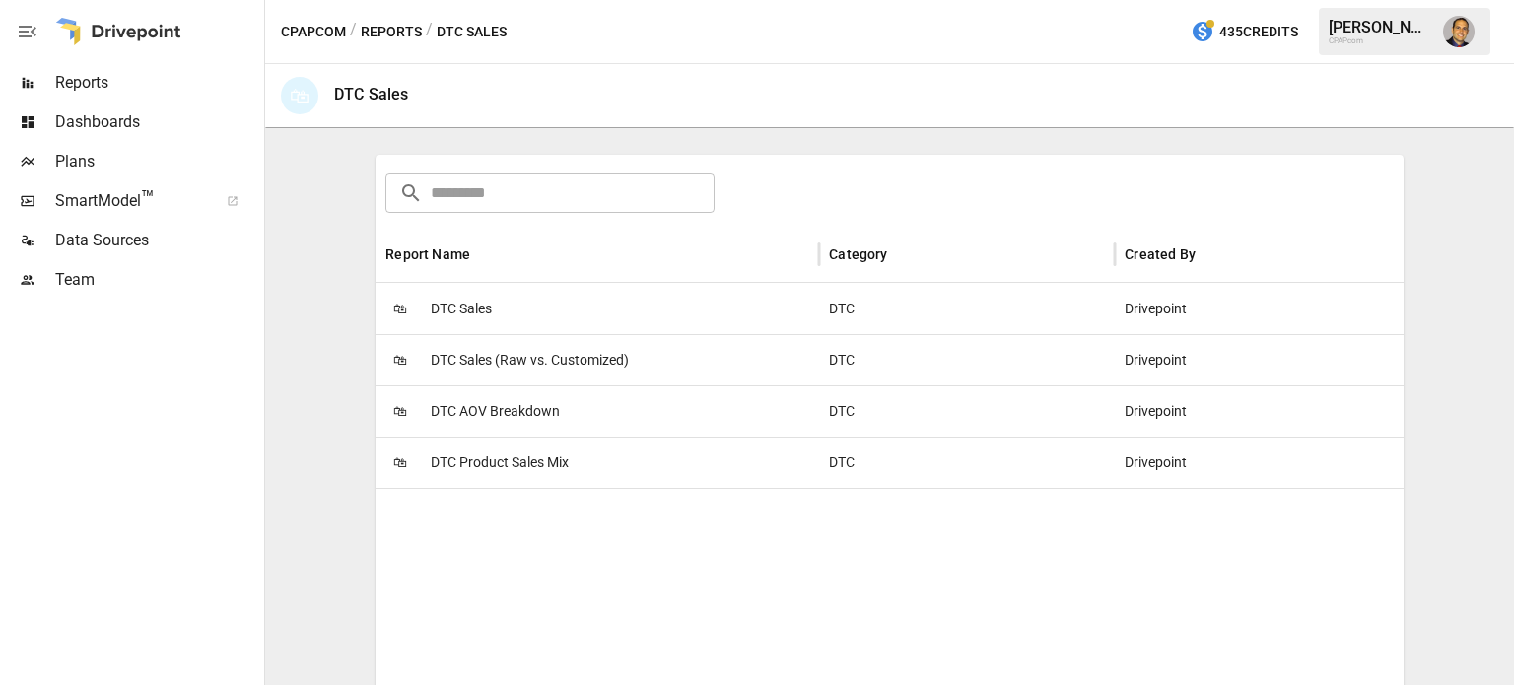
click at [531, 470] on span "DTC Product Sales Mix" at bounding box center [500, 463] width 138 height 50
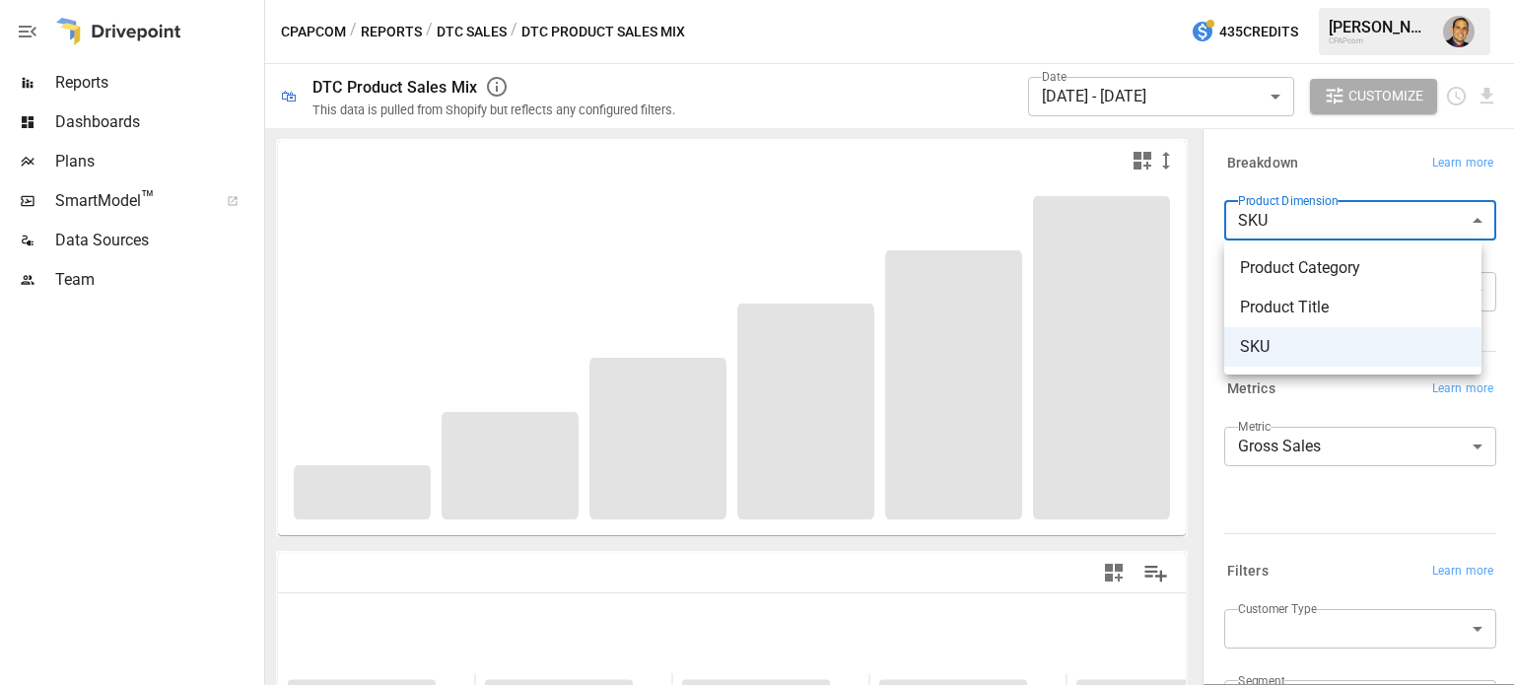
click at [1347, 0] on body "**********" at bounding box center [757, 0] width 1514 height 0
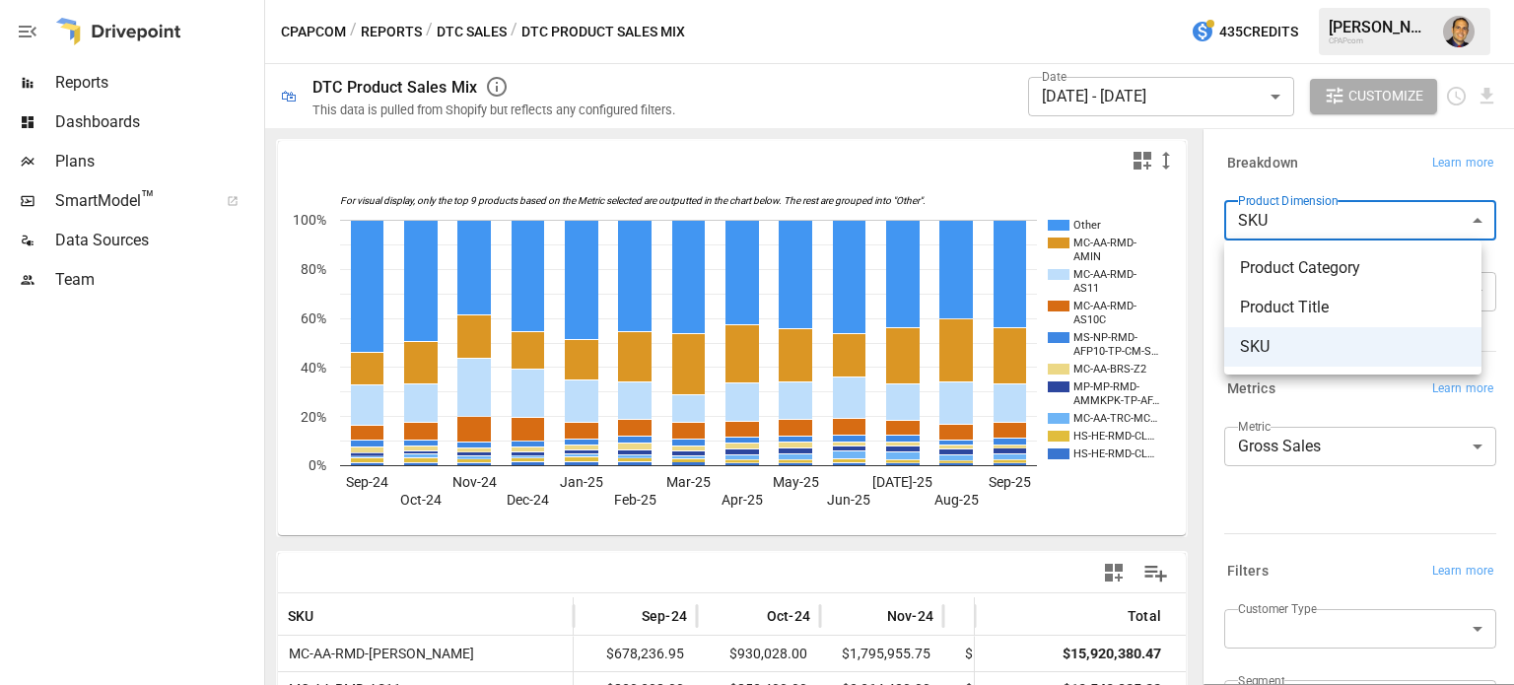
drag, startPoint x: 1122, startPoint y: 416, endPoint x: 1094, endPoint y: 508, distance: 95.7
click at [1094, 508] on div at bounding box center [757, 342] width 1514 height 685
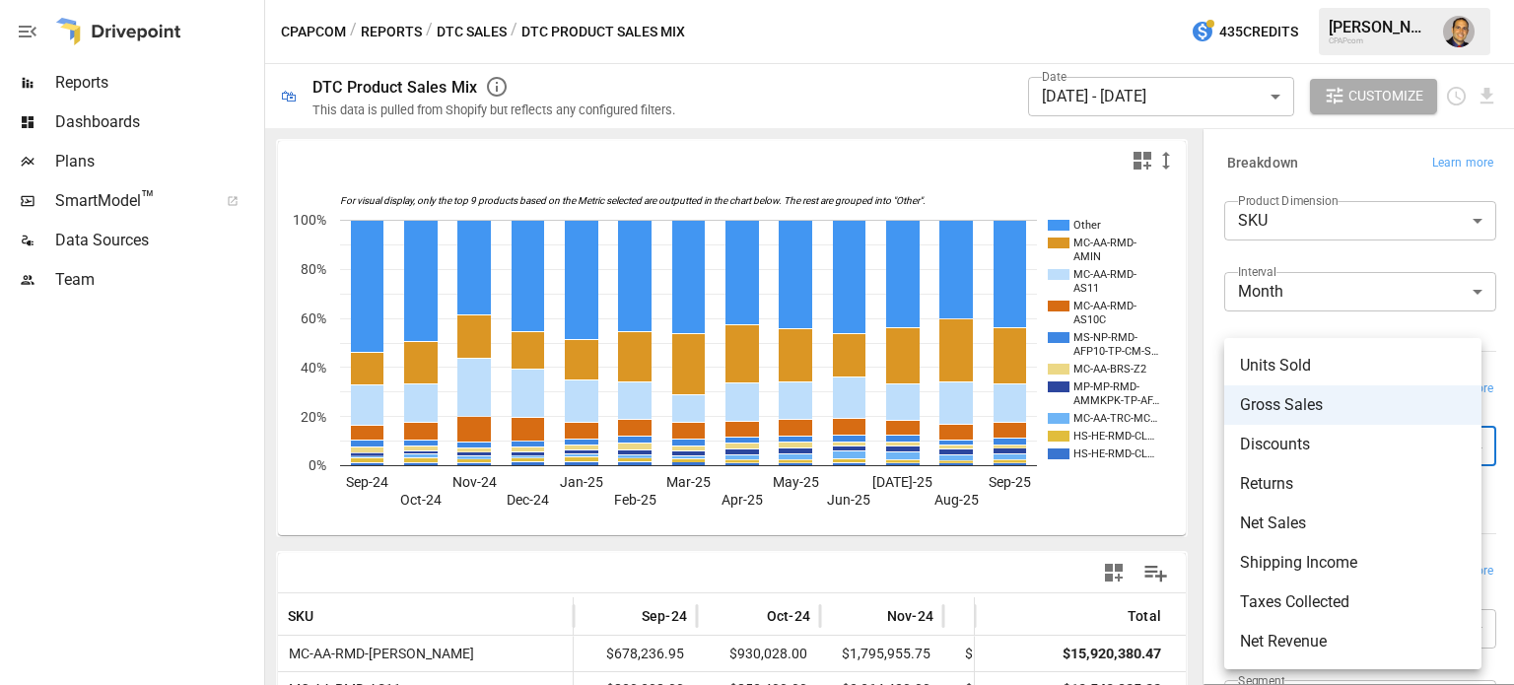
click at [1290, 0] on body "Reports Dashboards Plans SmartModel ™ Data Sources Team CPAPcom / Reports / DTC…" at bounding box center [757, 0] width 1514 height 0
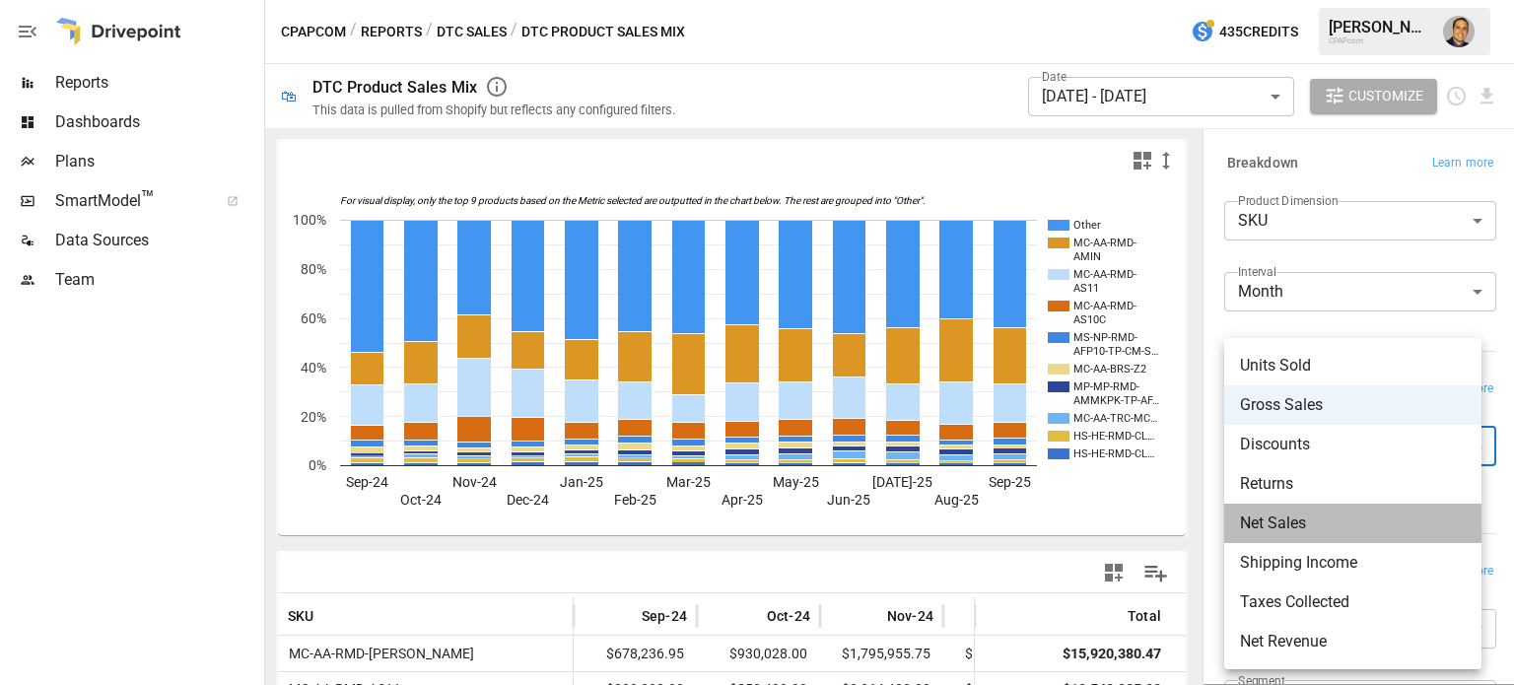
click at [1267, 527] on span "Net Sales" at bounding box center [1353, 524] width 226 height 24
type input "*********"
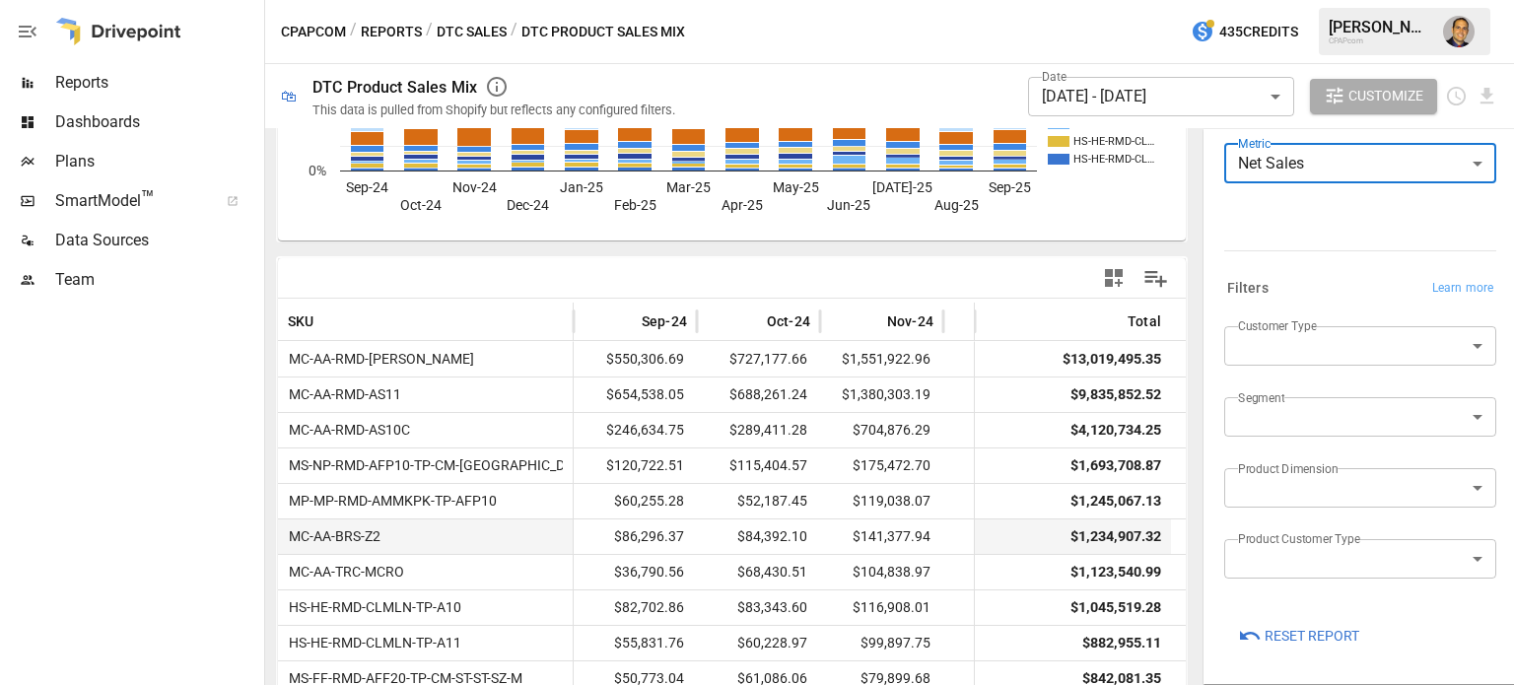
scroll to position [296, 0]
click at [1128, 318] on div "Total" at bounding box center [1145, 320] width 34 height 16
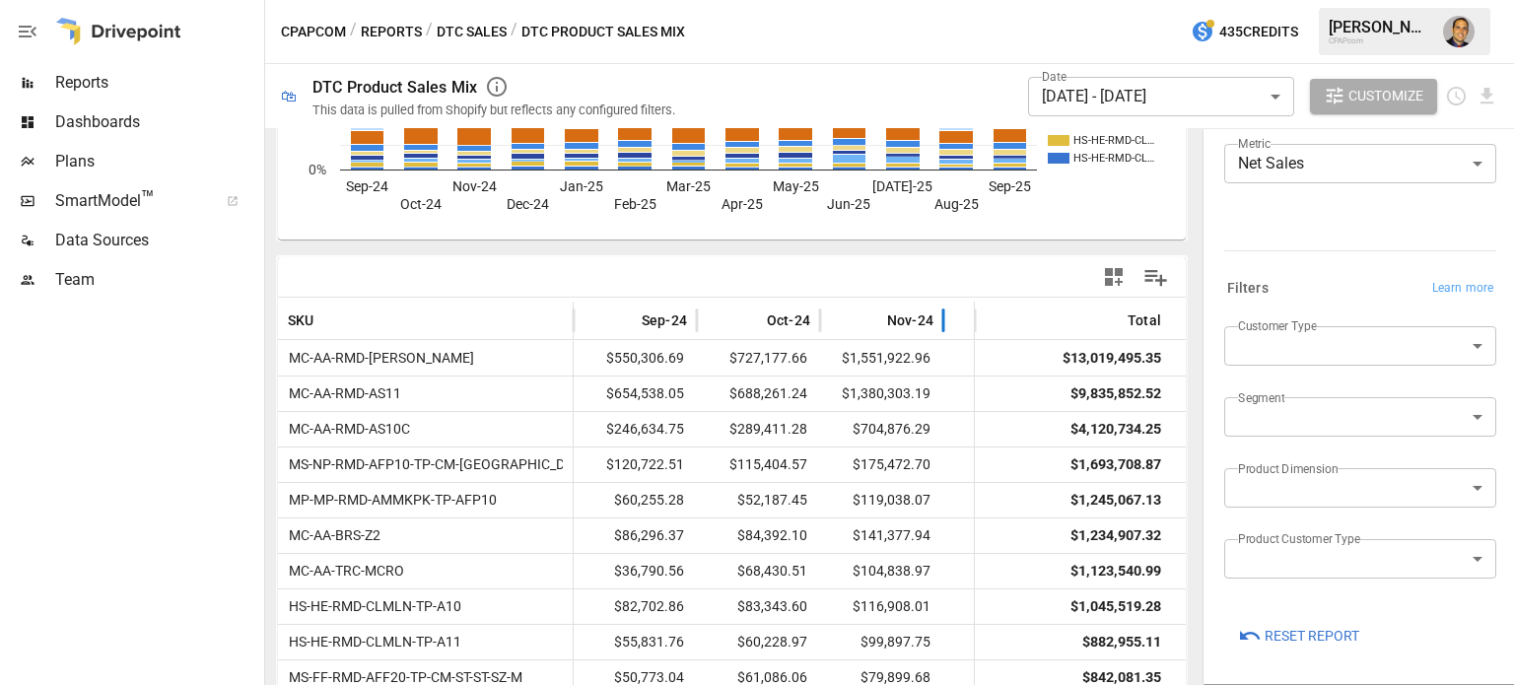
click at [892, 317] on span "Nov-24" at bounding box center [910, 320] width 46 height 20
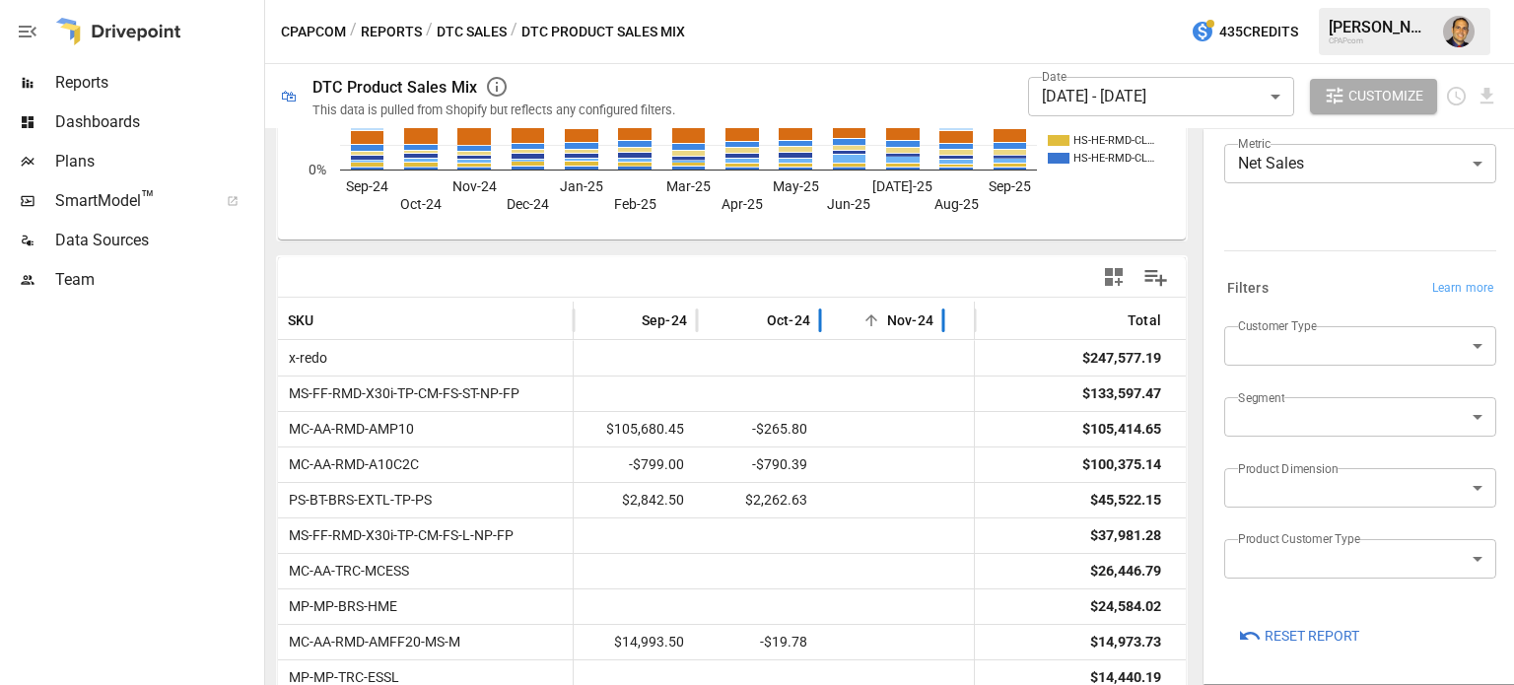
click at [892, 317] on span "Nov-24" at bounding box center [910, 320] width 46 height 20
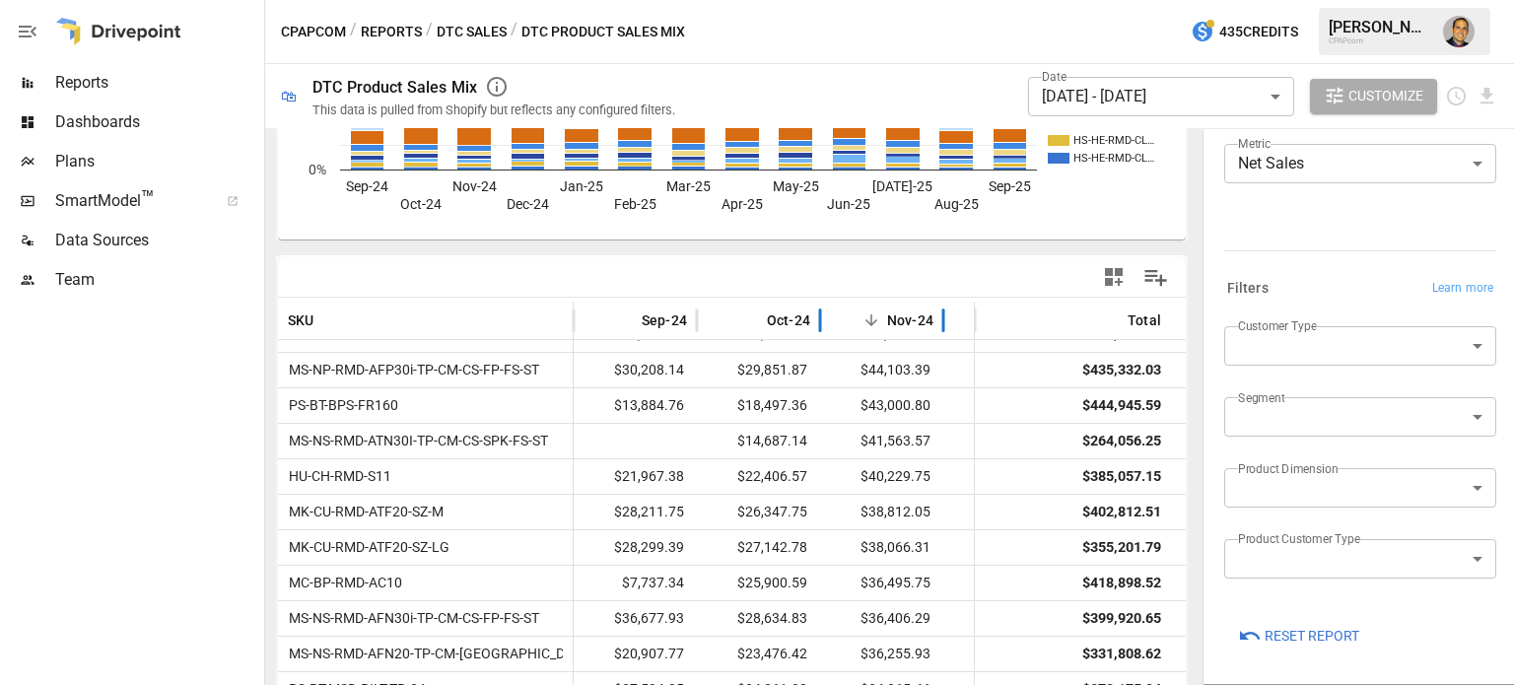
scroll to position [99, 0]
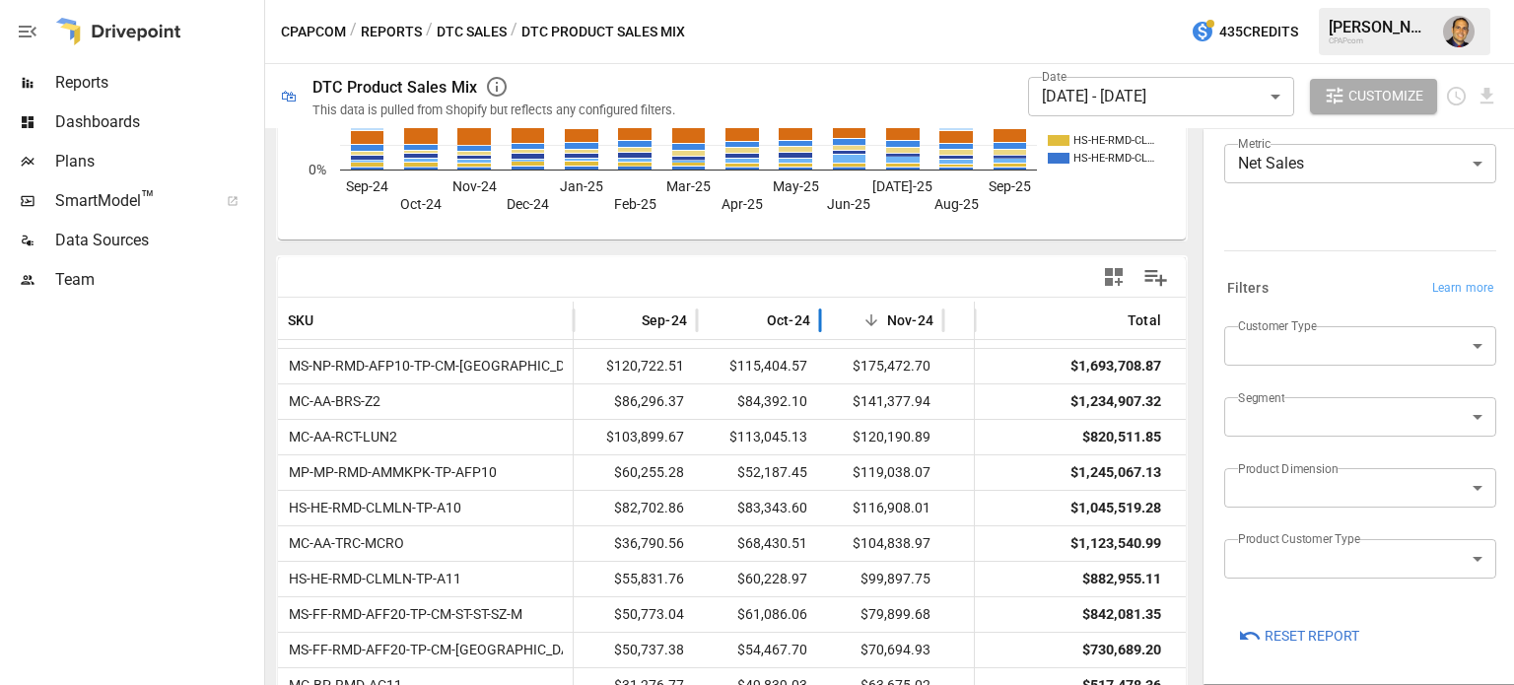
click at [1299, 366] on div "Customer Type ​" at bounding box center [1360, 353] width 272 height 55
click at [1304, 0] on body "Reports Dashboards Plans SmartModel ™ Data Sources Team CPAPcom / Reports / DTC…" at bounding box center [757, 0] width 1514 height 0
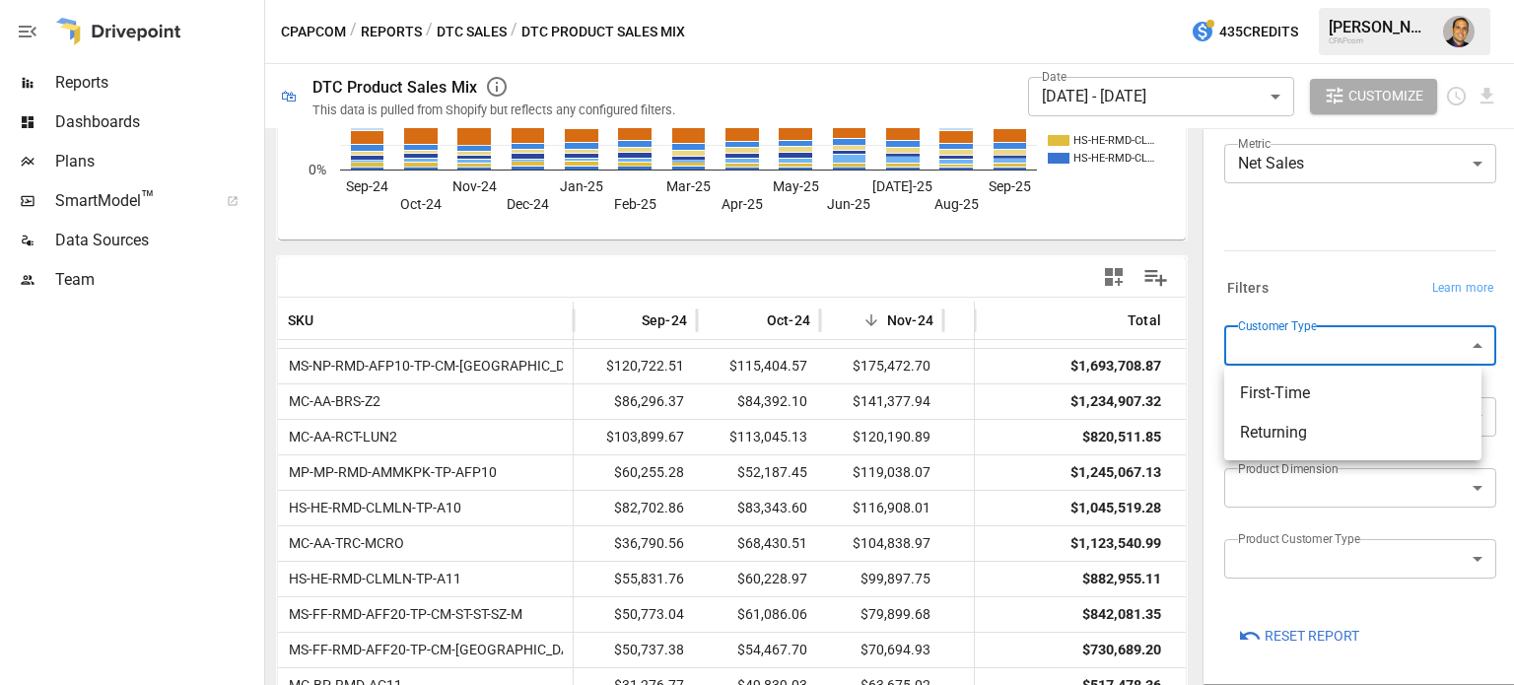
click at [1287, 271] on div at bounding box center [757, 342] width 1514 height 685
click at [1264, 0] on body "Reports Dashboards Plans SmartModel ™ Data Sources Team CPAPcom / Reports / DTC…" at bounding box center [757, 0] width 1514 height 0
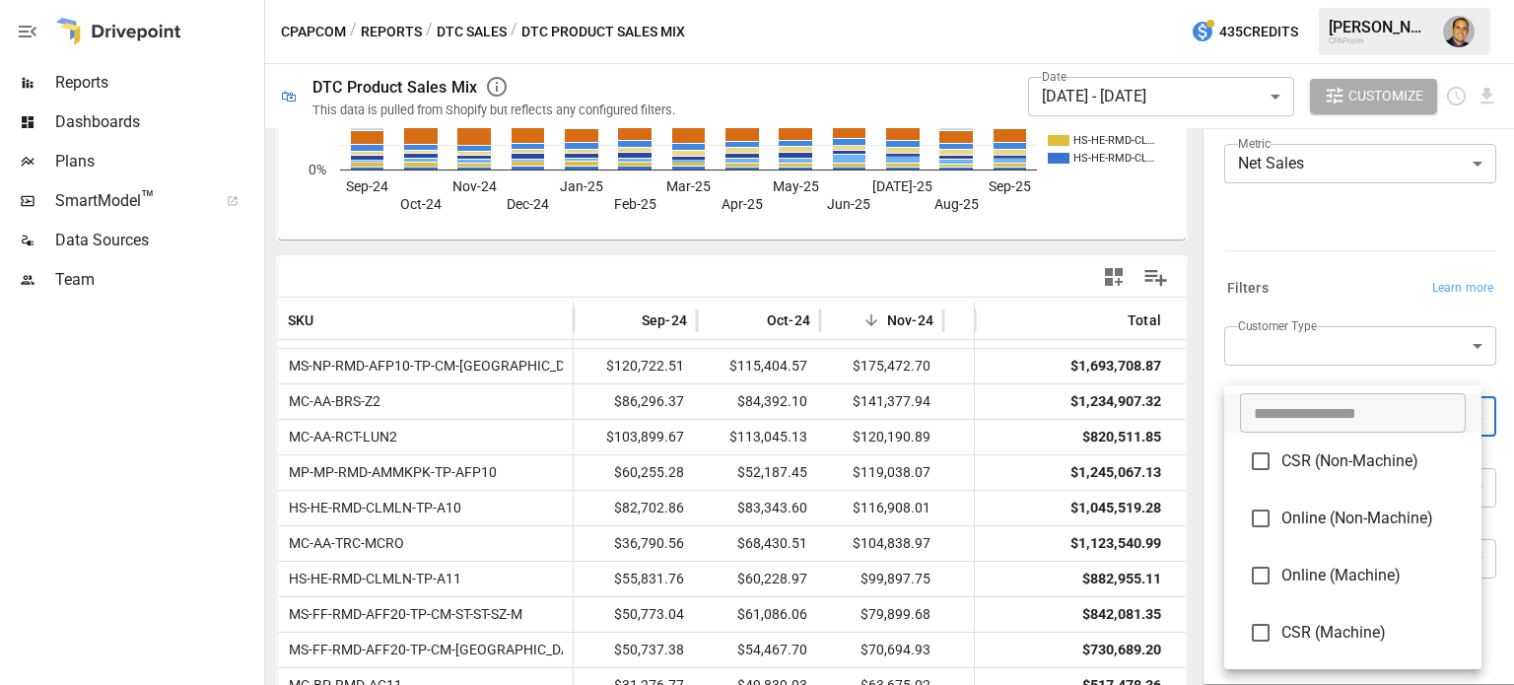
click at [1323, 269] on div at bounding box center [757, 342] width 1514 height 685
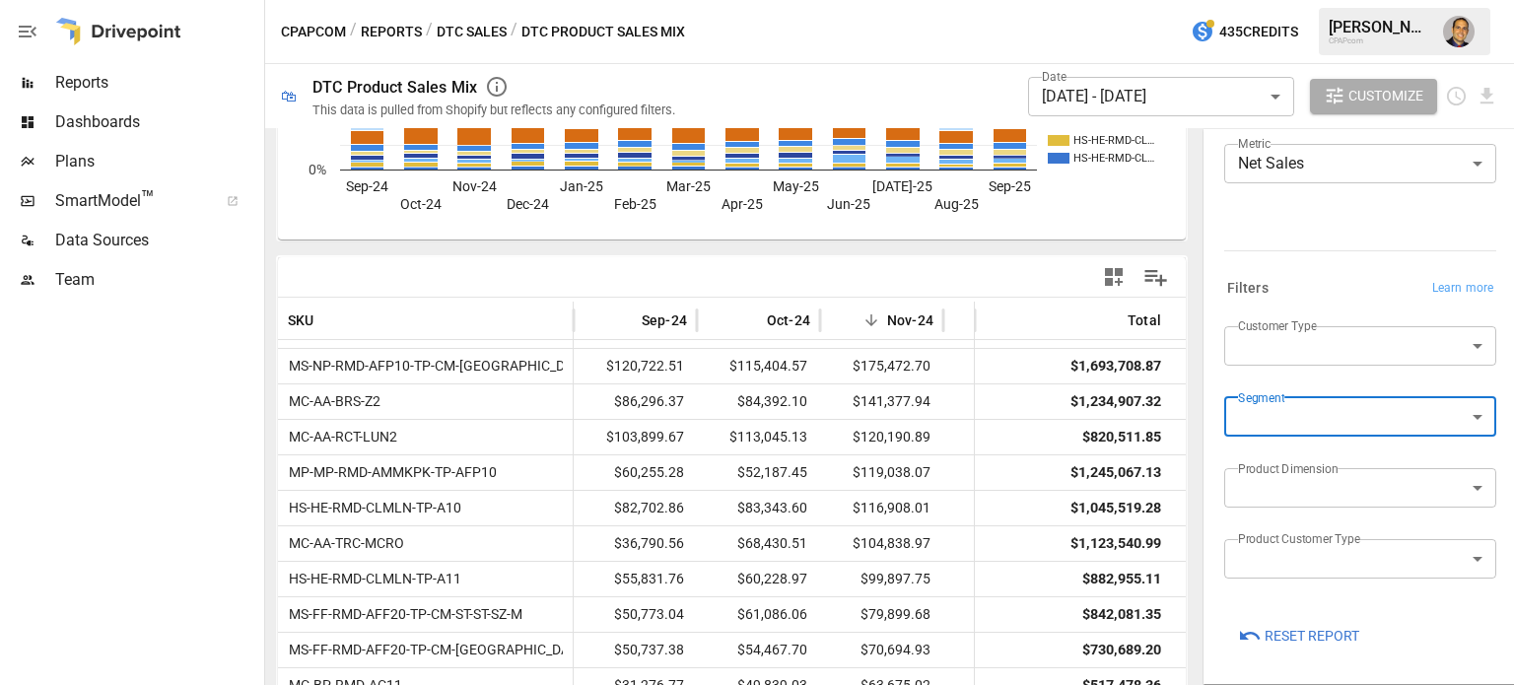
click at [1277, 0] on body "Reports Dashboards Plans SmartModel ™ Data Sources Team CPAPcom / Reports / DTC…" at bounding box center [757, 0] width 1514 height 0
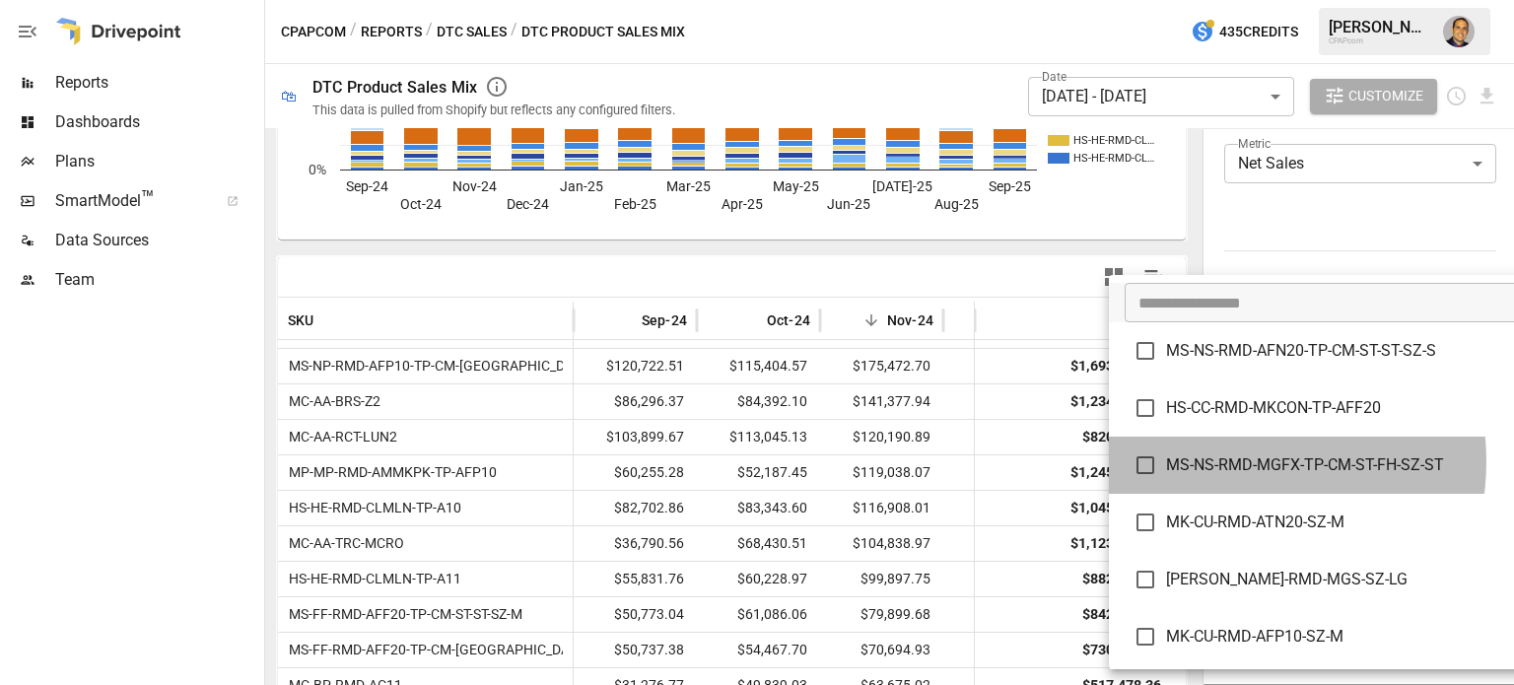
click at [1283, 492] on li "MS-NS-RMD-MGFX-TP-CM-ST-FH-SZ-ST" at bounding box center [1361, 465] width 504 height 57
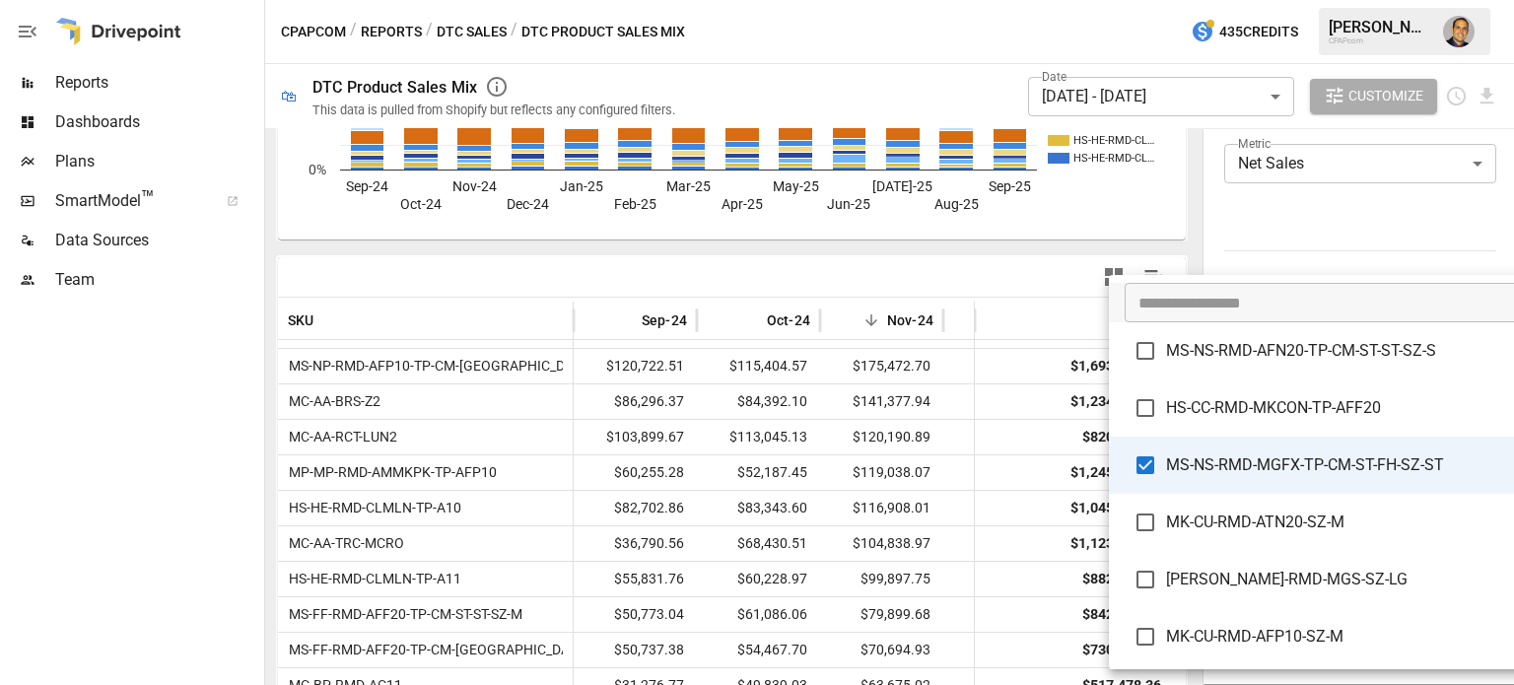
type input "**********"
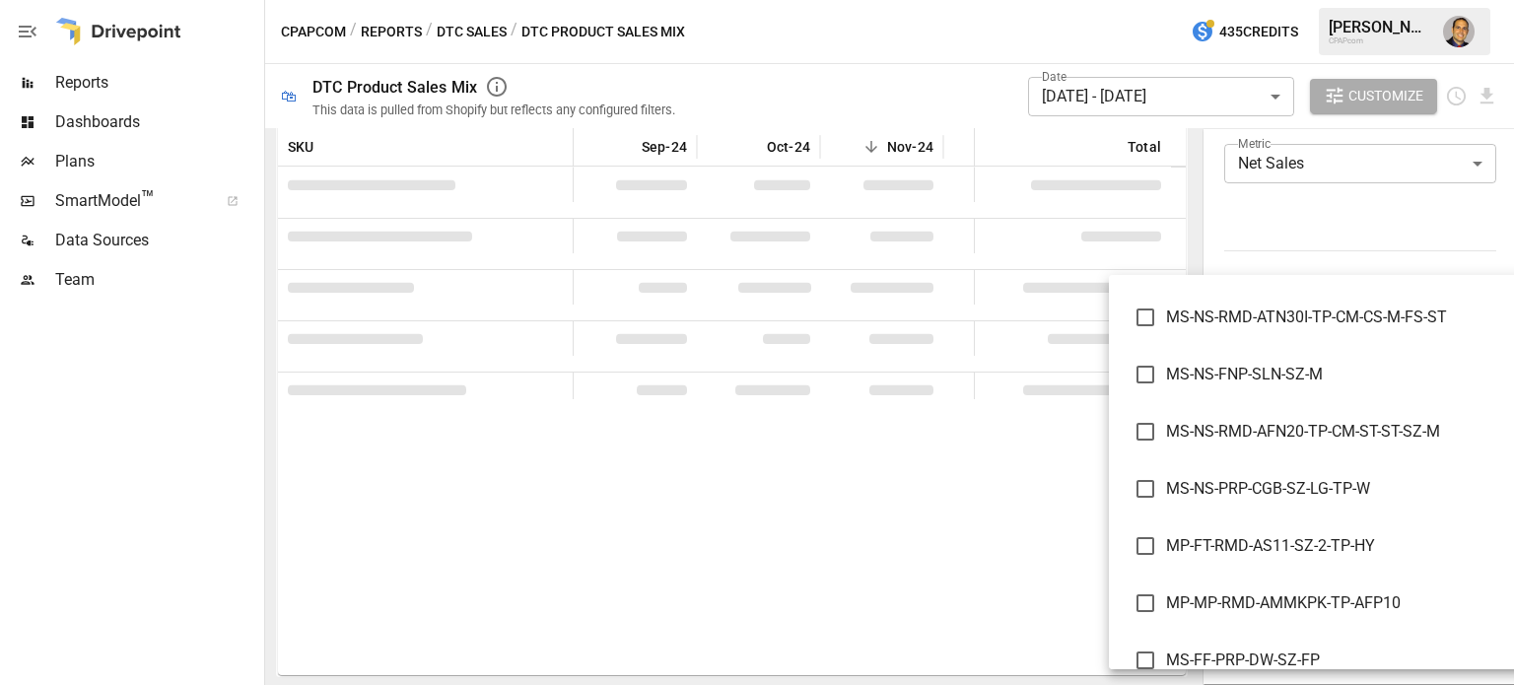
scroll to position [2648, 0]
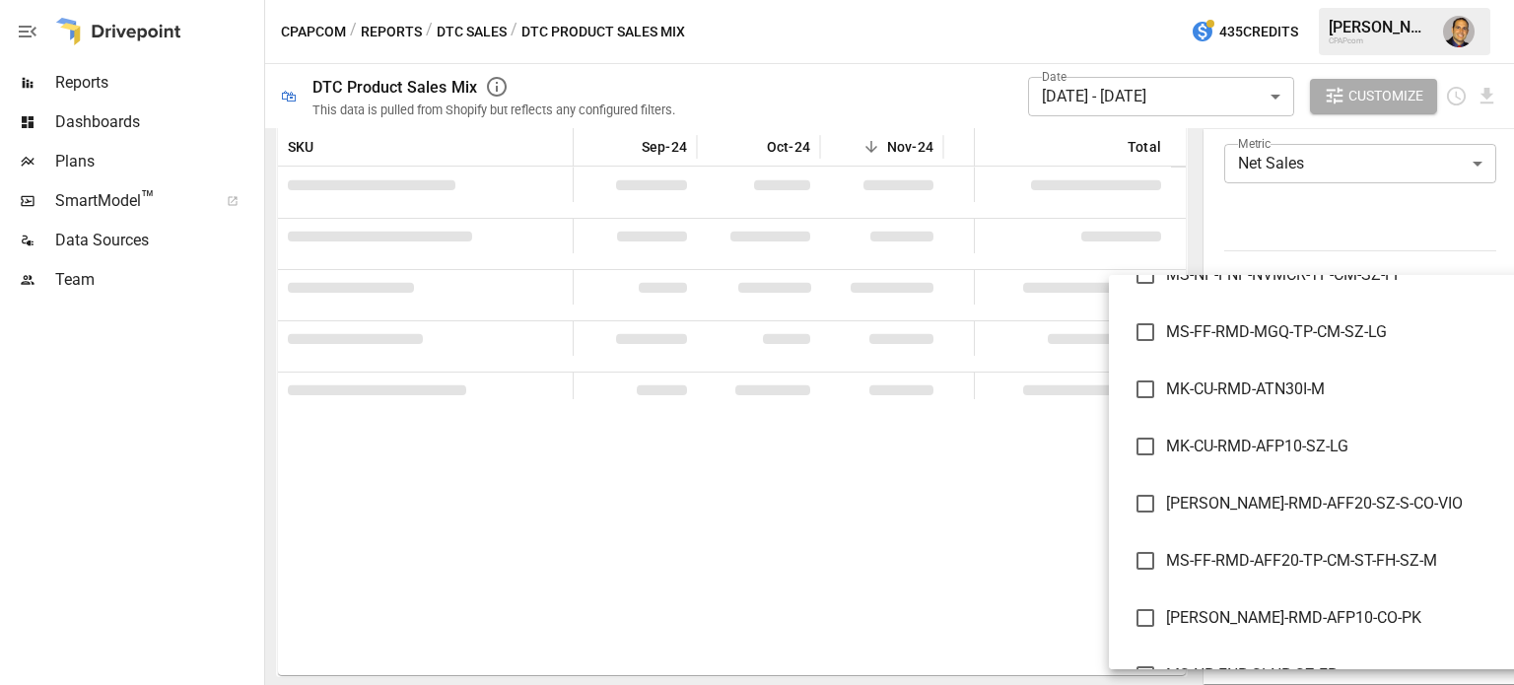
click at [1293, 261] on div at bounding box center [757, 342] width 1514 height 685
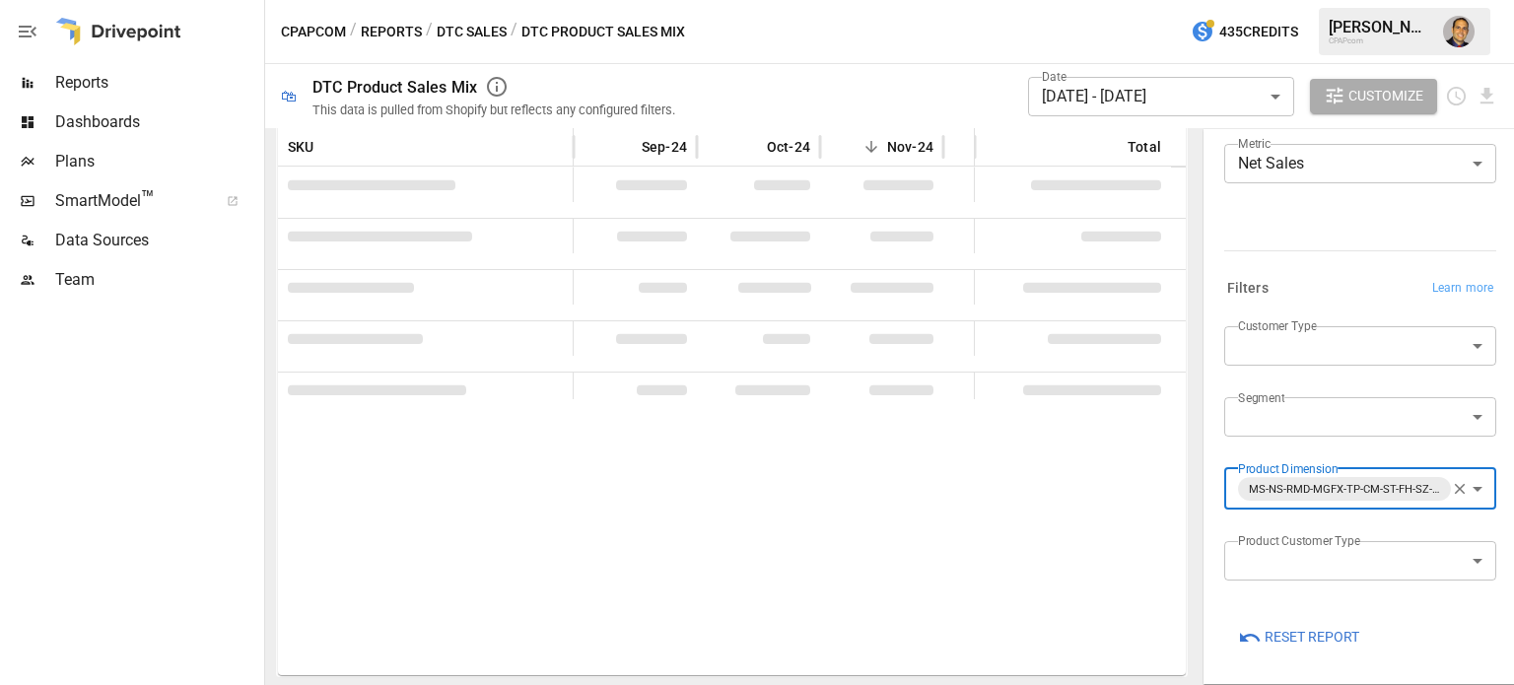
scroll to position [296, 0]
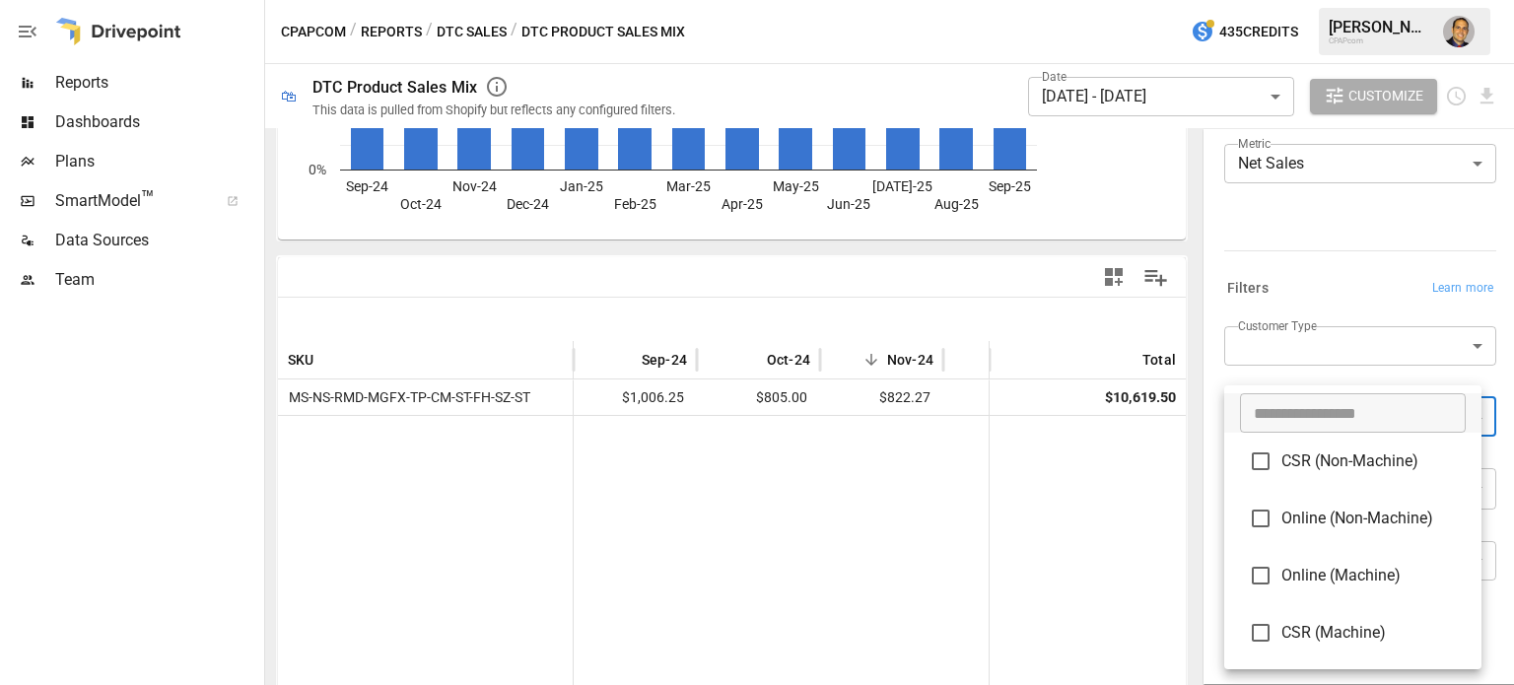
click at [1305, 0] on body "Reports Dashboards Plans SmartModel ™ Data Sources Team CPAPcom / Reports / DTC…" at bounding box center [757, 0] width 1514 height 0
click at [1266, 287] on div at bounding box center [757, 342] width 1514 height 685
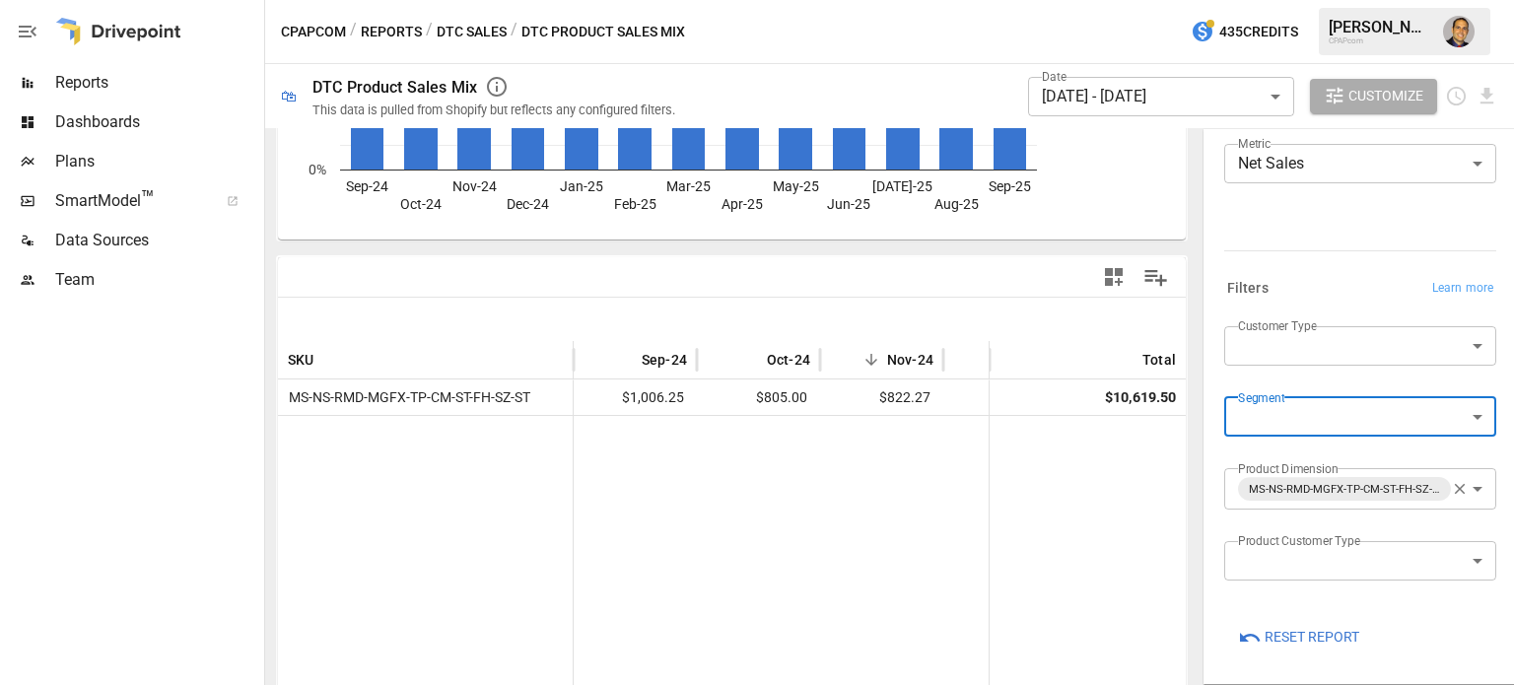
scroll to position [284, 0]
click at [1262, 0] on body "Reports Dashboards Plans SmartModel ™ Data Sources Team CPAPcom / Reports / DTC…" at bounding box center [757, 0] width 1514 height 0
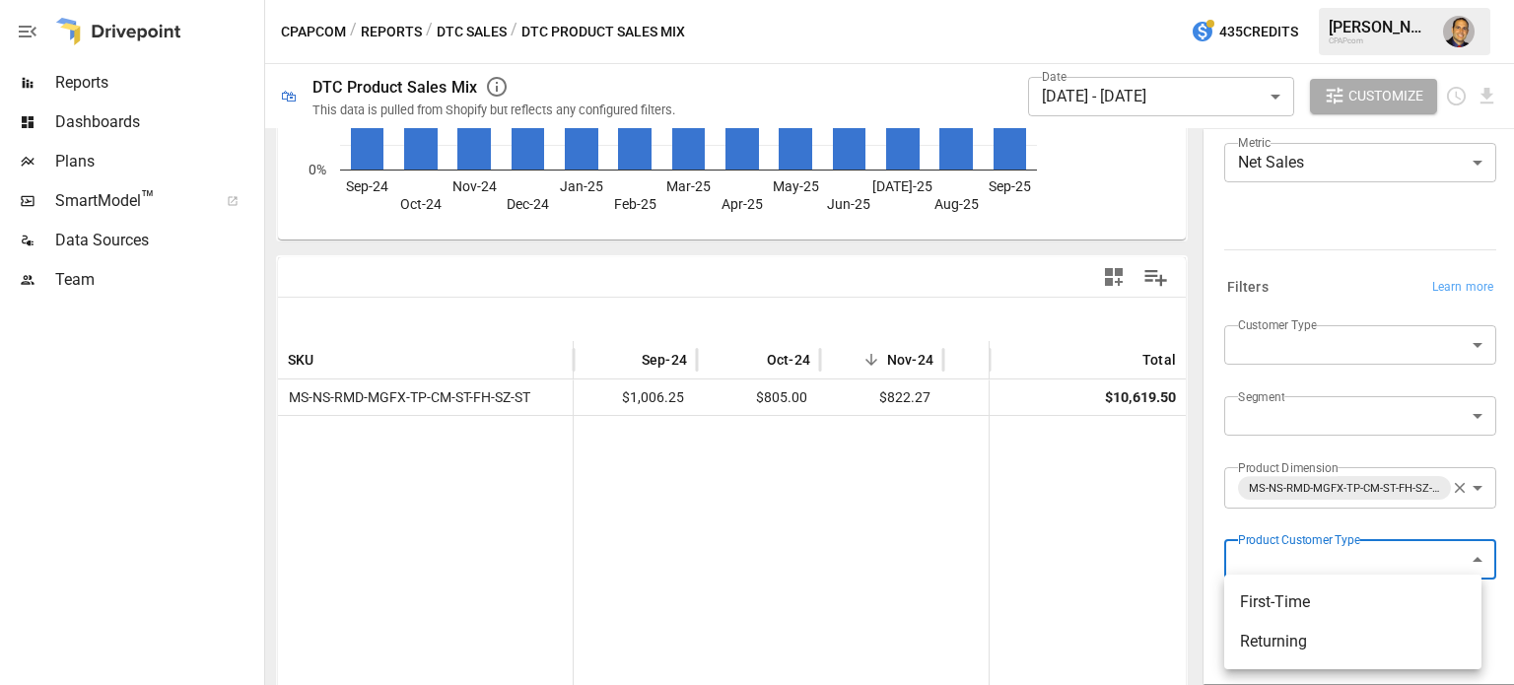
click at [1292, 271] on div at bounding box center [757, 342] width 1514 height 685
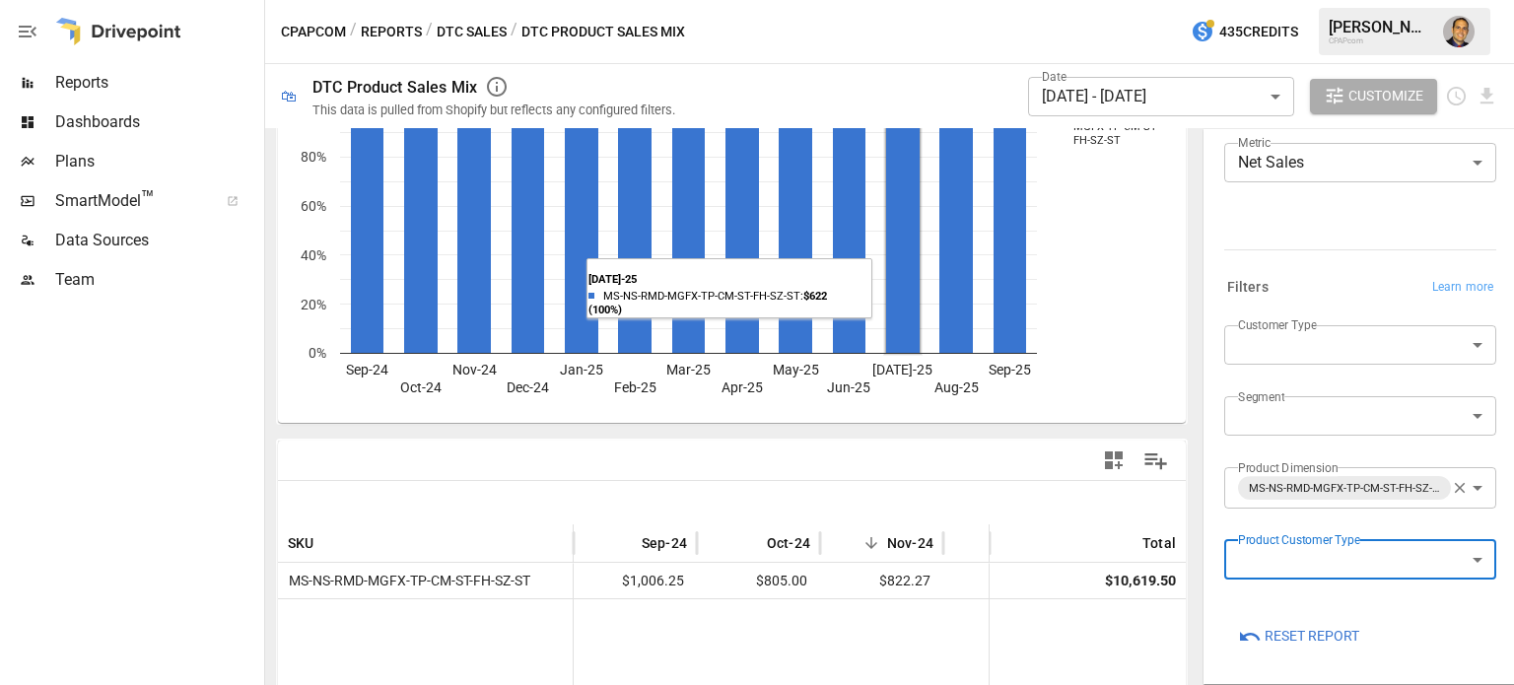
scroll to position [0, 0]
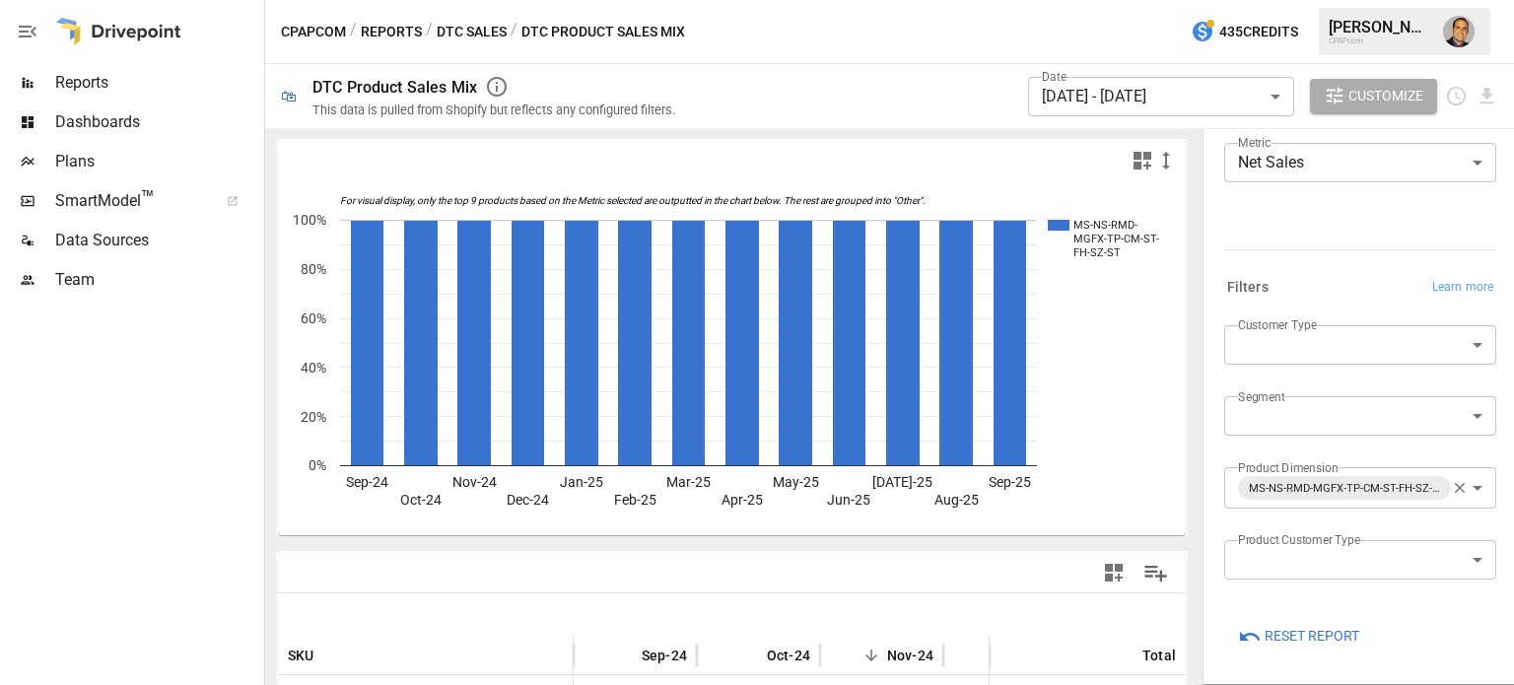
click at [449, 27] on button "DTC Sales" at bounding box center [472, 32] width 70 height 25
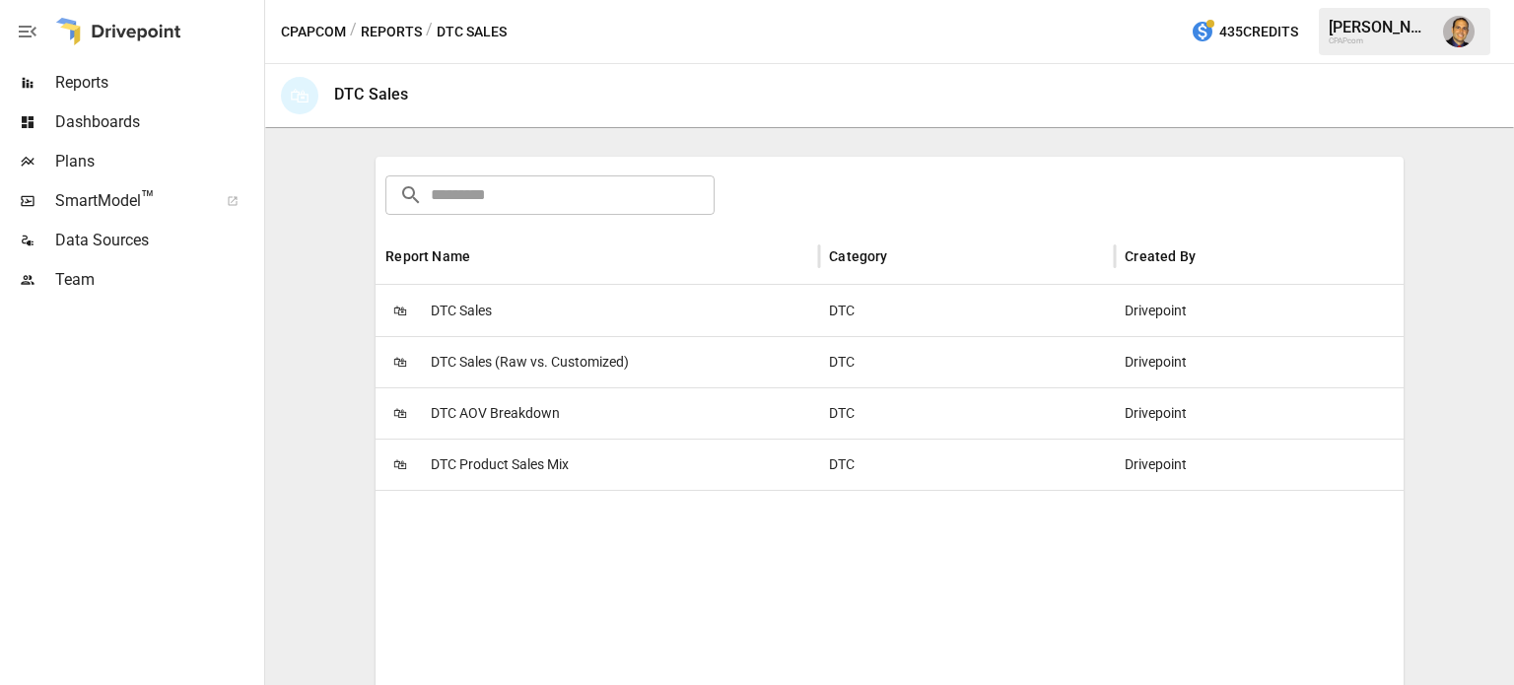
scroll to position [296, 0]
click at [520, 417] on span "DTC AOV Breakdown" at bounding box center [495, 411] width 129 height 50
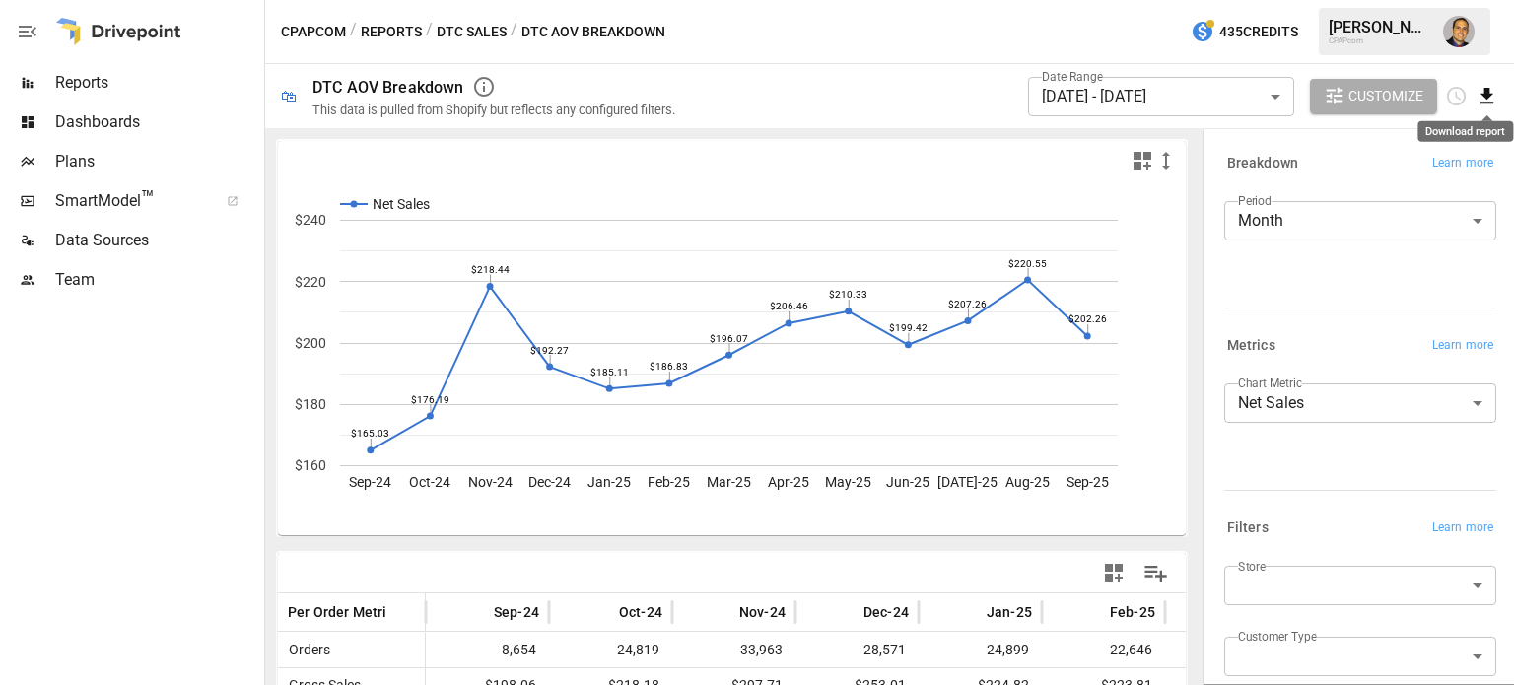
click at [1485, 96] on icon "Download report" at bounding box center [1486, 96] width 13 height 16
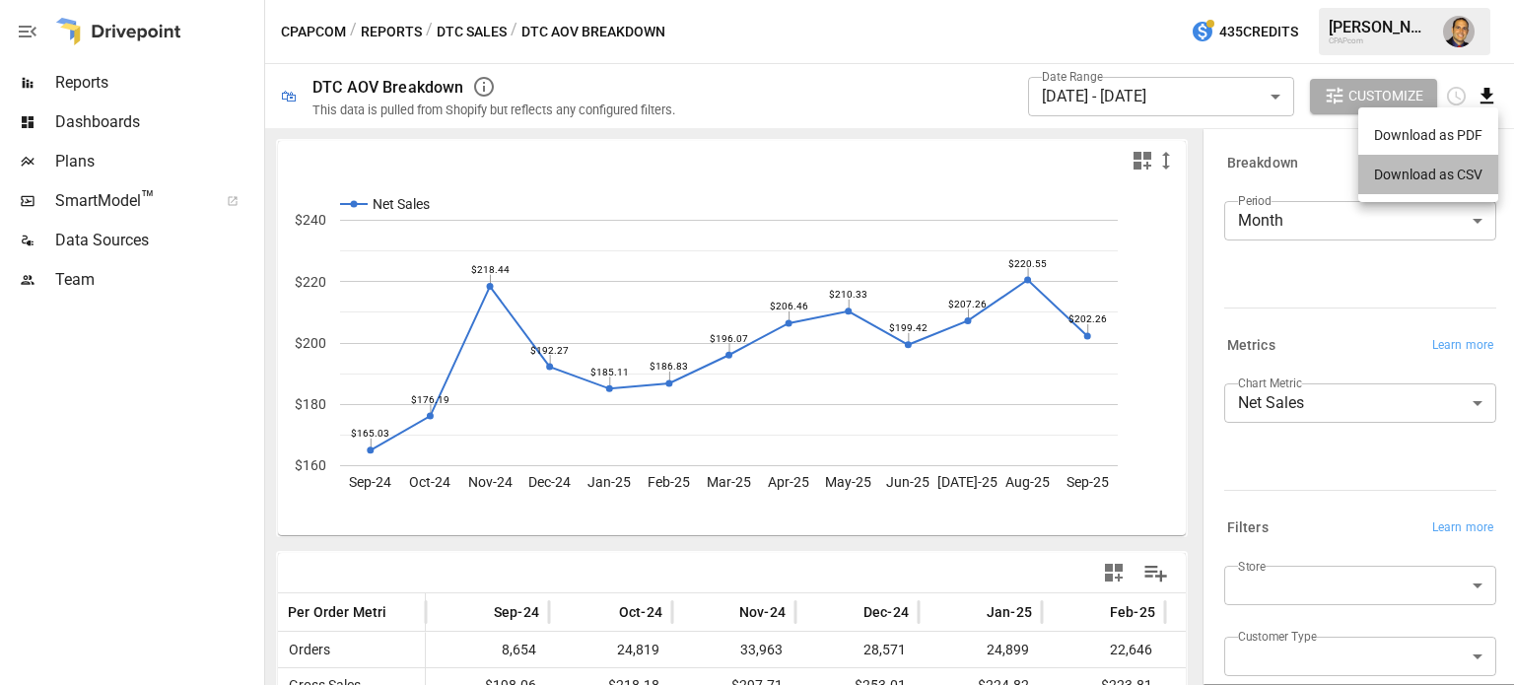
click at [1450, 170] on li "Download as CSV" at bounding box center [1428, 174] width 140 height 39
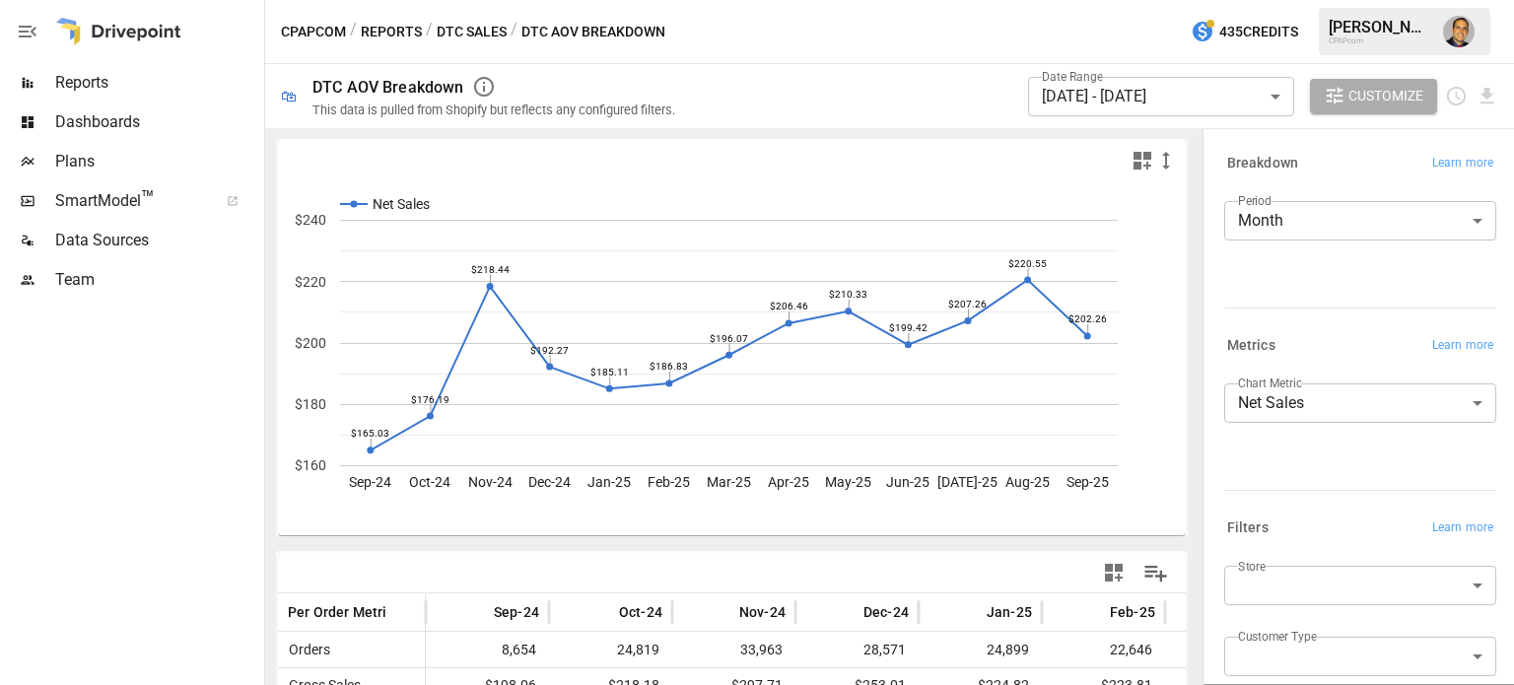
click at [903, 106] on div "Date Range [DATE] - [DATE] ****** ​ Customize" at bounding box center [1098, 96] width 799 height 64
click at [1491, 85] on icon "Download report" at bounding box center [1486, 96] width 23 height 23
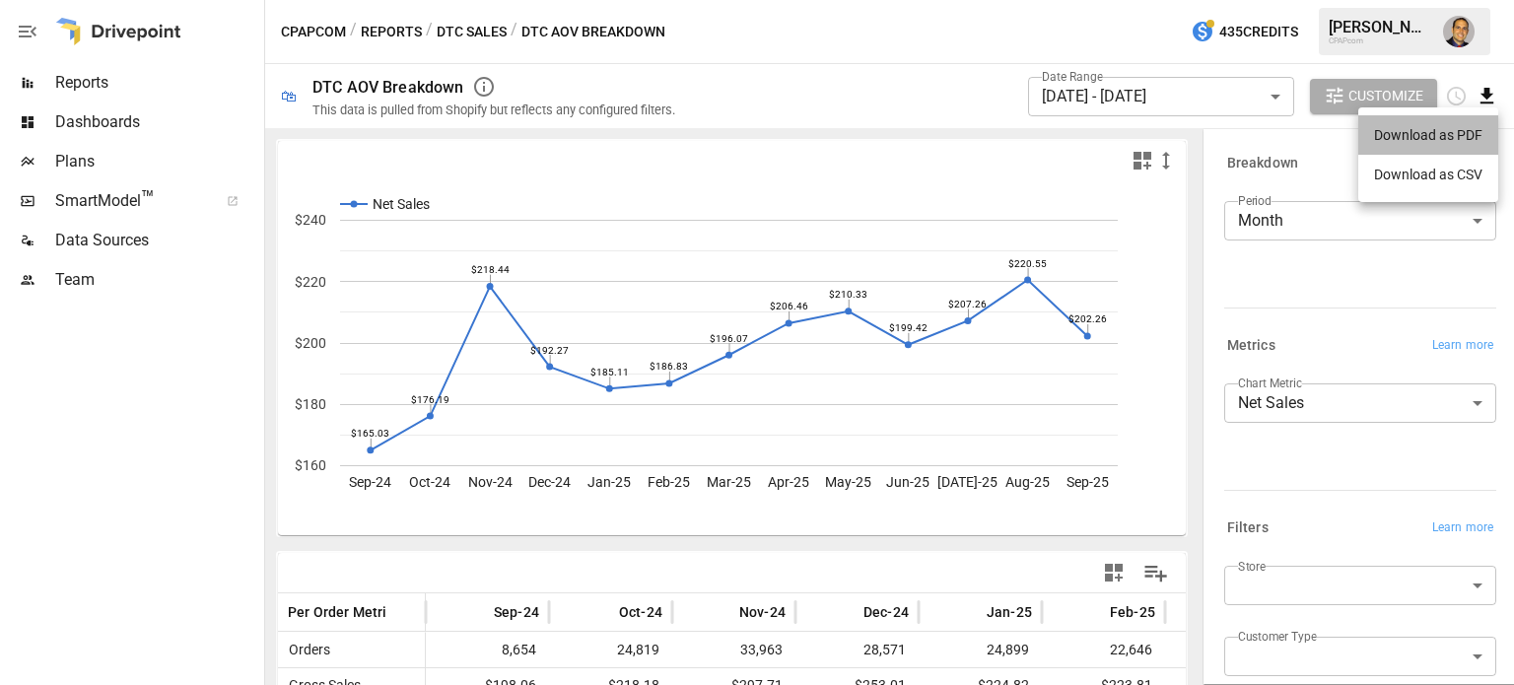
click at [1430, 128] on li "Download as PDF" at bounding box center [1428, 134] width 140 height 39
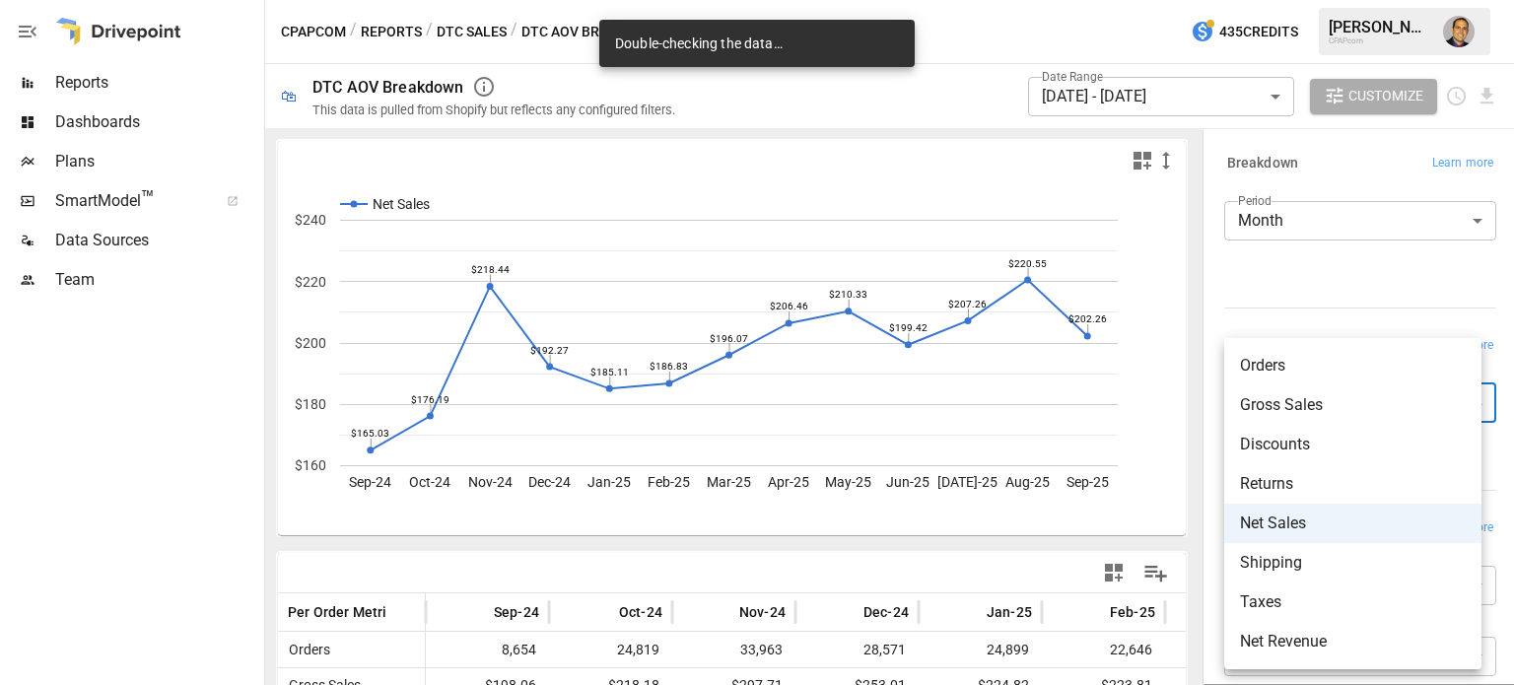
click at [1246, 0] on body "Reports Dashboards Plans SmartModel ™ Data Sources Team CPAPcom / Reports / DTC…" at bounding box center [757, 0] width 1514 height 0
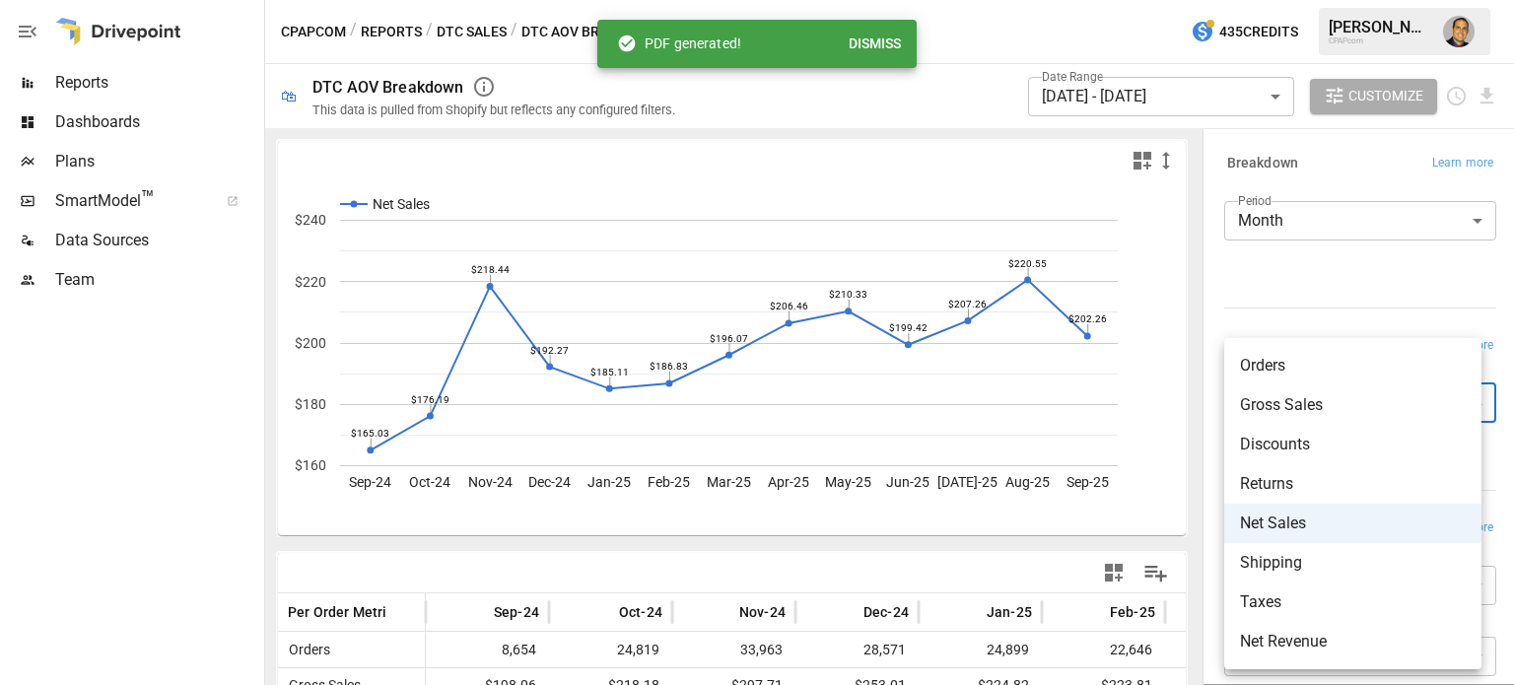
click at [895, 46] on button "Dismiss" at bounding box center [875, 44] width 68 height 36
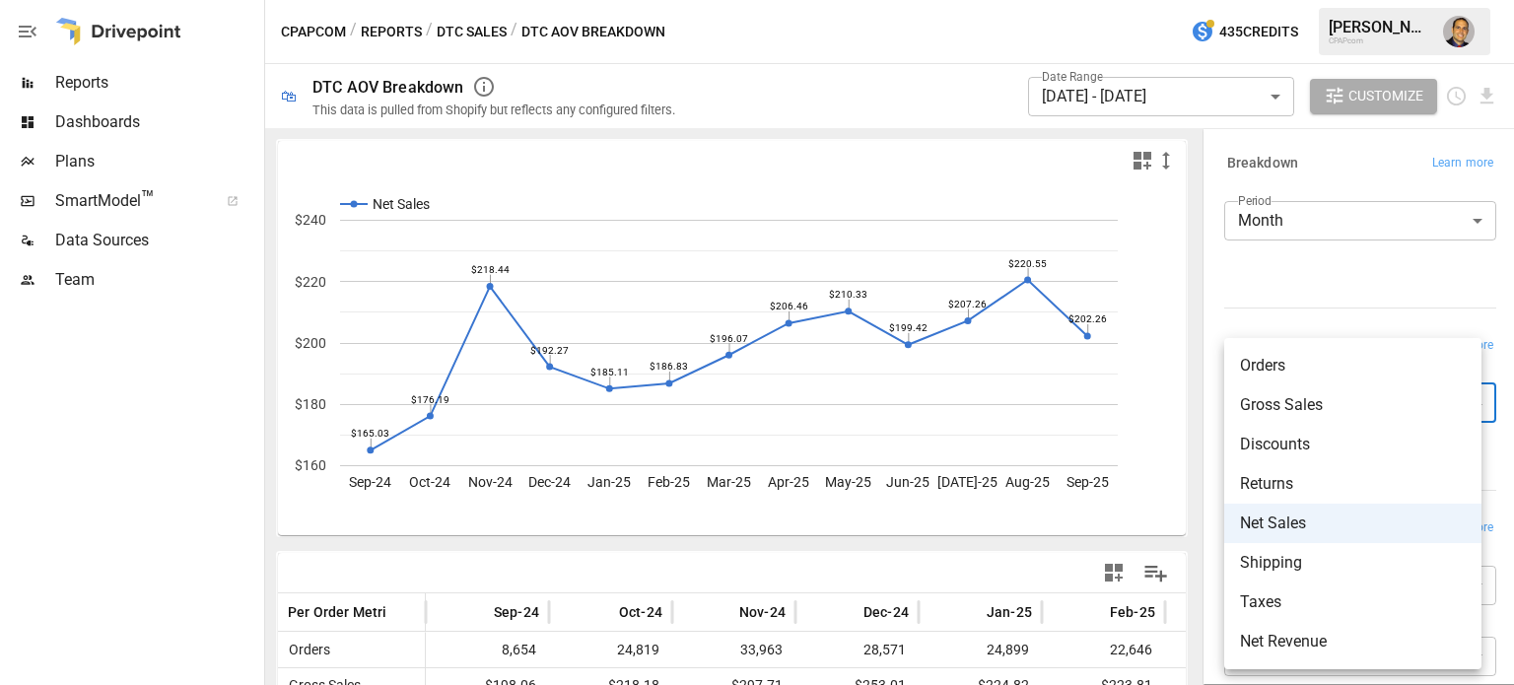
click at [1167, 90] on div at bounding box center [757, 342] width 1514 height 685
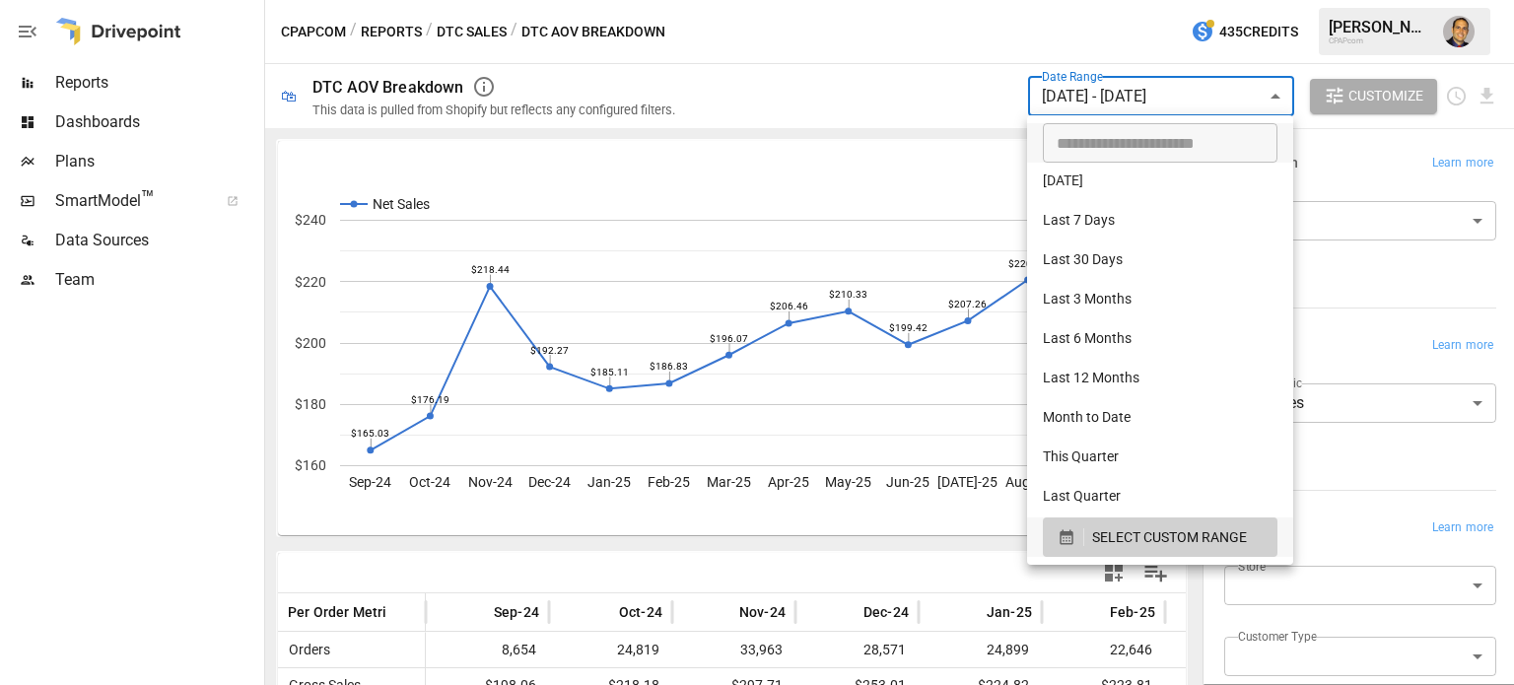
click at [1262, 0] on body "Reports Dashboards Plans SmartModel ™ Data Sources Team CPAPcom / Reports / DTC…" at bounding box center [757, 0] width 1514 height 0
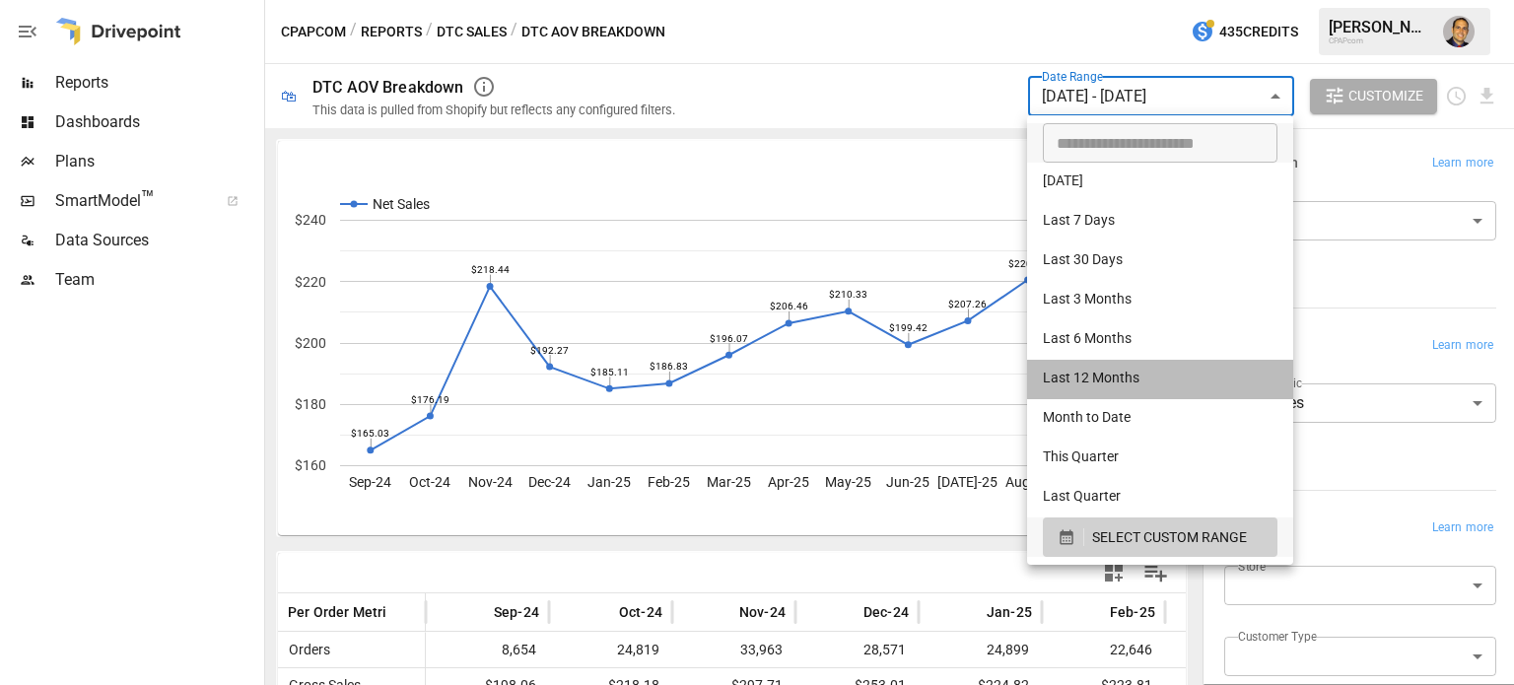
click at [1111, 370] on li "Last 12 Months" at bounding box center [1160, 379] width 266 height 39
type input "**********"
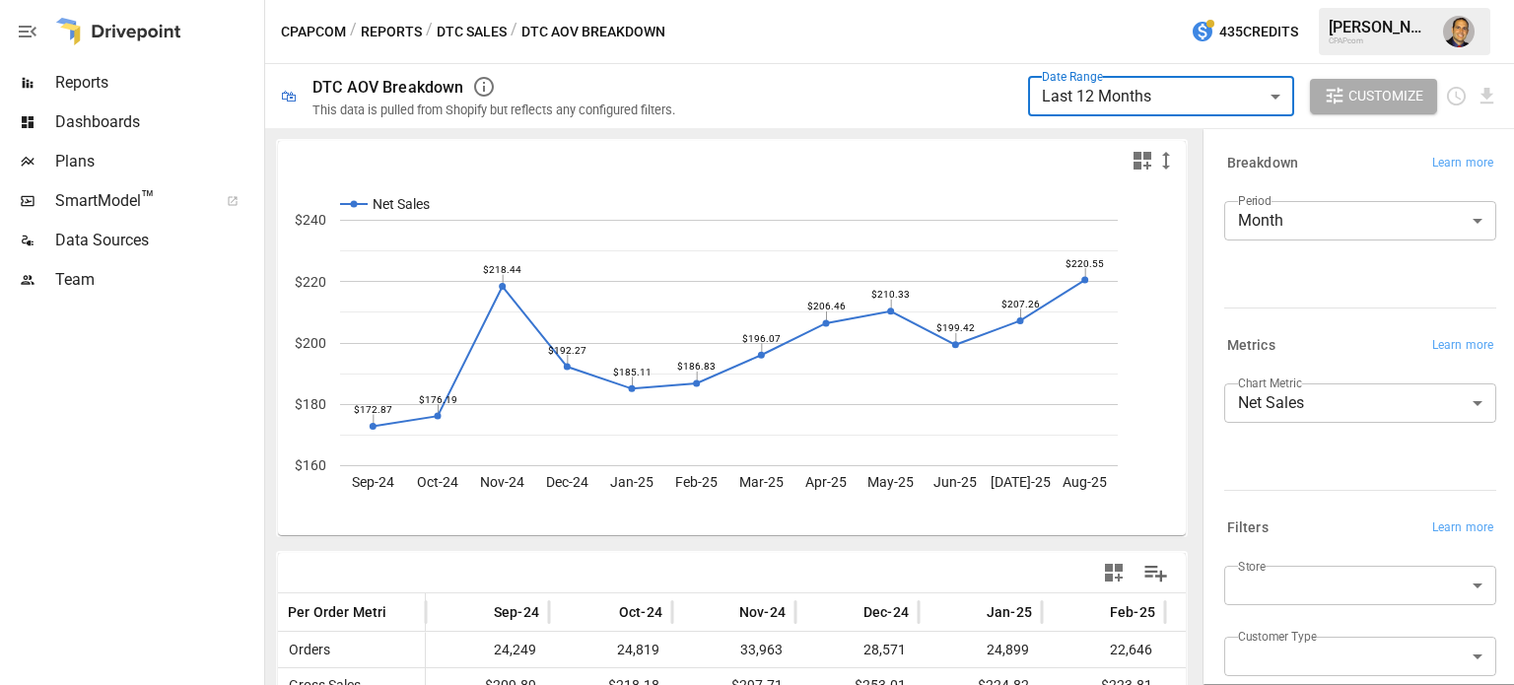
click at [1322, 0] on body "**********" at bounding box center [757, 0] width 1514 height 0
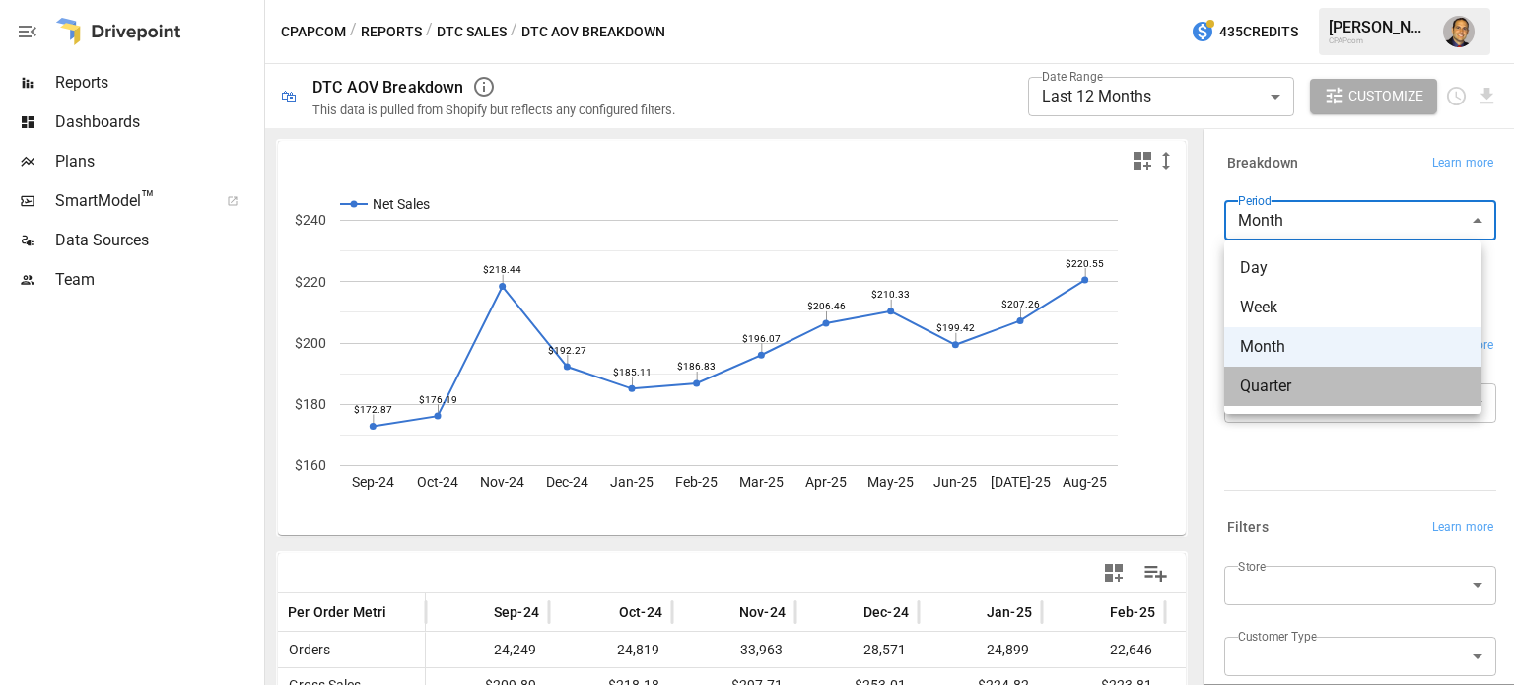
click at [1278, 386] on span "Quarter" at bounding box center [1353, 387] width 226 height 24
type input "*******"
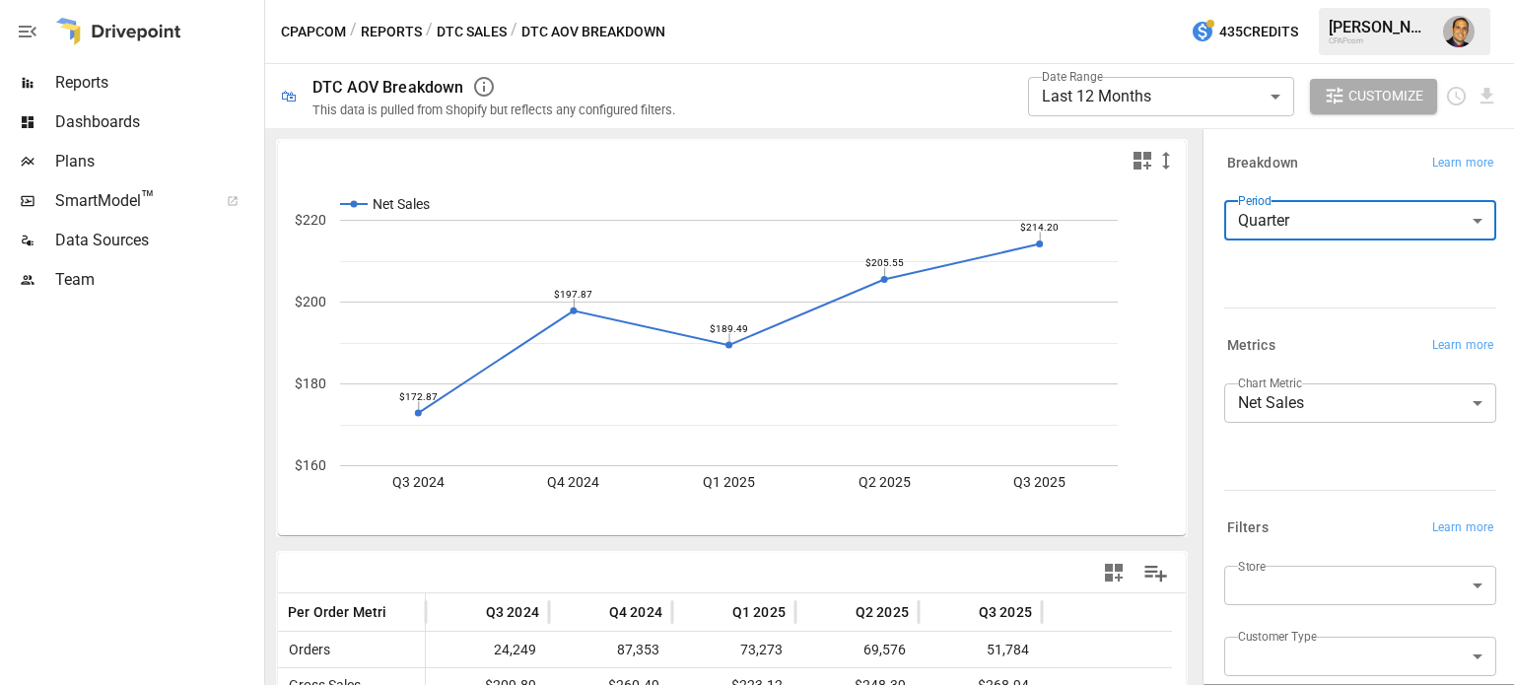
click at [1192, 0] on body "**********" at bounding box center [757, 0] width 1514 height 0
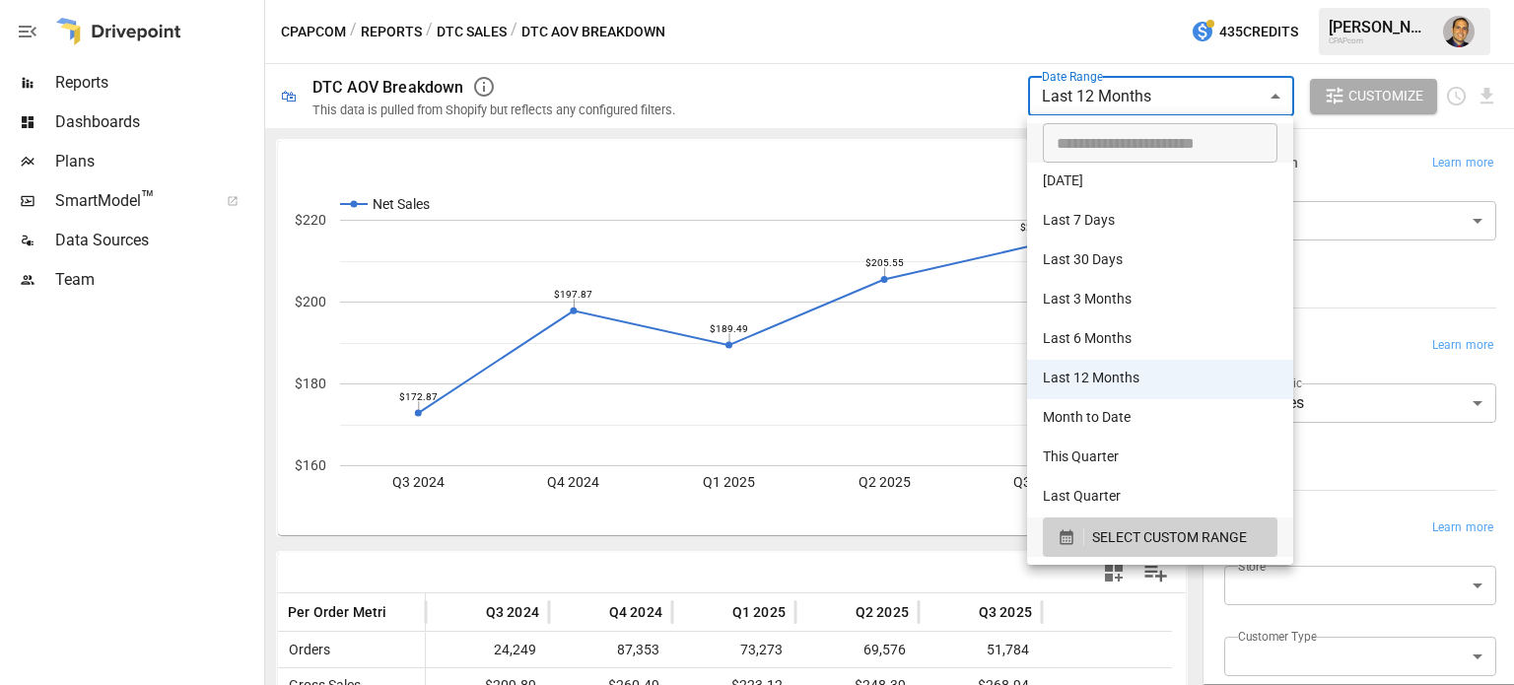
click at [902, 105] on div at bounding box center [757, 342] width 1514 height 685
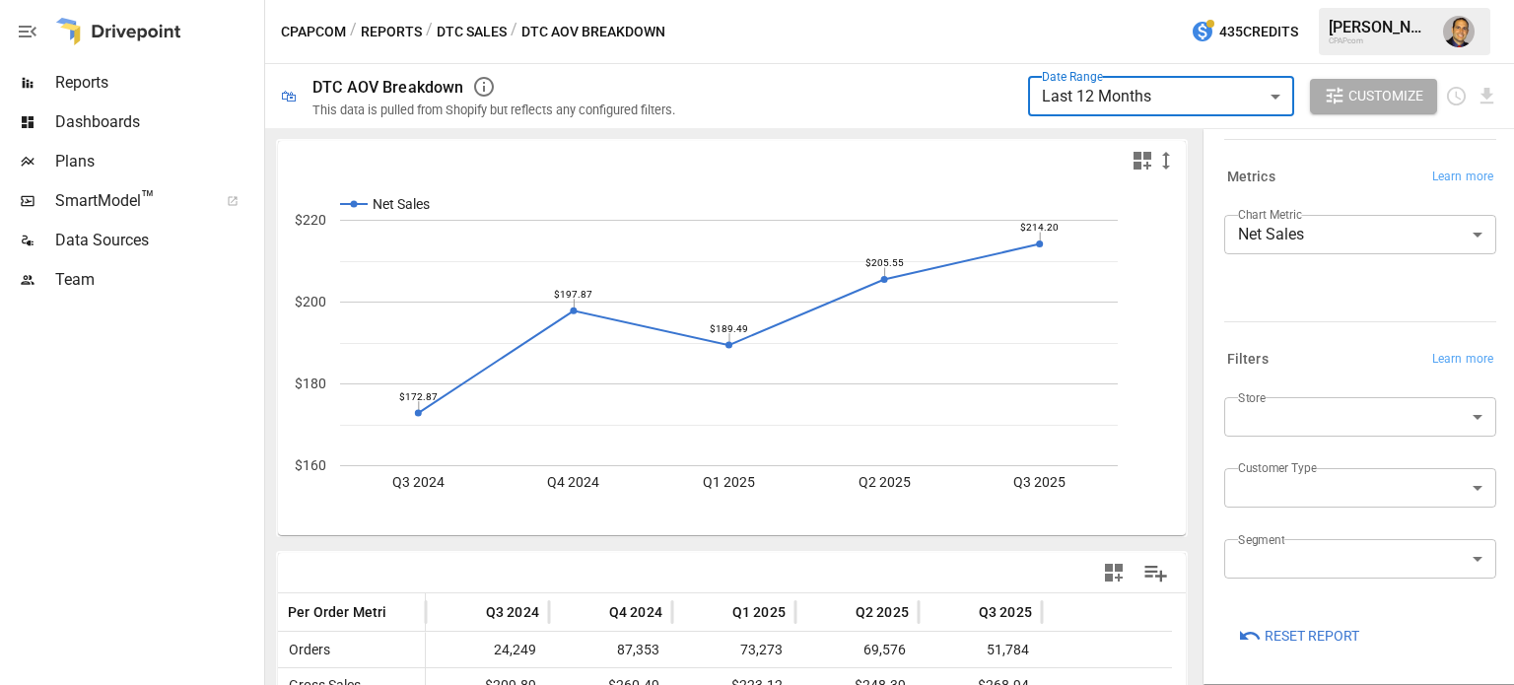
click at [77, 86] on span "Reports" at bounding box center [157, 83] width 205 height 24
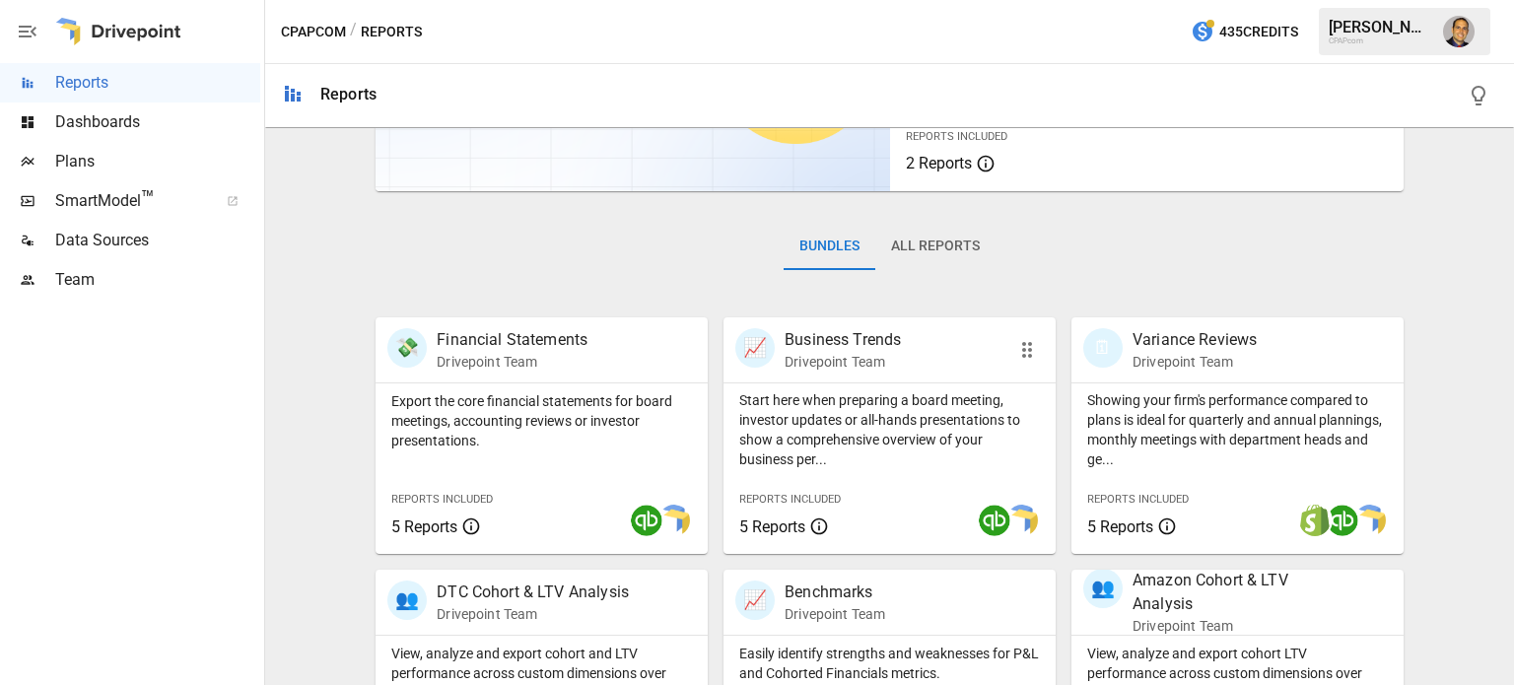
scroll to position [197, 0]
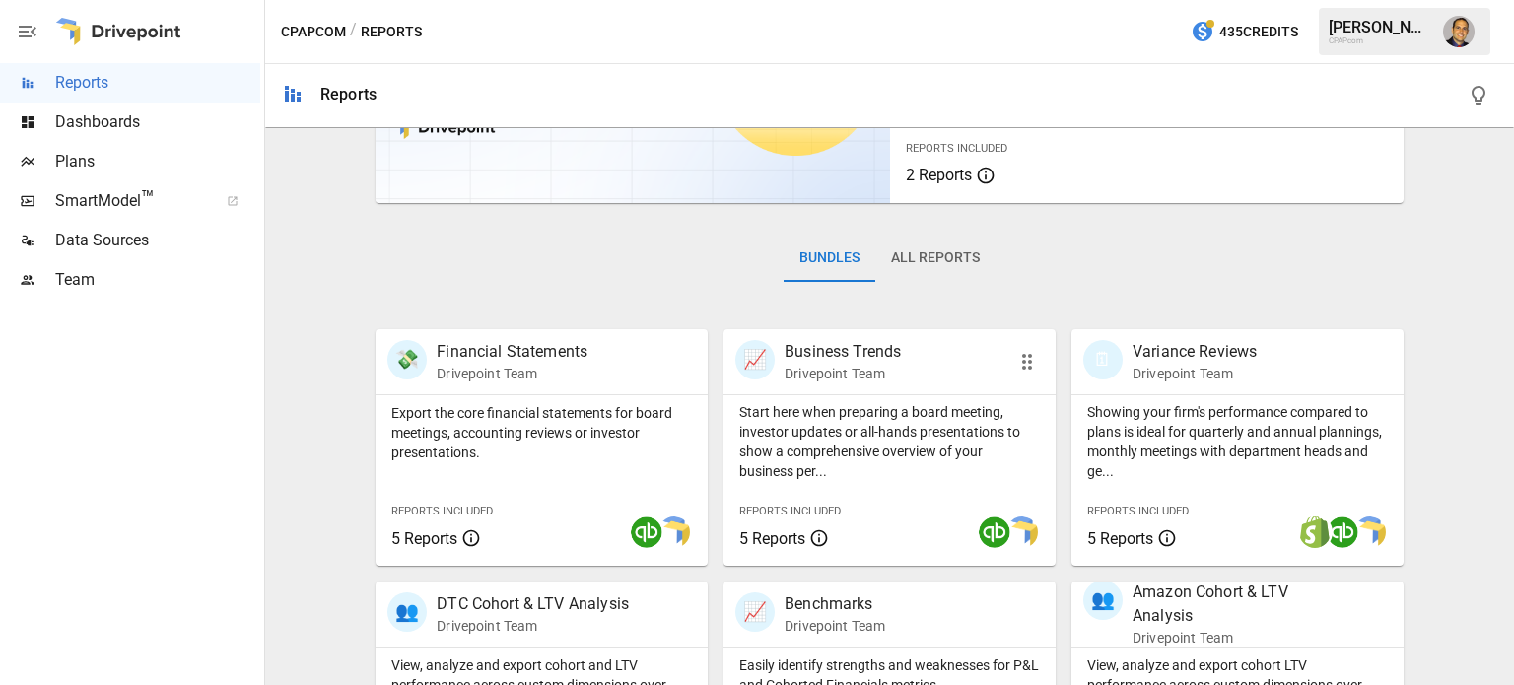
click at [846, 531] on div "Reports Included 5 Reports" at bounding box center [792, 523] width 138 height 85
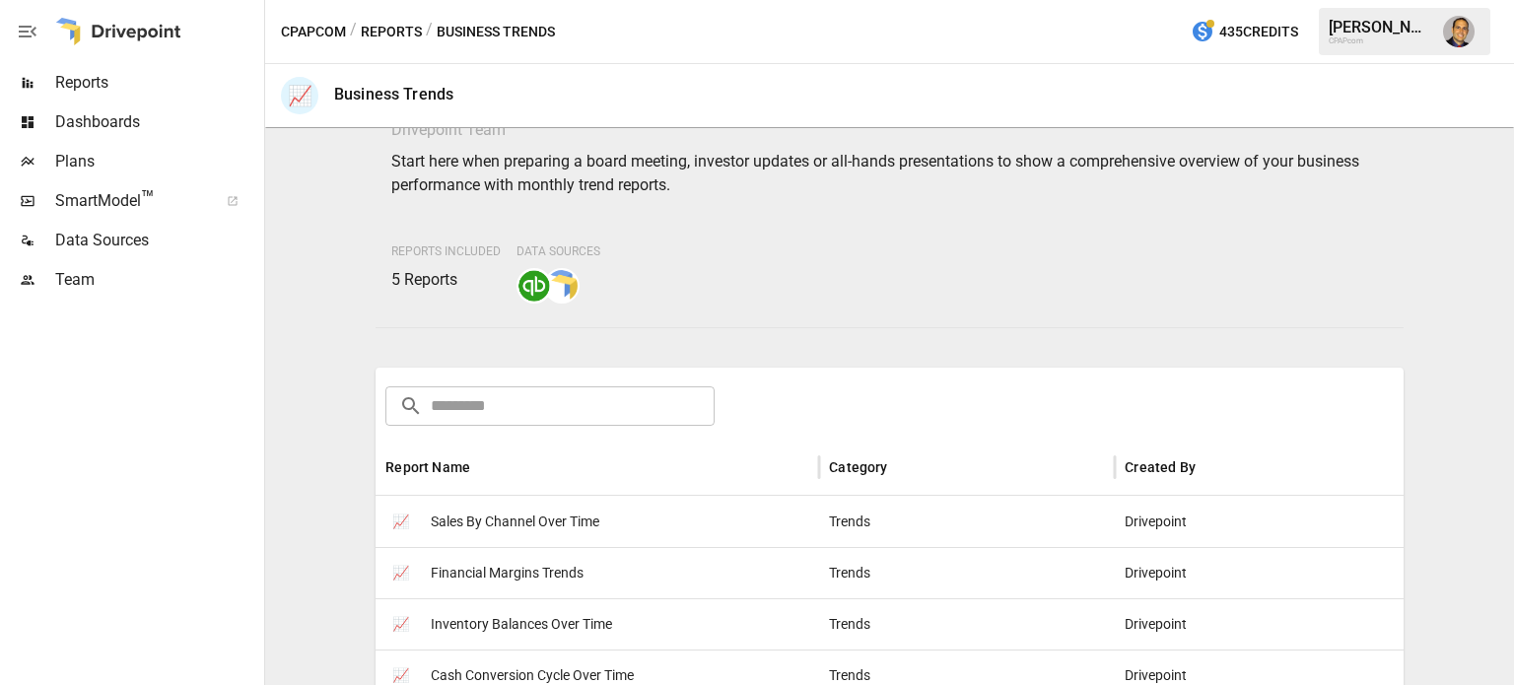
scroll to position [296, 0]
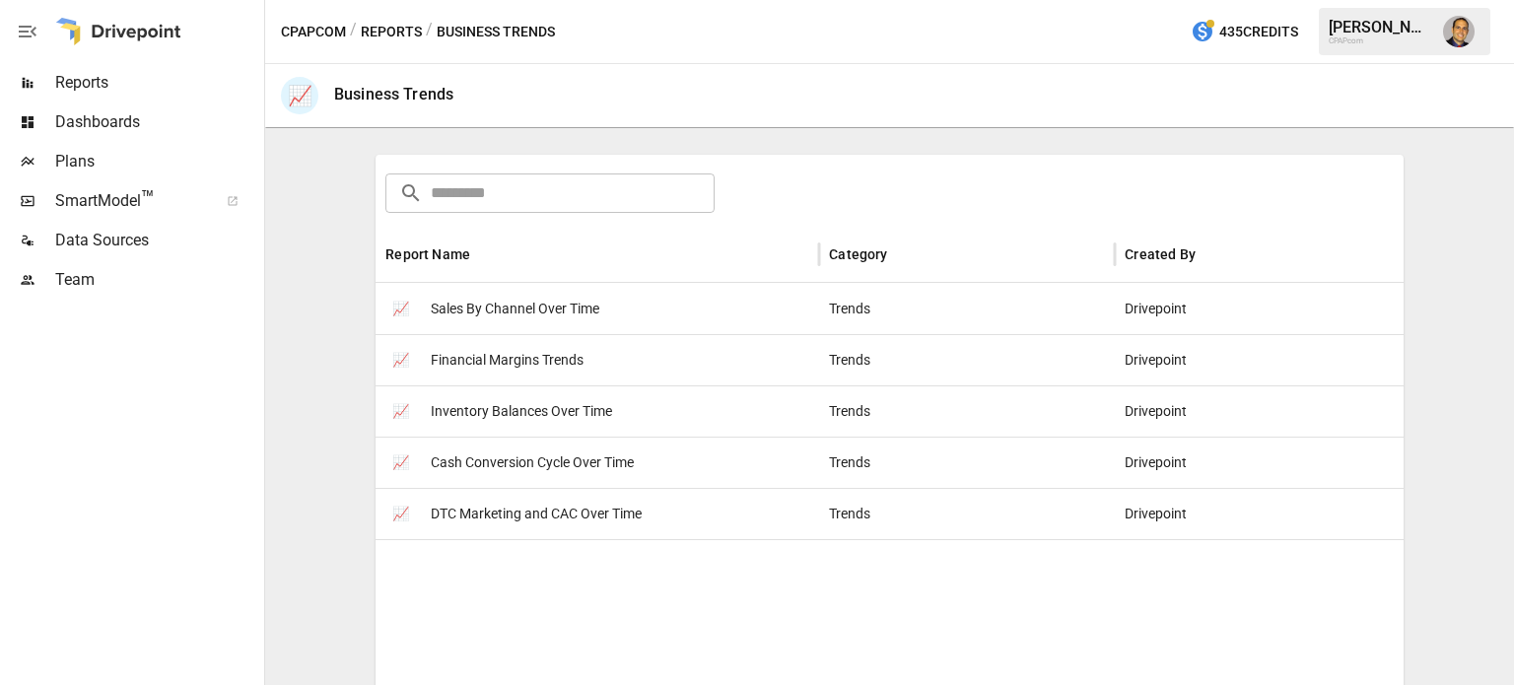
click at [464, 458] on span "Cash Conversion Cycle Over Time" at bounding box center [532, 463] width 203 height 50
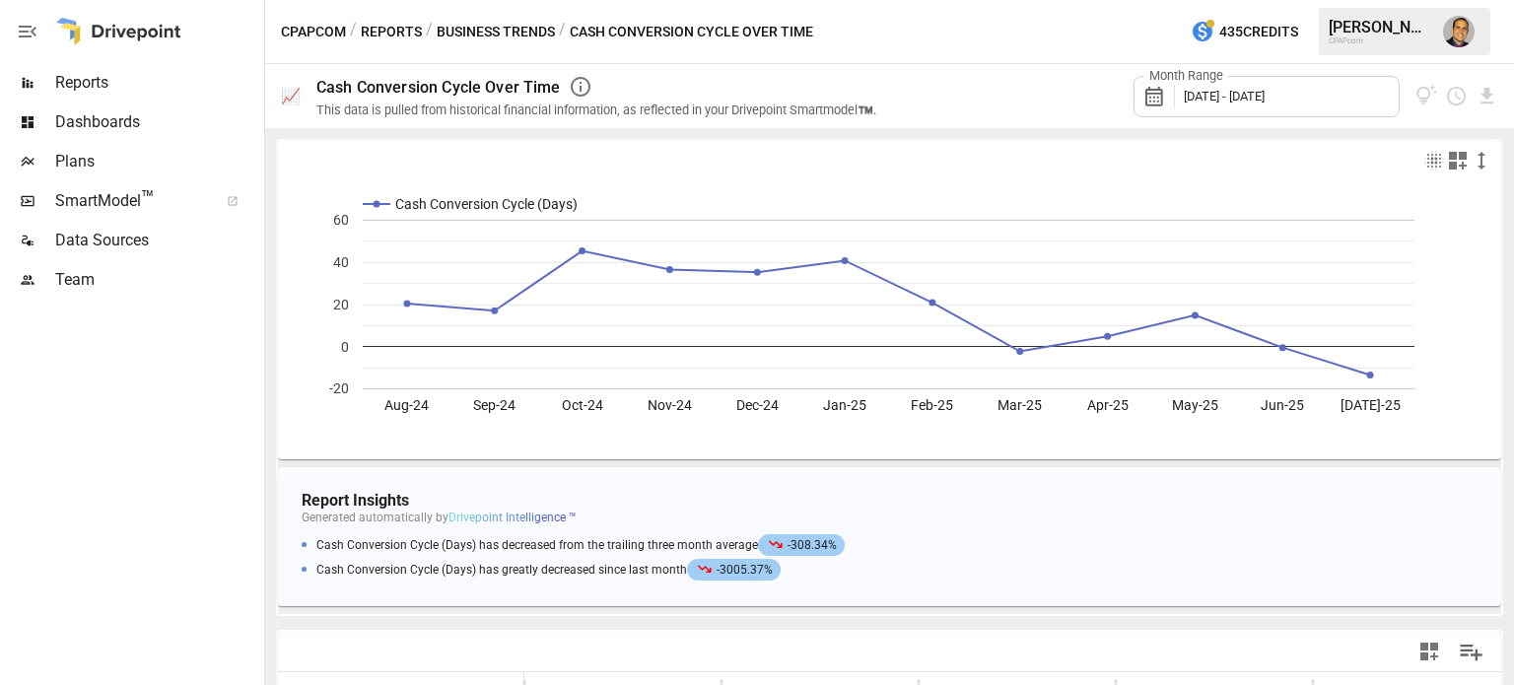
click at [582, 83] on icon "button" at bounding box center [581, 87] width 24 height 24
click at [944, 96] on div "Month Range [DATE] - [DATE]" at bounding box center [1199, 96] width 598 height 64
click at [577, 82] on icon "button" at bounding box center [581, 87] width 24 height 24
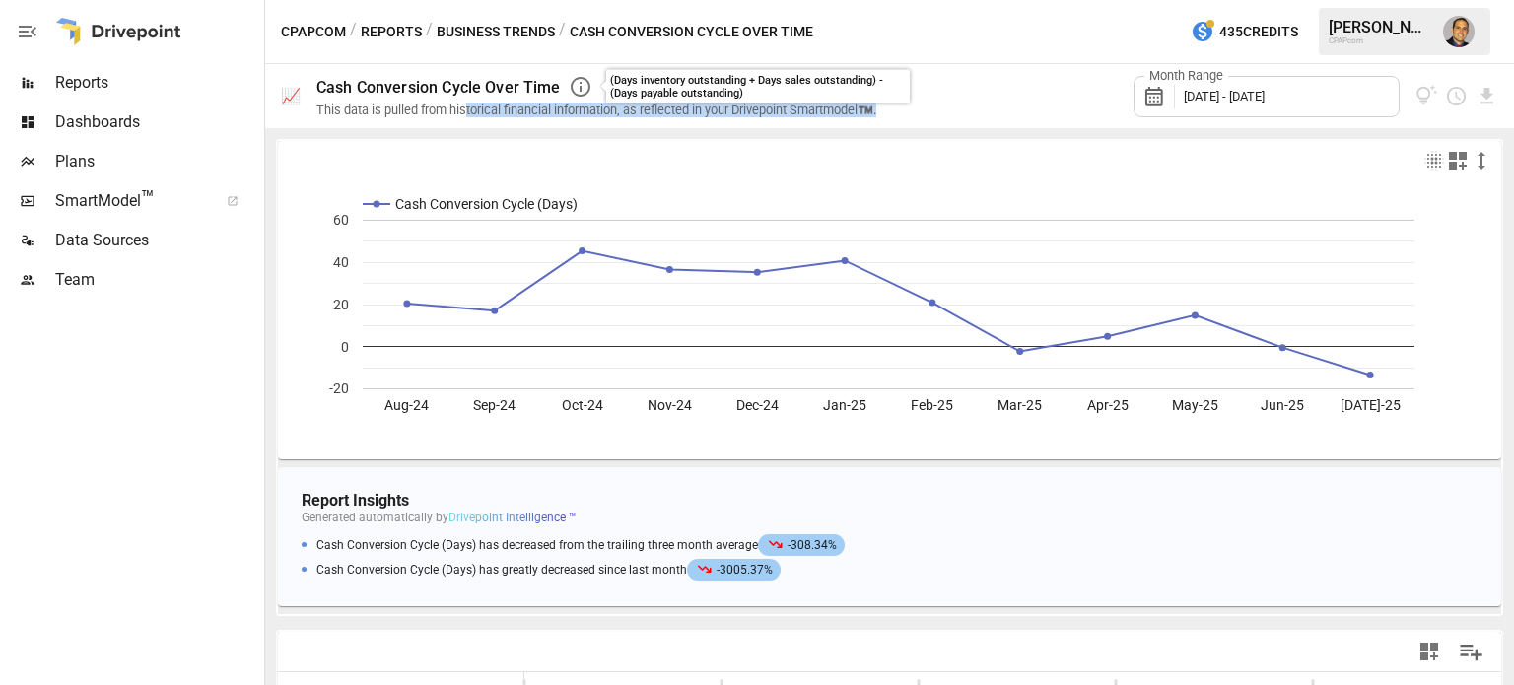
drag, startPoint x: 469, startPoint y: 116, endPoint x: 891, endPoint y: 104, distance: 422.0
click at [884, 104] on div "This data is pulled from historical financial information, as reflected in your…" at bounding box center [600, 110] width 568 height 15
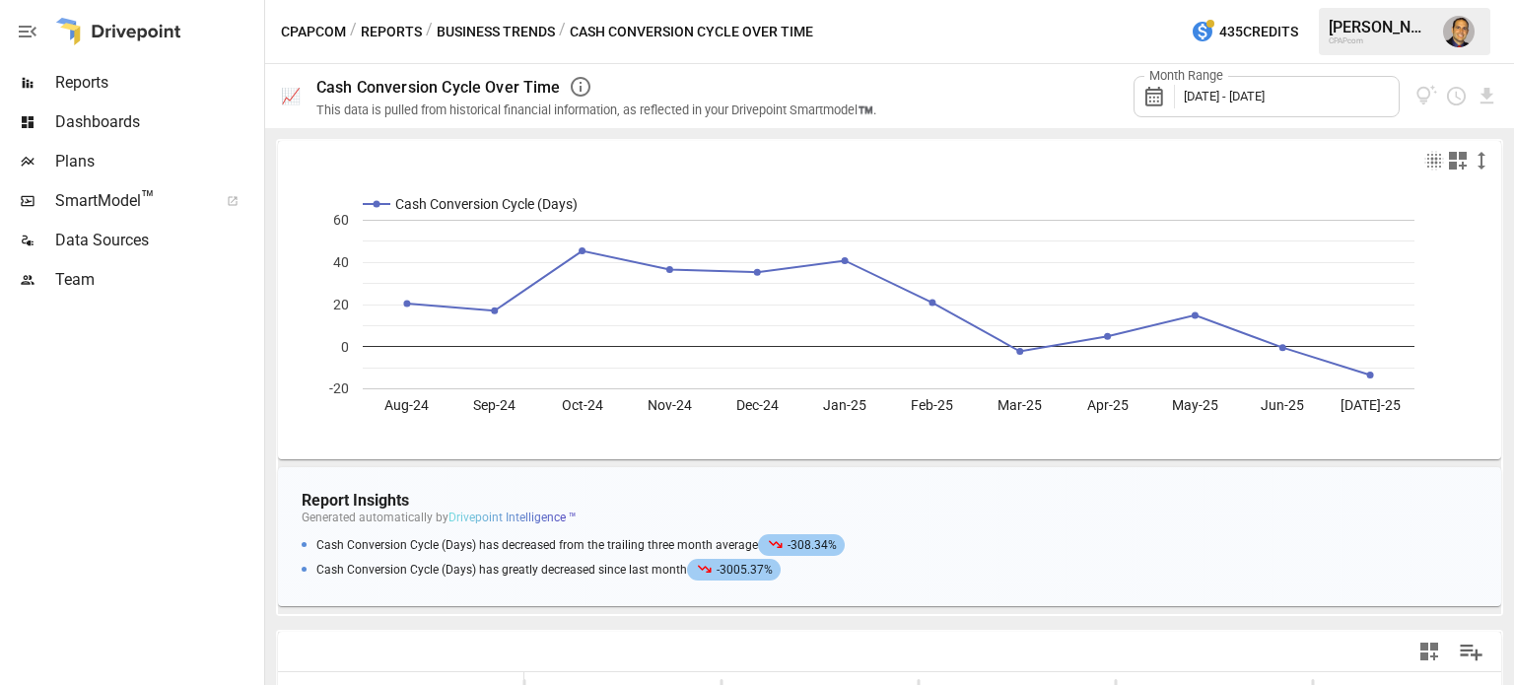
click at [922, 88] on div "Month Range [DATE] - [DATE]" at bounding box center [1199, 96] width 598 height 64
click at [1426, 95] on icon "View documentation" at bounding box center [1426, 96] width 23 height 23
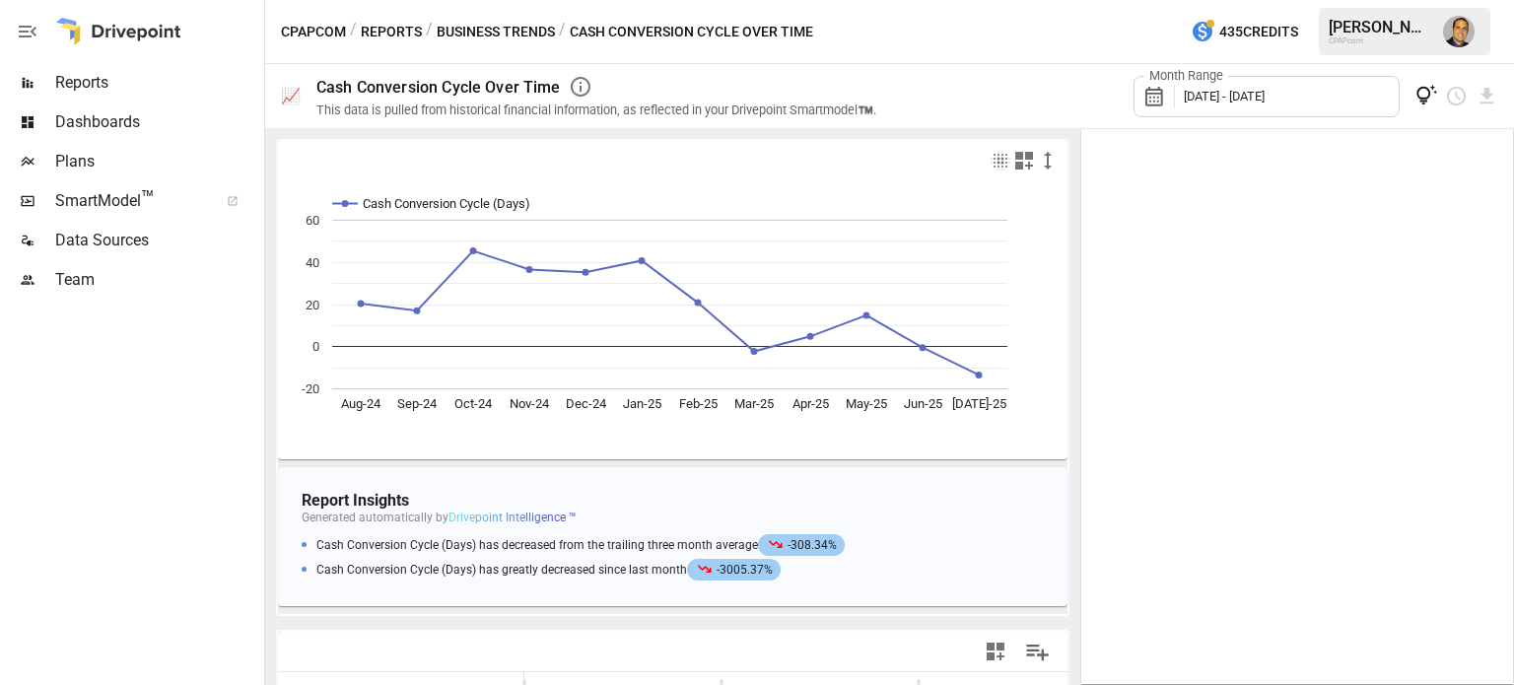
click at [1001, 101] on div "Month Range [DATE] - [DATE]" at bounding box center [1199, 96] width 598 height 64
click at [80, 76] on span "Reports" at bounding box center [157, 83] width 205 height 24
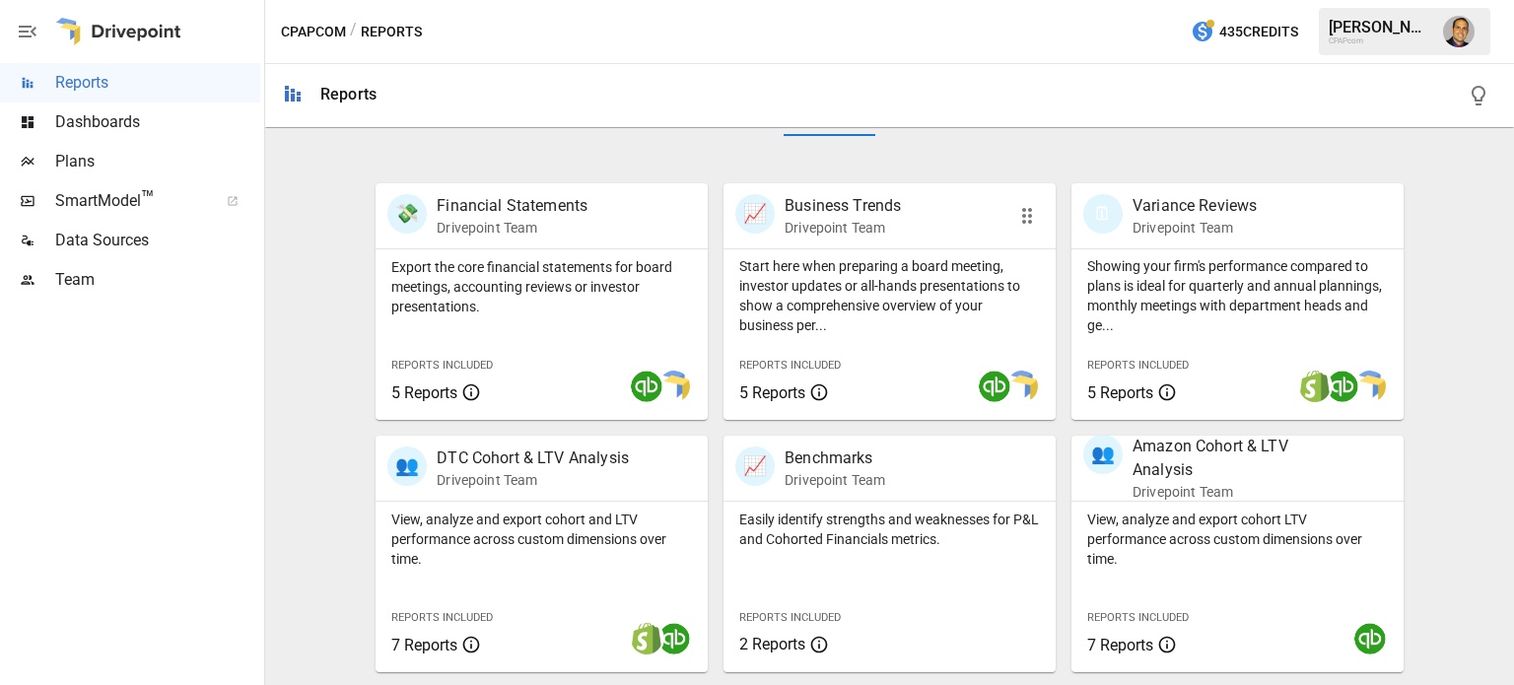
scroll to position [589, 0]
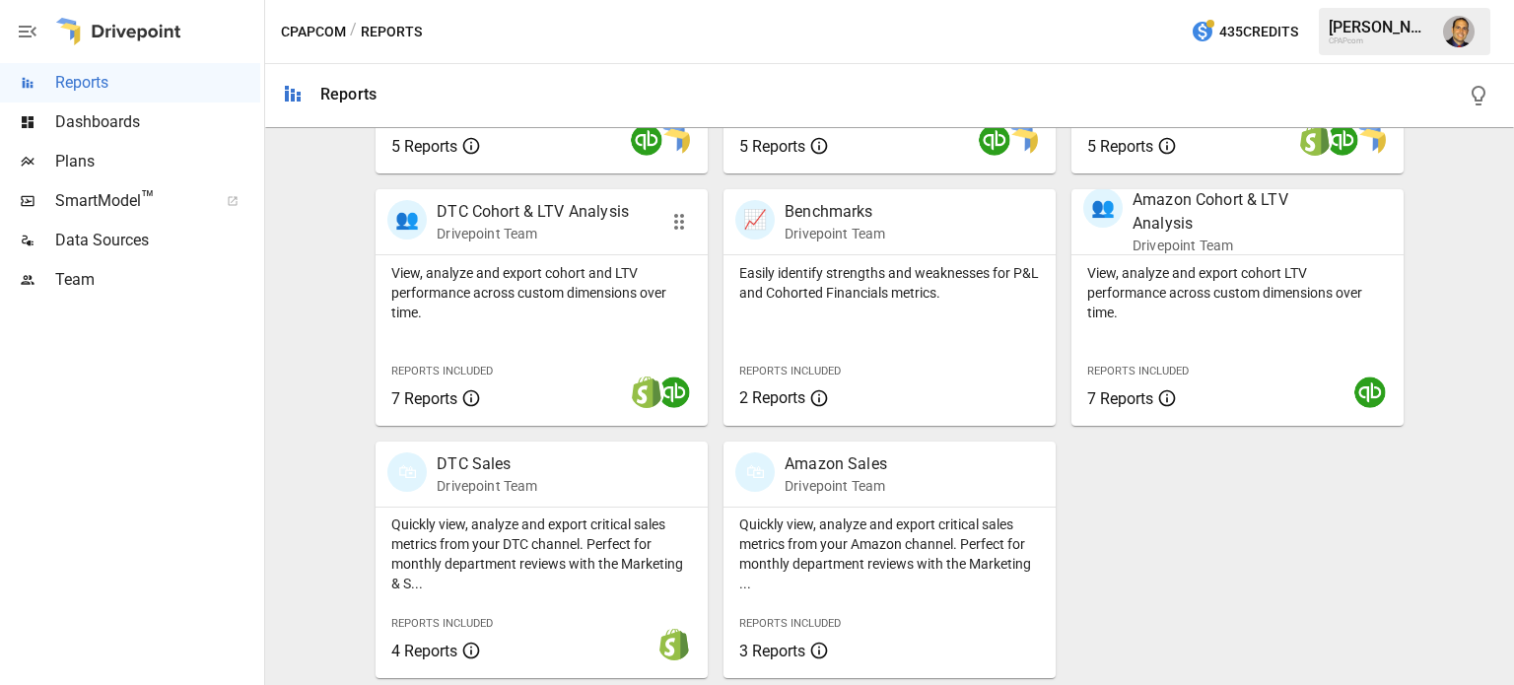
click at [565, 331] on div "View, analyze and export cohort and LTV performance across custom dimensions ov…" at bounding box center [542, 340] width 332 height 171
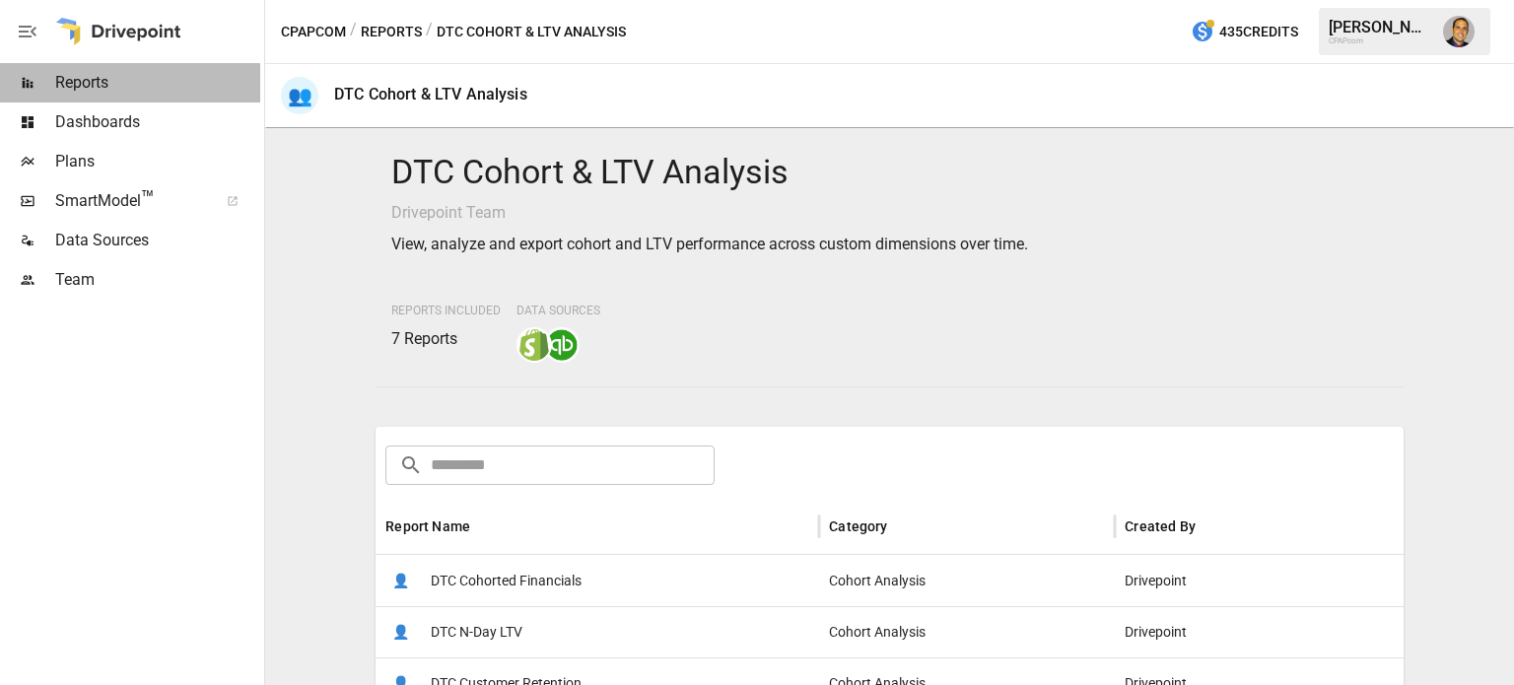
click at [74, 78] on span "Reports" at bounding box center [157, 83] width 205 height 24
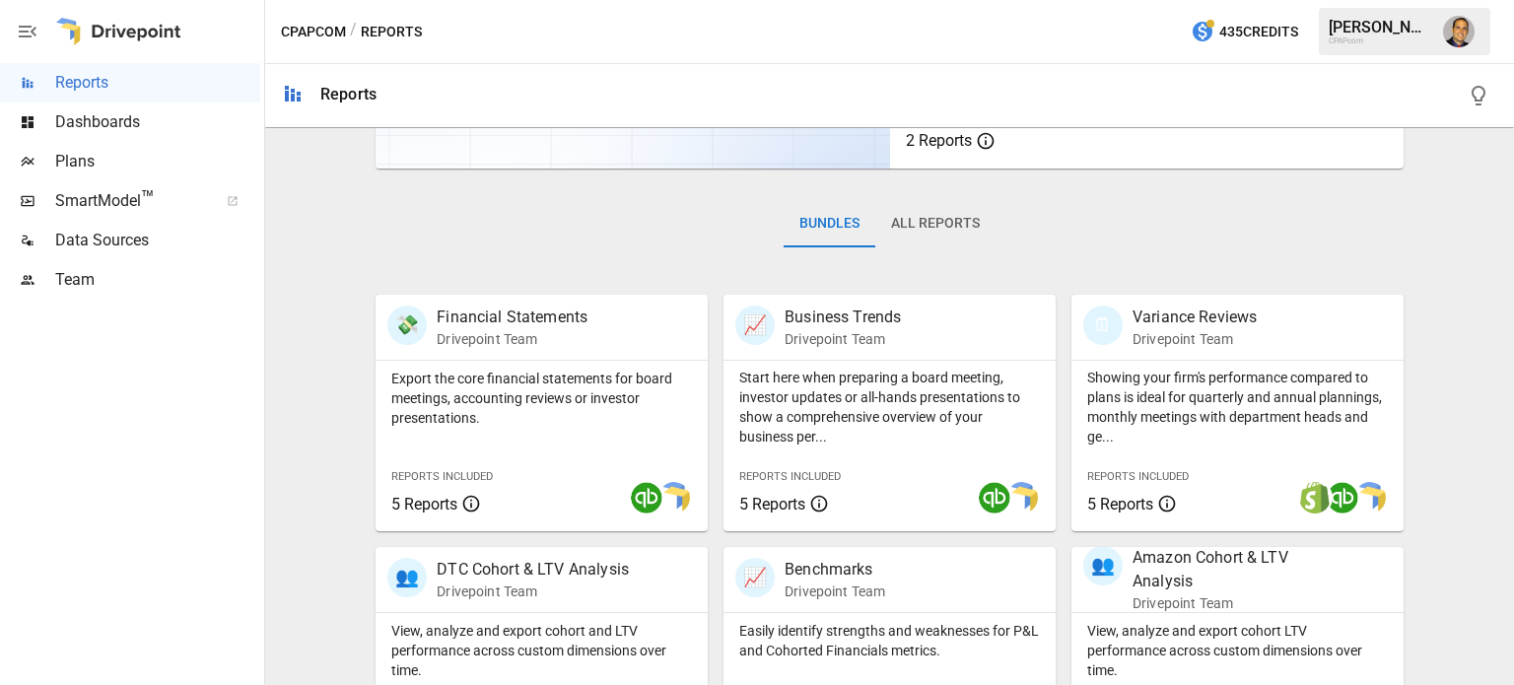
scroll to position [197, 0]
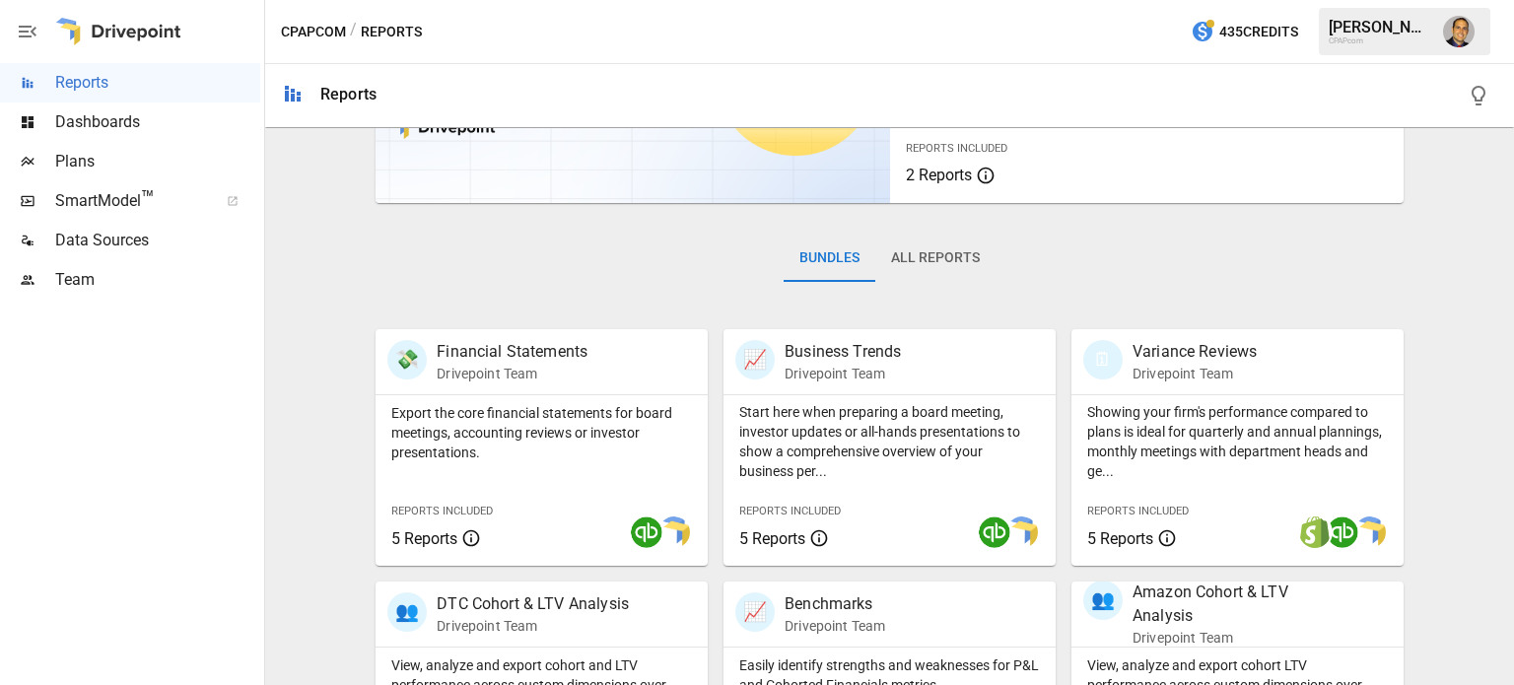
click at [930, 261] on button "All Reports" at bounding box center [935, 258] width 120 height 47
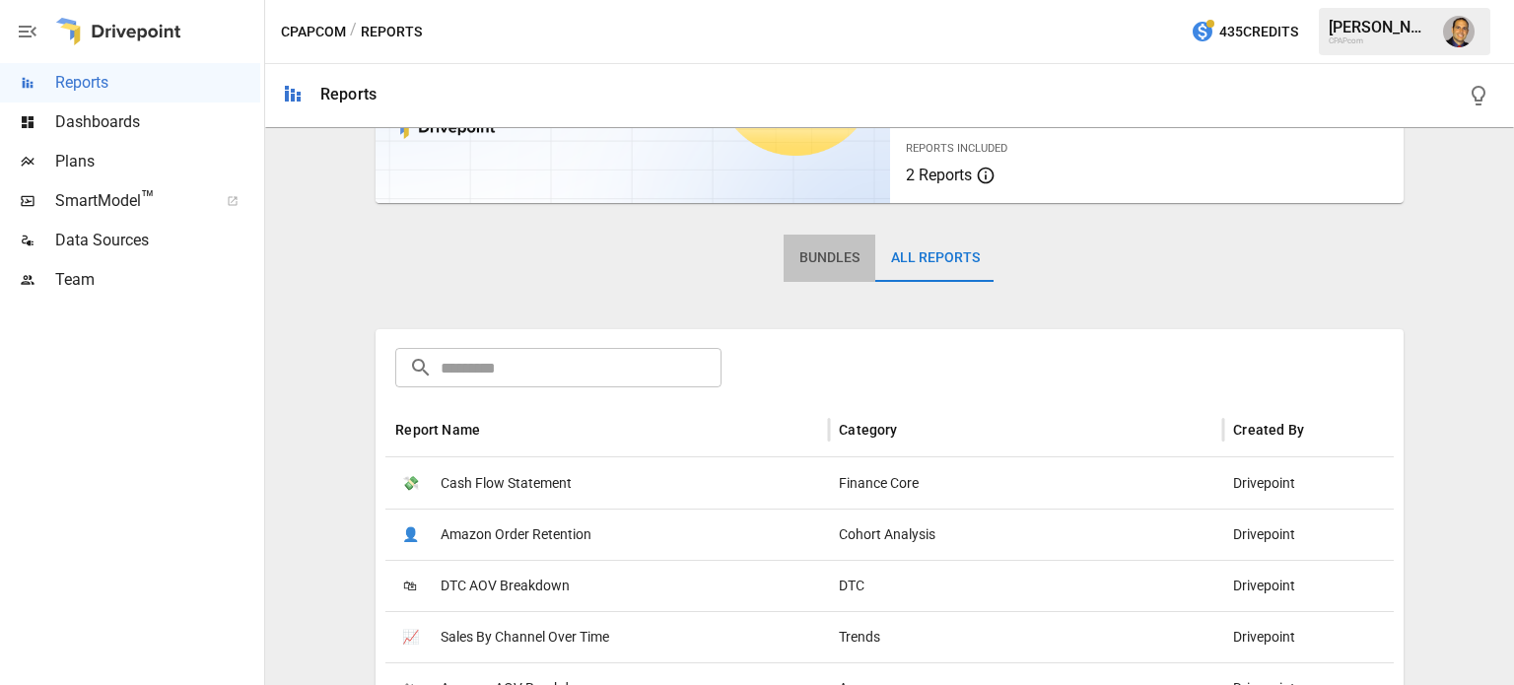
click at [829, 255] on button "Bundles" at bounding box center [830, 258] width 92 height 47
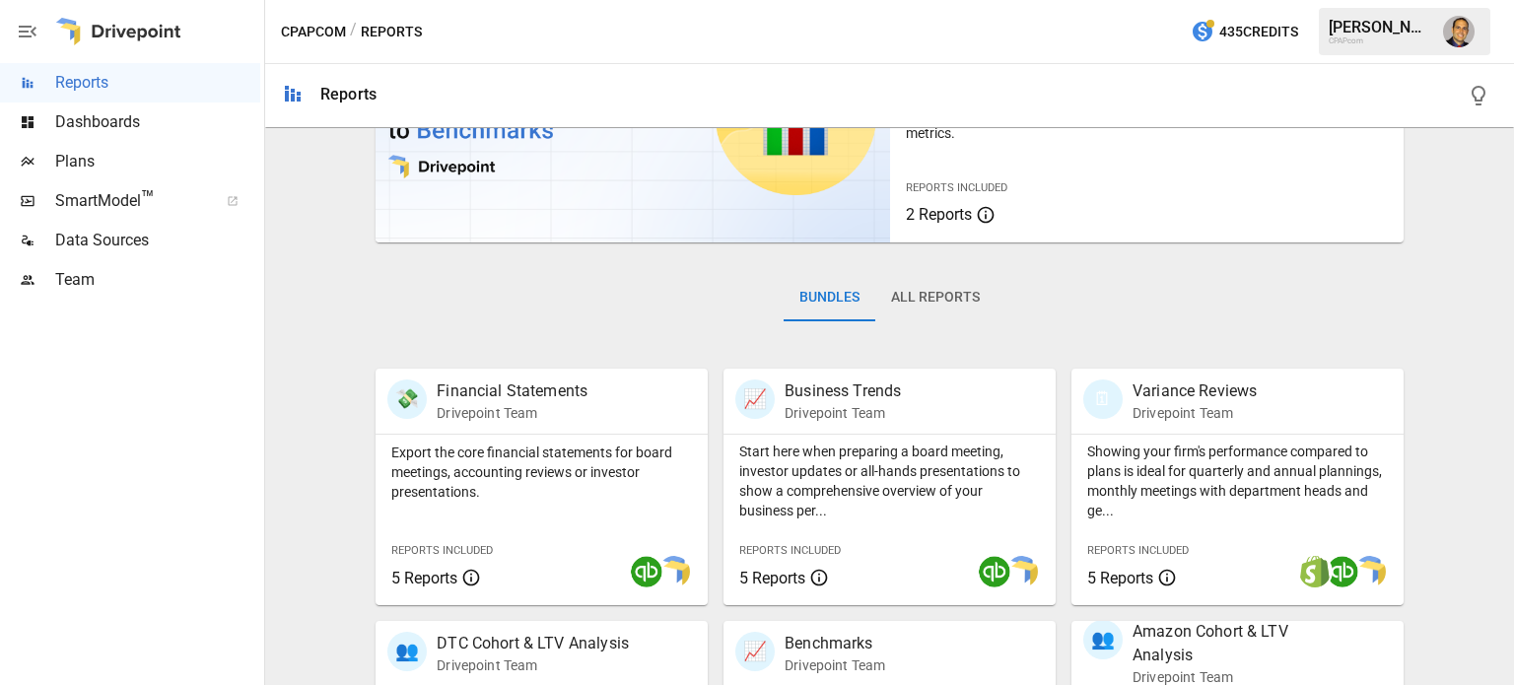
scroll to position [394, 0]
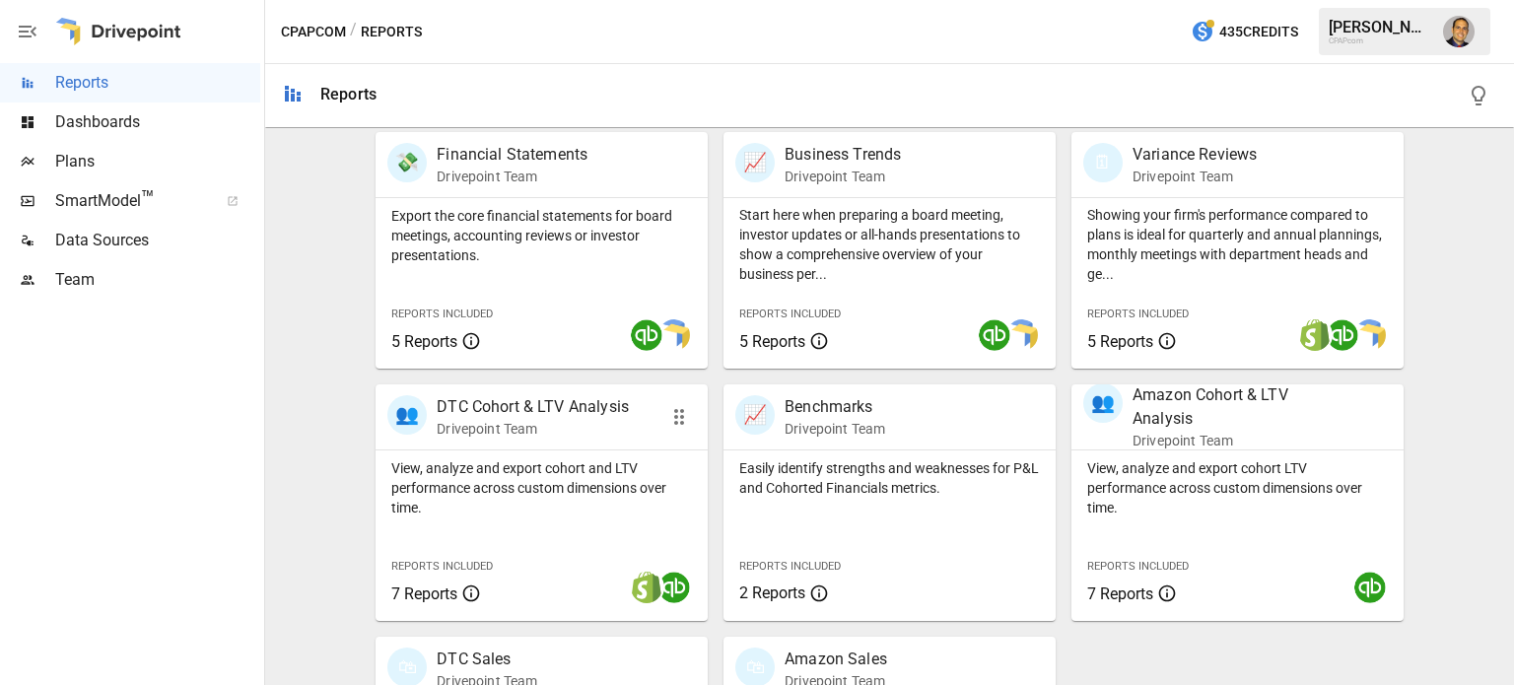
click at [668, 421] on icon "button" at bounding box center [679, 417] width 24 height 24
click at [674, 421] on icon "button" at bounding box center [679, 417] width 24 height 24
drag, startPoint x: 674, startPoint y: 421, endPoint x: 655, endPoint y: 434, distance: 22.7
click at [655, 434] on div "👥 DTC Cohort & LTV Analysis Drivepoint Team" at bounding box center [542, 416] width 332 height 65
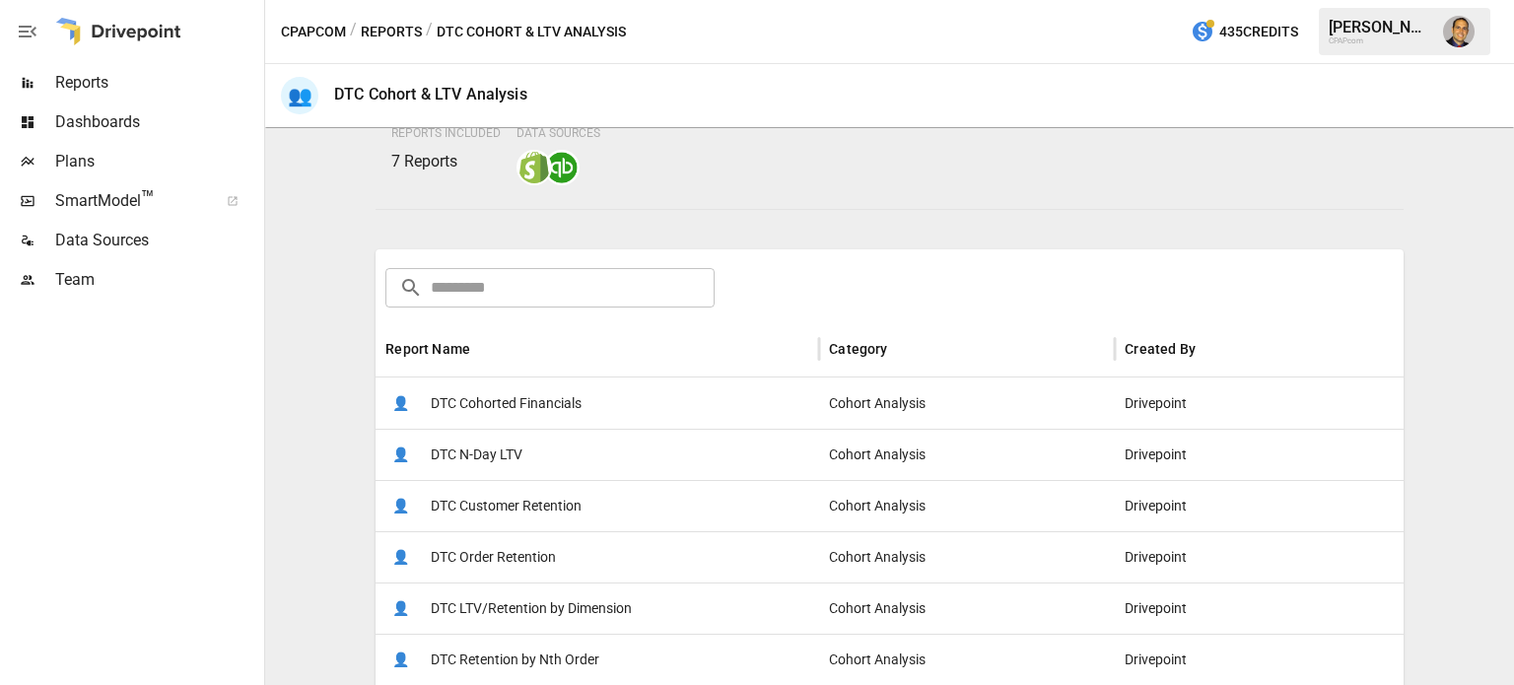
scroll to position [99, 0]
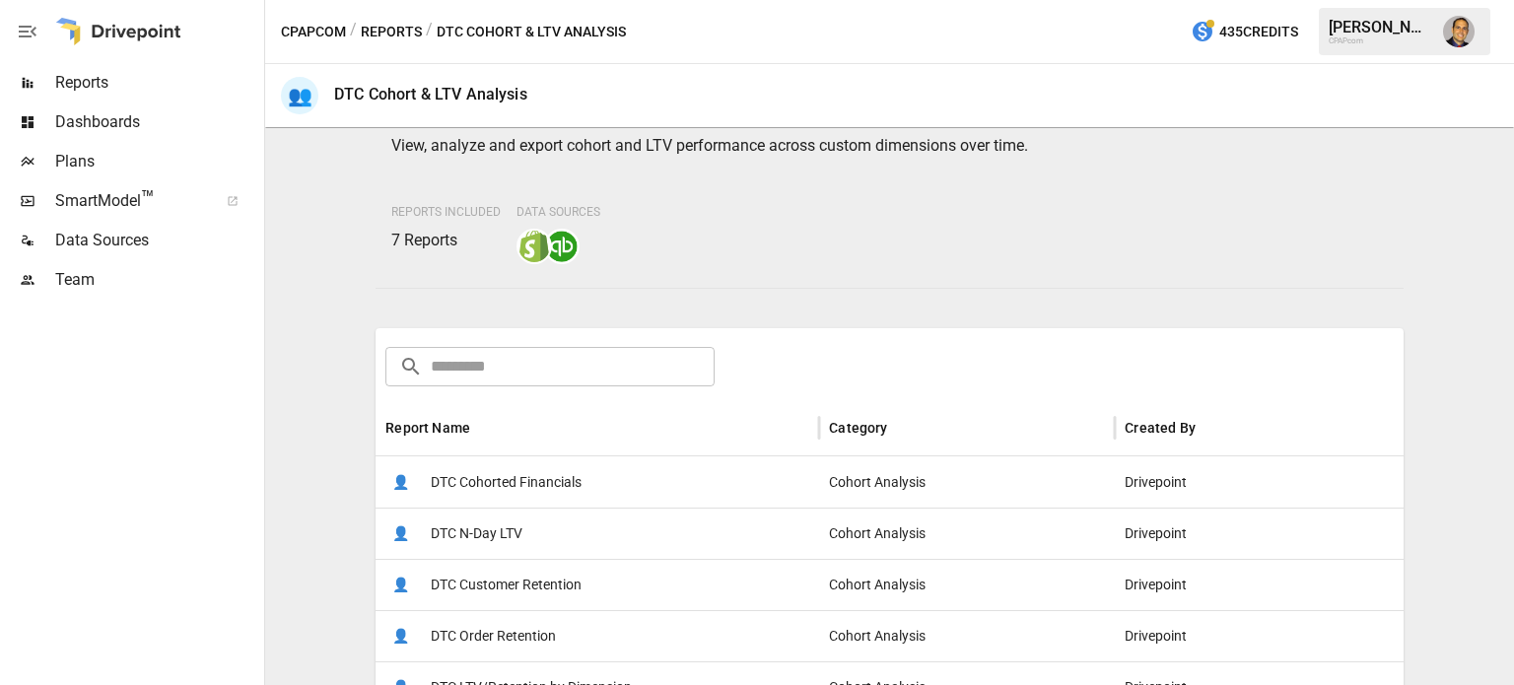
click at [103, 85] on span "Reports" at bounding box center [157, 83] width 205 height 24
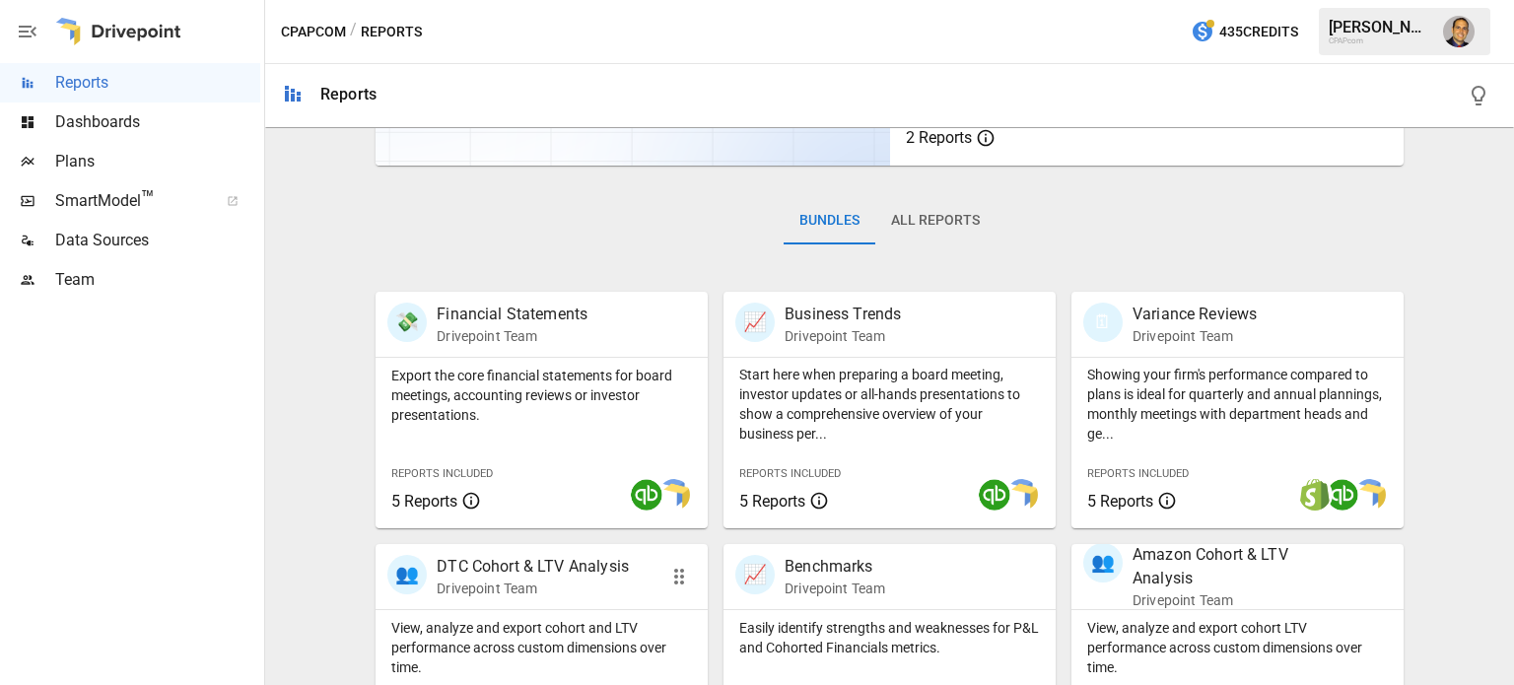
scroll to position [394, 0]
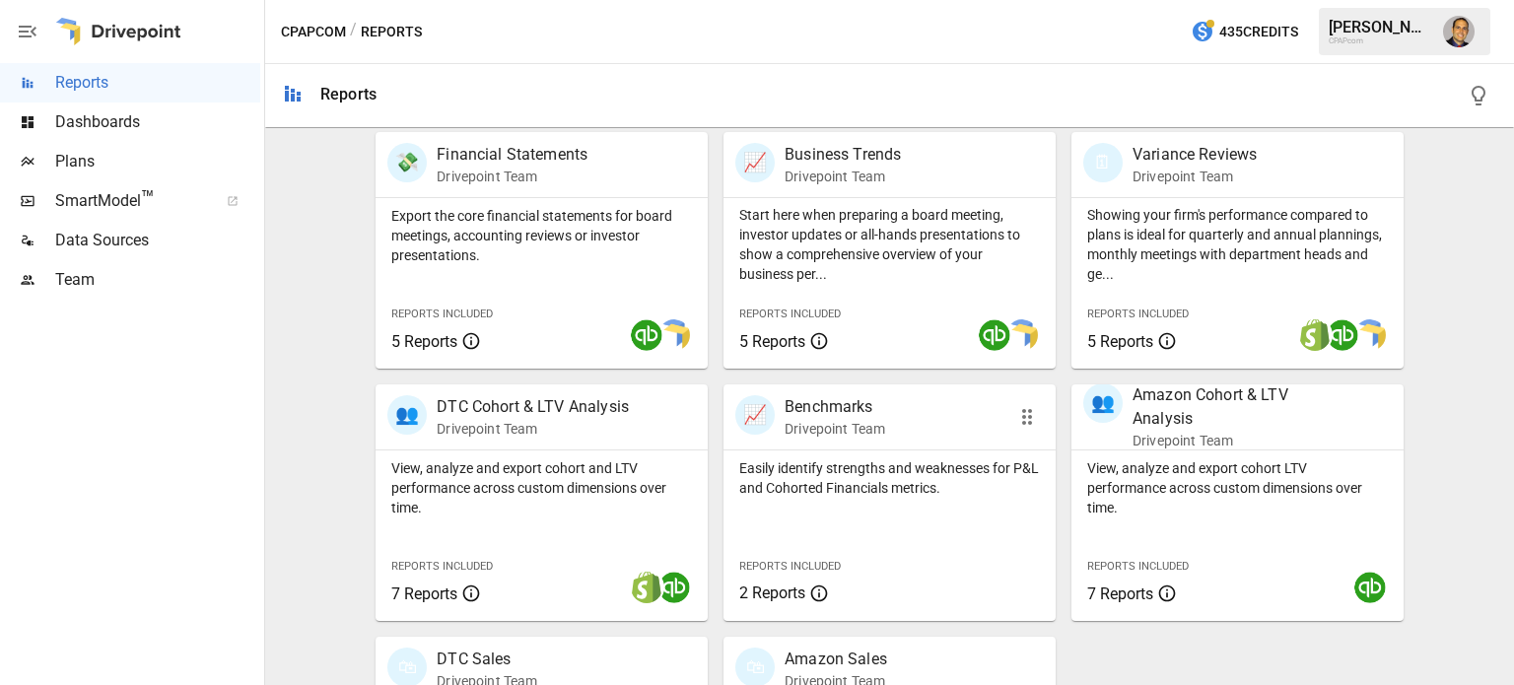
click at [1017, 412] on icon "button" at bounding box center [1027, 417] width 24 height 24
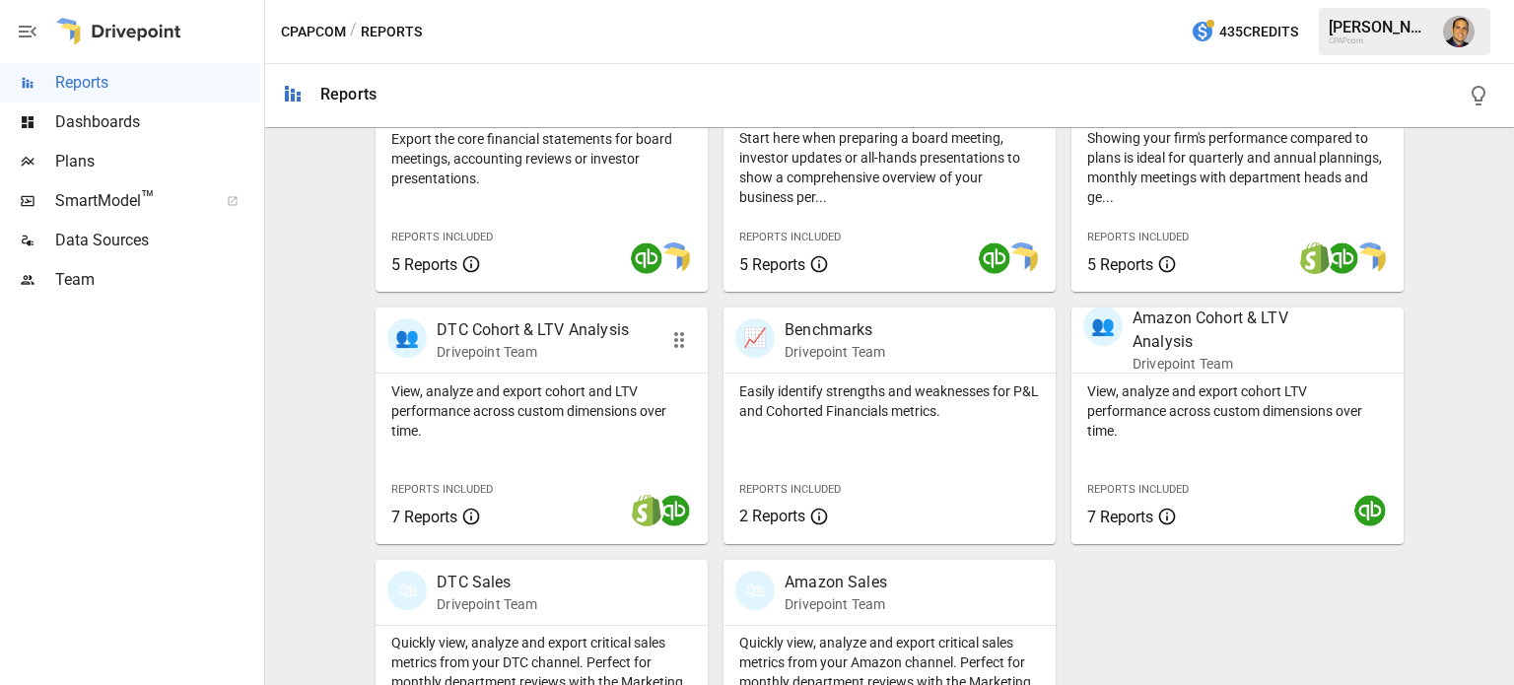
scroll to position [589, 0]
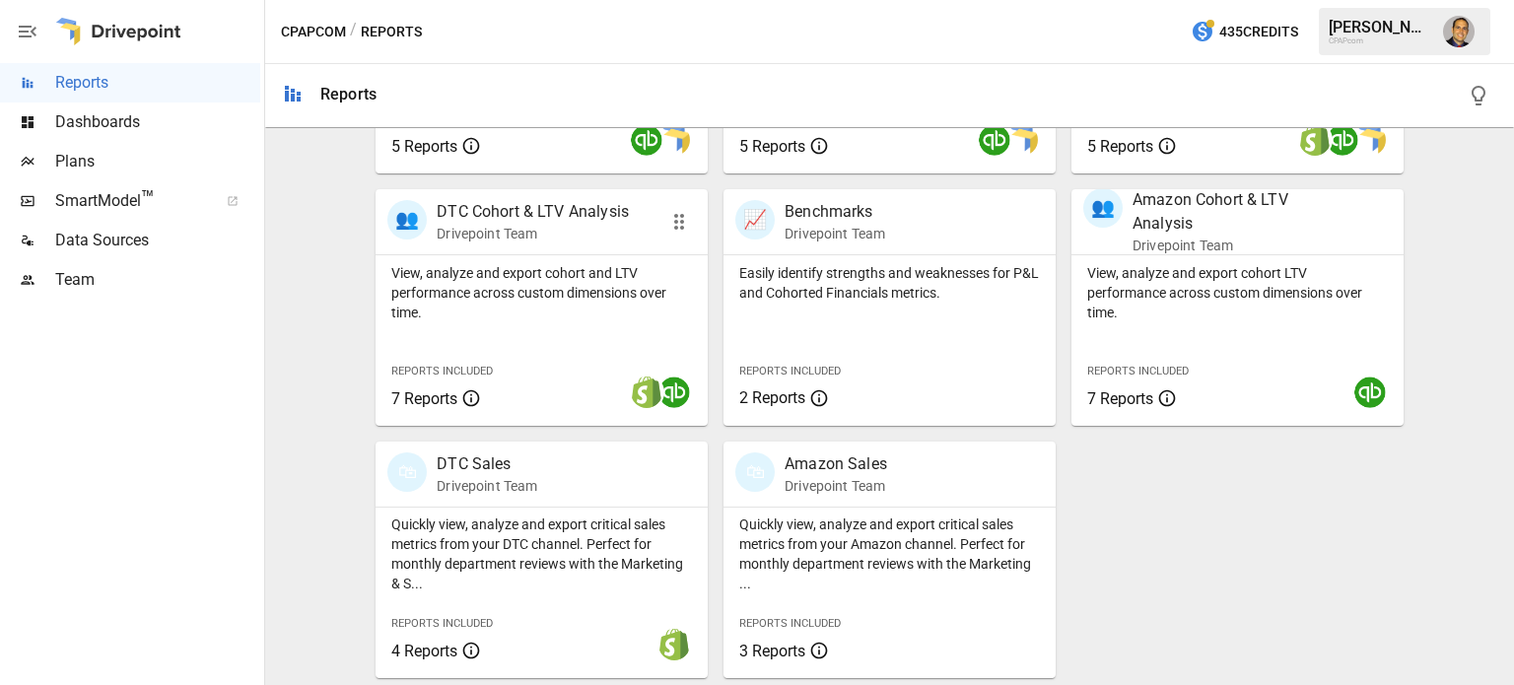
click at [531, 327] on div "View, analyze and export cohort and LTV performance across custom dimensions ov…" at bounding box center [542, 340] width 332 height 171
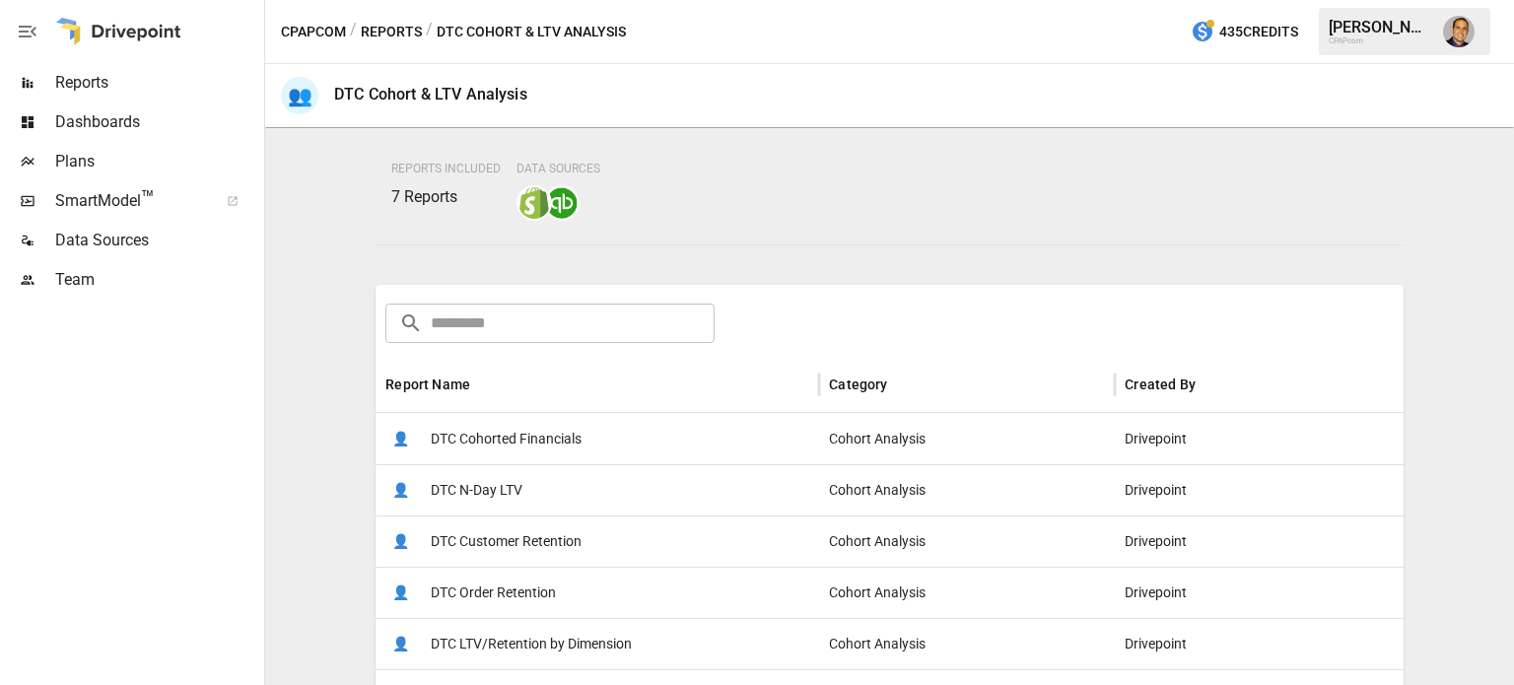
scroll to position [394, 0]
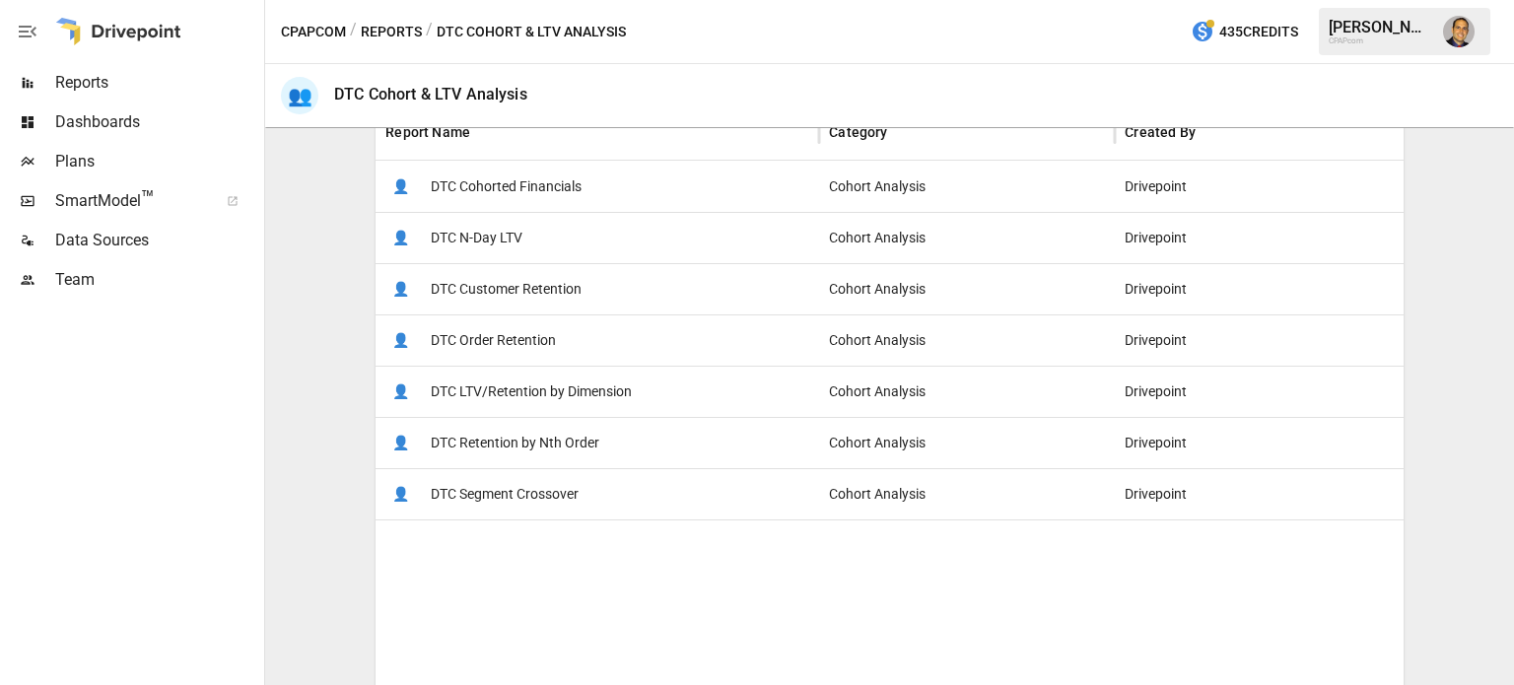
click at [110, 88] on span "Reports" at bounding box center [157, 83] width 205 height 24
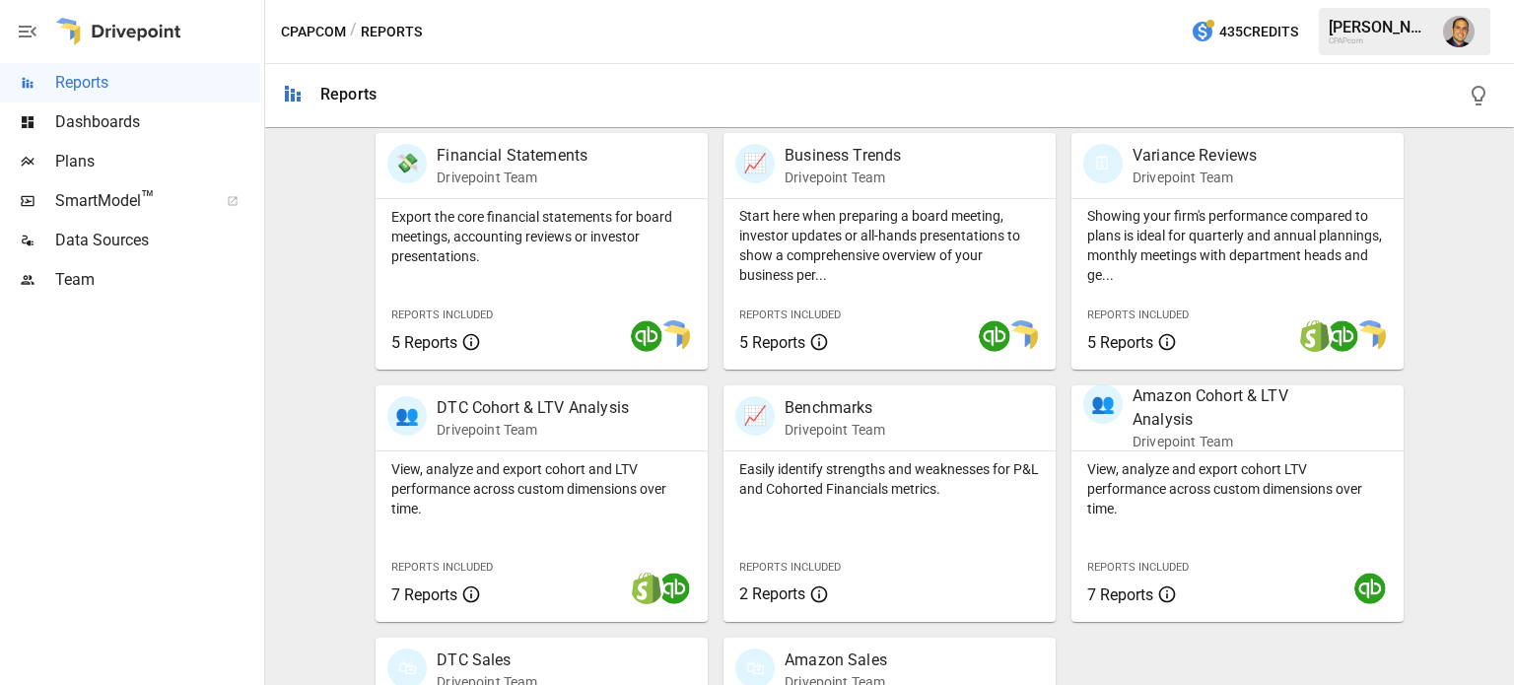
scroll to position [394, 0]
click at [510, 280] on div "Export the core financial statements for board meetings, accounting reviews or …" at bounding box center [542, 283] width 332 height 171
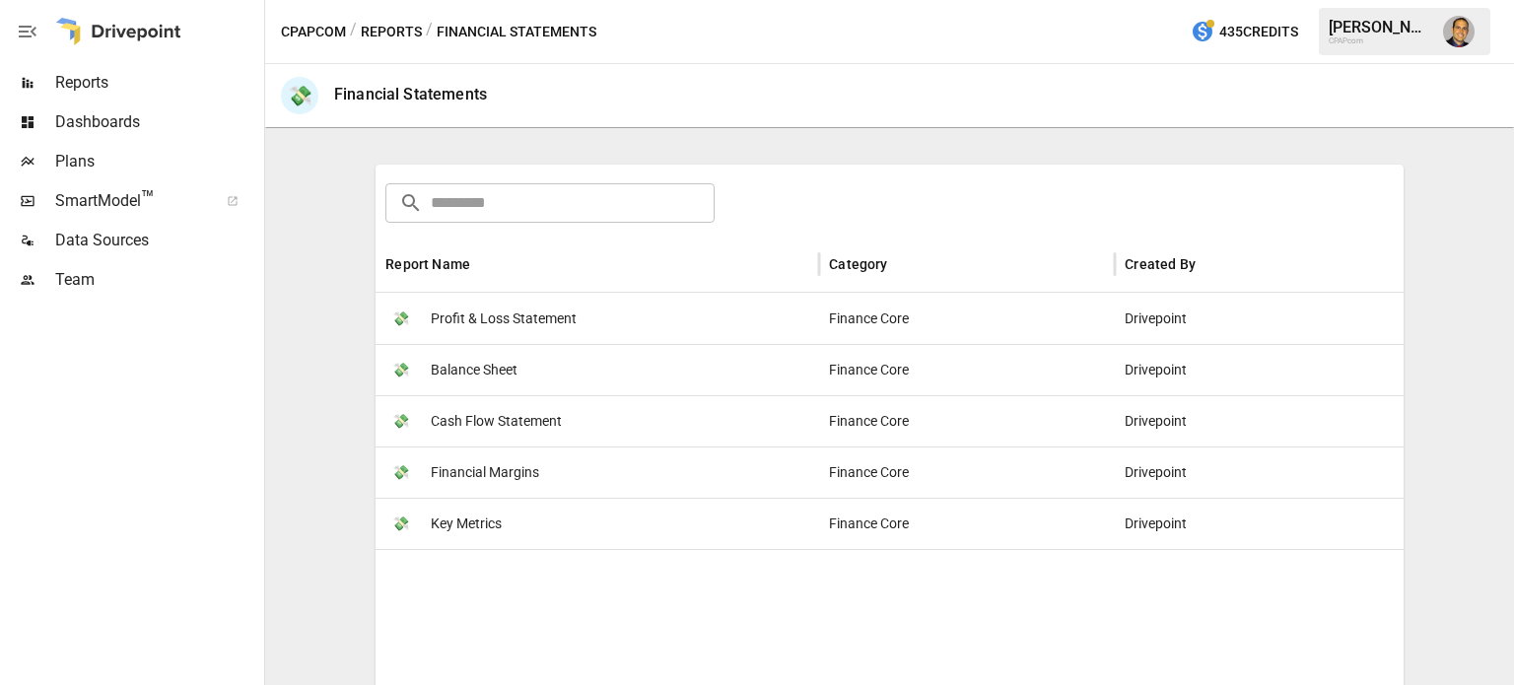
scroll to position [296, 0]
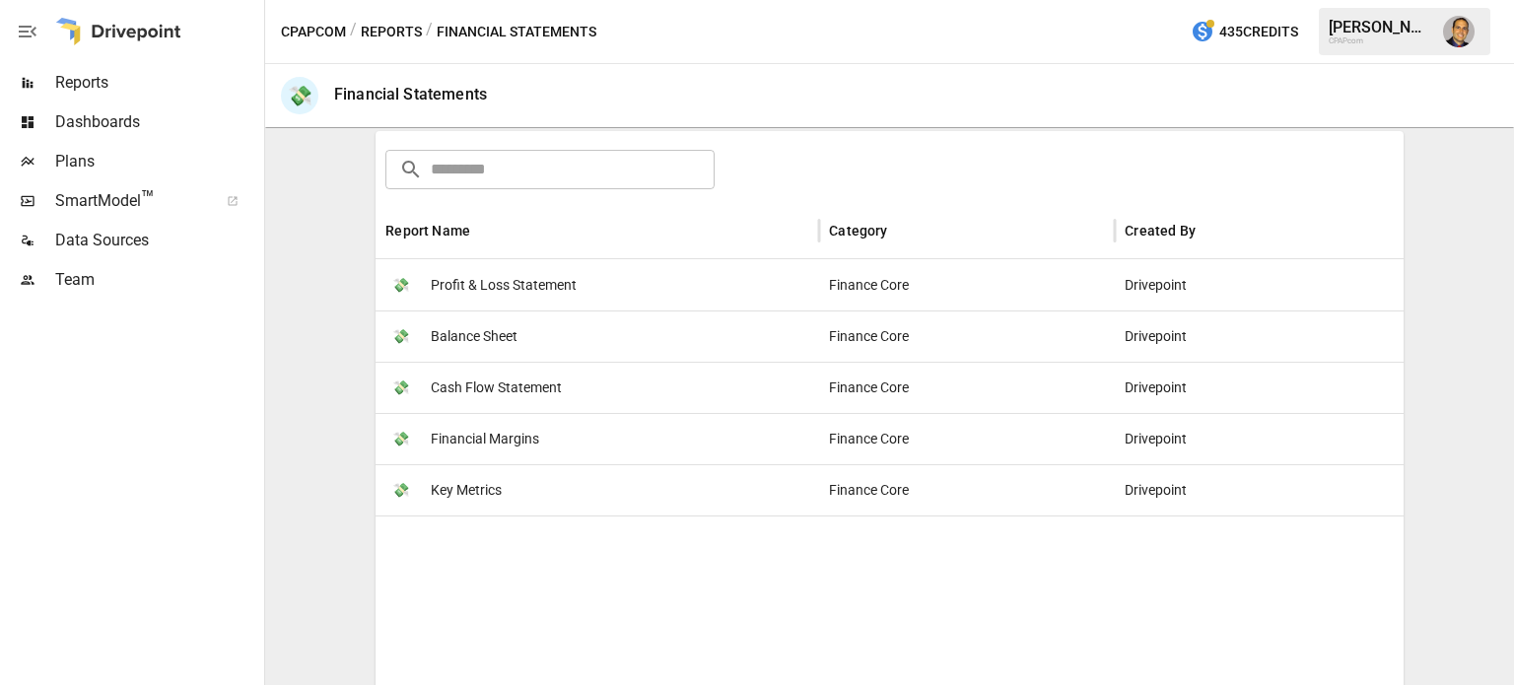
click at [112, 90] on span "Reports" at bounding box center [157, 83] width 205 height 24
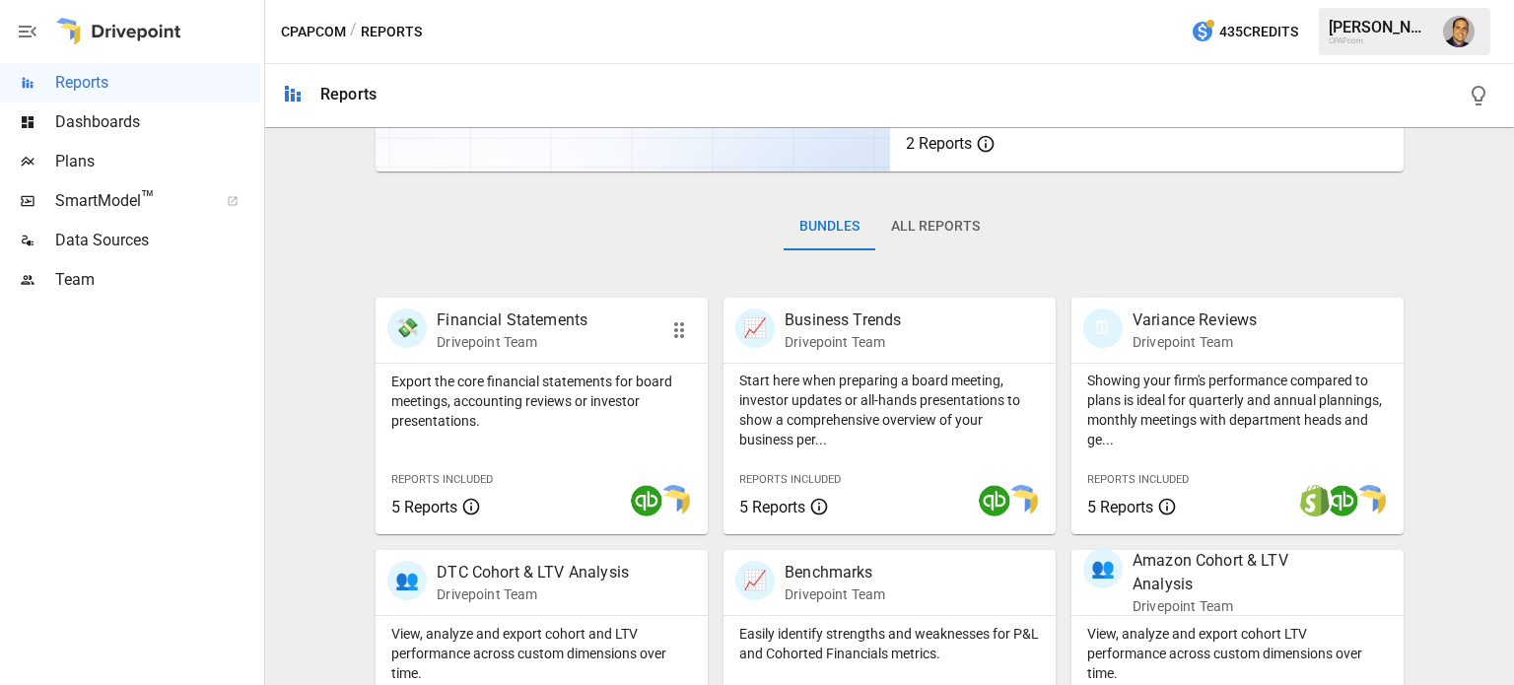
scroll to position [493, 0]
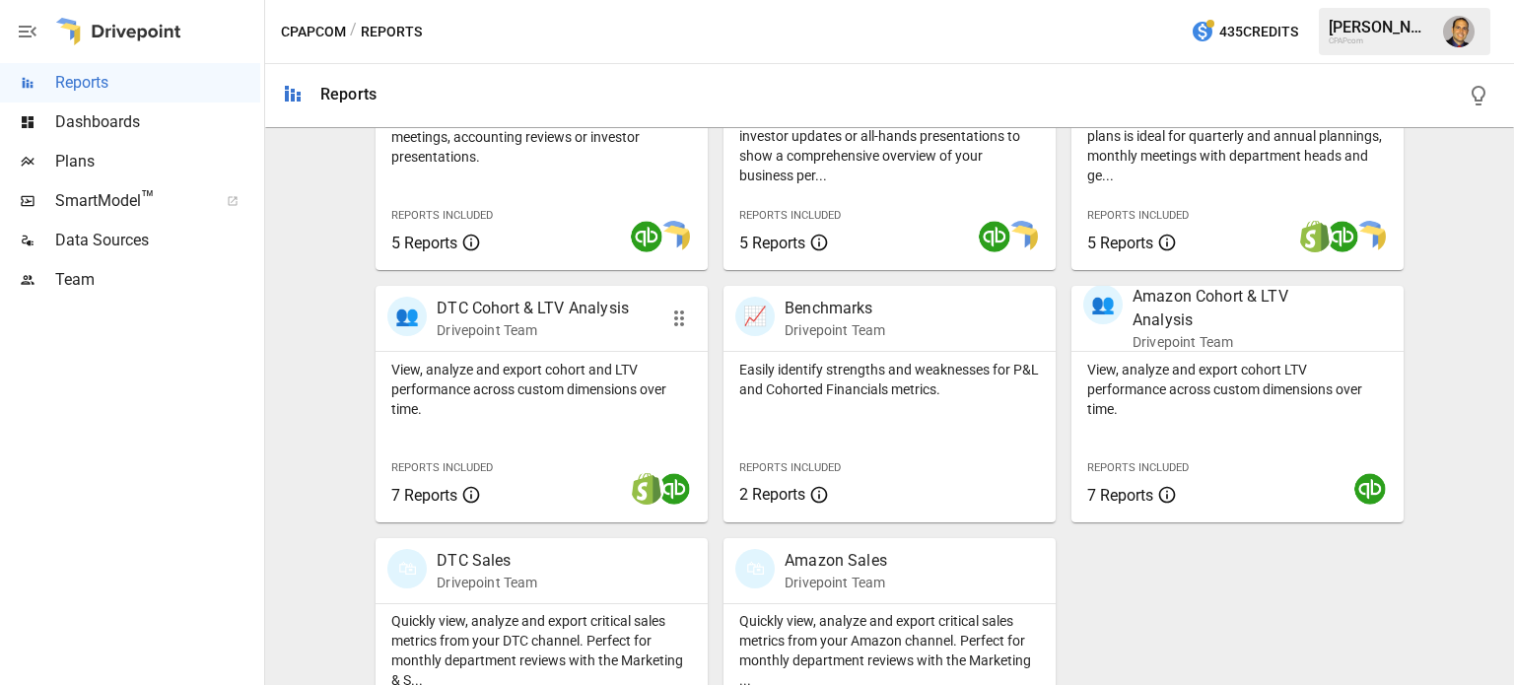
click at [525, 417] on p "View, analyze and export cohort and LTV performance across custom dimensions ov…" at bounding box center [541, 389] width 301 height 59
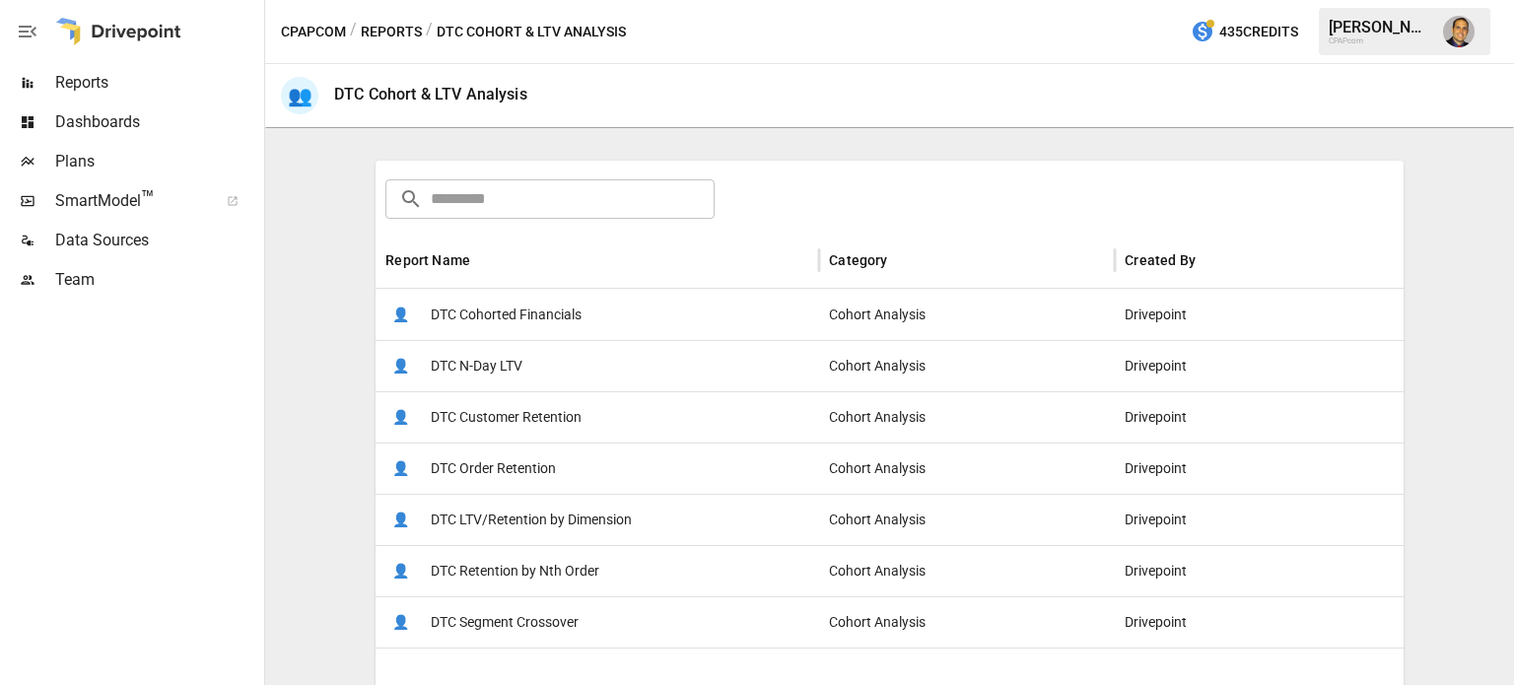
scroll to position [296, 0]
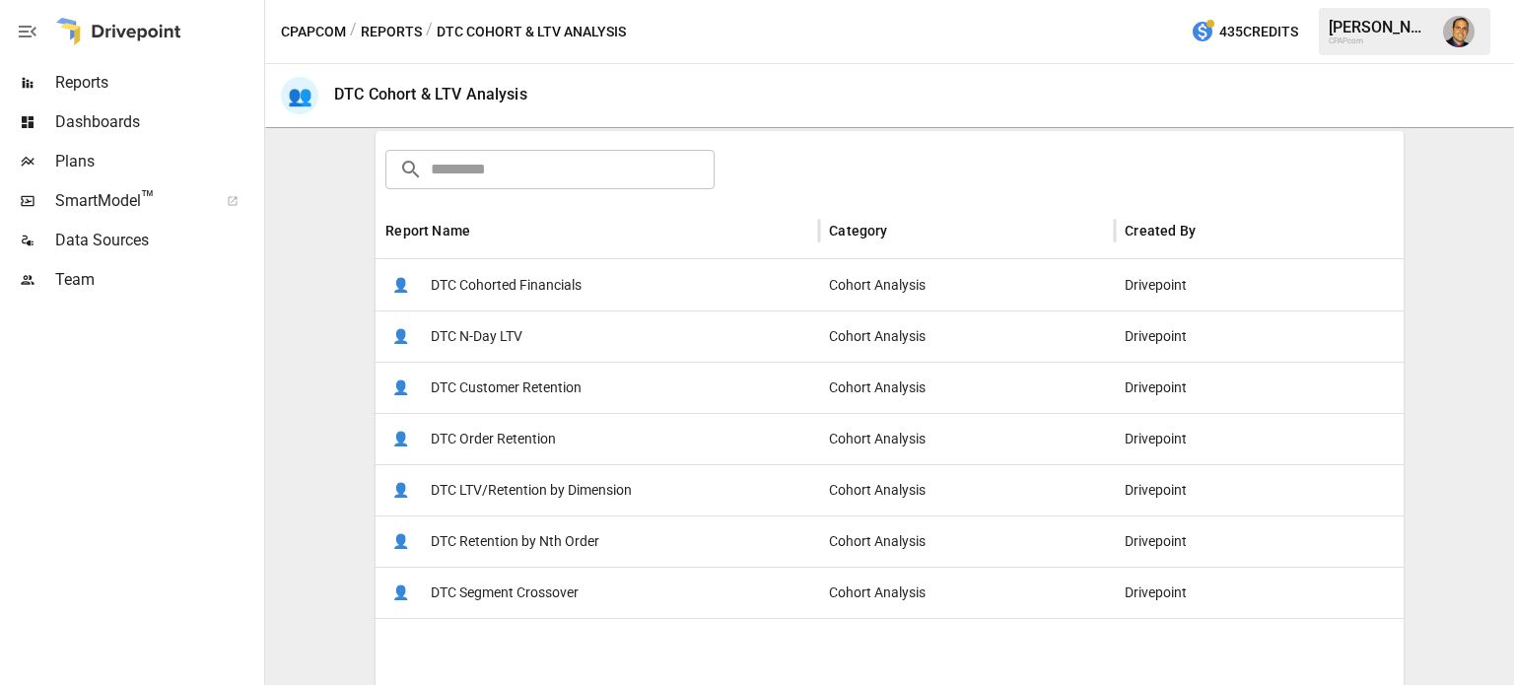
click at [564, 549] on span "DTC Retention by Nth Order" at bounding box center [515, 541] width 169 height 50
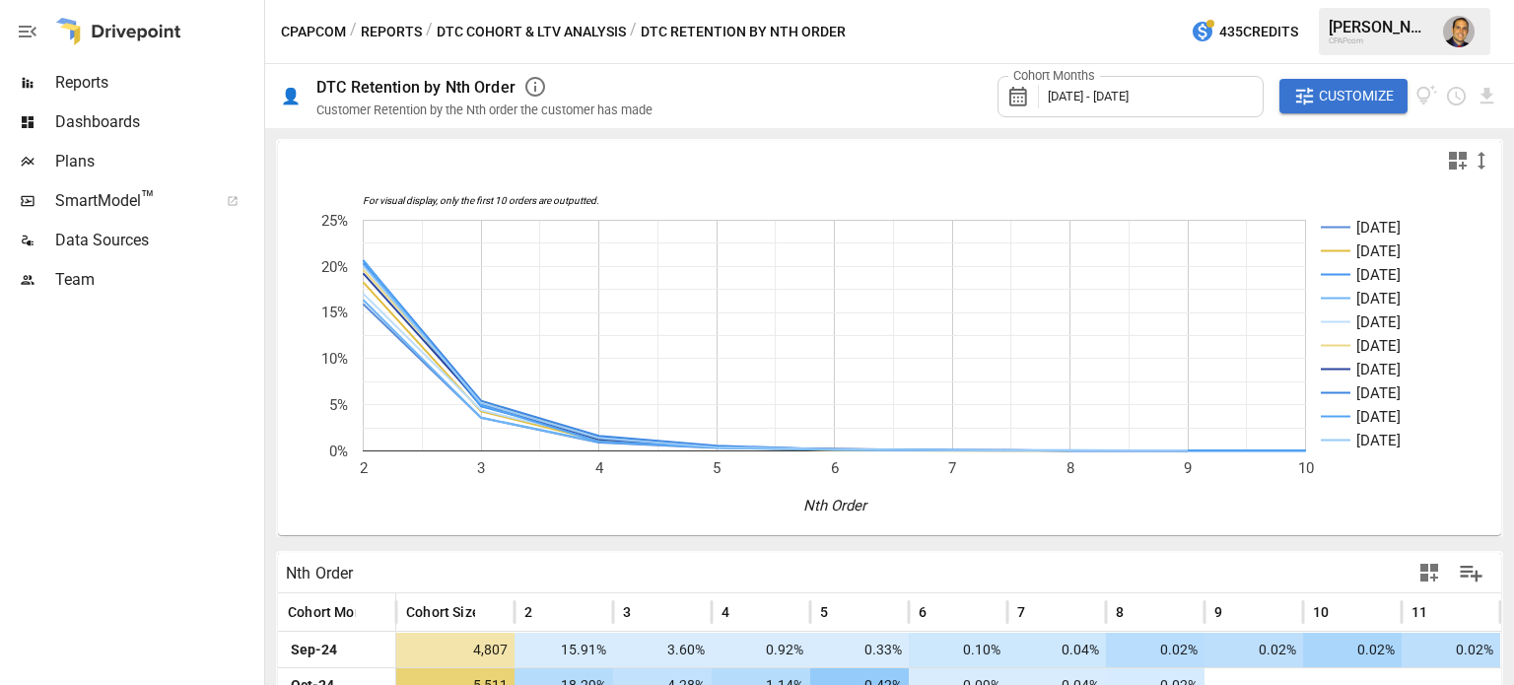
click at [534, 82] on icon "button" at bounding box center [535, 87] width 24 height 24
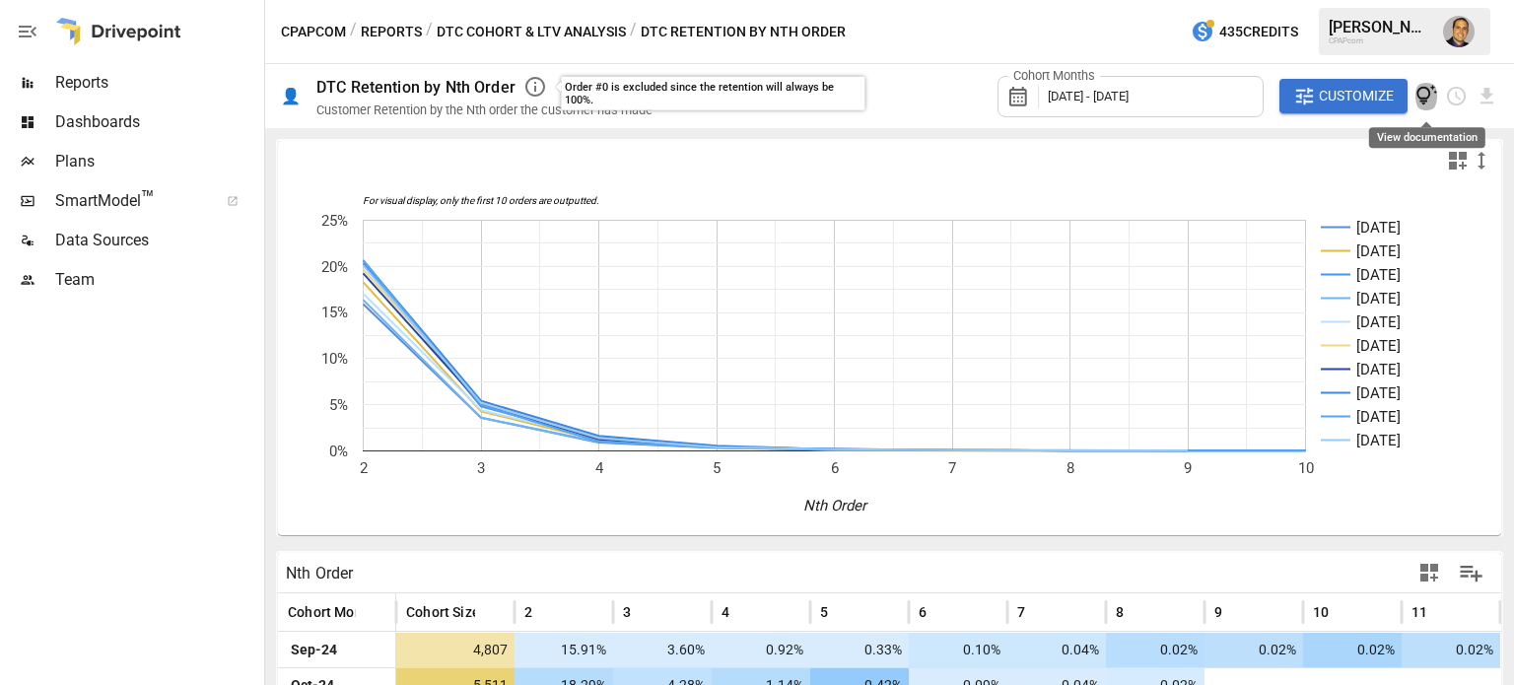
click at [1424, 96] on icon "View documentation" at bounding box center [1426, 96] width 23 height 23
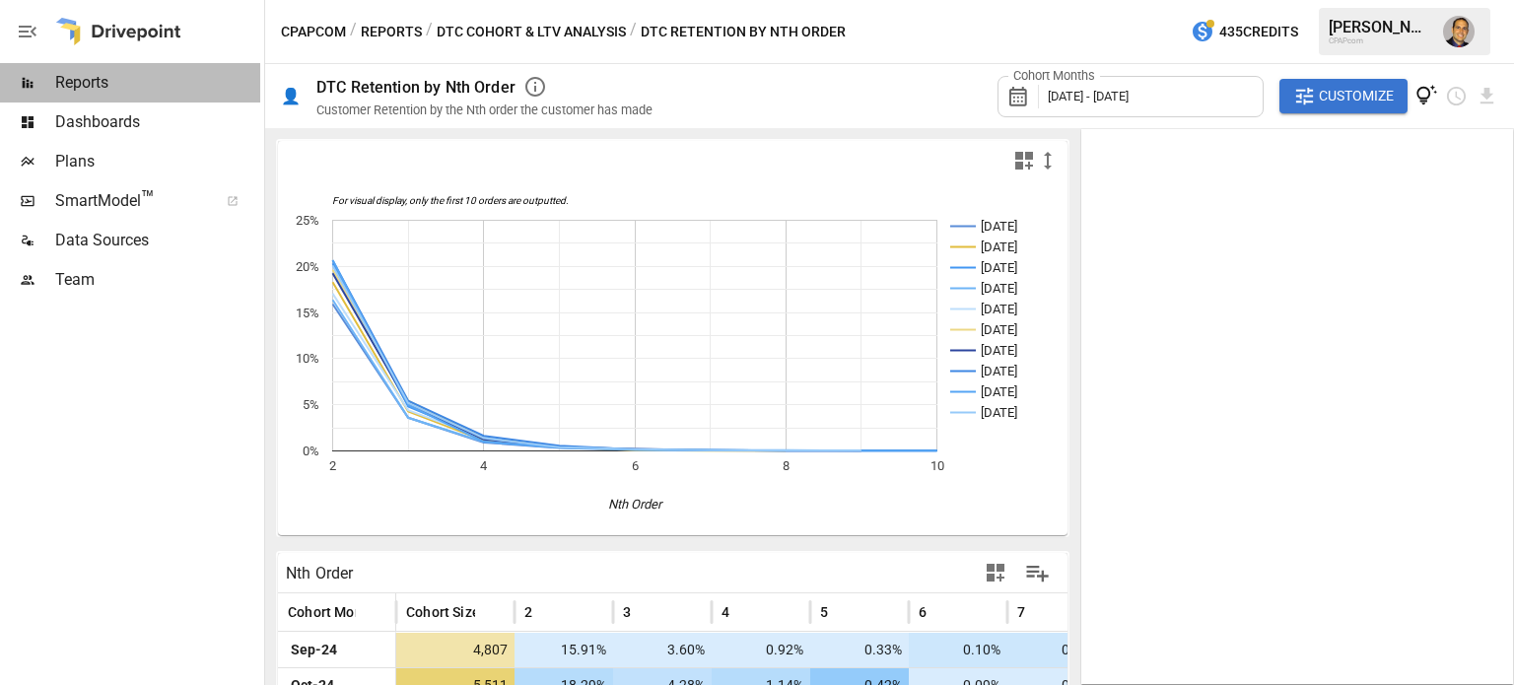
click at [103, 80] on span "Reports" at bounding box center [157, 83] width 205 height 24
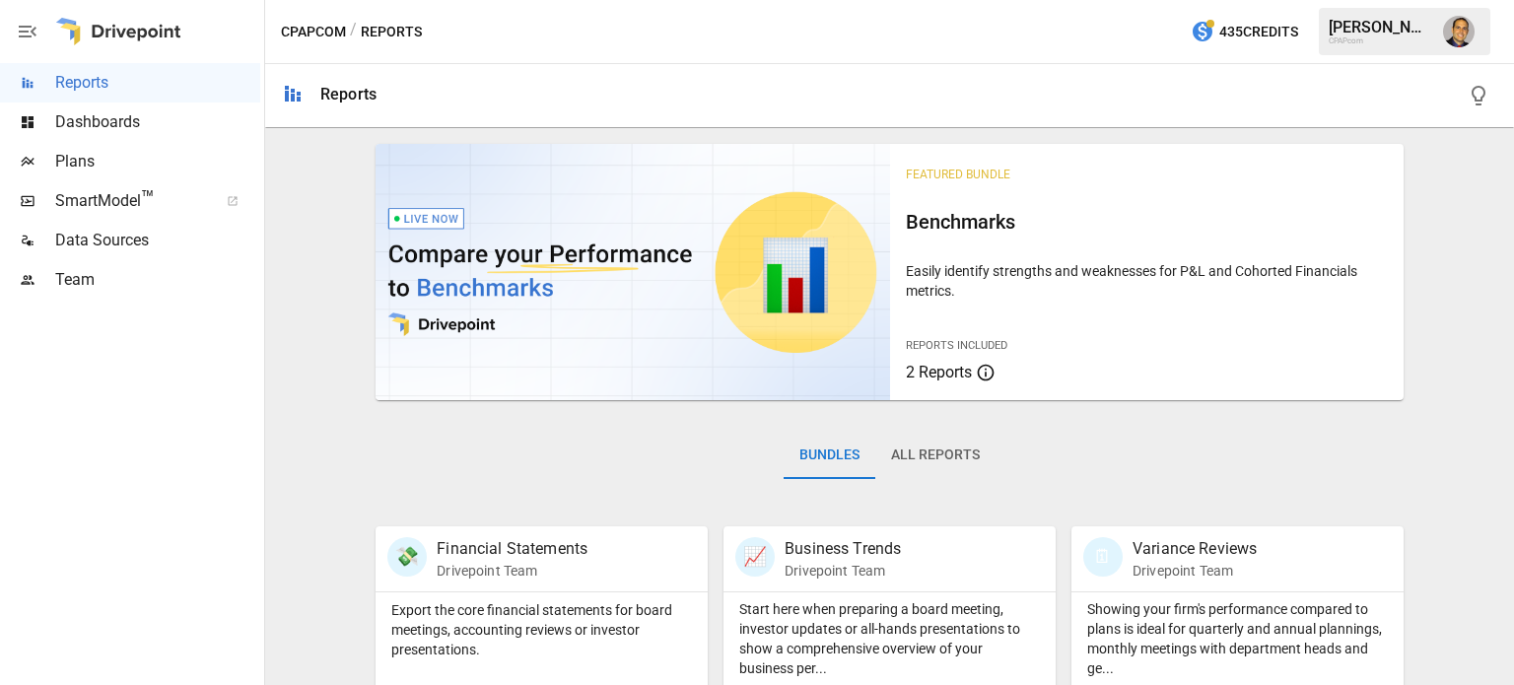
click at [88, 289] on span "Team" at bounding box center [157, 280] width 205 height 24
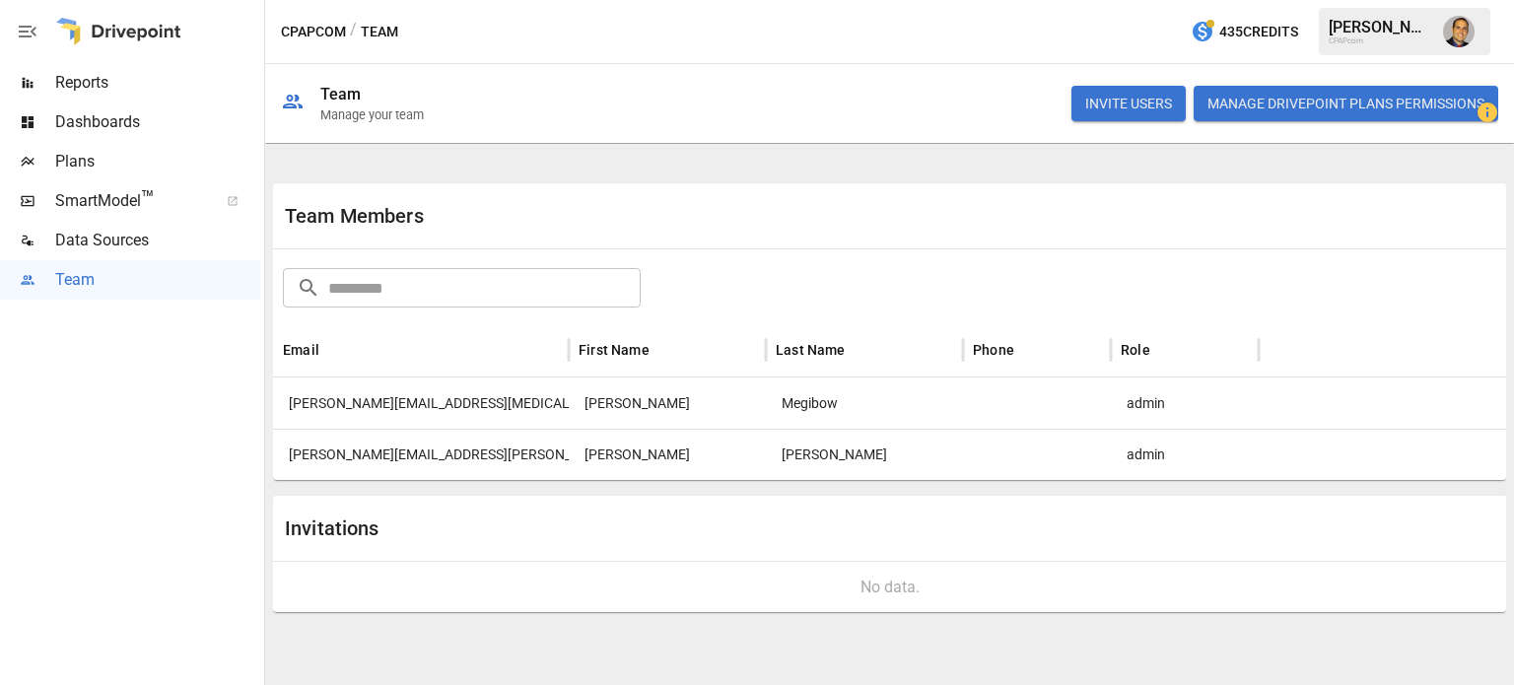
click at [1108, 74] on div "INVITE USERS Manage Drivepoint Plans Permissions" at bounding box center [1284, 103] width 427 height 63
click at [1099, 105] on button "INVITE USERS" at bounding box center [1128, 103] width 114 height 35
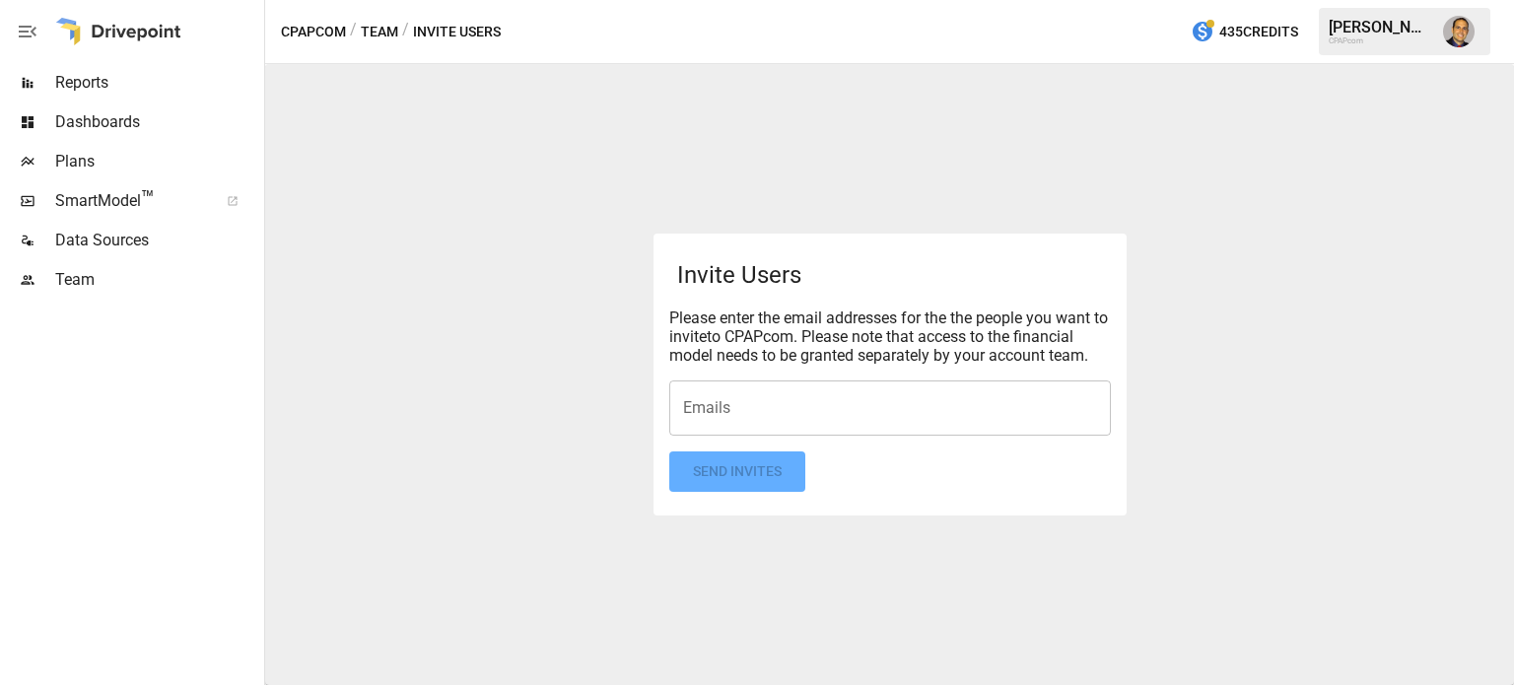
click at [725, 402] on input "Emails" at bounding box center [890, 407] width 424 height 37
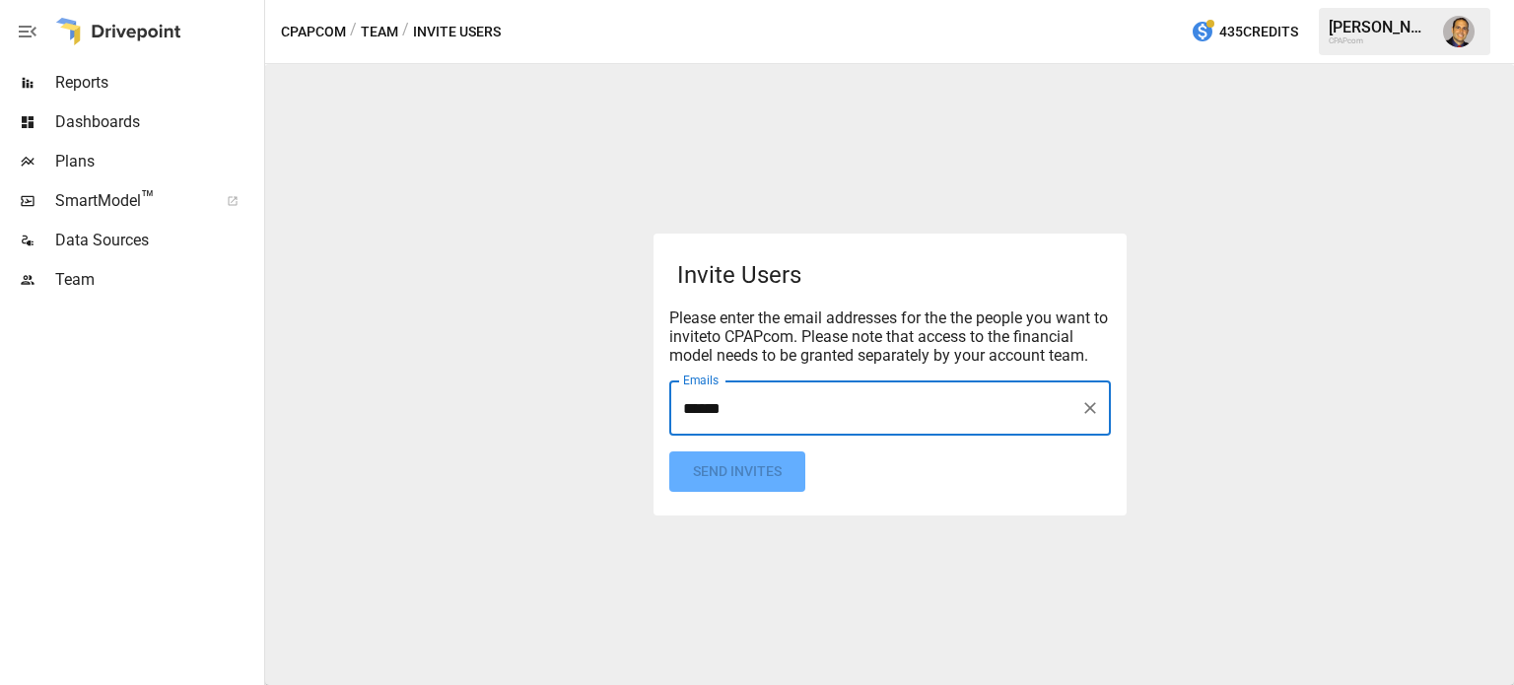
type input "******"
click at [859, 417] on input "Emails" at bounding box center [965, 407] width 213 height 37
drag, startPoint x: 744, startPoint y: 409, endPoint x: 761, endPoint y: 409, distance: 16.8
click at [830, 409] on icon at bounding box center [841, 408] width 22 height 22
type input "*"
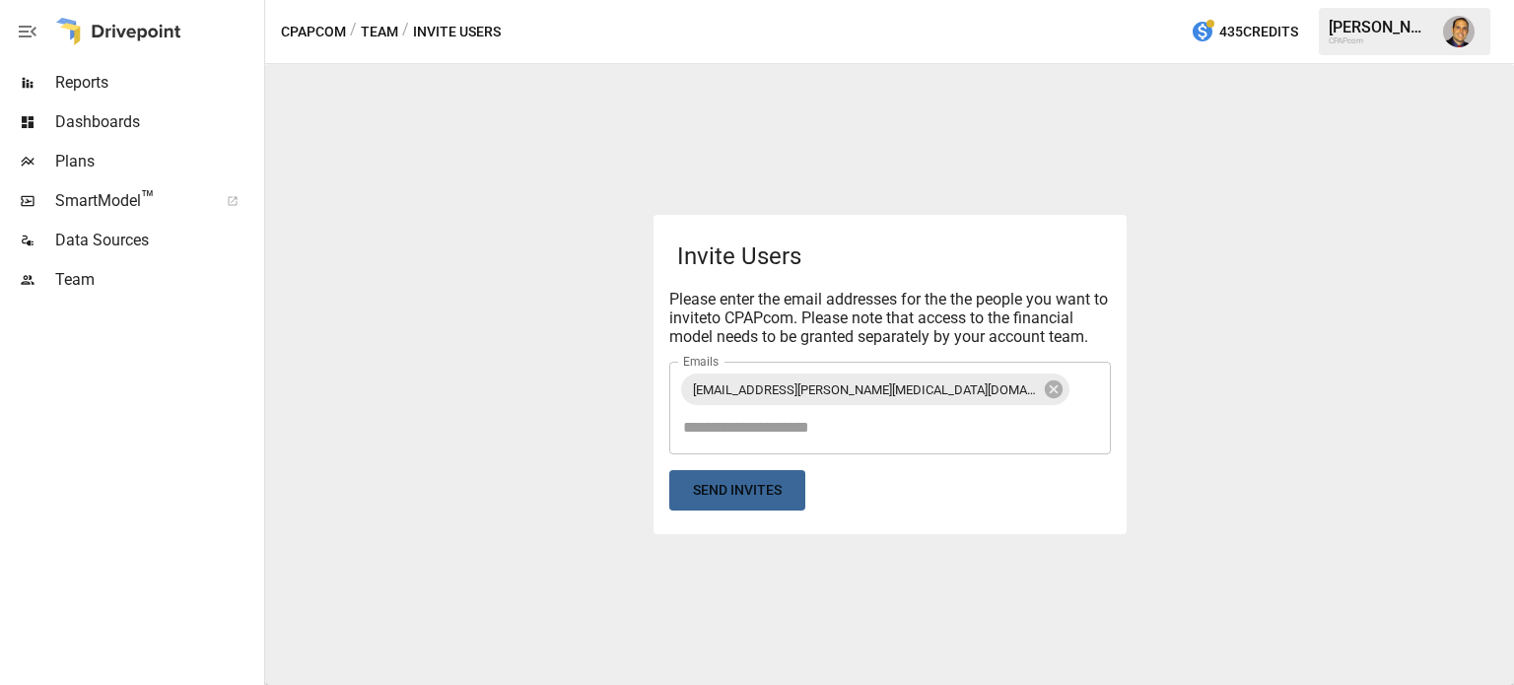
click at [774, 470] on button "Send Invites" at bounding box center [737, 490] width 136 height 40
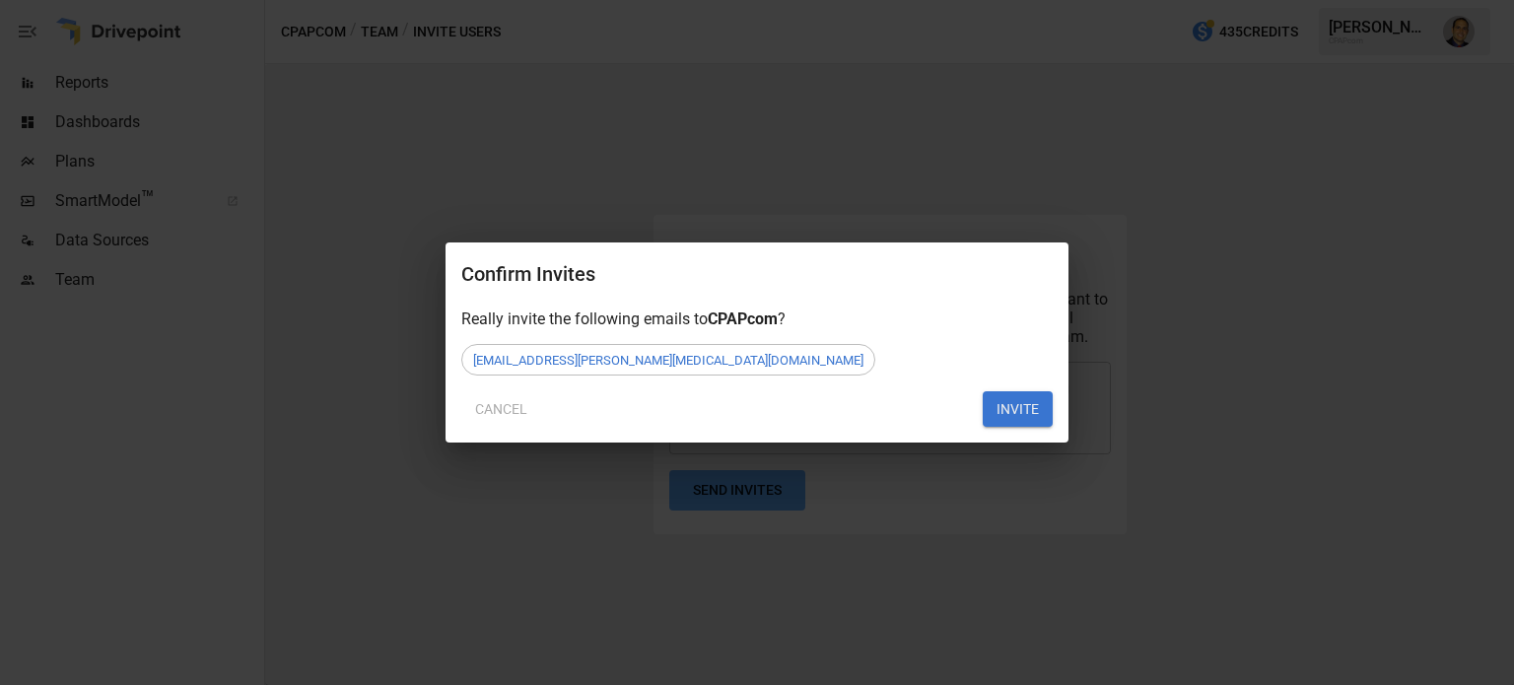
click at [1012, 405] on button "INVITE" at bounding box center [1018, 408] width 70 height 35
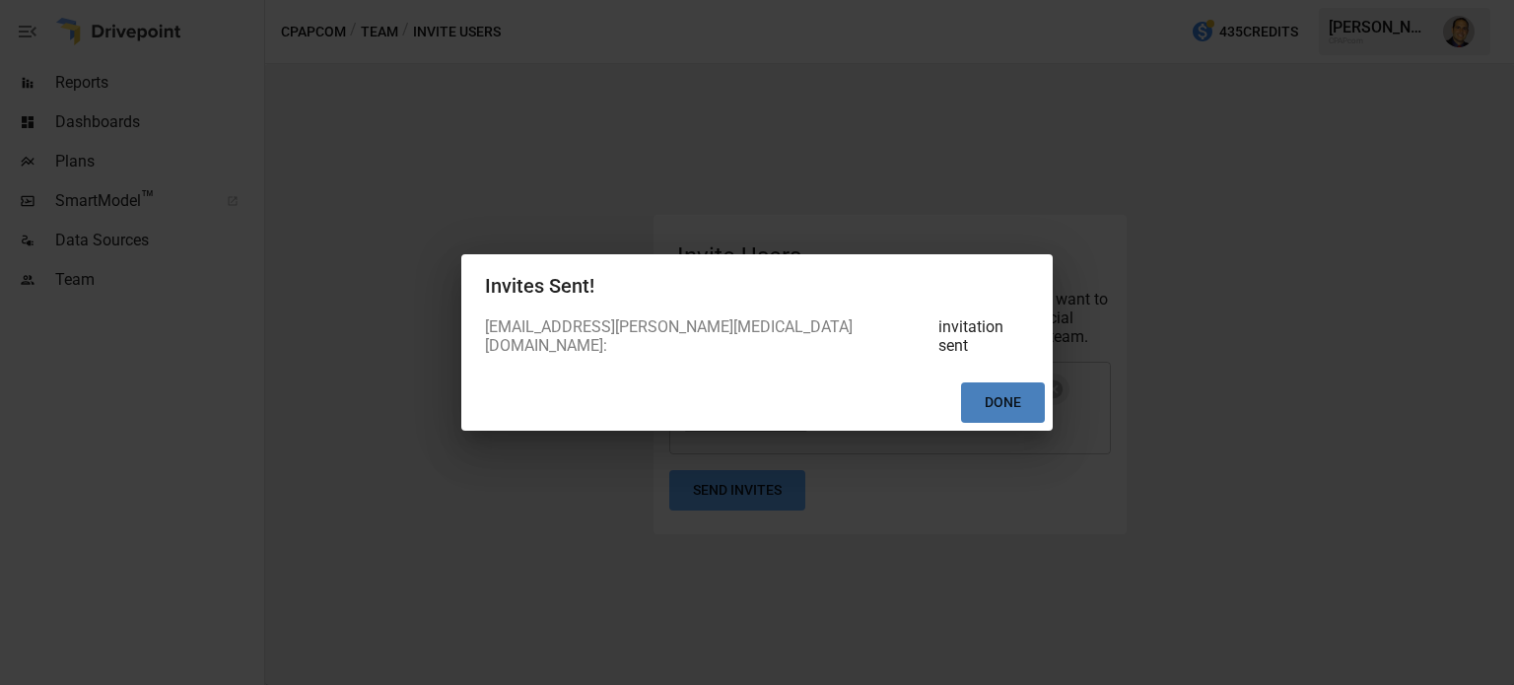
click at [1008, 405] on button "Done" at bounding box center [1003, 402] width 84 height 40
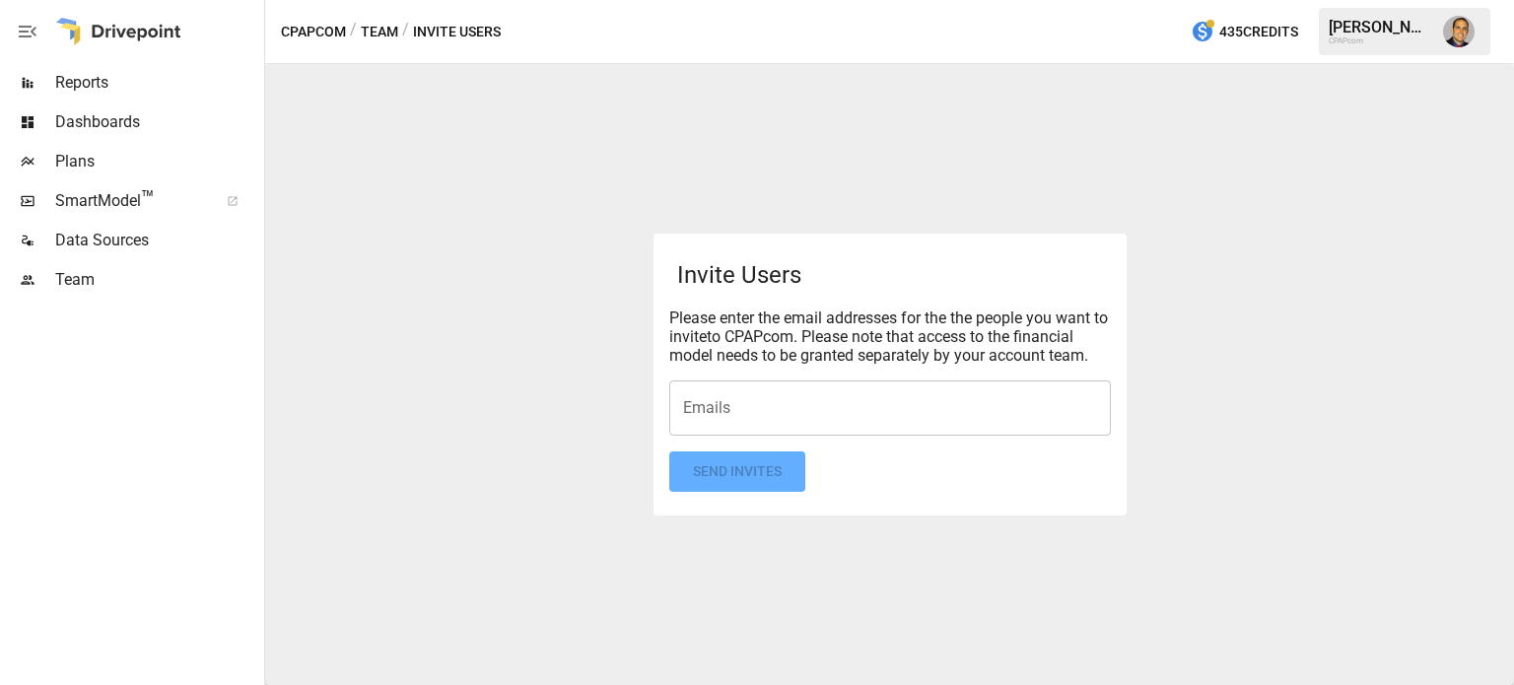
click at [721, 398] on input "Emails" at bounding box center [890, 407] width 424 height 37
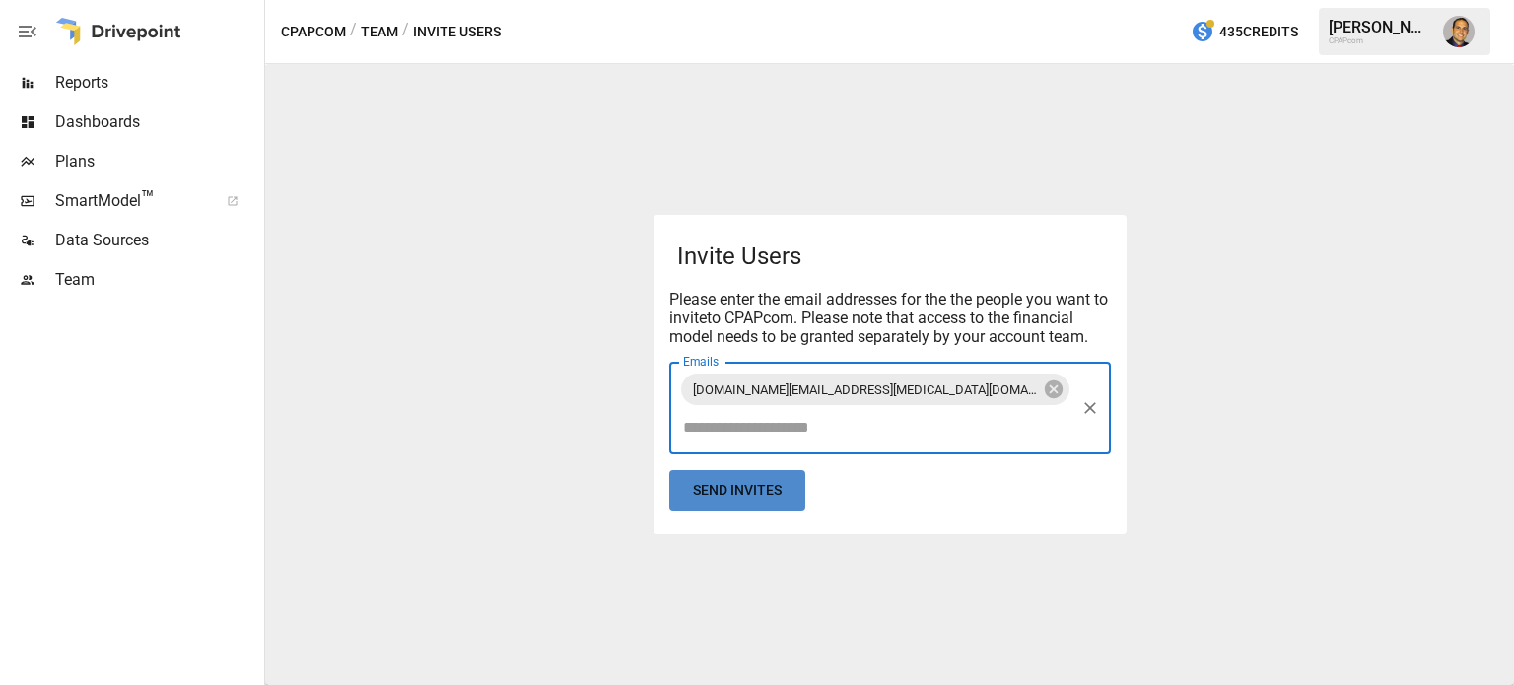
click at [741, 470] on button "Send Invites" at bounding box center [737, 490] width 136 height 40
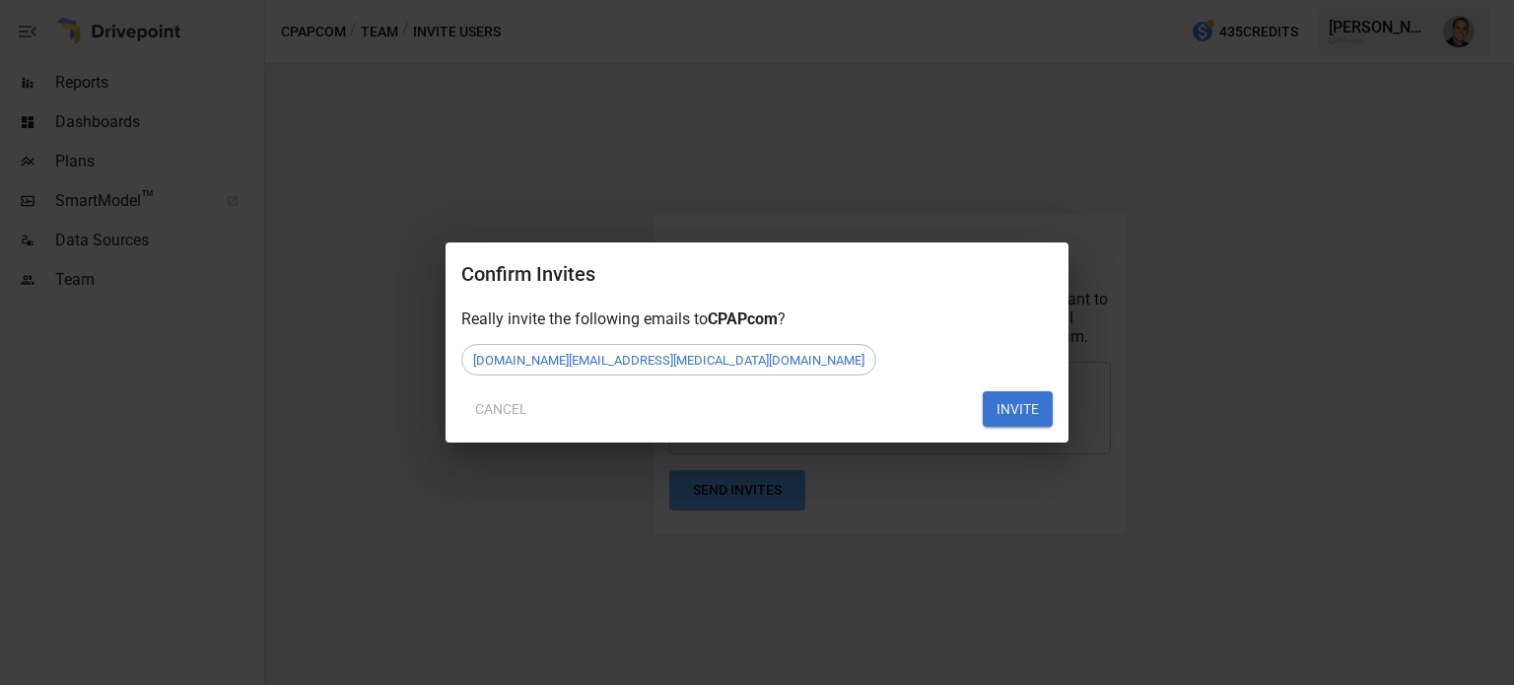
click at [997, 396] on button "INVITE" at bounding box center [1018, 408] width 70 height 35
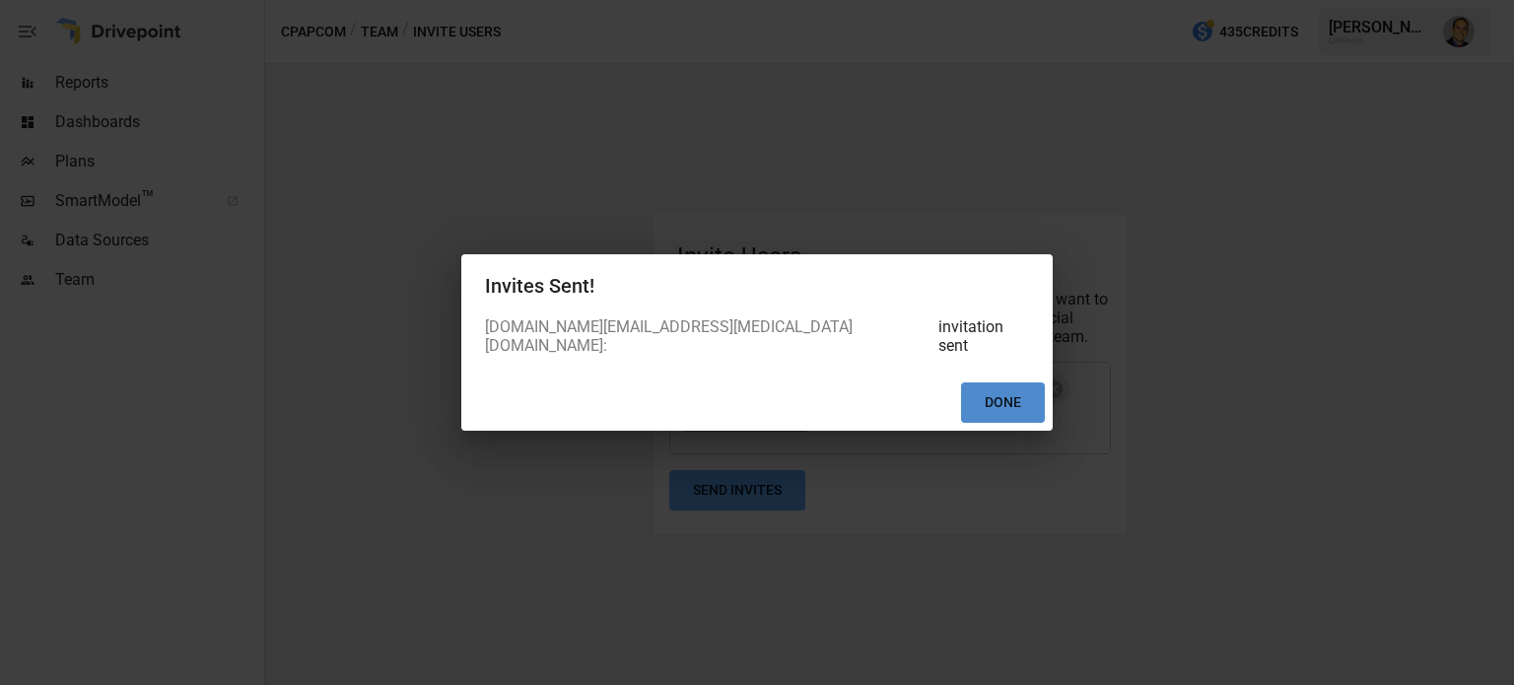
click at [987, 395] on button "Done" at bounding box center [1003, 402] width 84 height 40
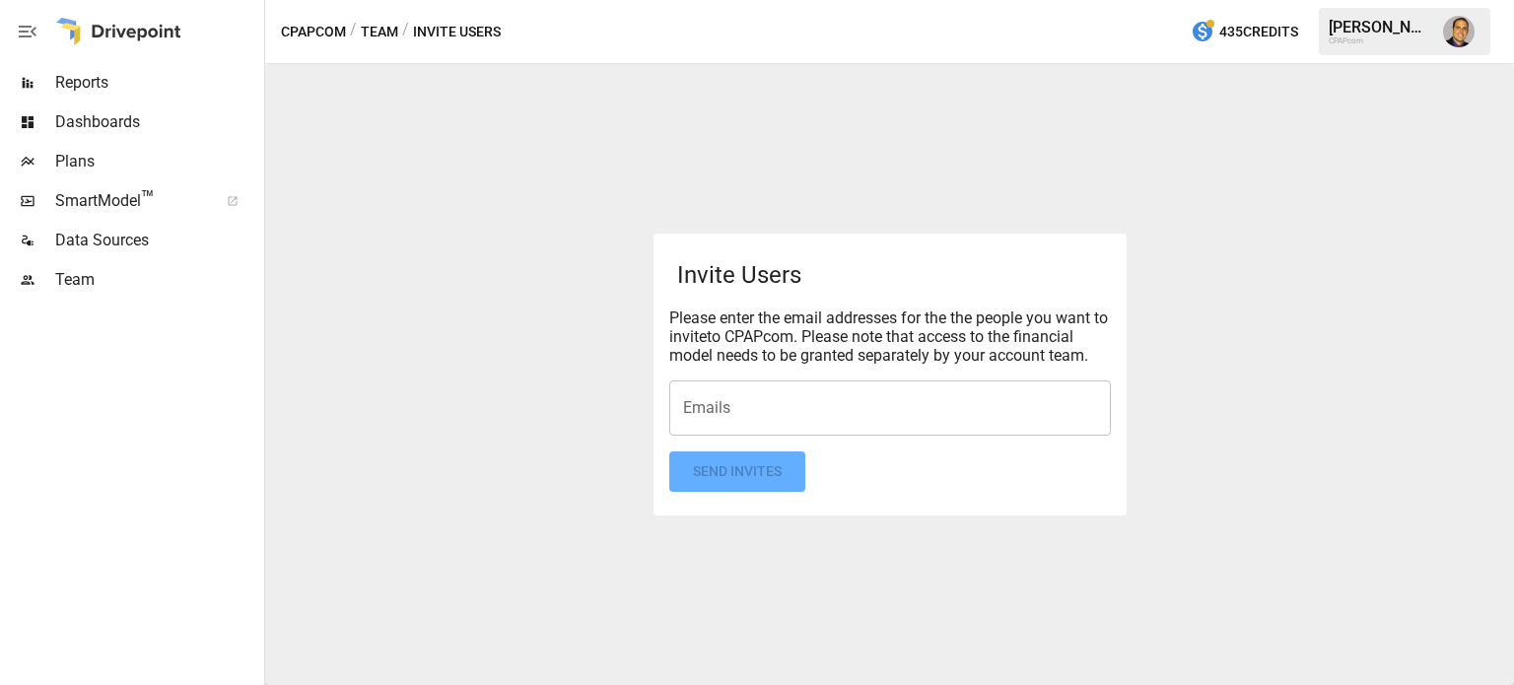
click at [777, 412] on input "Emails" at bounding box center [890, 407] width 424 height 37
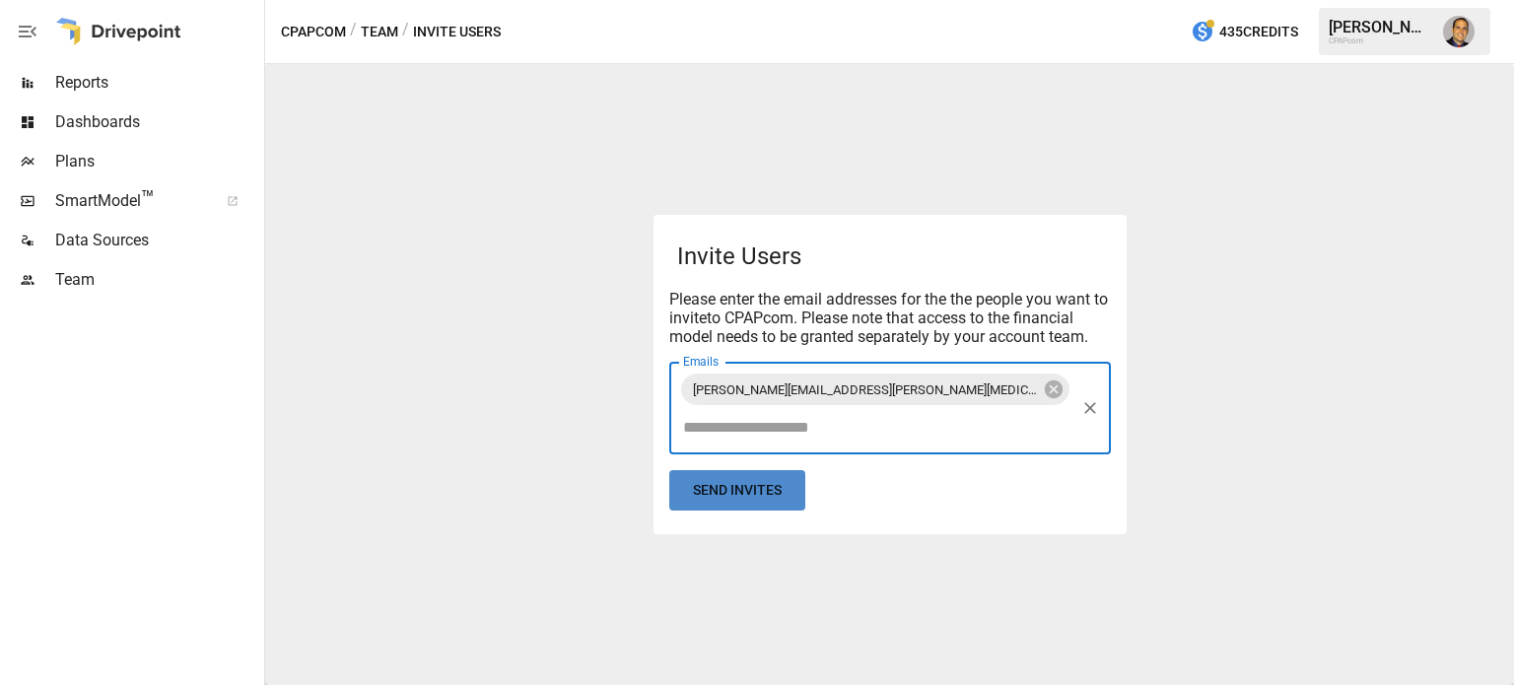
click at [748, 470] on button "Send Invites" at bounding box center [737, 490] width 136 height 40
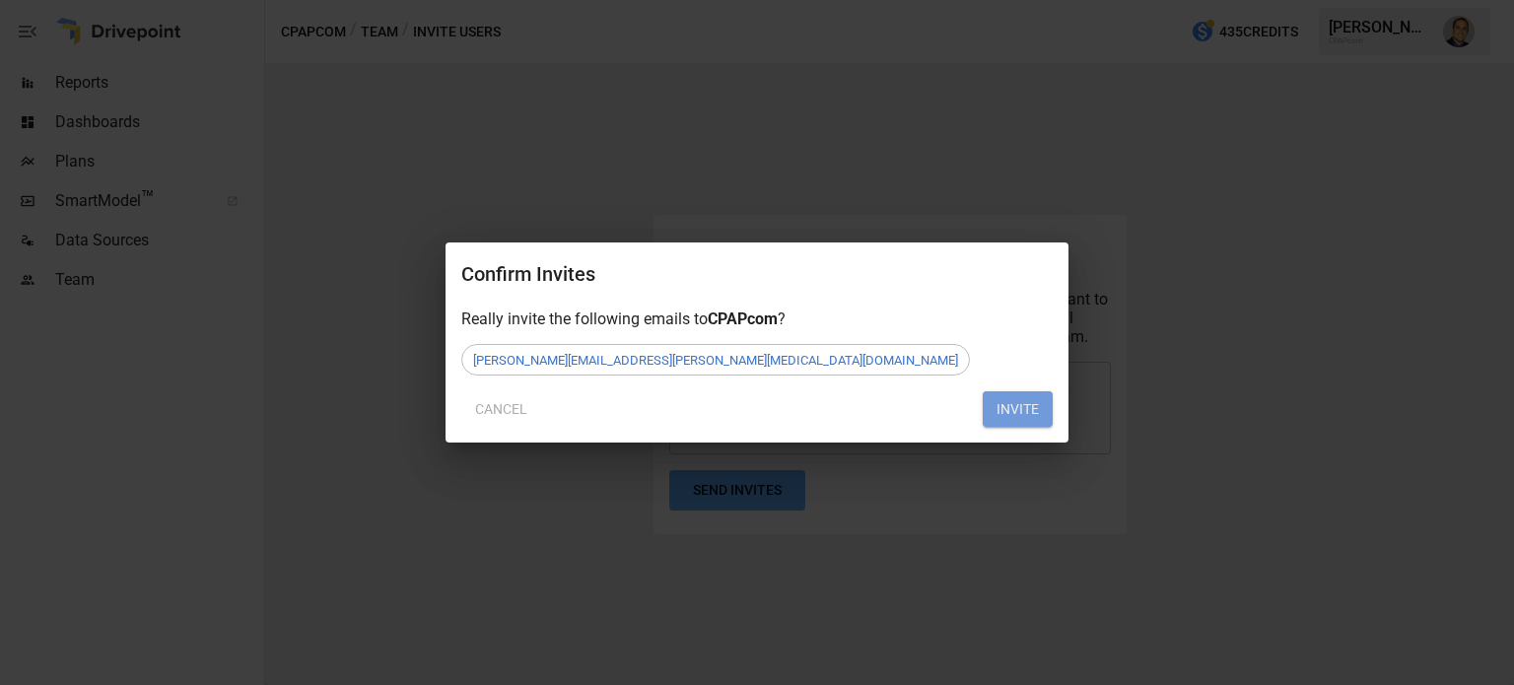
click at [1041, 409] on button "INVITE" at bounding box center [1018, 408] width 70 height 35
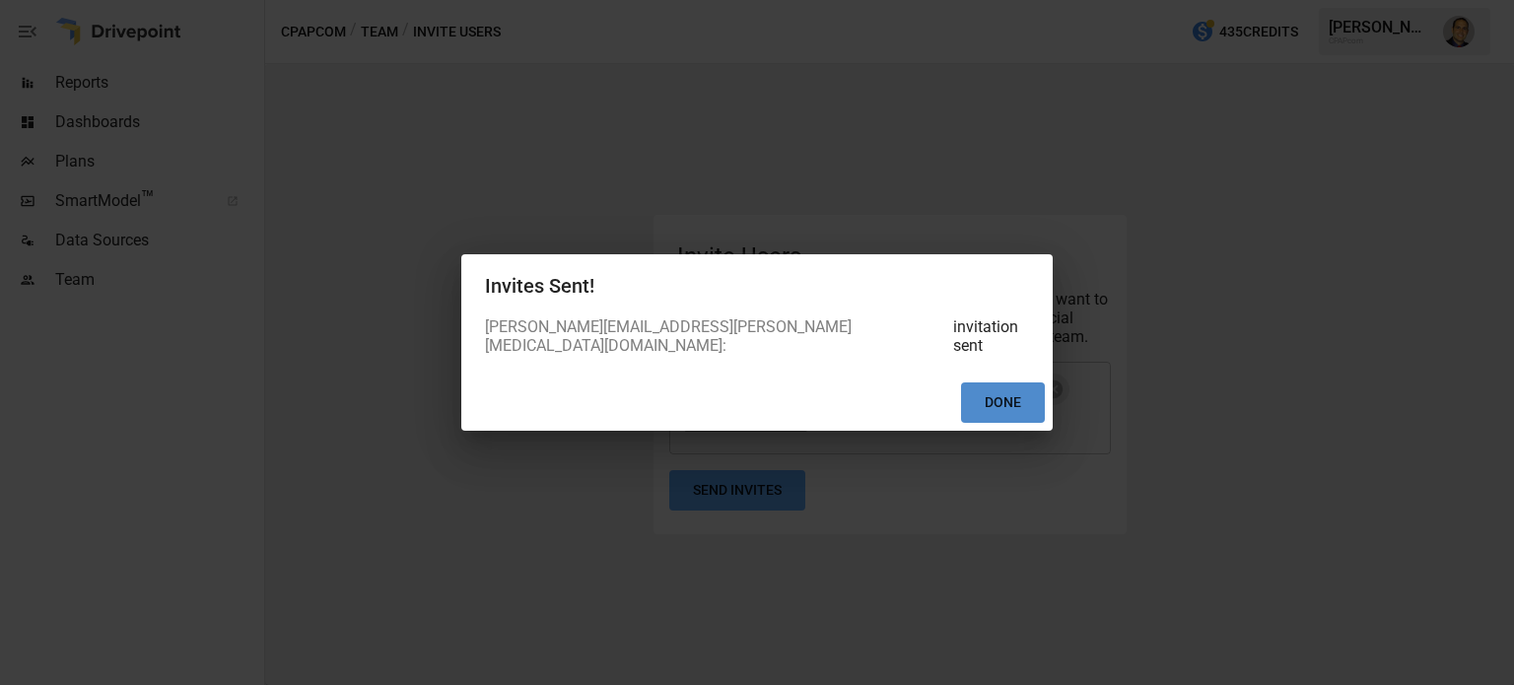
click at [981, 389] on button "Done" at bounding box center [1003, 402] width 84 height 40
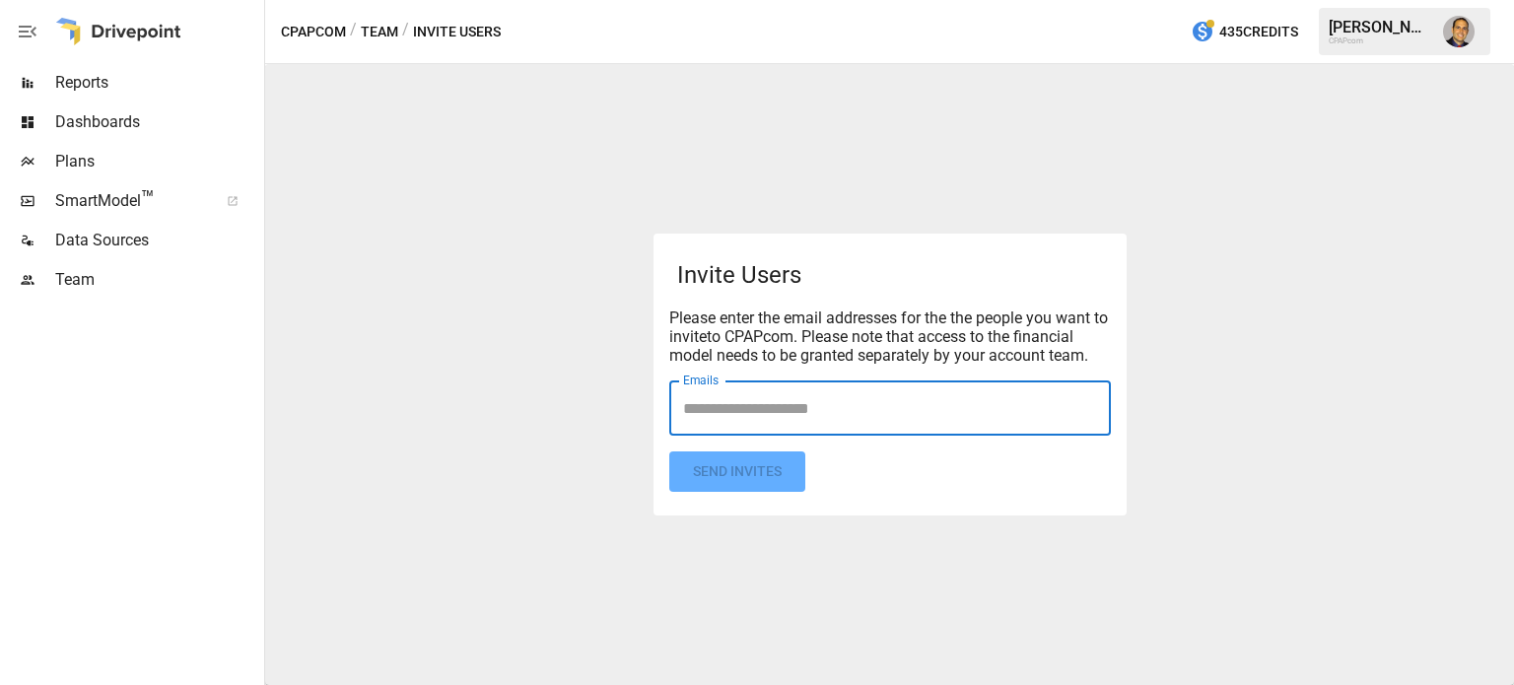
click at [753, 403] on input "Emails" at bounding box center [890, 407] width 424 height 37
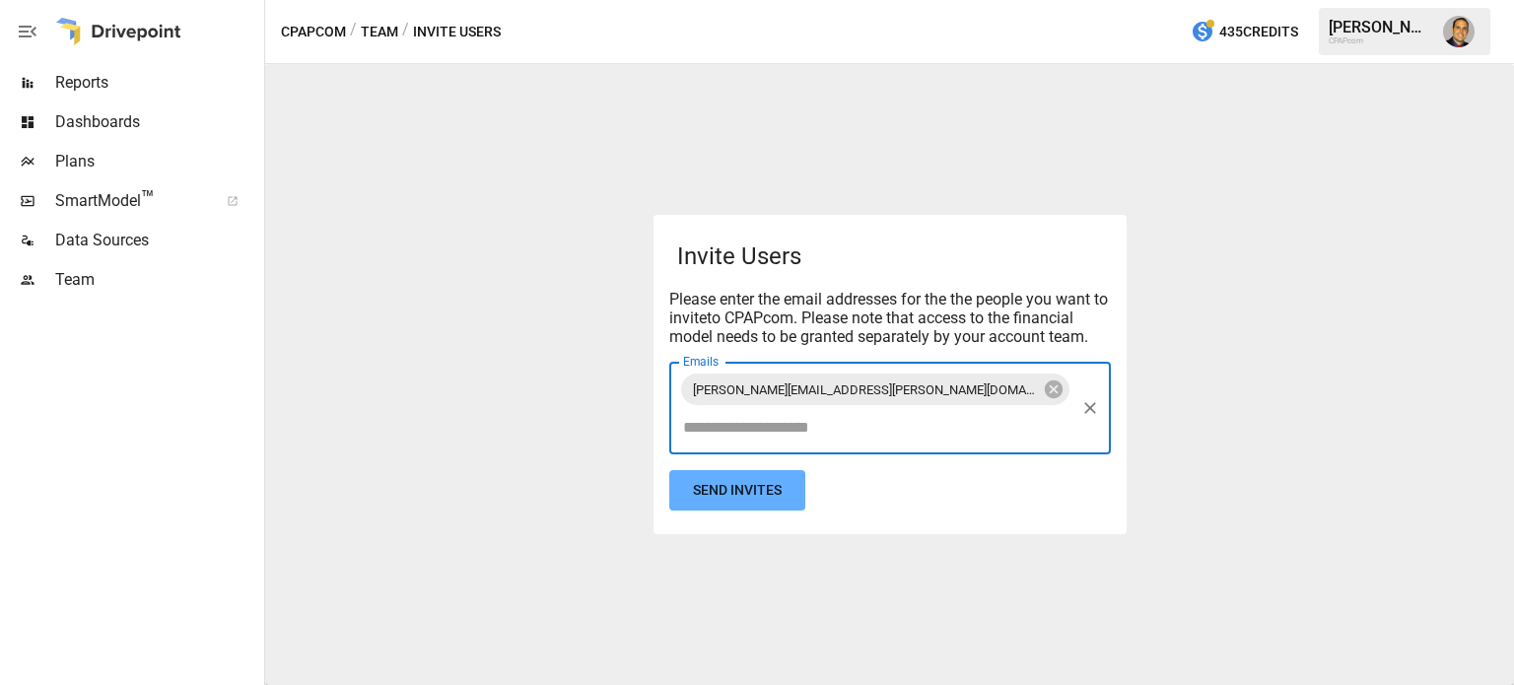
click at [669, 470] on button "Send Invites" at bounding box center [737, 490] width 136 height 40
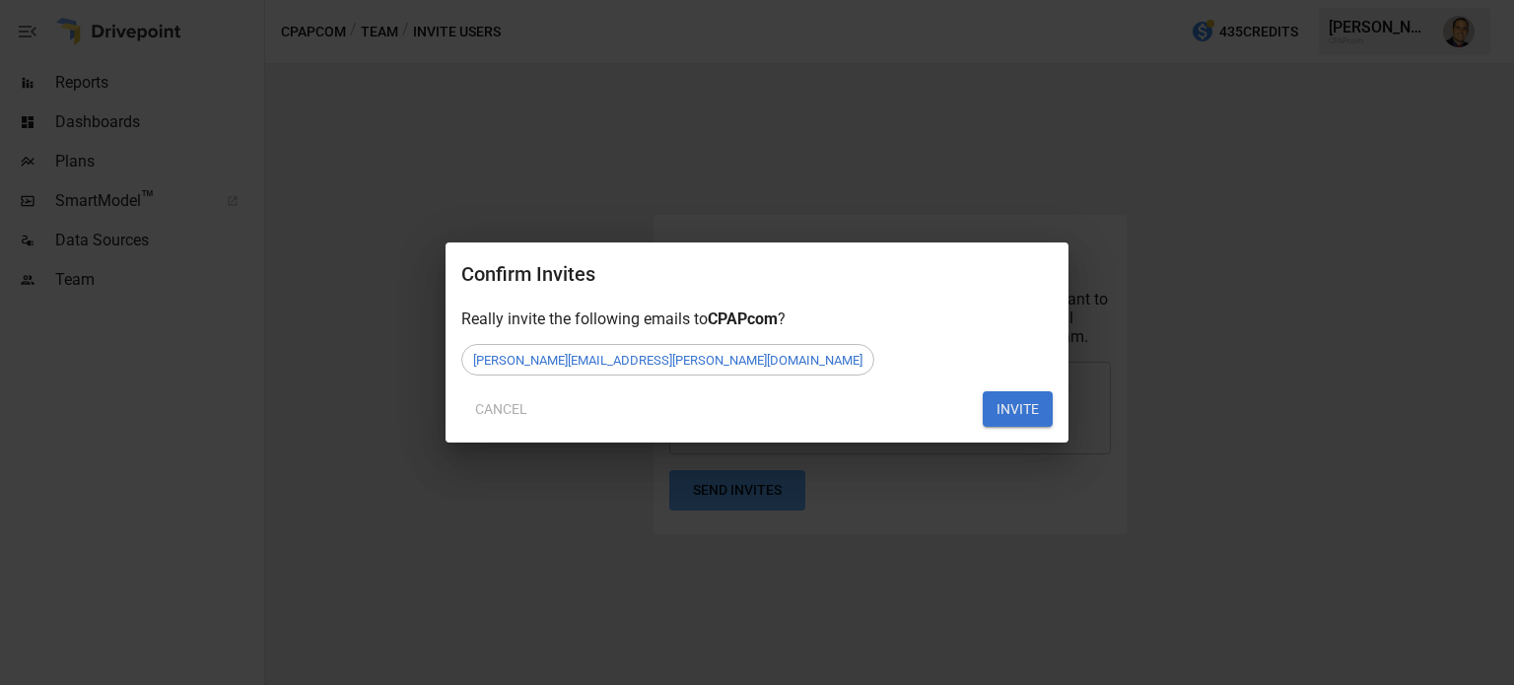
click at [1021, 402] on button "INVITE" at bounding box center [1018, 408] width 70 height 35
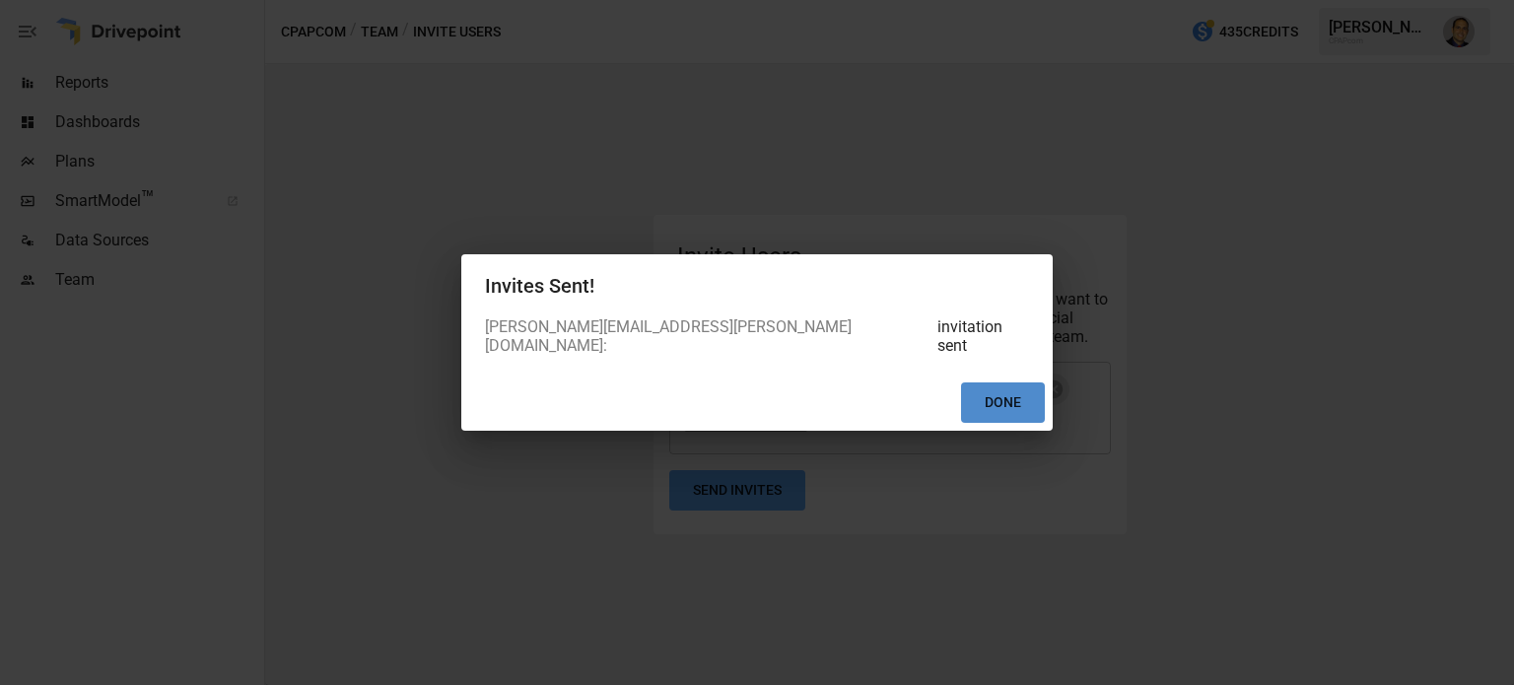
click at [1004, 396] on button "Done" at bounding box center [1003, 402] width 84 height 40
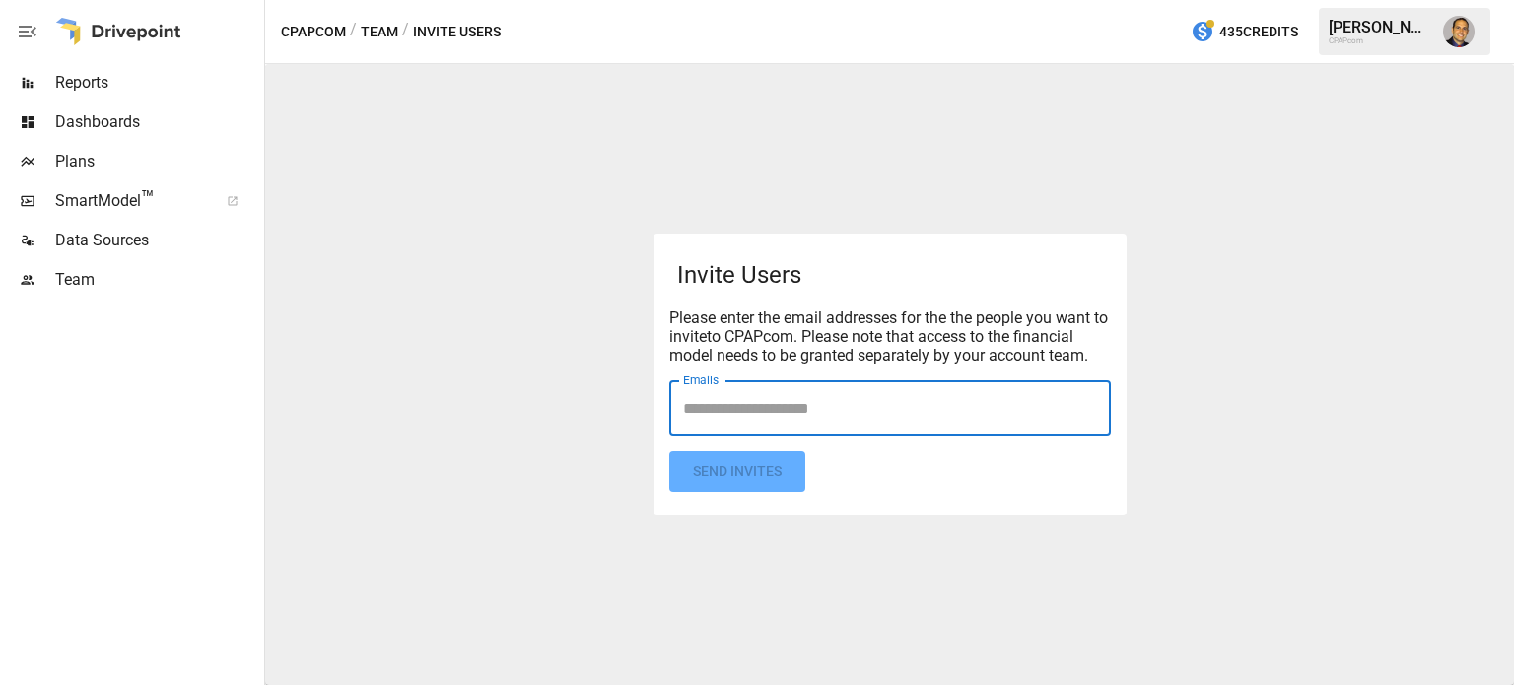
click at [88, 287] on span "Team" at bounding box center [157, 280] width 205 height 24
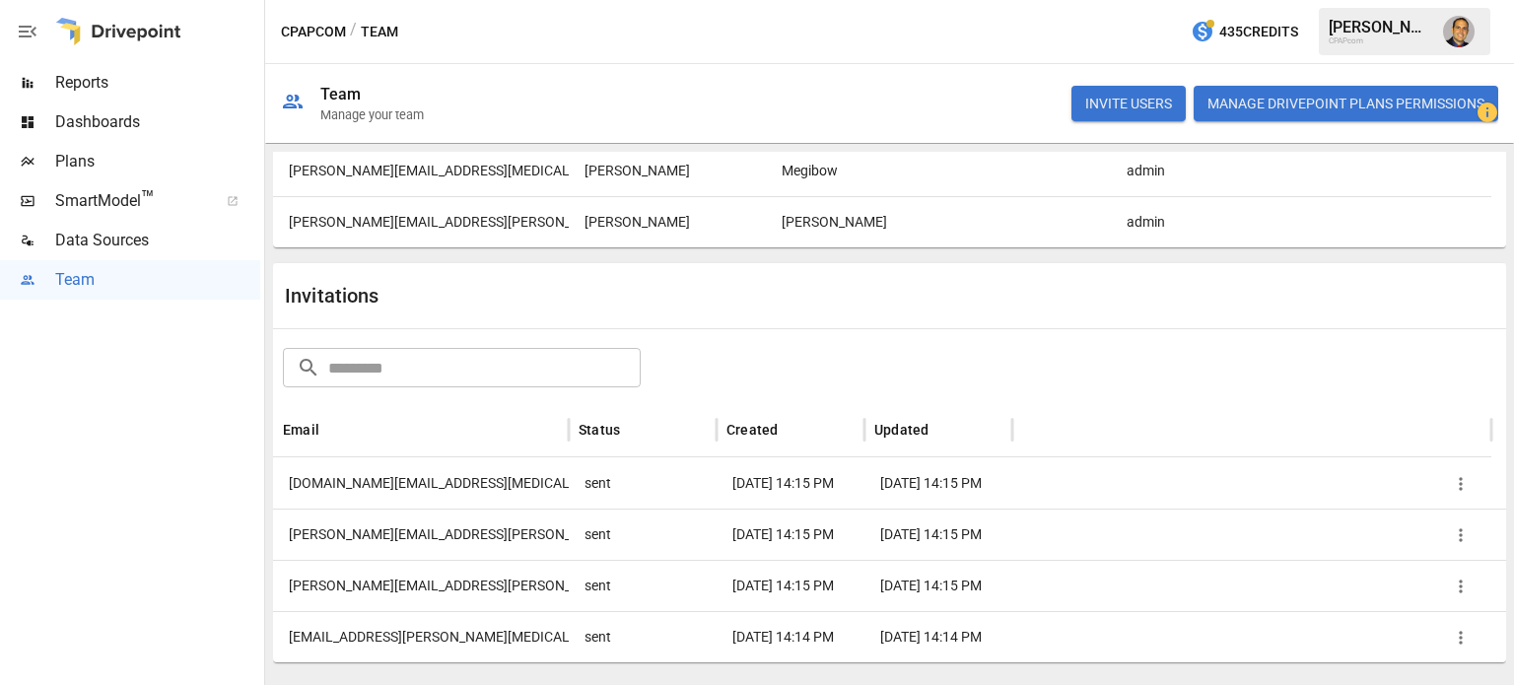
scroll to position [248, 0]
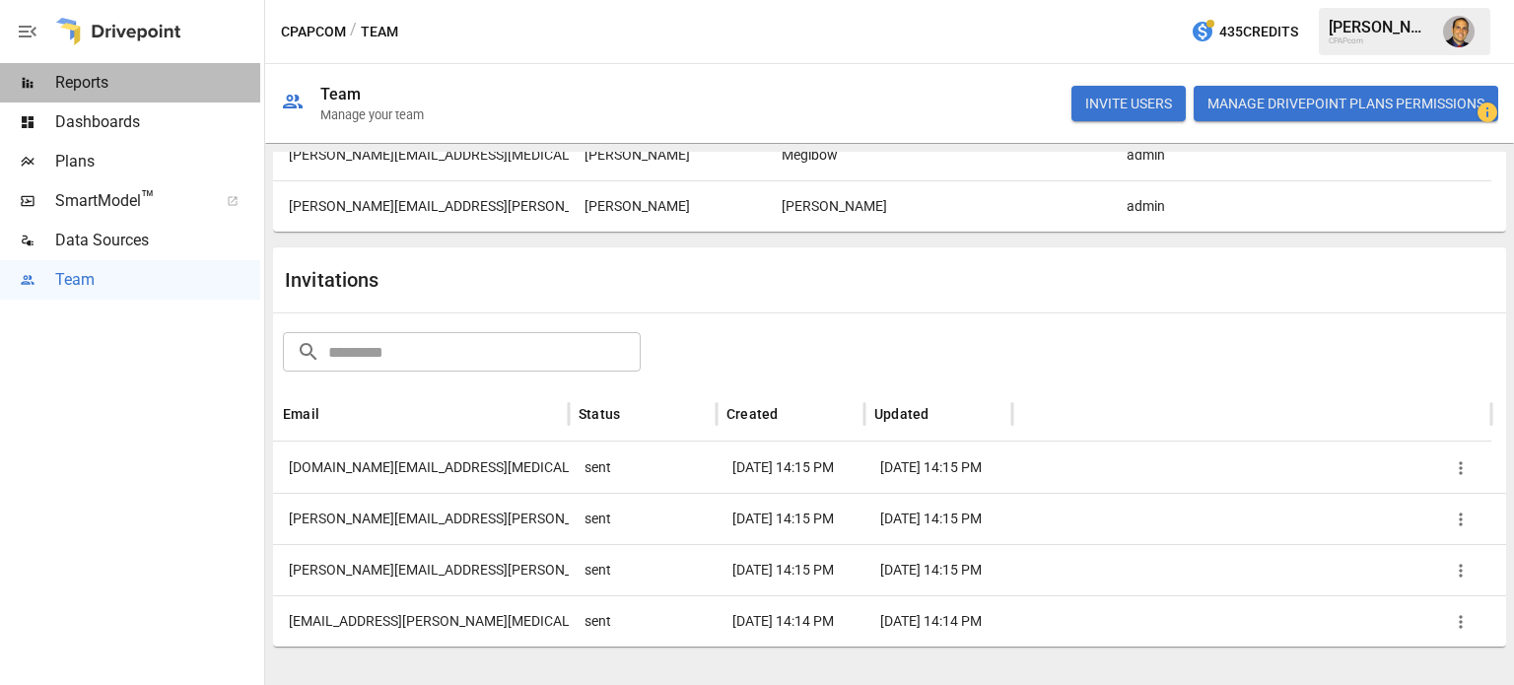
click at [83, 87] on span "Reports" at bounding box center [157, 83] width 205 height 24
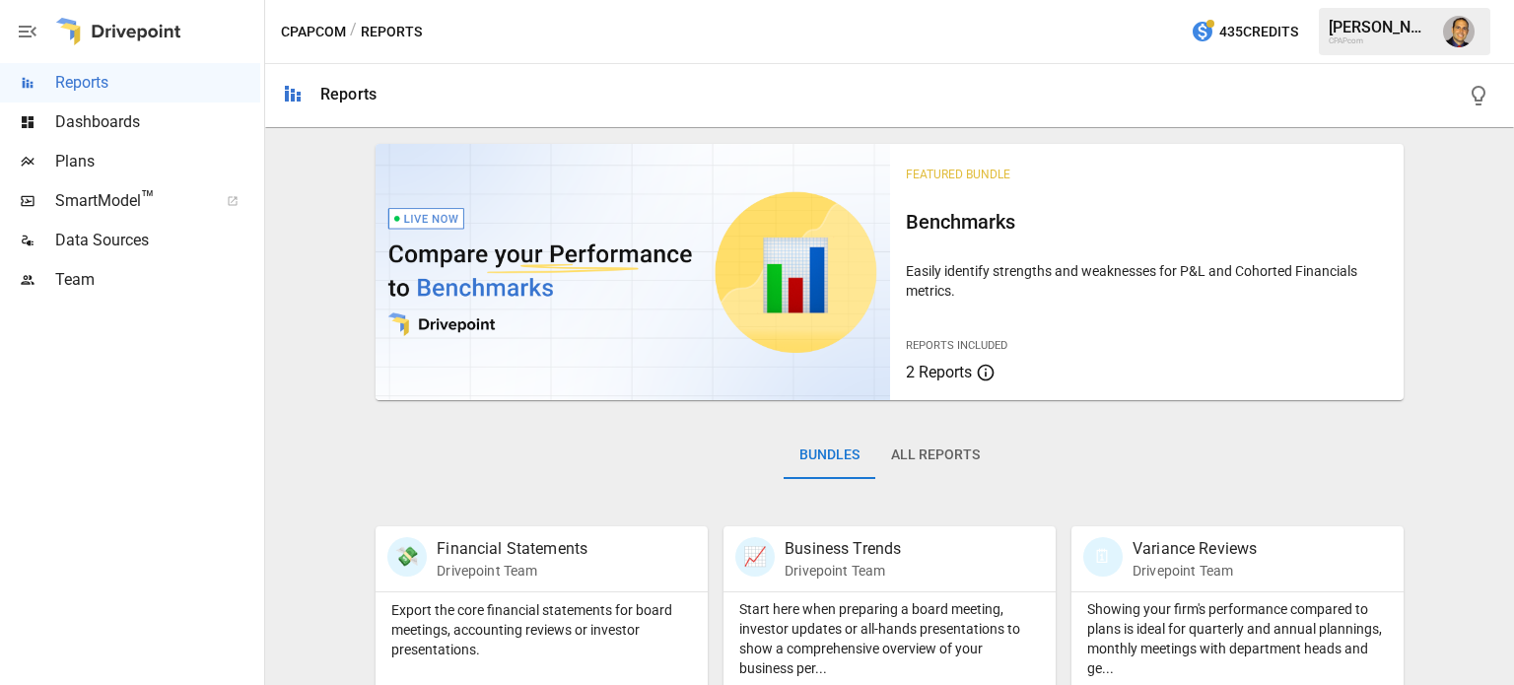
click at [131, 132] on span "Dashboards" at bounding box center [157, 122] width 205 height 24
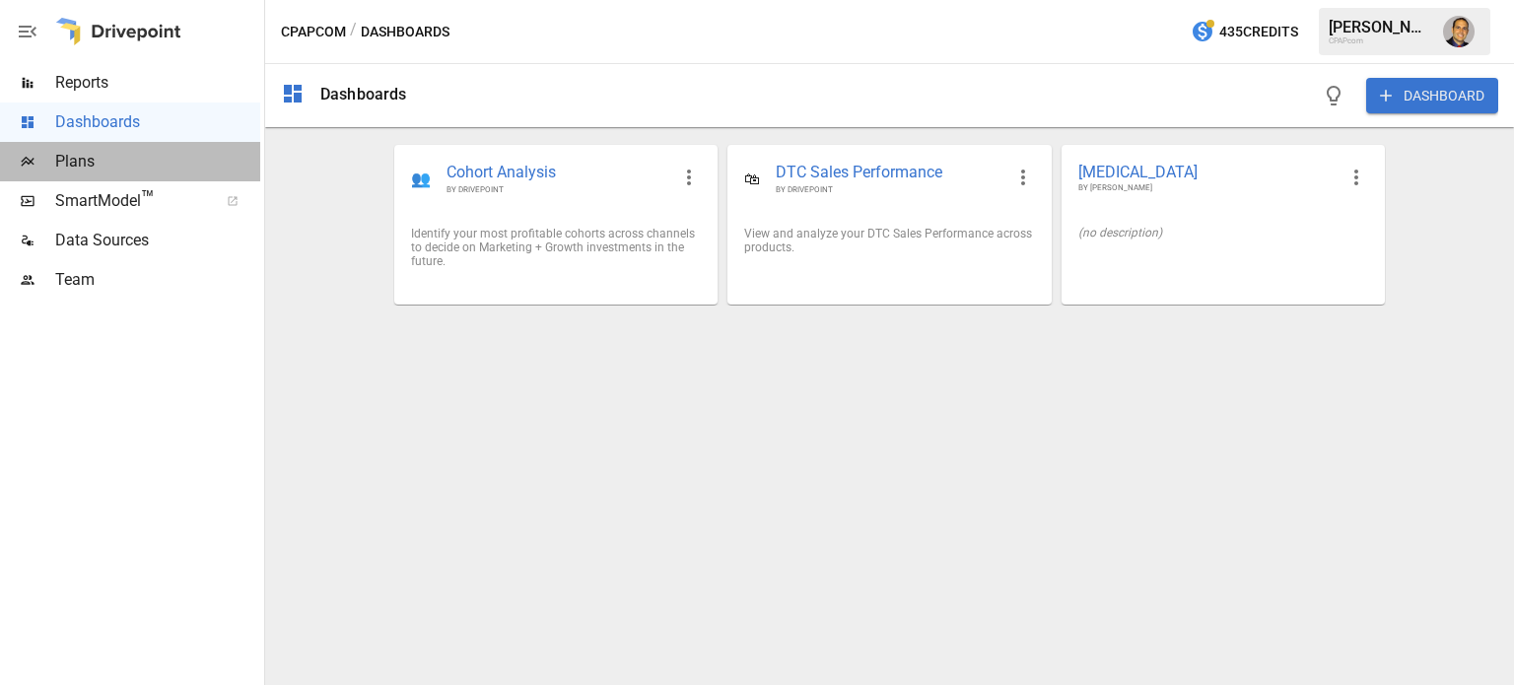
click at [82, 154] on span "Plans" at bounding box center [157, 162] width 205 height 24
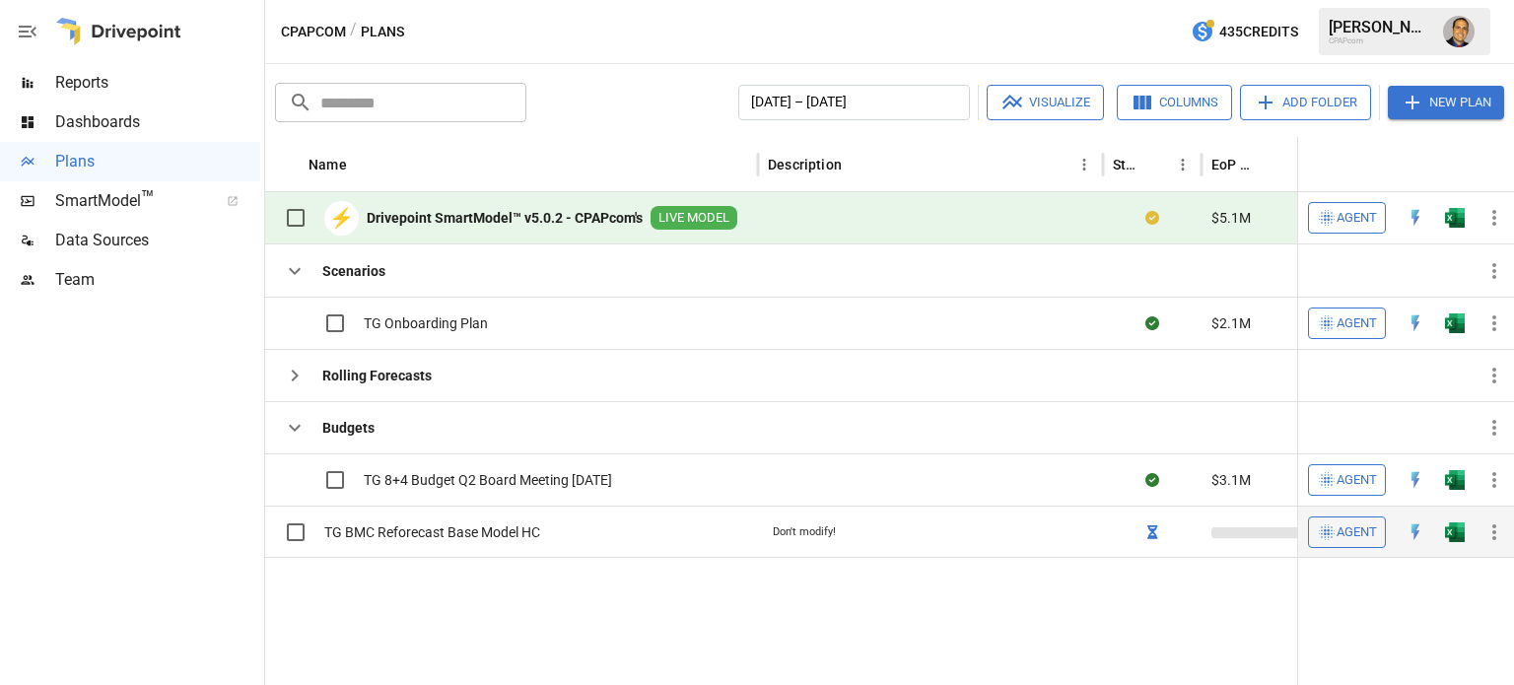
click at [406, 539] on span "TG BMC Reforecast Base Model HC" at bounding box center [432, 532] width 216 height 20
click at [501, 484] on span "TG 8+4 Budget Q2 Board Meeting [DATE]" at bounding box center [488, 480] width 248 height 20
click at [405, 530] on span "TG BMC Reforecast Base Model HC" at bounding box center [432, 532] width 216 height 20
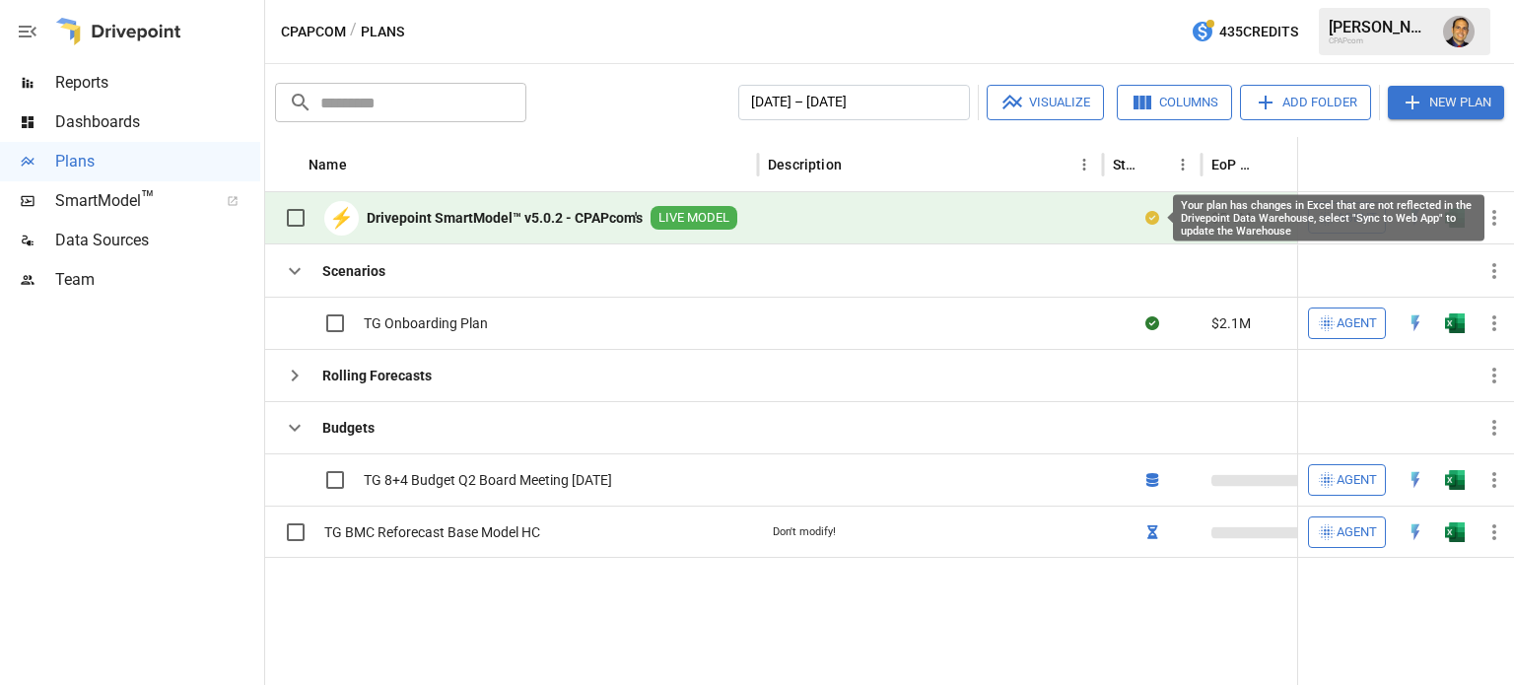
click at [1159, 217] on div "Your plan has changes in Excel that are not reflected in the Drivepoint Data Wa…" at bounding box center [1321, 218] width 325 height 46
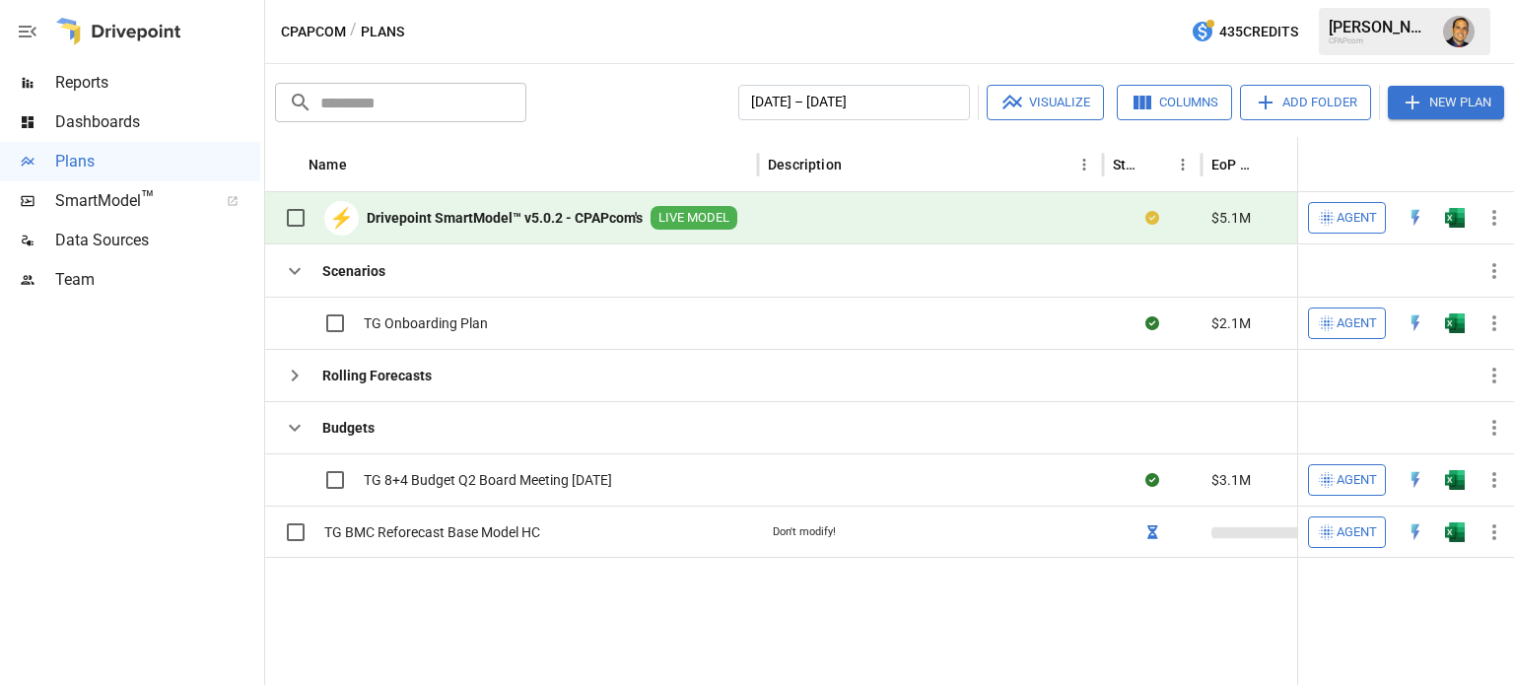
click at [1495, 215] on icon "button" at bounding box center [1494, 218] width 24 height 24
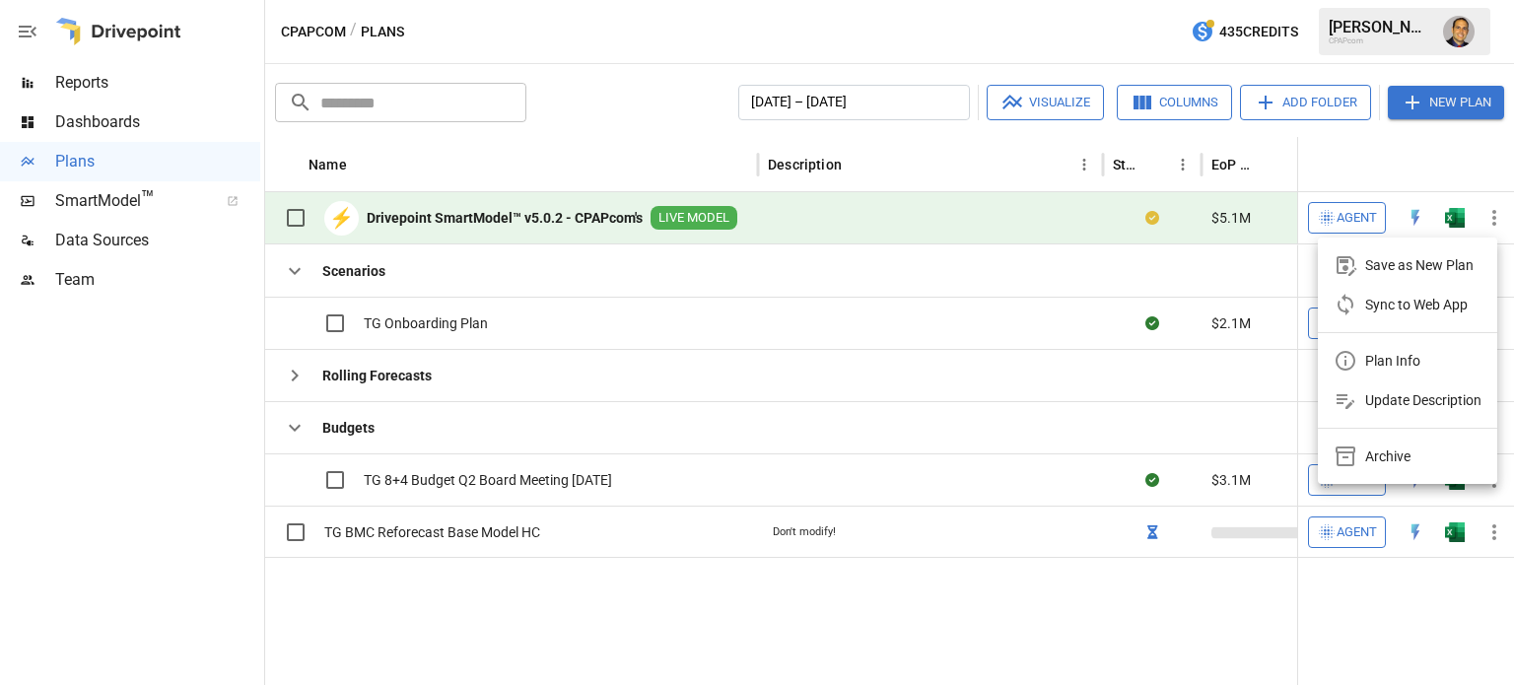
click at [891, 212] on div at bounding box center [757, 342] width 1514 height 685
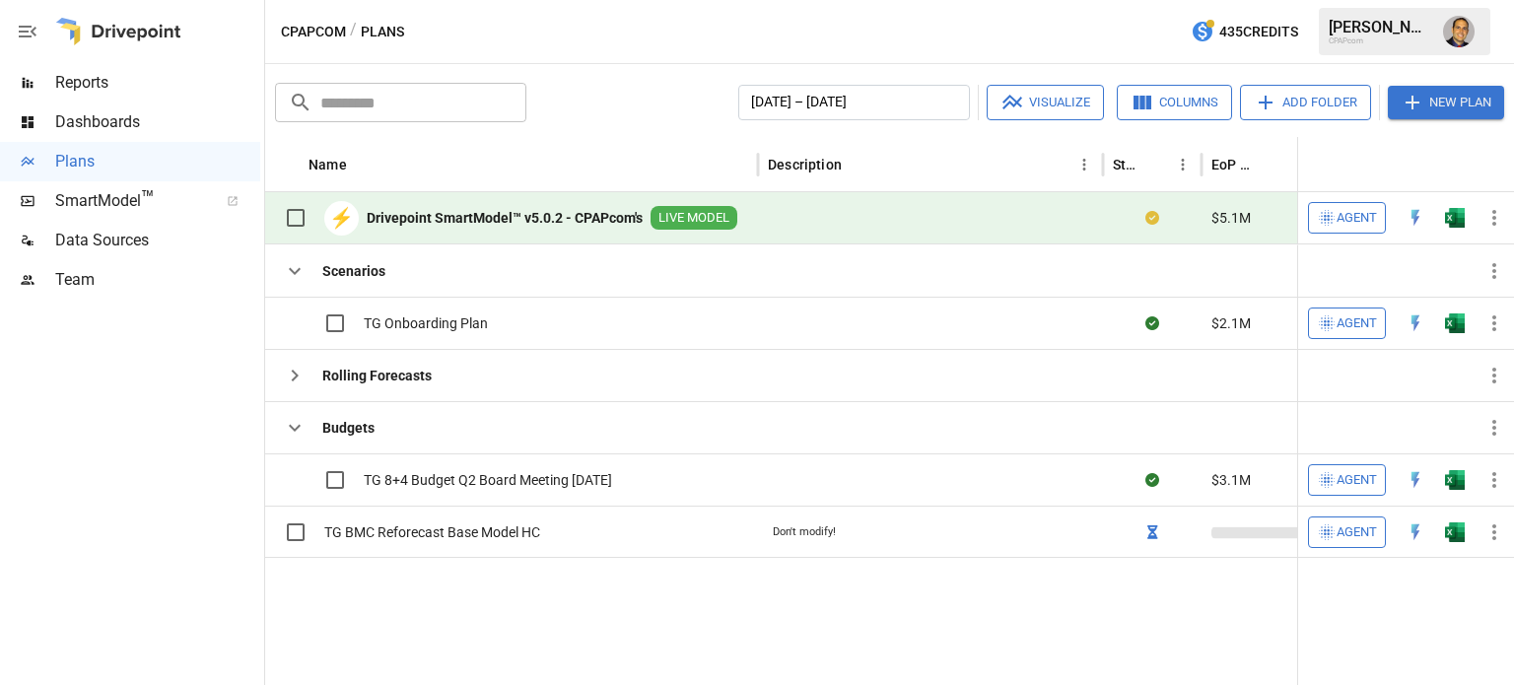
click at [891, 212] on div "Save as New Plan Sync to Web App Plan Info Update Description Archive" at bounding box center [757, 342] width 1514 height 685
click at [473, 210] on b "Drivepoint SmartModel™ v5.0.2 - CPAPcom's" at bounding box center [505, 218] width 276 height 20
click at [1152, 531] on icon "Error during sync." at bounding box center [1152, 532] width 14 height 14
click at [1494, 532] on icon "button" at bounding box center [1494, 532] width 24 height 24
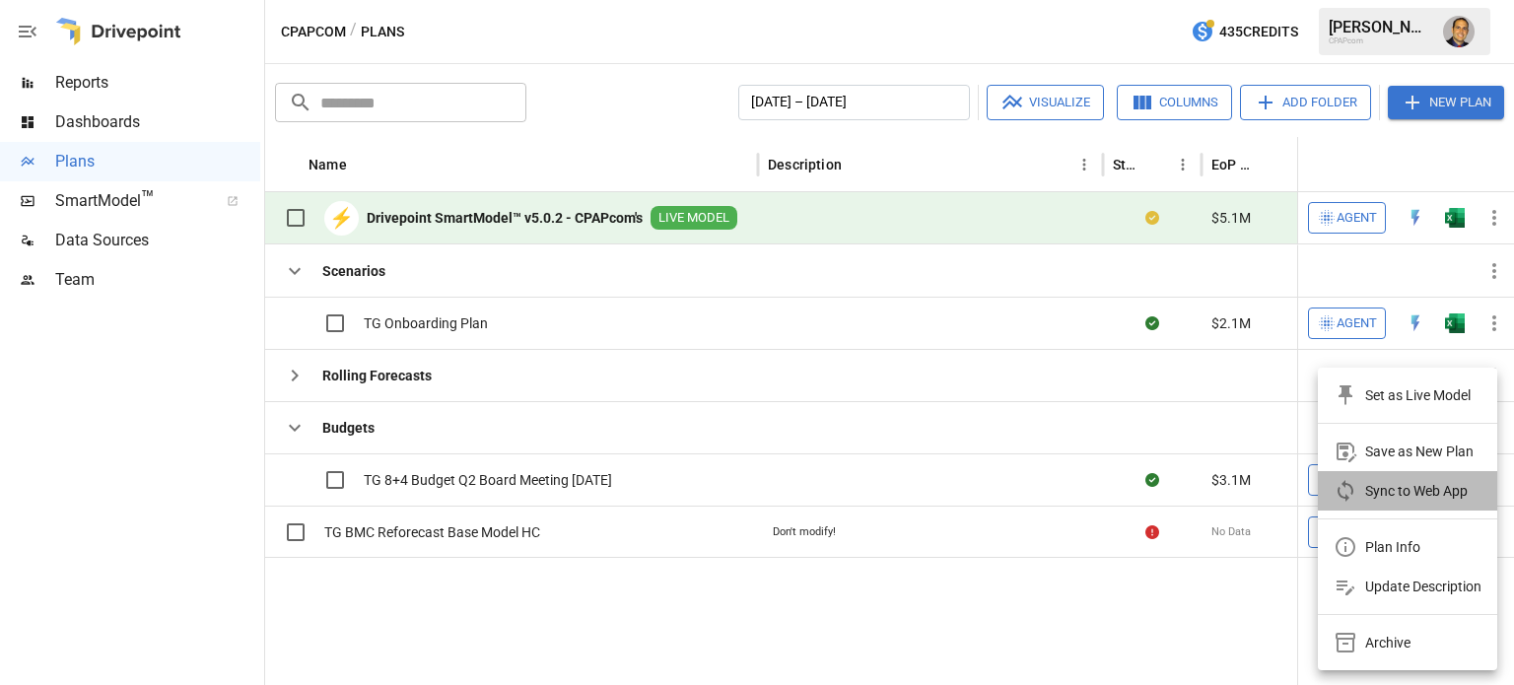
click at [1388, 491] on div "Sync to Web App" at bounding box center [1416, 491] width 103 height 24
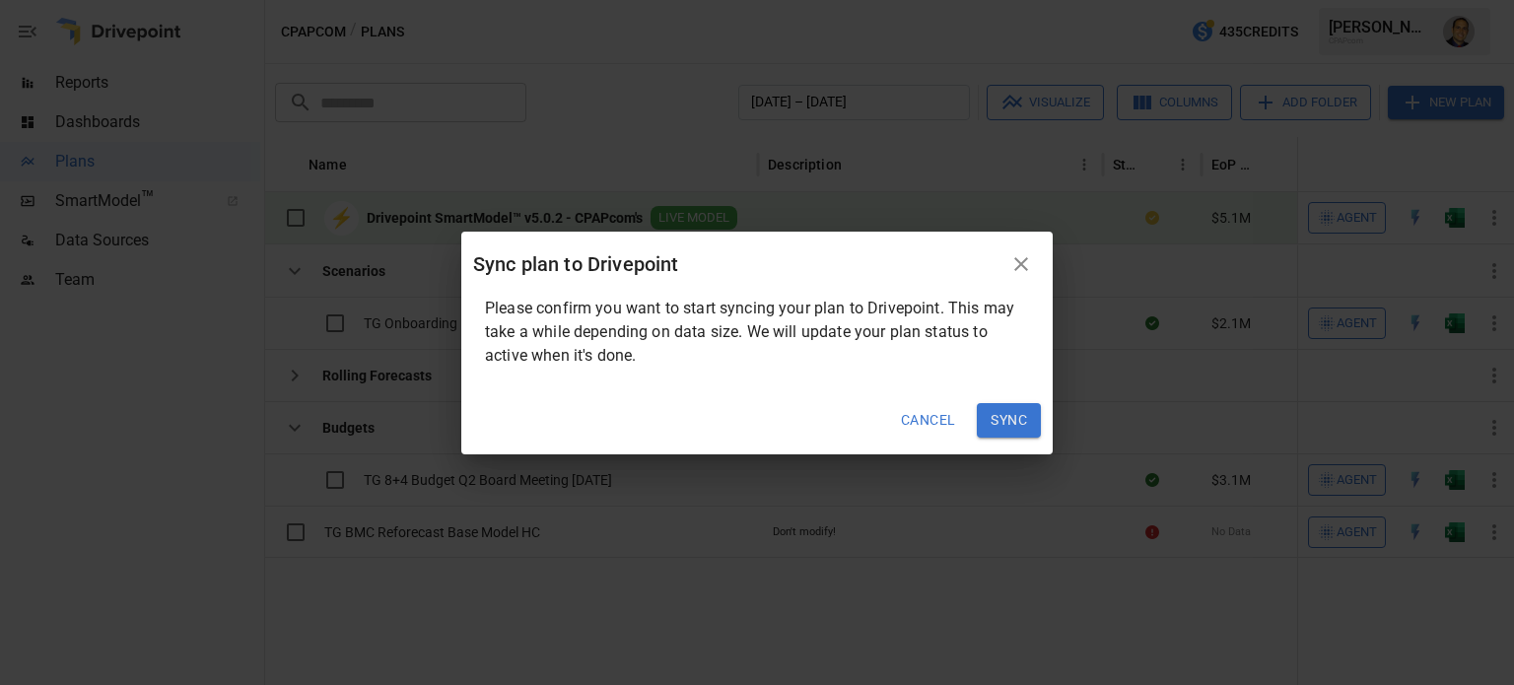
click at [1016, 414] on button "Sync" at bounding box center [1009, 420] width 64 height 35
